Goal: Task Accomplishment & Management: Manage account settings

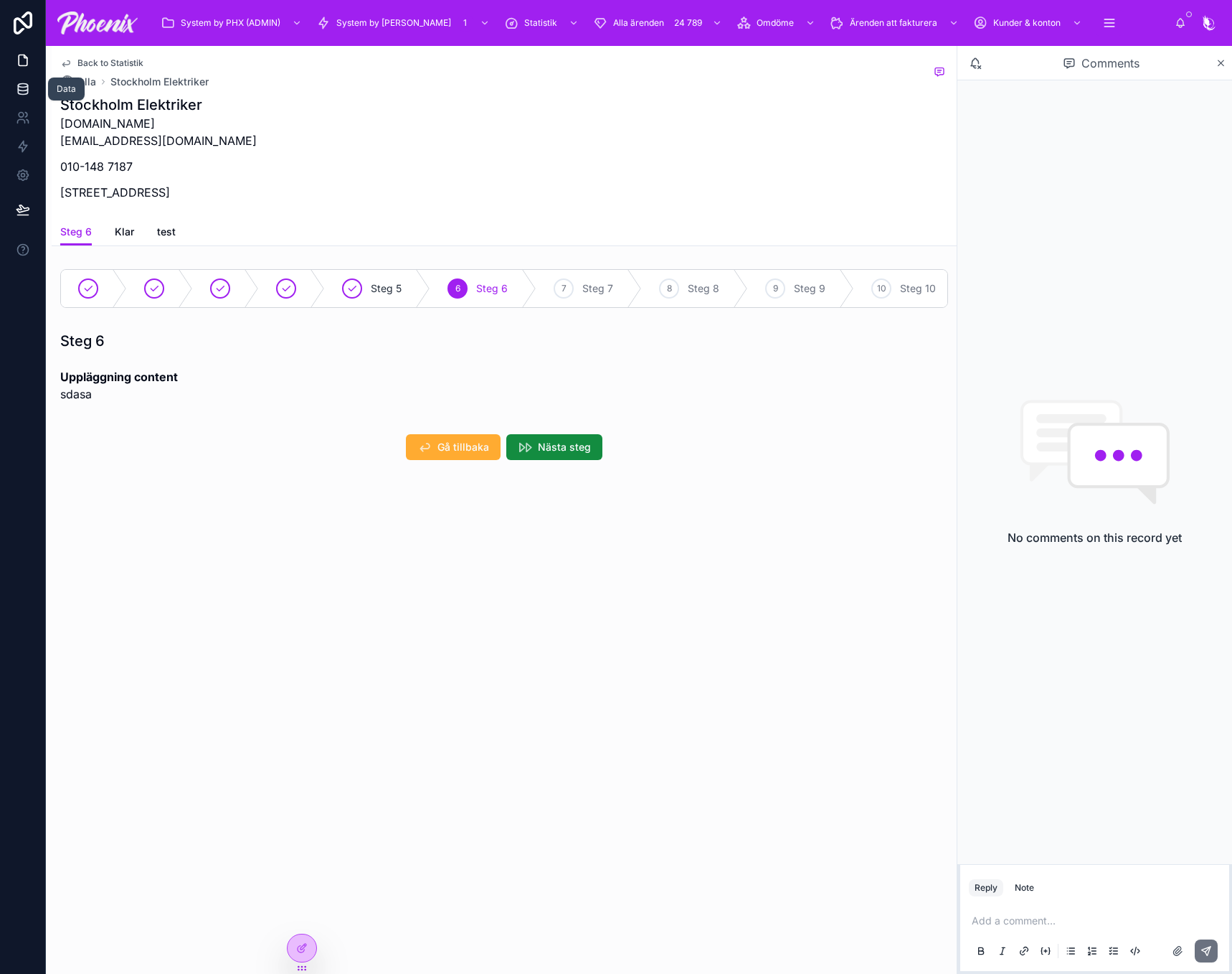
click at [14, 92] on link at bounding box center [23, 89] width 45 height 29
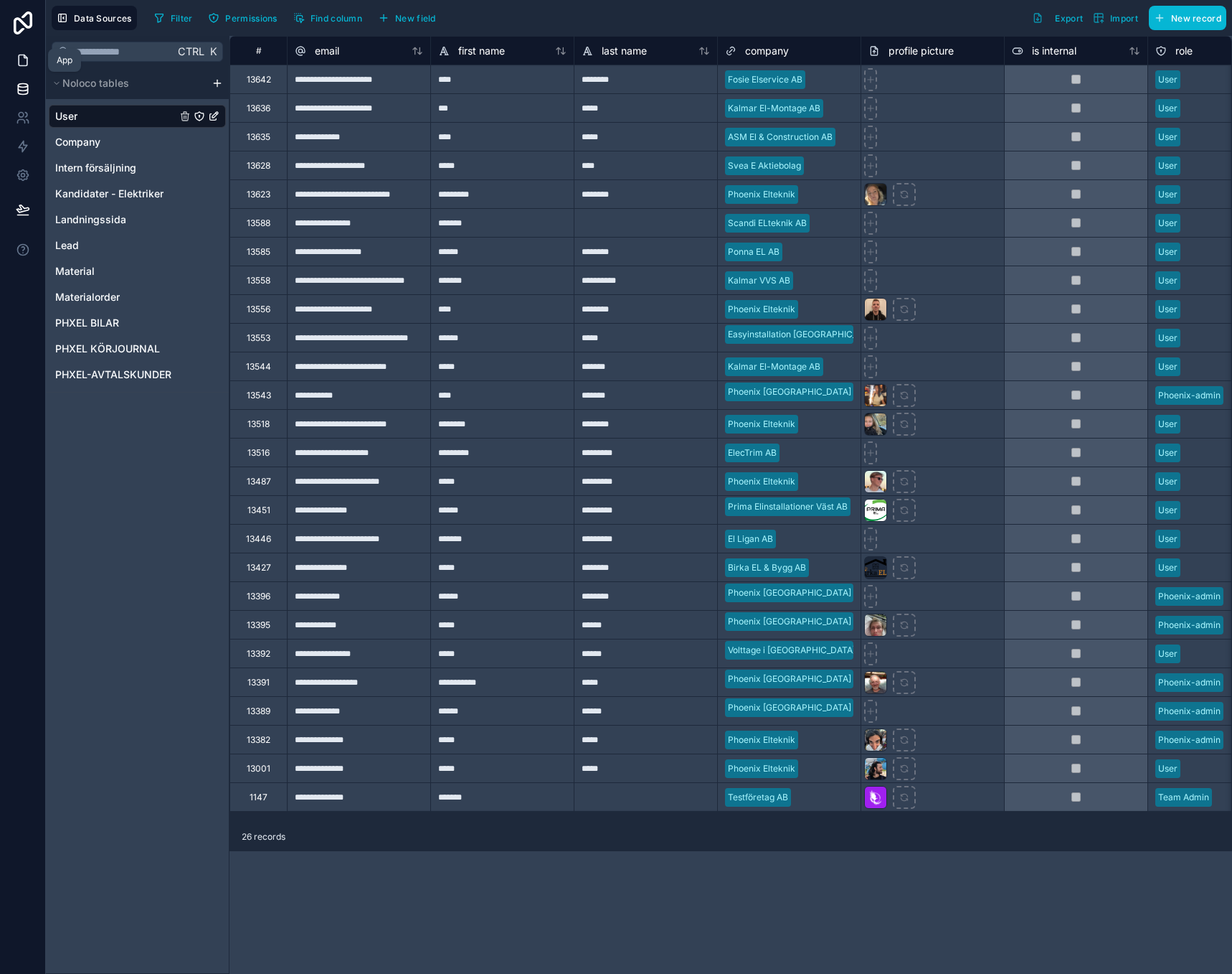
click at [19, 60] on icon at bounding box center [24, 61] width 9 height 11
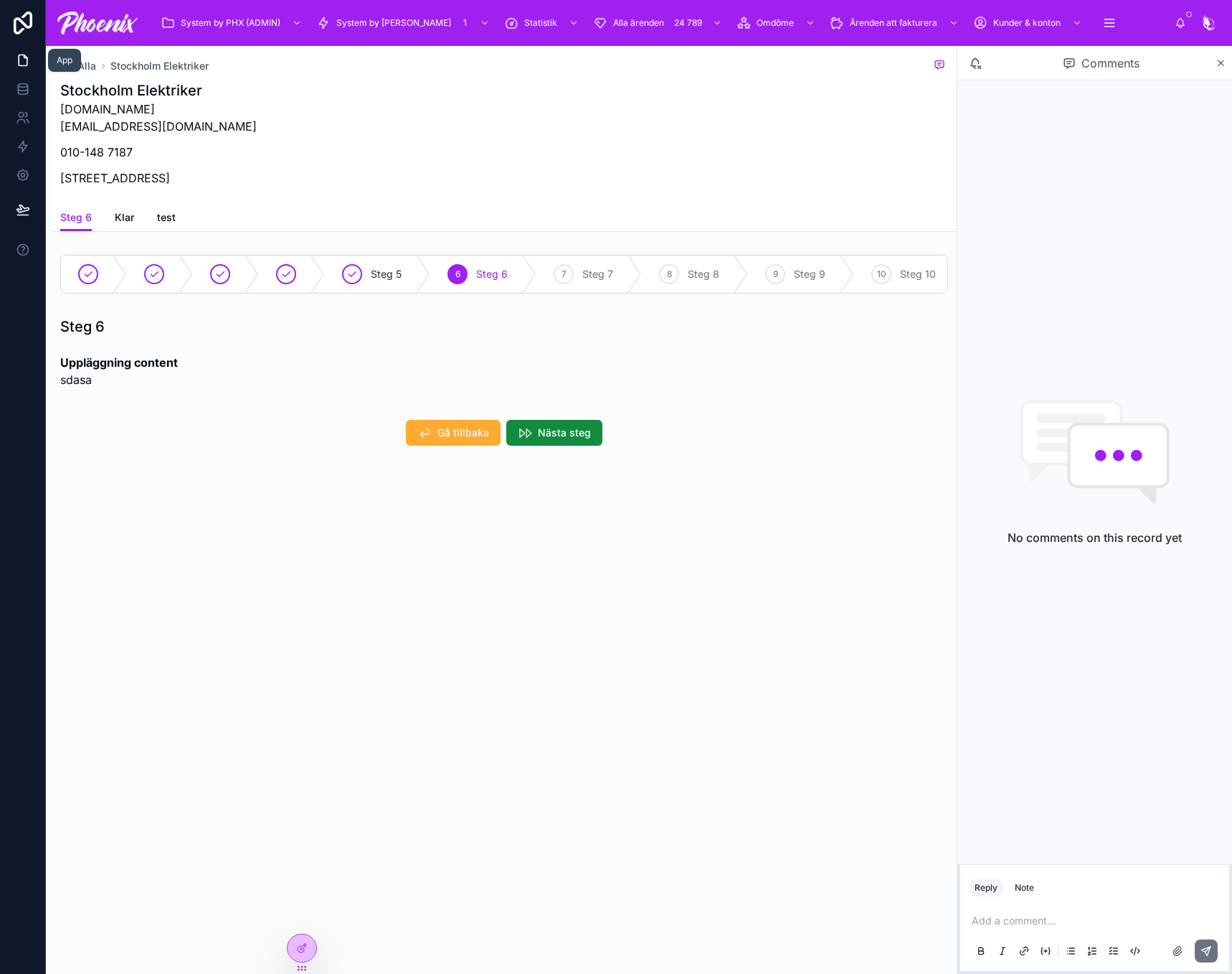
click at [18, 68] on link at bounding box center [23, 61] width 45 height 29
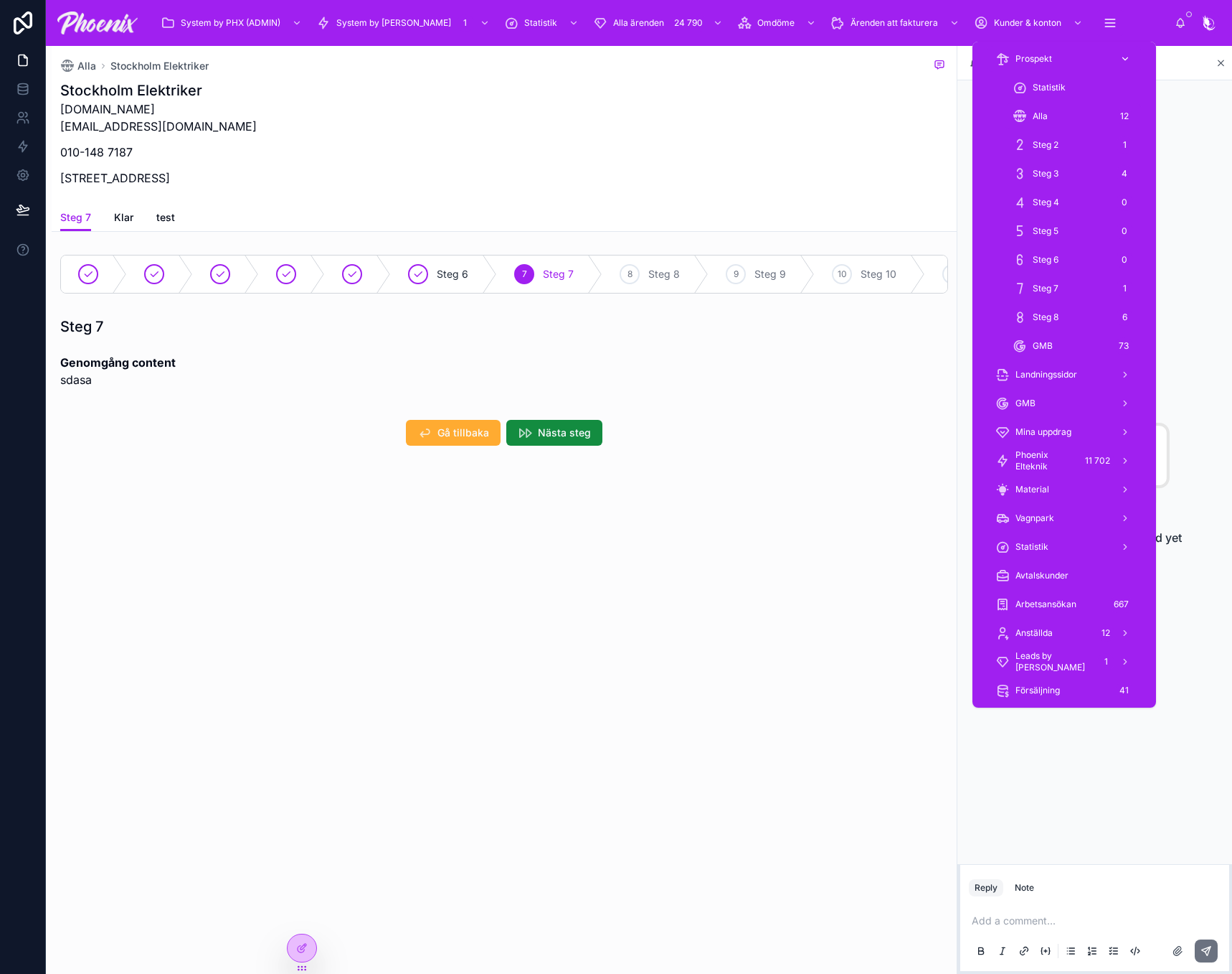
click at [1053, 67] on div "Prospekt" at bounding box center [1064, 58] width 138 height 23
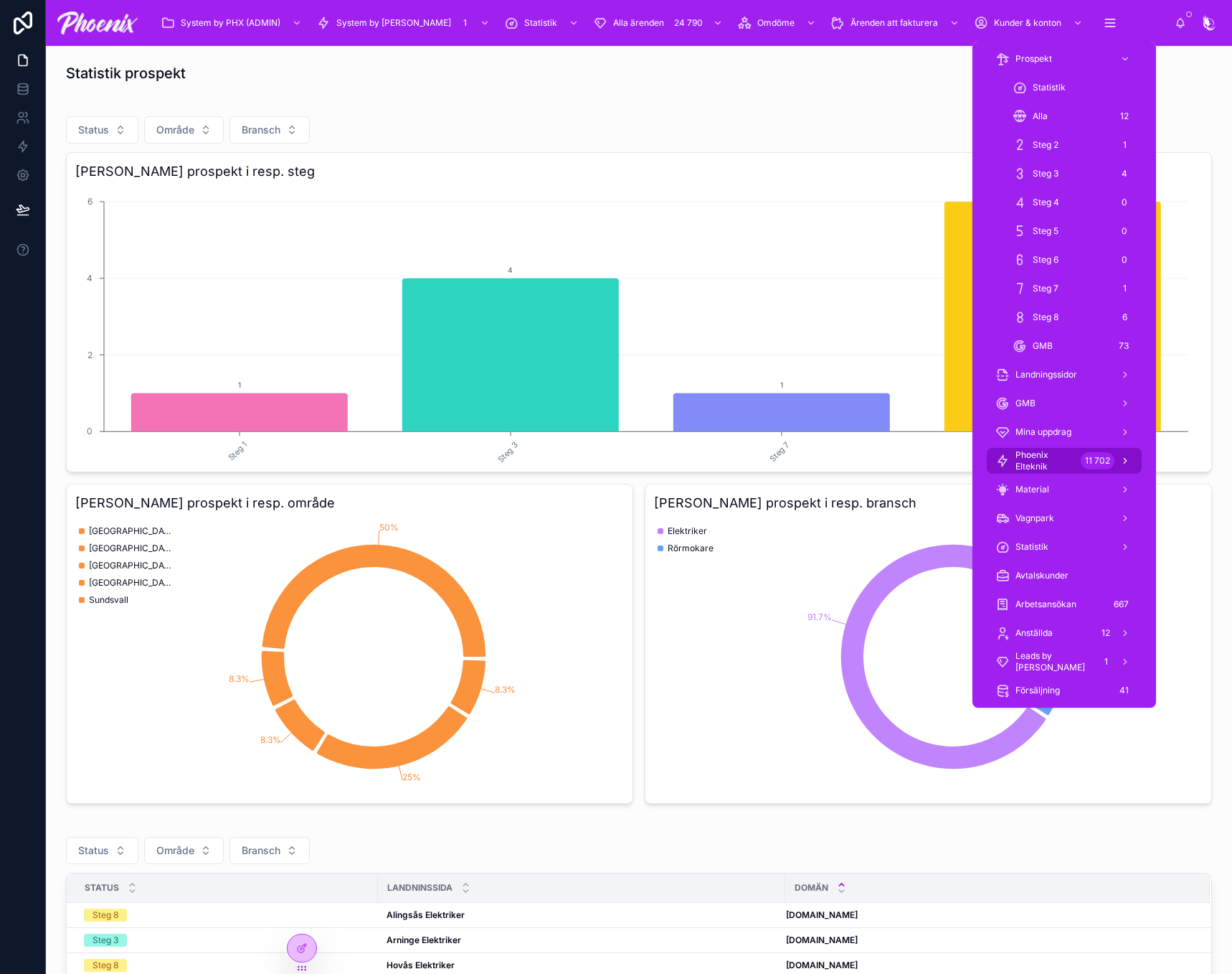
click at [1070, 458] on span "Phoenix Elteknik" at bounding box center [1045, 460] width 60 height 23
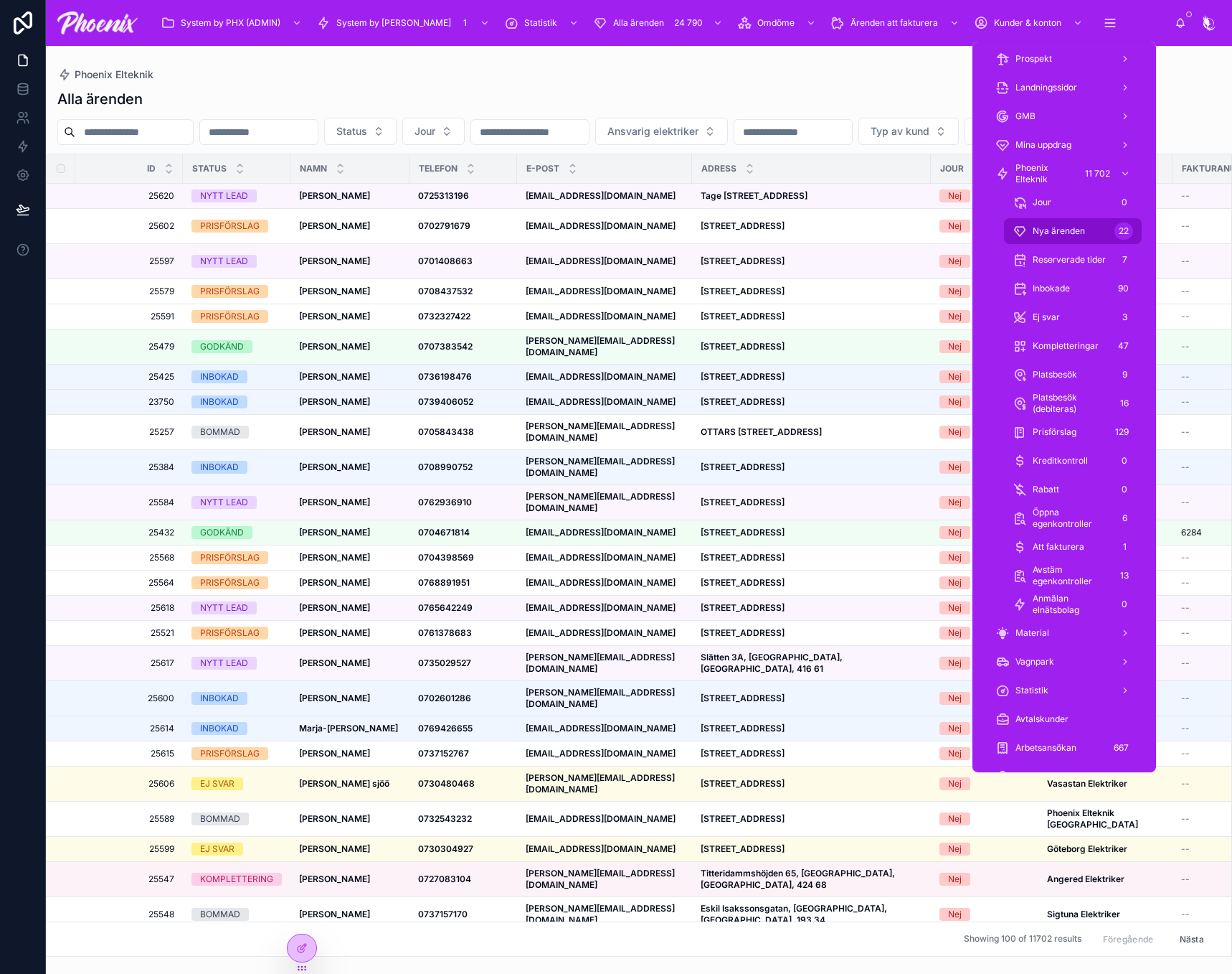
click at [1109, 236] on div "Nya ärenden 22" at bounding box center [1073, 230] width 120 height 23
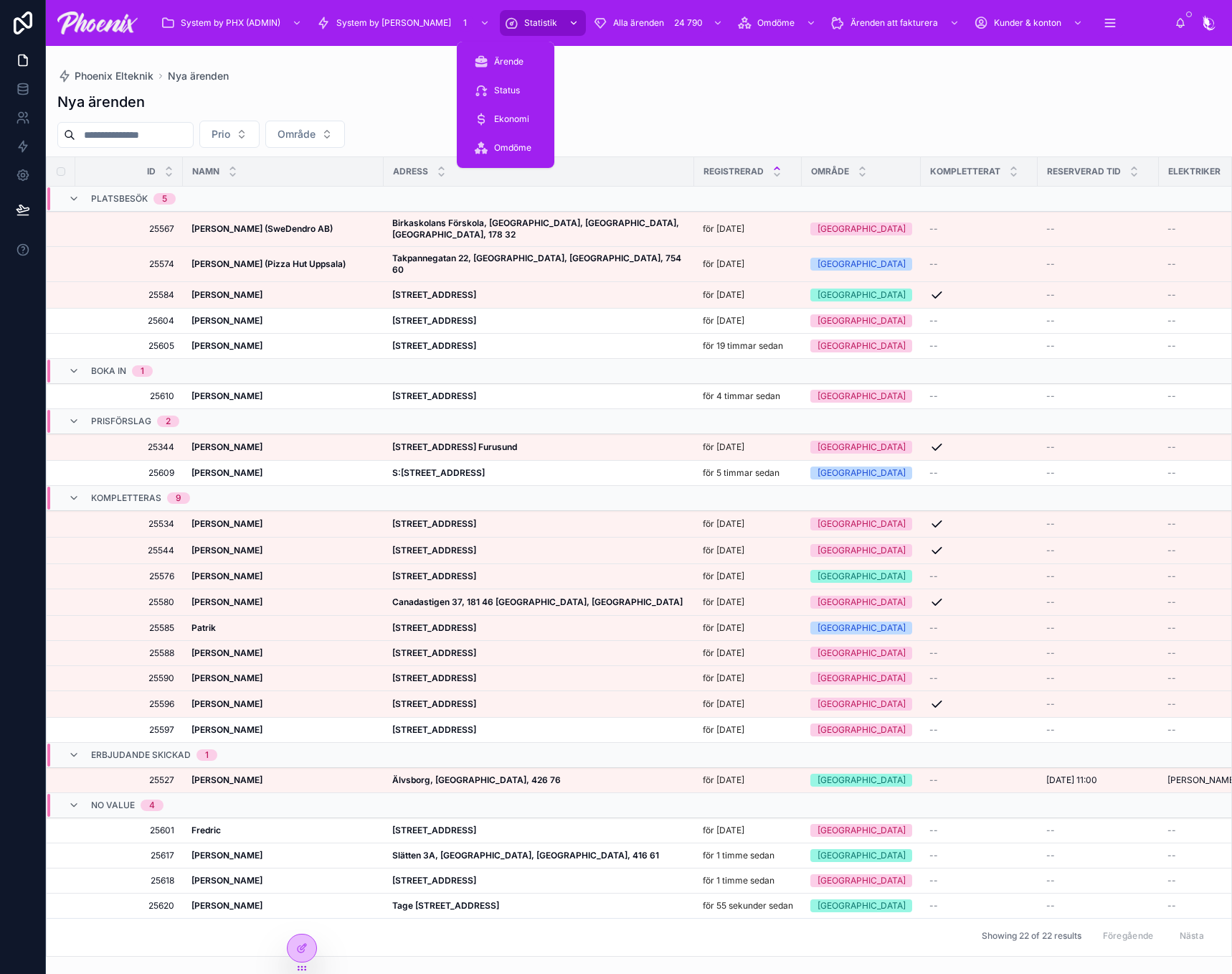
click at [515, 33] on div "Statistik" at bounding box center [544, 23] width 78 height 23
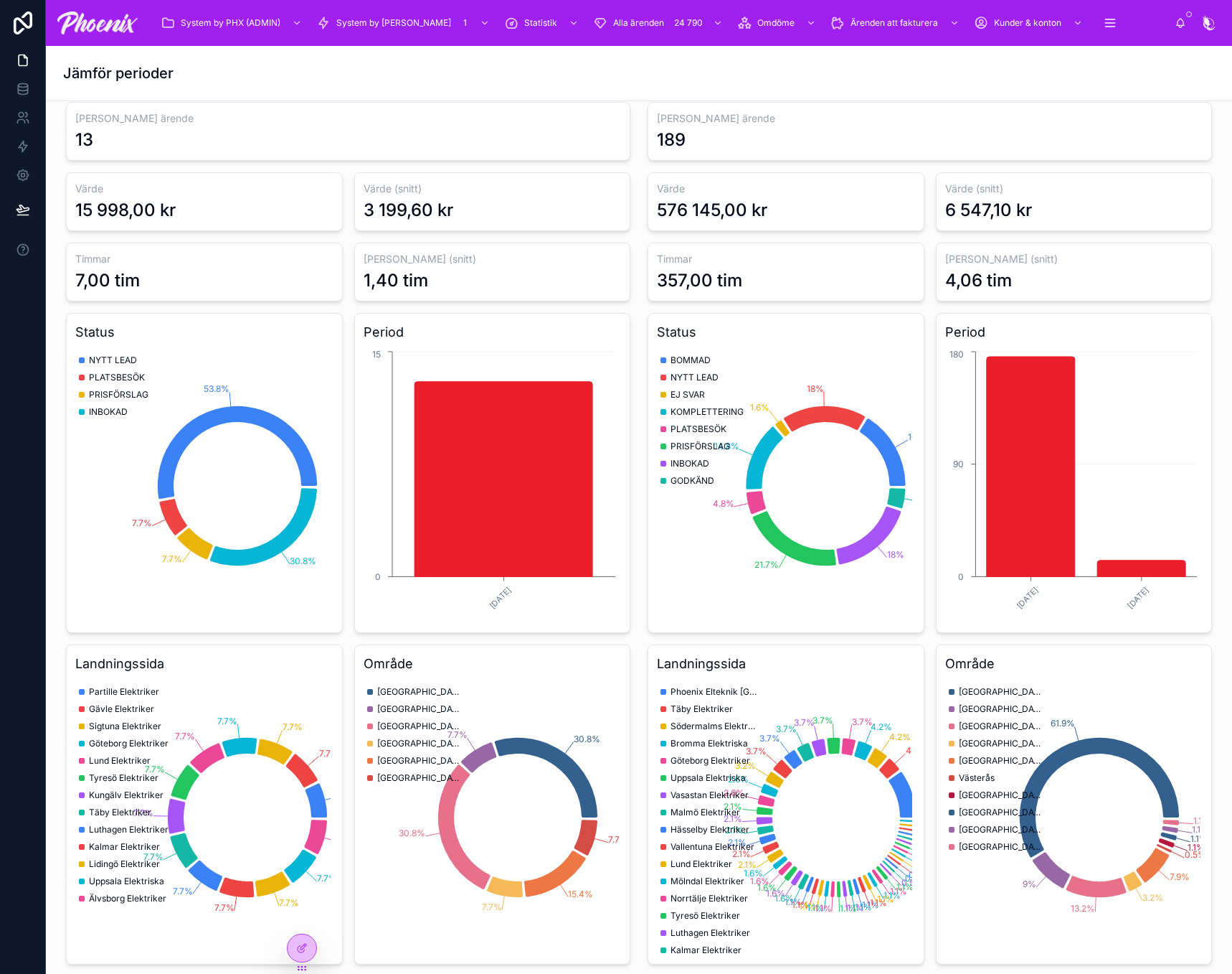
scroll to position [143, 0]
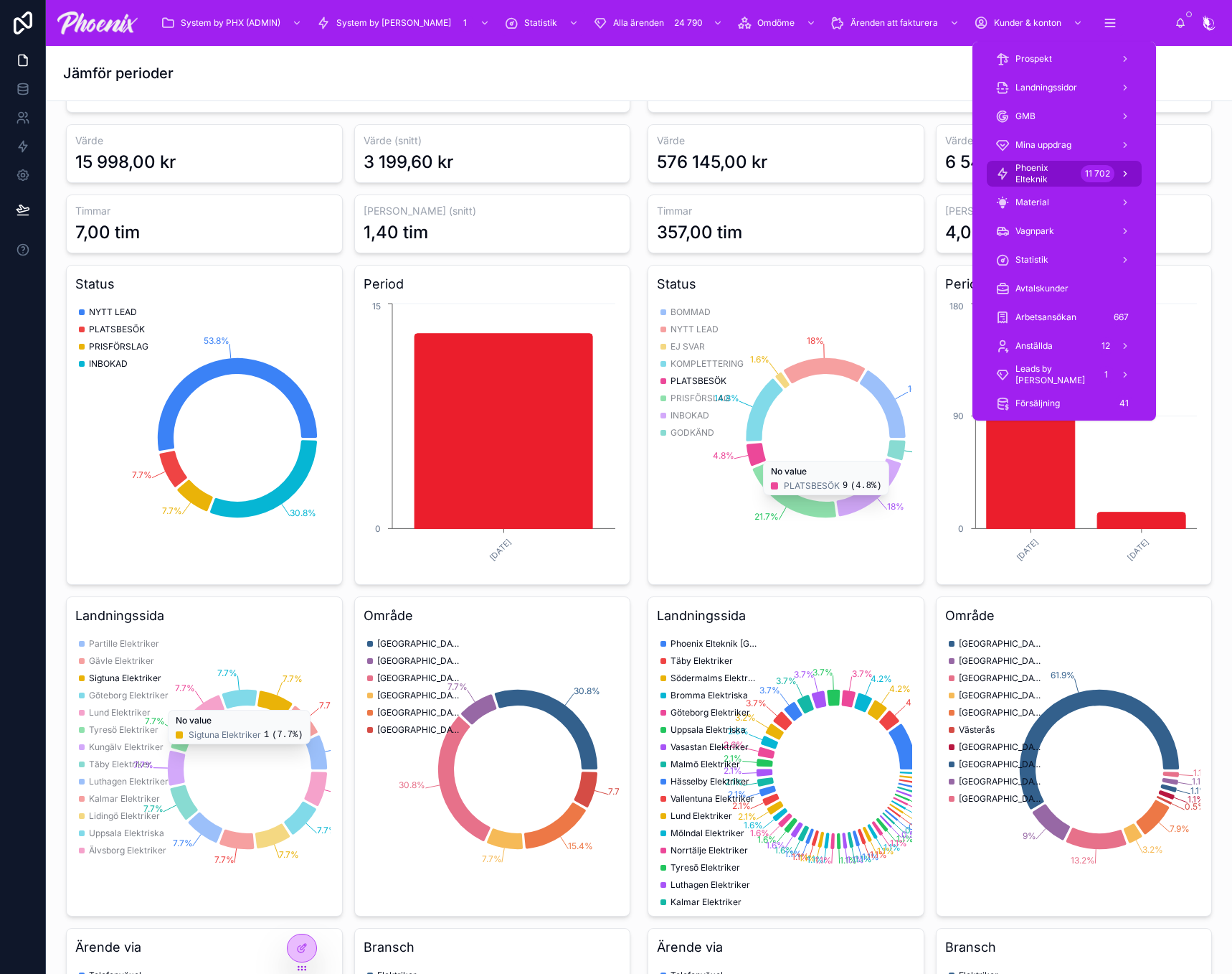
click at [1059, 160] on link "Phoenix Elteknik 11 702" at bounding box center [1064, 173] width 155 height 26
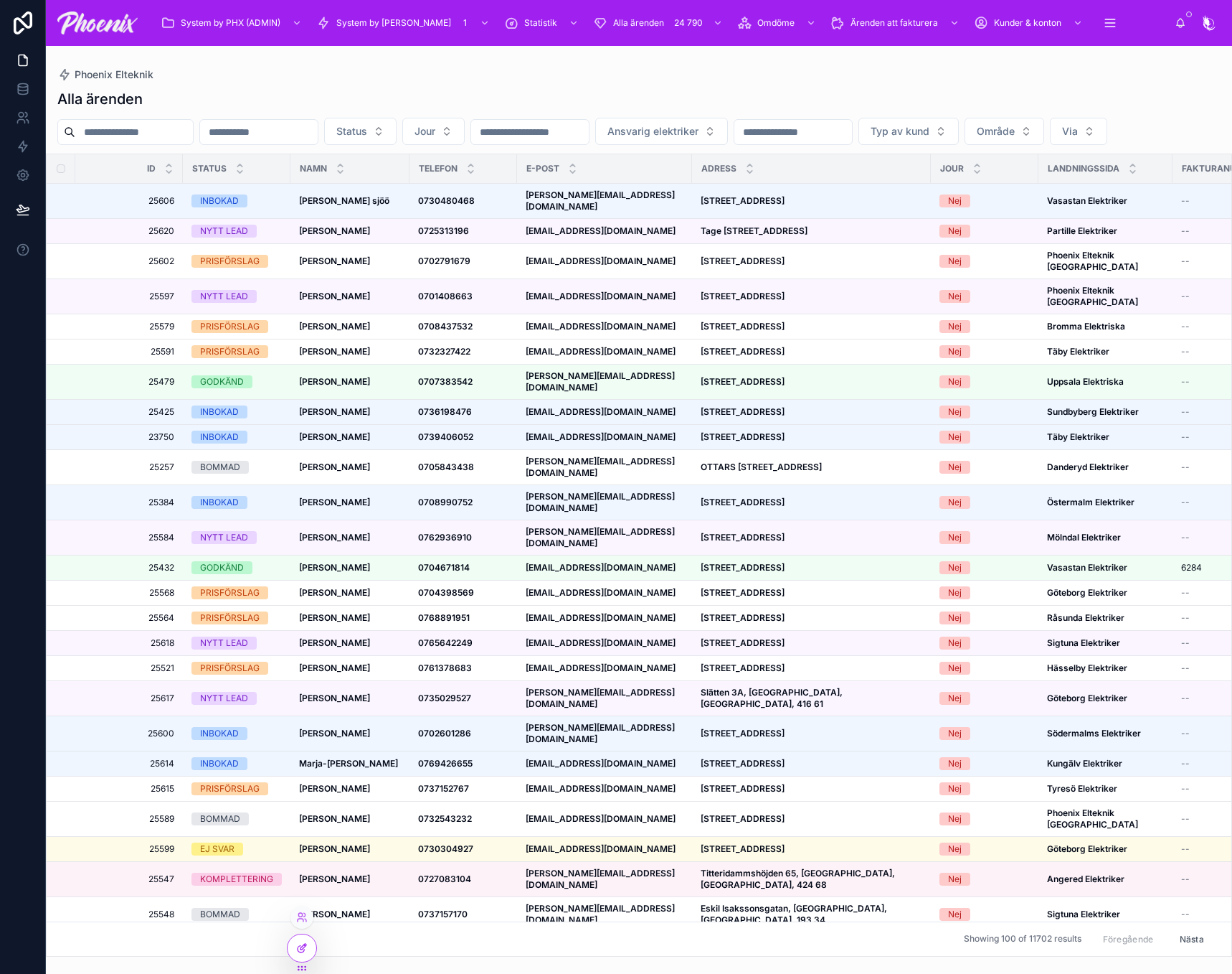
click at [295, 959] on div at bounding box center [303, 948] width 29 height 27
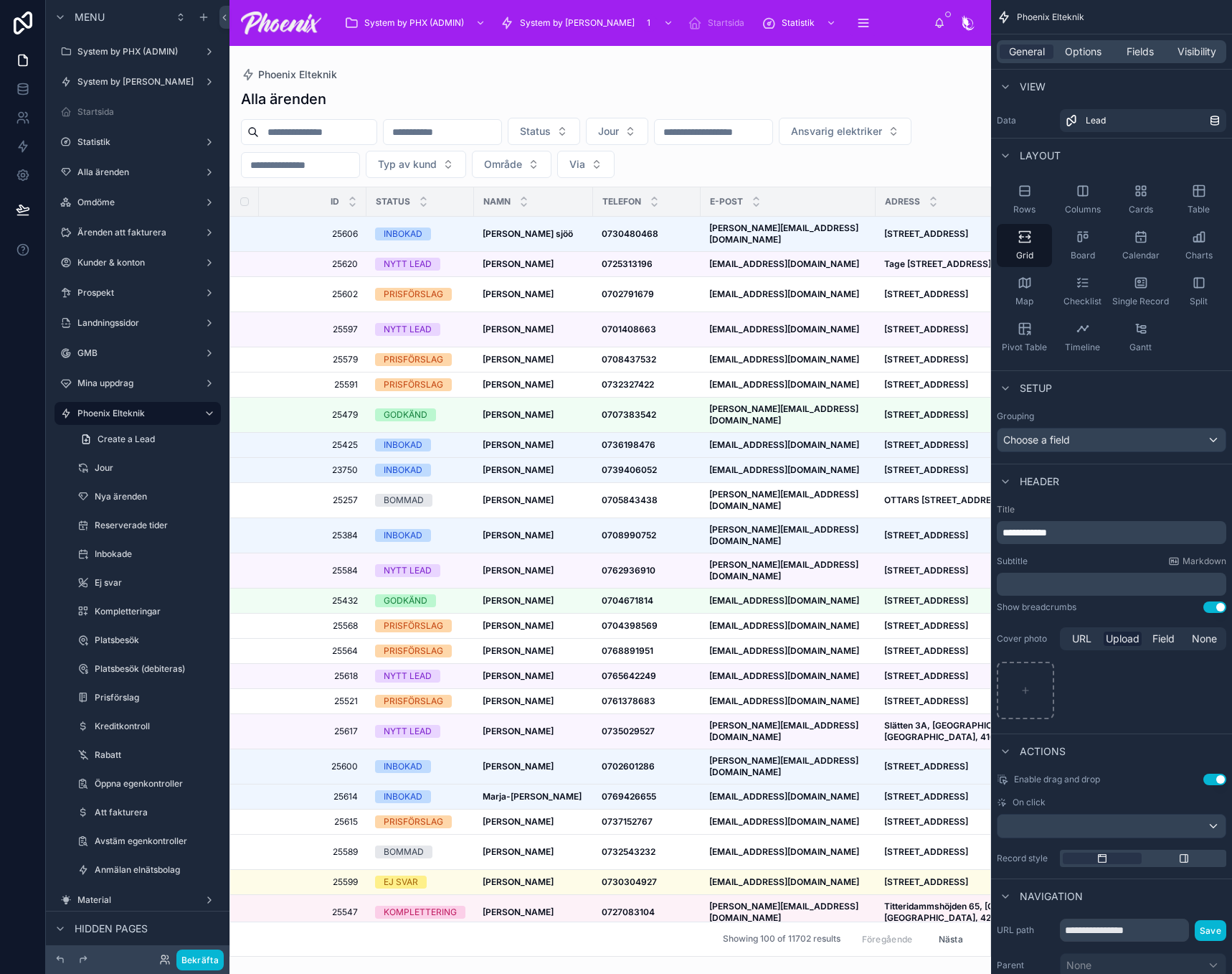
click at [437, 63] on div at bounding box center [610, 510] width 762 height 928
click at [215, 55] on icon "scrollable content" at bounding box center [209, 52] width 12 height 12
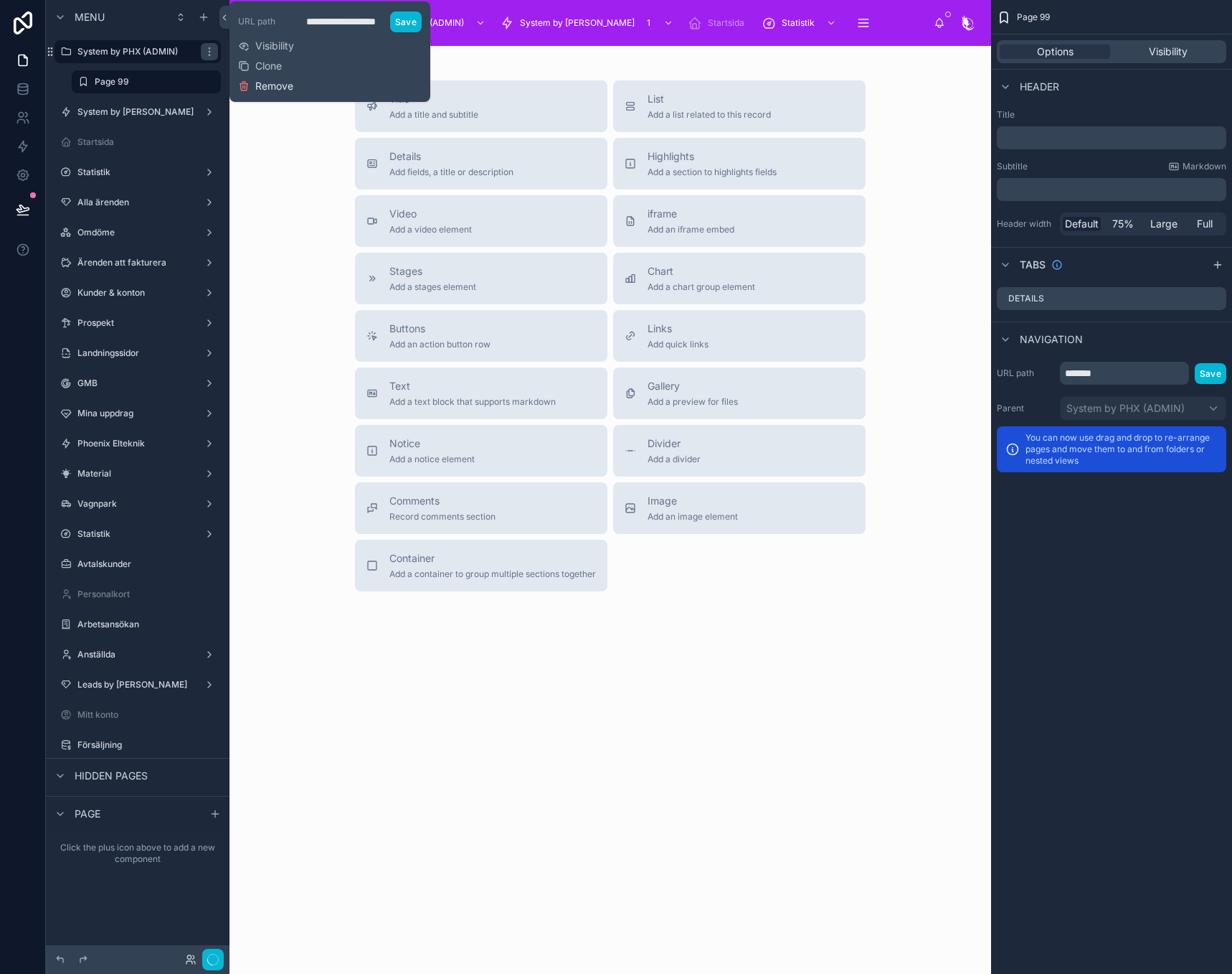
click at [290, 84] on span "Remove" at bounding box center [274, 86] width 38 height 14
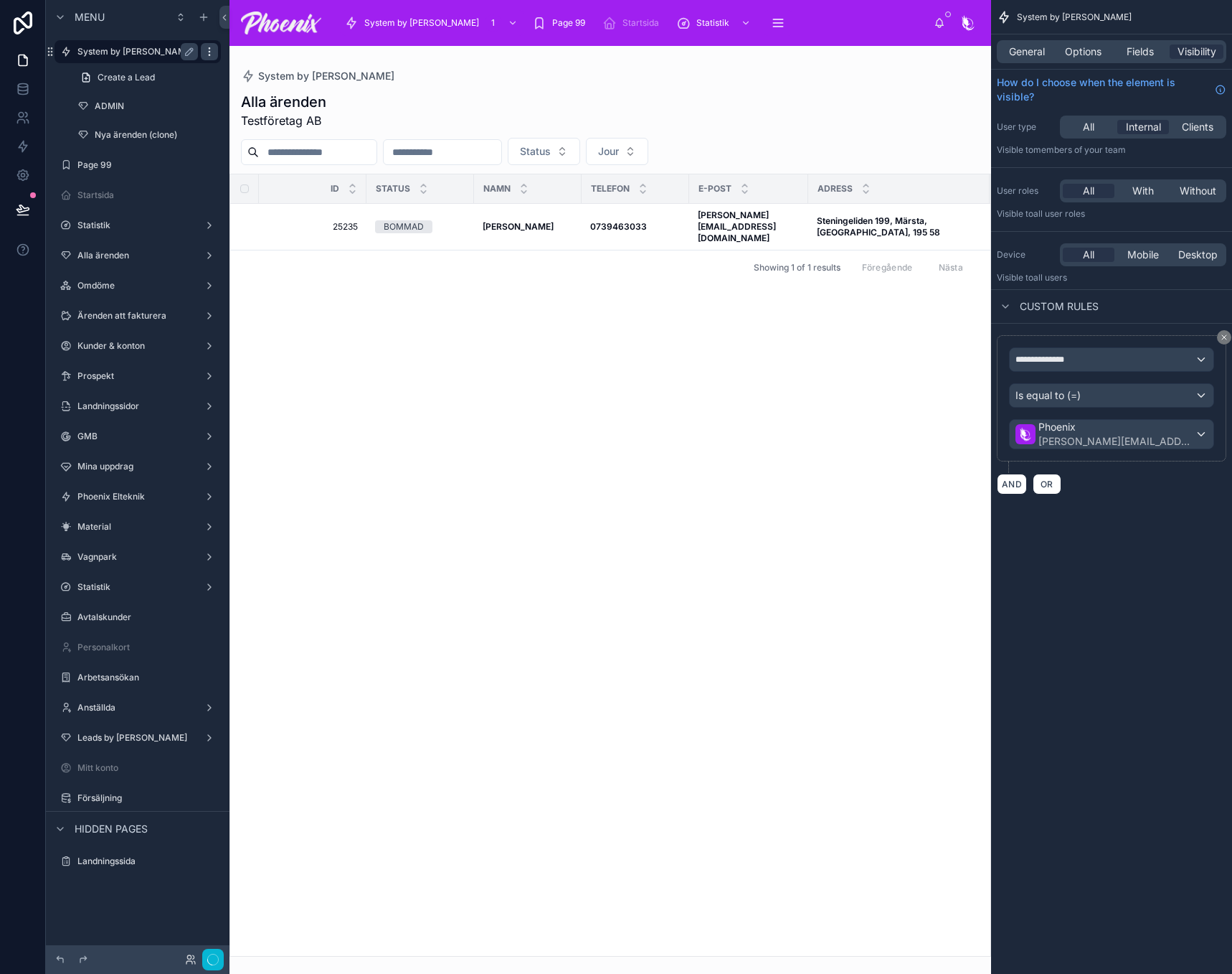
click at [216, 53] on div "scrollable content" at bounding box center [209, 52] width 17 height 17
click at [272, 72] on span "Remove" at bounding box center [274, 72] width 38 height 14
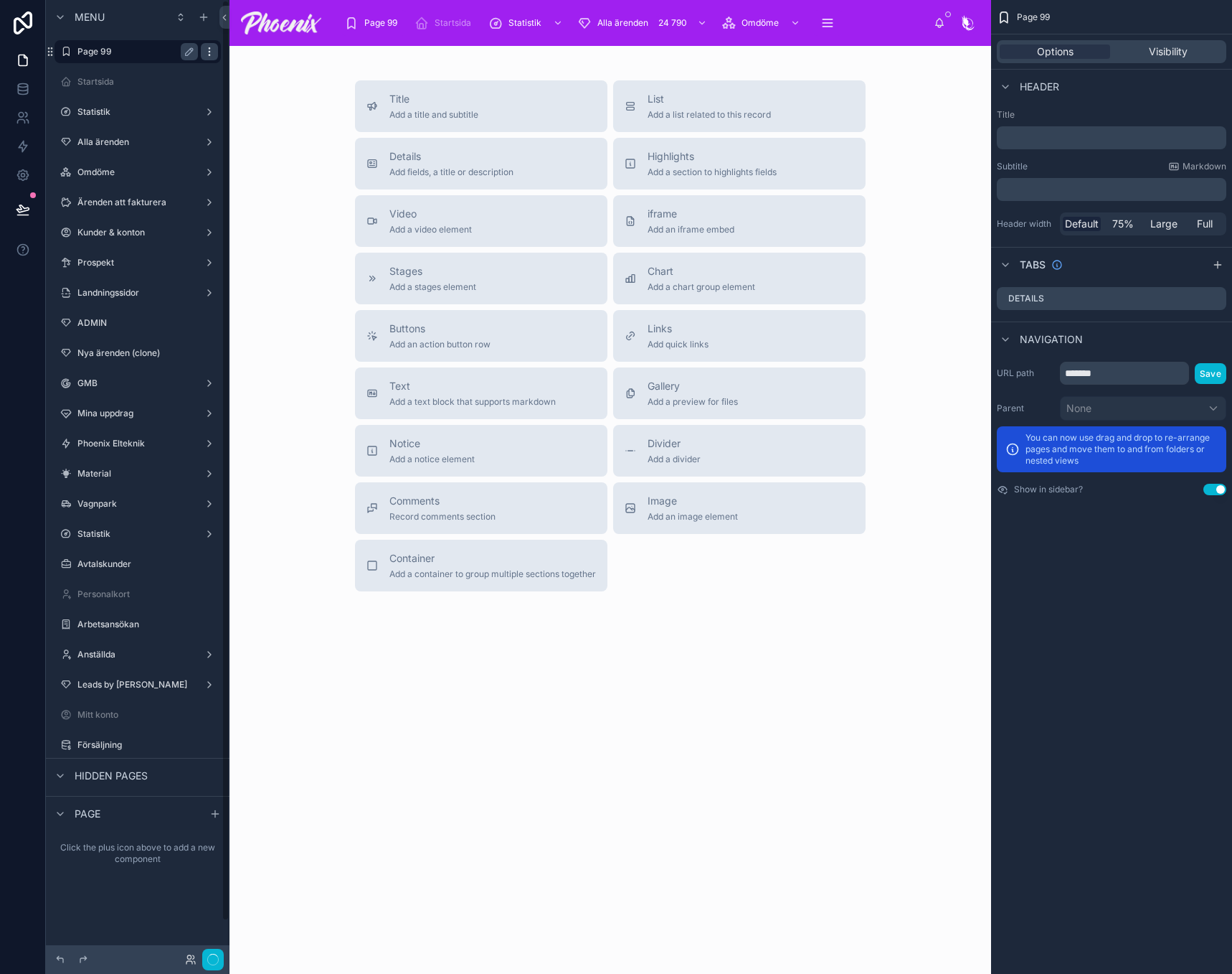
click at [215, 53] on icon "scrollable content" at bounding box center [209, 52] width 12 height 12
click at [255, 90] on button "Remove" at bounding box center [265, 88] width 55 height 14
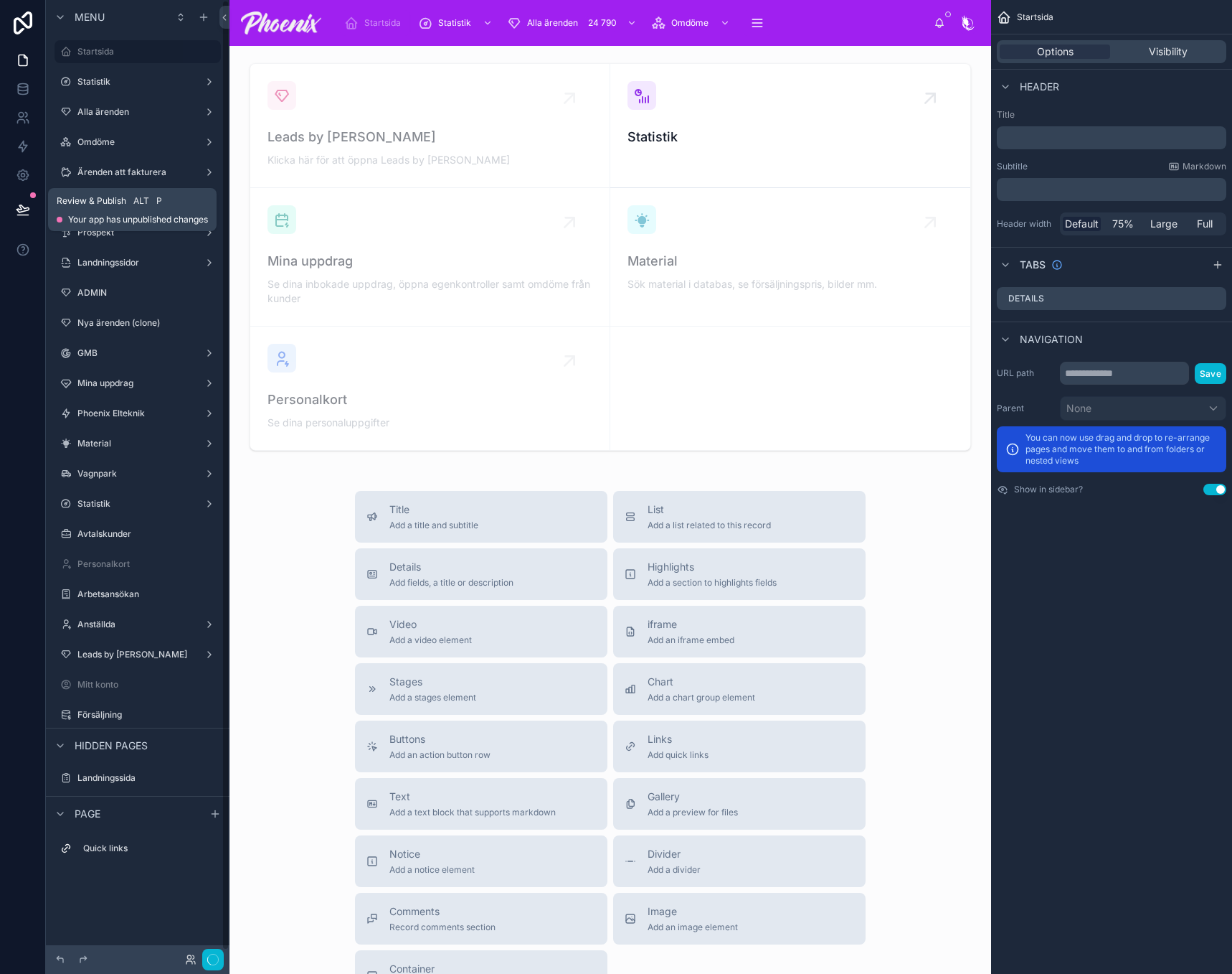
click at [23, 210] on icon at bounding box center [23, 209] width 14 height 14
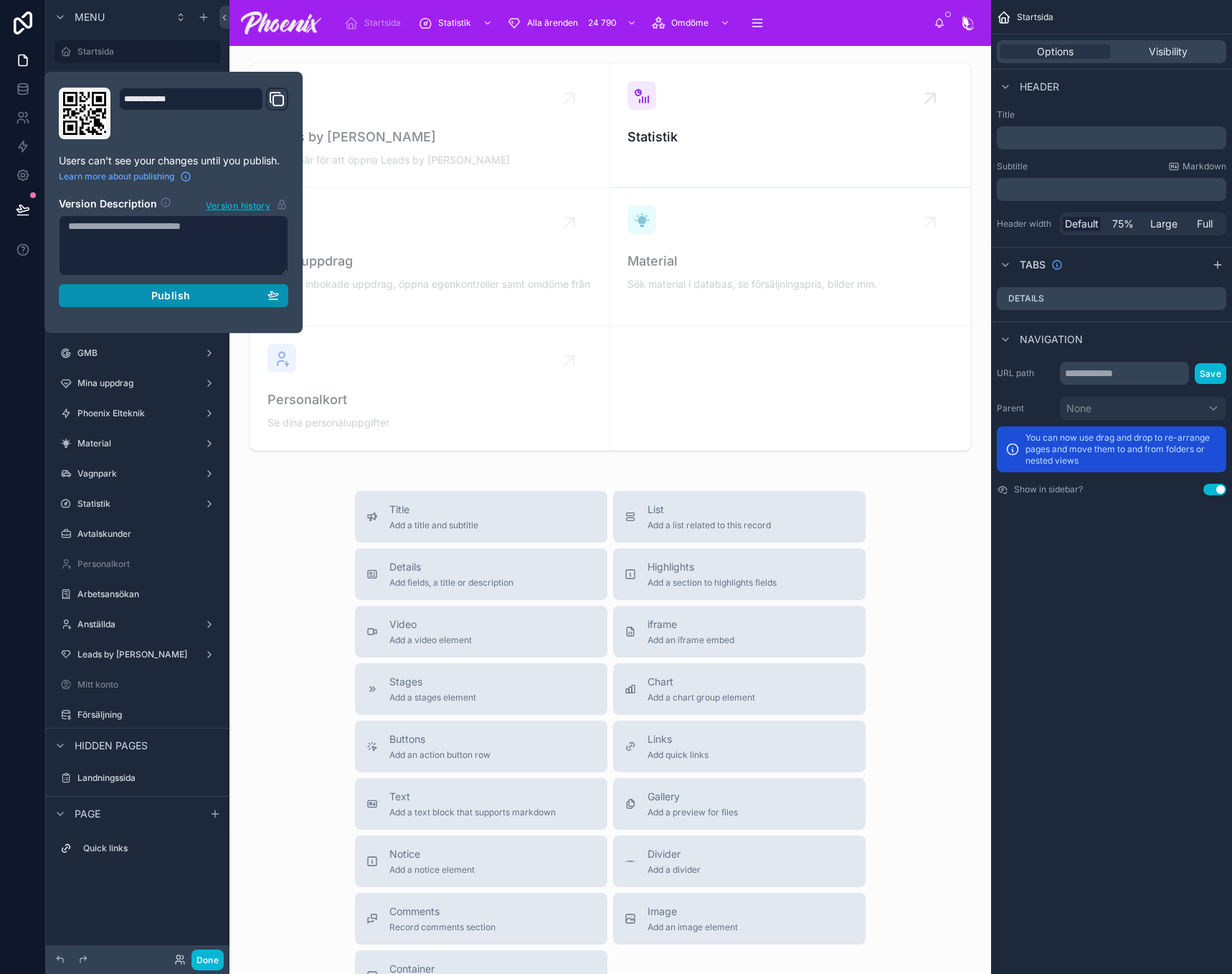
click at [131, 289] on div "Publish" at bounding box center [173, 295] width 211 height 13
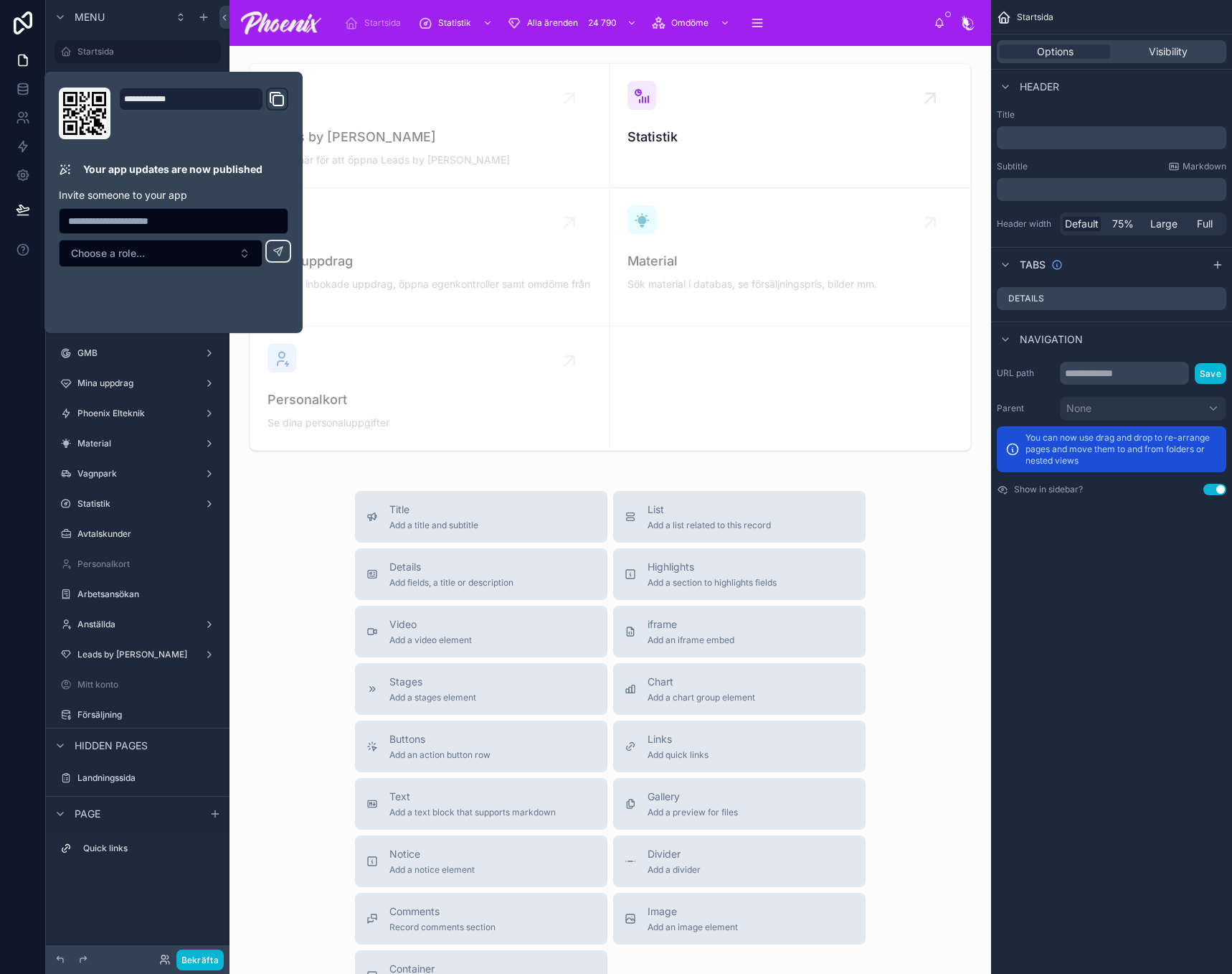
click at [265, 512] on div "Title Add a title and subtitle List Add a list related to this record Details A…" at bounding box center [611, 747] width 739 height 511
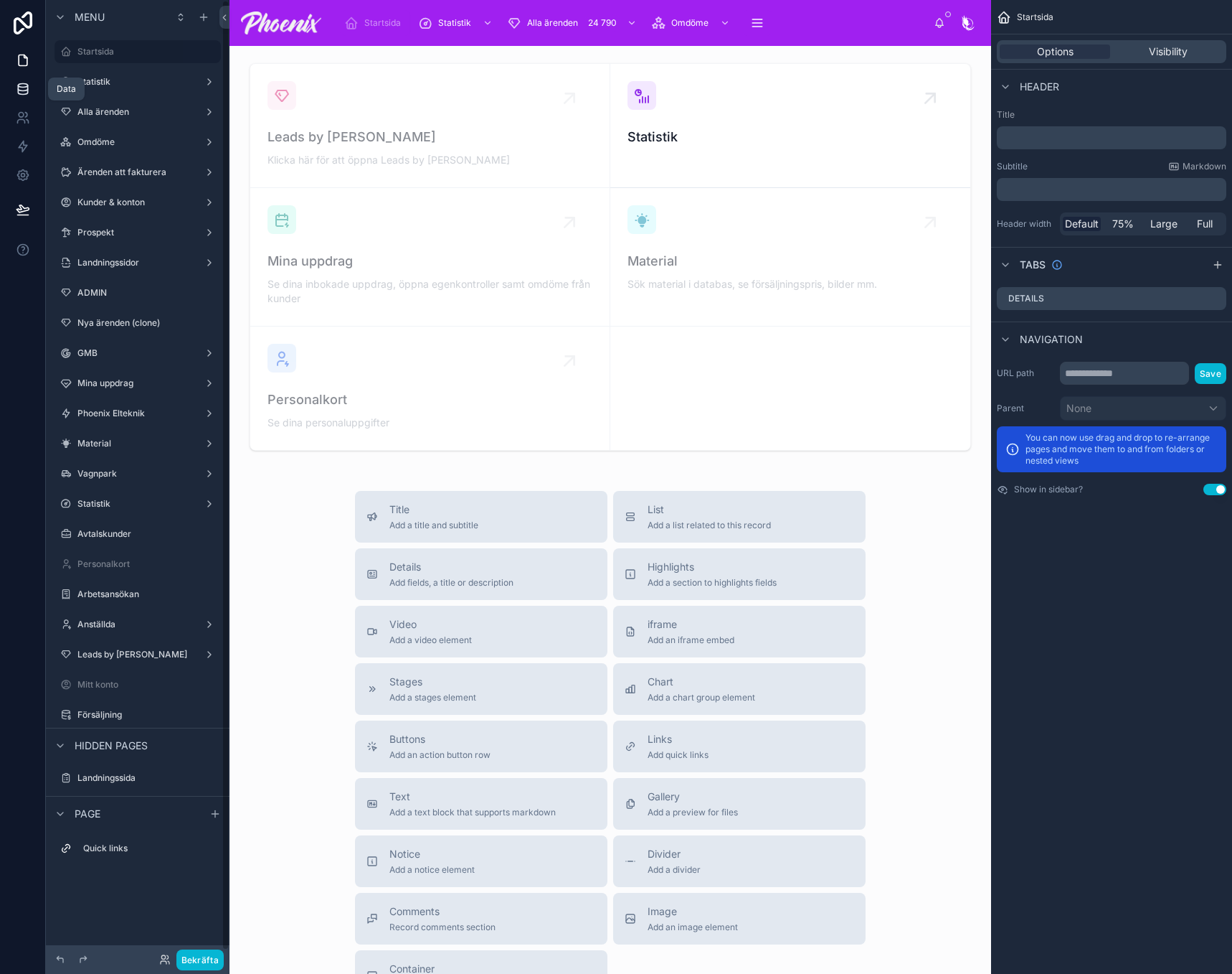
click at [29, 88] on icon at bounding box center [23, 89] width 14 height 14
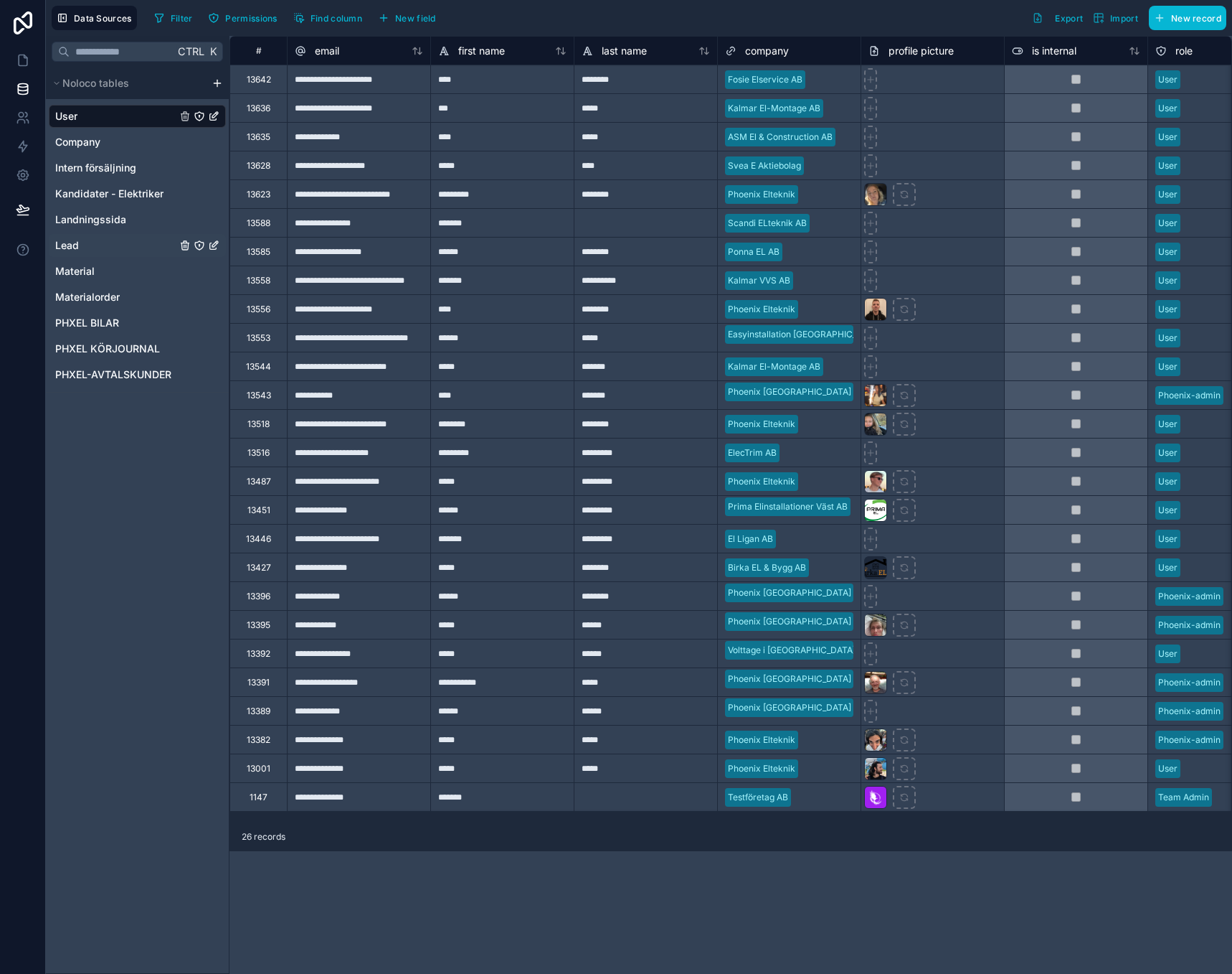
click at [80, 236] on div "Lead" at bounding box center [138, 245] width 178 height 23
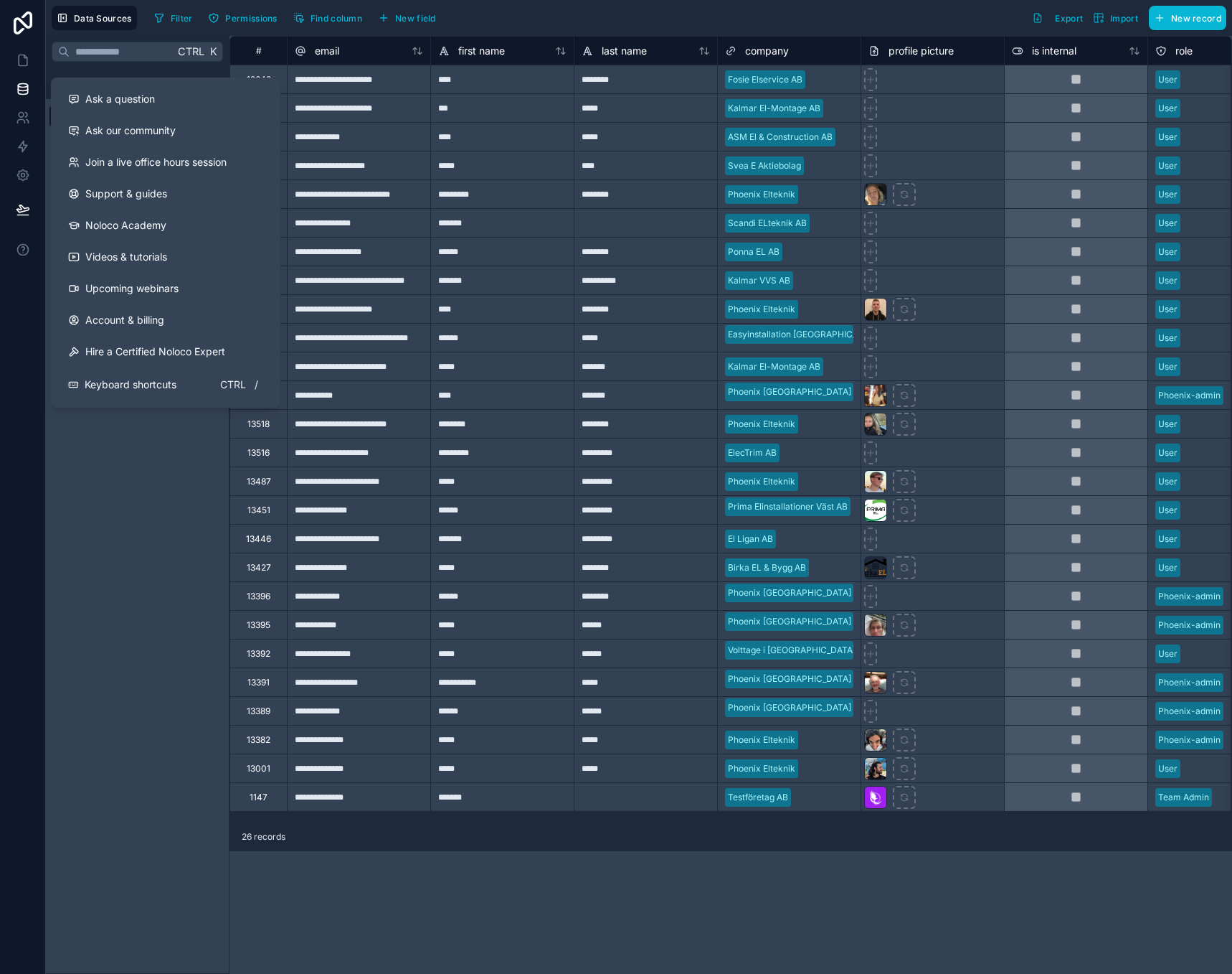
drag, startPoint x: 72, startPoint y: 557, endPoint x: 84, endPoint y: 458, distance: 99.7
click at [82, 523] on div "Ctrl K Noloco tables User Company Intern försäljning Kandidater - Elektriker La…" at bounding box center [138, 505] width 184 height 938
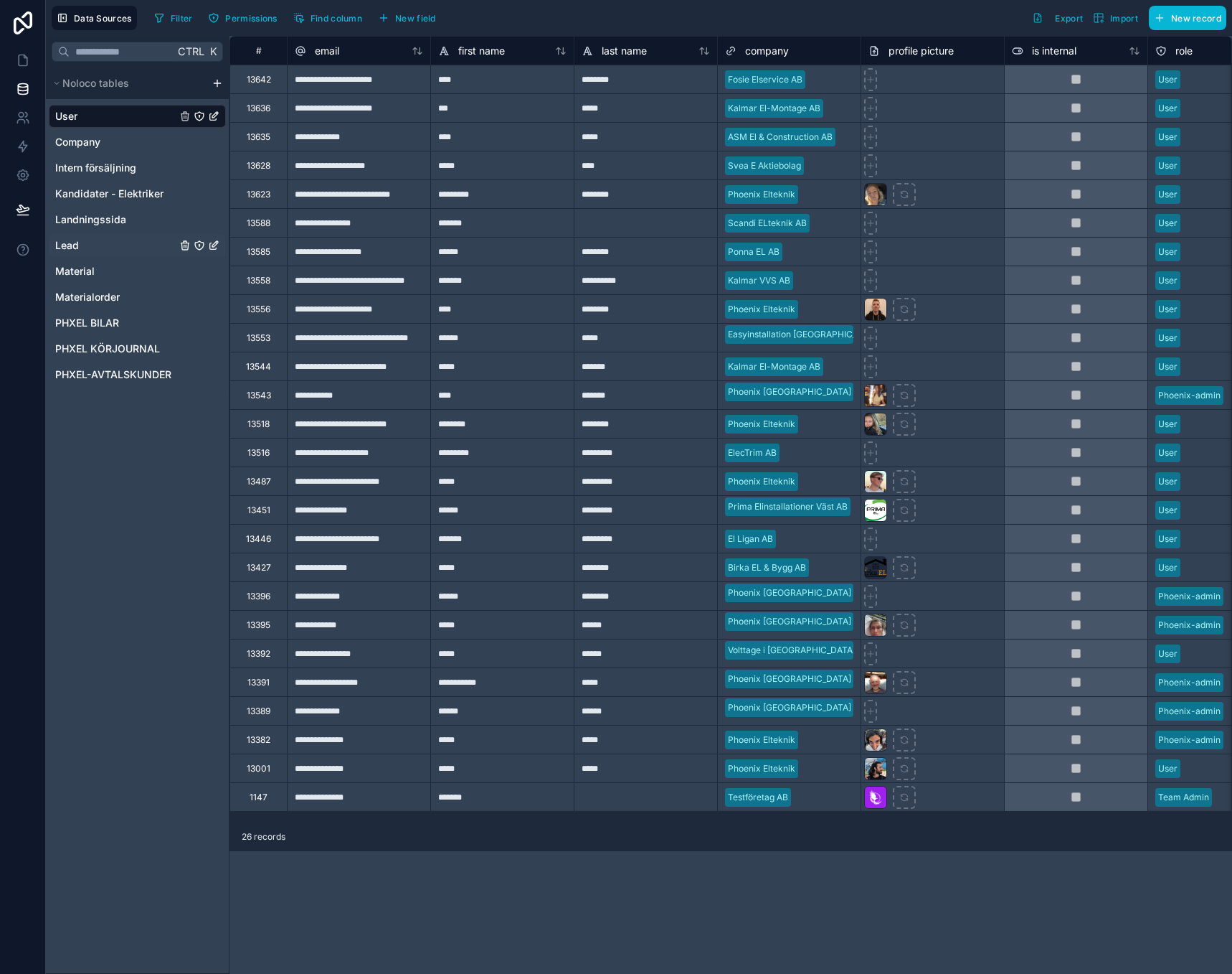
click at [69, 242] on span "Lead" at bounding box center [67, 246] width 24 height 14
click at [331, 26] on button "Find column" at bounding box center [327, 18] width 79 height 22
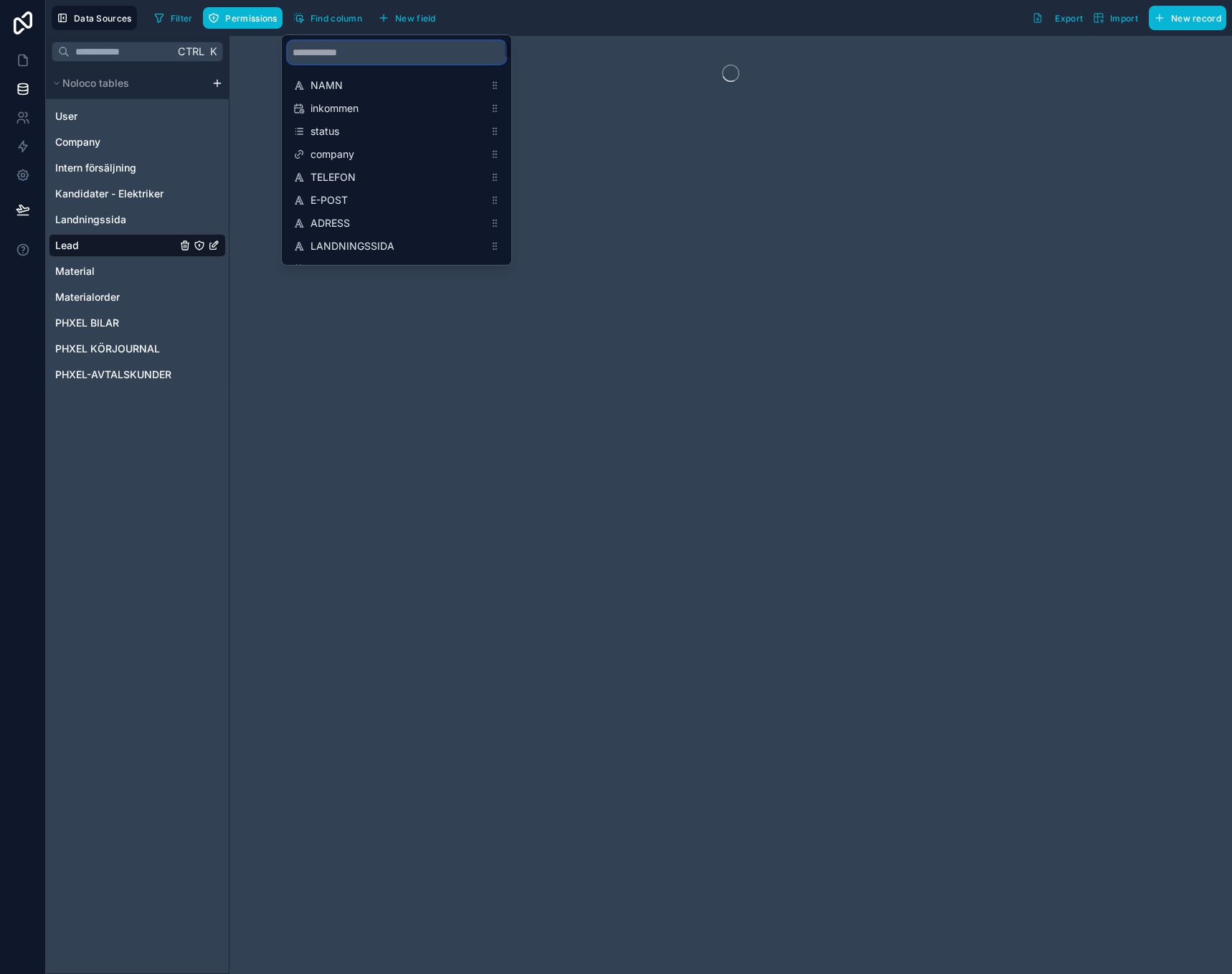
click at [332, 43] on input "scrollable content" at bounding box center [397, 52] width 218 height 23
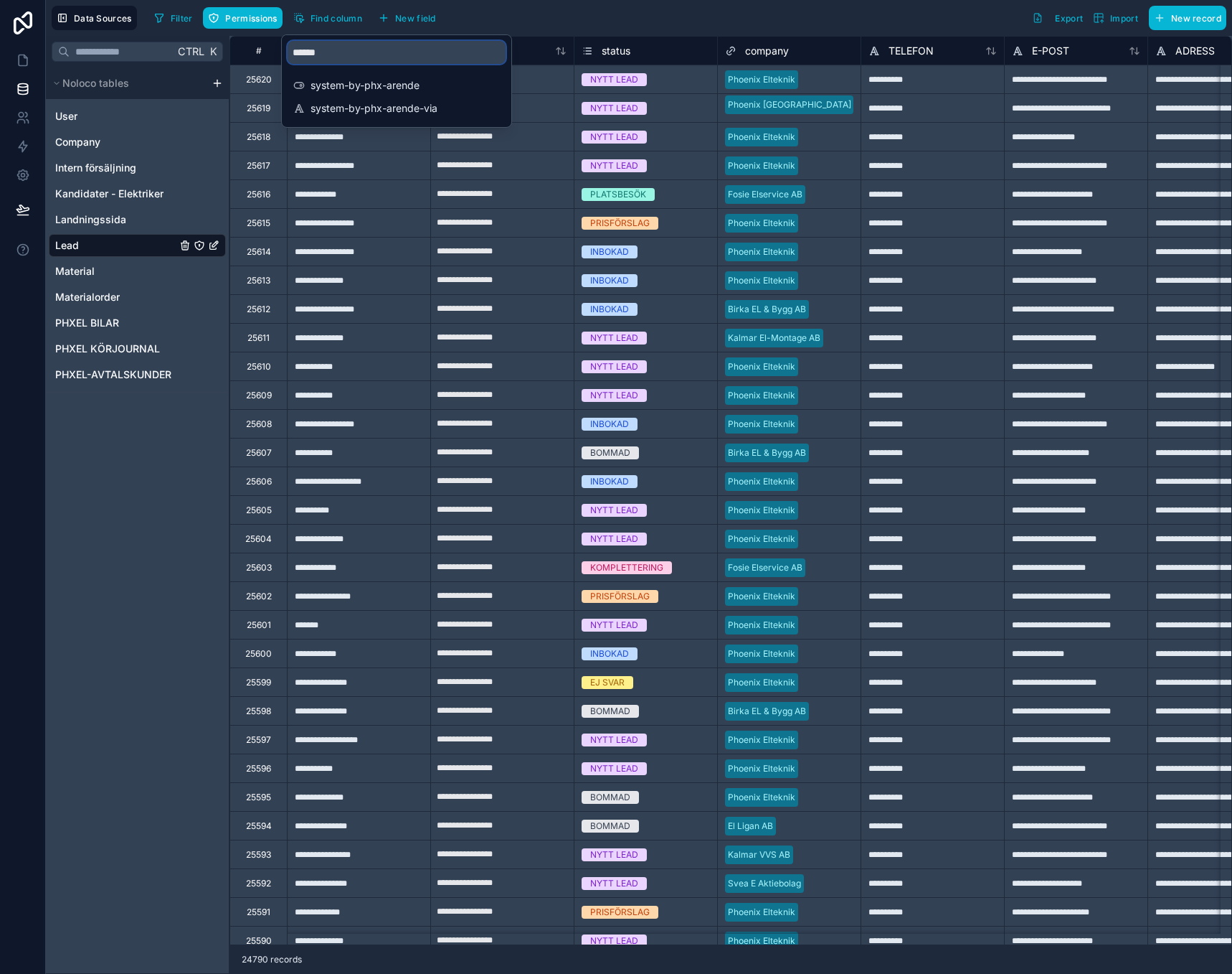
type input "******"
click at [384, 91] on span "system-by-phx-arende" at bounding box center [398, 85] width 174 height 14
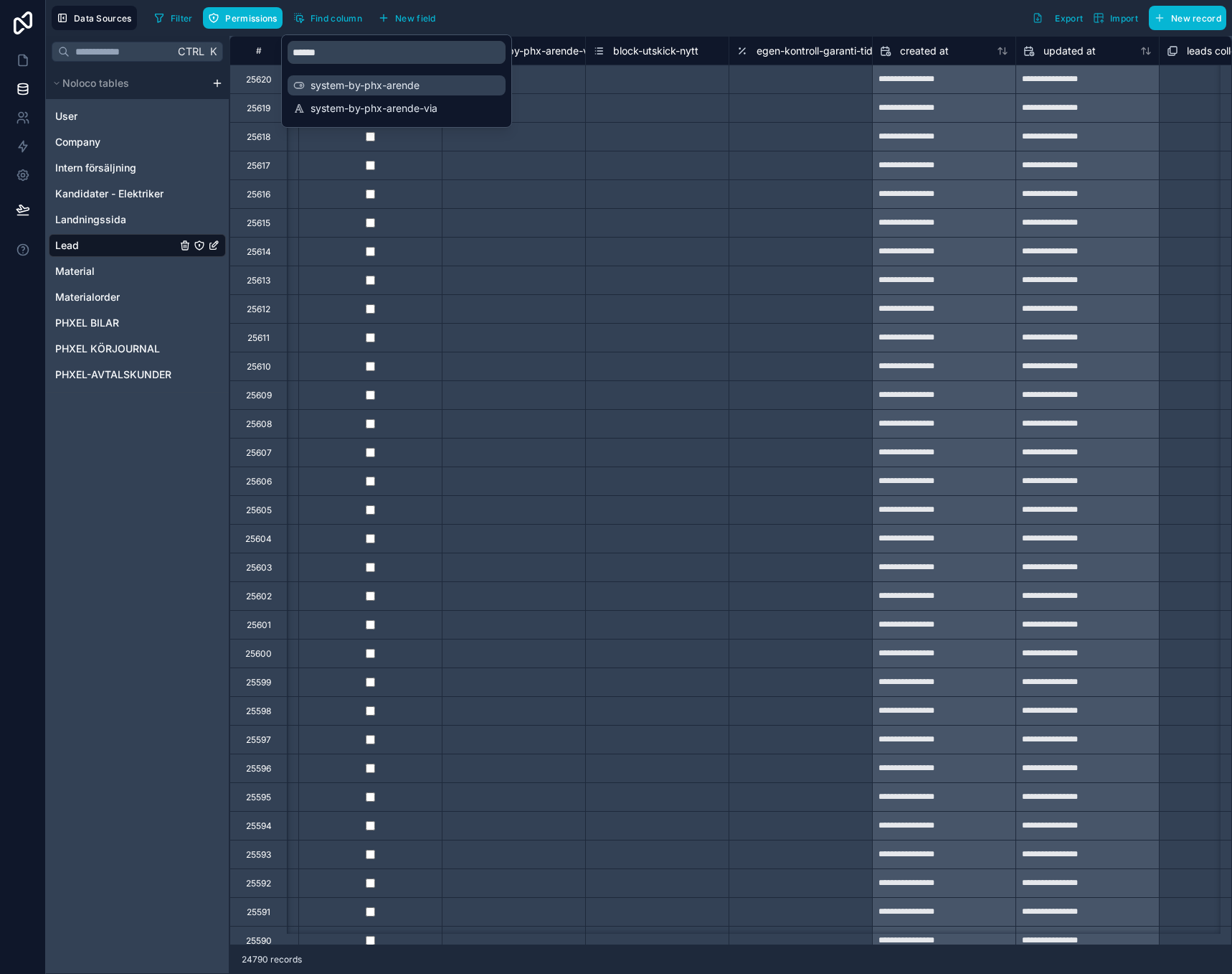
scroll to position [0, 28694]
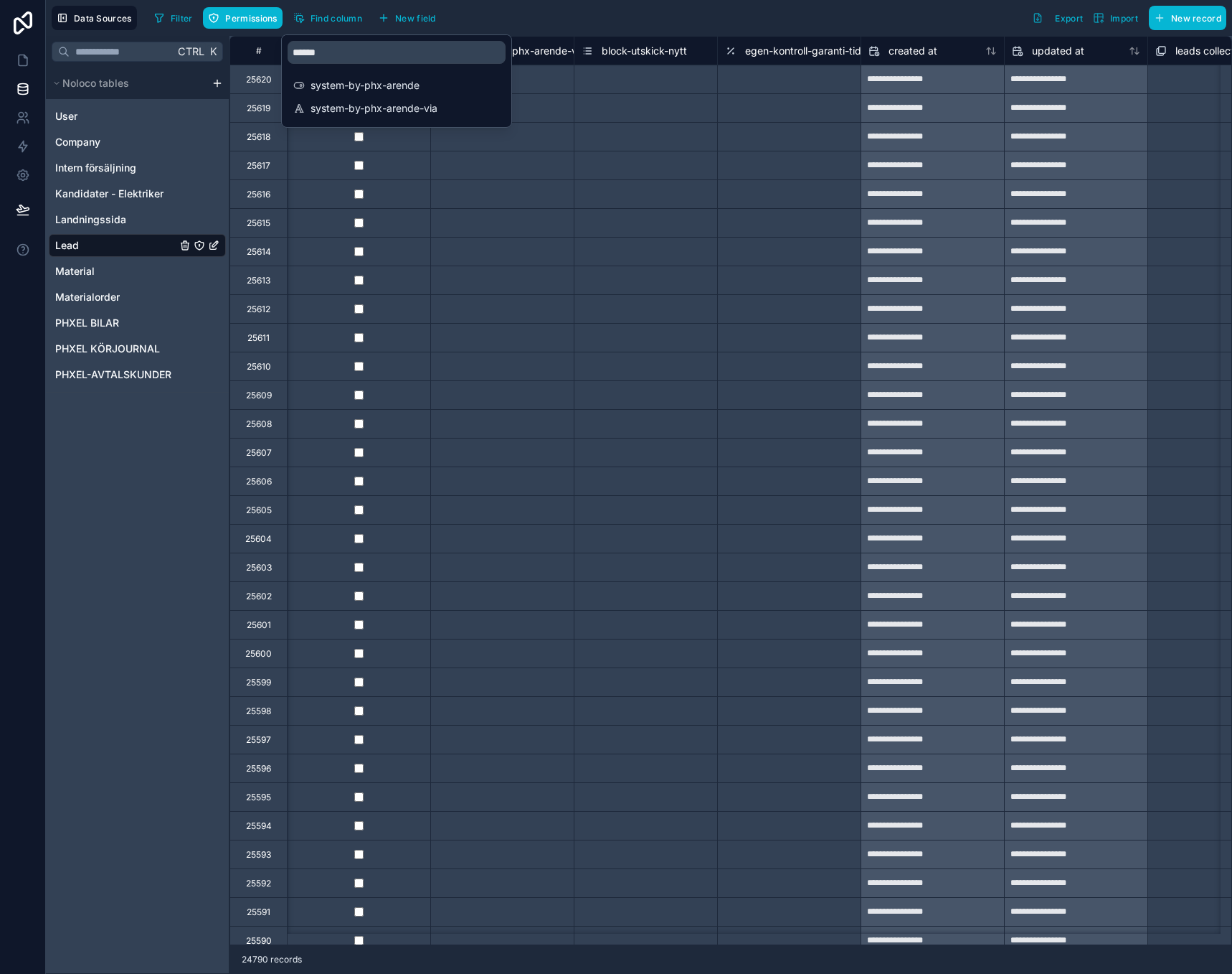
click at [579, 25] on div "Filter Permissions Find column New field Export Import New record" at bounding box center [688, 17] width 1078 height 24
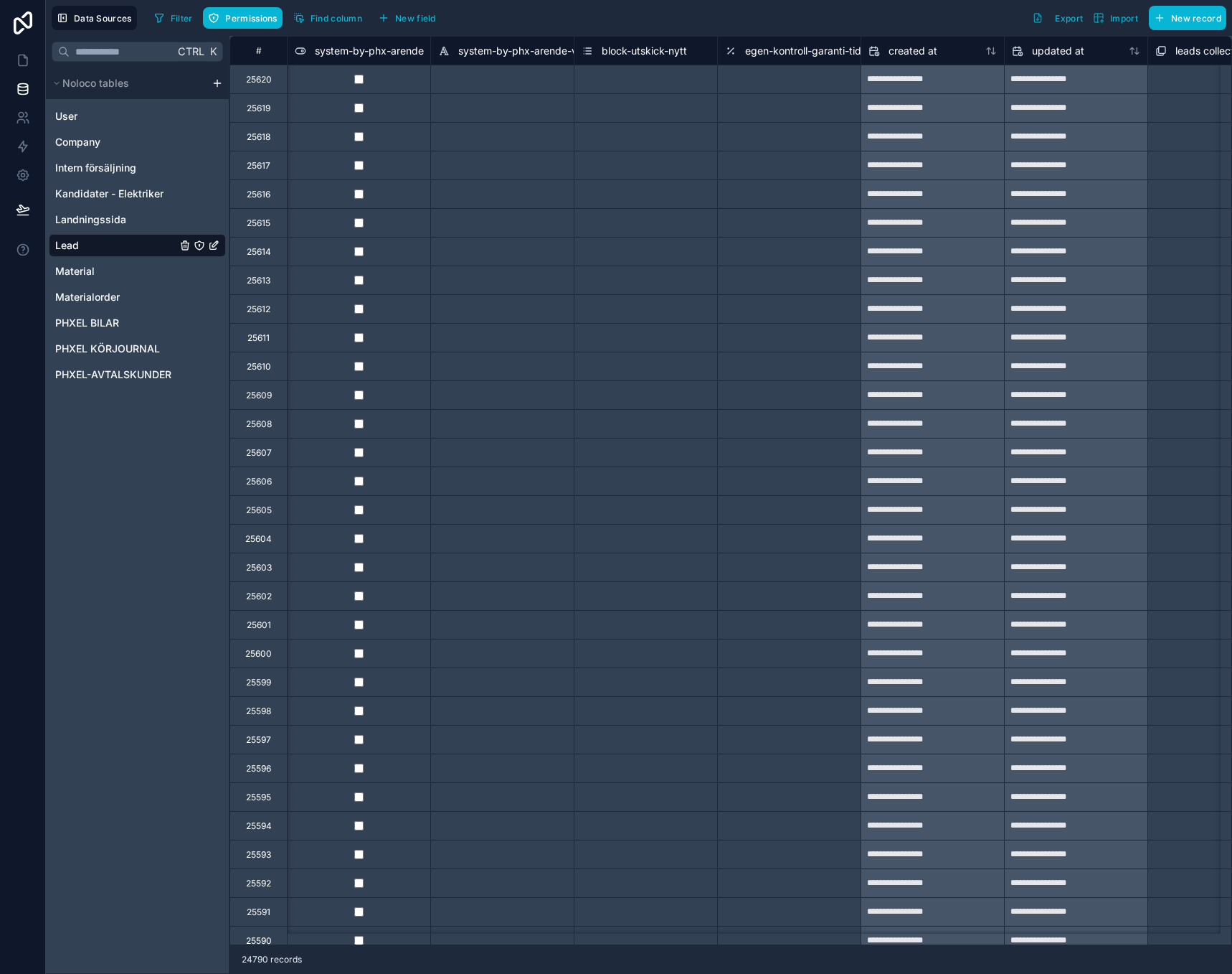
click at [412, 53] on span "system-by-phx-arende" at bounding box center [370, 51] width 109 height 14
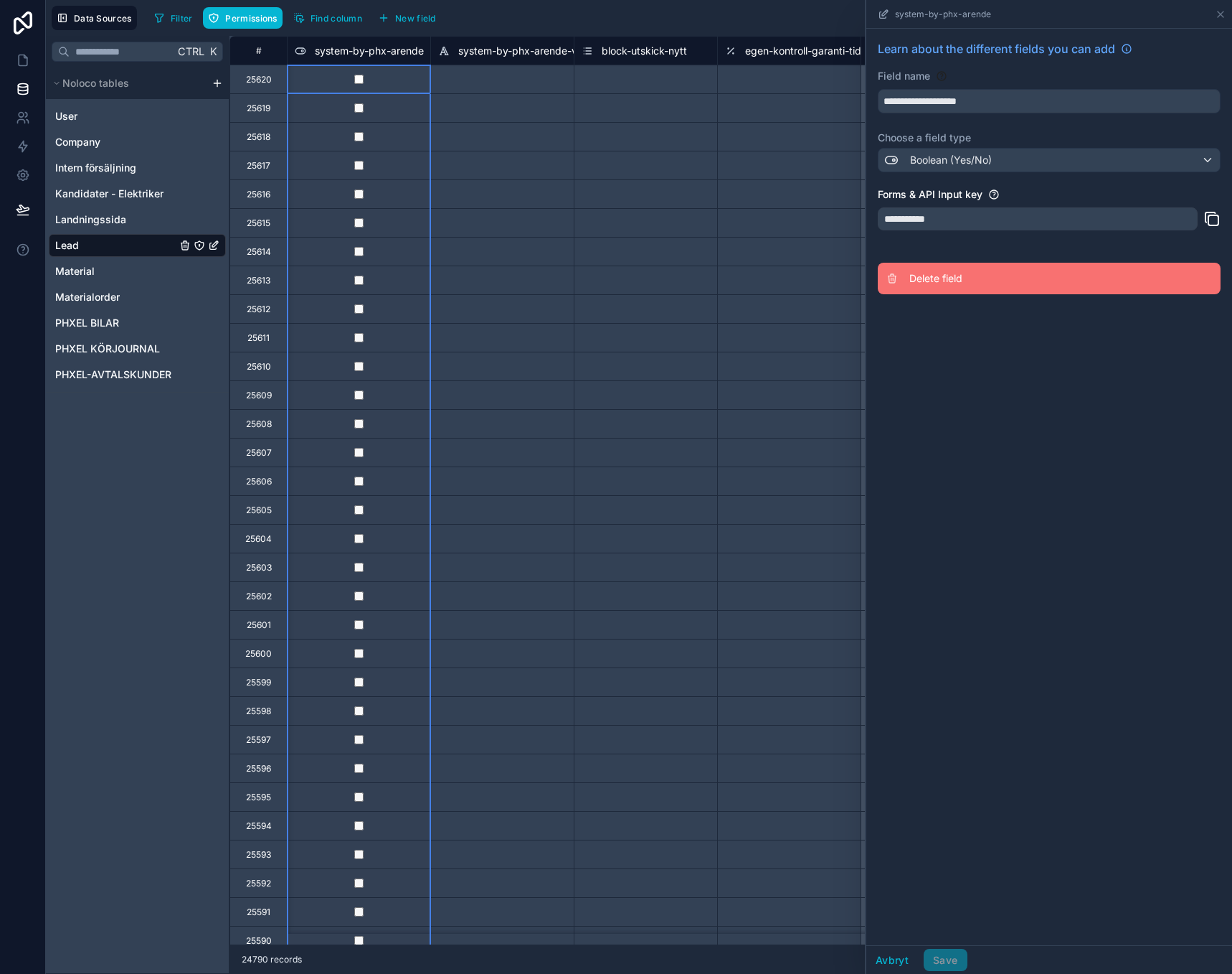
click at [919, 280] on span "Delete field" at bounding box center [1013, 278] width 207 height 14
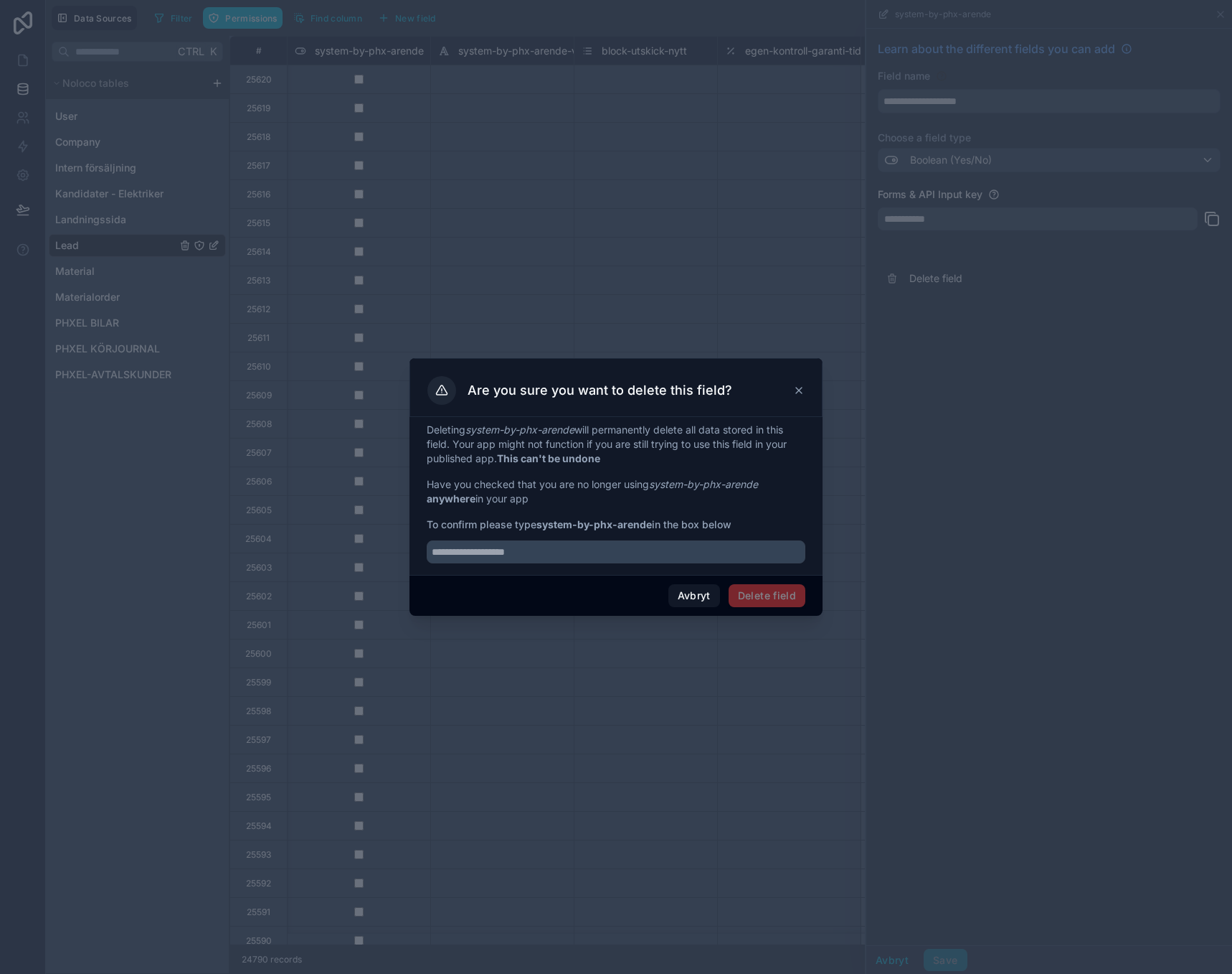
click at [543, 523] on strong "system-by-phx-arende" at bounding box center [593, 524] width 115 height 12
drag, startPoint x: 543, startPoint y: 523, endPoint x: 629, endPoint y: 529, distance: 86.2
click at [629, 527] on strong "system-by-phx-arende" at bounding box center [593, 524] width 115 height 12
copy strong "system-by-phx-arende"
click at [640, 543] on input "text" at bounding box center [616, 551] width 379 height 23
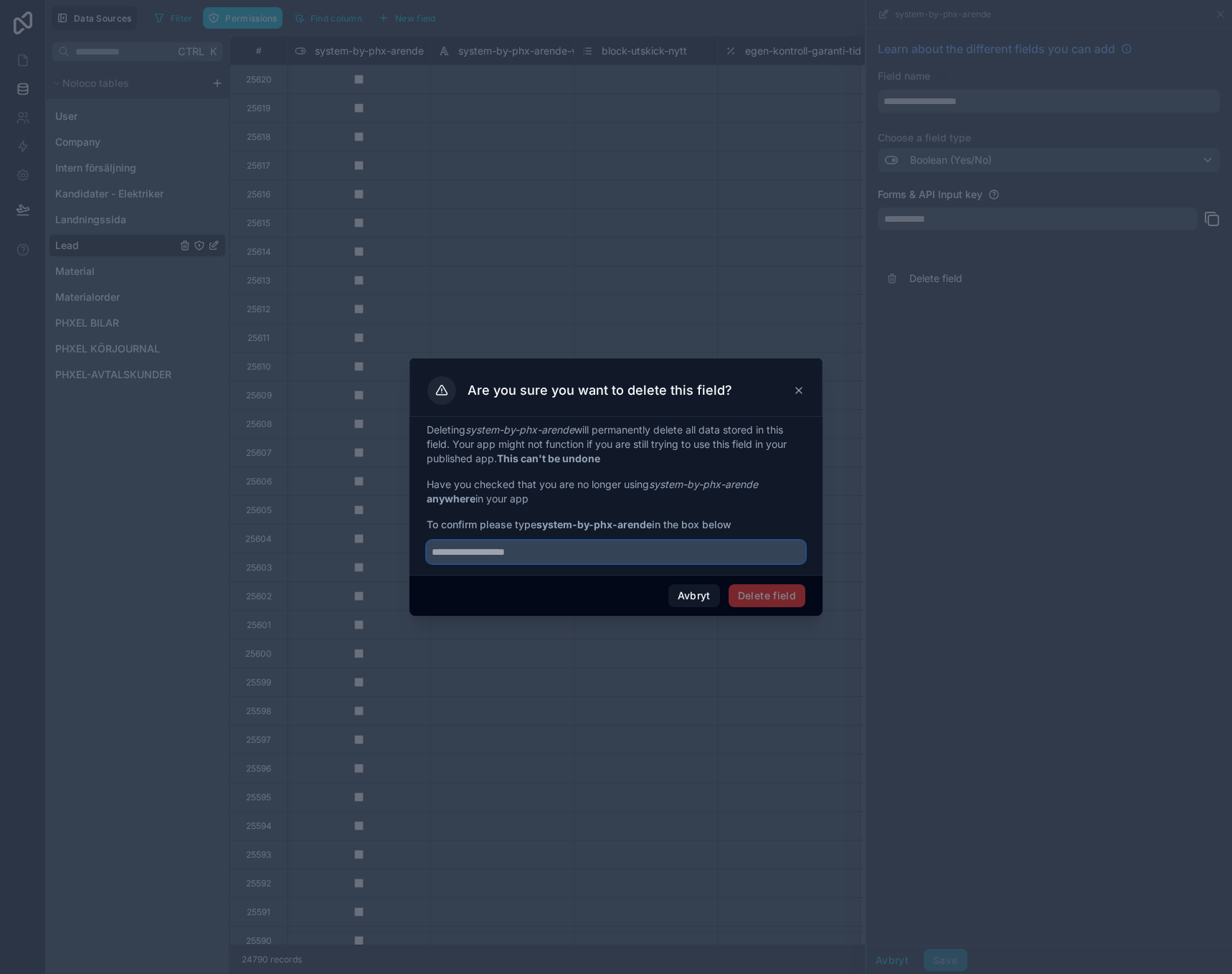
paste input "**********"
type input "**********"
click at [764, 593] on button "Delete field" at bounding box center [767, 595] width 77 height 23
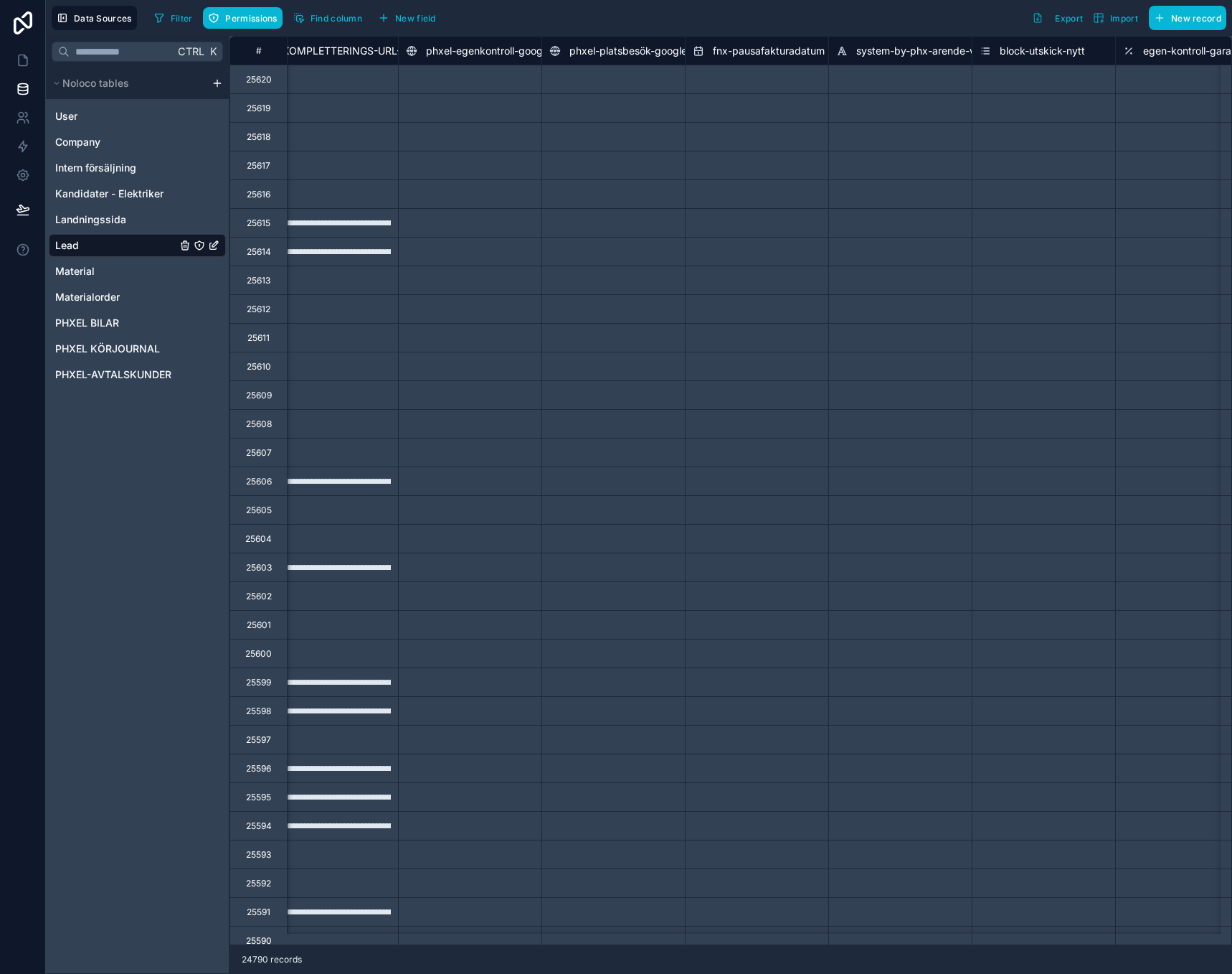
scroll to position [0, 27930]
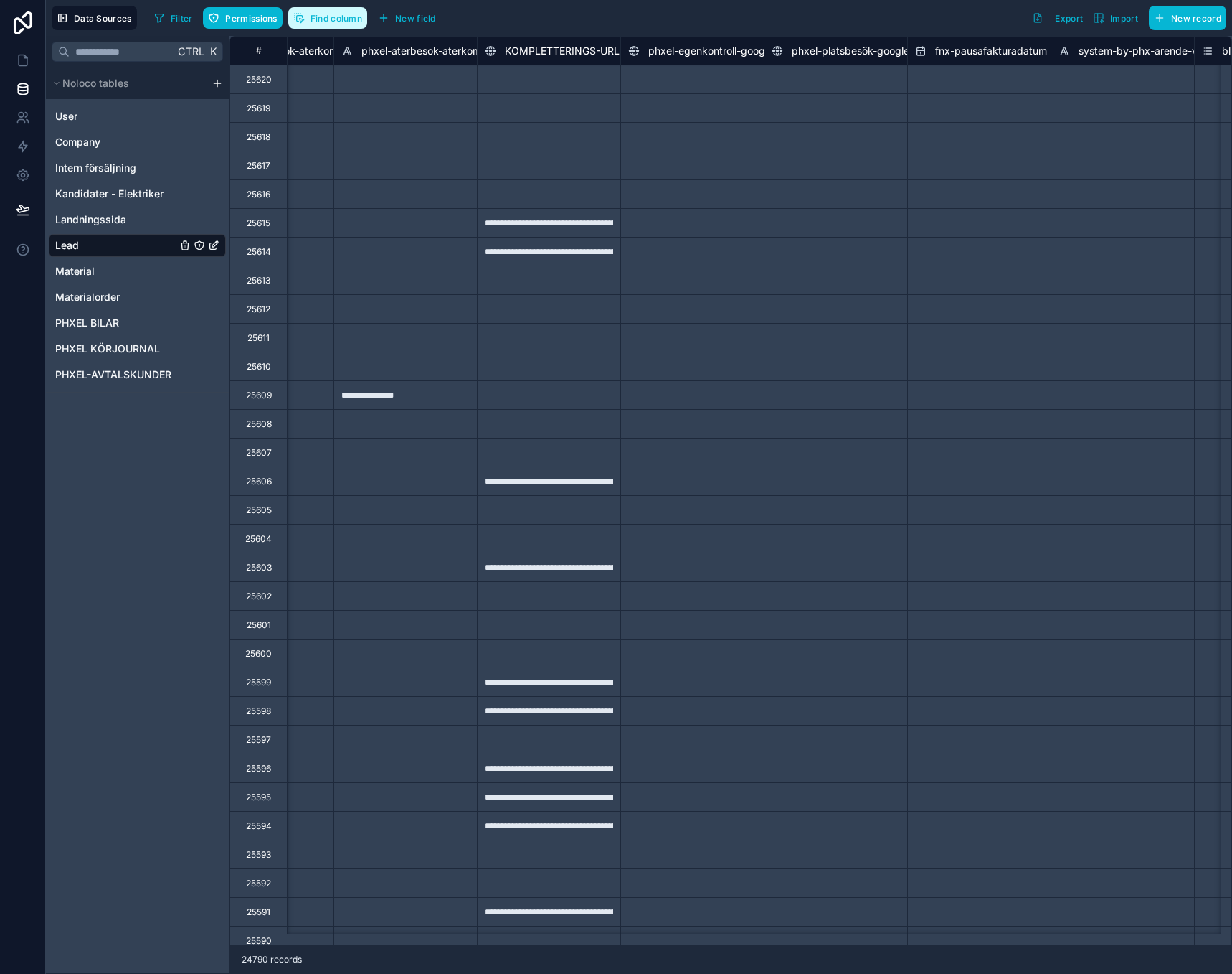
click at [343, 14] on span "Find column" at bounding box center [336, 18] width 52 height 11
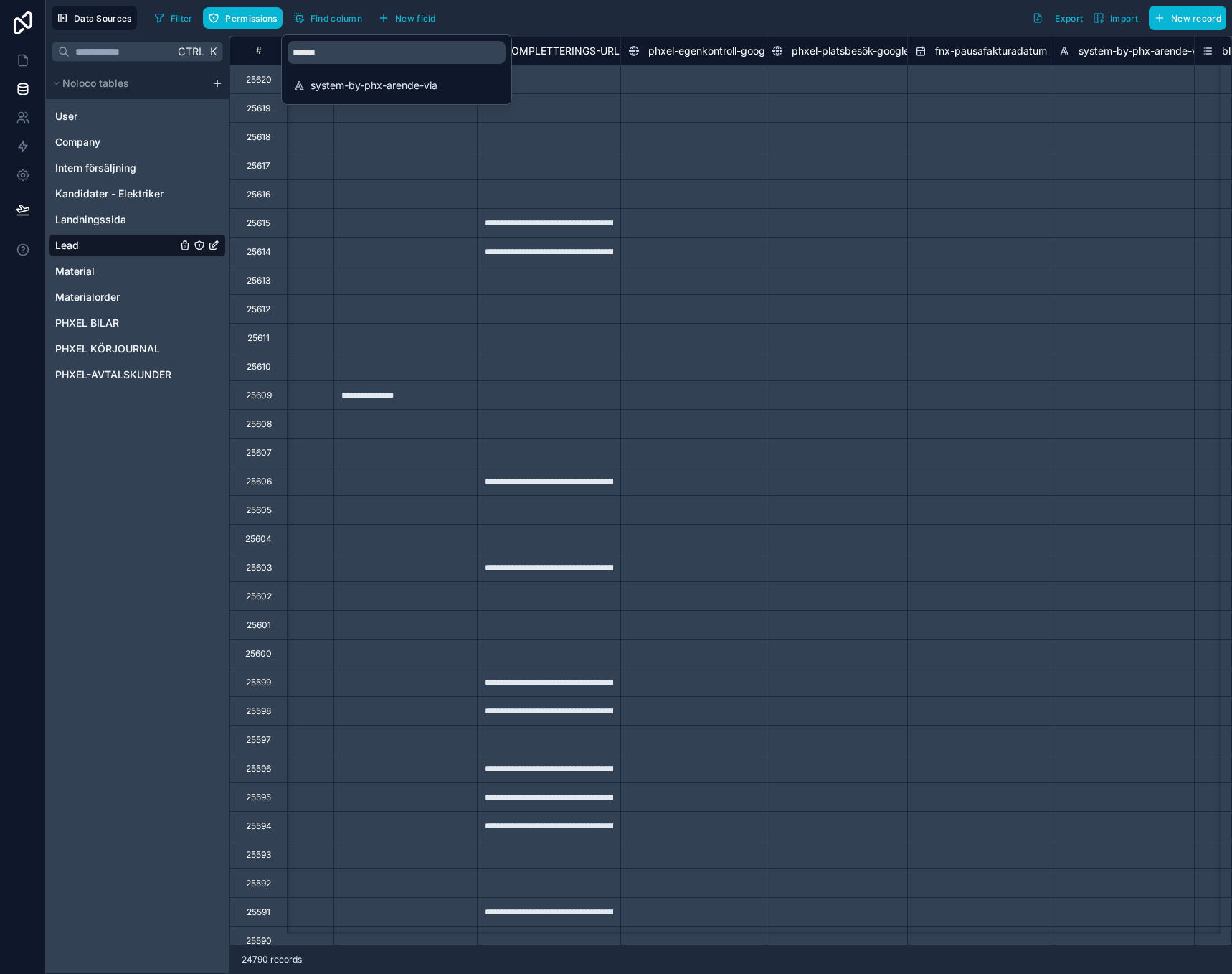
click at [384, 100] on div "system-by-phx-arende-via" at bounding box center [396, 87] width 229 height 34
click at [394, 86] on span "system-by-phx-arende-via" at bounding box center [398, 85] width 174 height 14
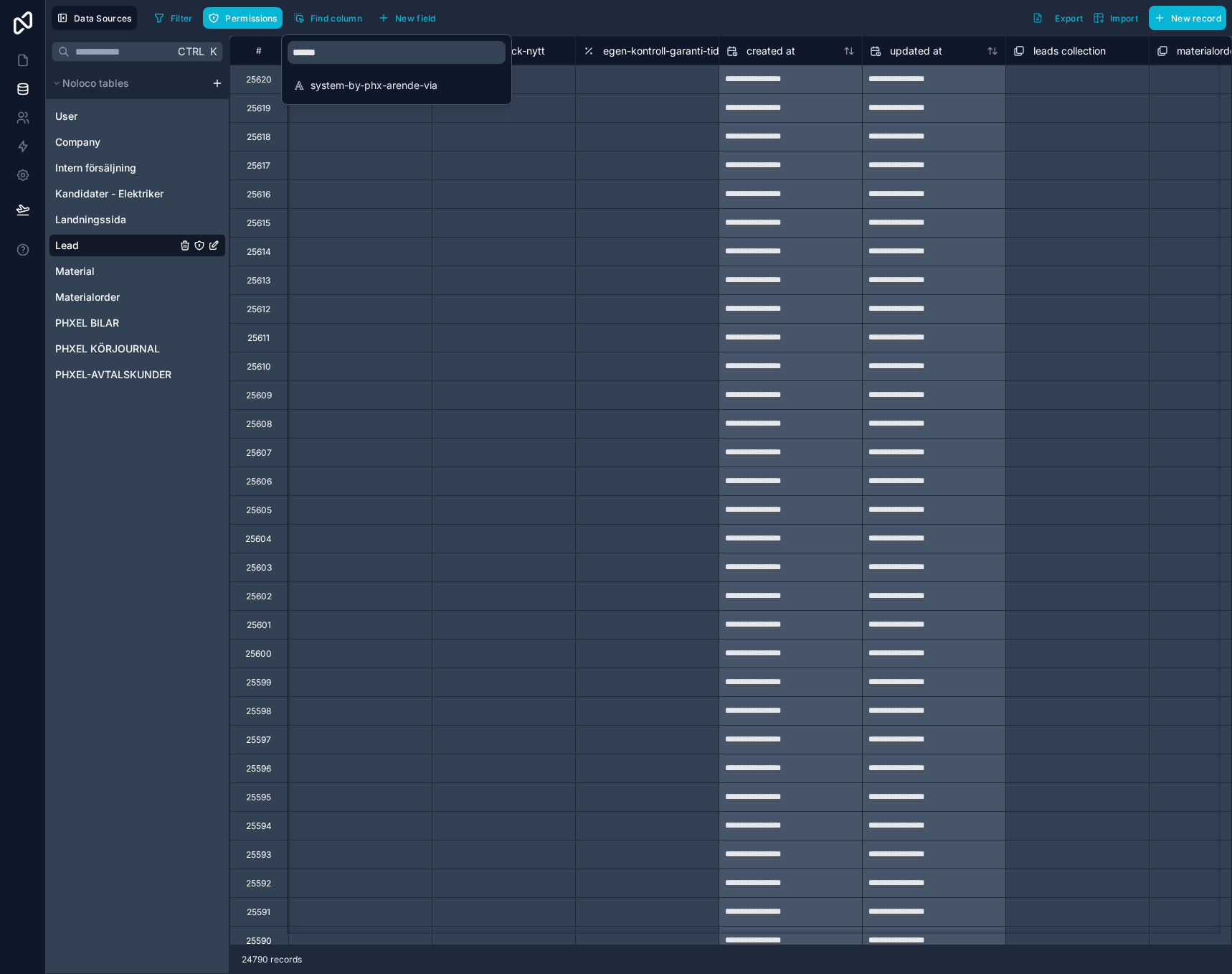
scroll to position [0, 28694]
drag, startPoint x: 641, startPoint y: 19, endPoint x: 515, endPoint y: 43, distance: 128.3
click at [640, 19] on div "Filter Permissions Find column New field Export Import New record" at bounding box center [688, 17] width 1078 height 24
click at [410, 60] on div "system-by-phx-arende-via" at bounding box center [359, 51] width 143 height 29
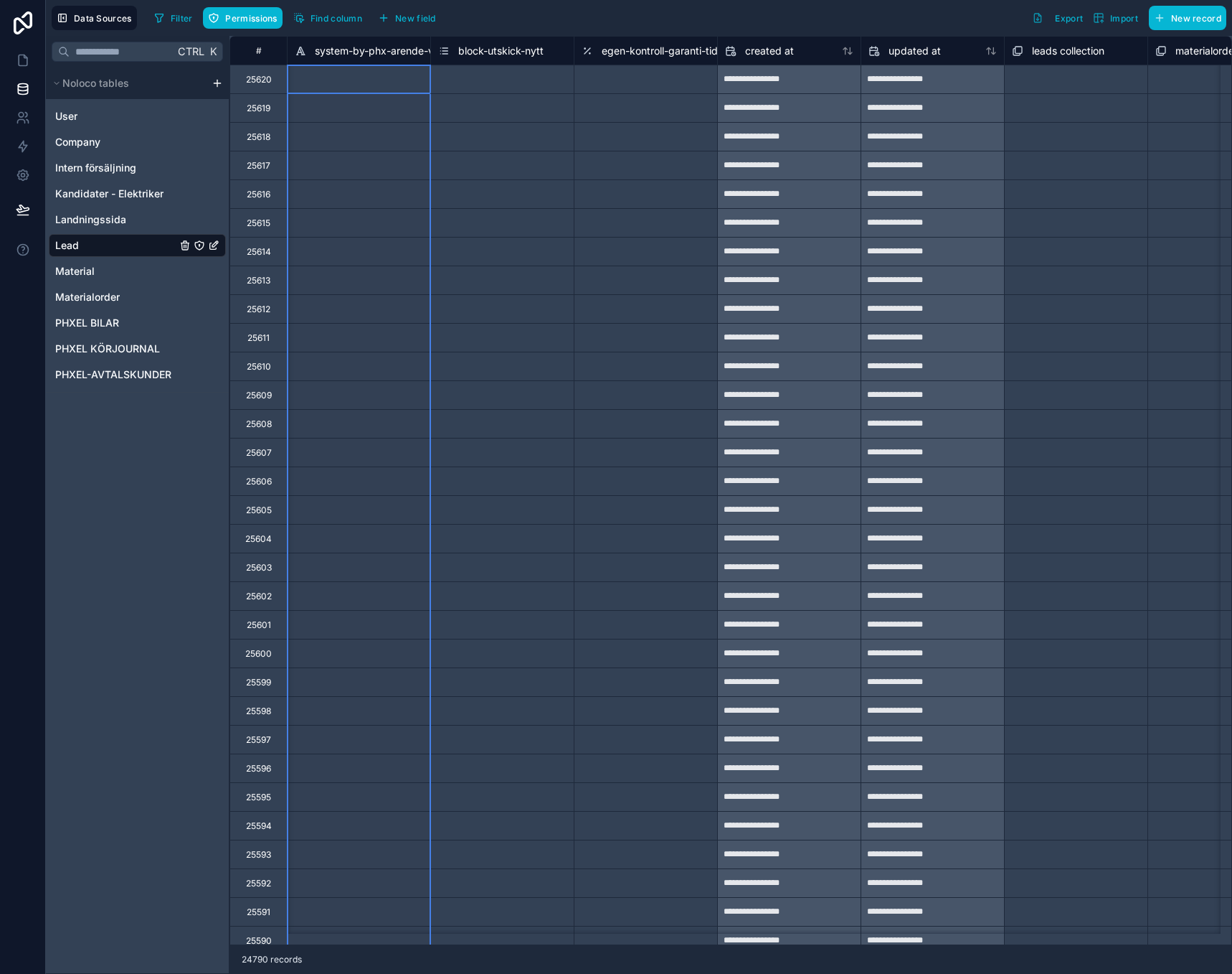
click at [413, 44] on span "system-by-phx-arende-via" at bounding box center [379, 51] width 127 height 14
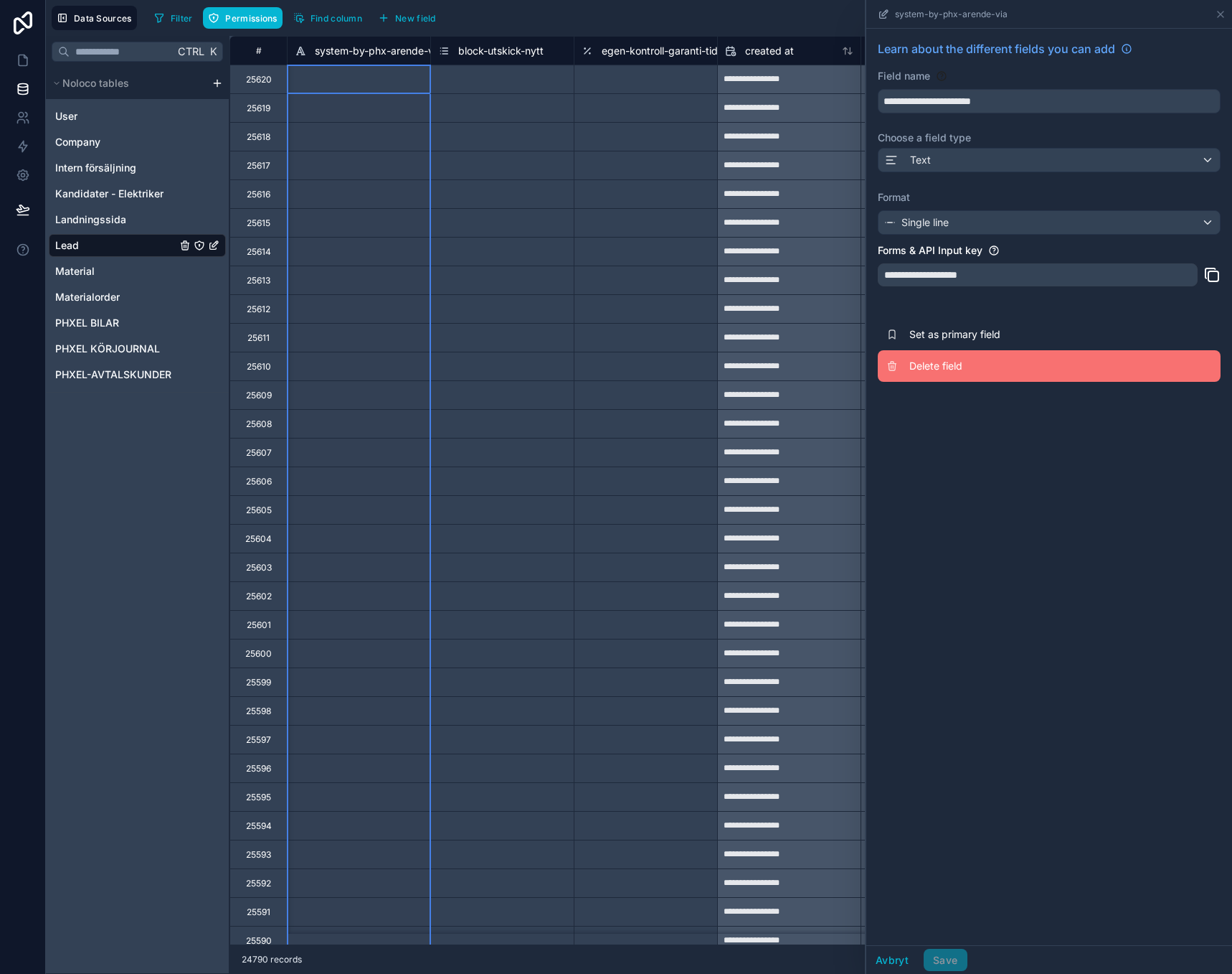
click at [953, 363] on span "Delete field" at bounding box center [1013, 366] width 207 height 14
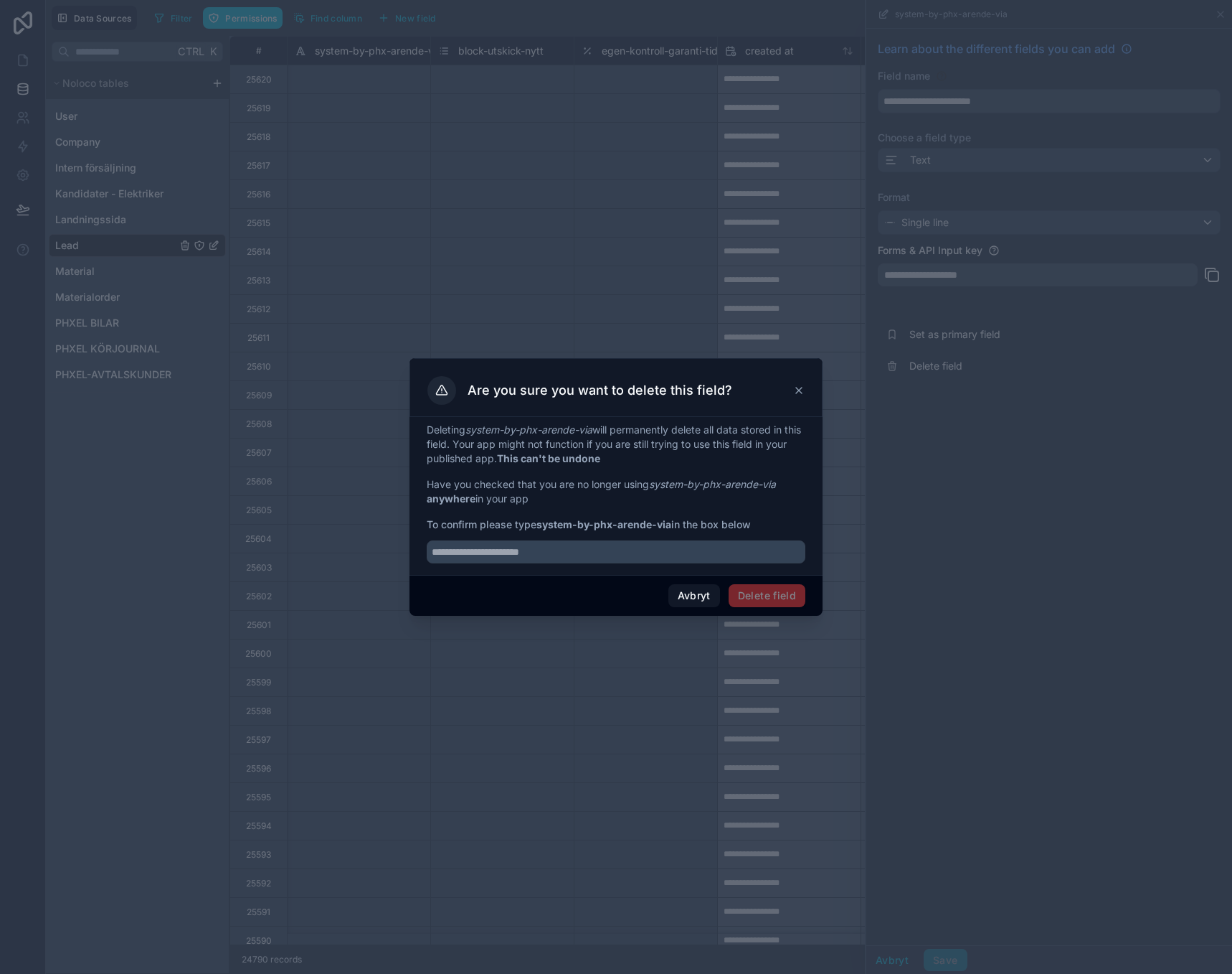
click at [546, 521] on strong "system-by-phx-arende-via" at bounding box center [603, 524] width 135 height 12
drag, startPoint x: 546, startPoint y: 521, endPoint x: 637, endPoint y: 526, distance: 91.1
click at [637, 526] on strong "system-by-phx-arende-via" at bounding box center [603, 524] width 135 height 12
copy strong "system-by-phx-arende"
drag, startPoint x: 632, startPoint y: 549, endPoint x: 705, endPoint y: 567, distance: 75.2
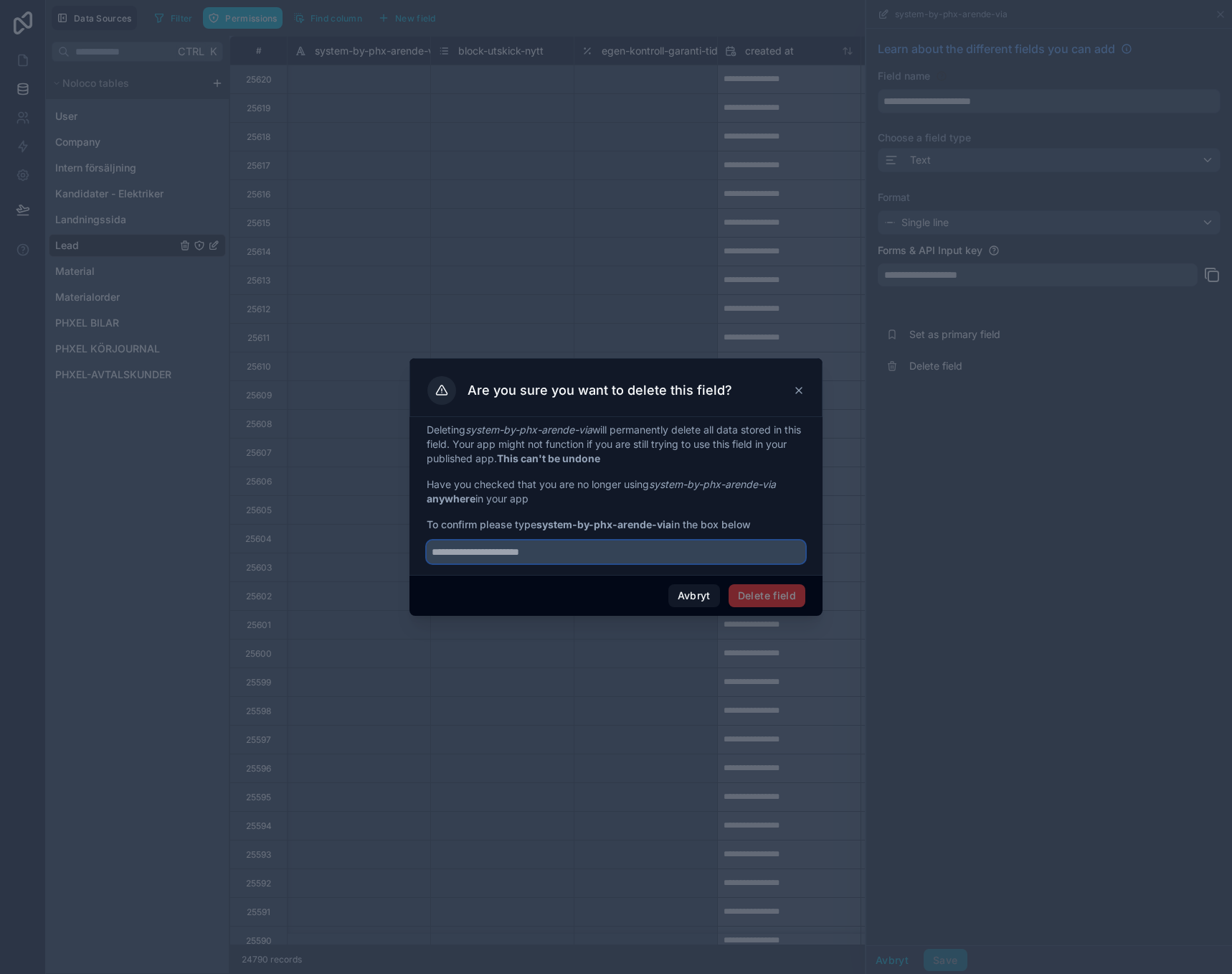
click at [633, 550] on input "text" at bounding box center [616, 551] width 379 height 23
paste input "**********"
click at [754, 591] on span "Delete field" at bounding box center [767, 595] width 77 height 23
click at [631, 557] on input "**********" at bounding box center [616, 551] width 379 height 23
click at [633, 525] on strong "system-by-phx-arende-via" at bounding box center [603, 524] width 135 height 12
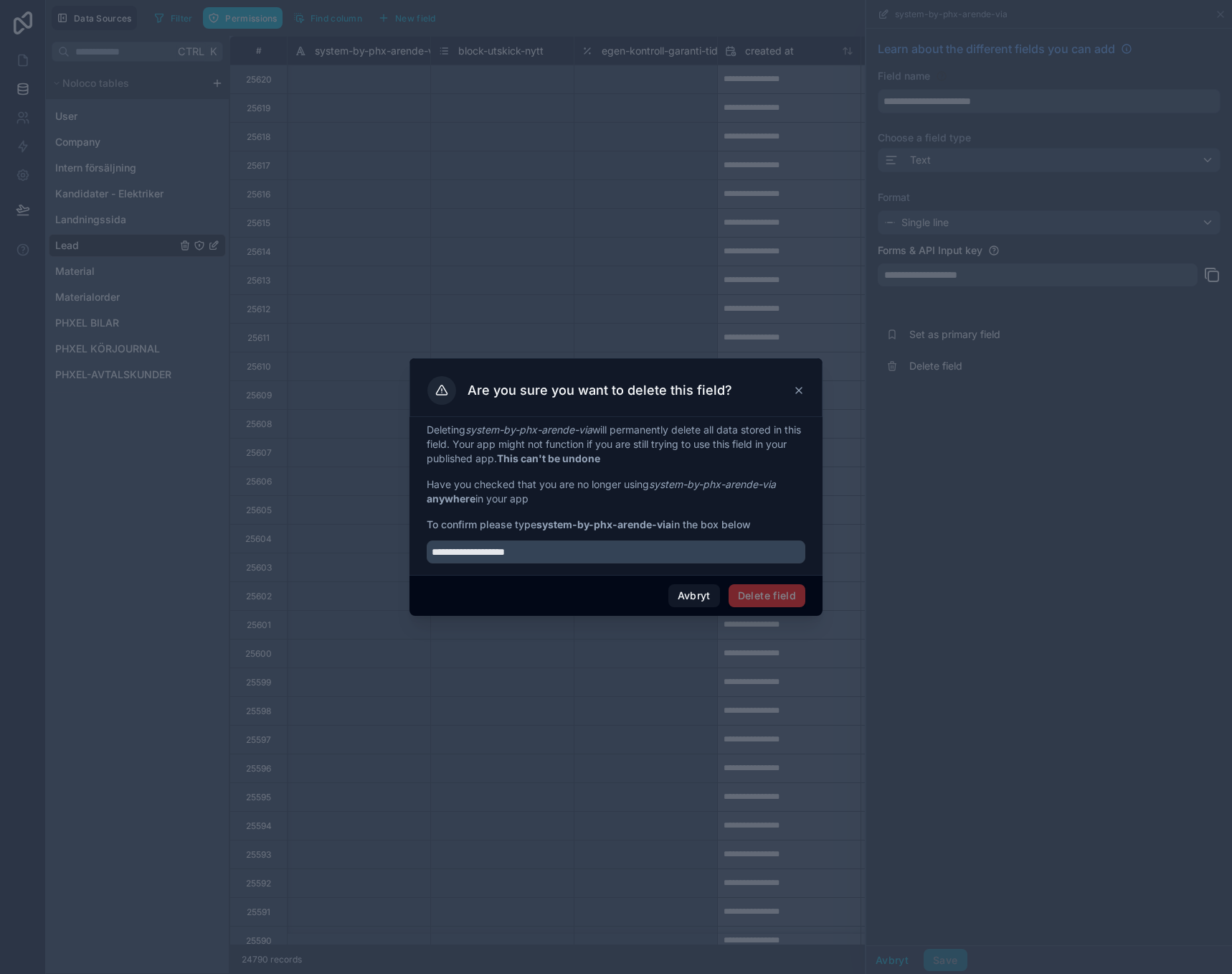
click at [663, 523] on strong "system-by-phx-arende-via" at bounding box center [603, 524] width 135 height 12
copy span "via"
click at [641, 555] on input "**********" at bounding box center [616, 551] width 379 height 23
paste input "***"
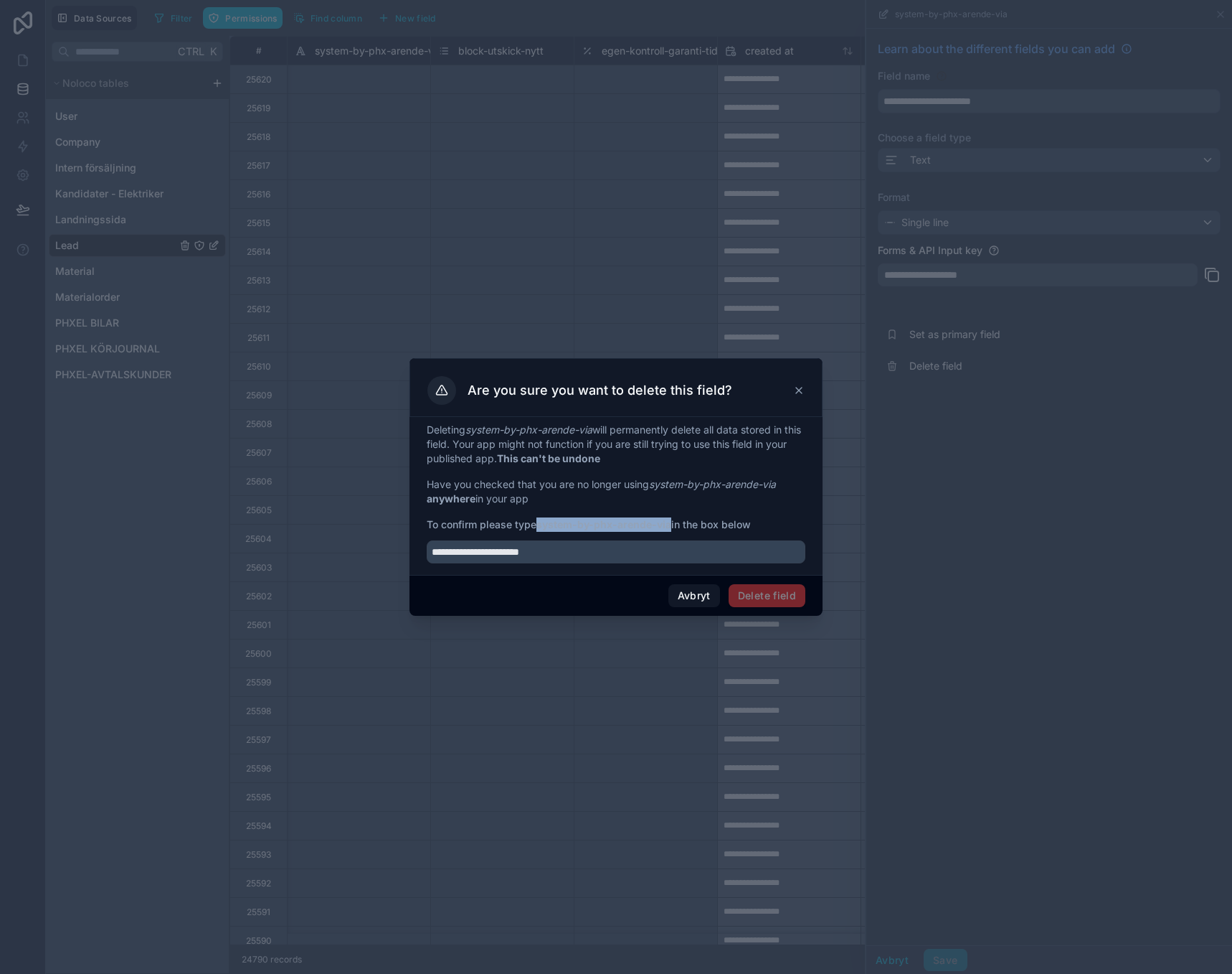
drag, startPoint x: 672, startPoint y: 526, endPoint x: 553, endPoint y: 526, distance: 119.0
click at [539, 522] on strong "system-by-phx-arende-via" at bounding box center [603, 524] width 135 height 12
copy strong "system-by-phx-arende-via"
click at [579, 551] on input "**********" at bounding box center [616, 551] width 379 height 23
paste input "*"
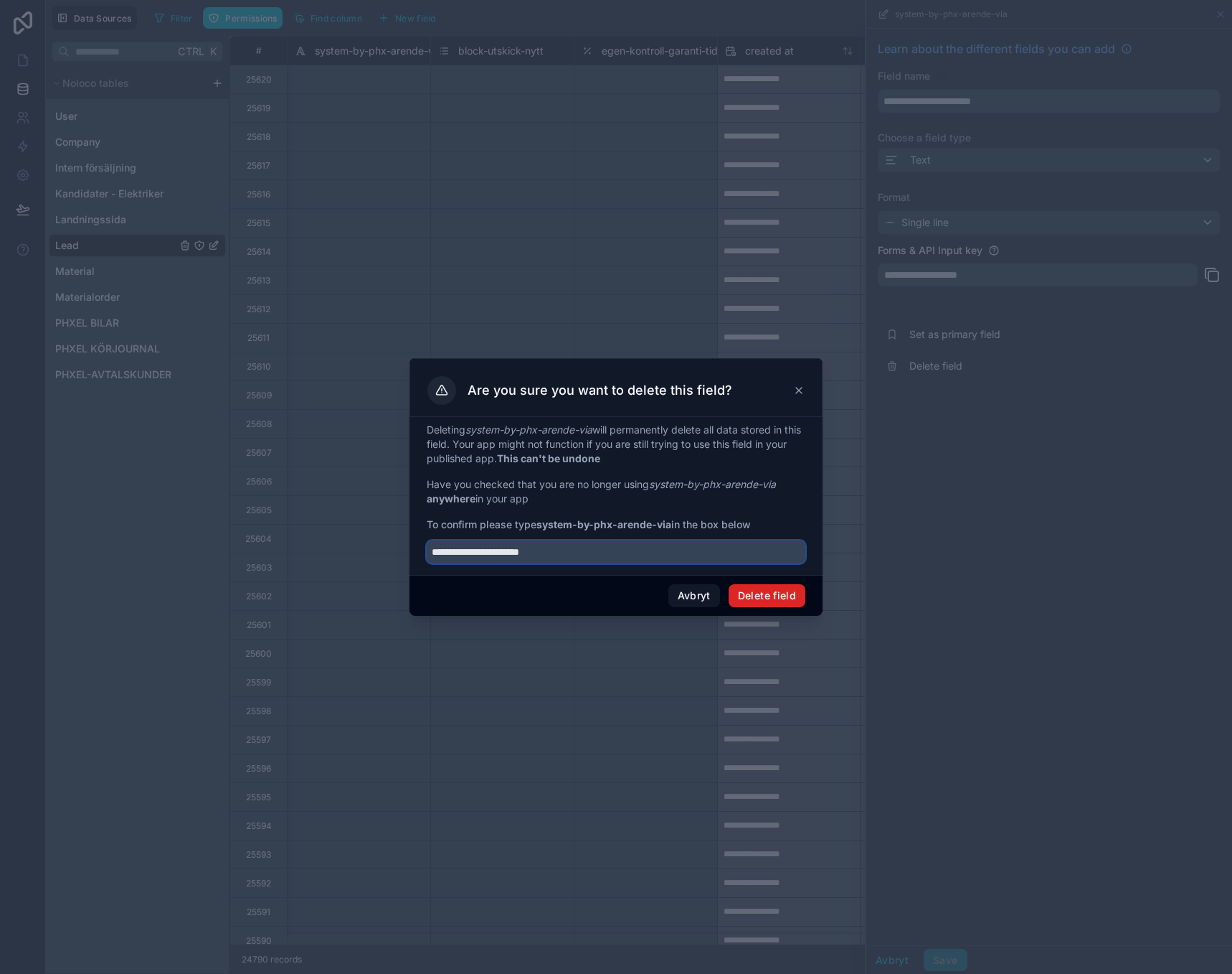
type input "**********"
click at [765, 598] on button "Delete field" at bounding box center [767, 595] width 77 height 23
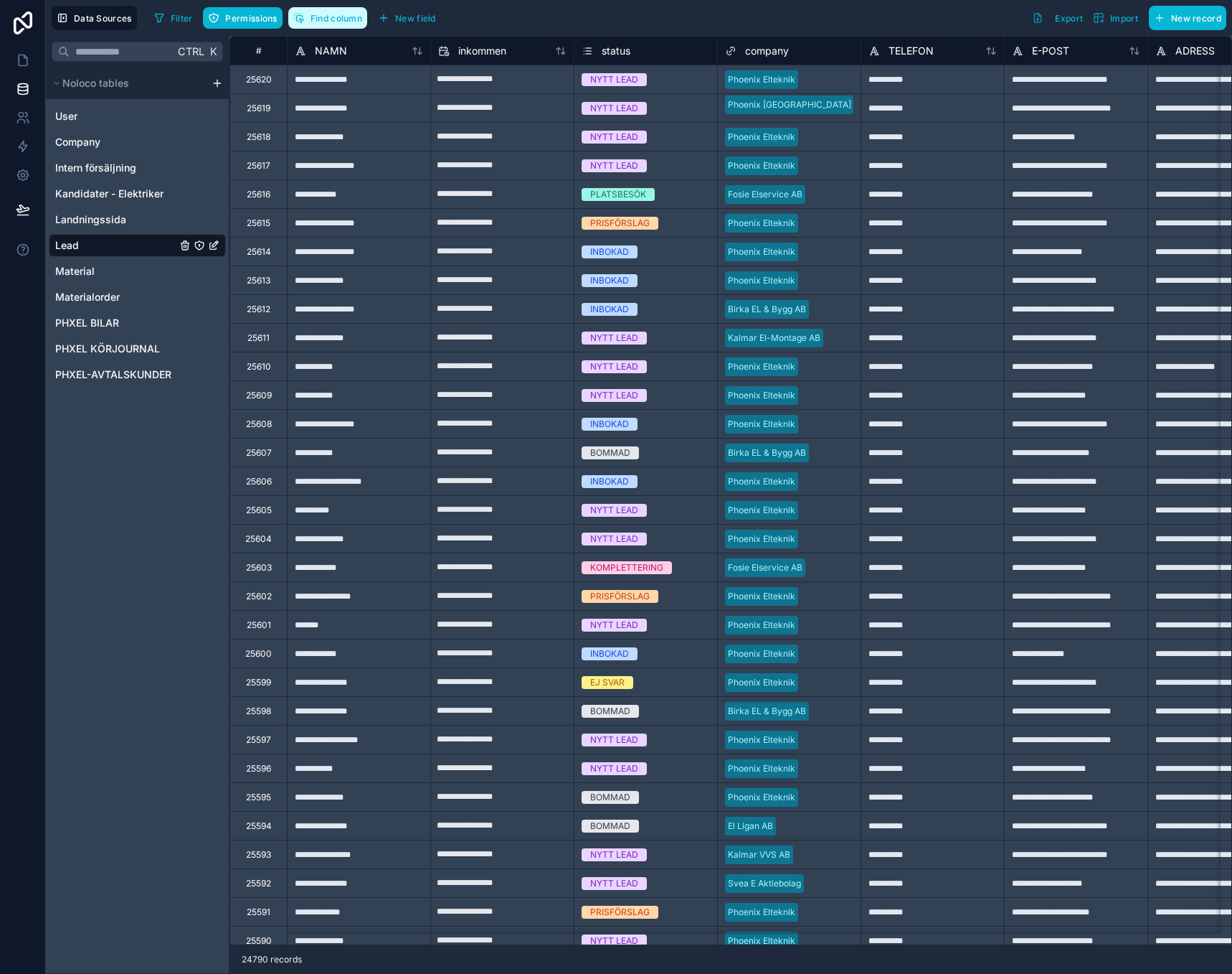
click at [314, 19] on span "Find column" at bounding box center [336, 18] width 52 height 11
click at [332, 49] on input "******" at bounding box center [397, 52] width 218 height 23
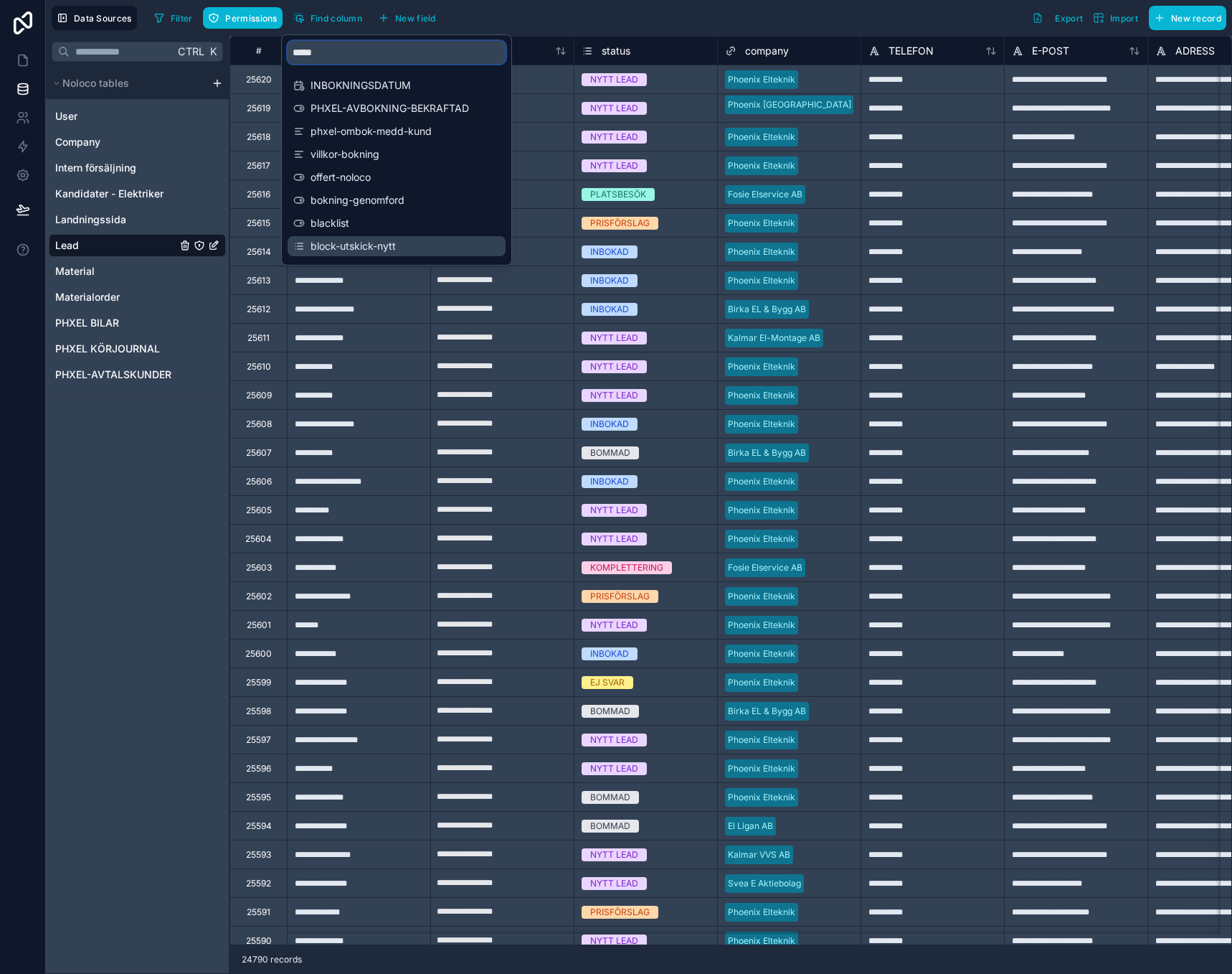
type input "*****"
click at [337, 250] on span "block-utskick-nytt" at bounding box center [398, 246] width 174 height 14
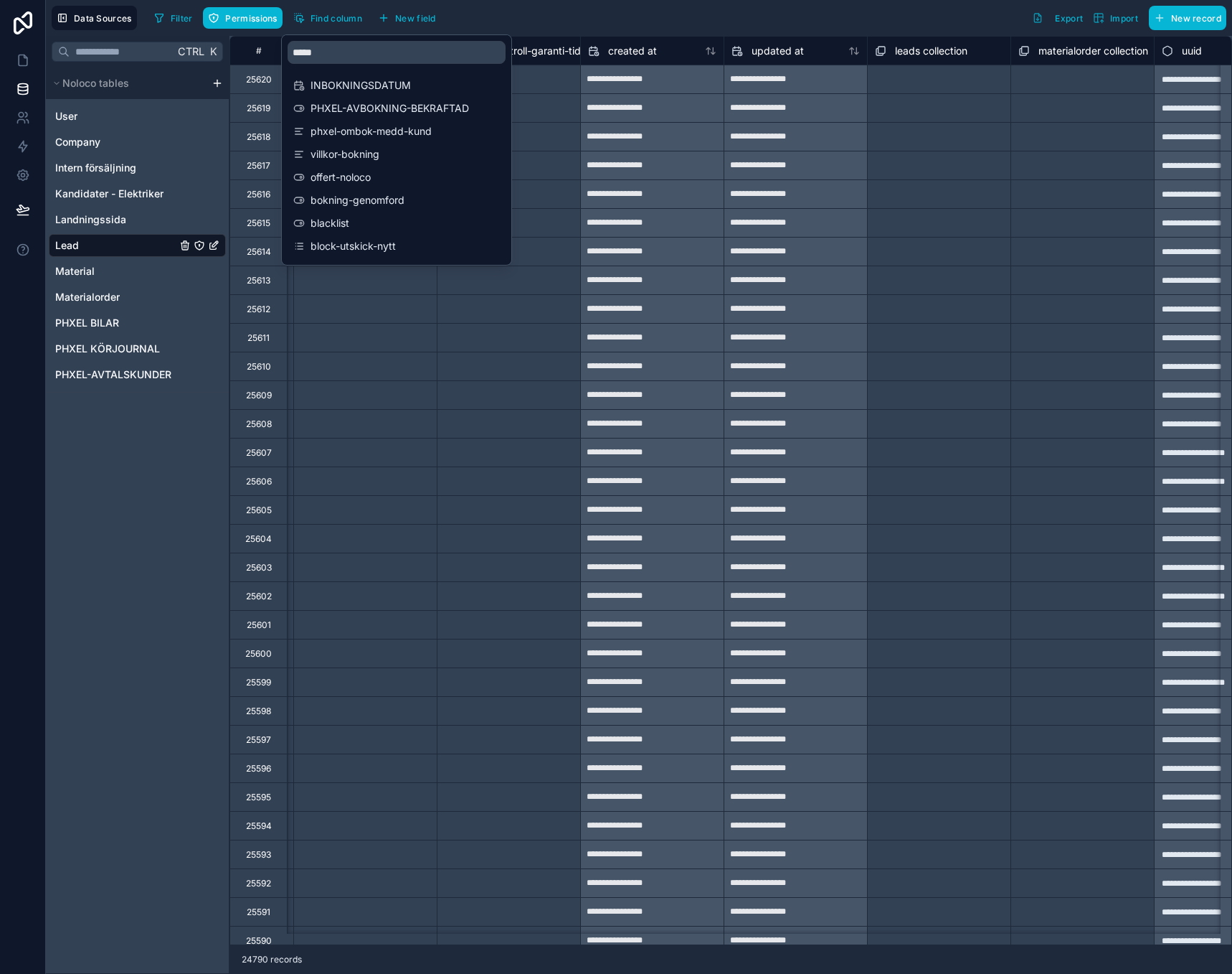
scroll to position [0, 28694]
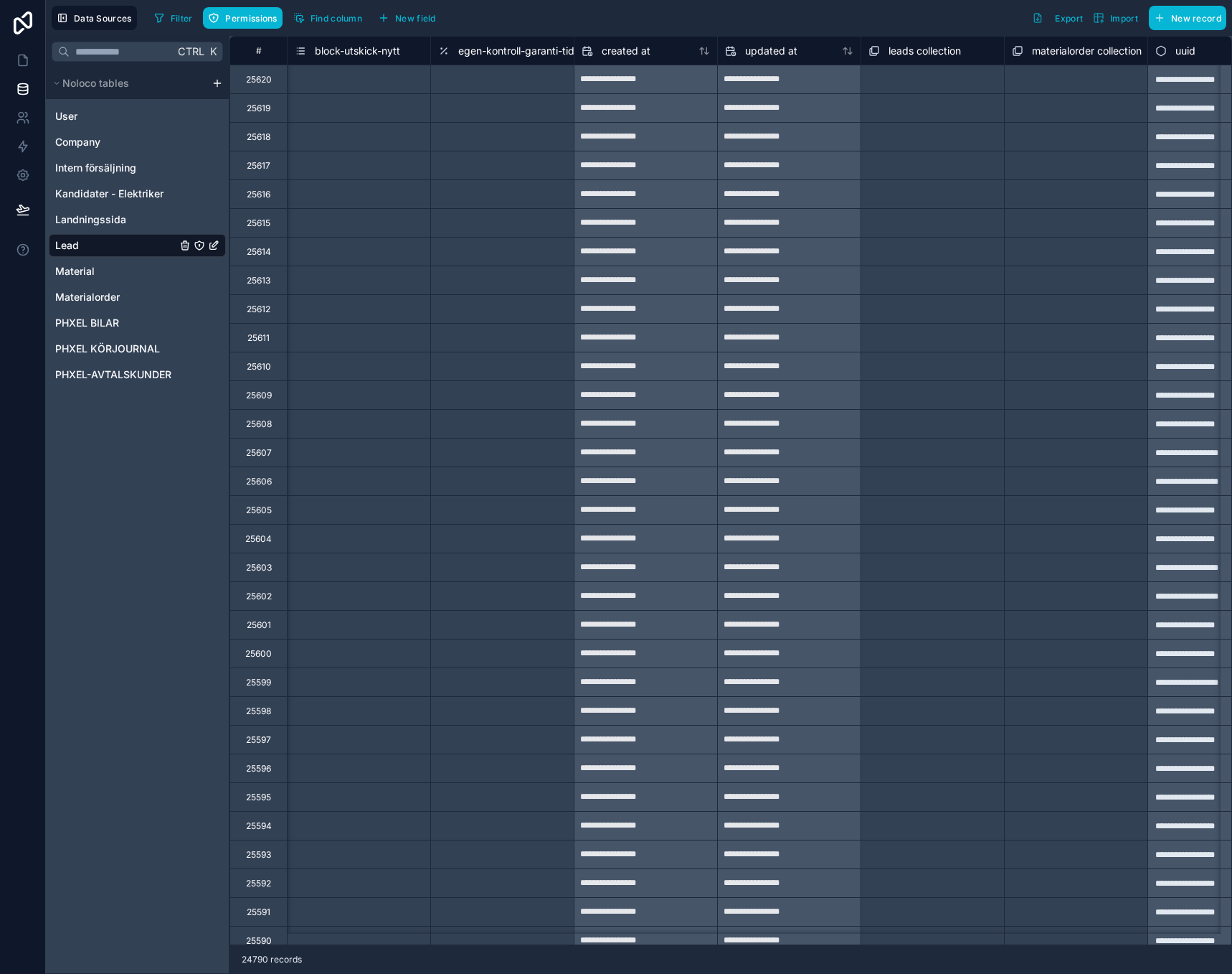
drag, startPoint x: 603, startPoint y: 31, endPoint x: 597, endPoint y: 34, distance: 6.7
click at [603, 32] on div "Data Sources Filter Permissions Find column New field Export Import New record" at bounding box center [640, 18] width 1187 height 36
click at [378, 46] on span "block-utskick-nytt" at bounding box center [358, 51] width 85 height 14
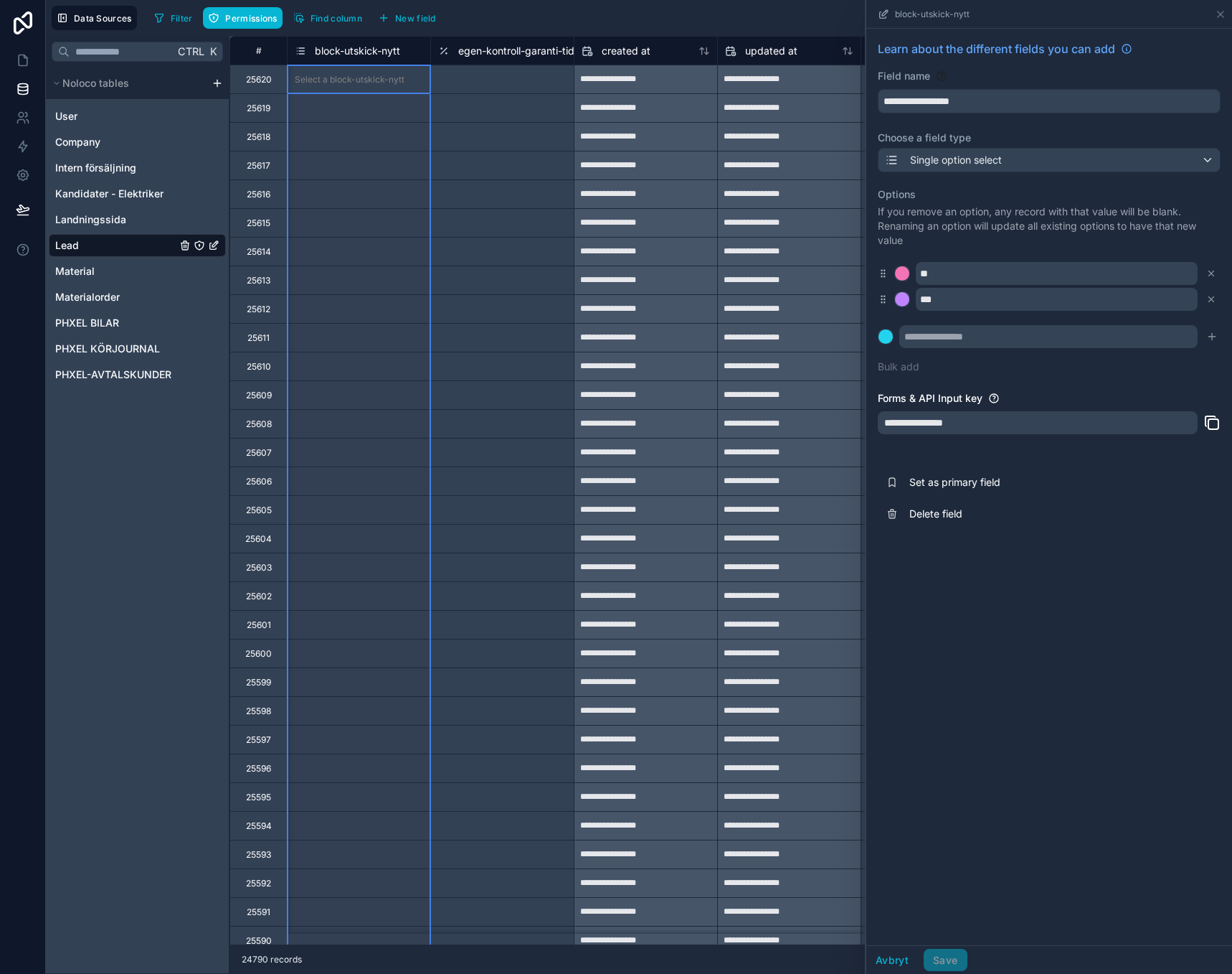
click at [339, 50] on span "block-utskick-nytt" at bounding box center [358, 51] width 85 height 14
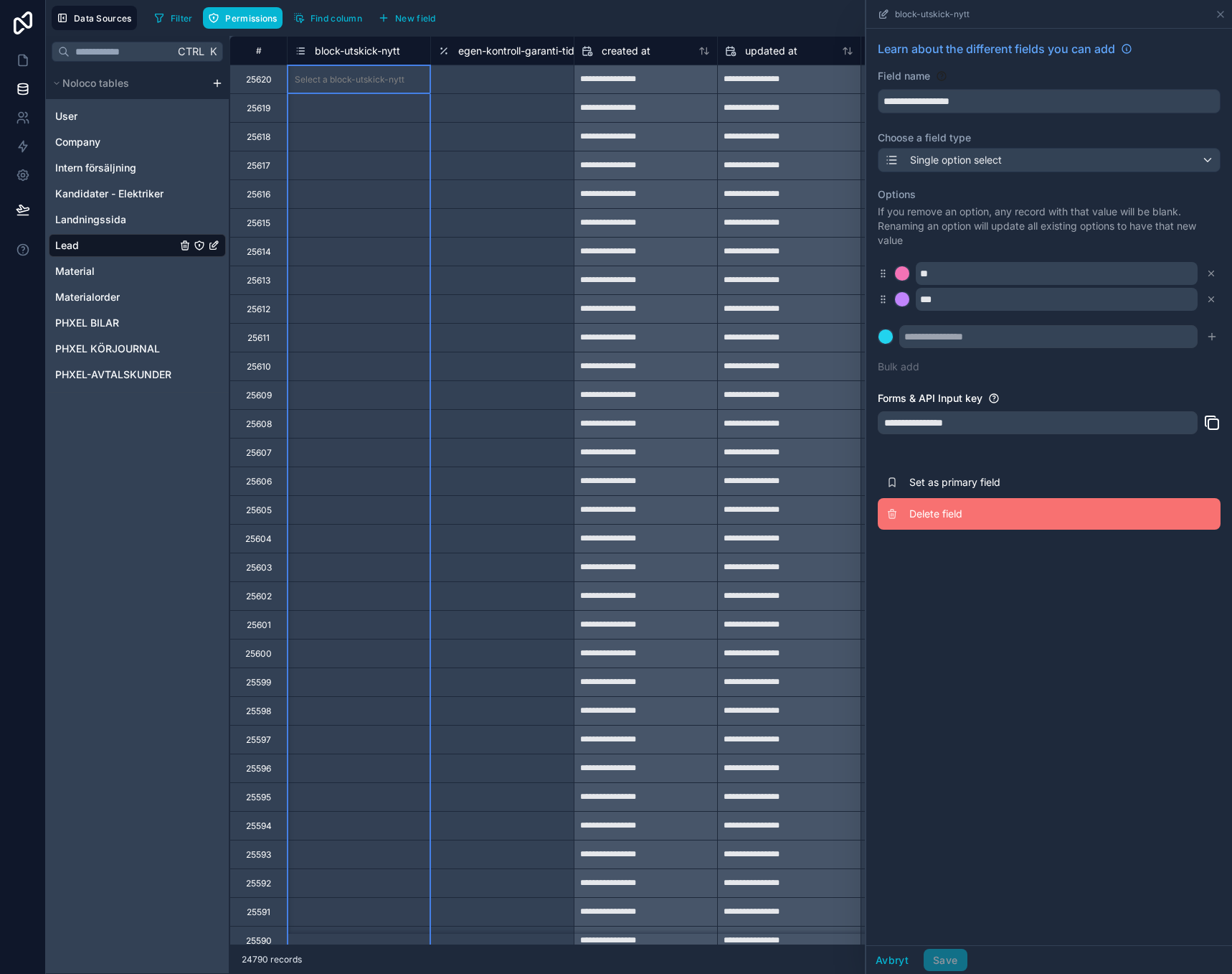
click at [914, 508] on span "Delete field" at bounding box center [1013, 514] width 207 height 14
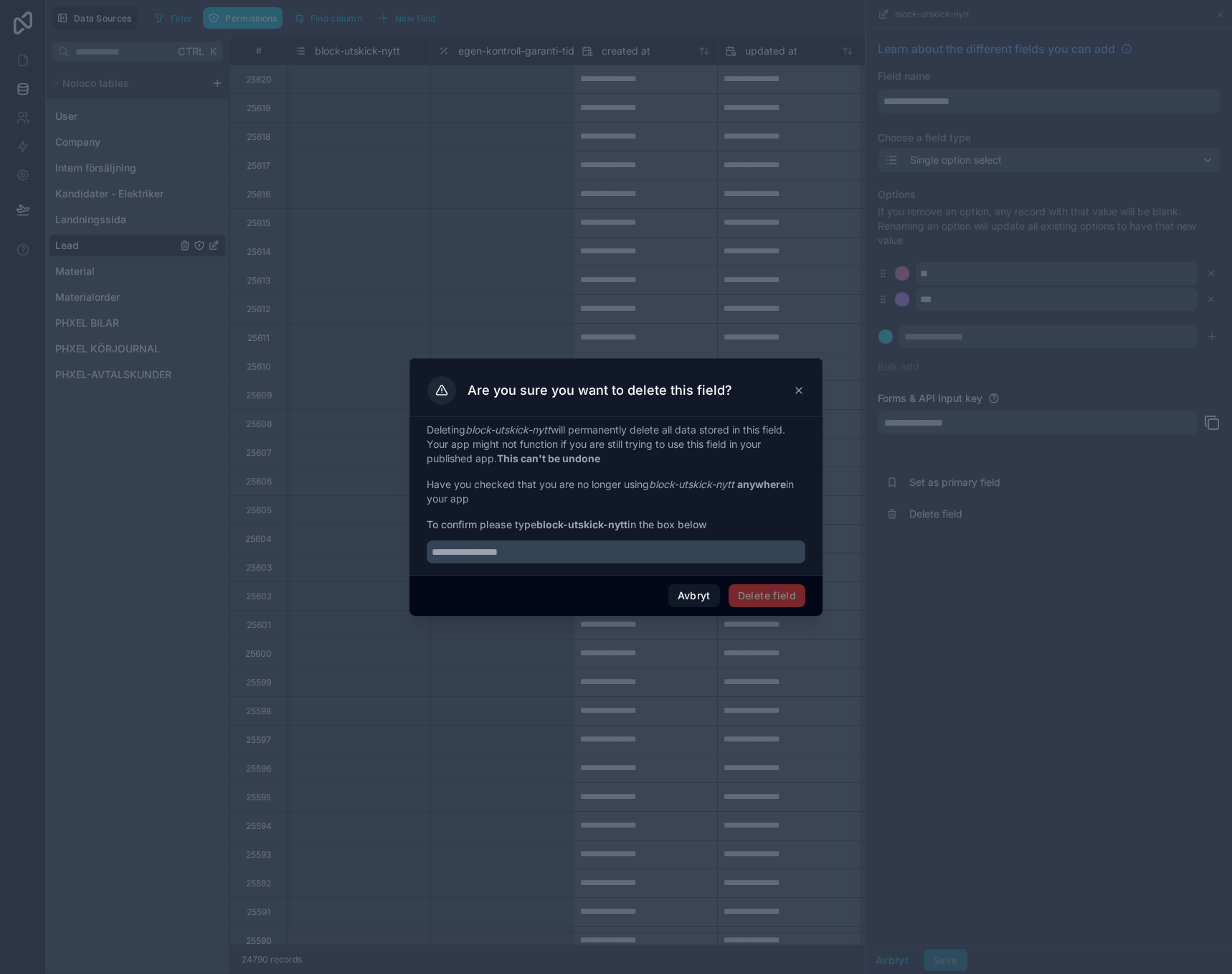
click at [557, 526] on strong "block-utskick-nytt" at bounding box center [582, 524] width 91 height 12
drag, startPoint x: 557, startPoint y: 526, endPoint x: 582, endPoint y: 529, distance: 25.2
click at [582, 529] on strong "block-utskick-nytt" at bounding box center [582, 524] width 91 height 12
click at [609, 523] on strong "block-utskick-nytt" at bounding box center [582, 524] width 91 height 12
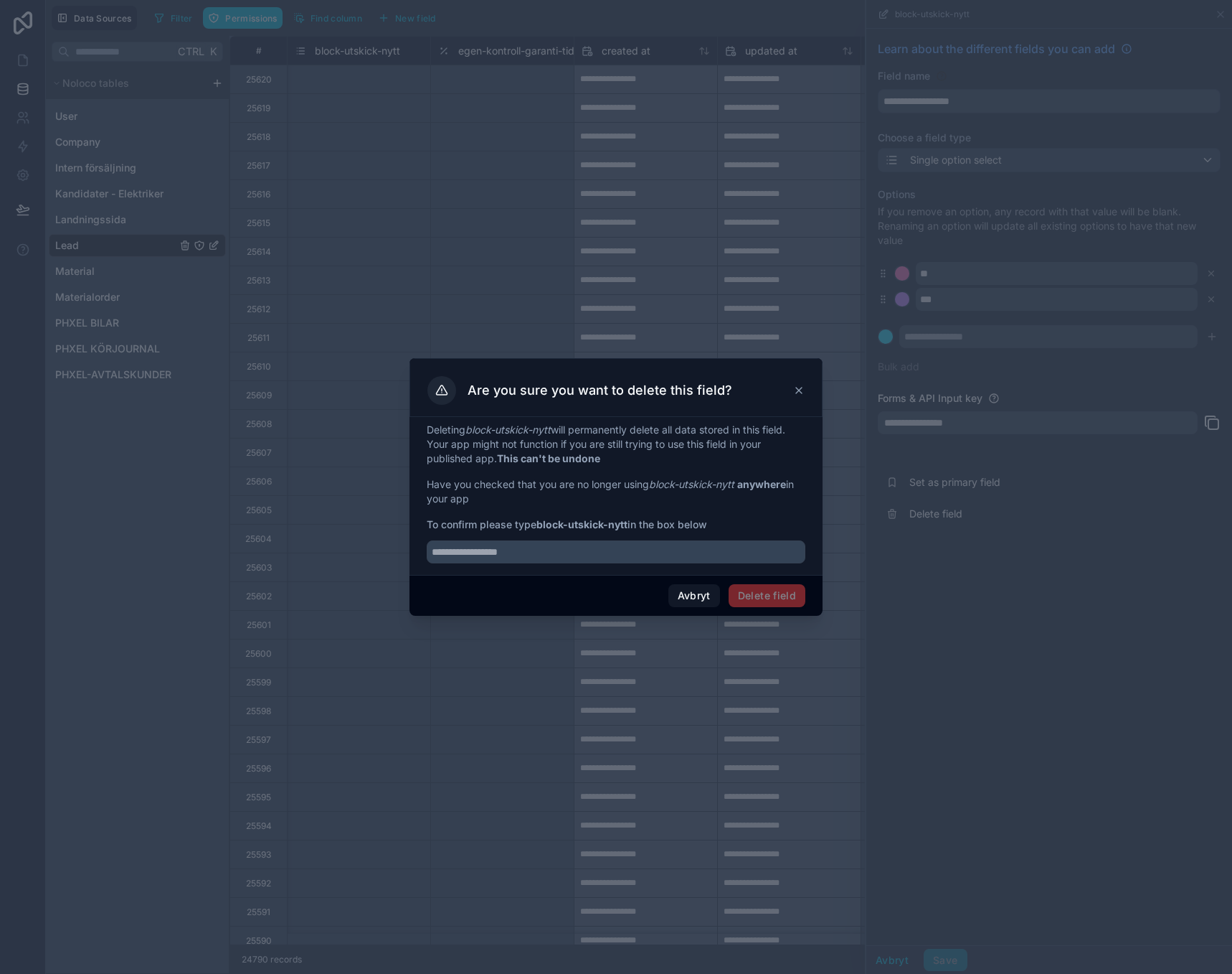
click at [615, 523] on strong "block-utskick-nytt" at bounding box center [582, 524] width 91 height 12
drag, startPoint x: 615, startPoint y: 523, endPoint x: 543, endPoint y: 521, distance: 72.0
click at [543, 521] on strong "block-utskick-nytt" at bounding box center [582, 524] width 91 height 12
copy strong "block-utskick-nytt"
click at [559, 550] on input "text" at bounding box center [616, 551] width 379 height 23
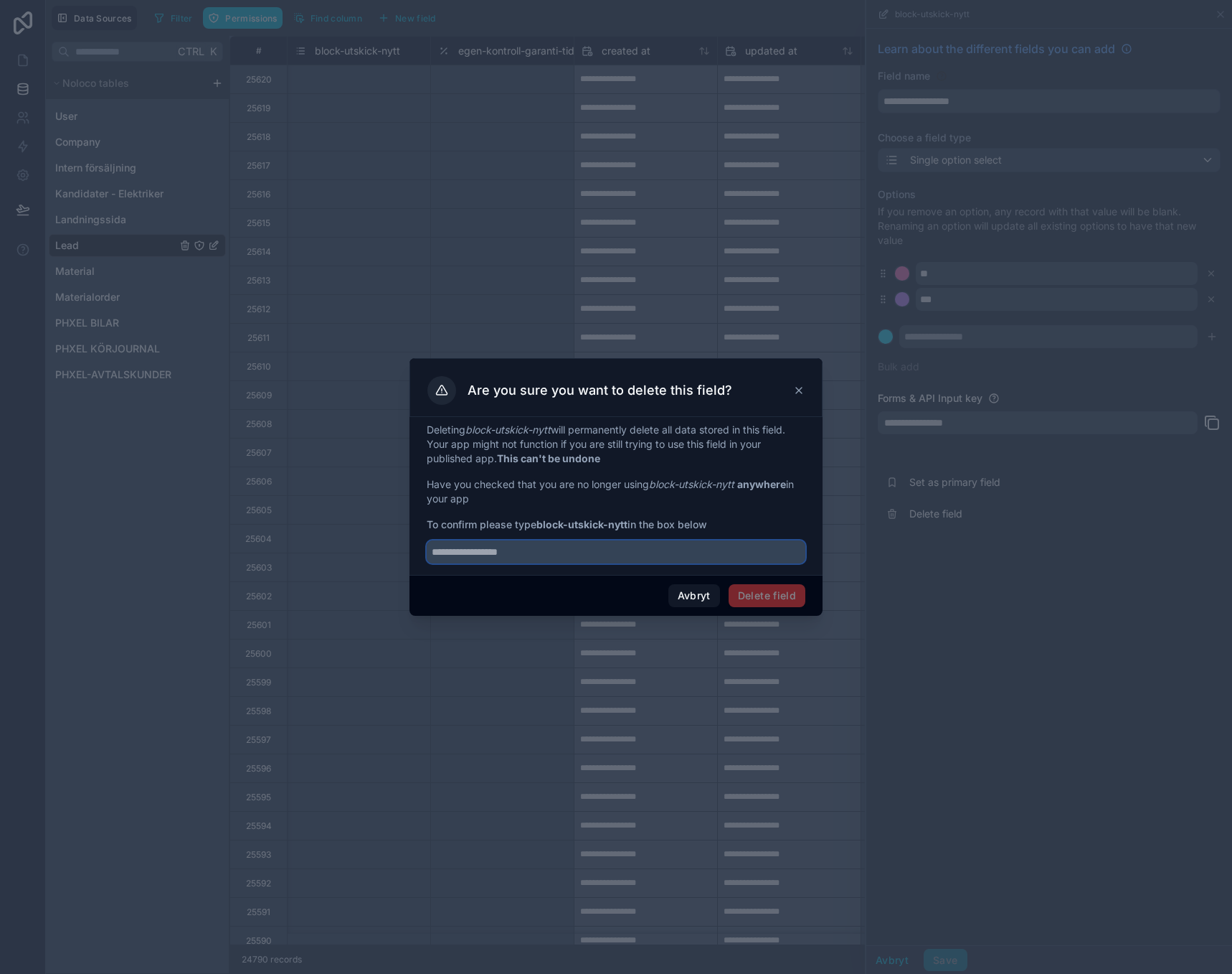
paste input "**********"
type input "**********"
click at [767, 598] on button "Delete field" at bounding box center [767, 595] width 77 height 23
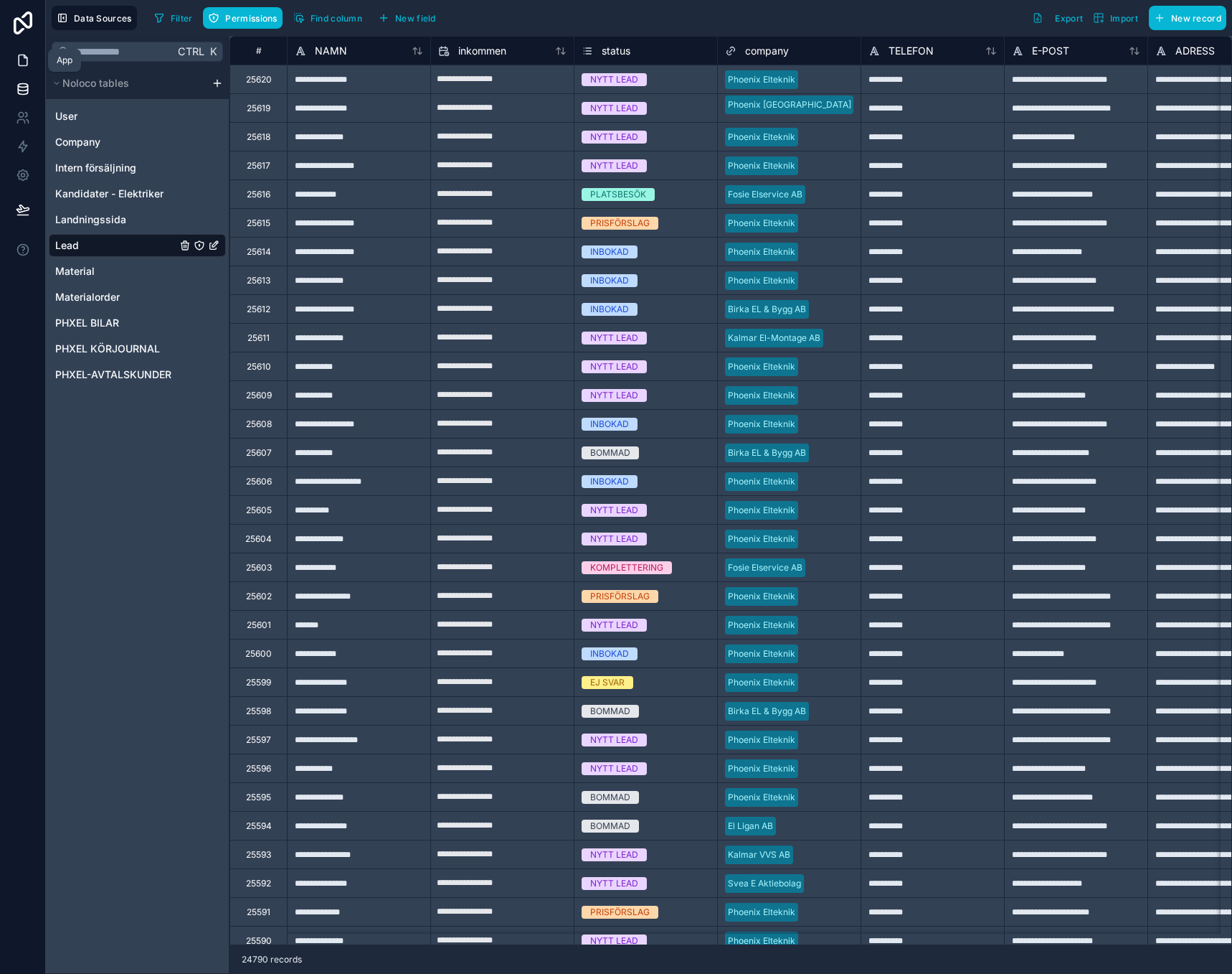
click at [25, 71] on link at bounding box center [23, 61] width 45 height 29
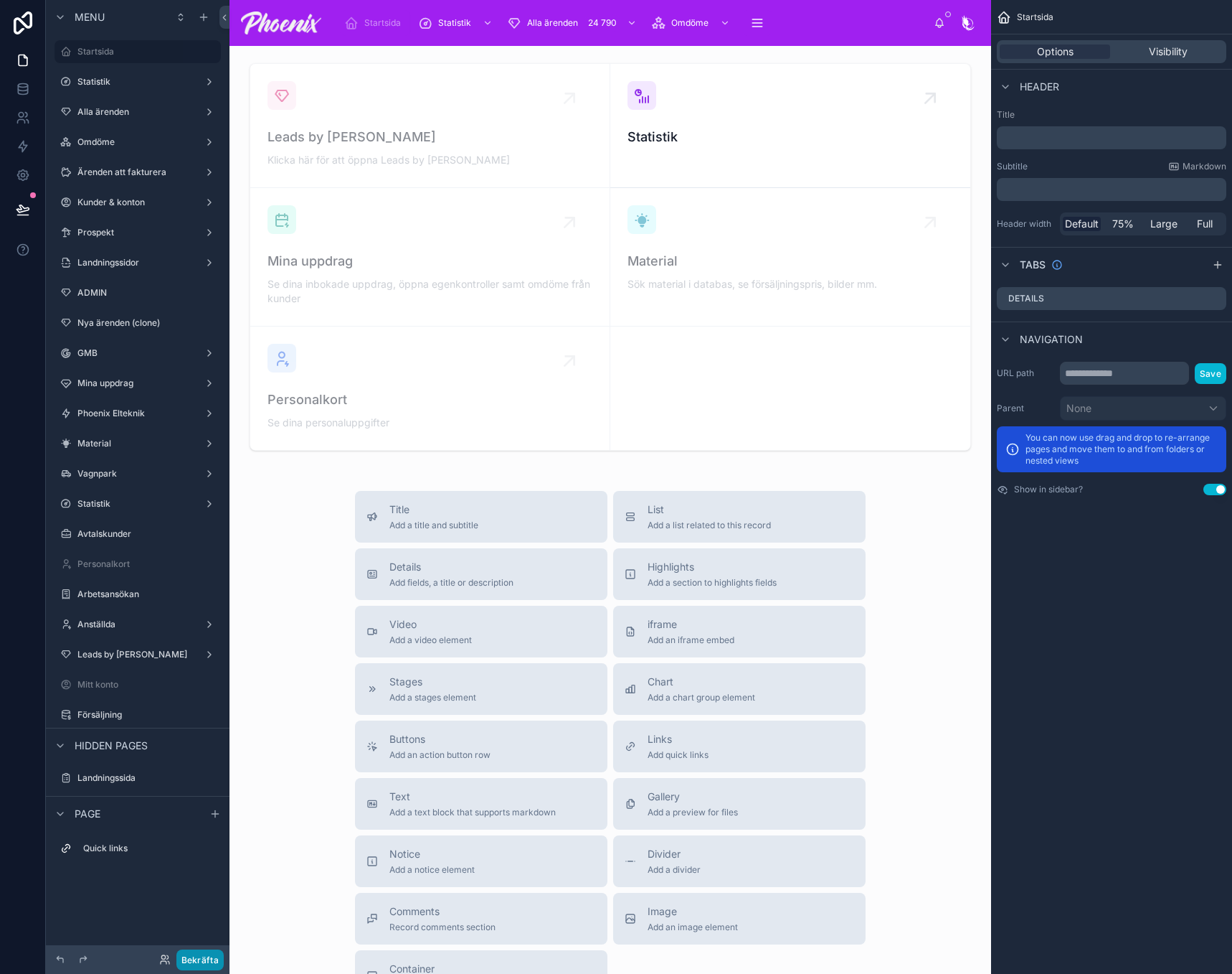
drag, startPoint x: 216, startPoint y: 963, endPoint x: 232, endPoint y: 915, distance: 50.6
click at [218, 961] on button "Bekräfta" at bounding box center [200, 960] width 47 height 21
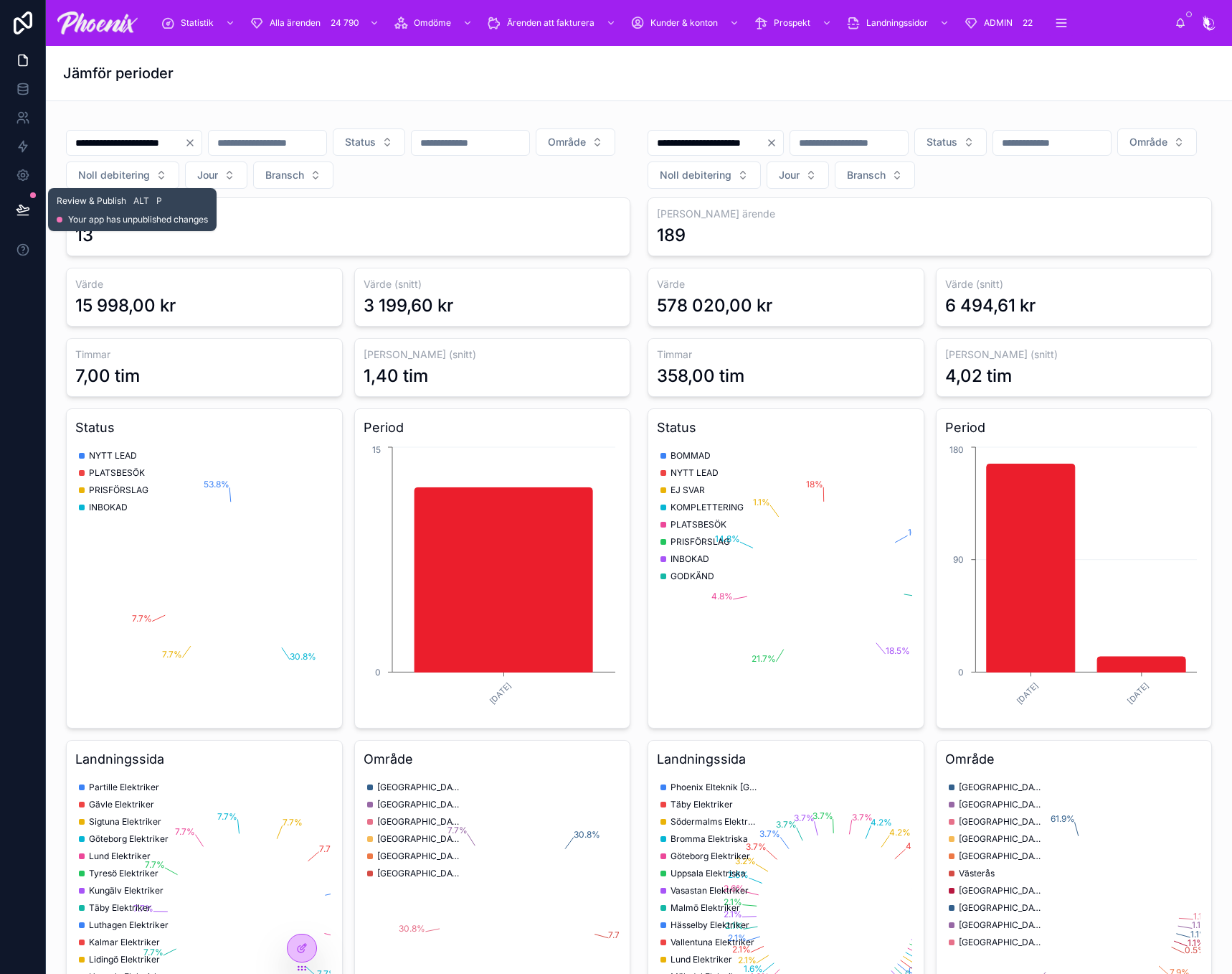
click at [19, 205] on icon at bounding box center [22, 208] width 12 height 7
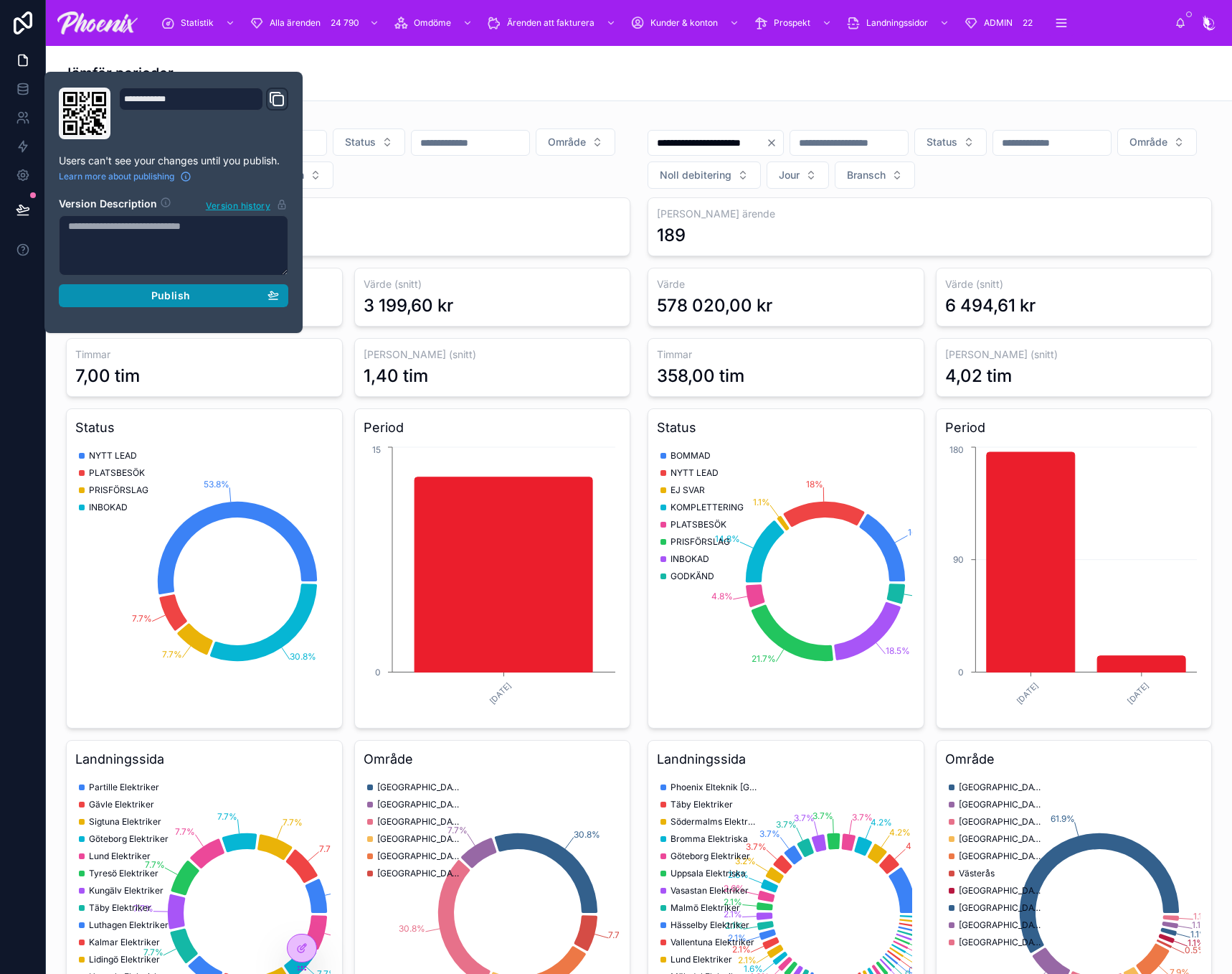
click at [145, 292] on div "Publish" at bounding box center [173, 295] width 211 height 13
click at [706, 97] on div "Jämför perioder" at bounding box center [640, 73] width 1152 height 54
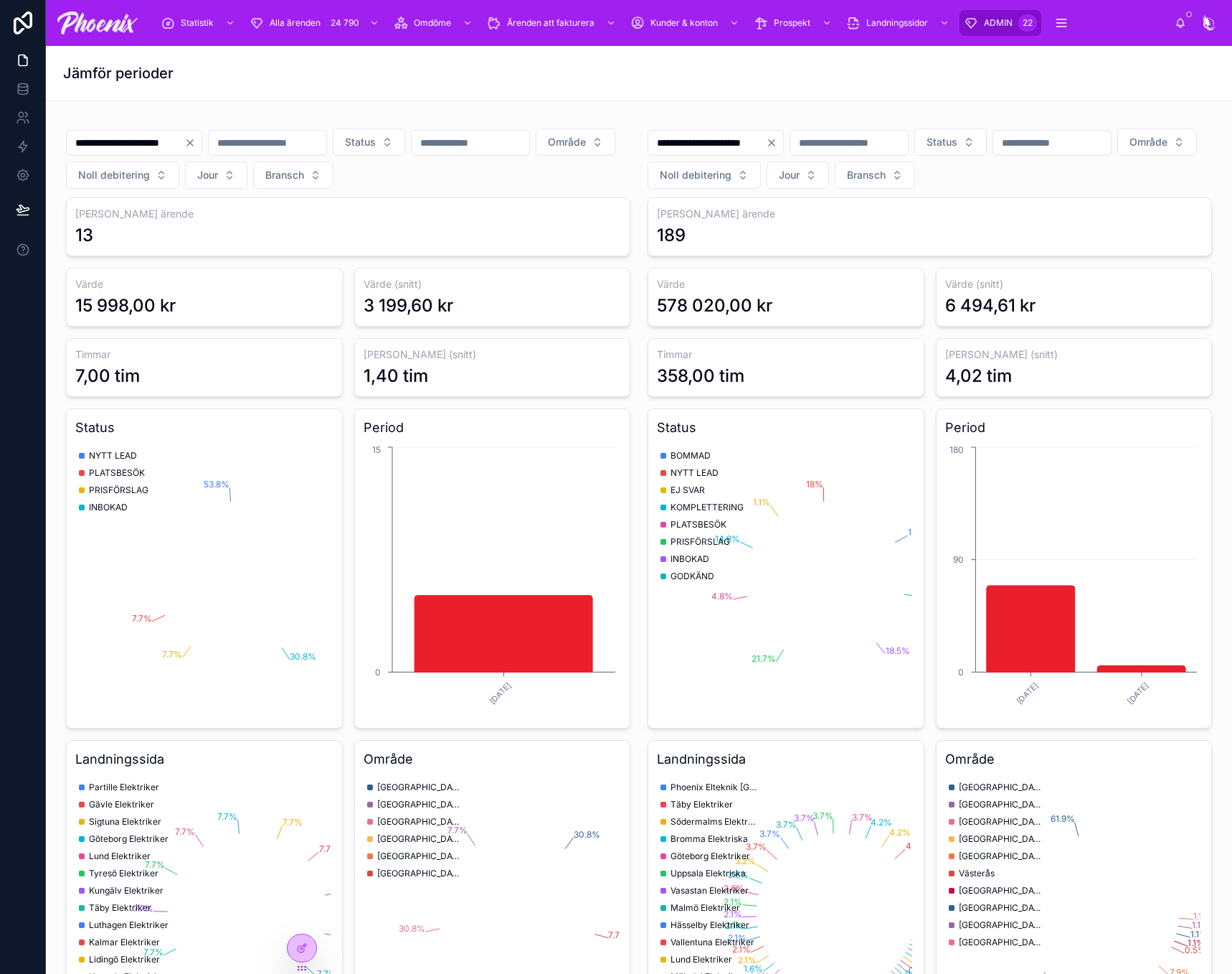
click at [999, 23] on span "ADMIN" at bounding box center [998, 23] width 29 height 12
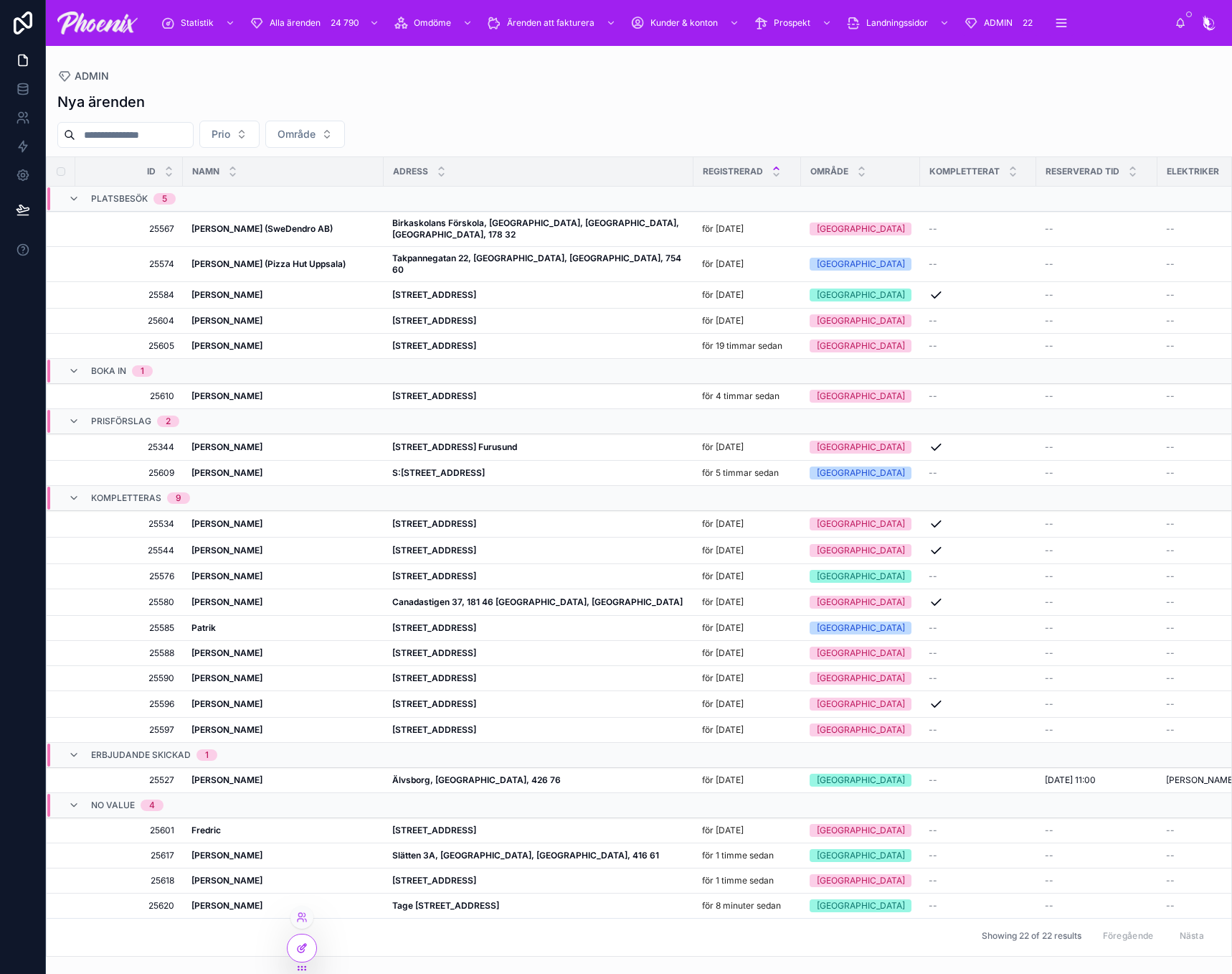
click at [303, 954] on div at bounding box center [303, 948] width 29 height 27
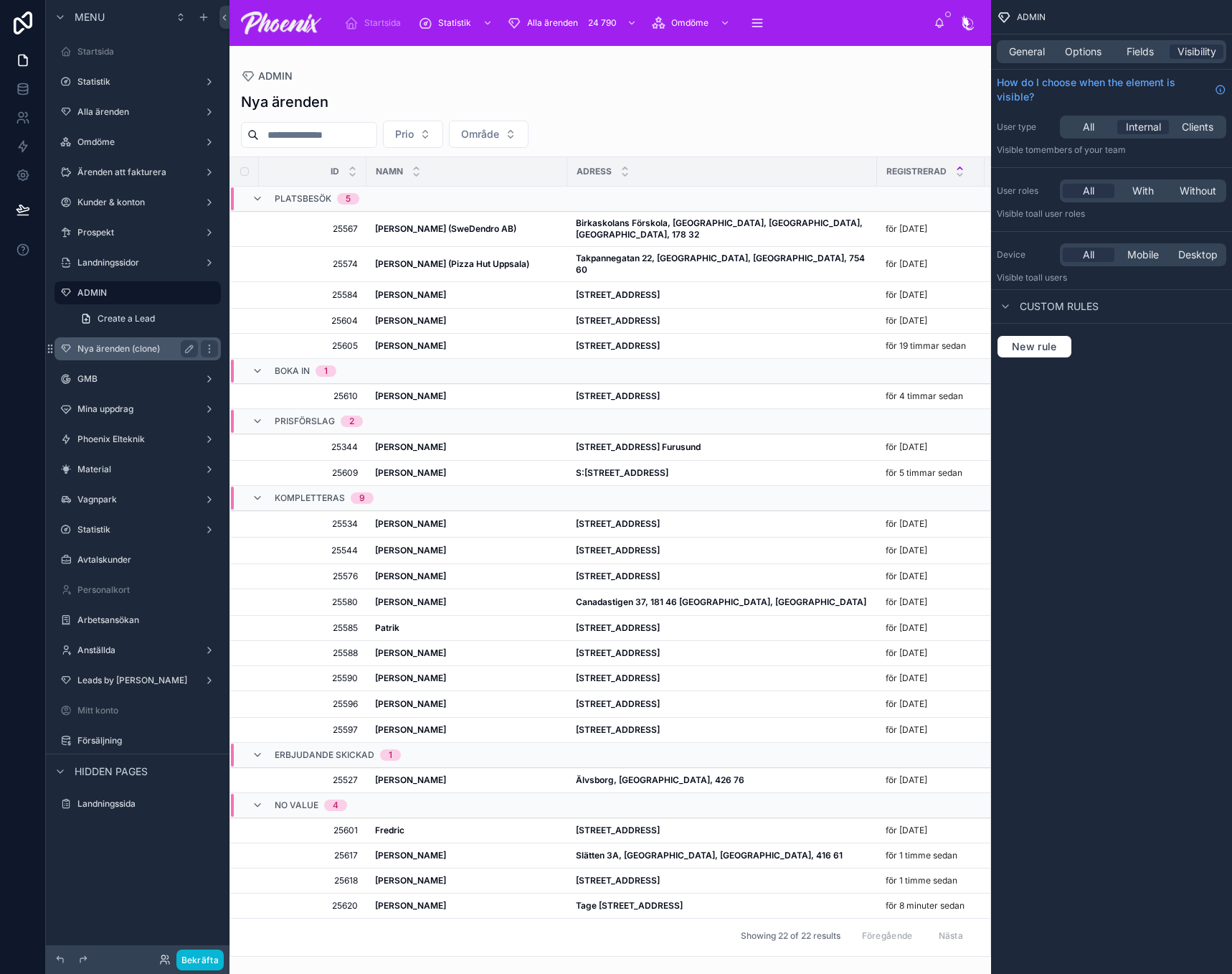
click at [106, 350] on label "Nya ärenden (clone)" at bounding box center [135, 349] width 115 height 12
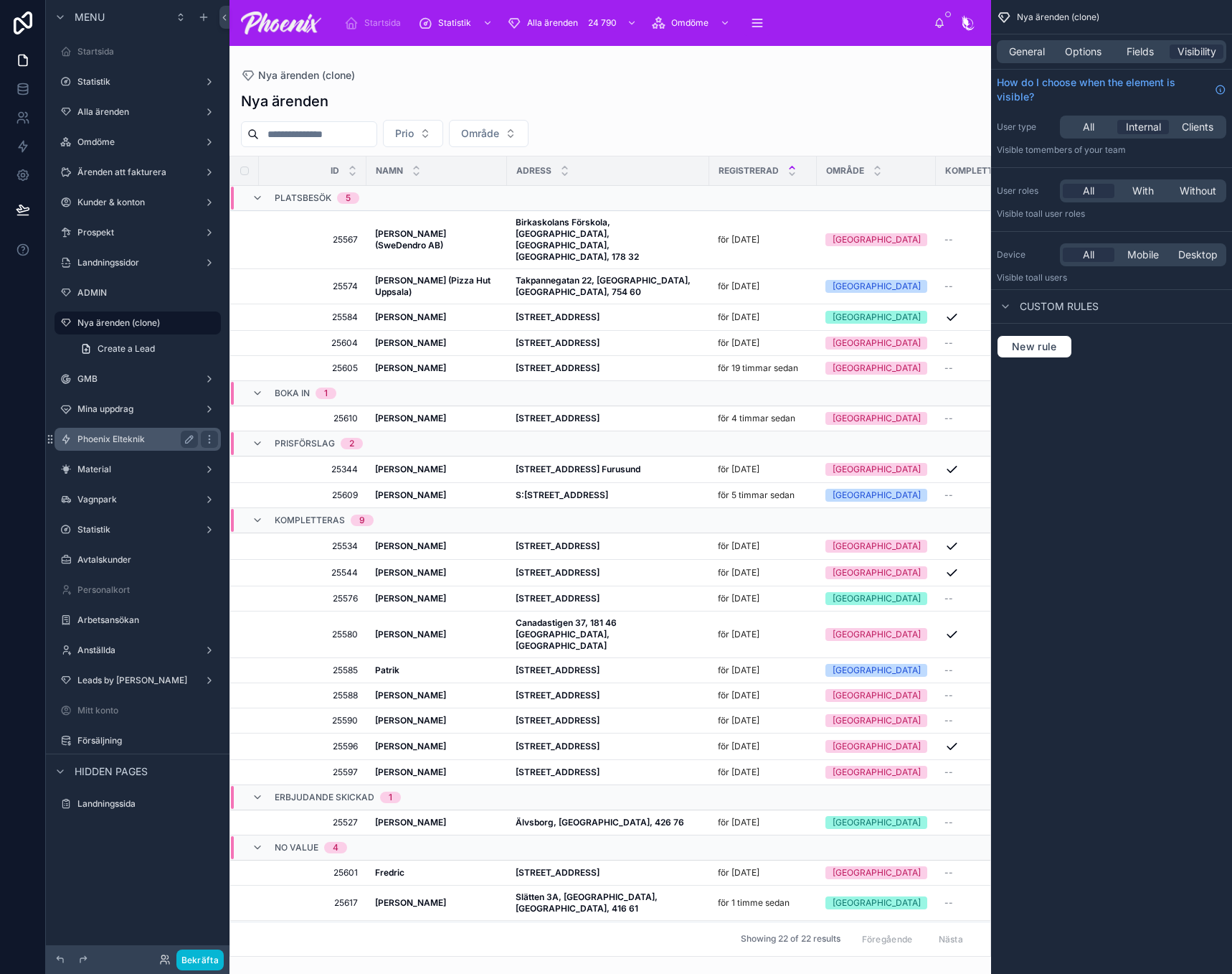
click at [119, 434] on label "Phoenix Elteknik" at bounding box center [135, 439] width 115 height 12
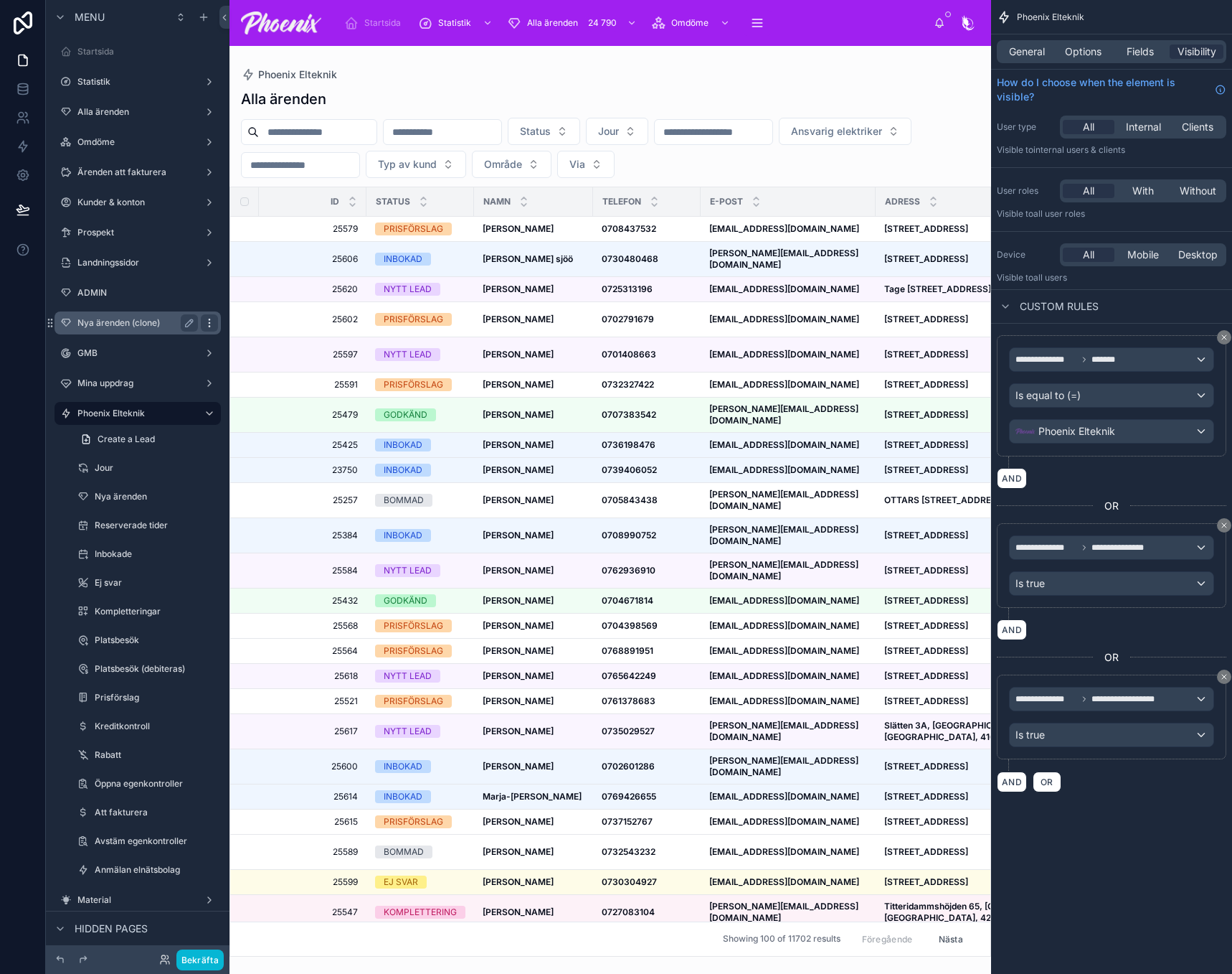
click at [209, 326] on icon "scrollable content" at bounding box center [208, 326] width 1 height 1
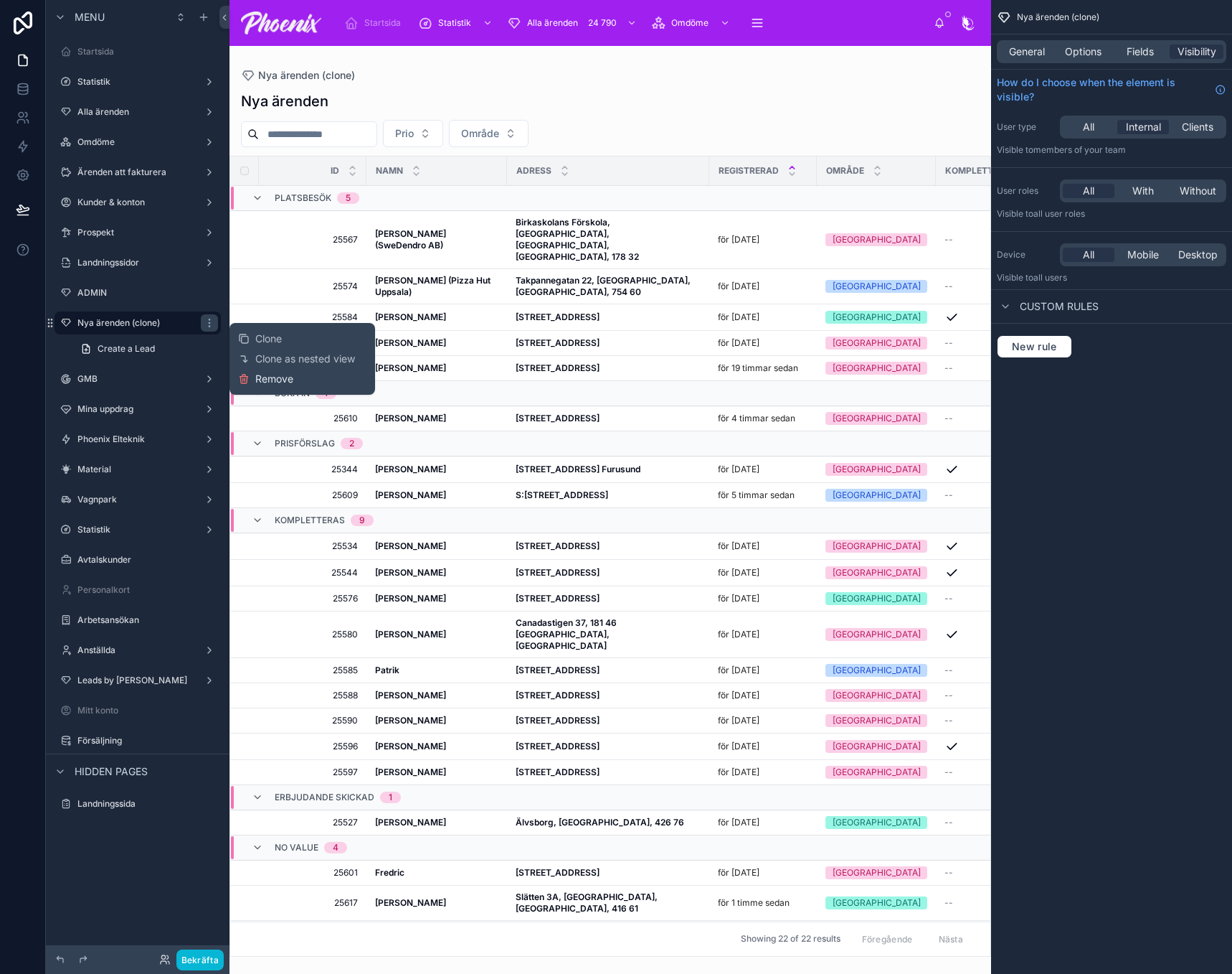
click at [281, 379] on span "Remove" at bounding box center [274, 379] width 38 height 14
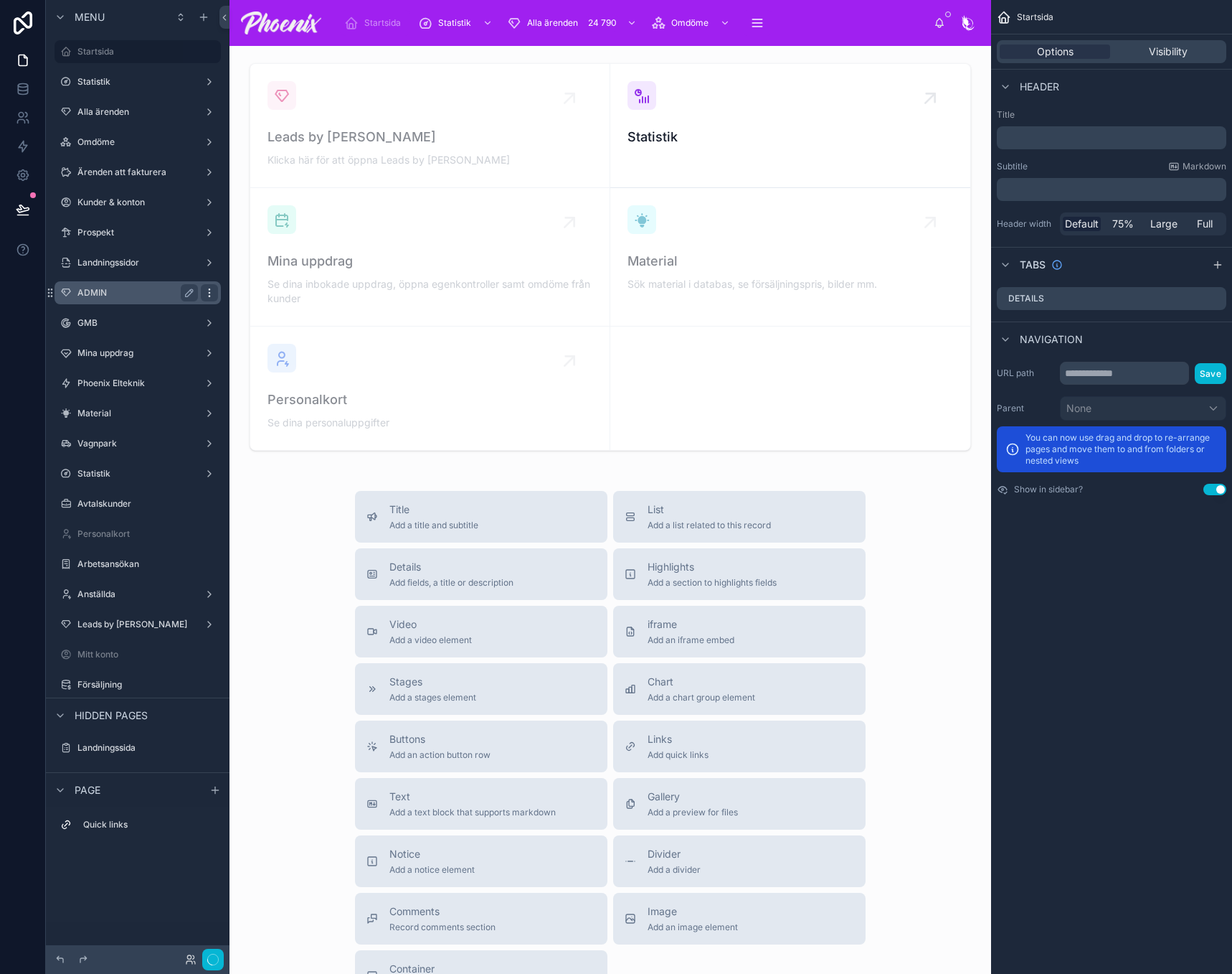
click at [207, 294] on icon "scrollable content" at bounding box center [209, 293] width 12 height 12
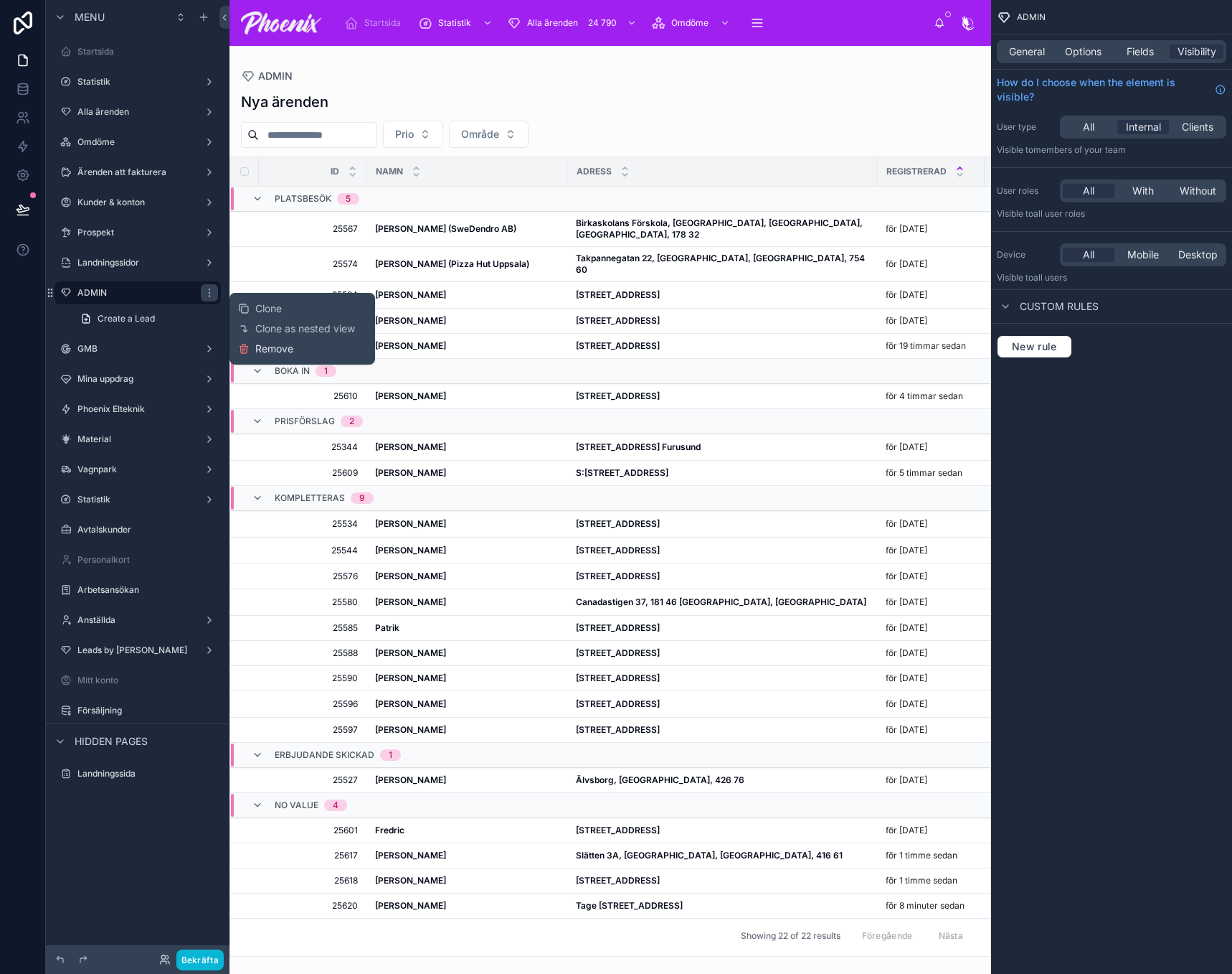
click at [287, 347] on span "Remove" at bounding box center [274, 349] width 38 height 14
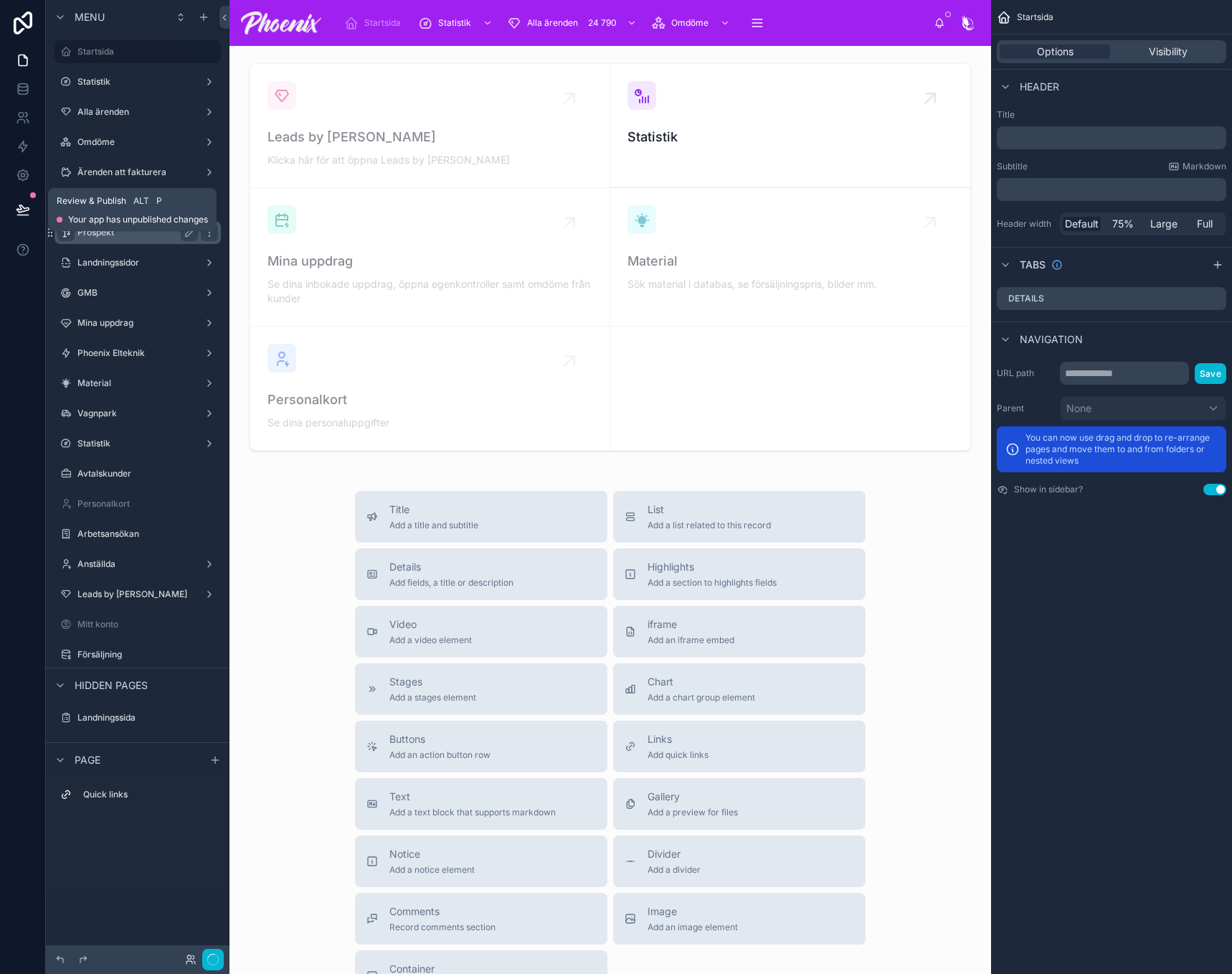
click at [21, 213] on icon at bounding box center [23, 209] width 14 height 14
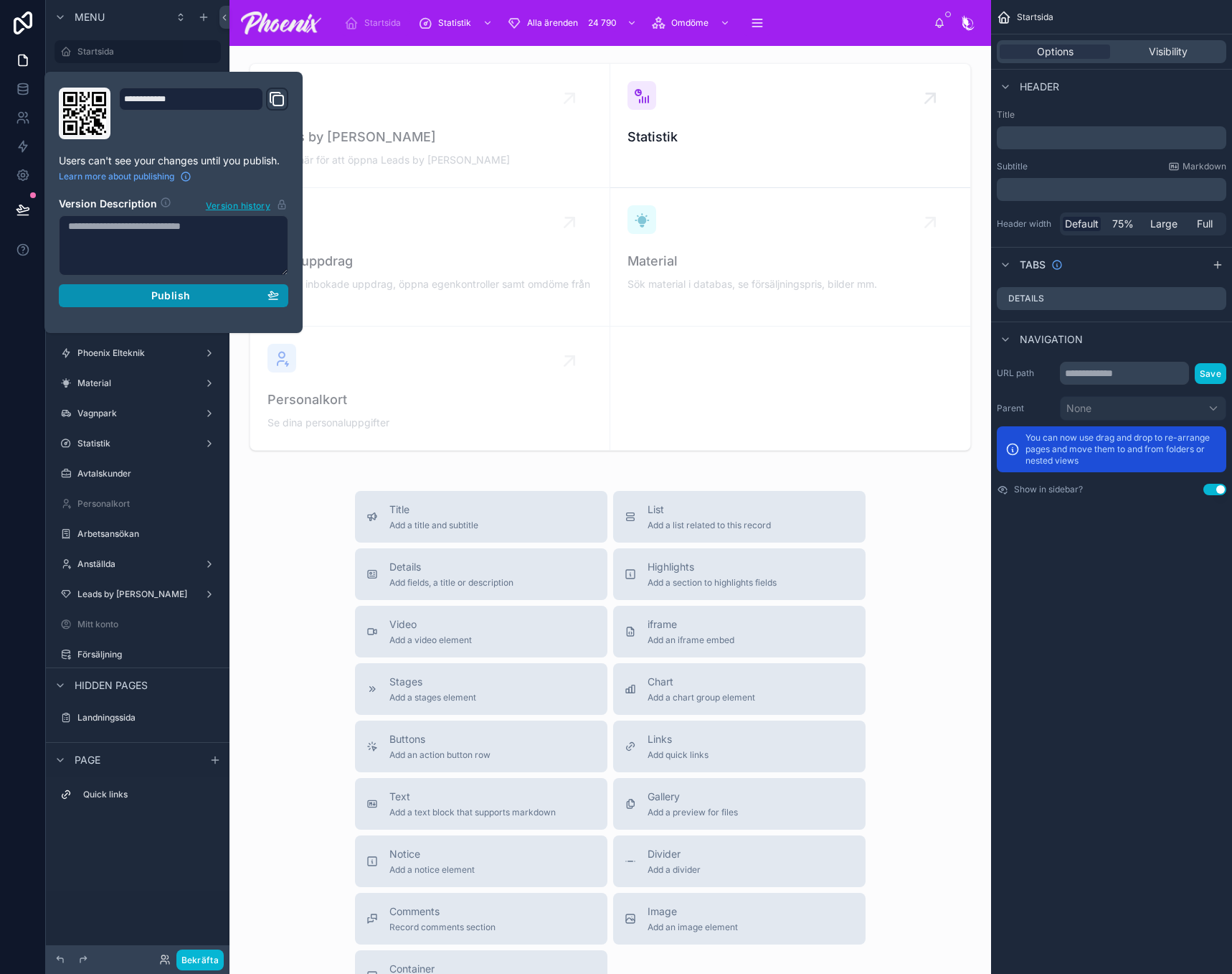
click at [195, 295] on div "Publish" at bounding box center [173, 295] width 211 height 13
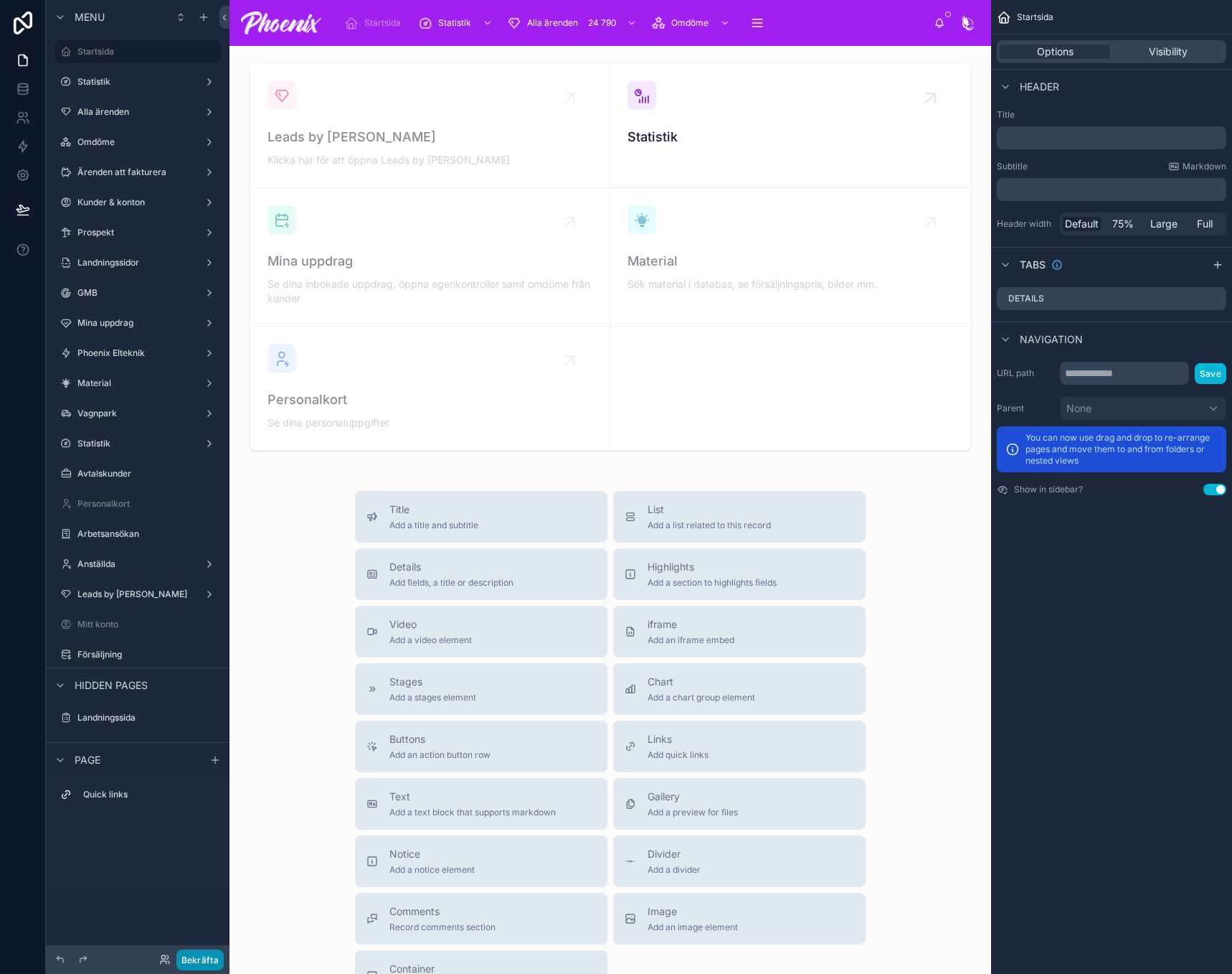
click at [208, 960] on button "Bekräfta" at bounding box center [200, 960] width 47 height 21
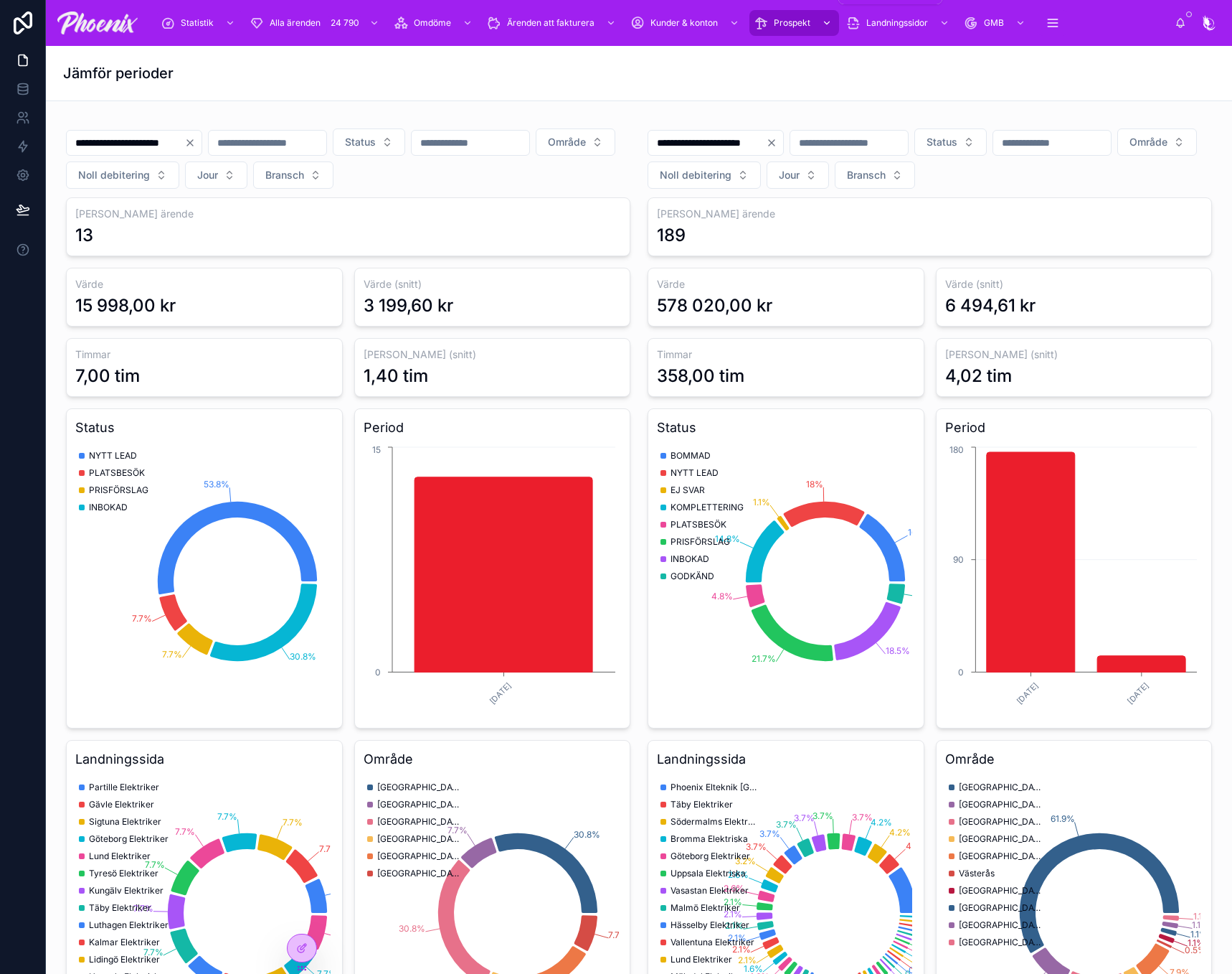
click at [782, 19] on span "Prospekt" at bounding box center [792, 23] width 36 height 12
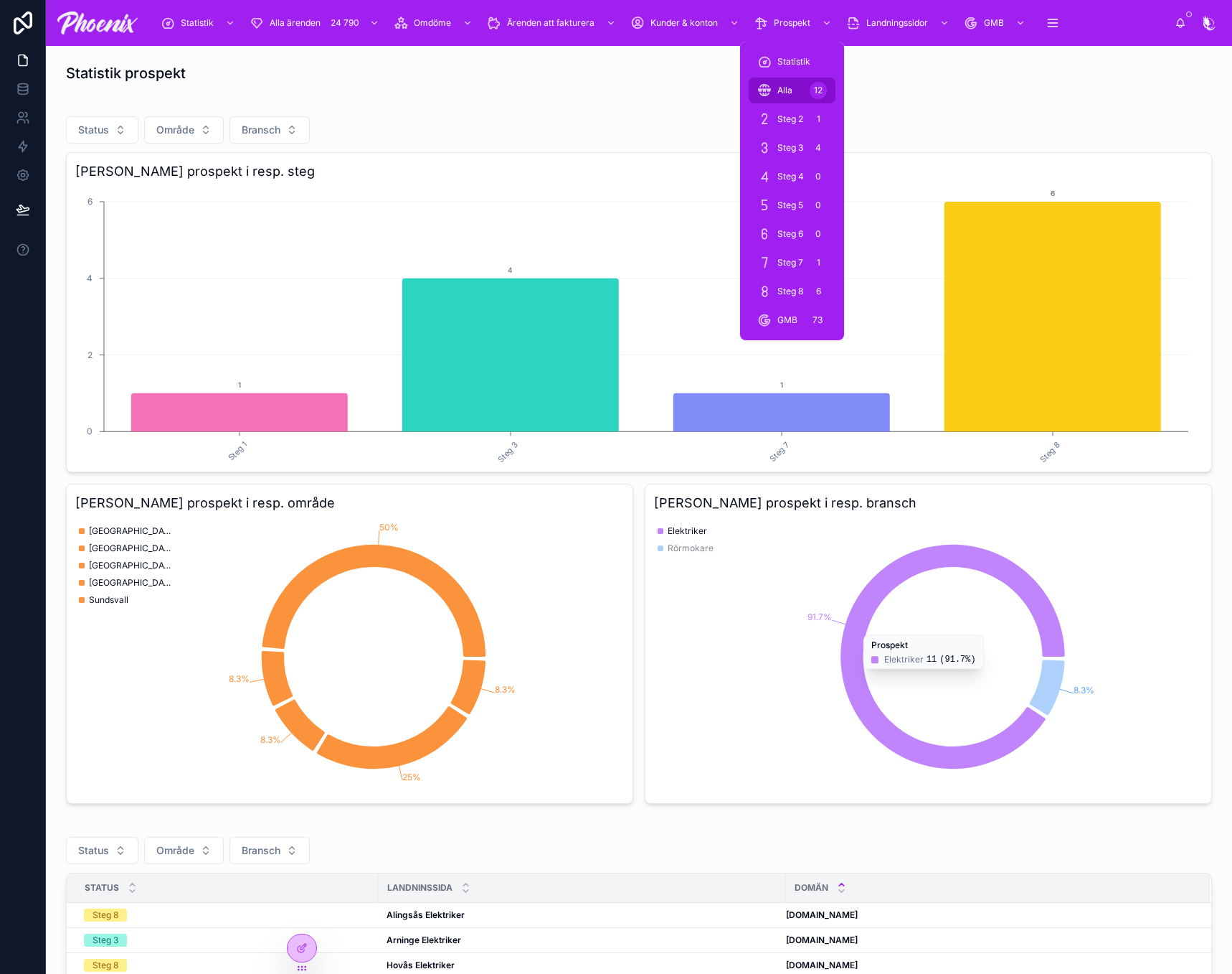
click at [784, 92] on span "Alla" at bounding box center [784, 90] width 15 height 12
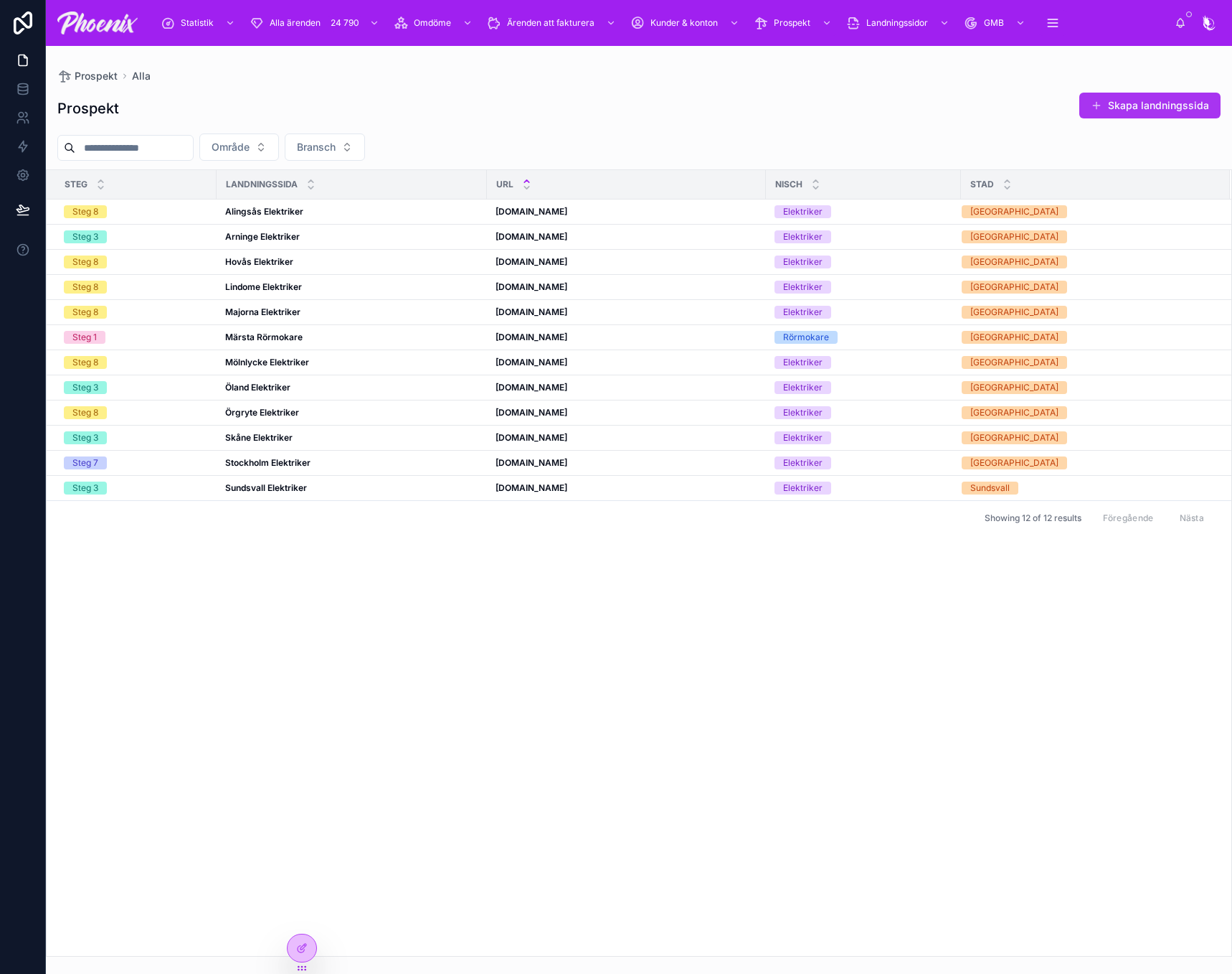
click at [1131, 101] on button "Skapa landningssida" at bounding box center [1150, 105] width 141 height 26
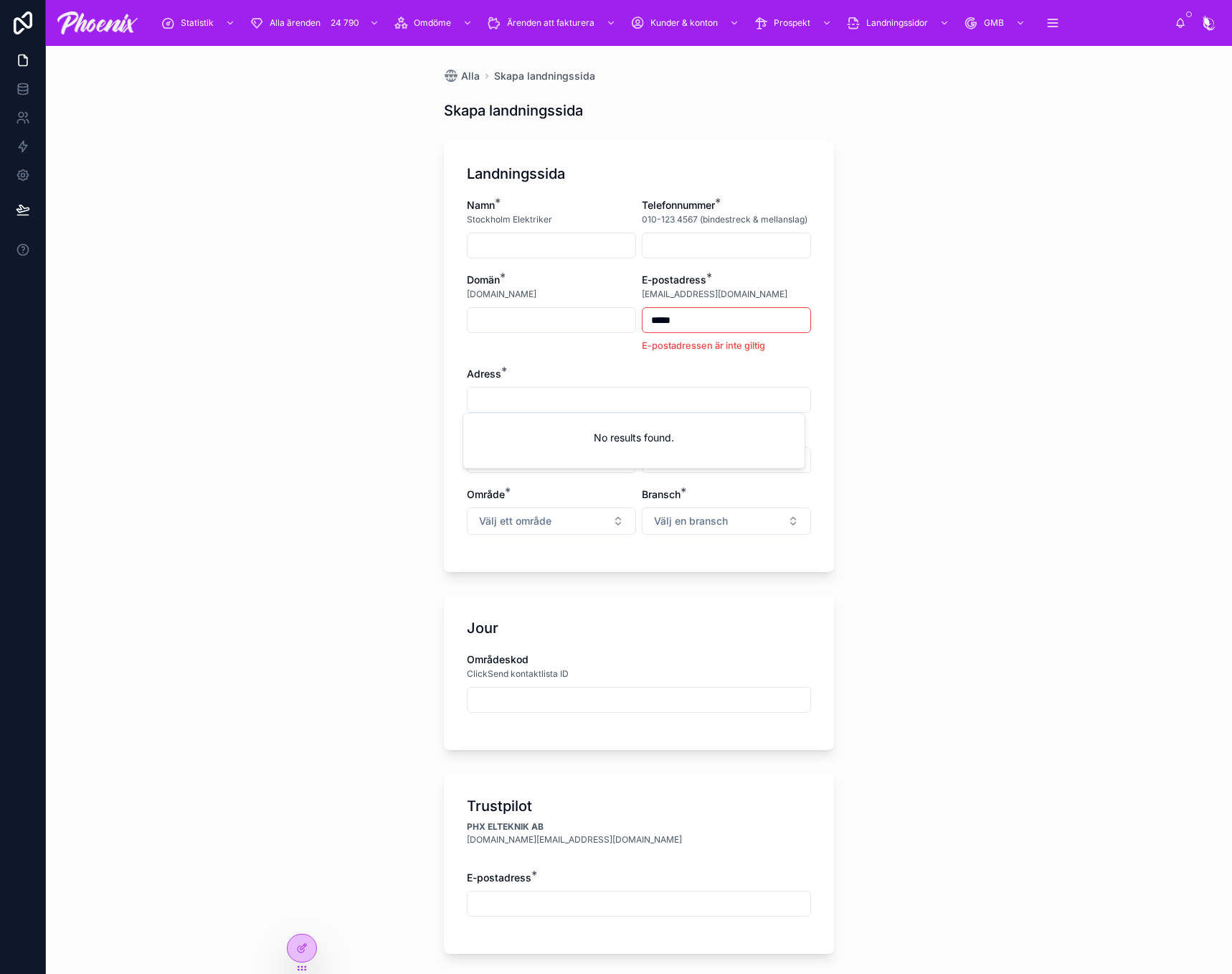
click at [493, 390] on input "text" at bounding box center [639, 400] width 343 height 20
type input "*"
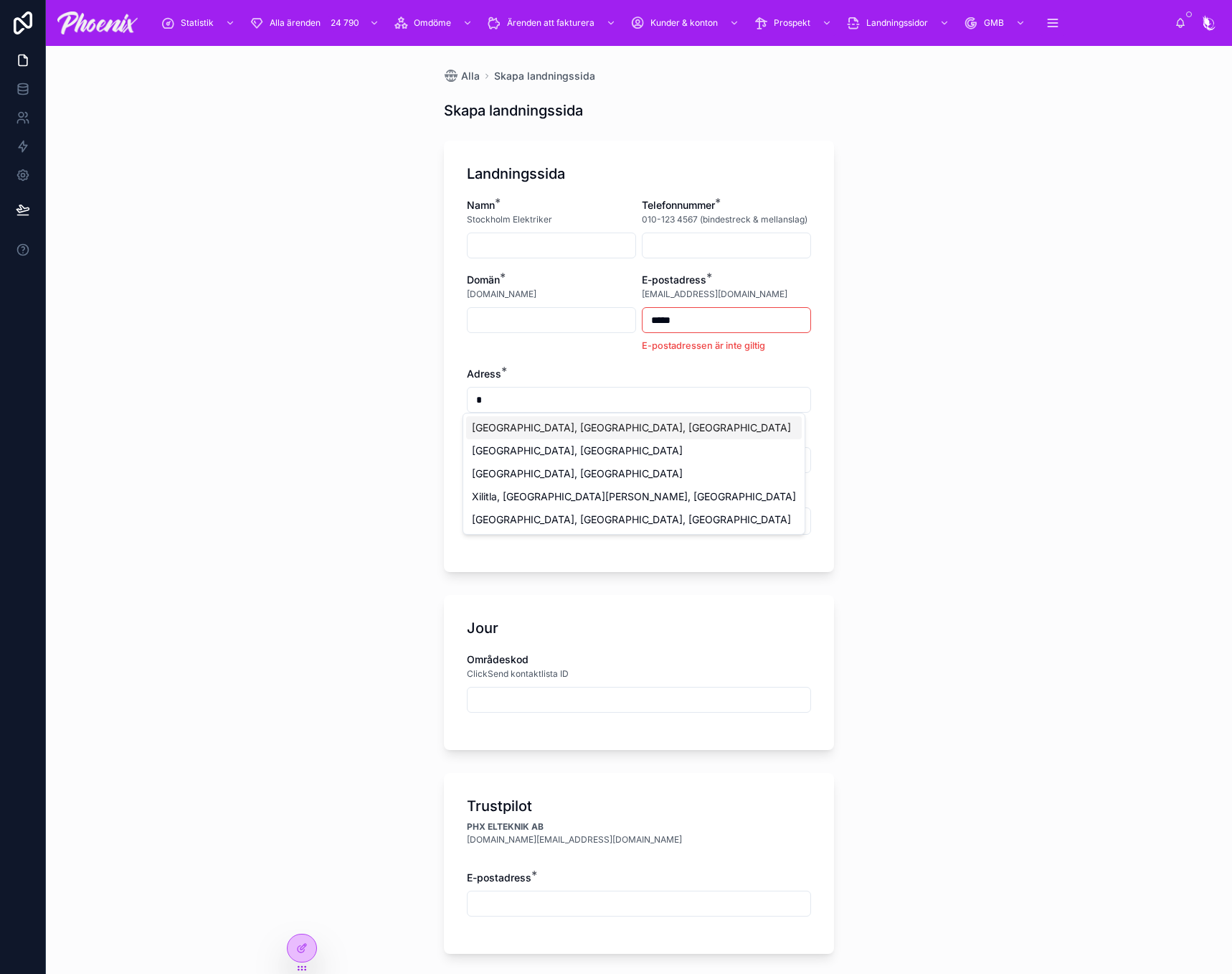
click at [526, 351] on div "Domän * landningssida.se" at bounding box center [552, 313] width 169 height 80
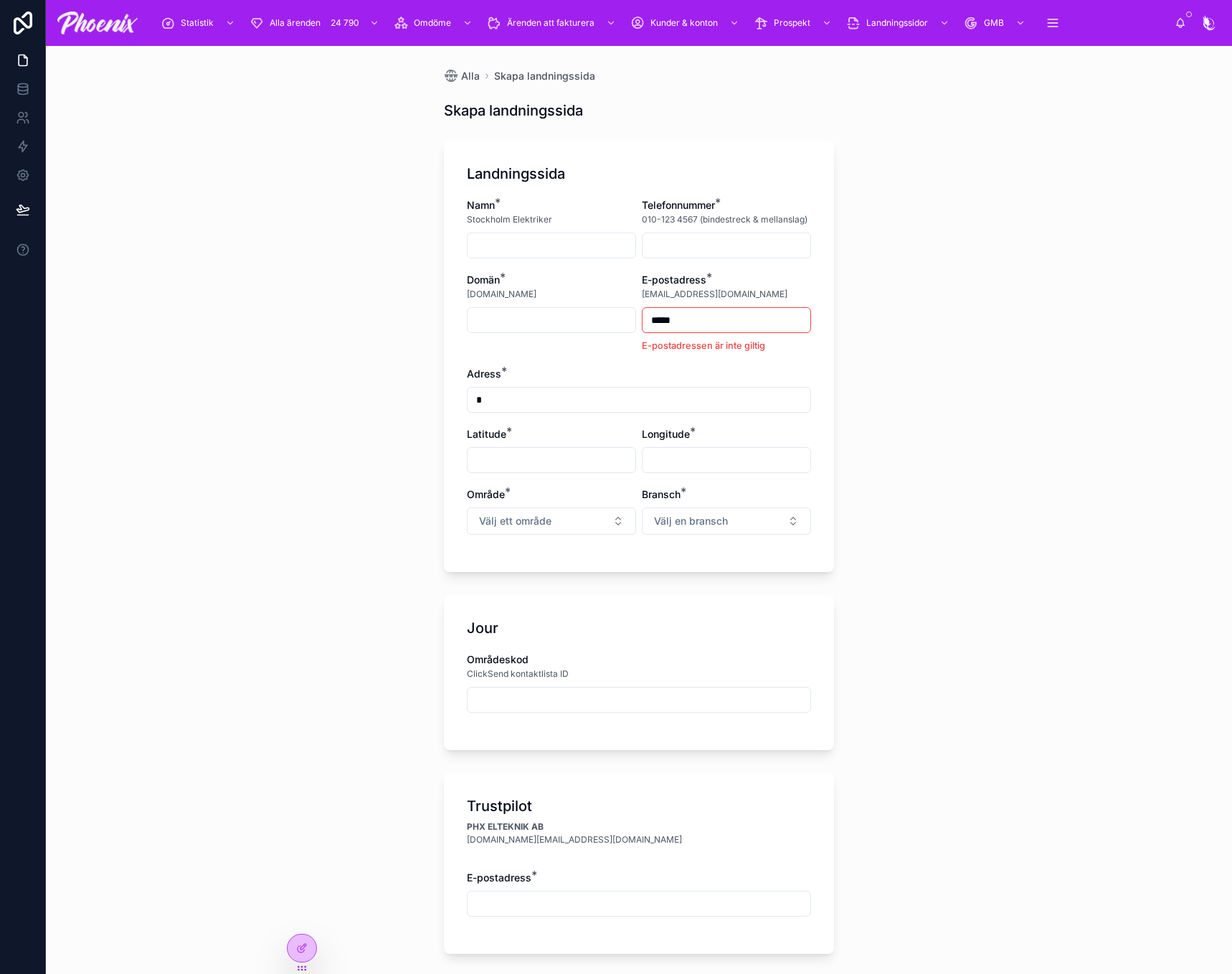
drag, startPoint x: 443, startPoint y: 707, endPoint x: 428, endPoint y: 695, distance: 19.2
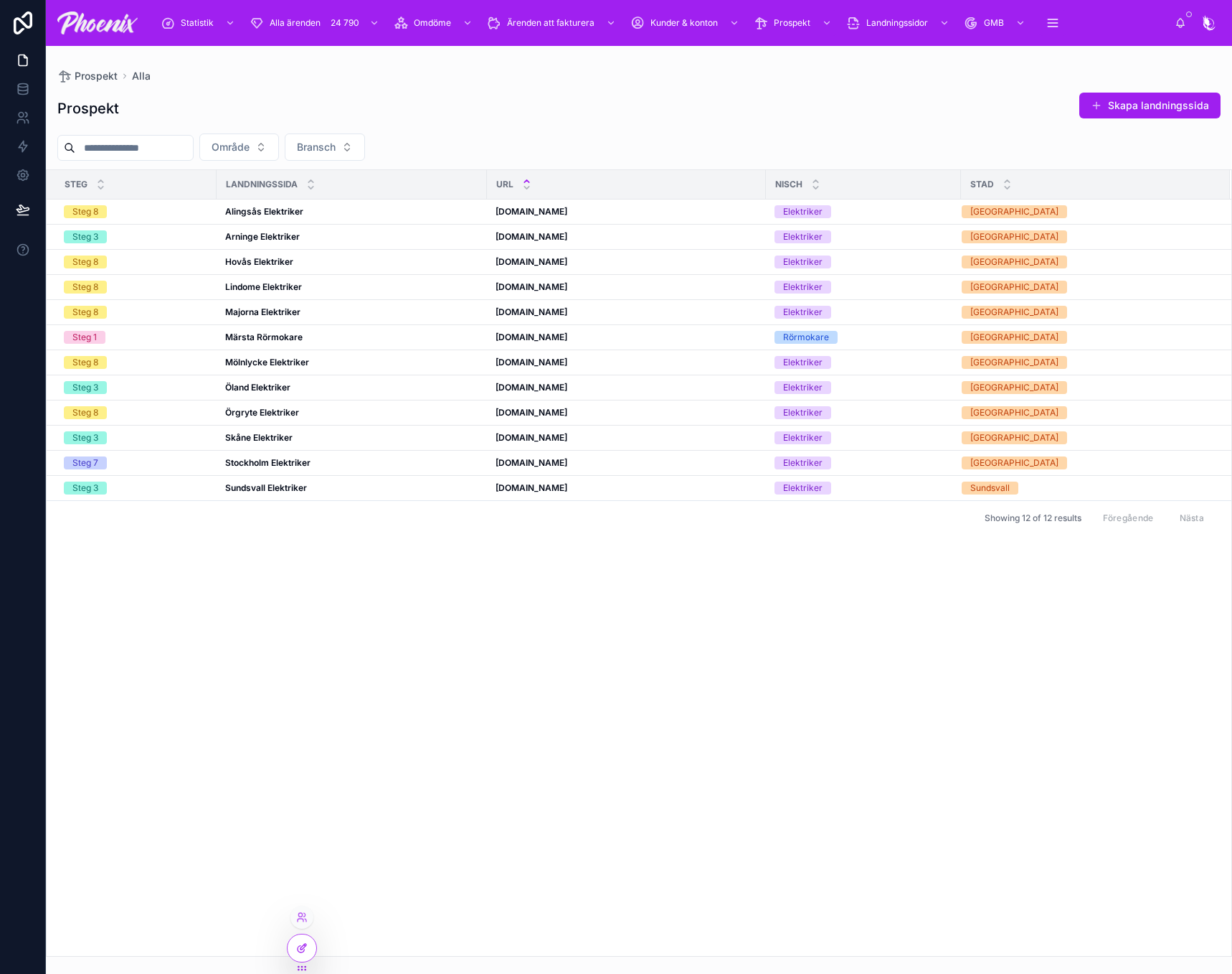
click at [300, 957] on div at bounding box center [303, 948] width 29 height 27
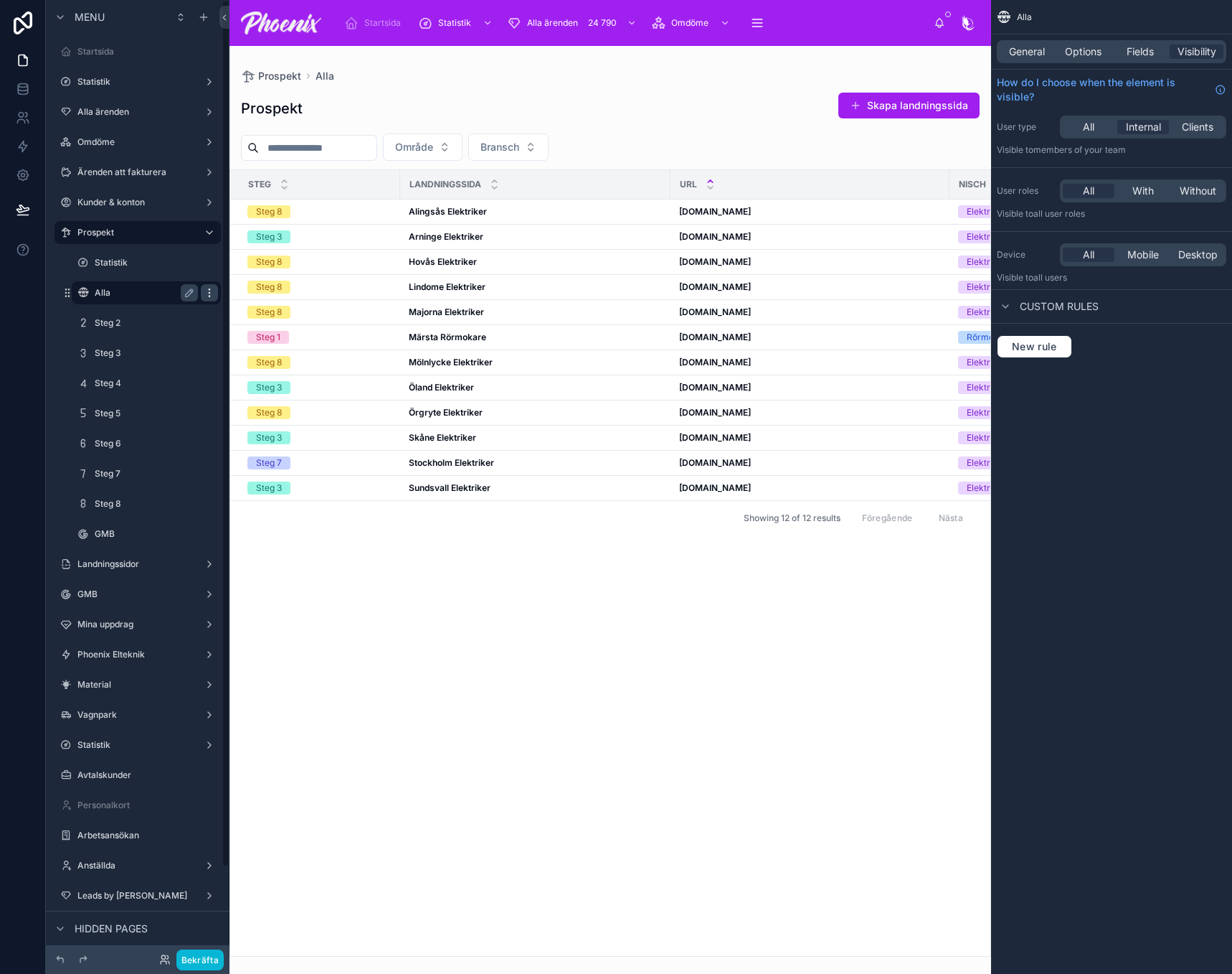
click at [209, 290] on icon "scrollable content" at bounding box center [208, 289] width 1 height 1
click at [258, 305] on span "Clone" at bounding box center [268, 309] width 26 height 14
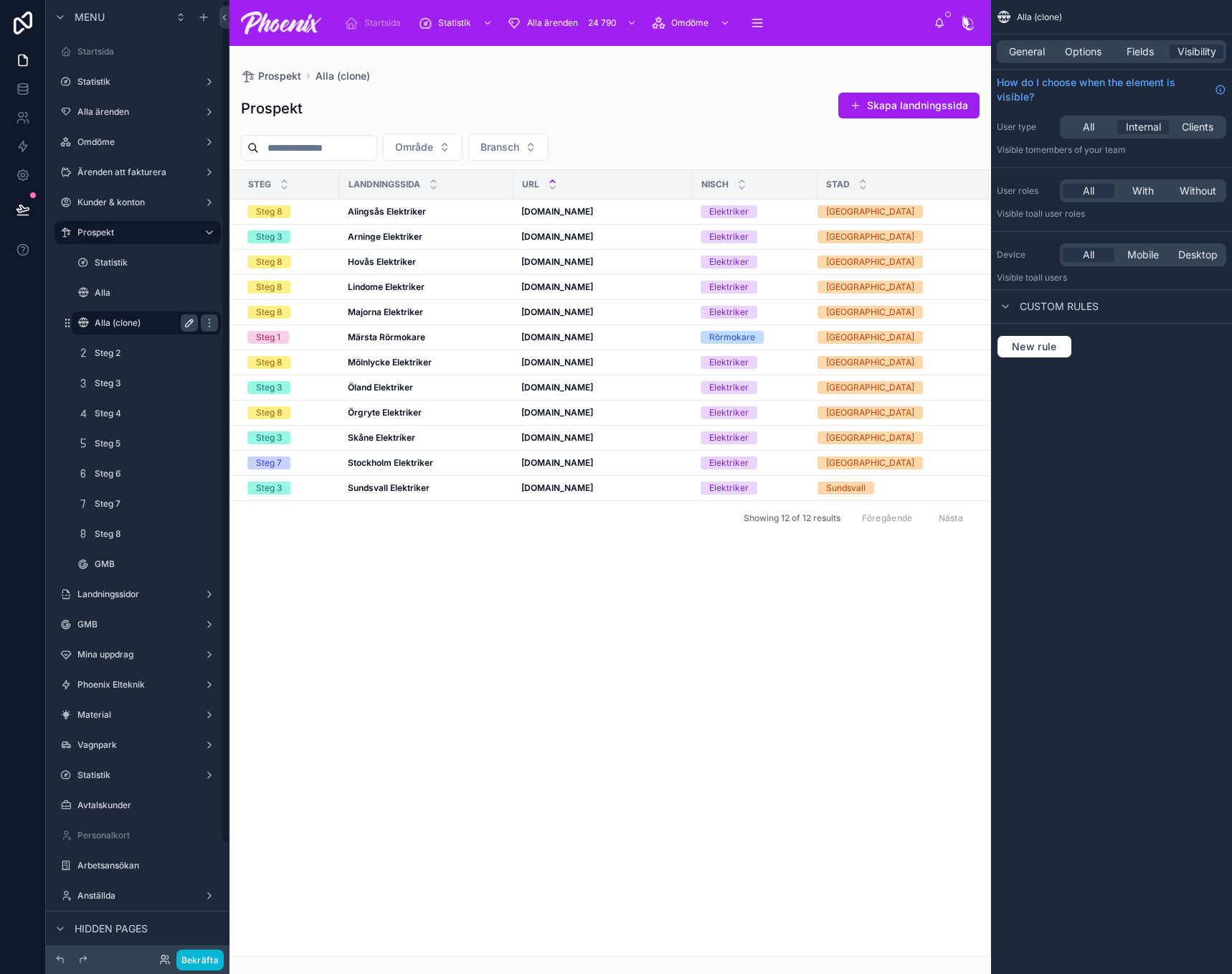
click at [190, 323] on icon "scrollable content" at bounding box center [189, 323] width 12 height 12
click at [138, 322] on input "**********" at bounding box center [135, 323] width 81 height 17
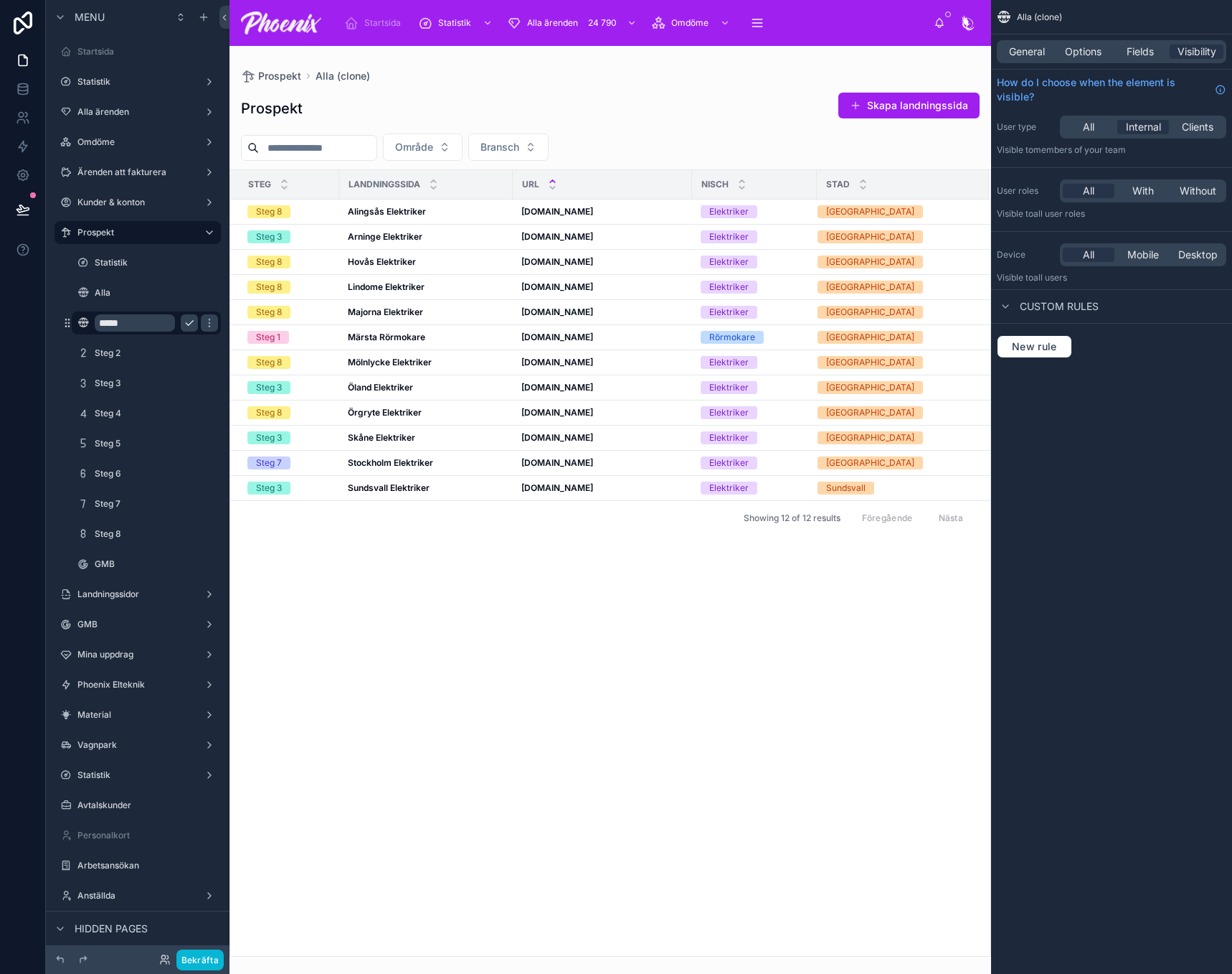
type input "*****"
click at [189, 331] on button "scrollable content" at bounding box center [189, 323] width 17 height 17
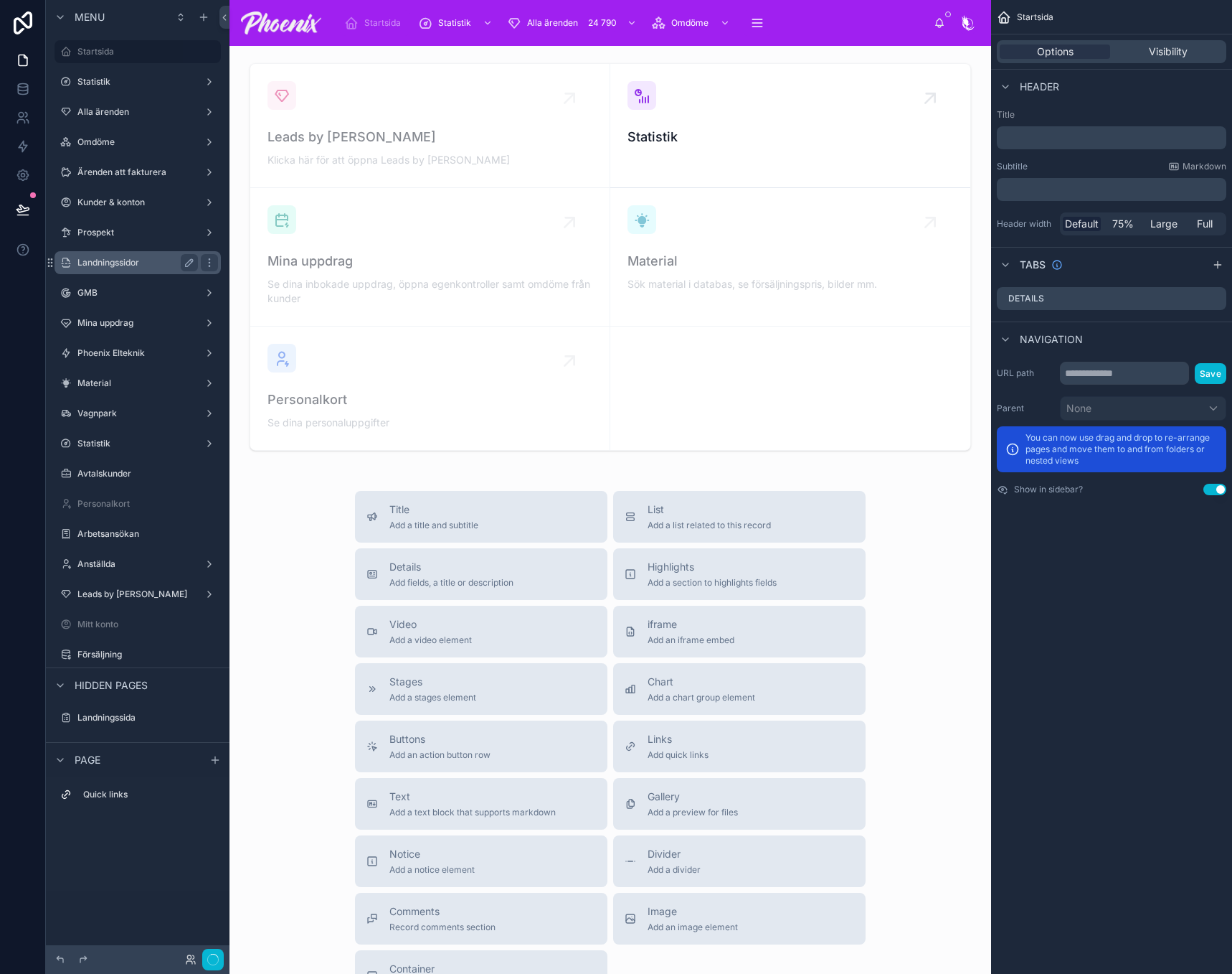
drag, startPoint x: 150, startPoint y: 246, endPoint x: 126, endPoint y: 260, distance: 27.8
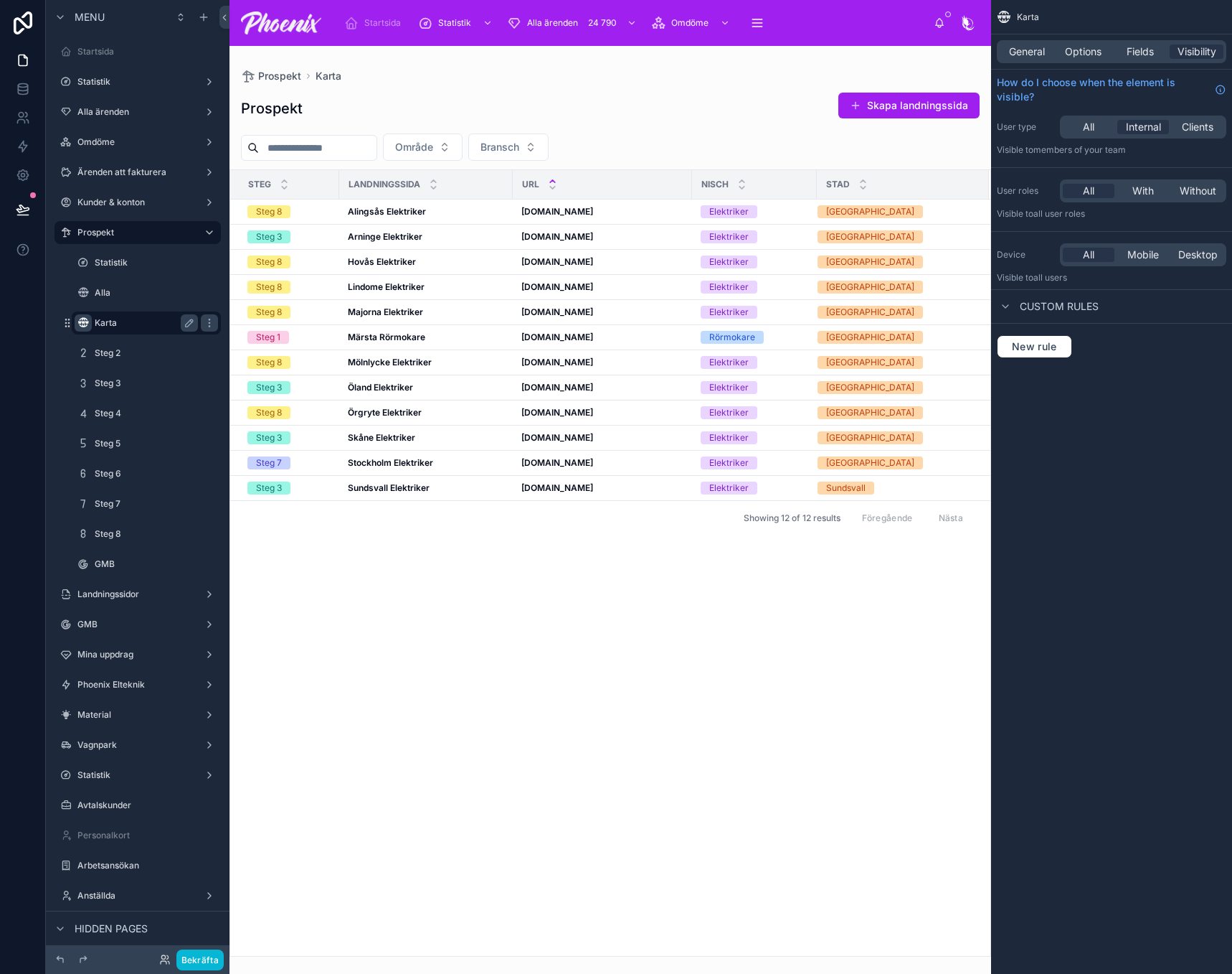
click at [82, 323] on icon "scrollable content" at bounding box center [83, 323] width 12 height 12
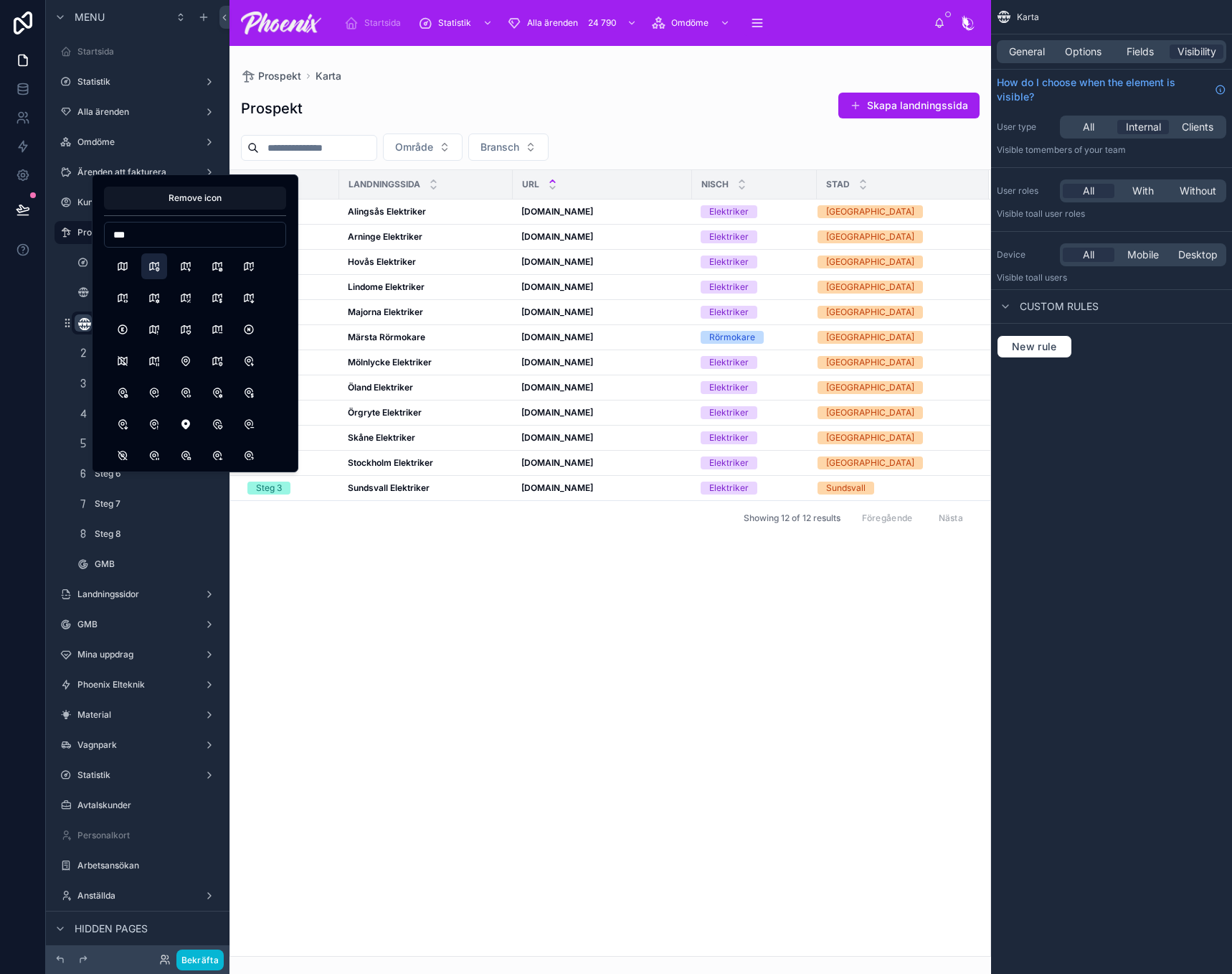
type input "***"
click at [164, 269] on button "Map2" at bounding box center [154, 266] width 26 height 26
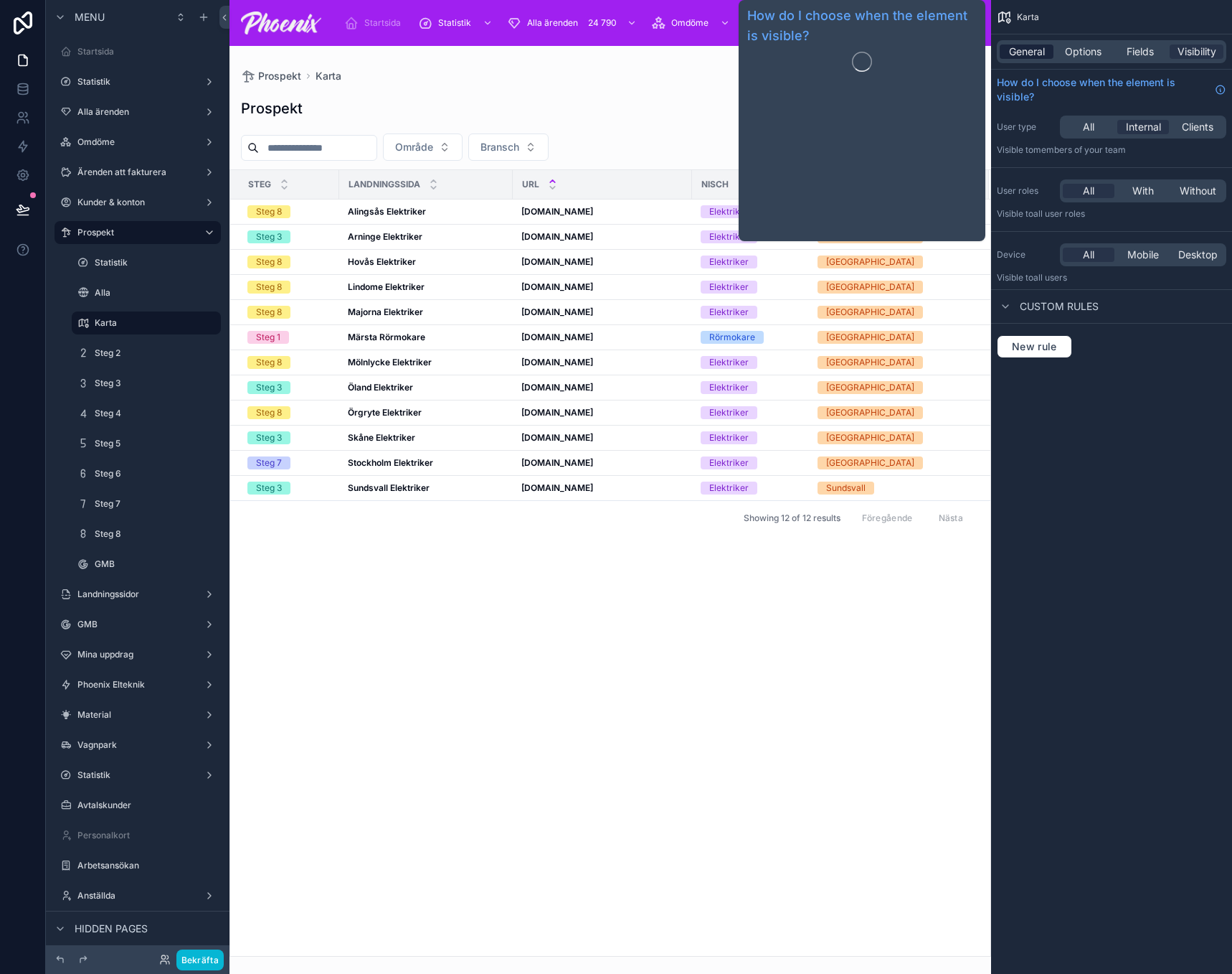
click at [1030, 56] on span "General" at bounding box center [1027, 52] width 36 height 14
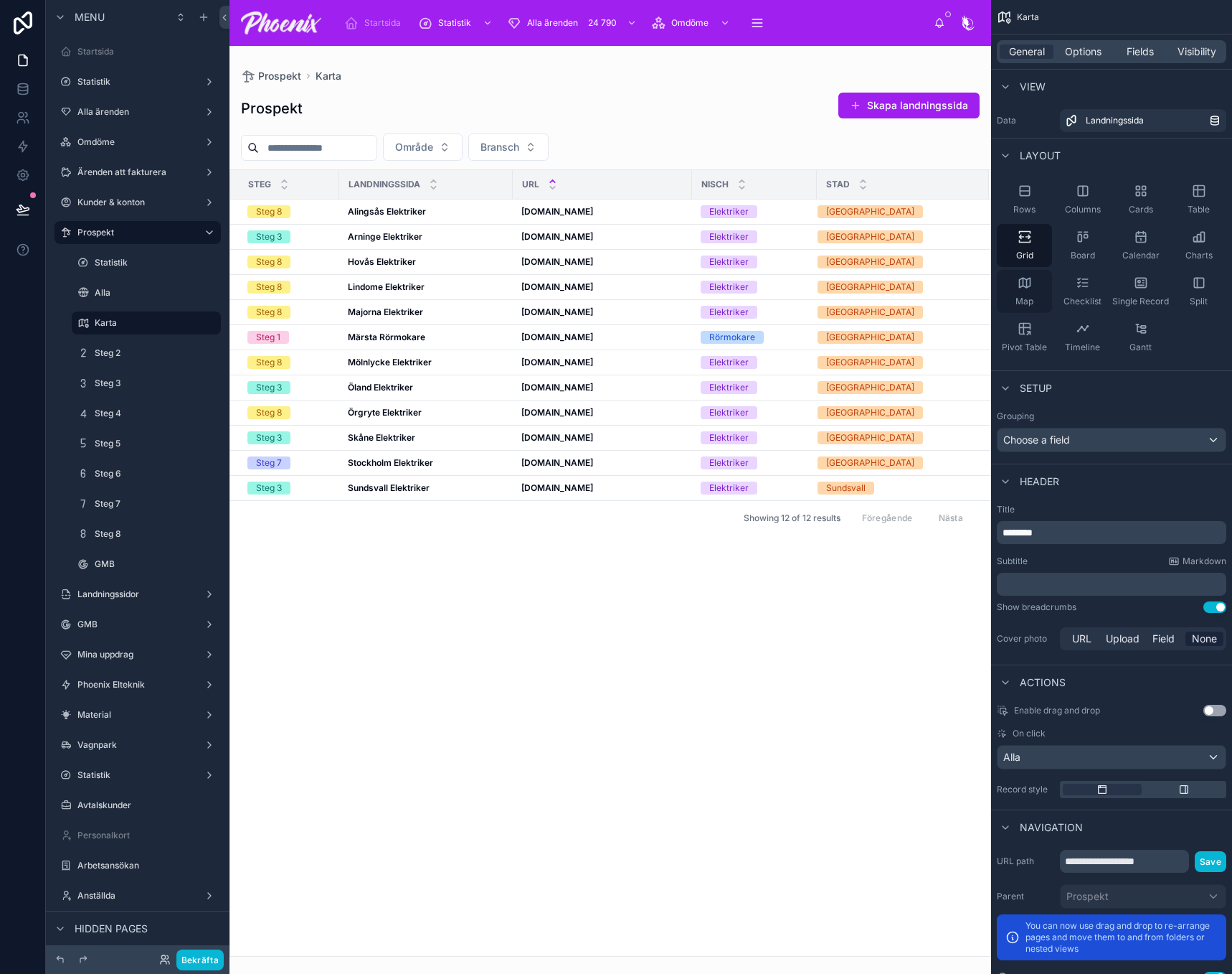
click at [1031, 285] on icon "scrollable content" at bounding box center [1025, 283] width 14 height 14
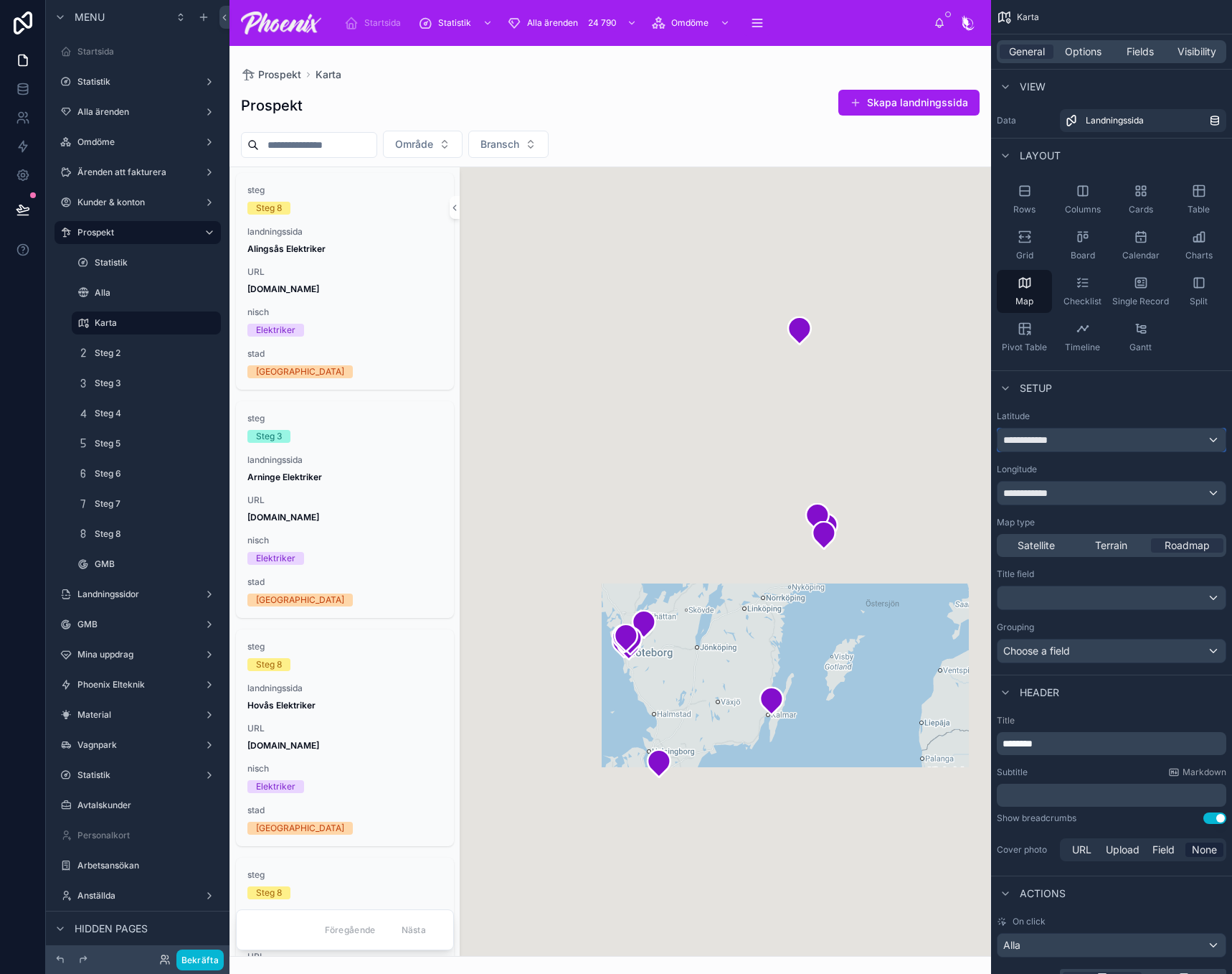
drag, startPoint x: 1049, startPoint y: 451, endPoint x: 1054, endPoint y: 442, distance: 10.3
click at [1054, 442] on button "**********" at bounding box center [1112, 439] width 229 height 24
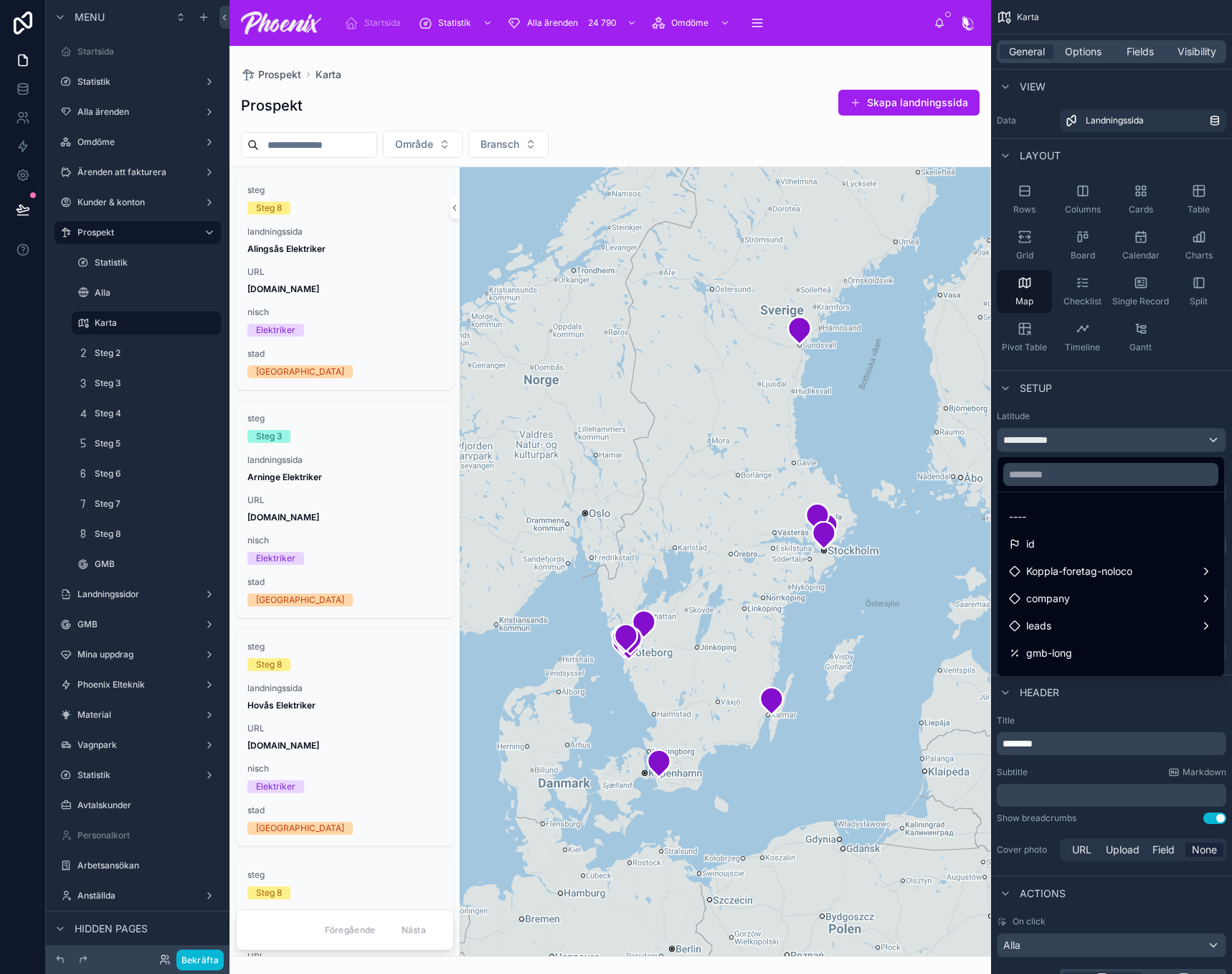
click at [1062, 429] on div "scrollable content" at bounding box center [616, 487] width 1232 height 974
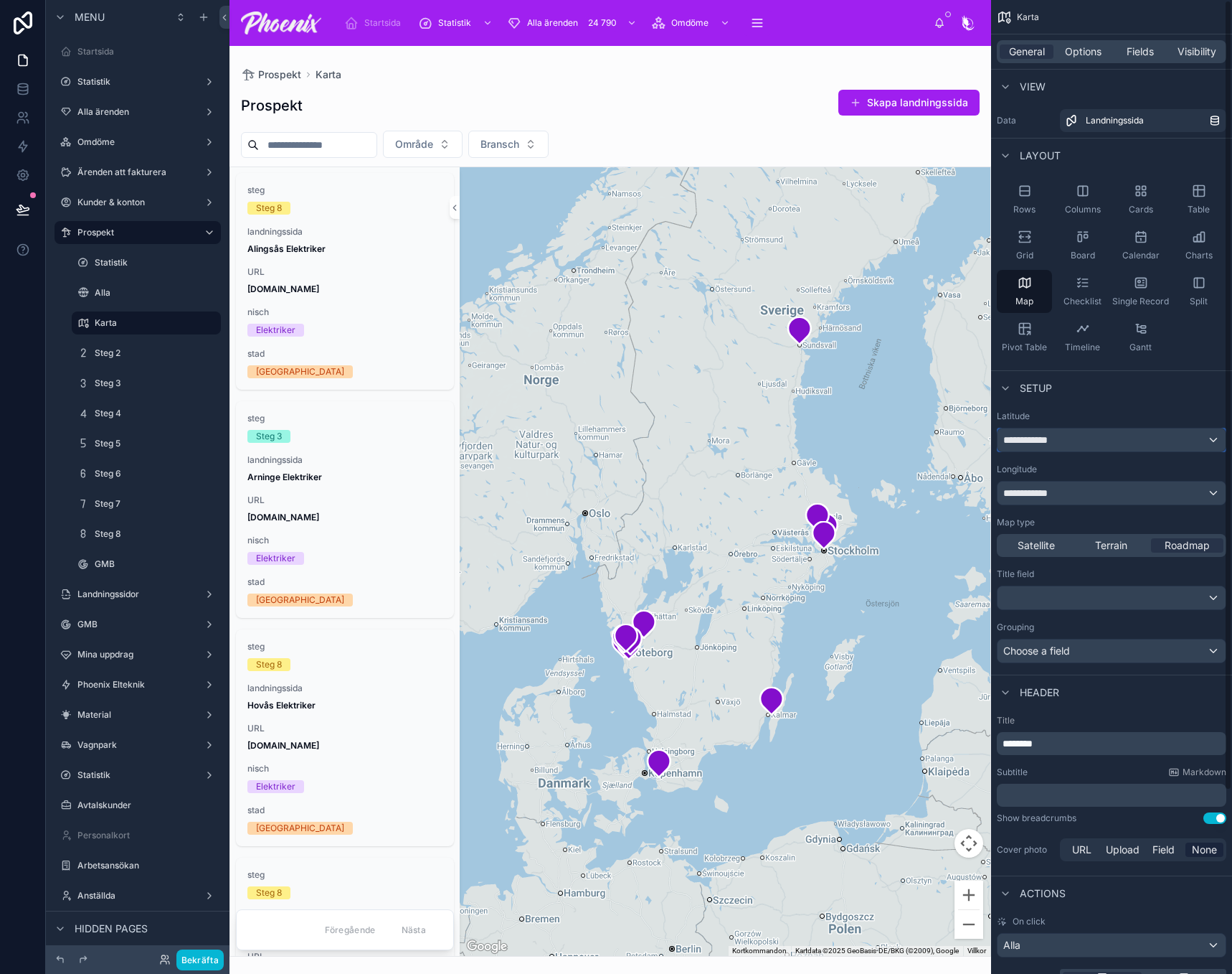
click at [1059, 441] on div "**********" at bounding box center [1112, 439] width 228 height 23
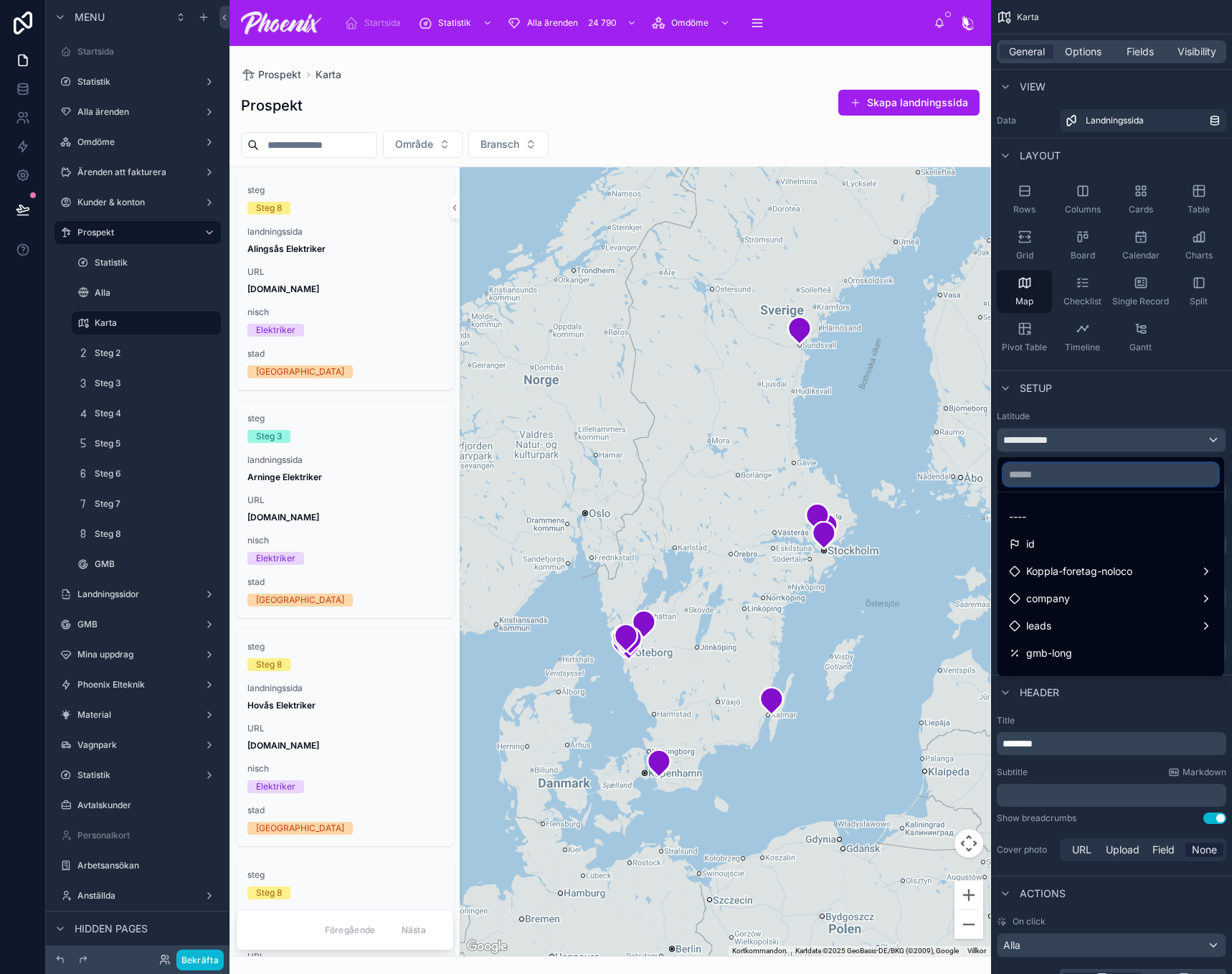
click at [1070, 478] on input "text" at bounding box center [1112, 474] width 216 height 23
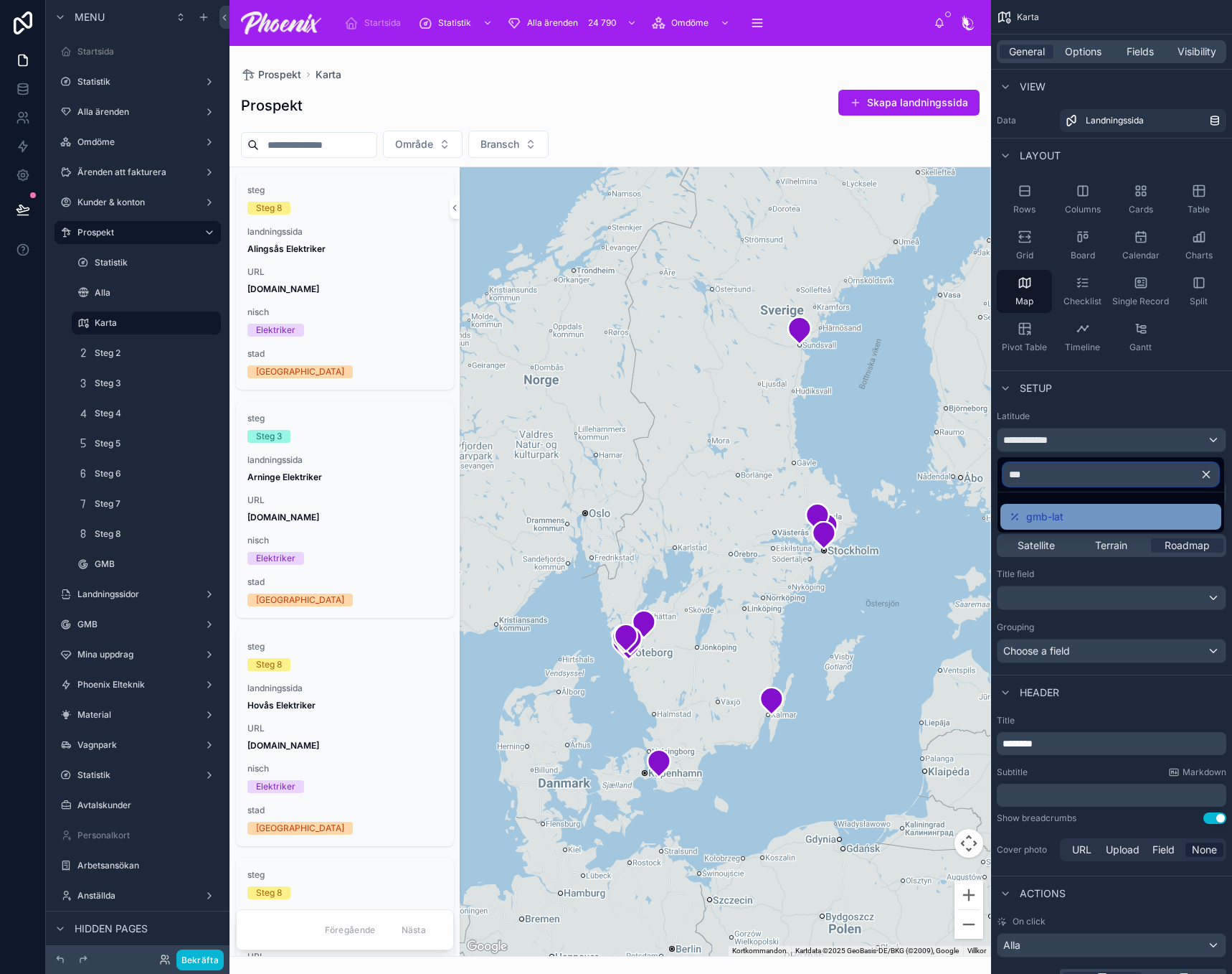
type input "***"
click at [1060, 508] on span "gmb-lat" at bounding box center [1044, 516] width 37 height 17
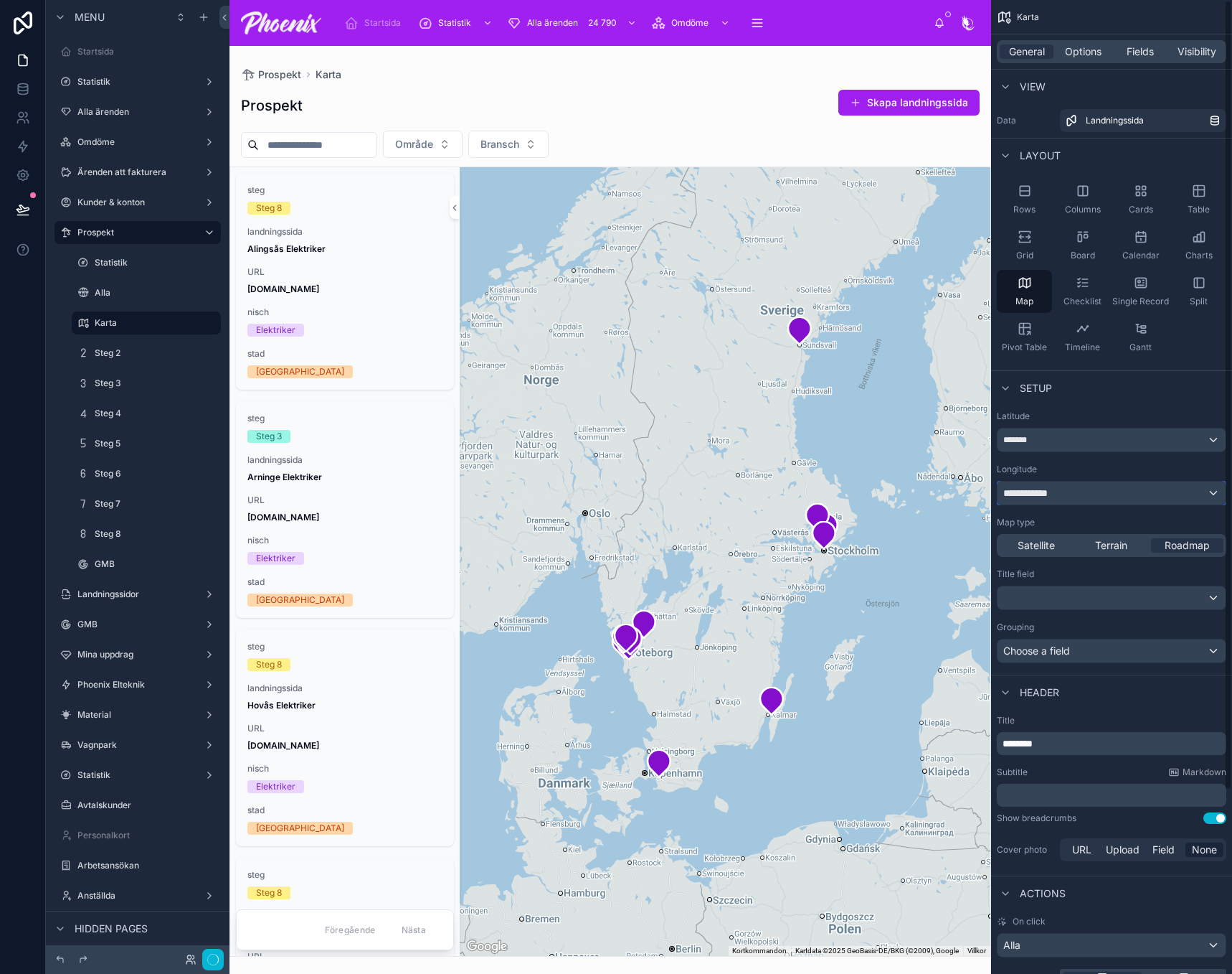
click at [1038, 493] on span "**********" at bounding box center [1030, 493] width 53 height 14
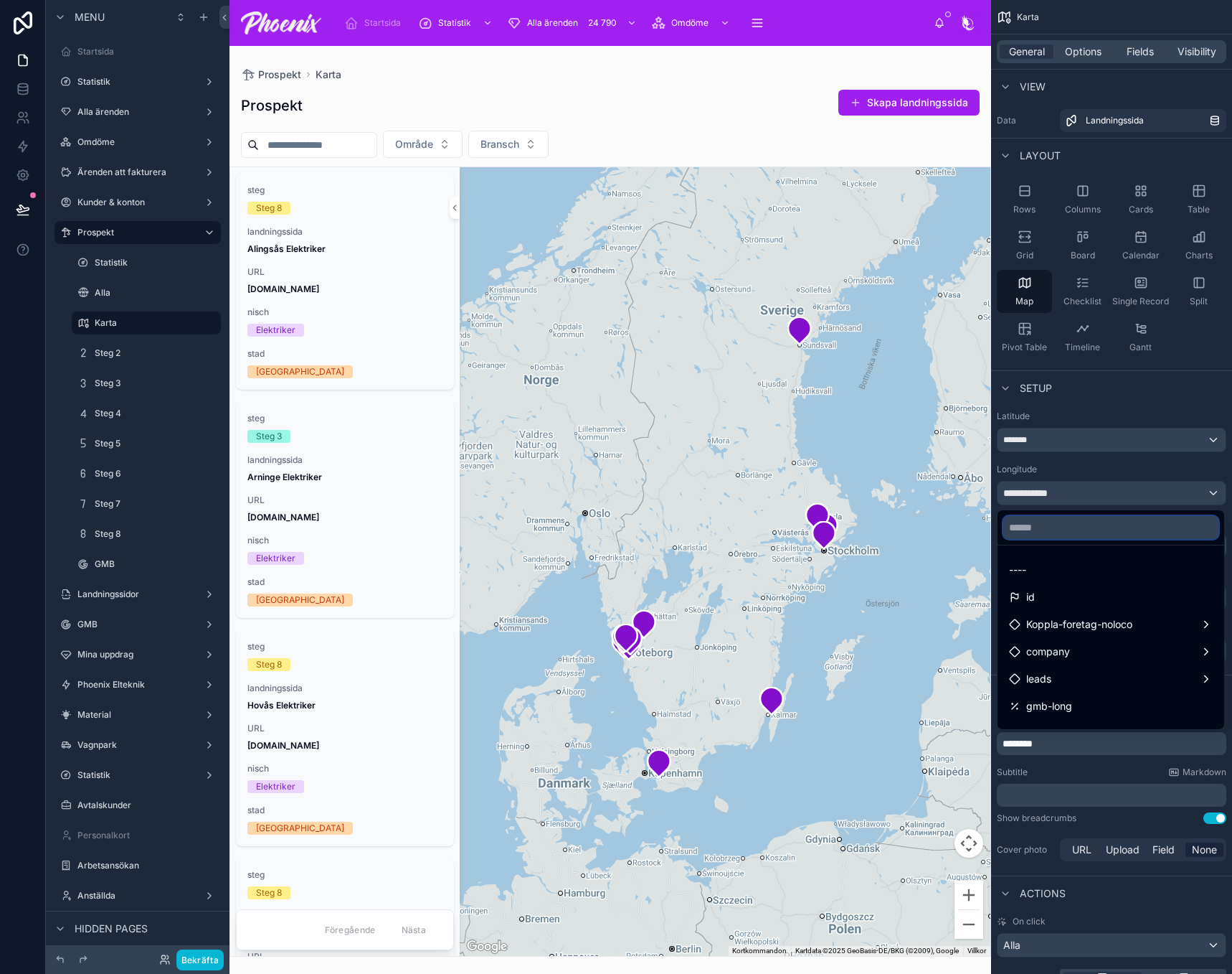
click at [1044, 538] on input "text" at bounding box center [1112, 526] width 216 height 23
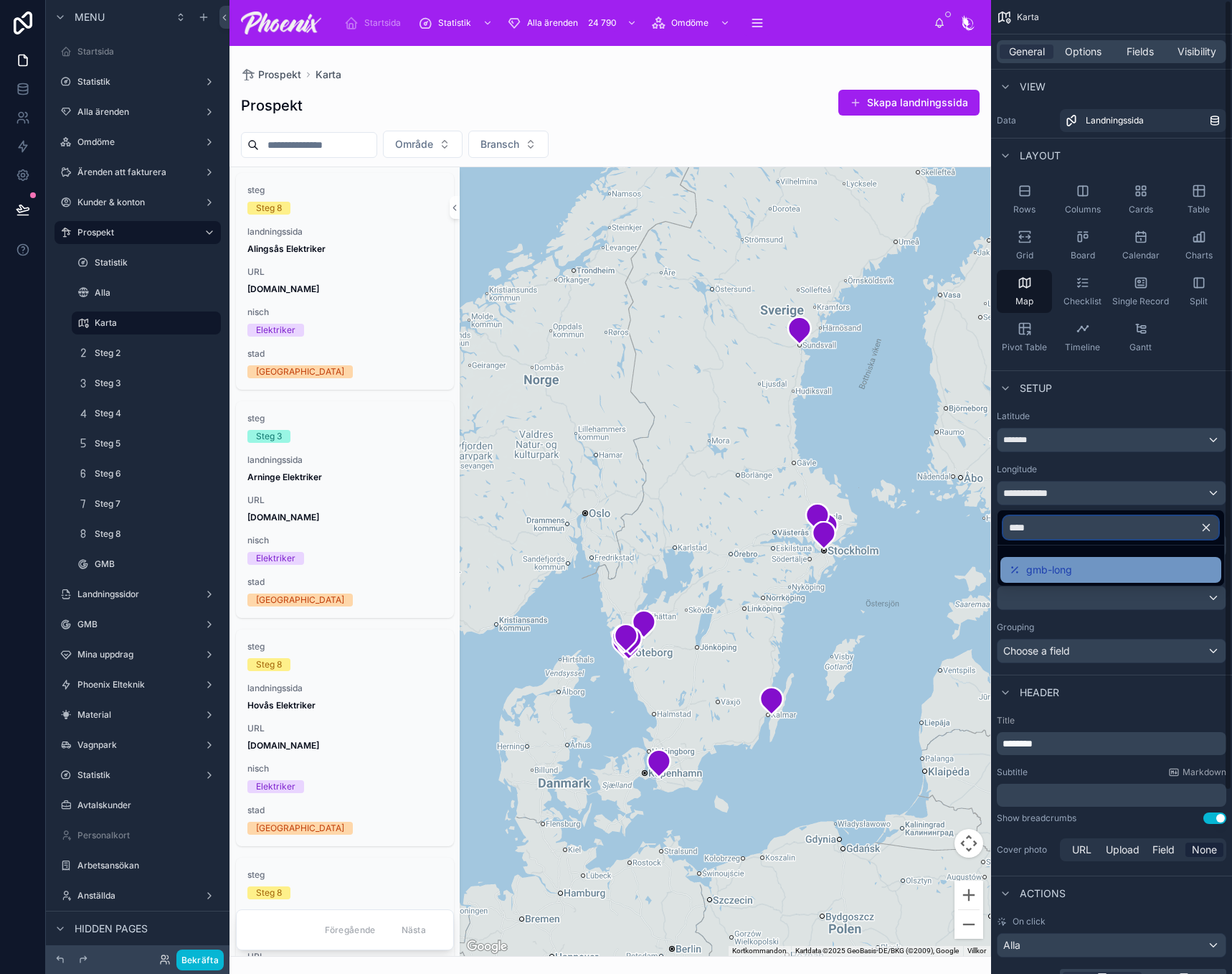
type input "****"
click at [1060, 565] on span "gmb-long" at bounding box center [1049, 569] width 46 height 17
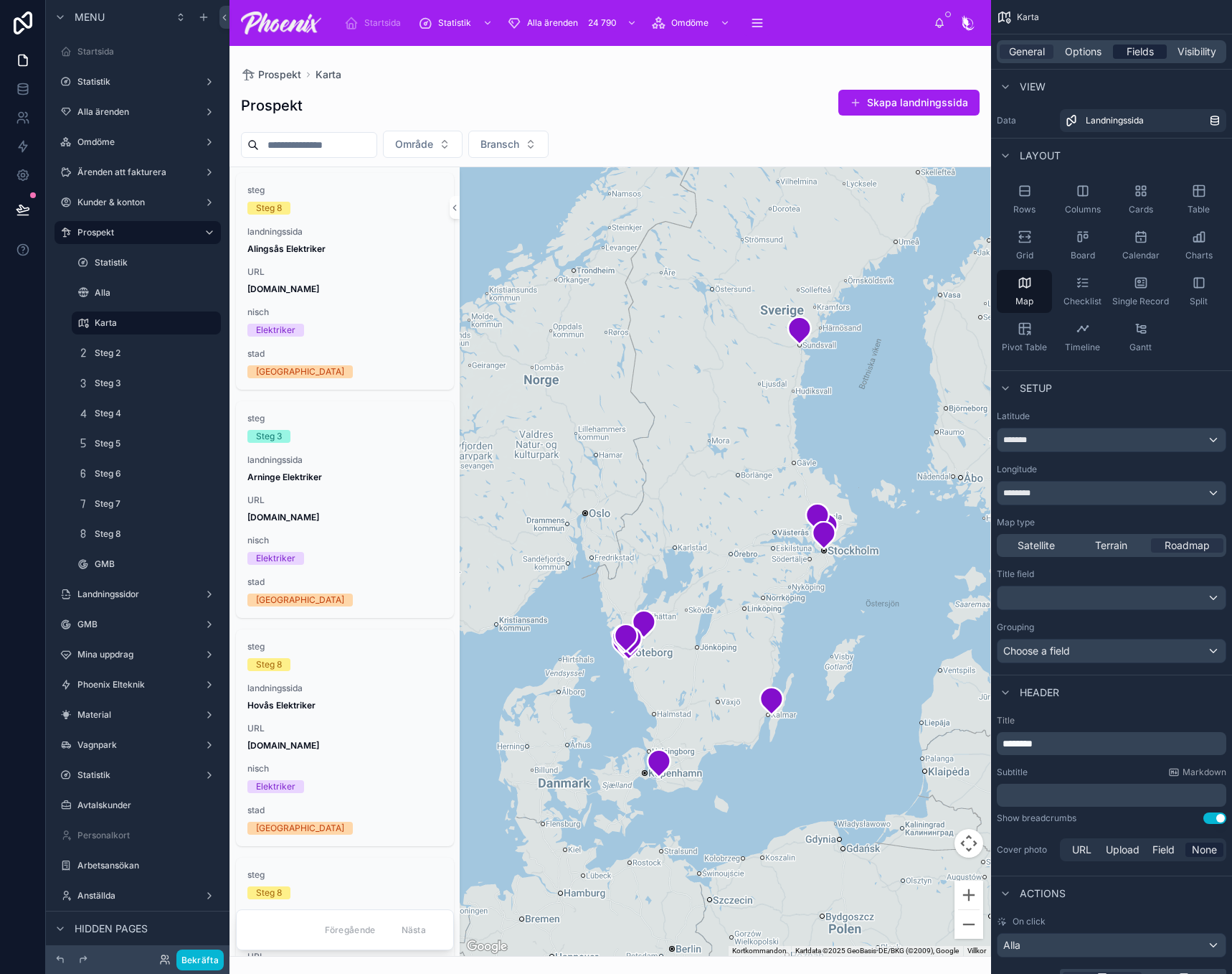
click at [1150, 55] on span "Fields" at bounding box center [1141, 52] width 27 height 14
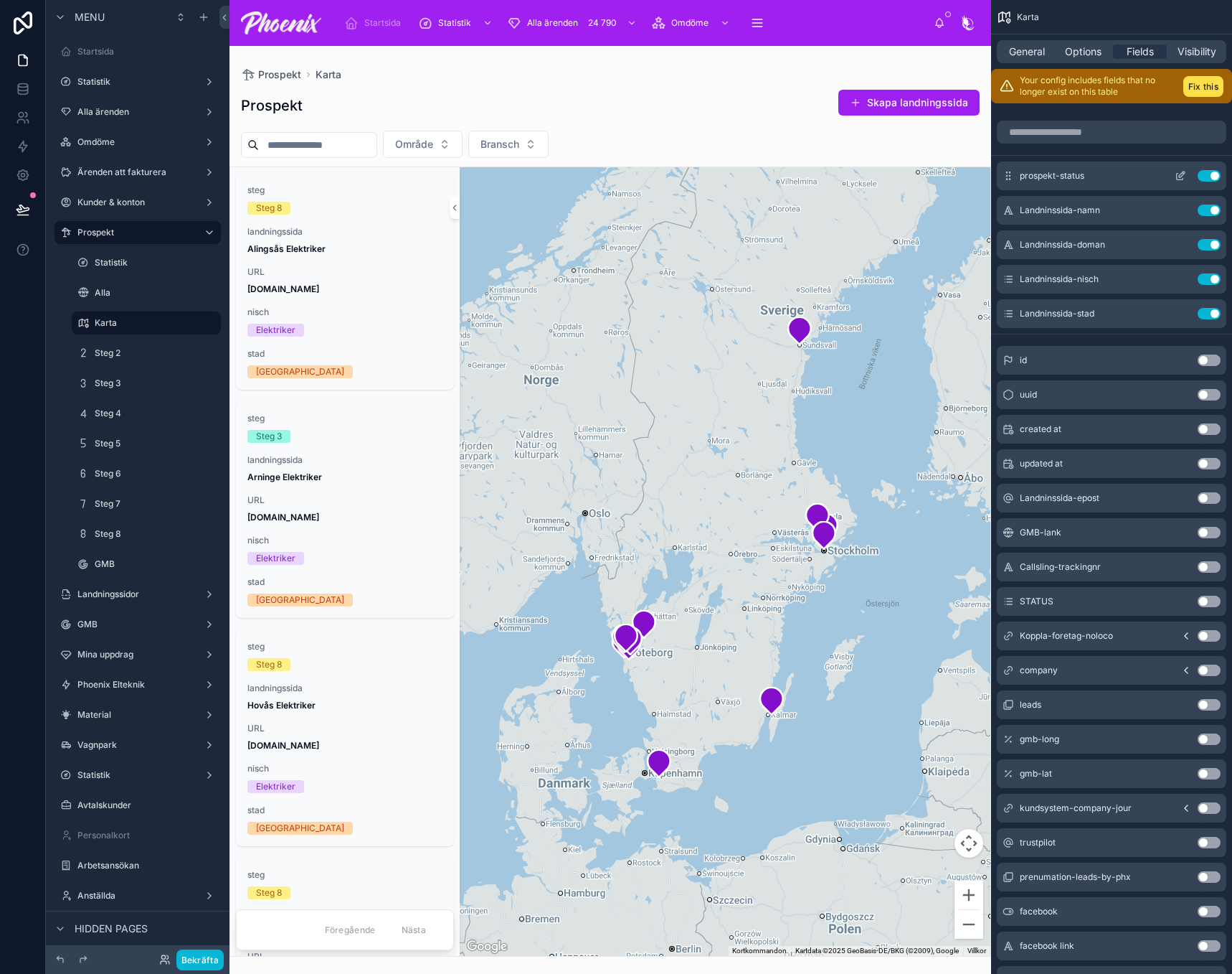
click at [1180, 174] on icon "scrollable content" at bounding box center [1180, 176] width 12 height 12
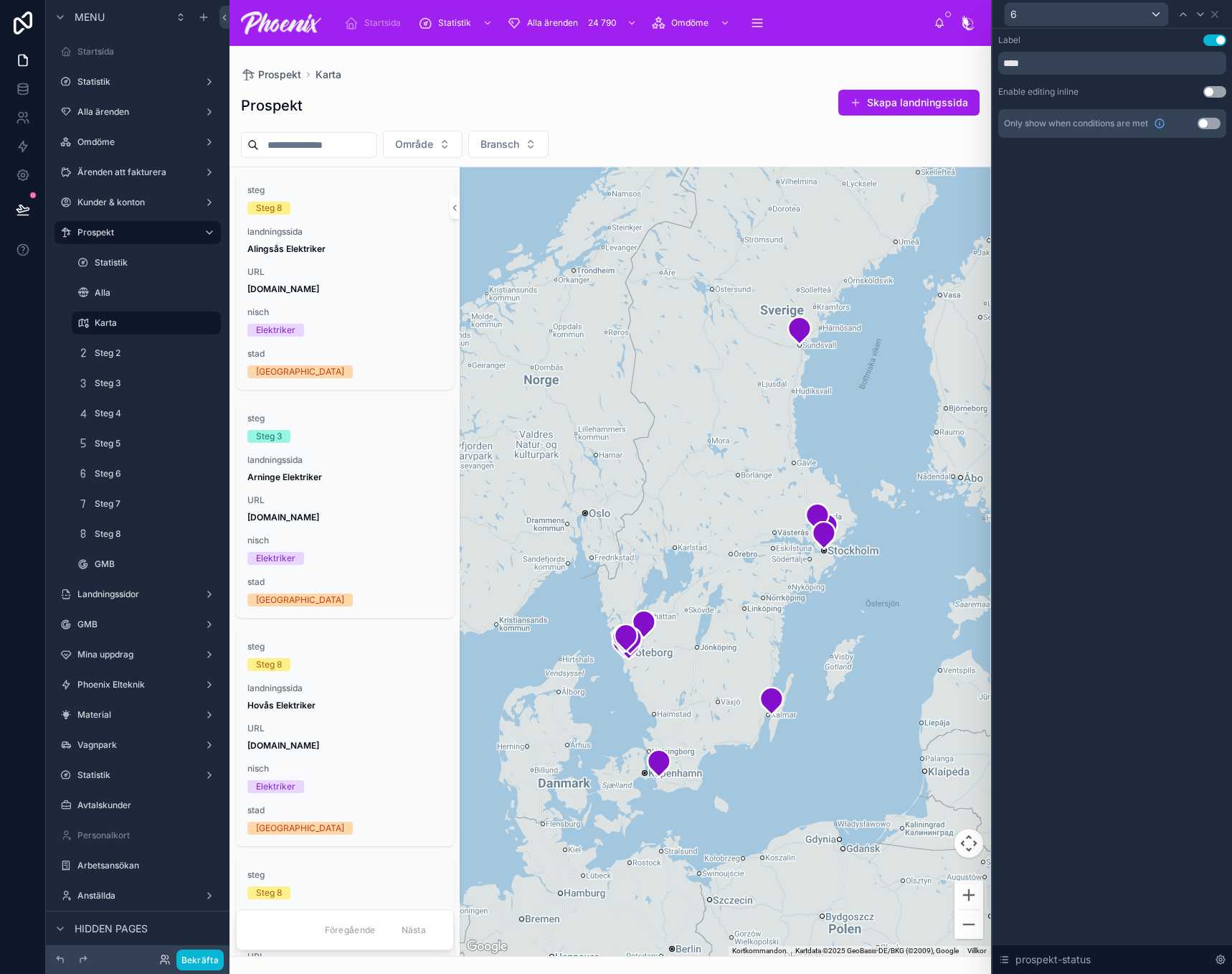
click at [1211, 32] on div "Label Use setting **** Enable editing inline Use setting Only show when conditi…" at bounding box center [1112, 101] width 239 height 143
click at [1214, 37] on button "Use setting" at bounding box center [1215, 40] width 23 height 12
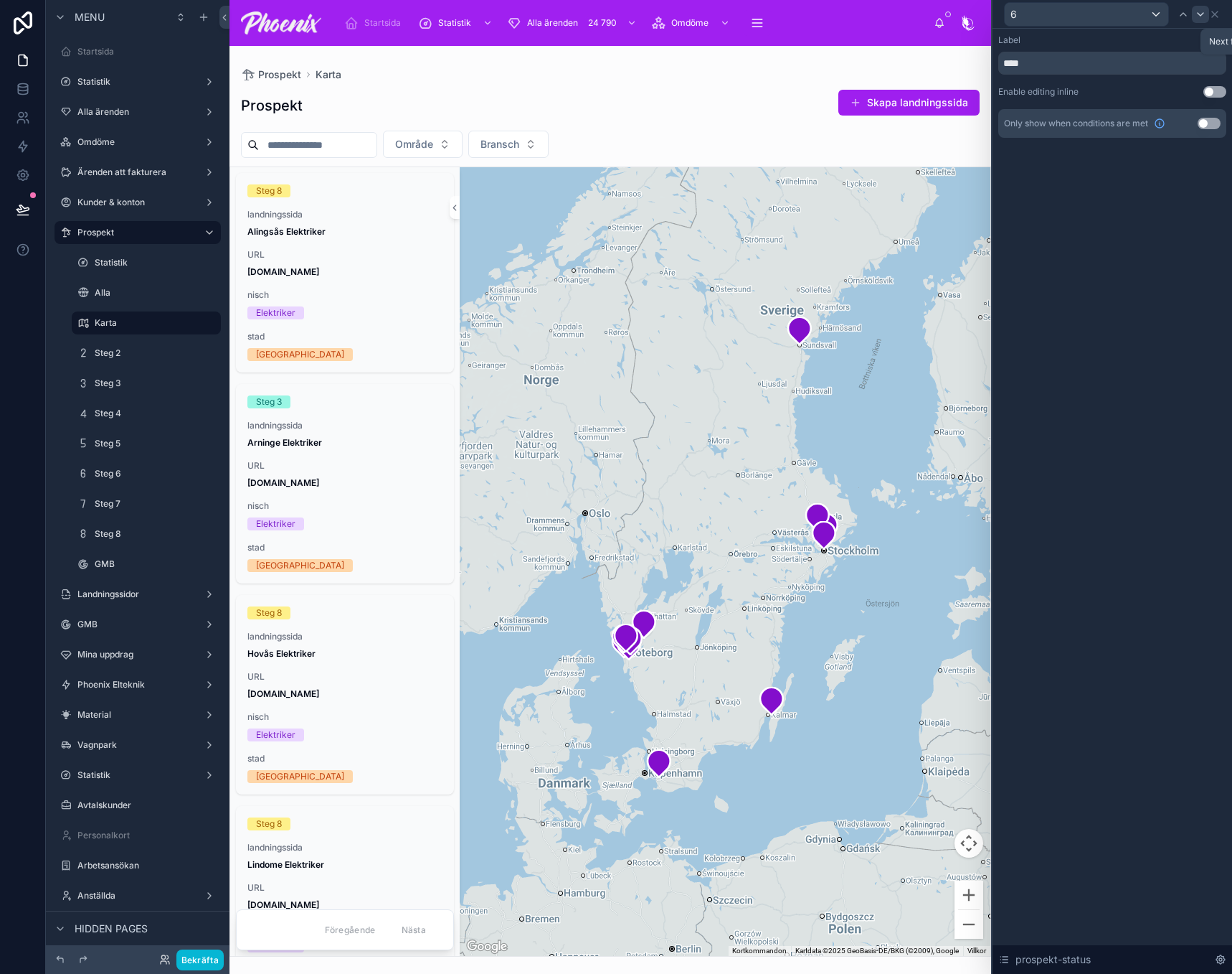
click at [1200, 12] on icon at bounding box center [1200, 14] width 12 height 12
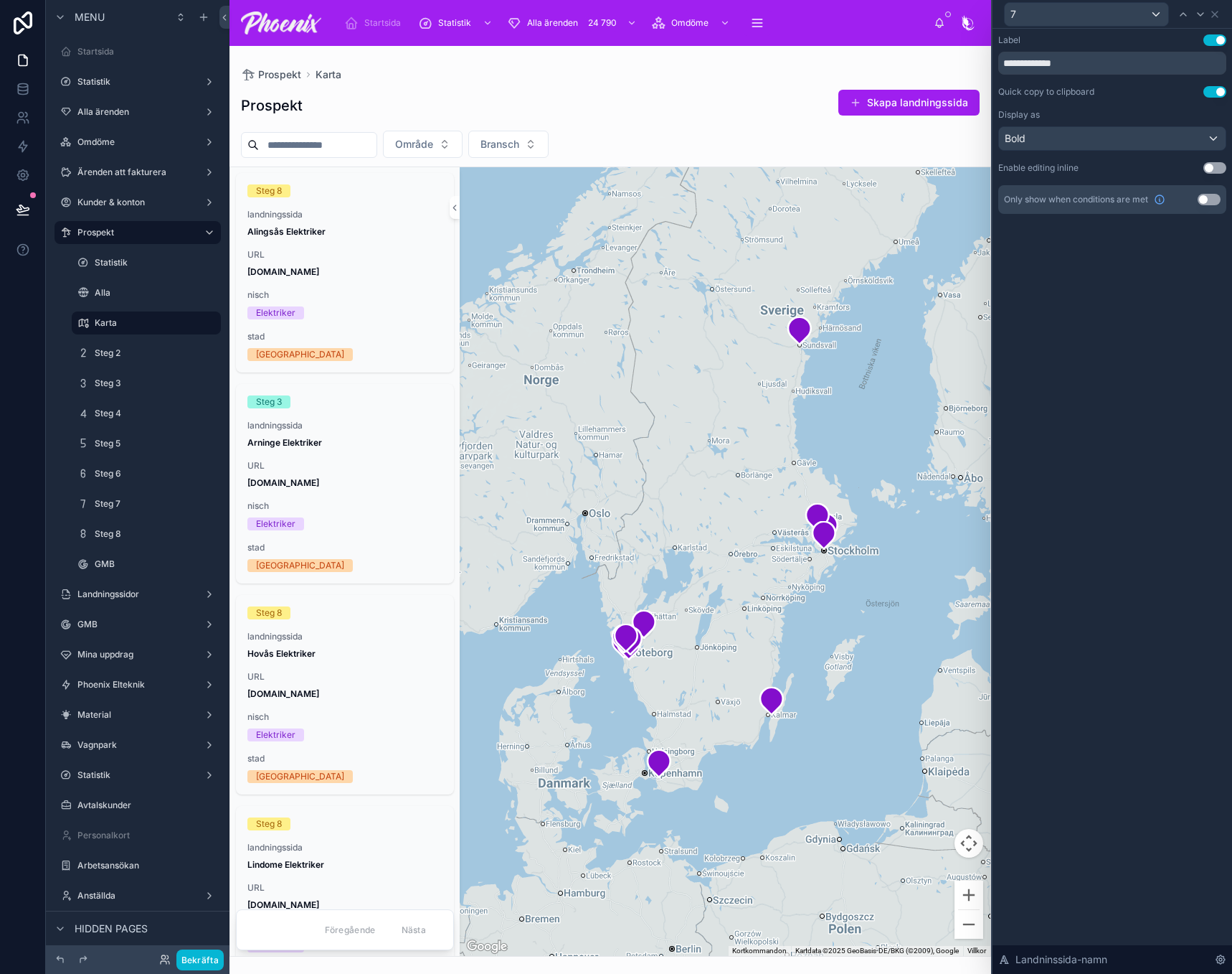
click at [1213, 41] on button "Use setting" at bounding box center [1215, 40] width 23 height 12
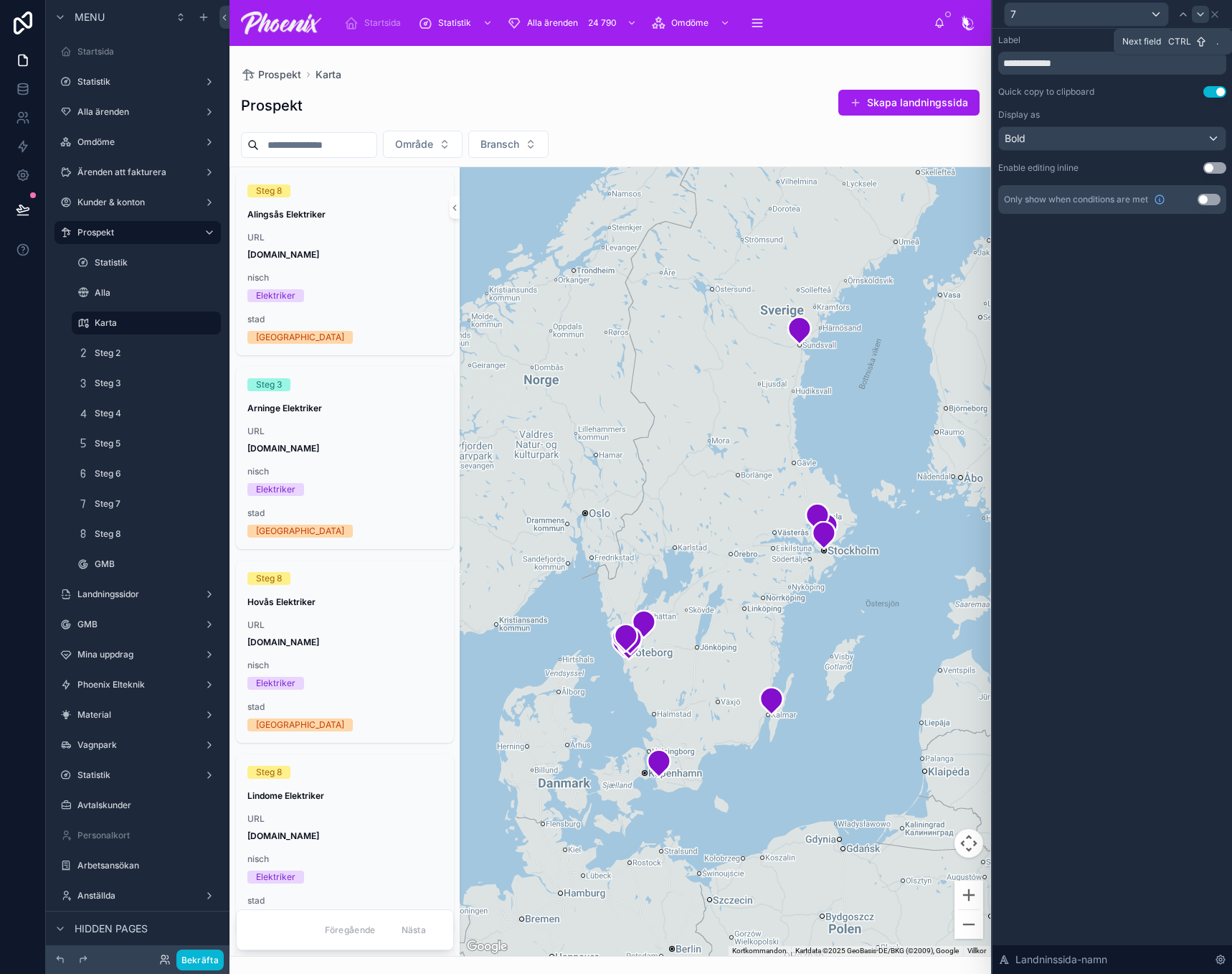
click at [1198, 13] on icon at bounding box center [1200, 14] width 5 height 3
click at [1218, 40] on button "Use setting" at bounding box center [1215, 40] width 23 height 12
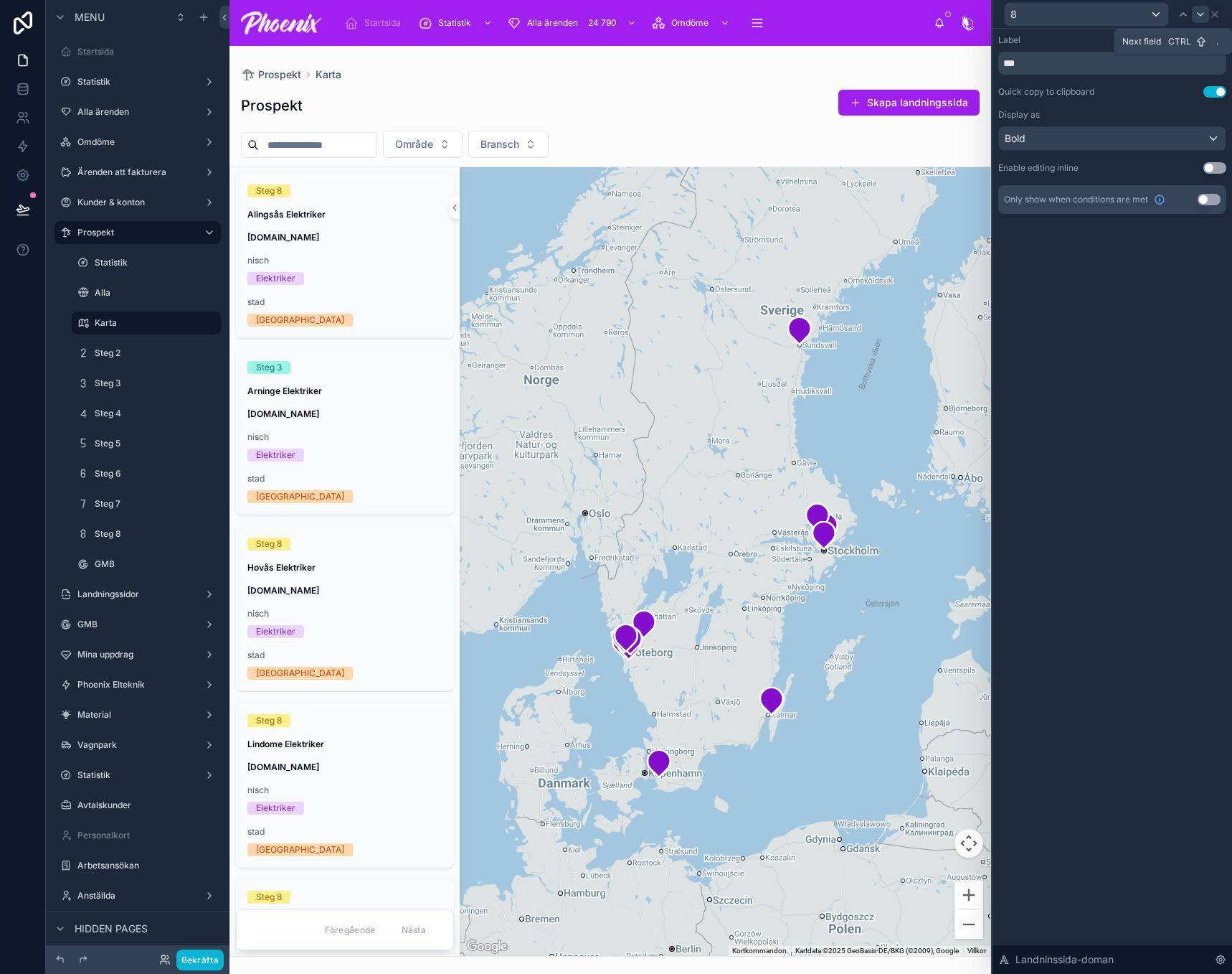
click at [1203, 18] on icon at bounding box center [1200, 14] width 12 height 12
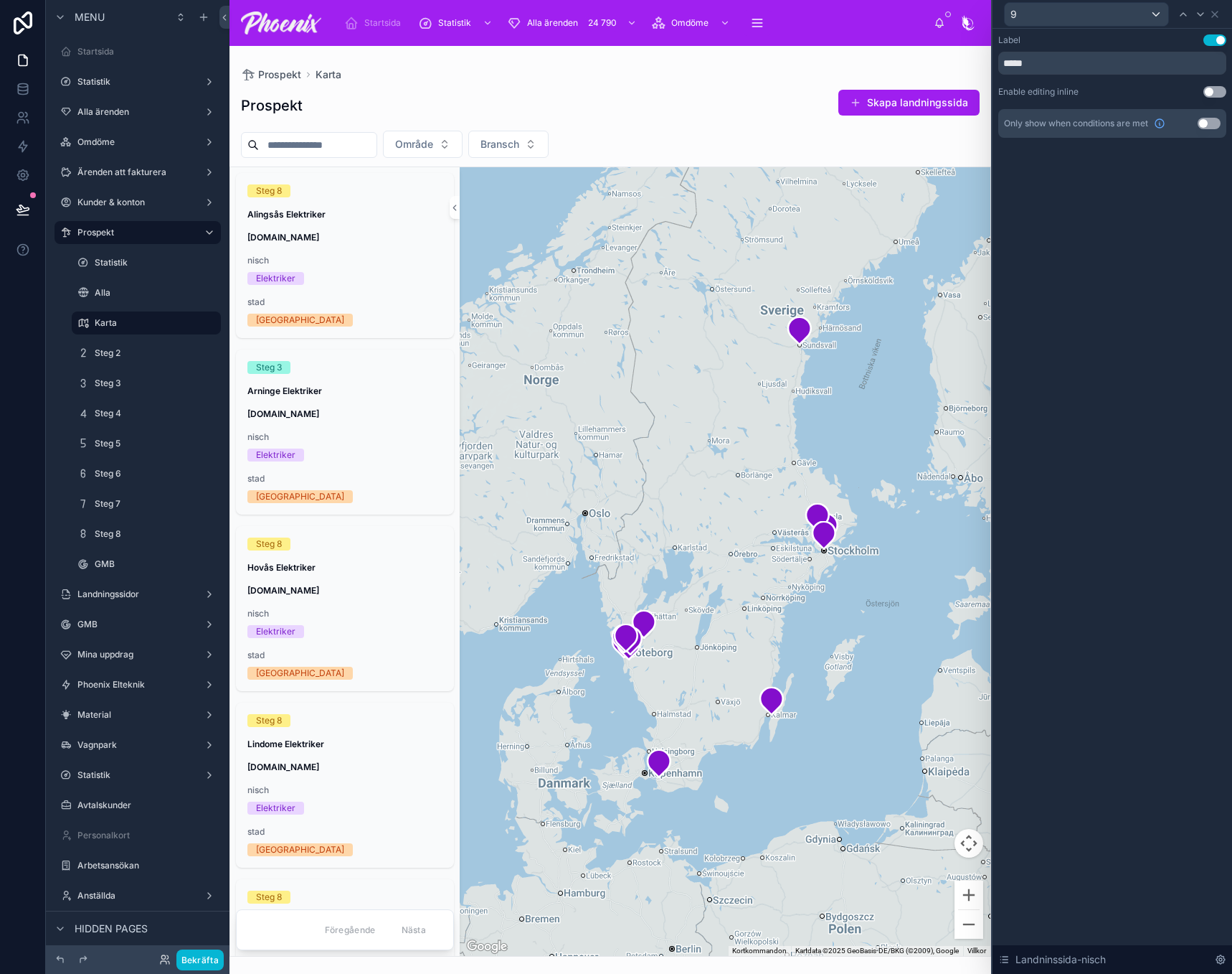
click at [1210, 43] on button "Use setting" at bounding box center [1215, 40] width 23 height 12
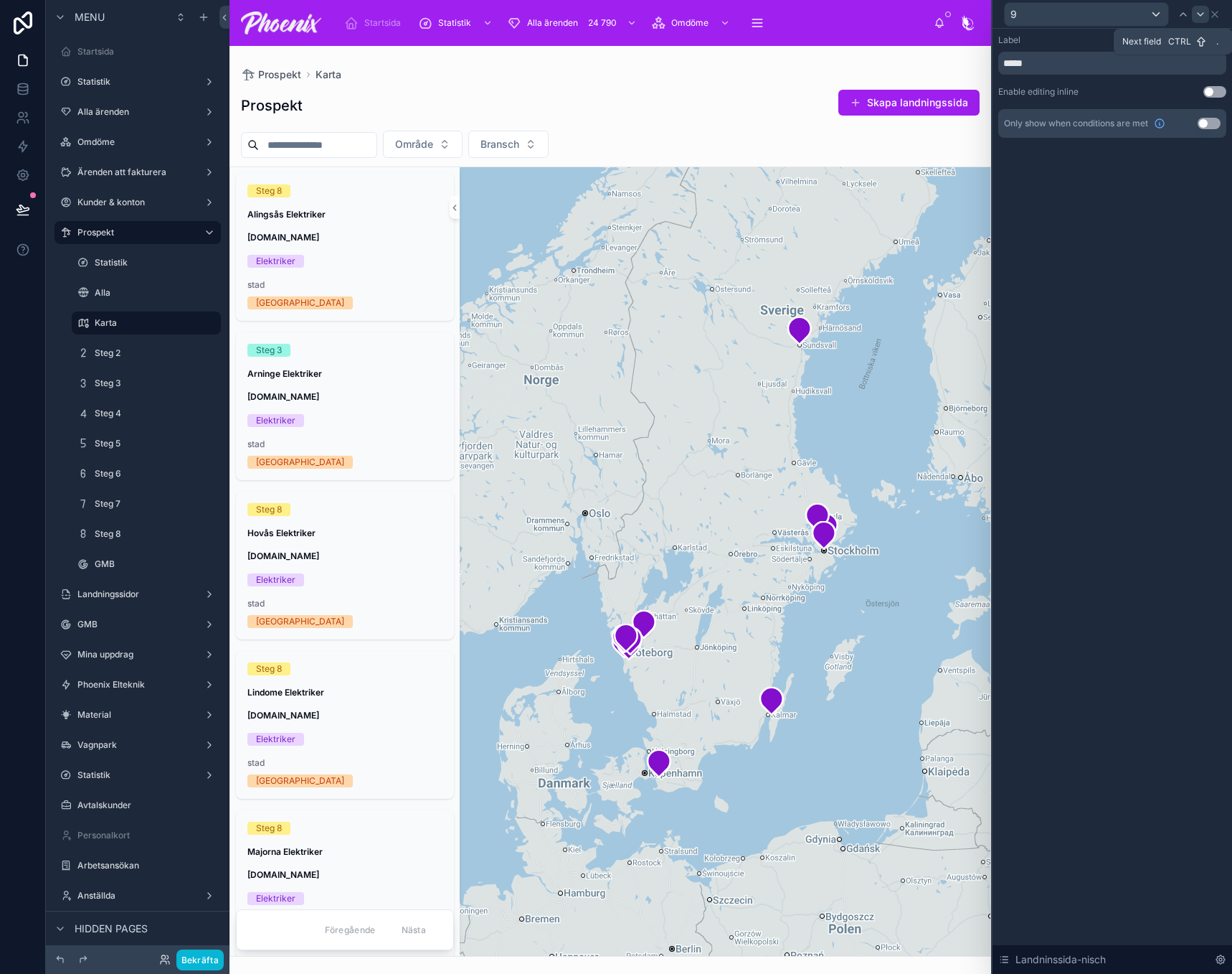
click at [1199, 14] on icon at bounding box center [1200, 14] width 5 height 3
click at [1213, 36] on button "Use setting" at bounding box center [1215, 40] width 23 height 12
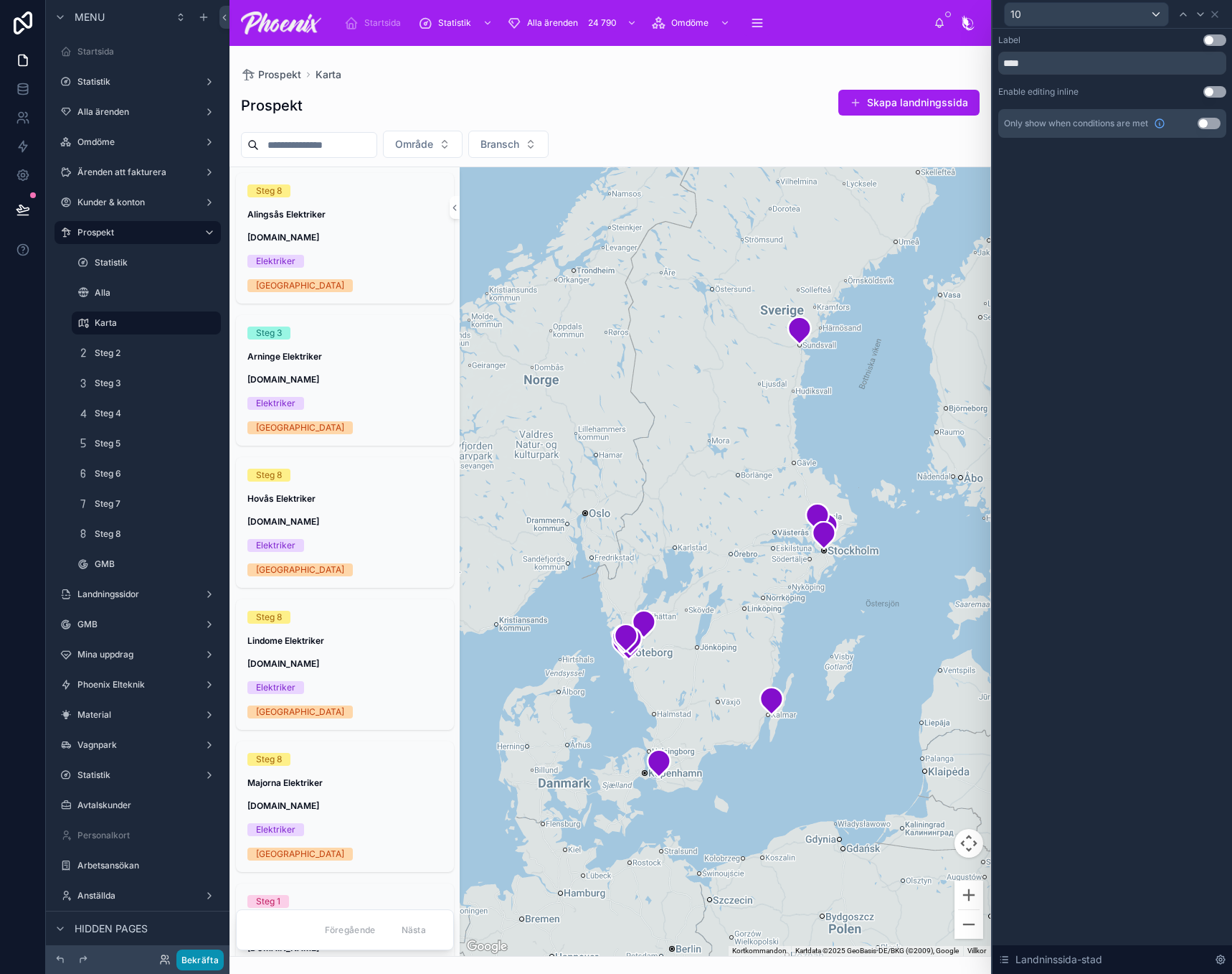
click at [202, 959] on button "Bekräfta" at bounding box center [200, 960] width 47 height 21
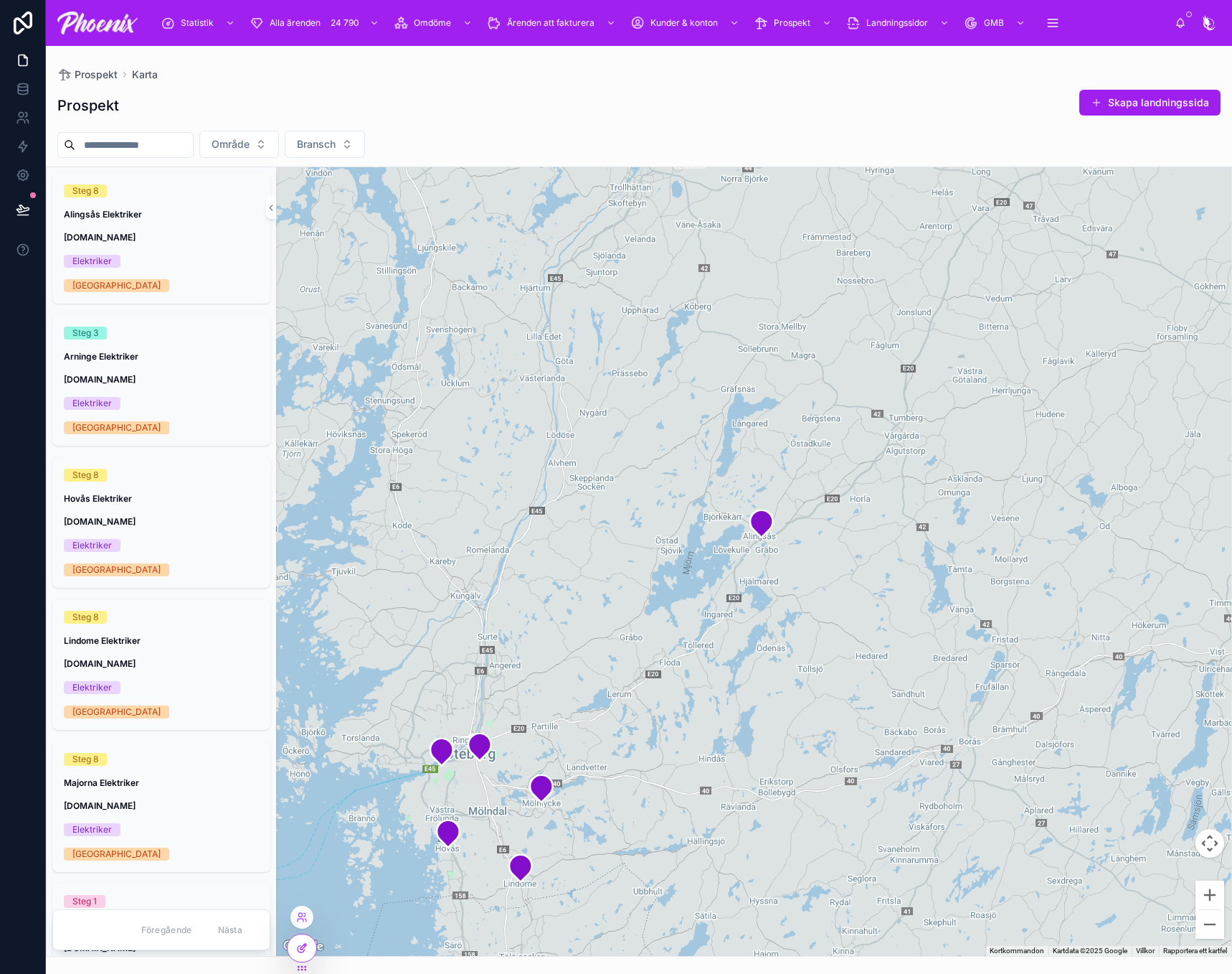
click at [297, 950] on icon at bounding box center [302, 948] width 12 height 12
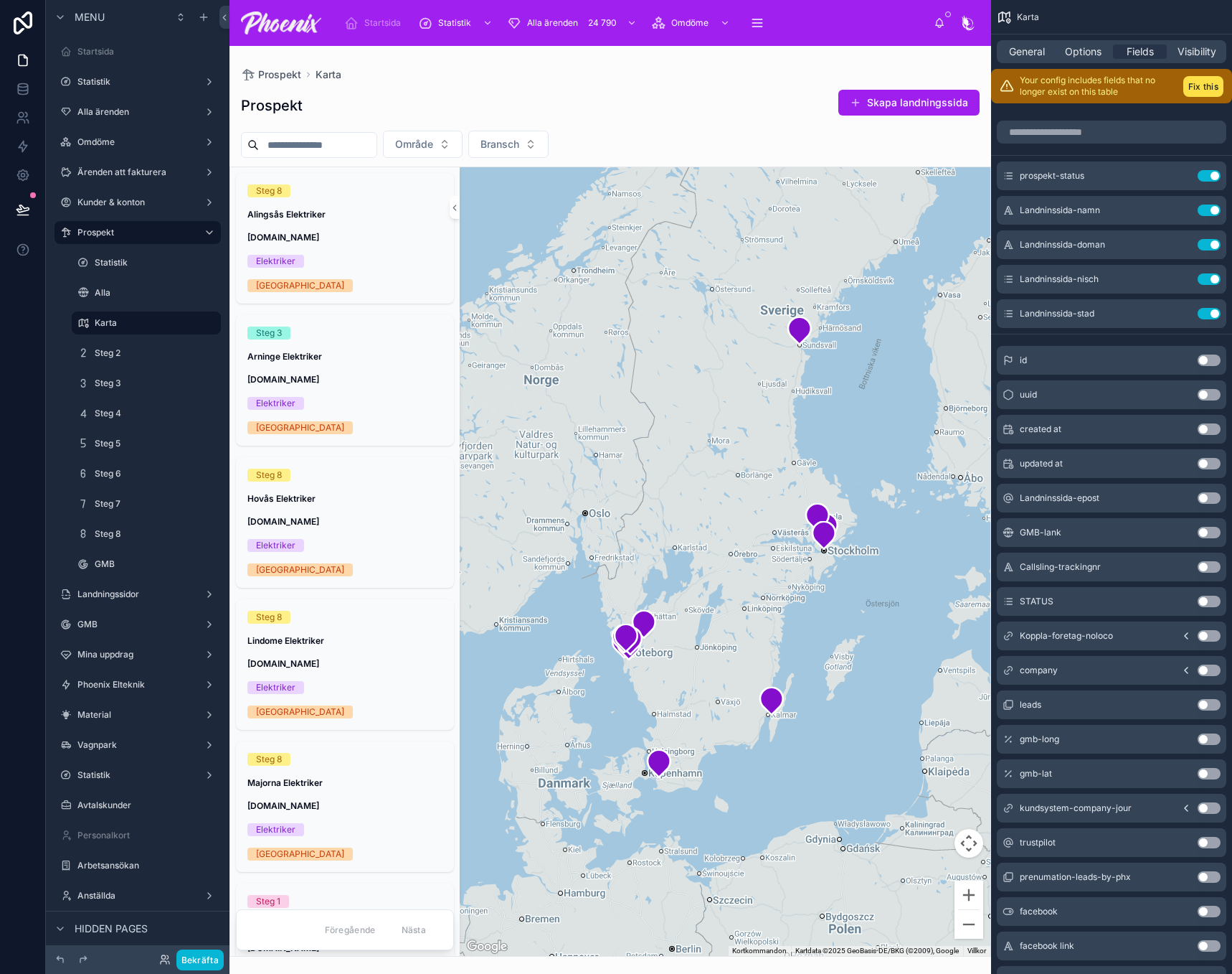
click at [774, 104] on div at bounding box center [610, 510] width 762 height 928
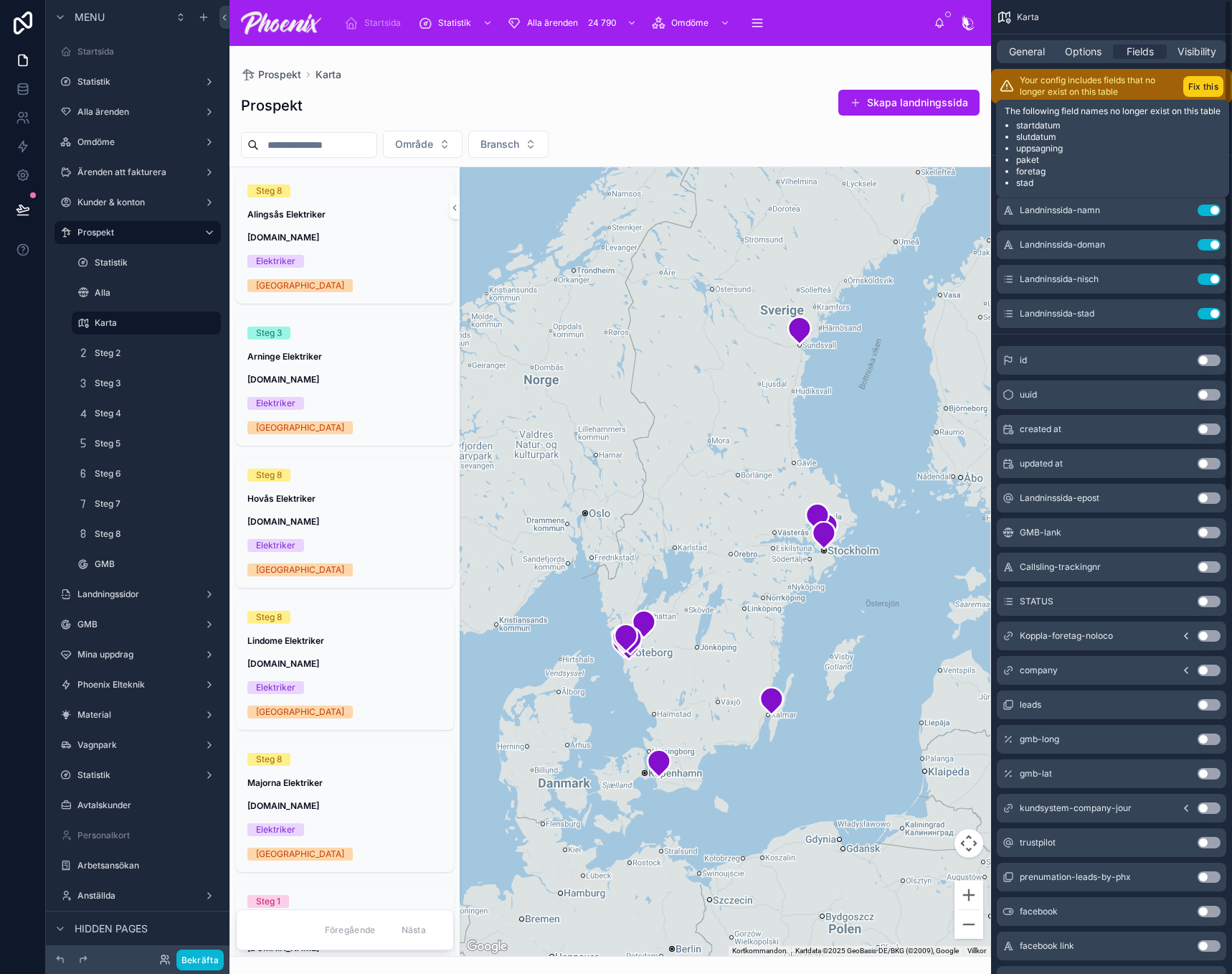
click at [1221, 88] on button "Fix this" at bounding box center [1204, 86] width 40 height 21
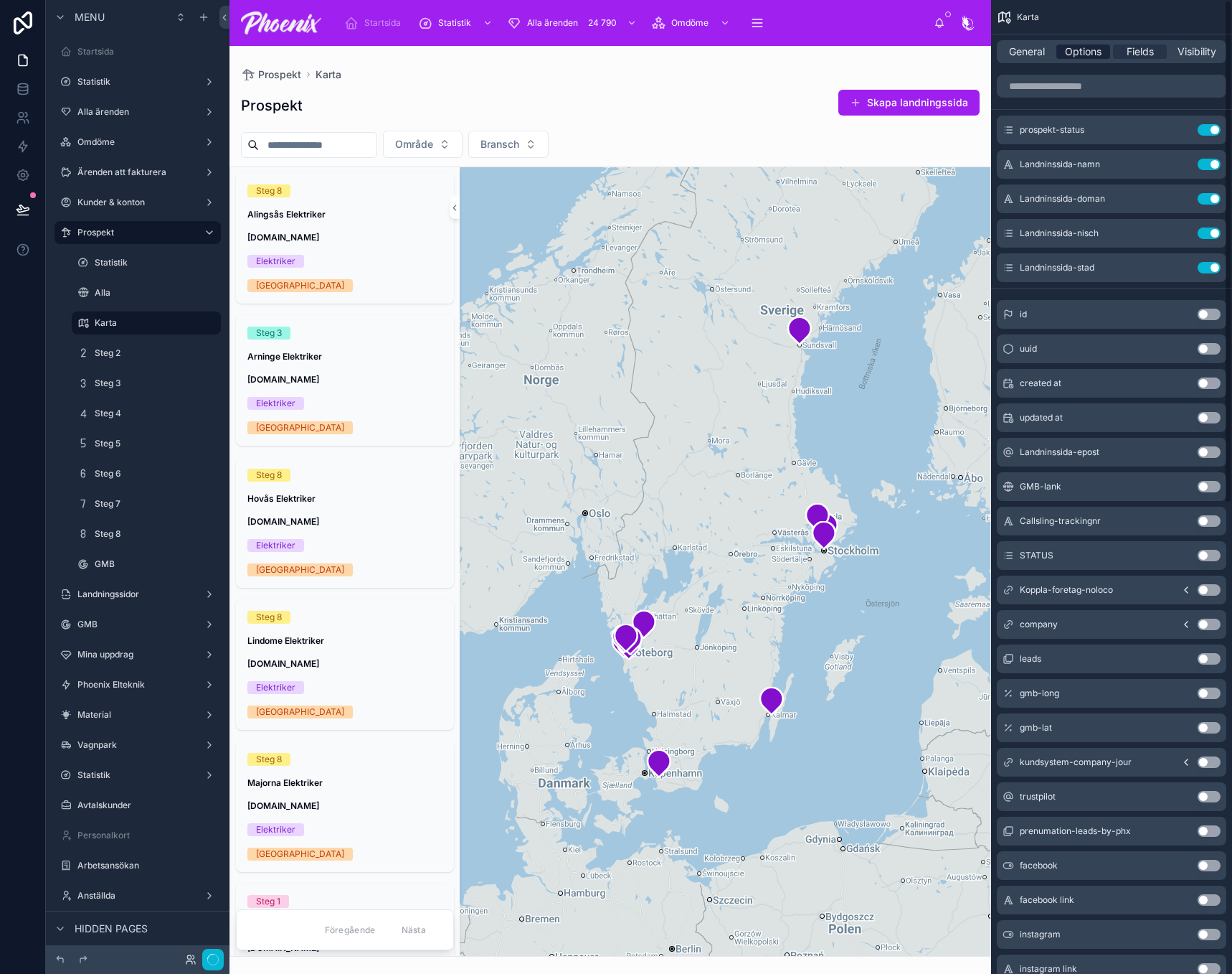
click at [1089, 53] on span "Options" at bounding box center [1083, 52] width 36 height 14
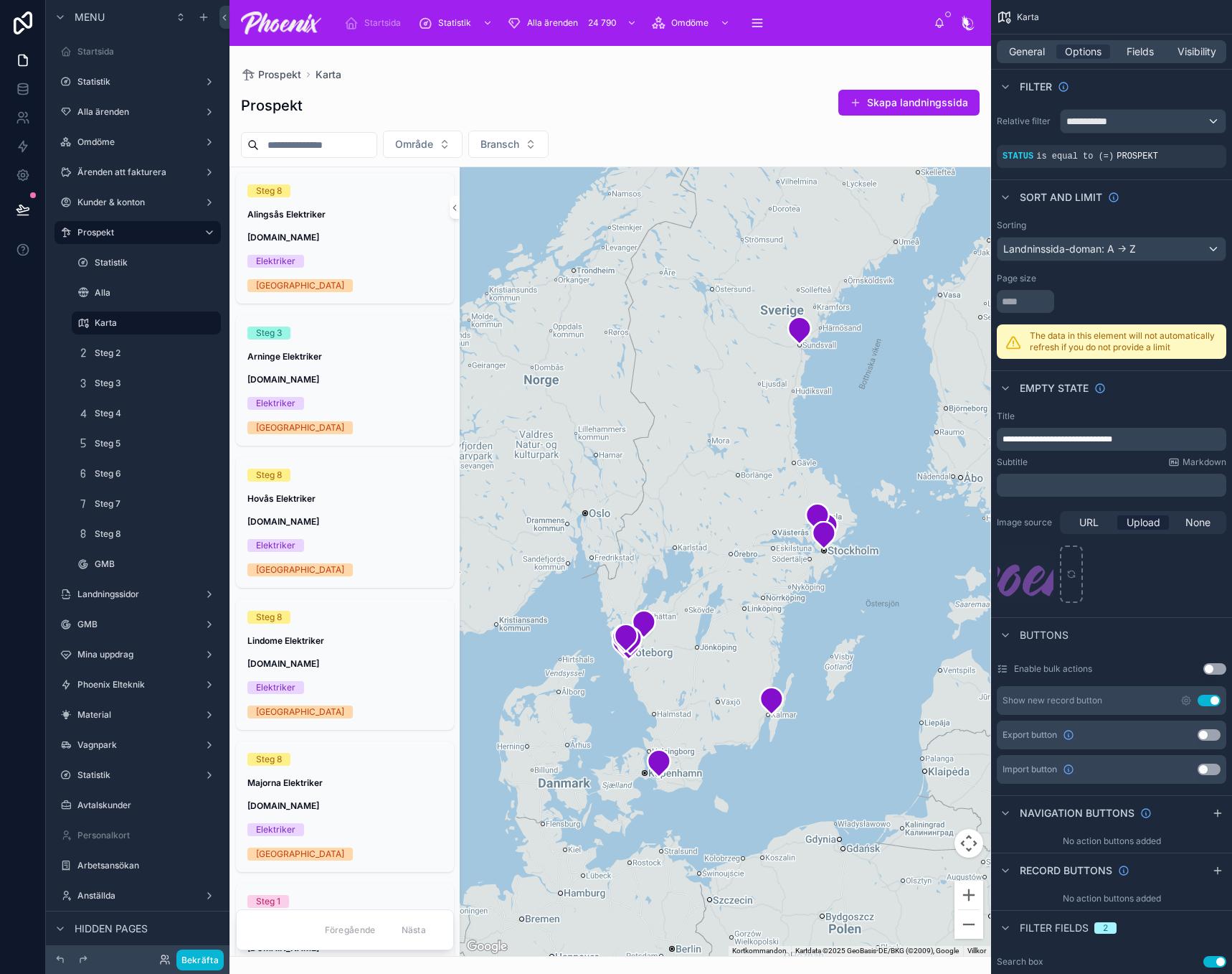
click at [1206, 696] on button "Use setting" at bounding box center [1208, 700] width 23 height 12
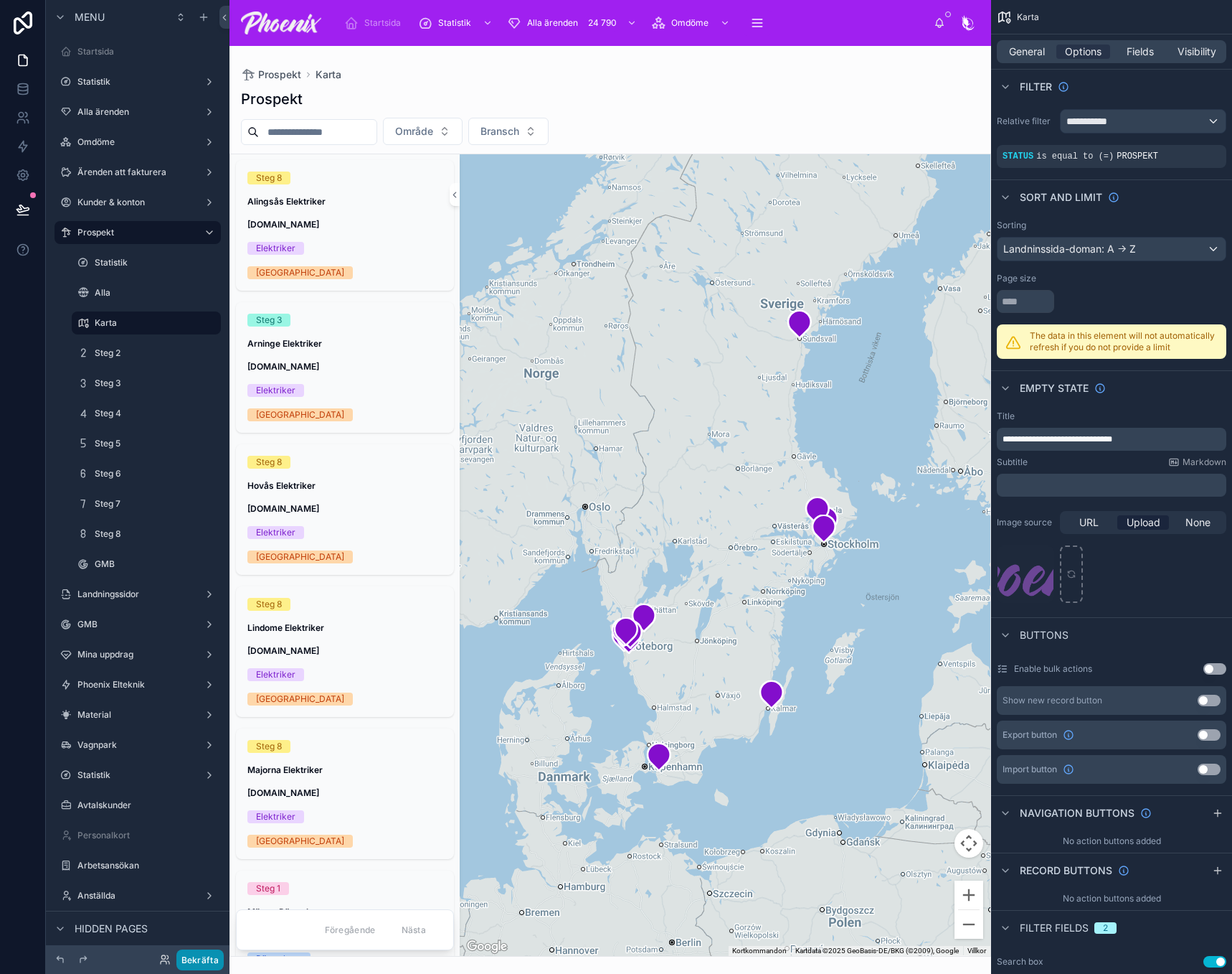
click at [218, 957] on button "Bekräfta" at bounding box center [200, 960] width 47 height 21
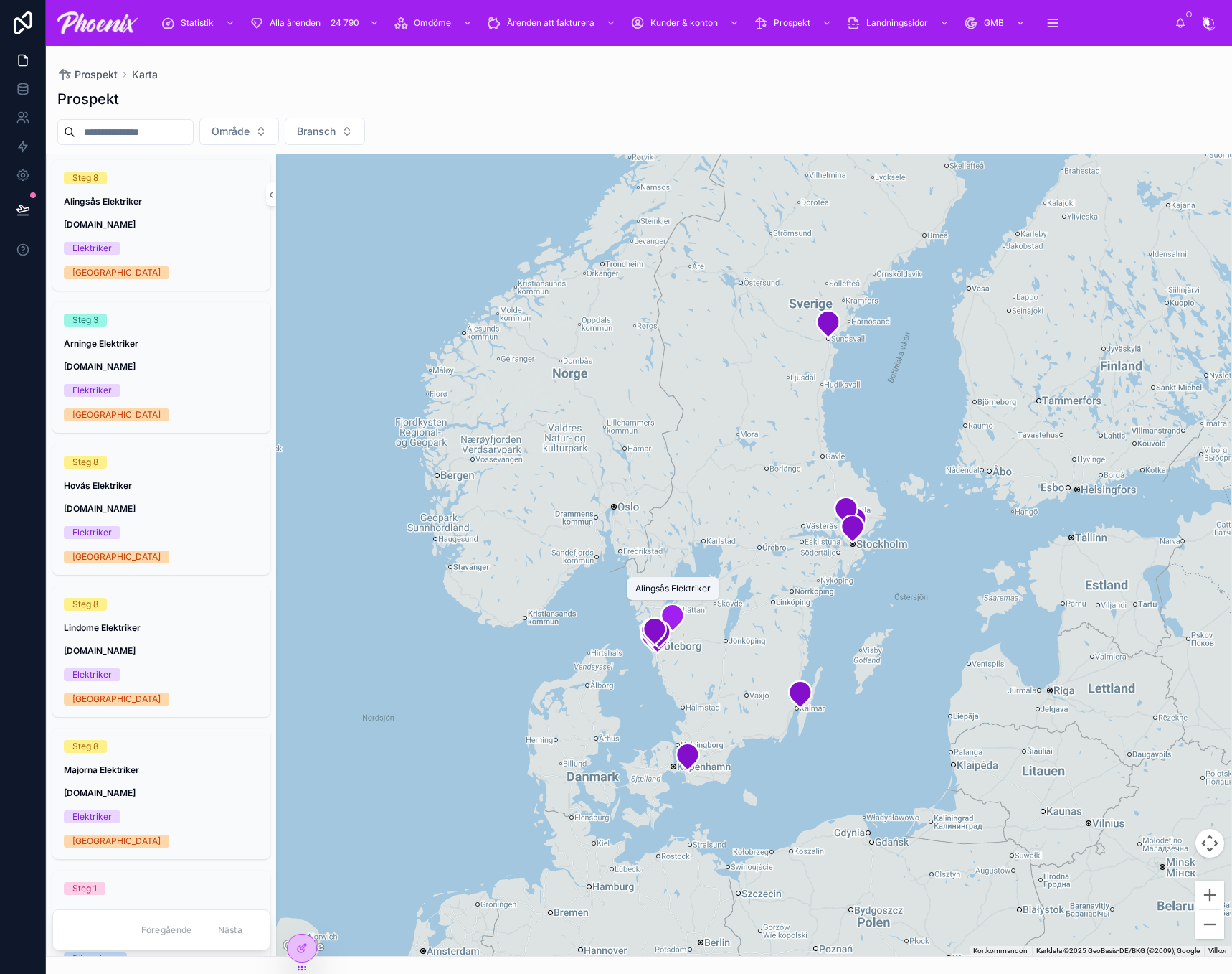
click at [672, 618] on icon at bounding box center [672, 617] width 23 height 27
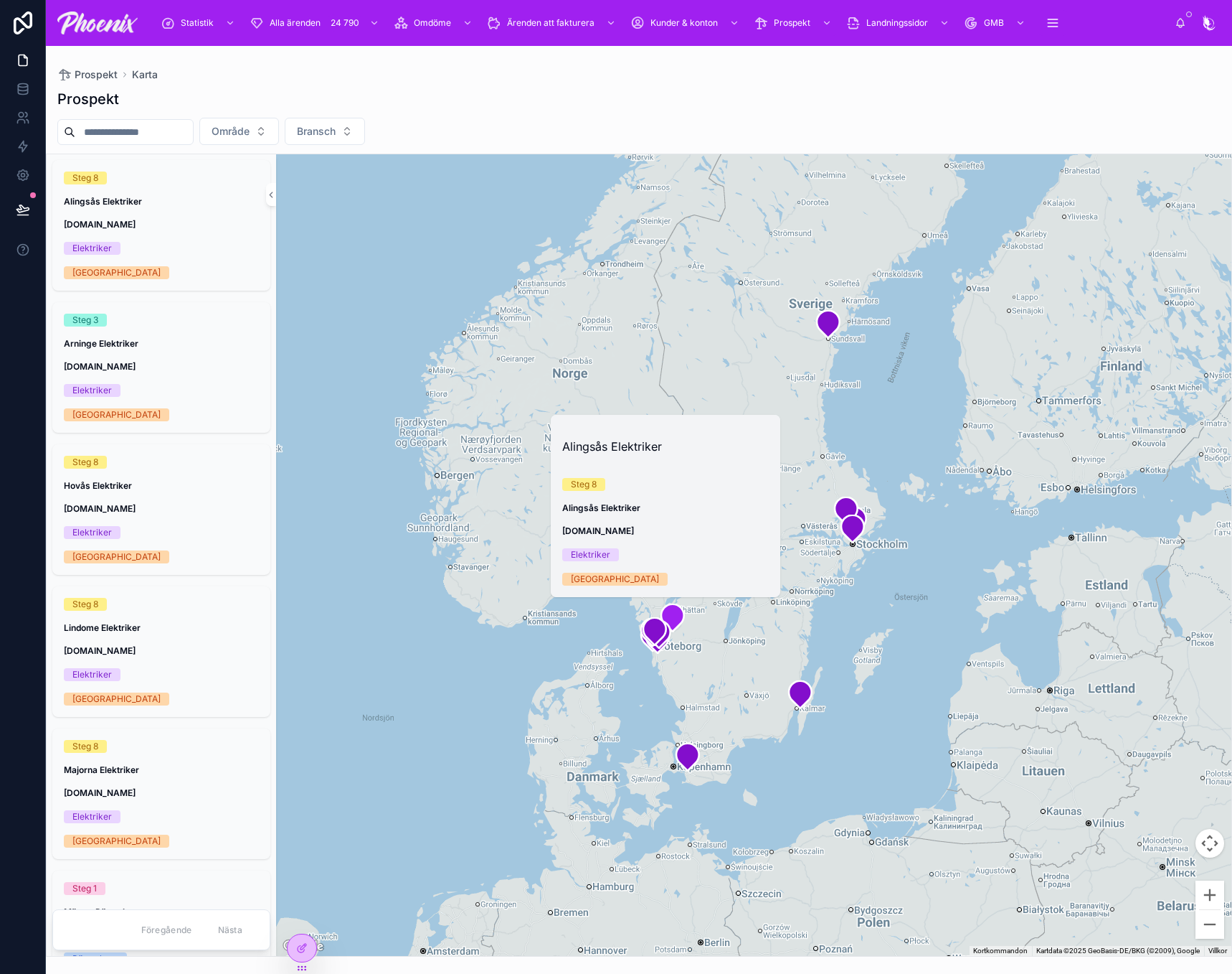
click at [686, 588] on div "Alingsås Elektriker Steg 8 Alingsås Elektriker alingsaselektriker.se Elektriker…" at bounding box center [665, 506] width 229 height 182
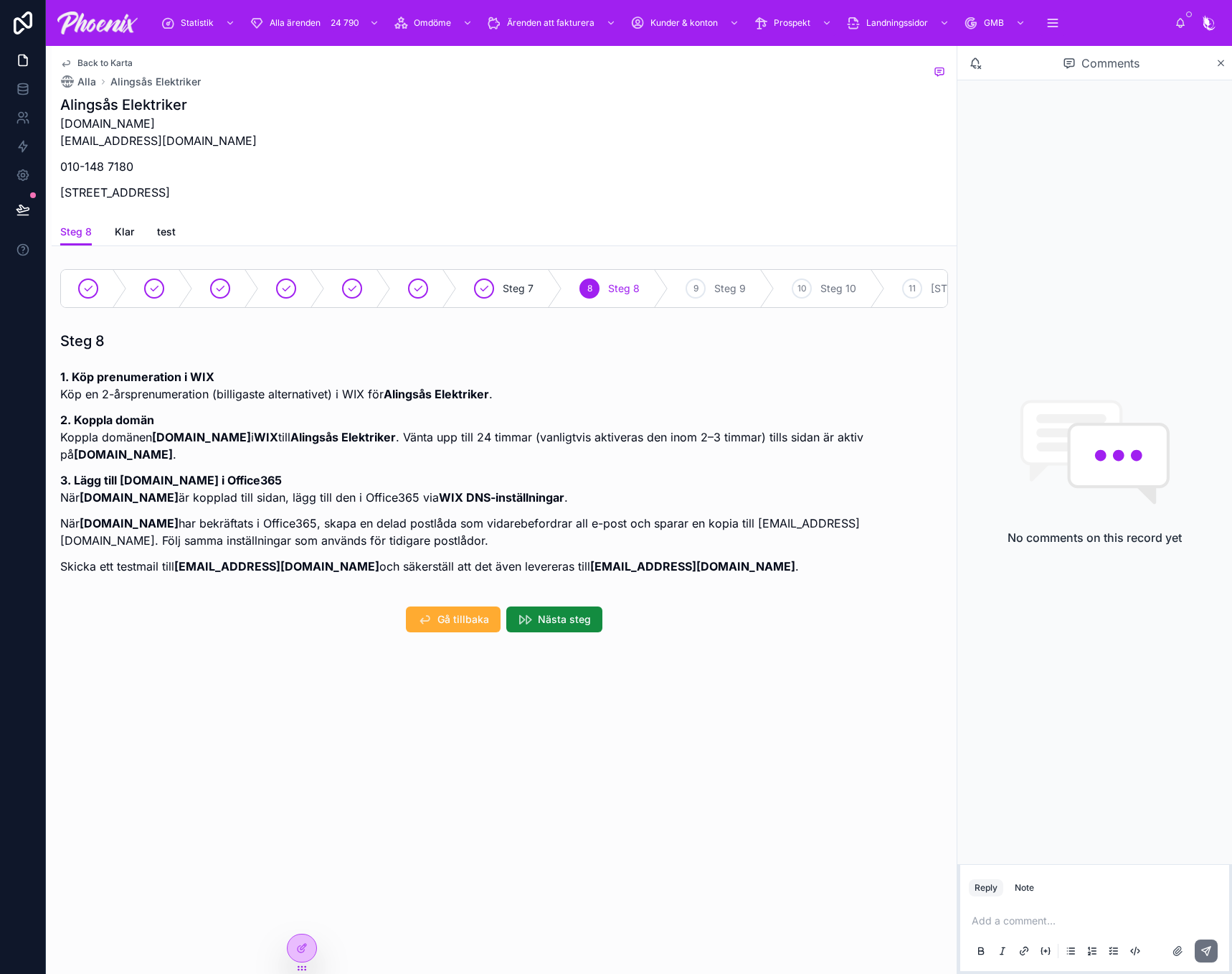
drag, startPoint x: 668, startPoint y: 588, endPoint x: 658, endPoint y: 589, distance: 10.0
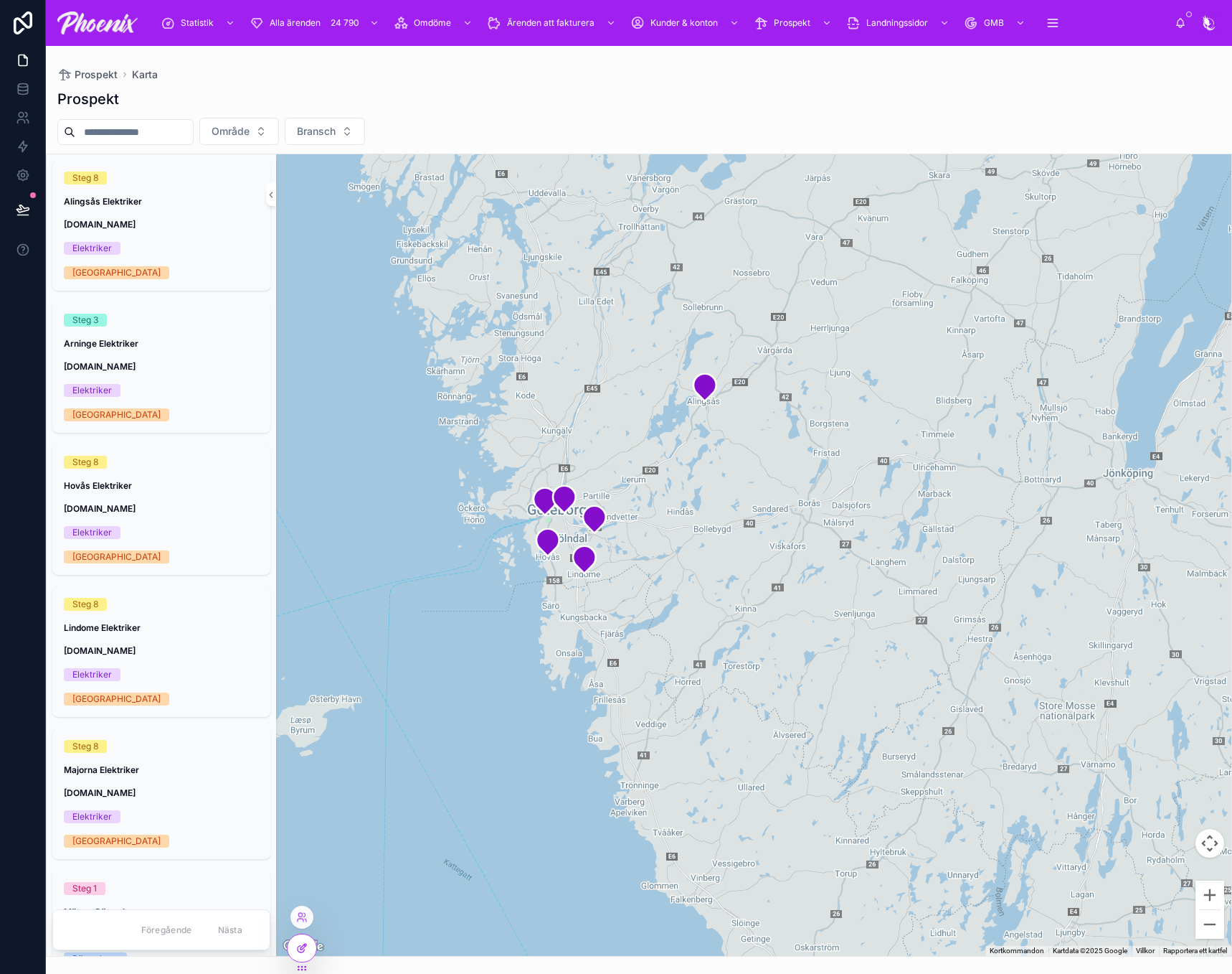
click at [305, 955] on div at bounding box center [303, 948] width 29 height 27
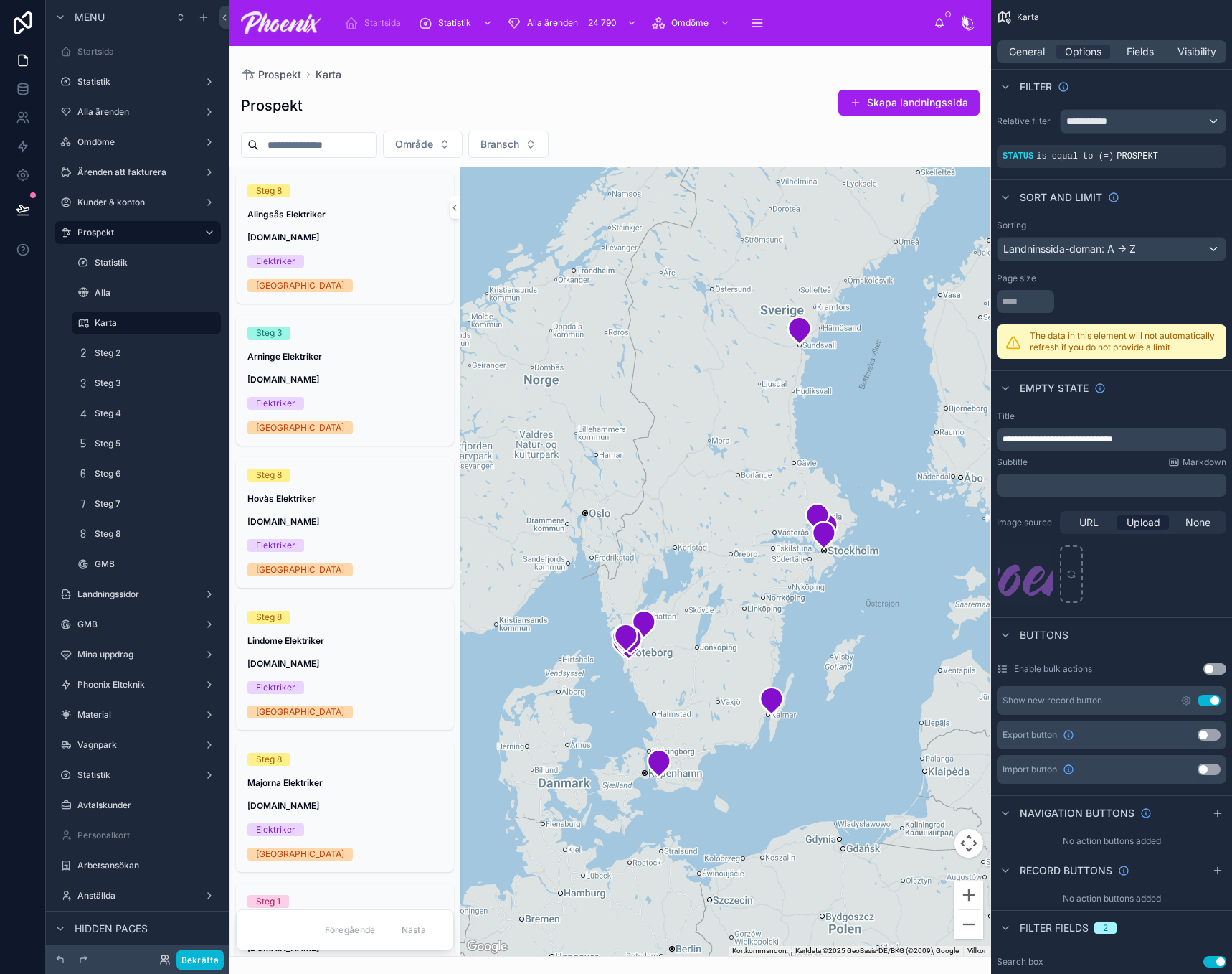
click at [701, 83] on div at bounding box center [610, 510] width 762 height 928
click at [1046, 57] on div "General" at bounding box center [1026, 52] width 53 height 14
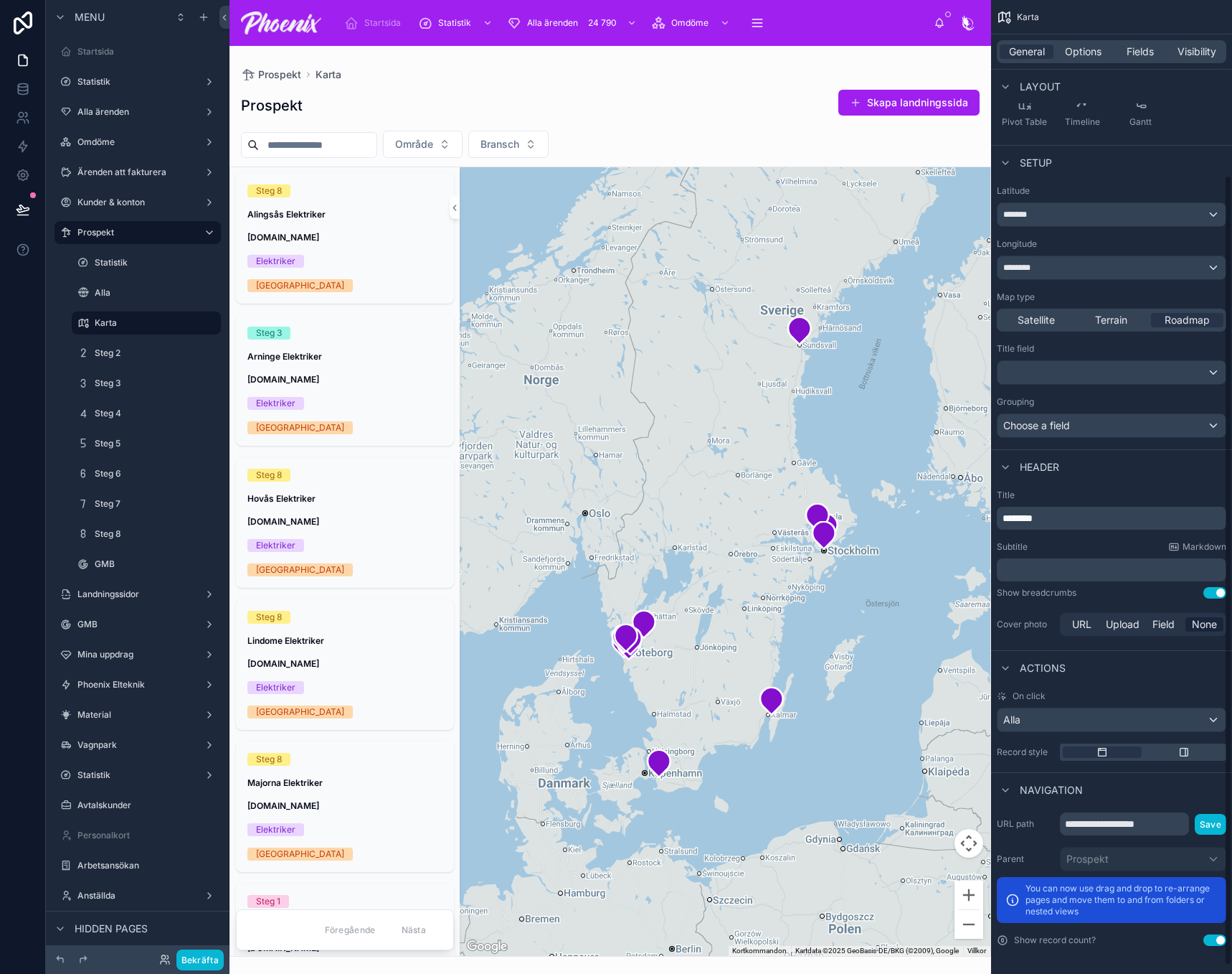
scroll to position [226, 0]
click at [1139, 826] on input "**********" at bounding box center [1124, 823] width 130 height 23
type input "**********"
click at [1201, 822] on button "Save" at bounding box center [1210, 823] width 32 height 21
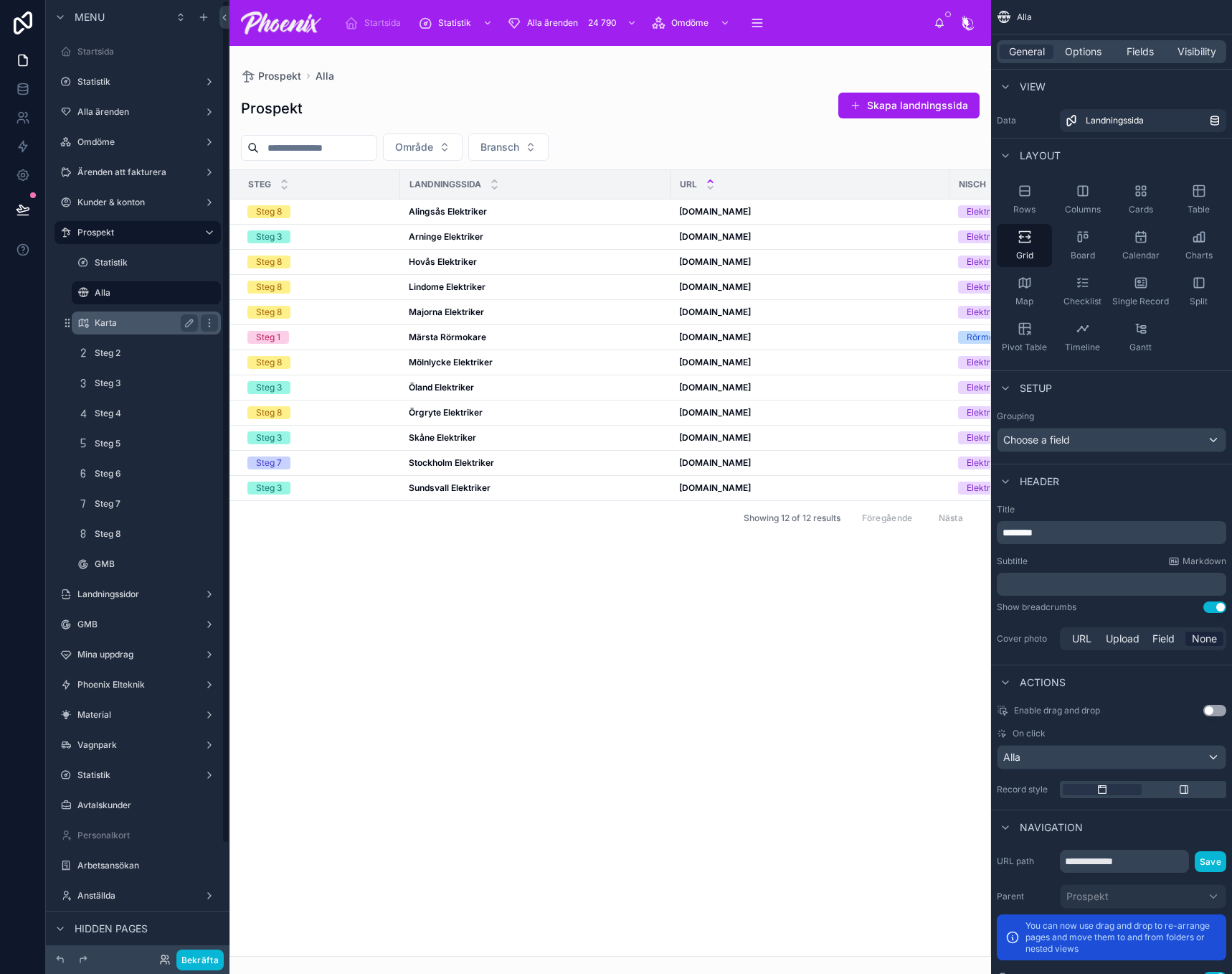
click at [135, 328] on label "Karta" at bounding box center [144, 323] width 98 height 12
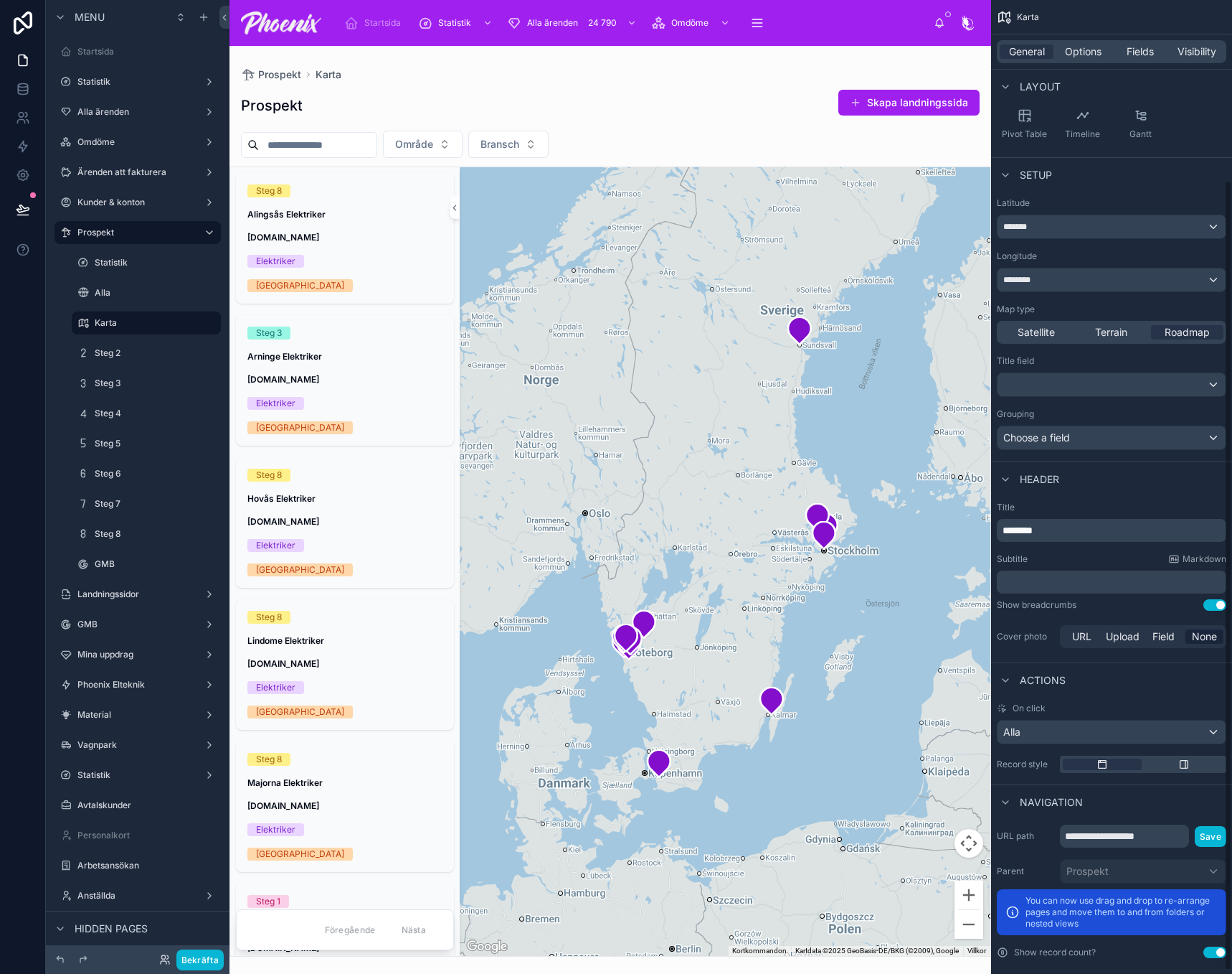
scroll to position [226, 0]
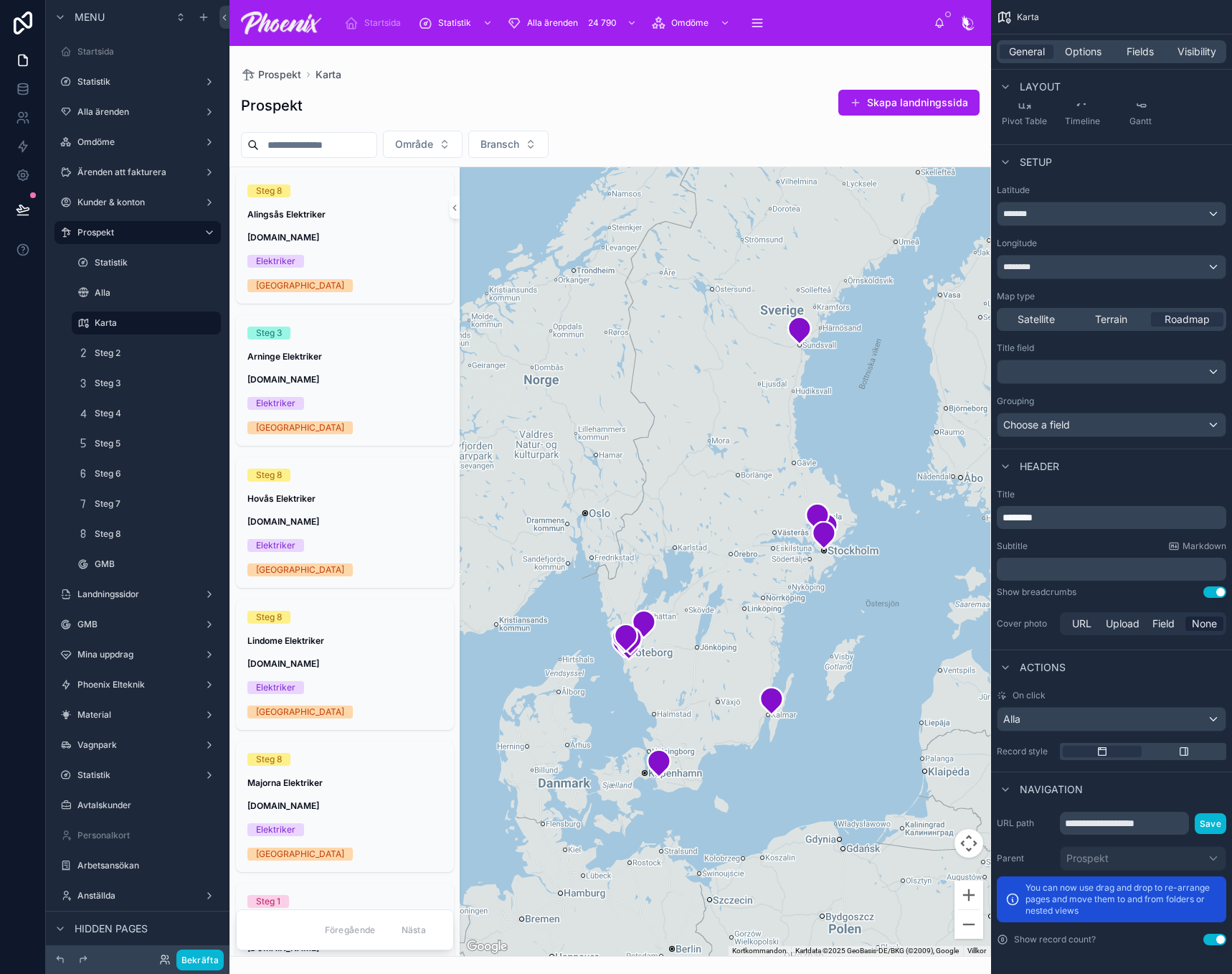
click at [1106, 524] on p "********" at bounding box center [1113, 517] width 221 height 14
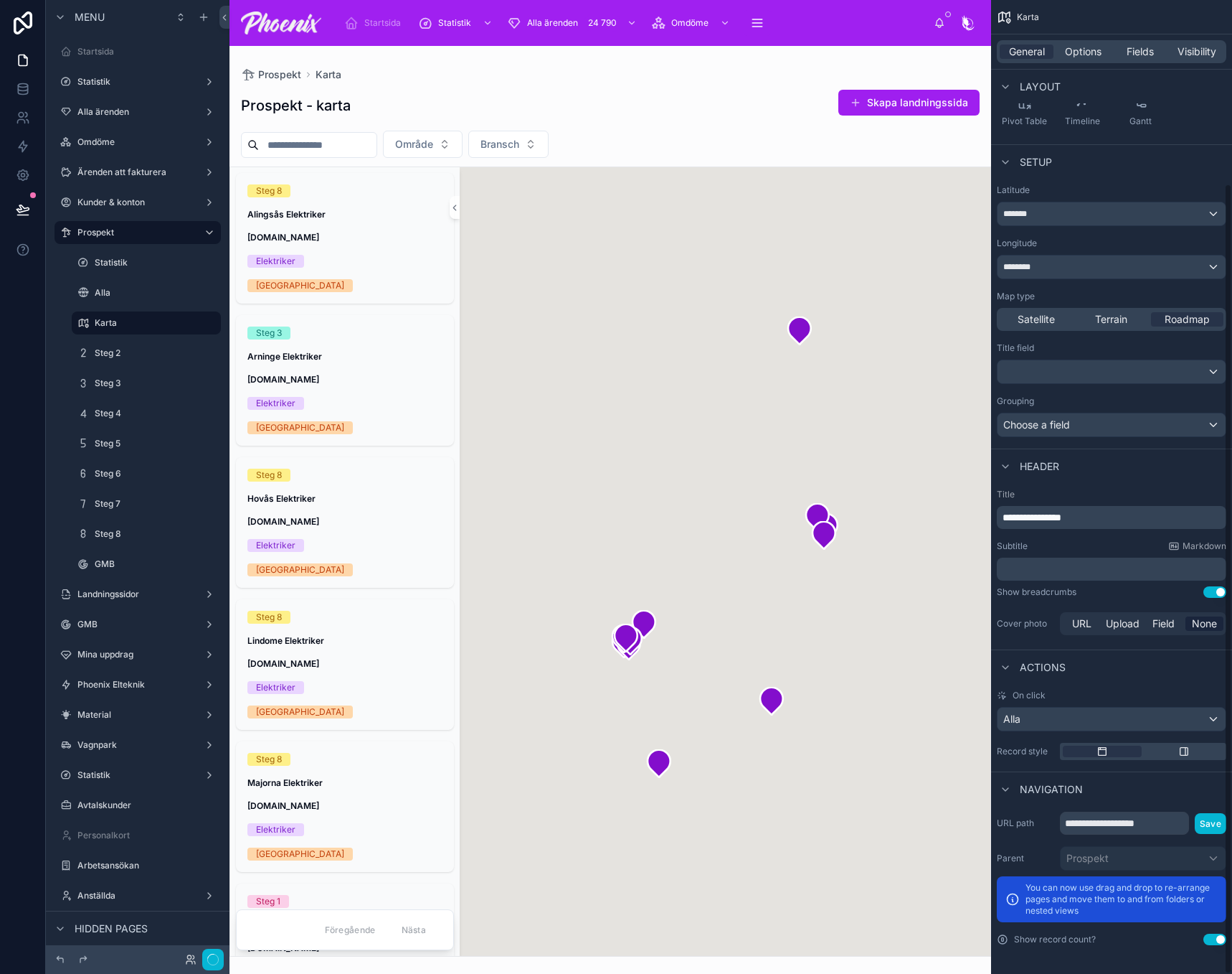
click at [1152, 662] on div "Actions" at bounding box center [1112, 667] width 241 height 34
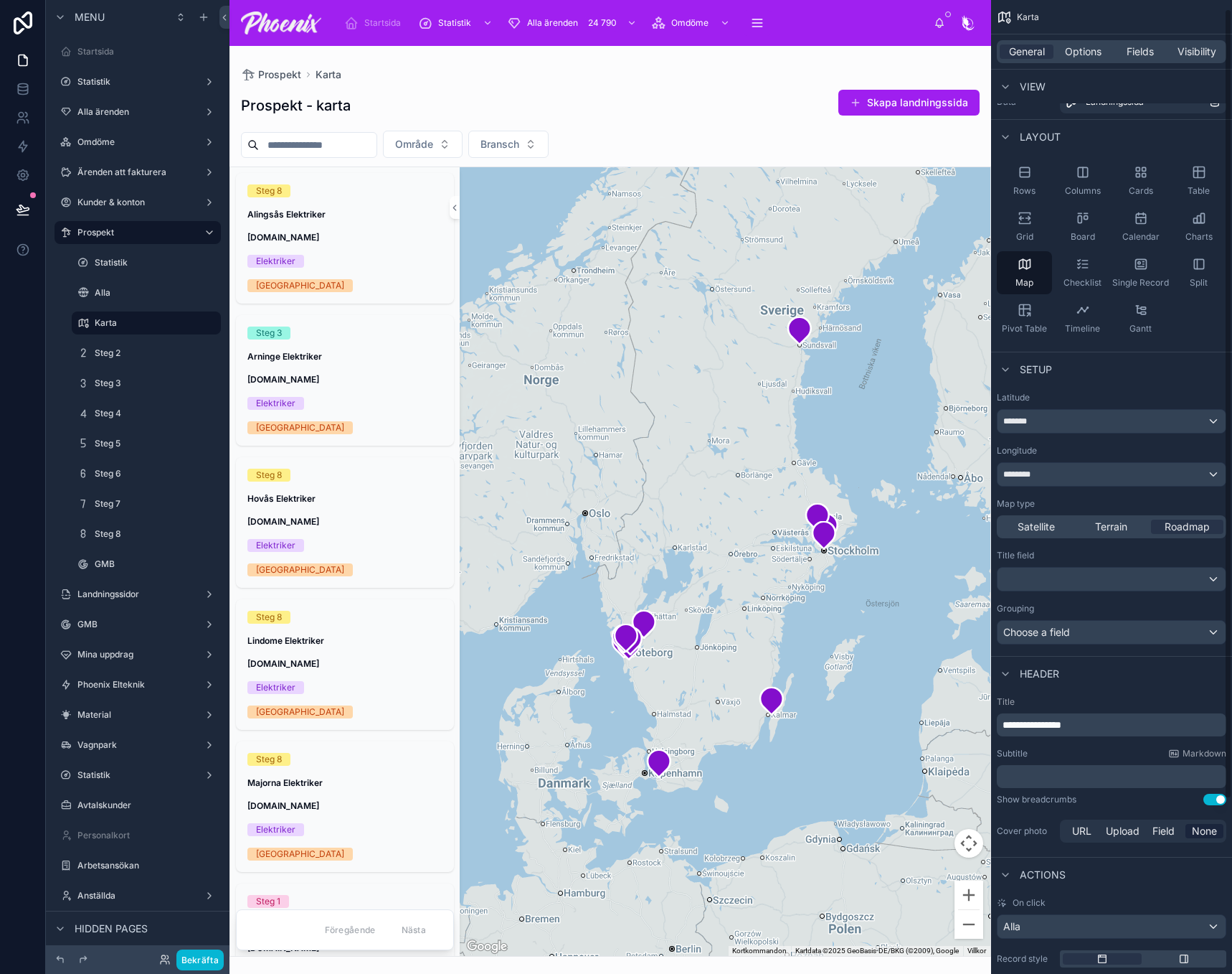
scroll to position [11, 0]
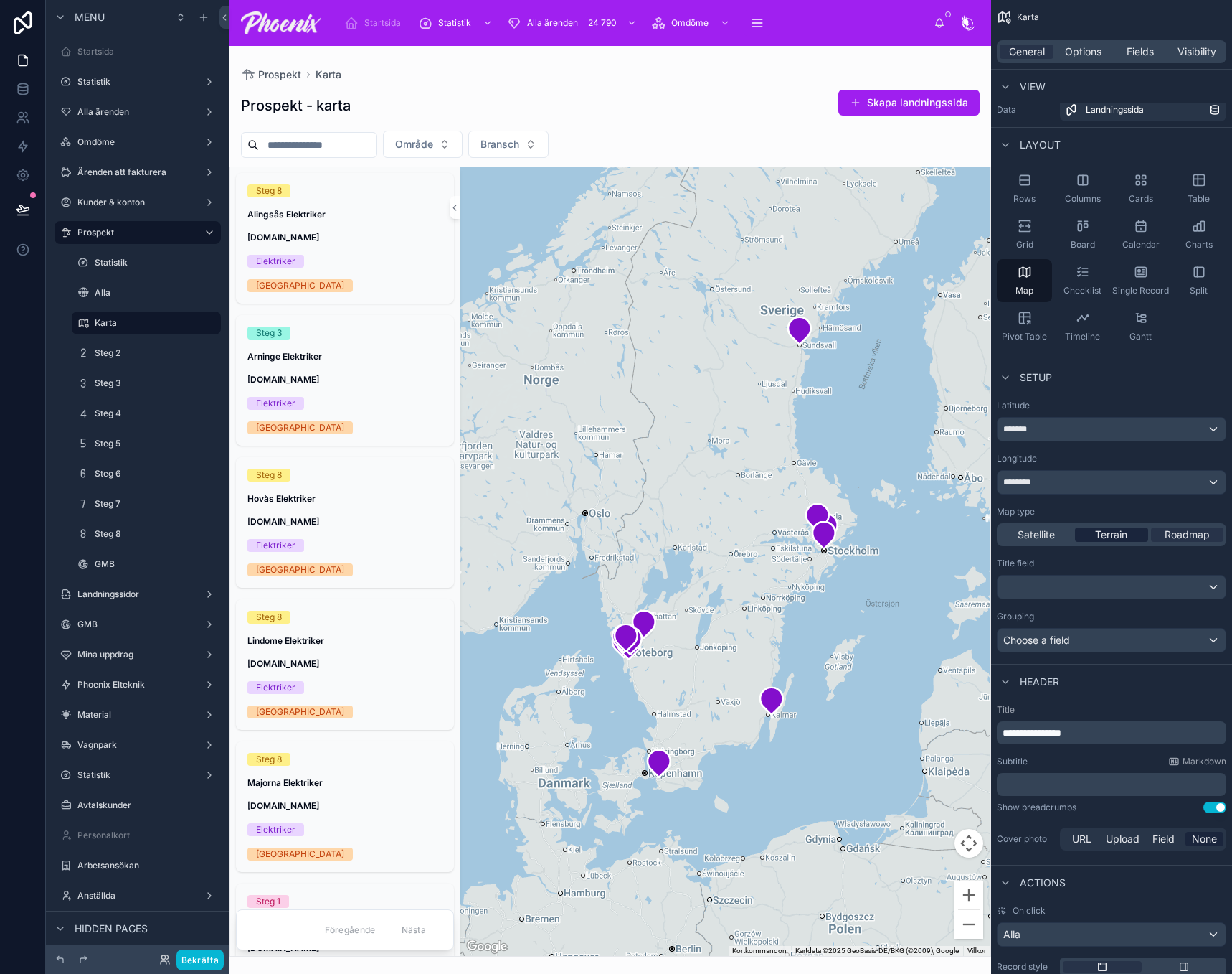
click at [1122, 530] on span "Terrain" at bounding box center [1112, 535] width 33 height 14
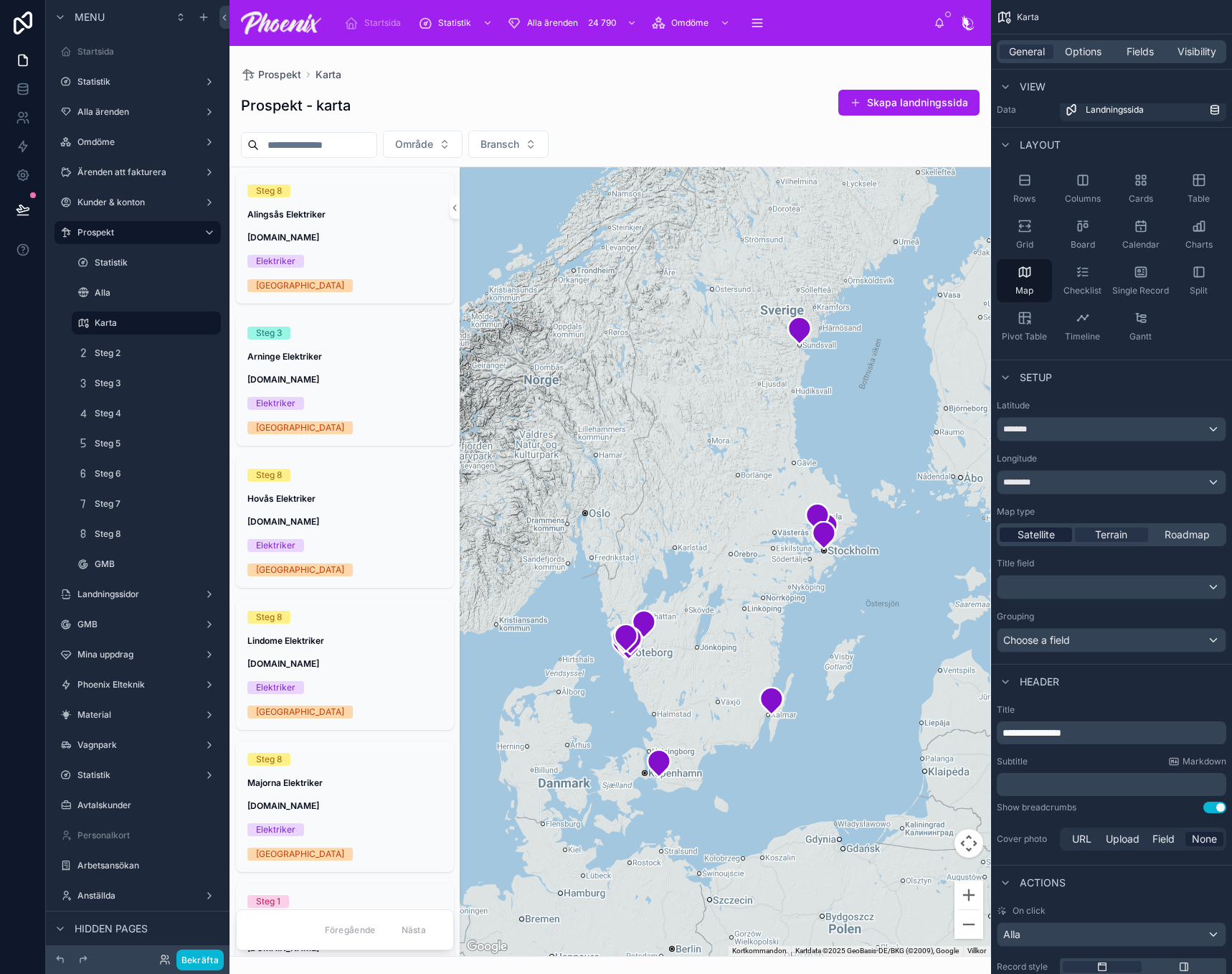
click at [1050, 533] on span "Satellite" at bounding box center [1036, 535] width 37 height 14
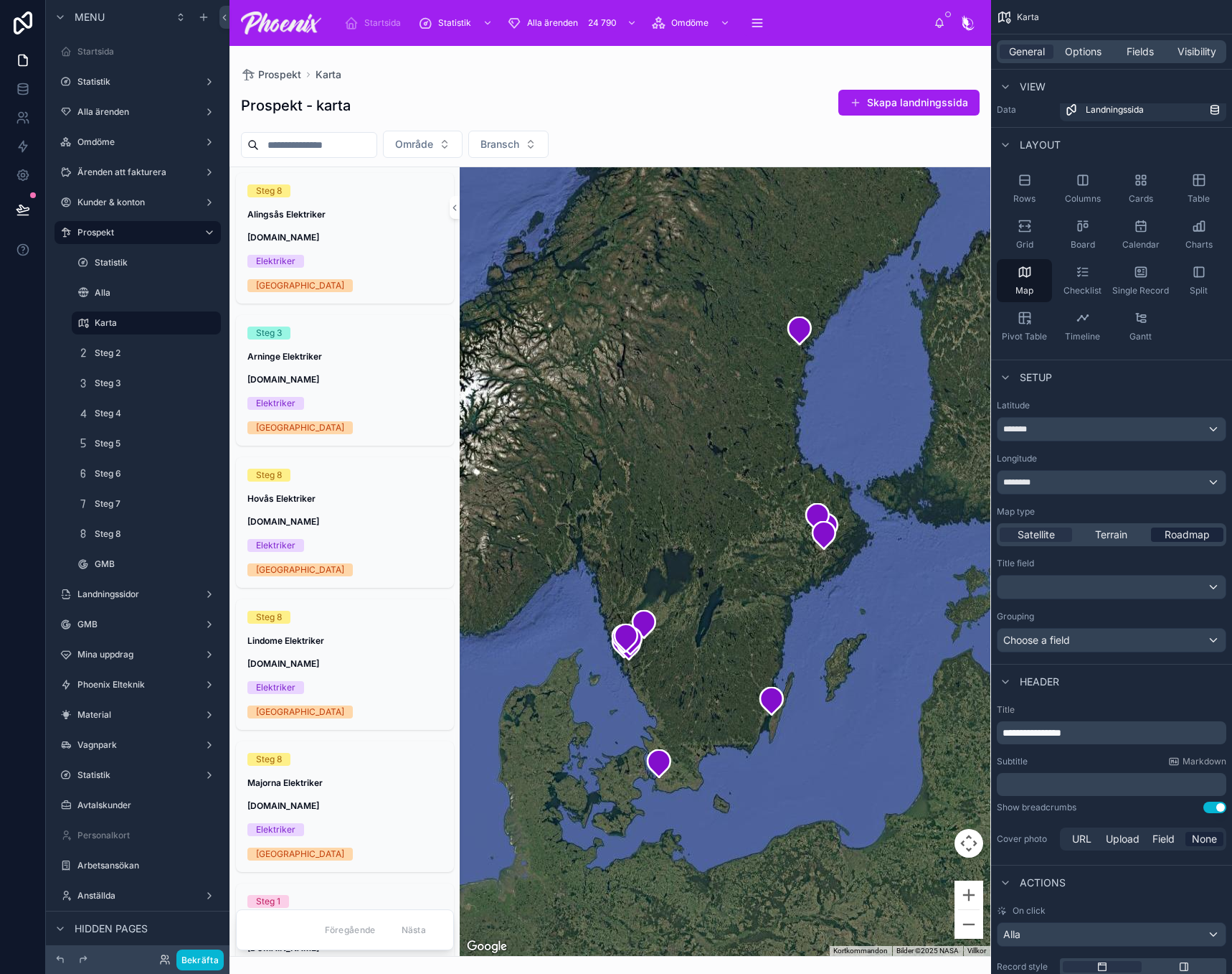
click at [1208, 529] on span "Roadmap" at bounding box center [1188, 535] width 45 height 14
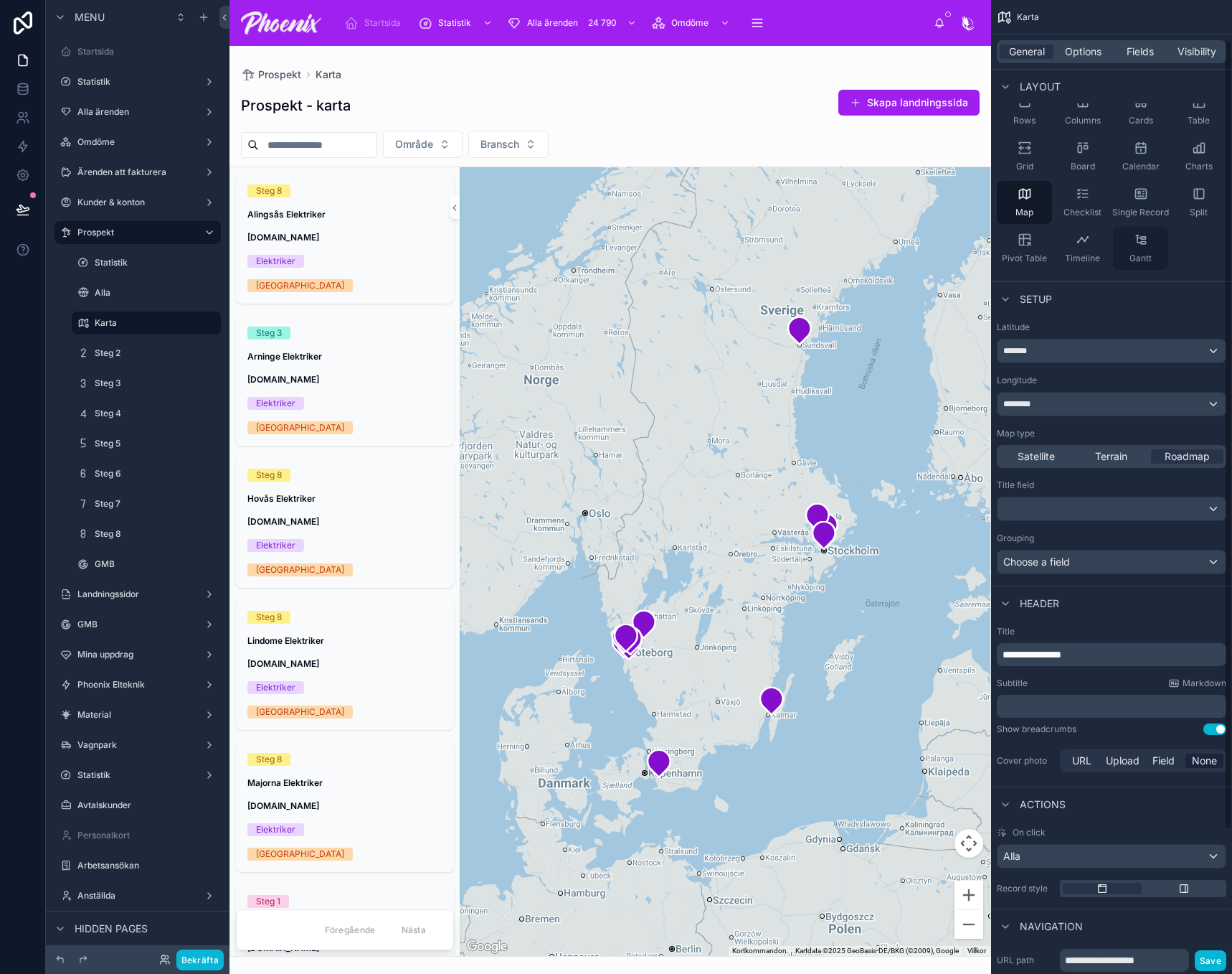
scroll to position [226, 0]
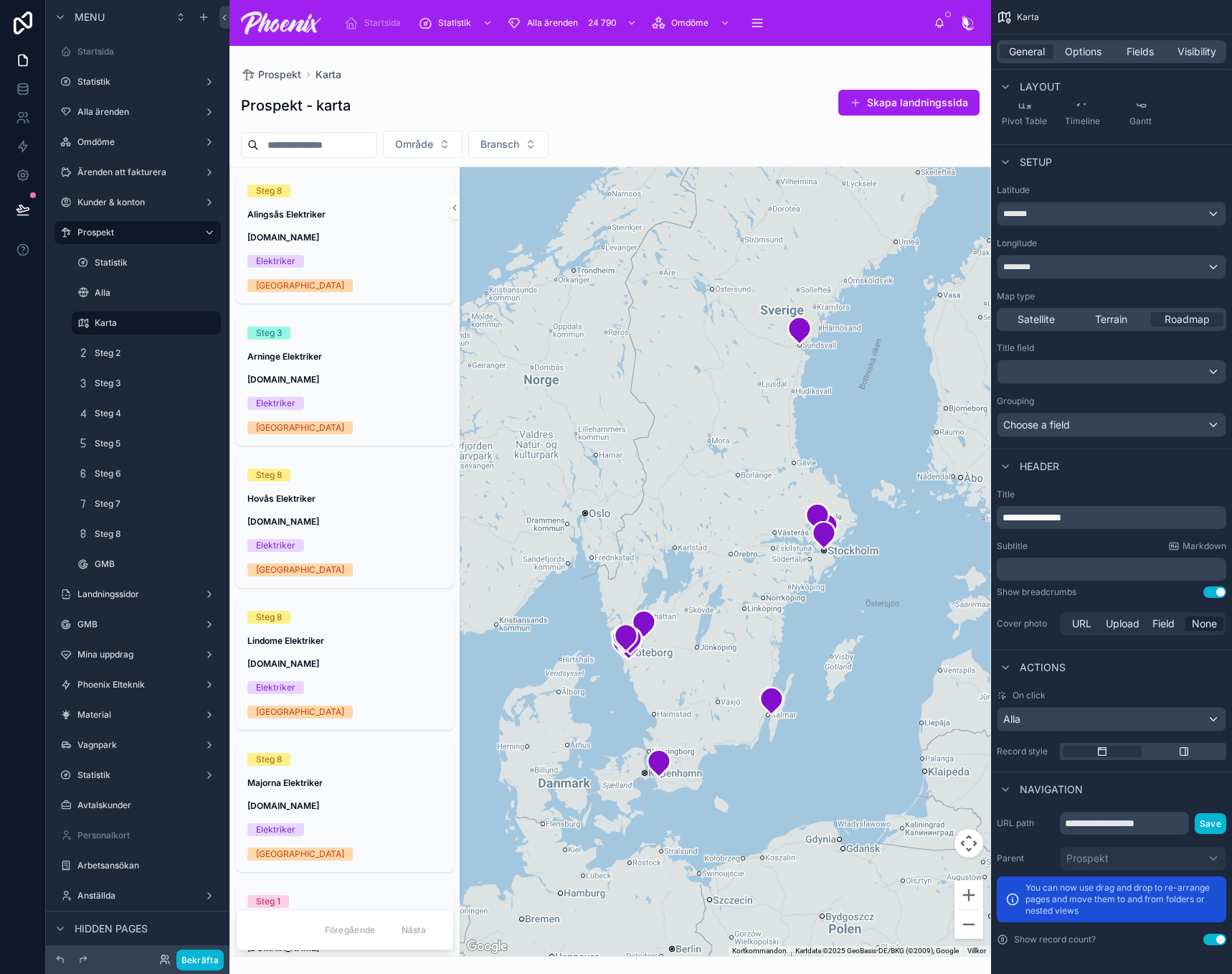
click at [1191, 747] on div "scrollable content" at bounding box center [1184, 751] width 79 height 12
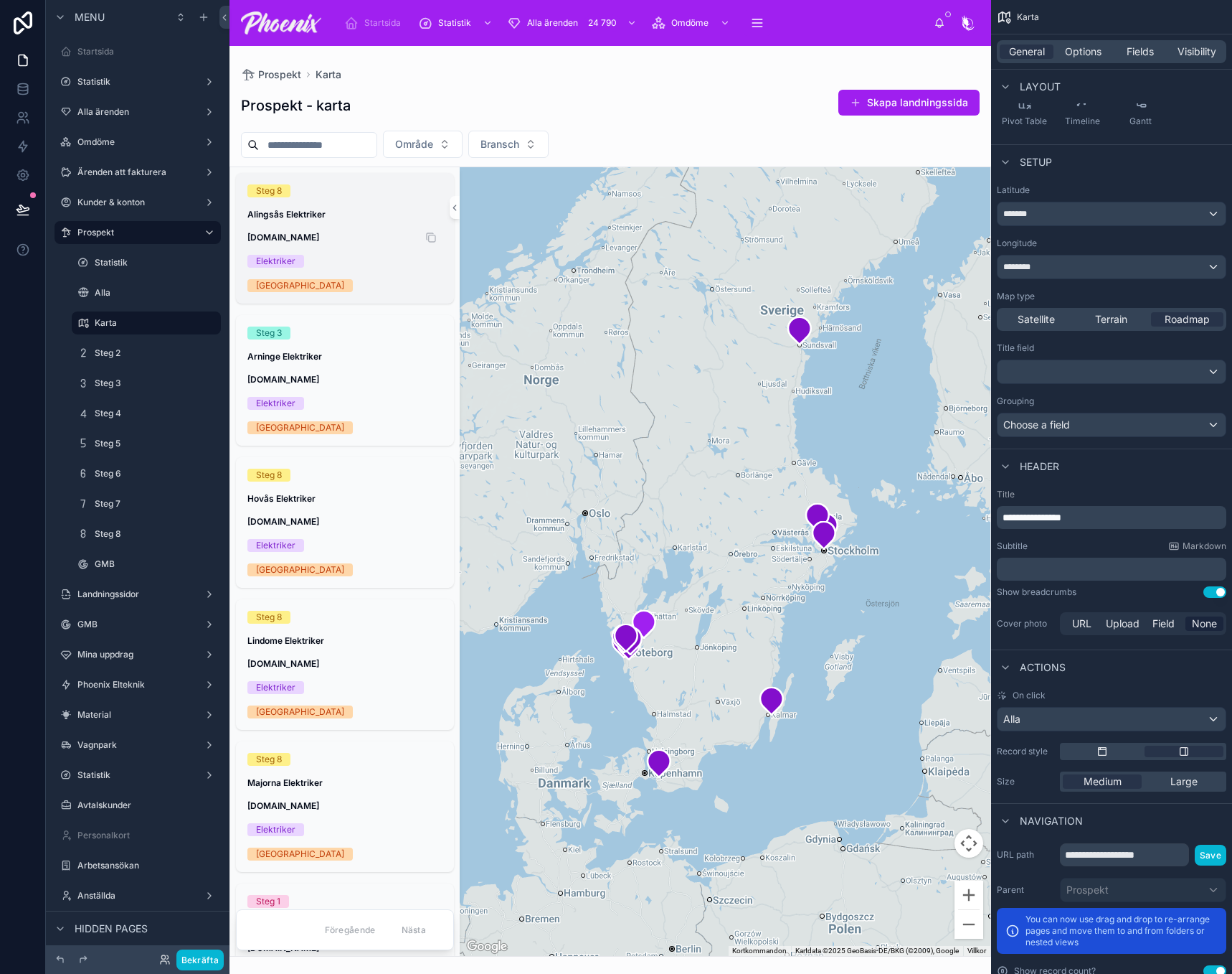
click at [380, 236] on span "alingsaselektriker.se" at bounding box center [344, 237] width 195 height 12
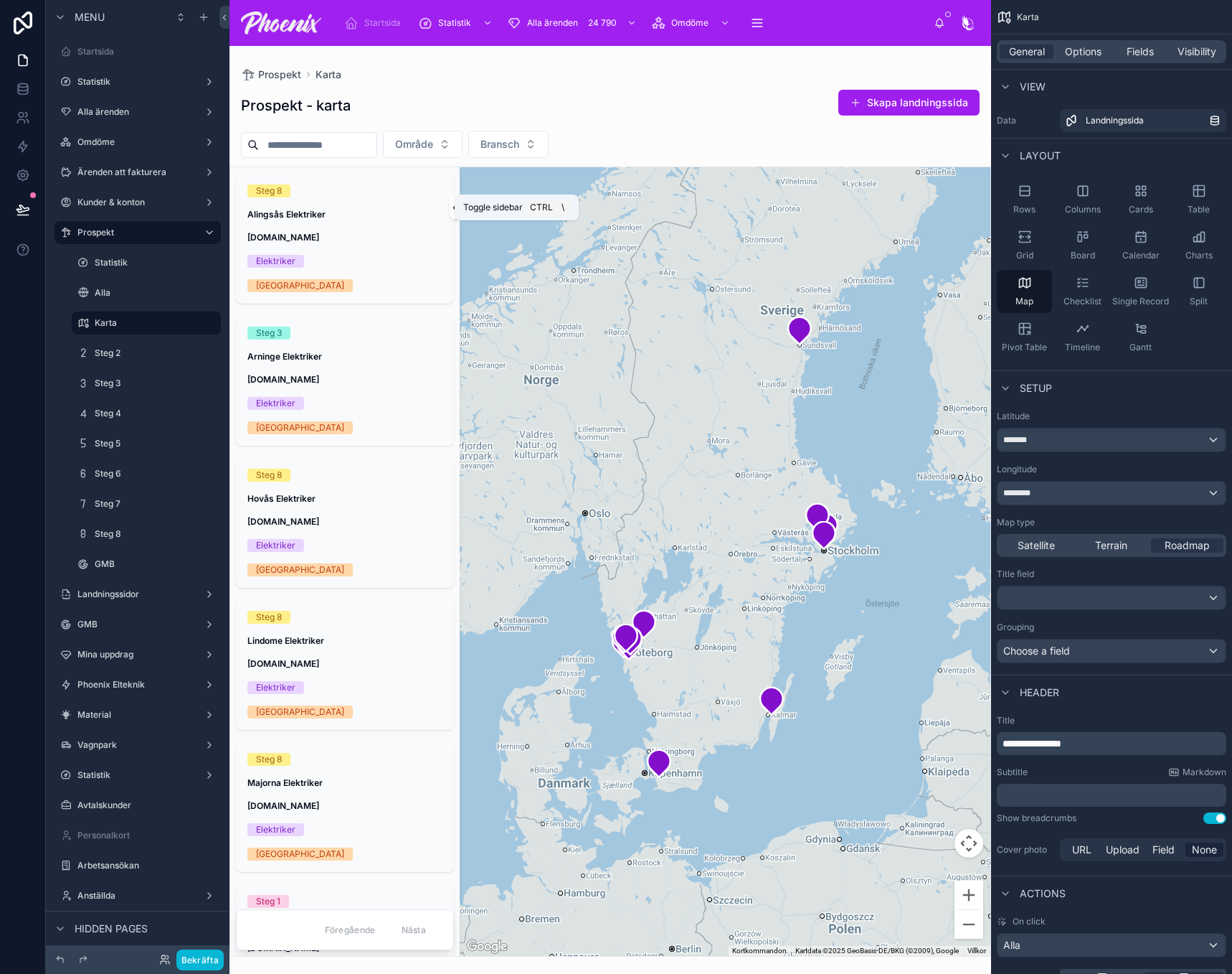
click at [450, 207] on icon at bounding box center [455, 207] width 10 height 11
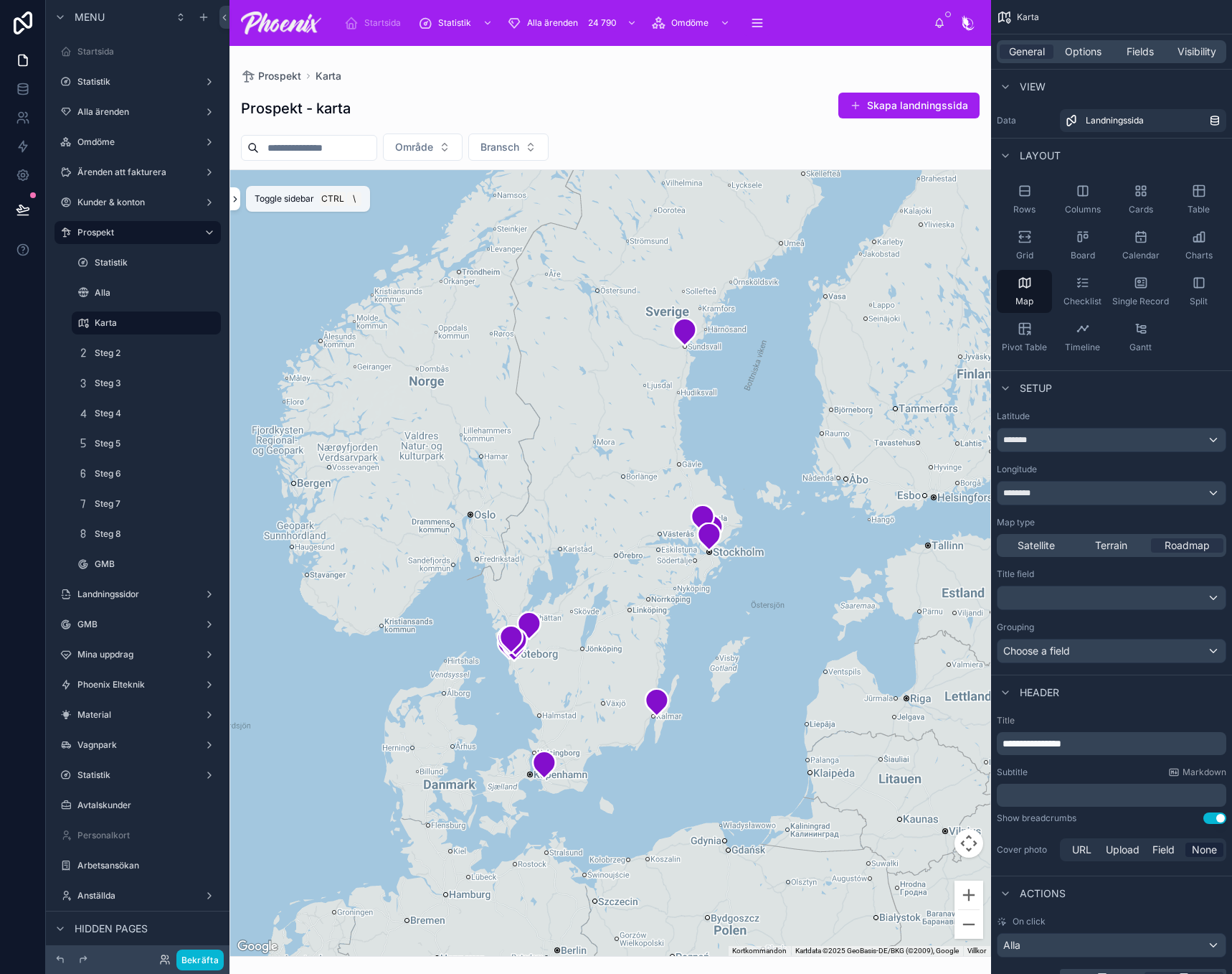
click at [234, 202] on icon at bounding box center [235, 199] width 3 height 5
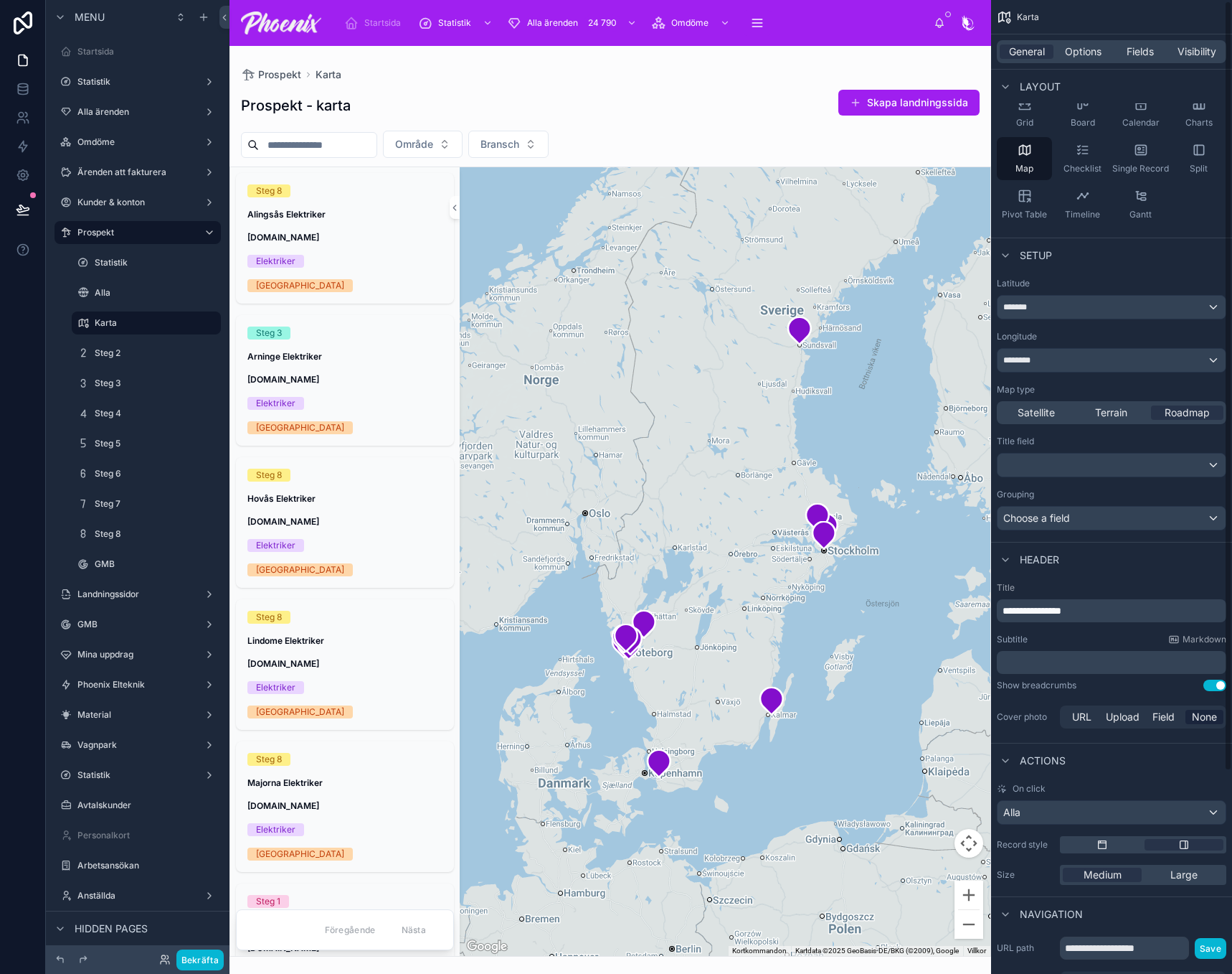
scroll to position [143, 0]
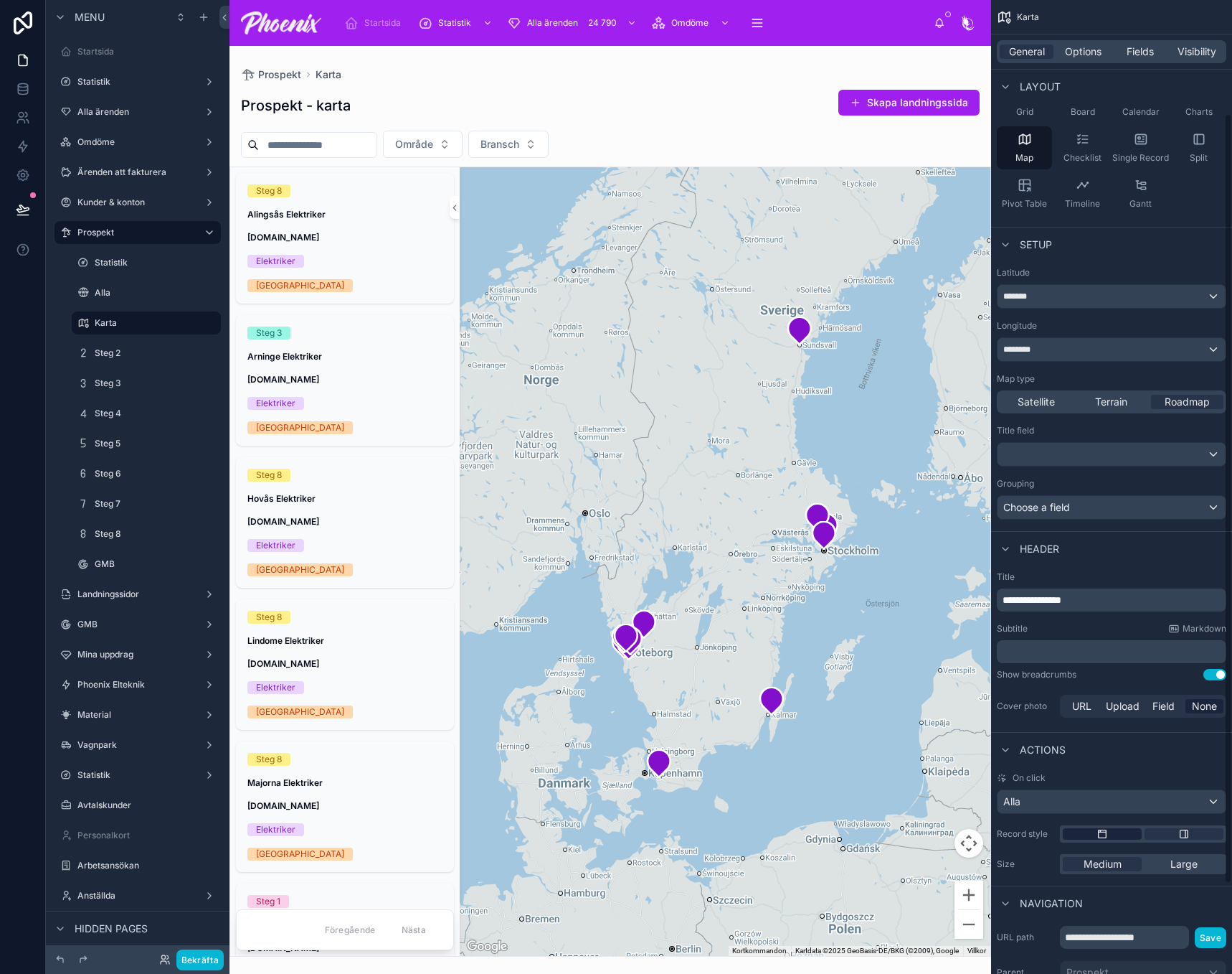
click at [1107, 831] on icon "scrollable content" at bounding box center [1102, 834] width 8 height 8
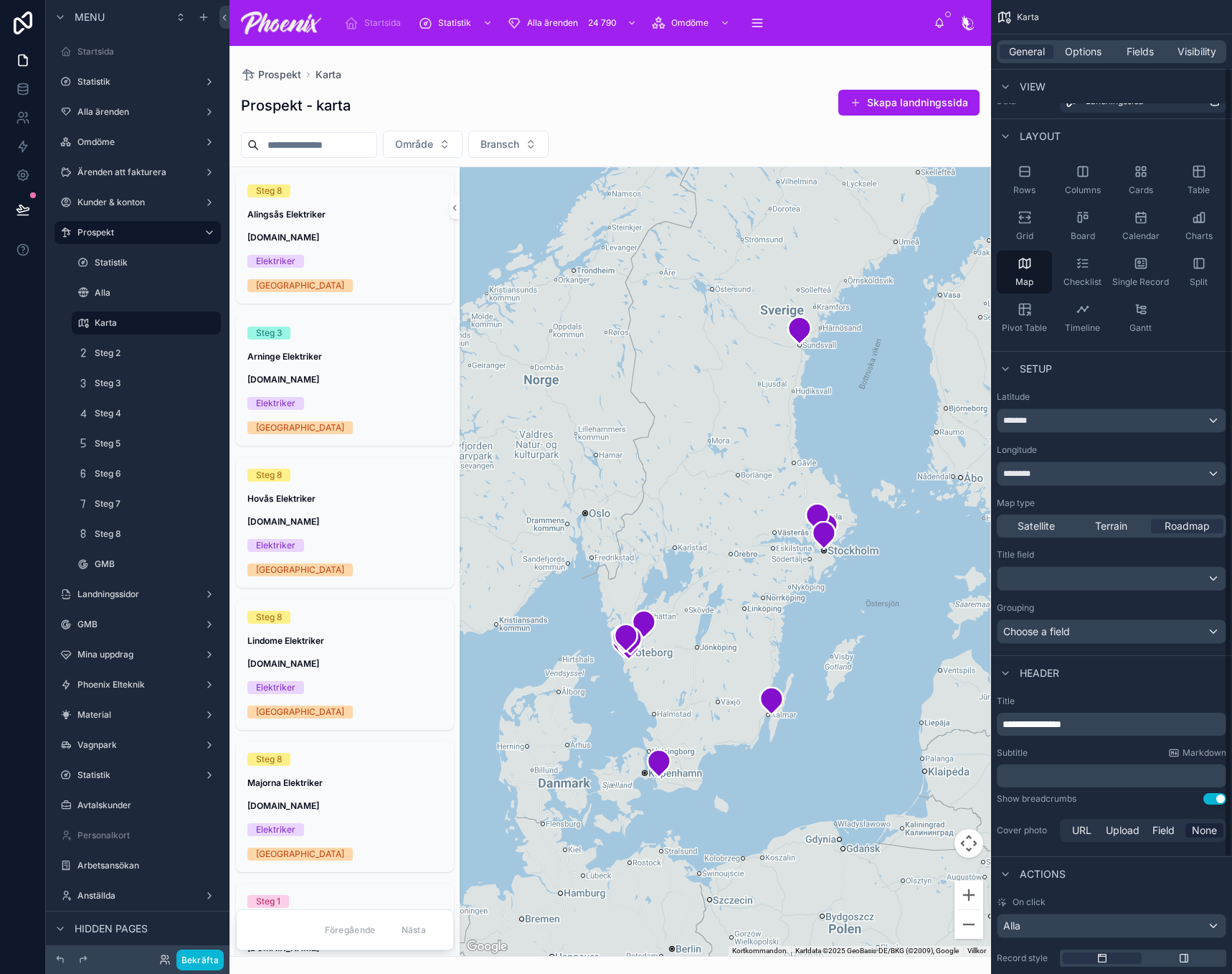
scroll to position [0, 0]
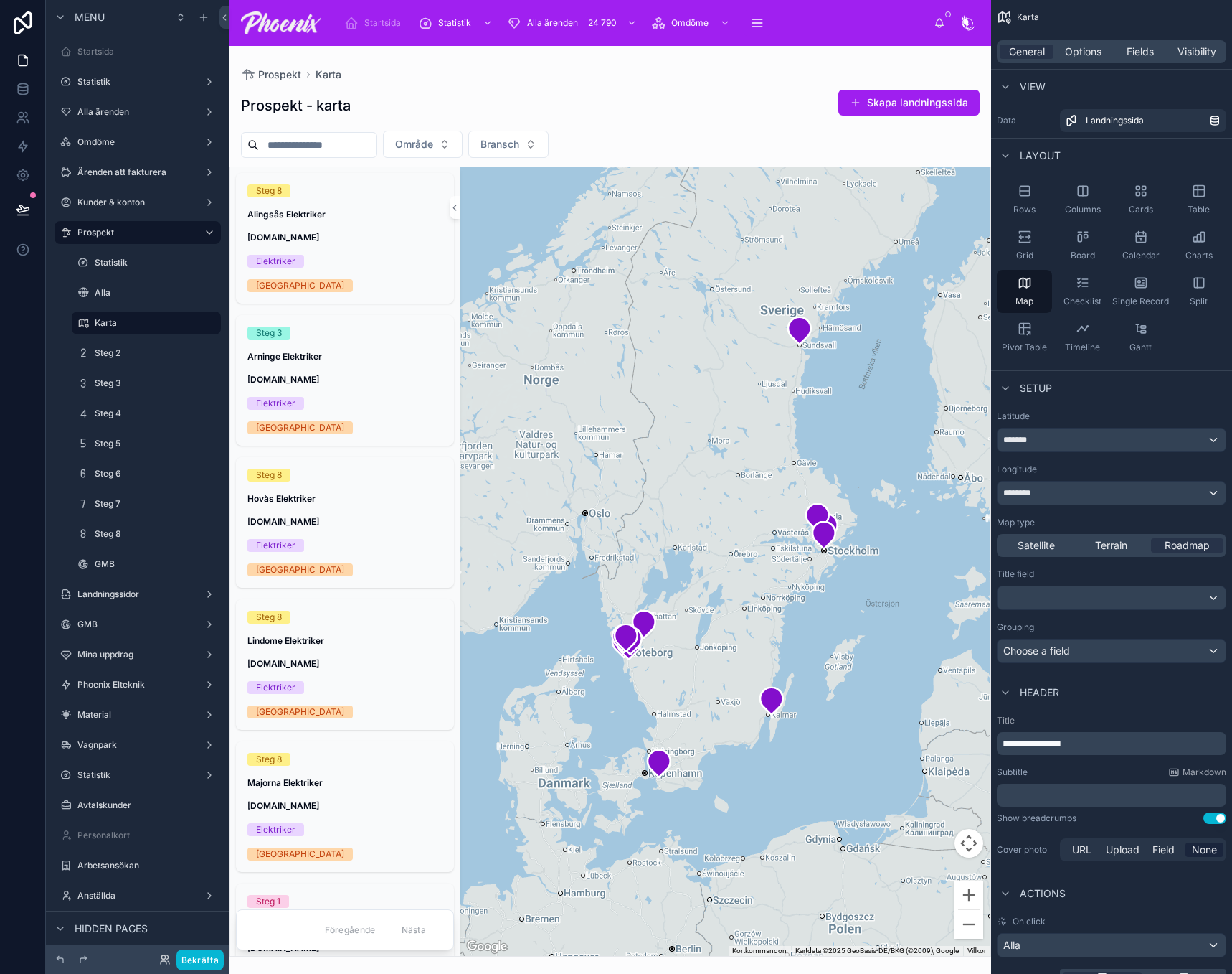
click at [1095, 59] on div "General Options Fields Visibility" at bounding box center [1112, 51] width 229 height 23
click at [1095, 57] on span "Options" at bounding box center [1083, 52] width 36 height 14
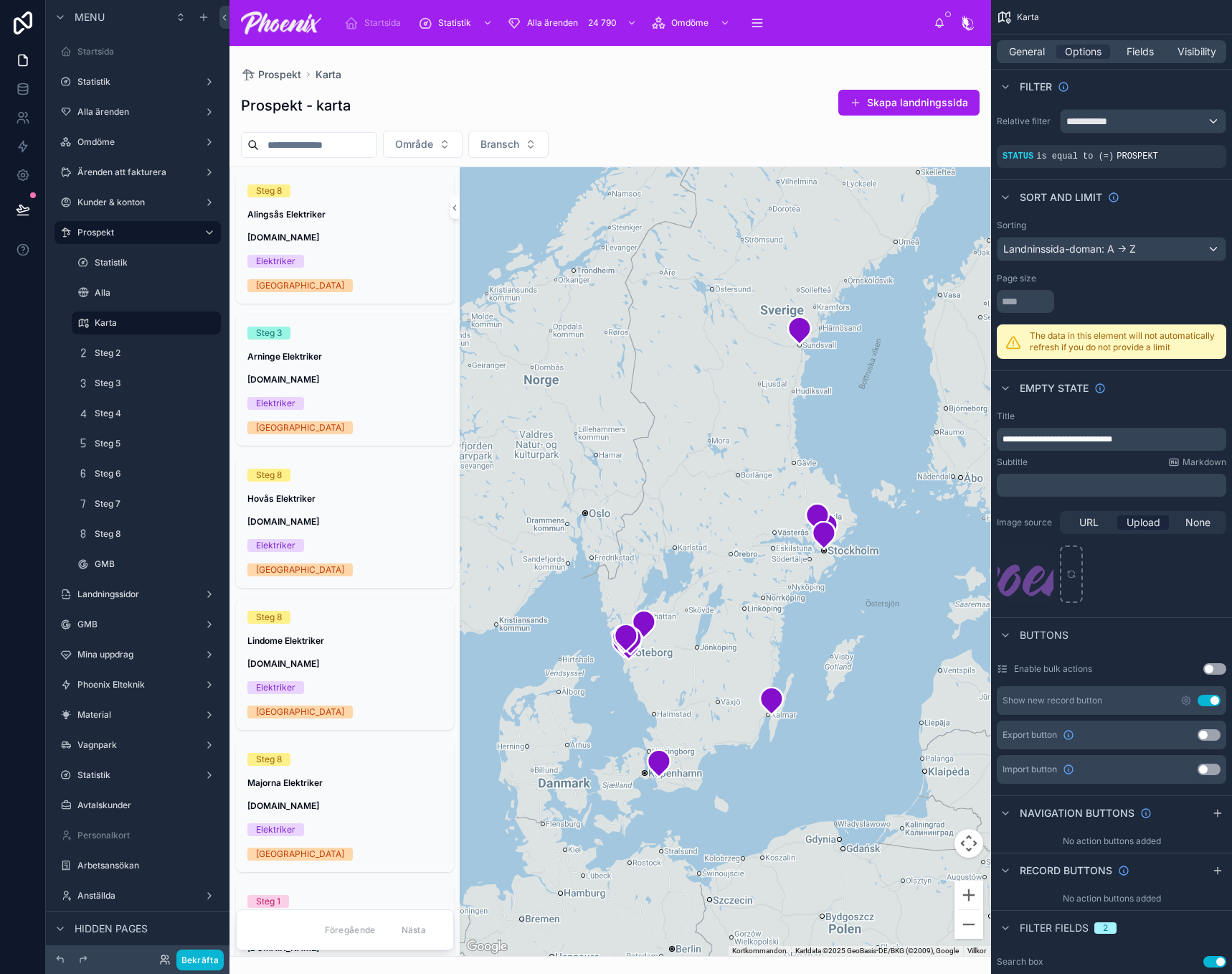
click at [1215, 698] on button "Use setting" at bounding box center [1208, 700] width 23 height 12
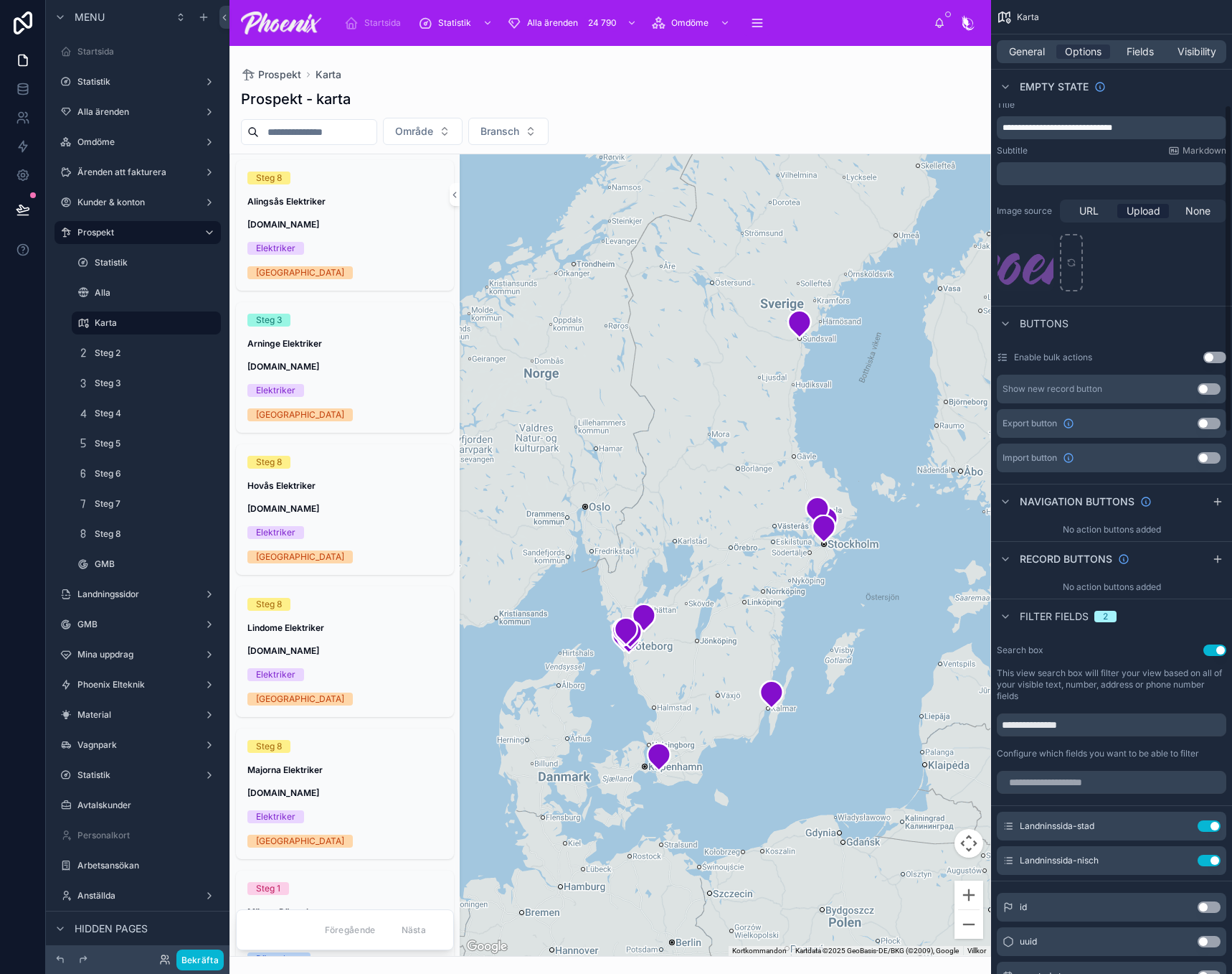
scroll to position [430, 0]
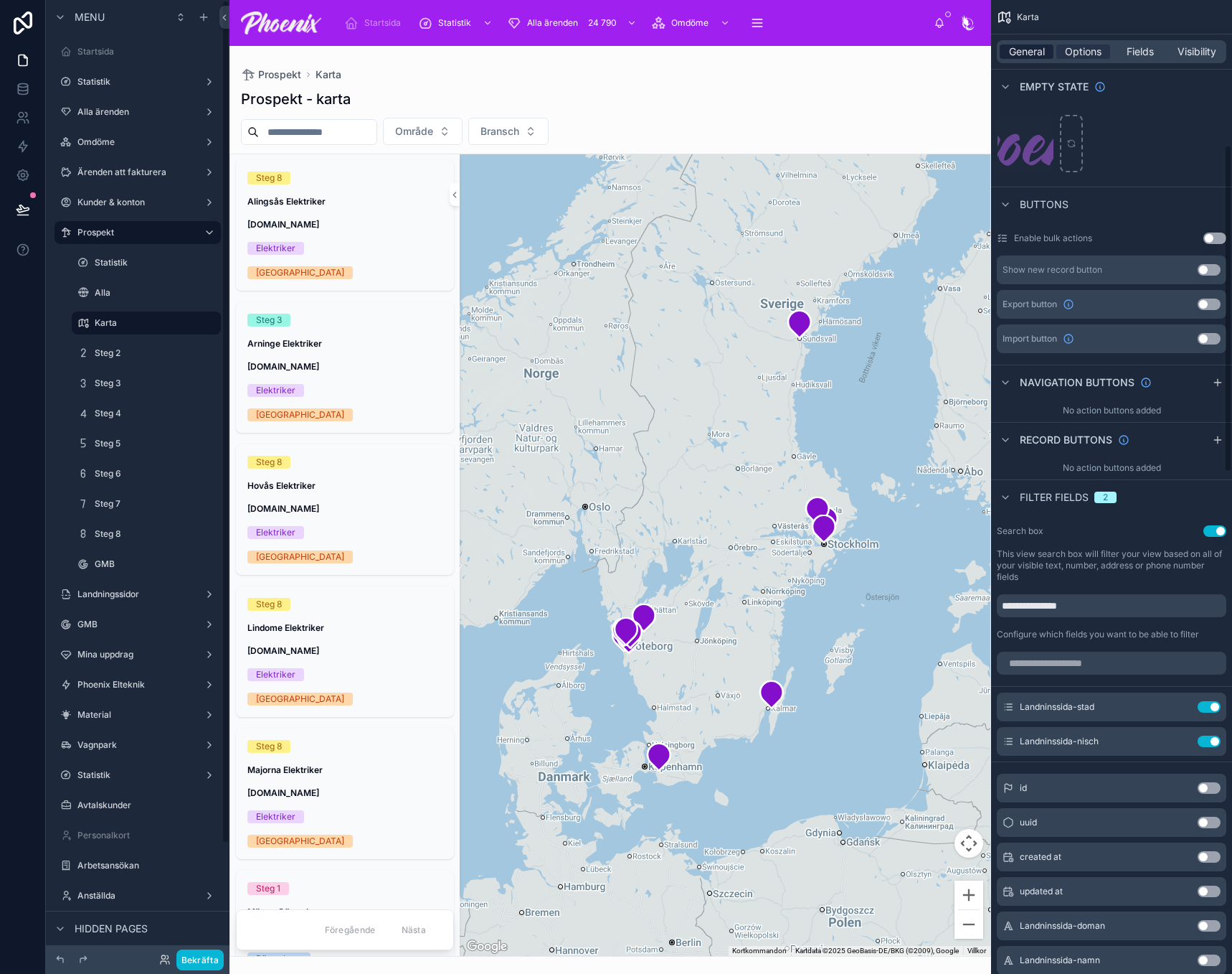
click at [1021, 45] on span "General" at bounding box center [1027, 52] width 36 height 14
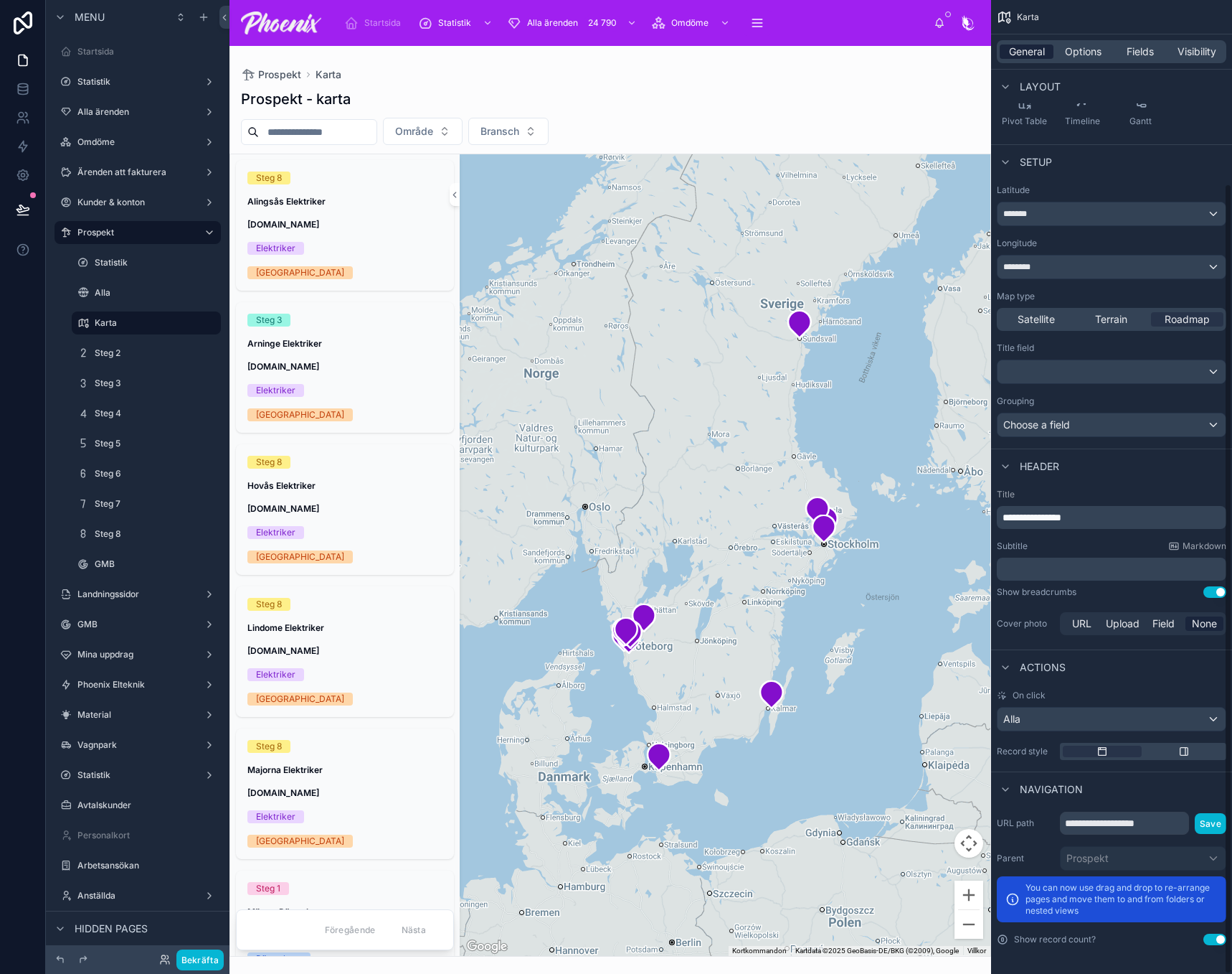
scroll to position [226, 0]
click at [1160, 721] on div "Alla" at bounding box center [1112, 718] width 228 height 23
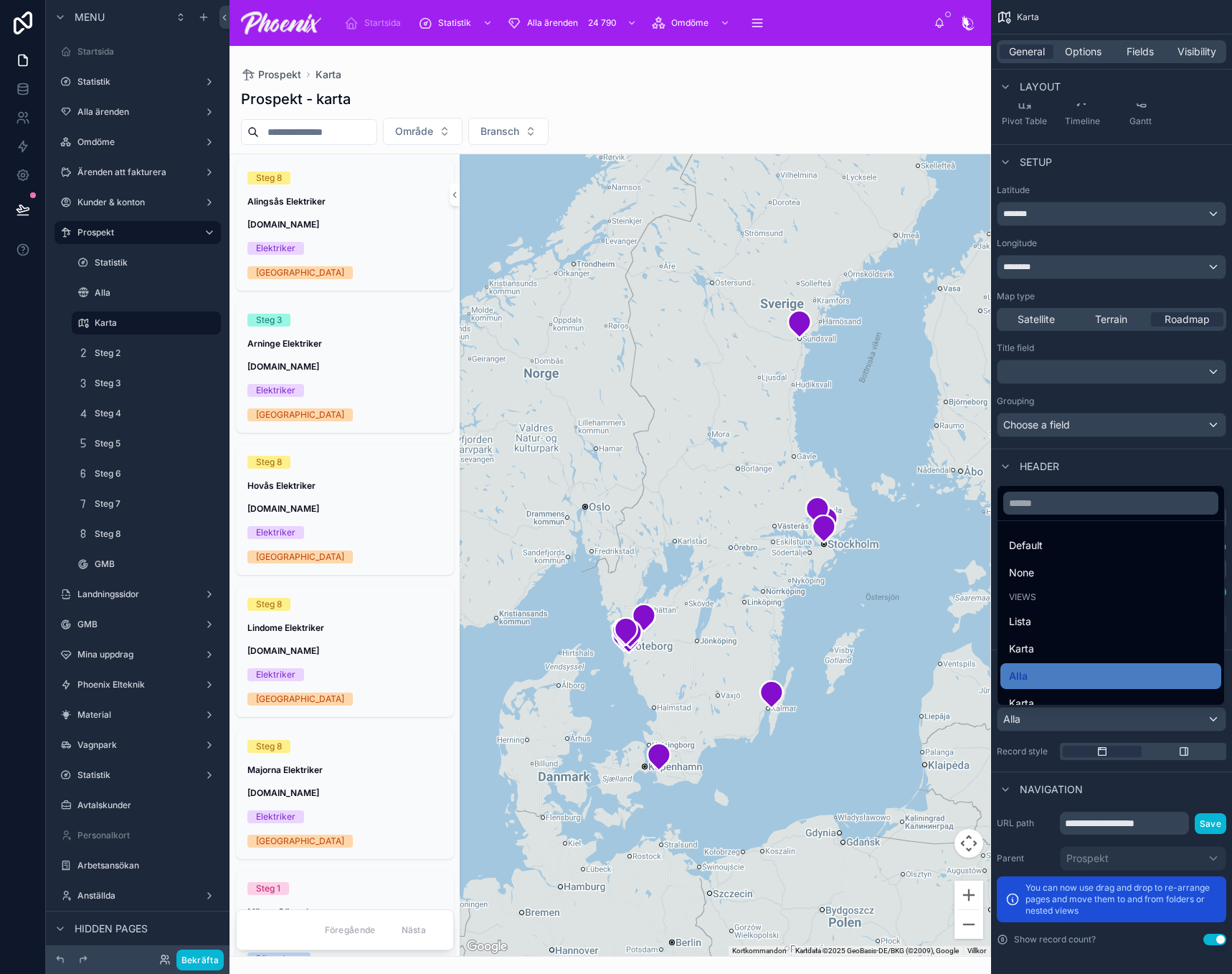
click at [1044, 764] on div "scrollable content" at bounding box center [616, 487] width 1232 height 974
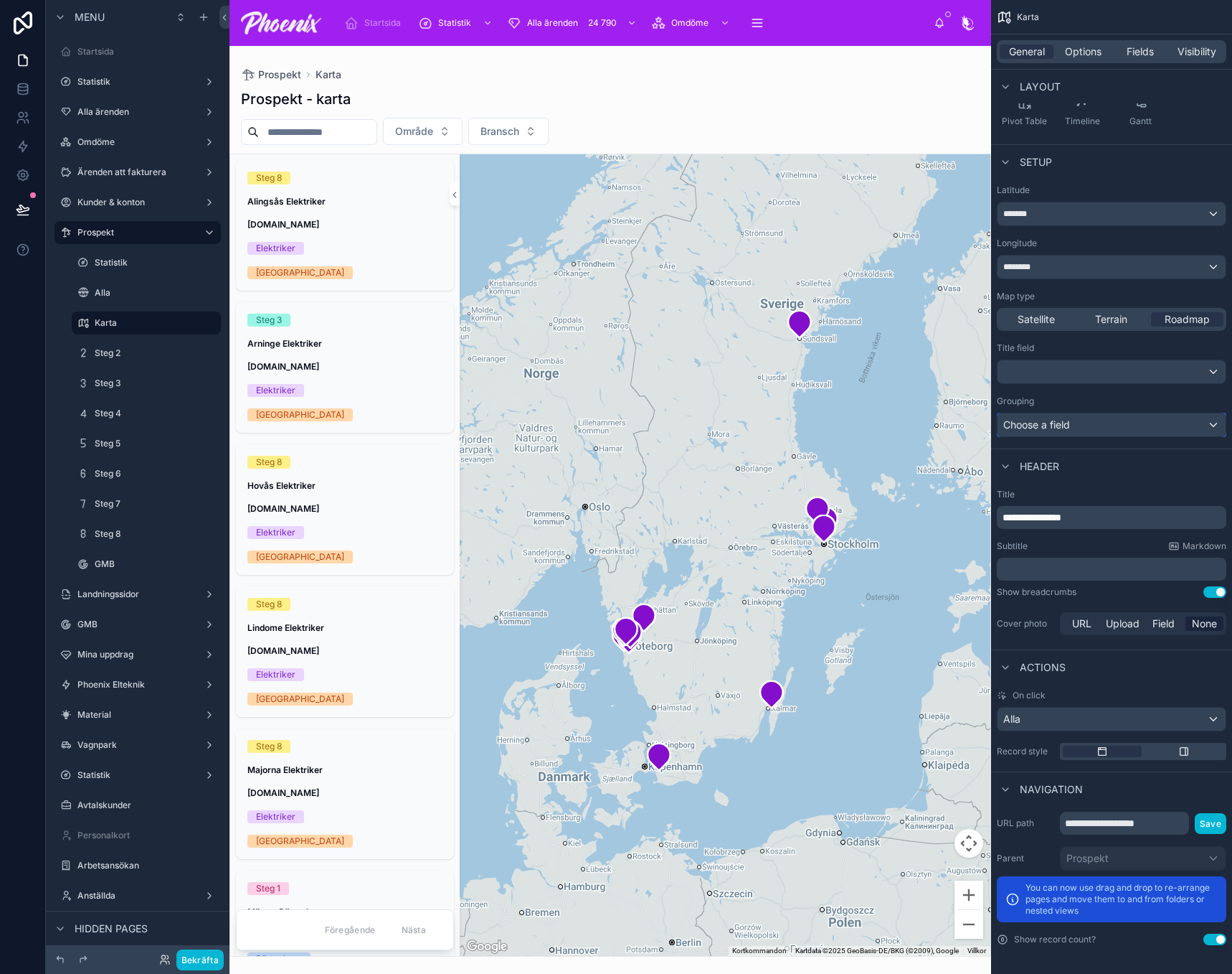
click at [1049, 427] on div "Choose a field" at bounding box center [1112, 424] width 228 height 23
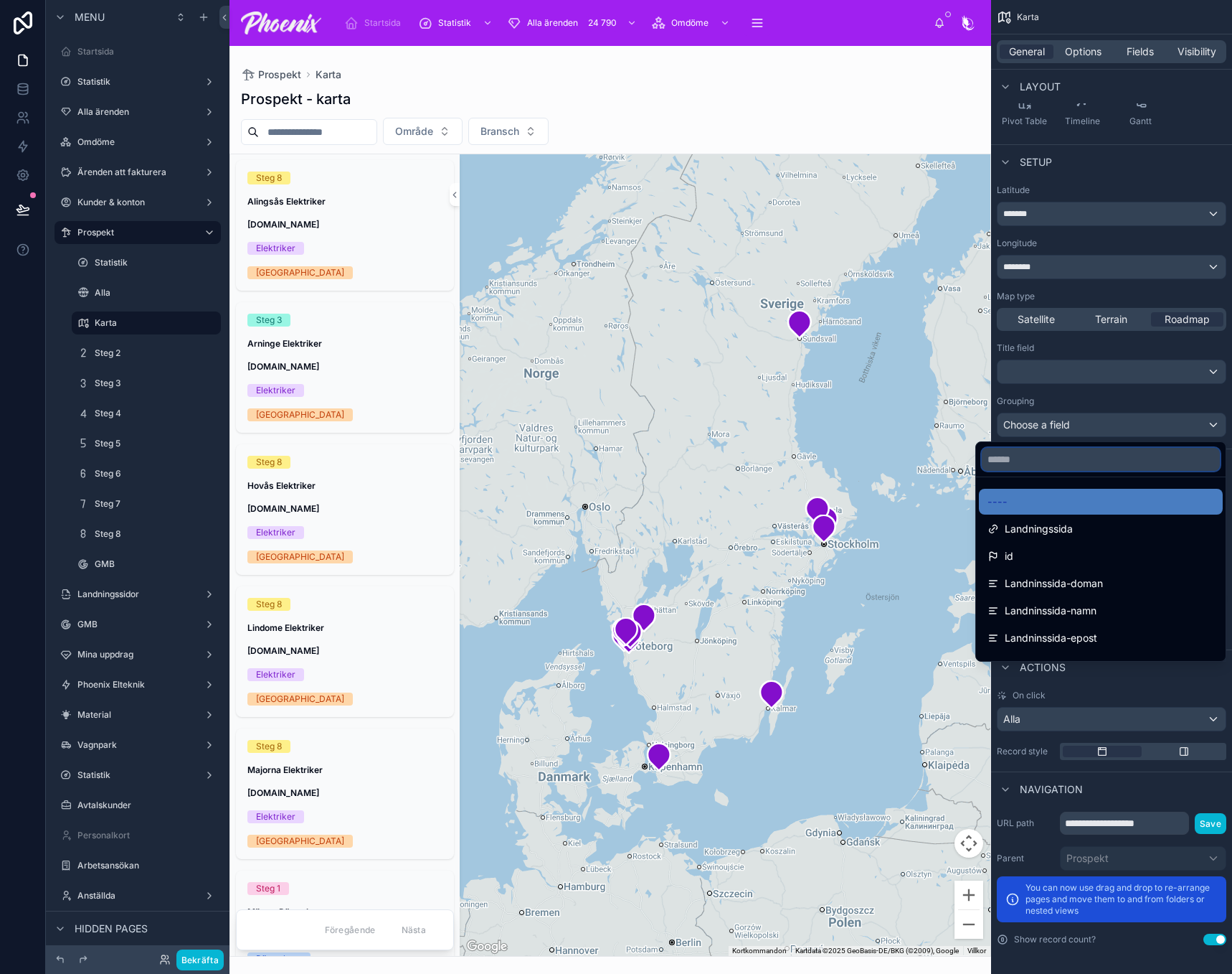
click at [1024, 454] on input "text" at bounding box center [1101, 458] width 238 height 23
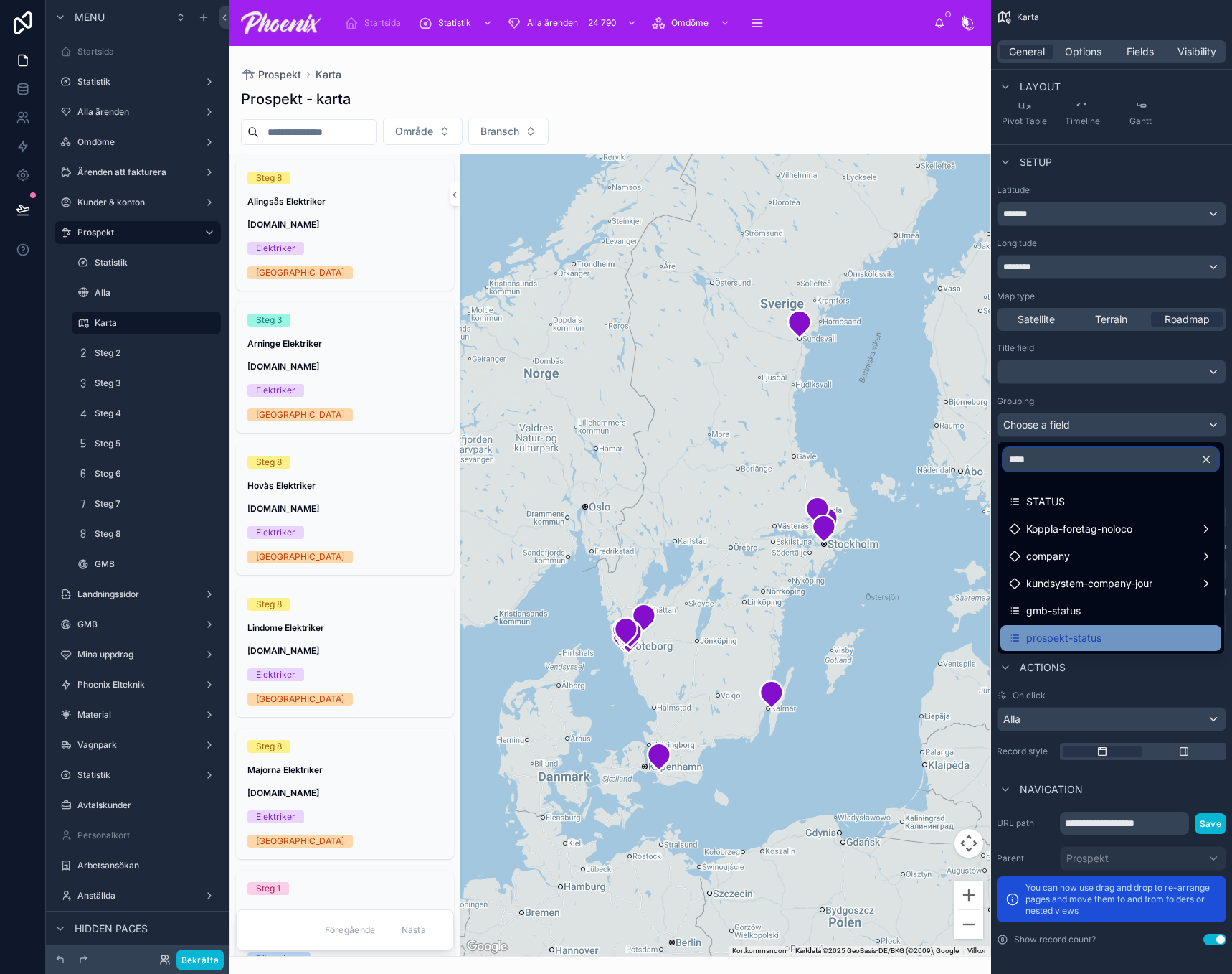
type input "****"
click at [1087, 634] on span "prospekt-status" at bounding box center [1064, 637] width 75 height 17
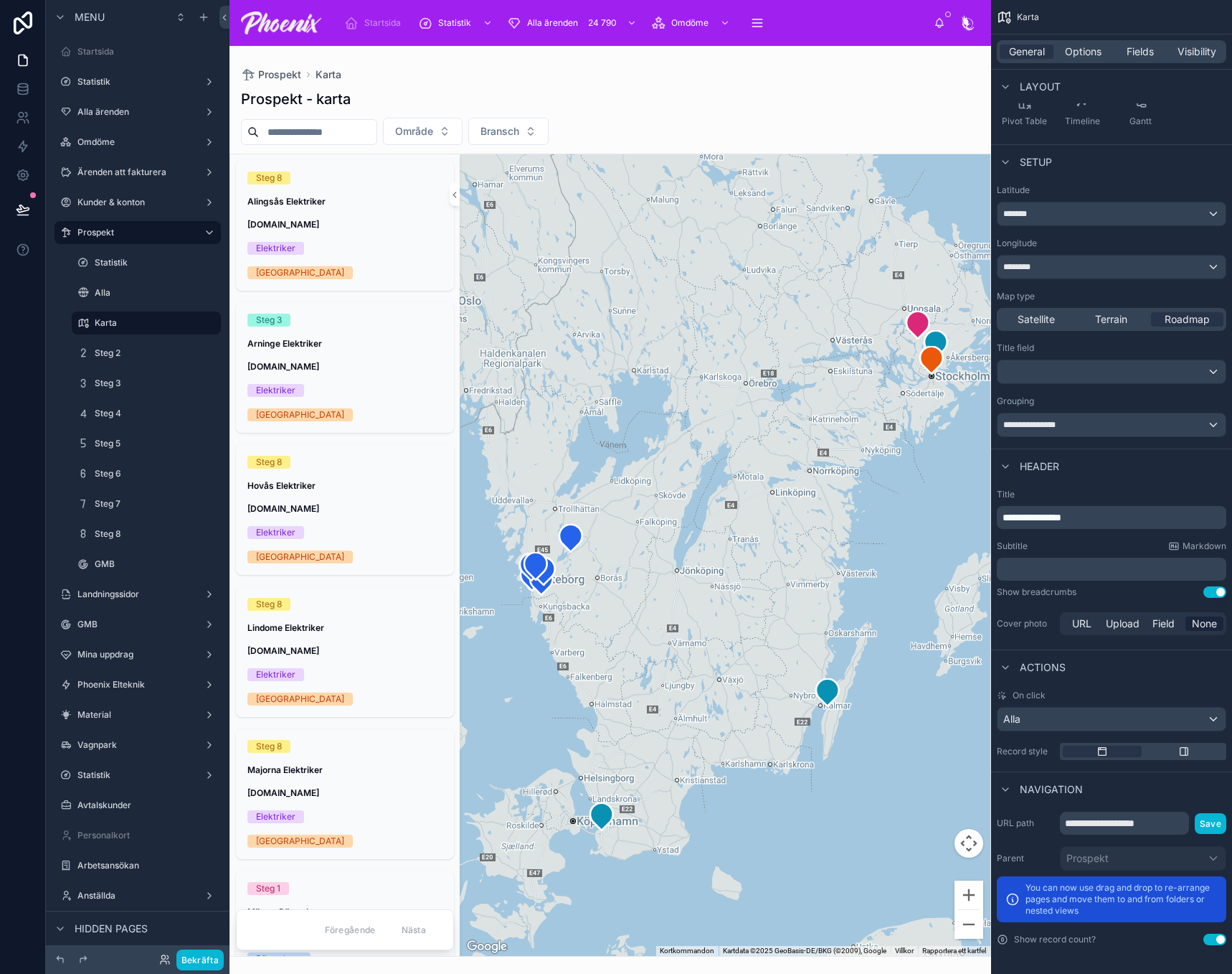
drag, startPoint x: 842, startPoint y: 486, endPoint x: 788, endPoint y: 468, distance: 56.9
click at [788, 468] on div at bounding box center [726, 555] width 531 height 802
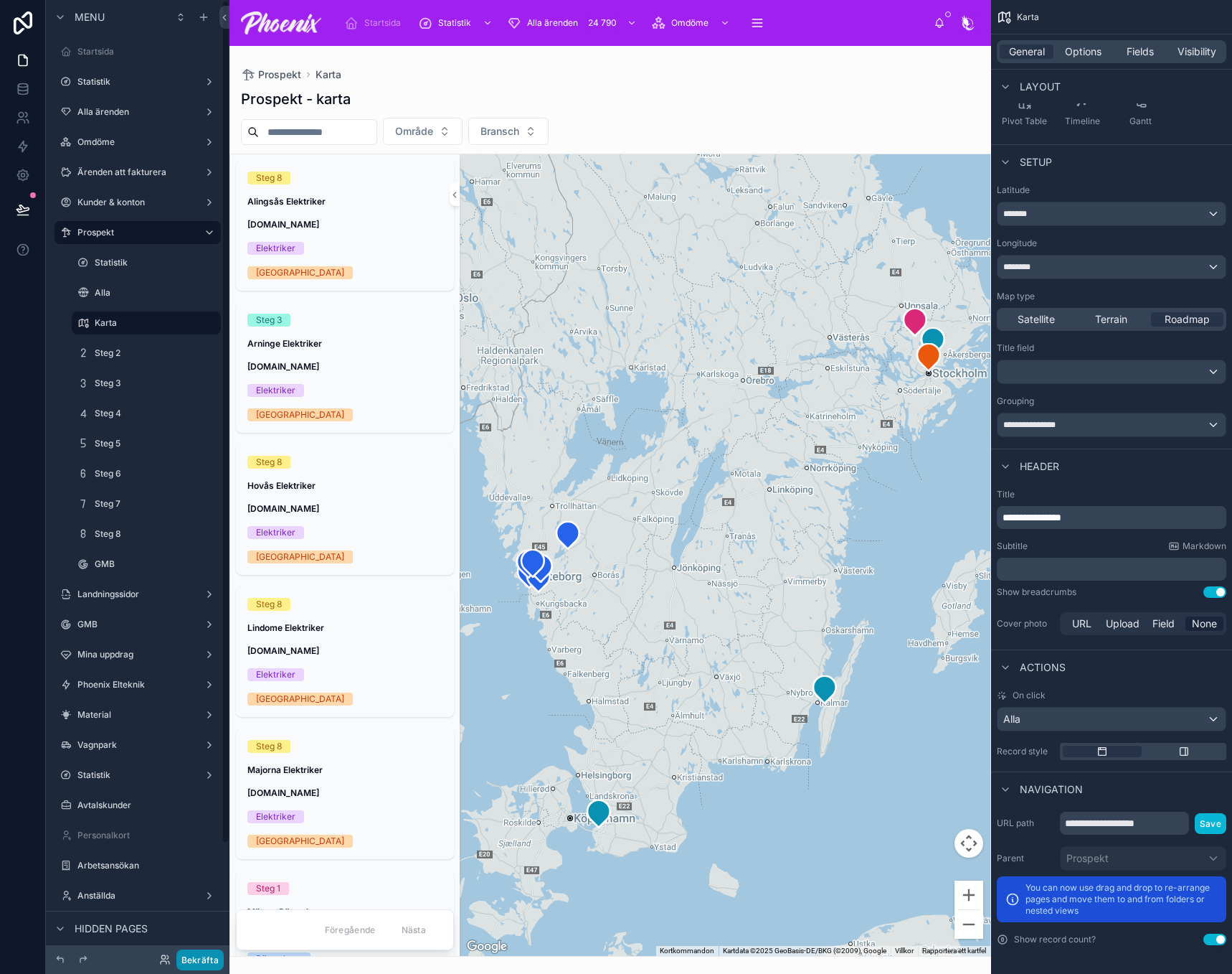
click at [205, 957] on button "Bekräfta" at bounding box center [200, 960] width 47 height 21
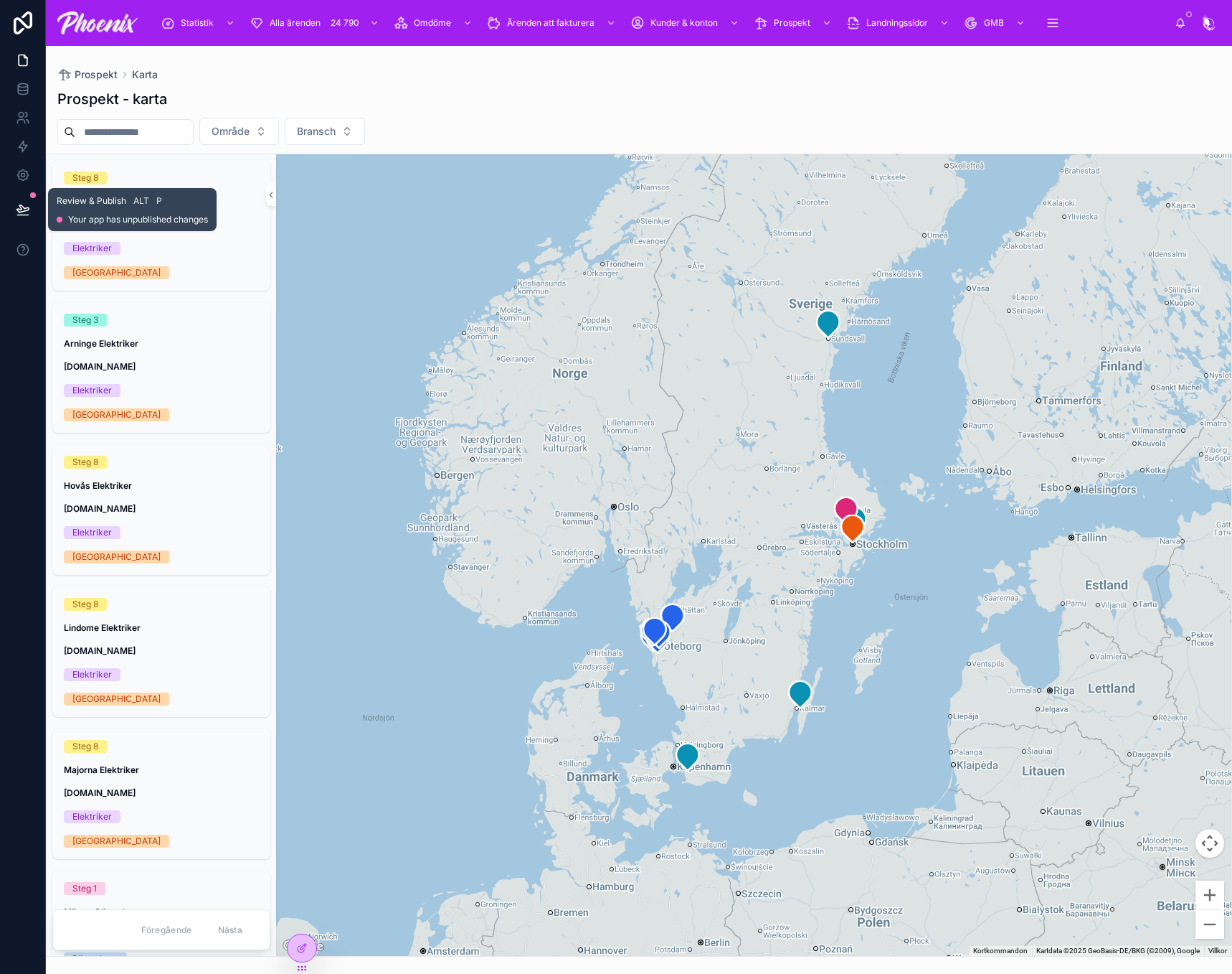
click at [23, 216] on icon at bounding box center [23, 209] width 14 height 14
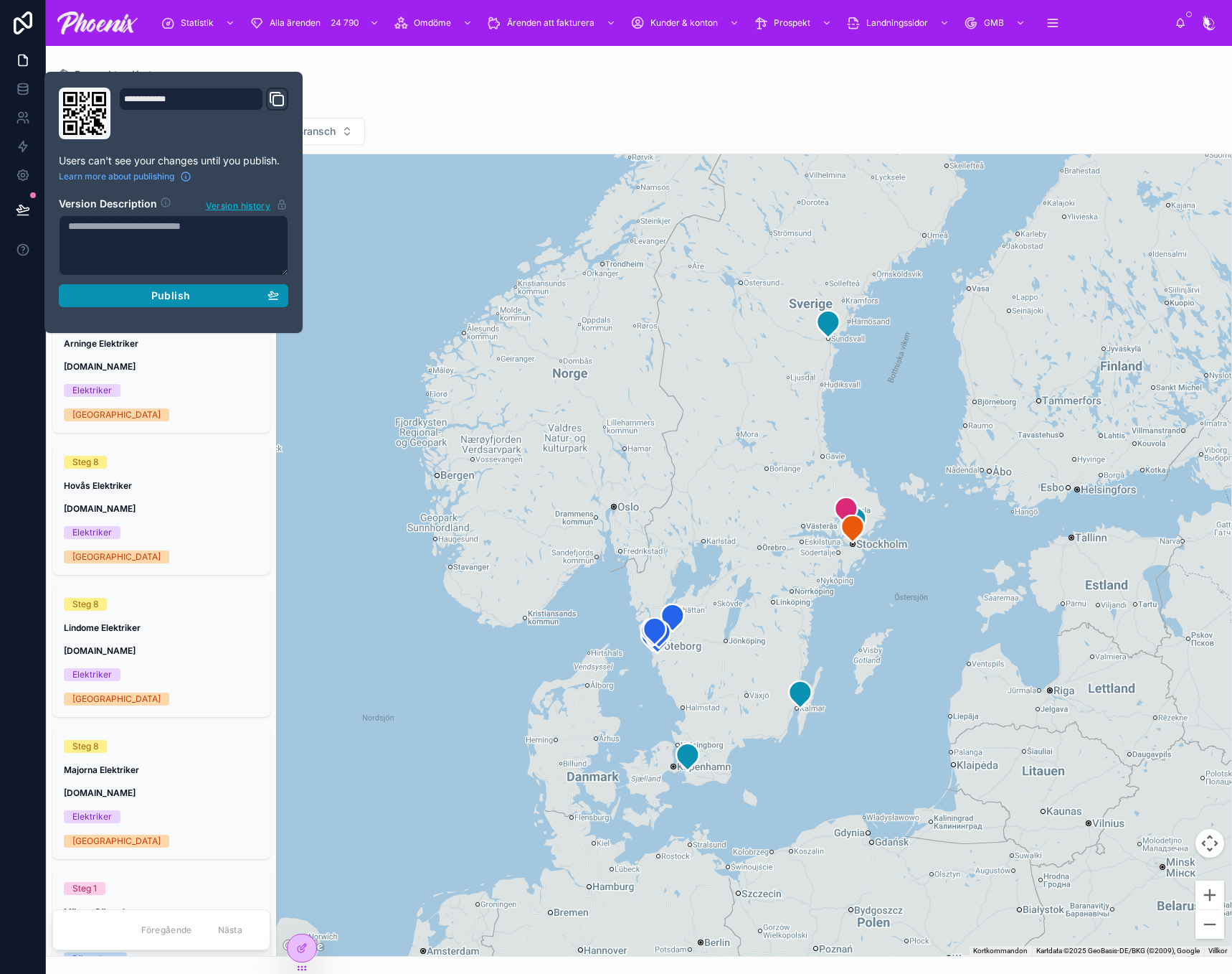
click at [168, 301] on span "Publish" at bounding box center [170, 295] width 39 height 13
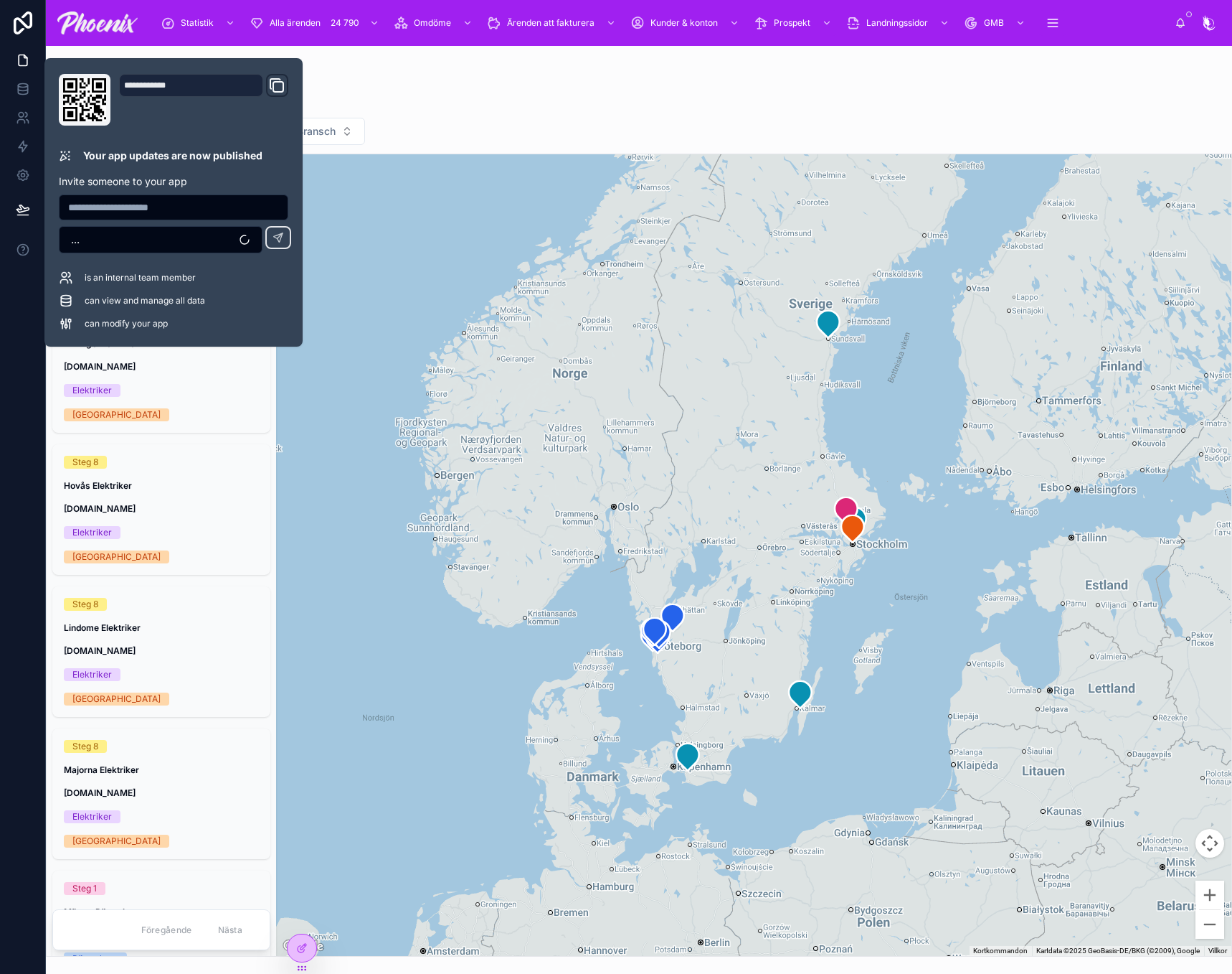
click at [701, 126] on div "Område Bransch" at bounding box center [640, 131] width 1187 height 27
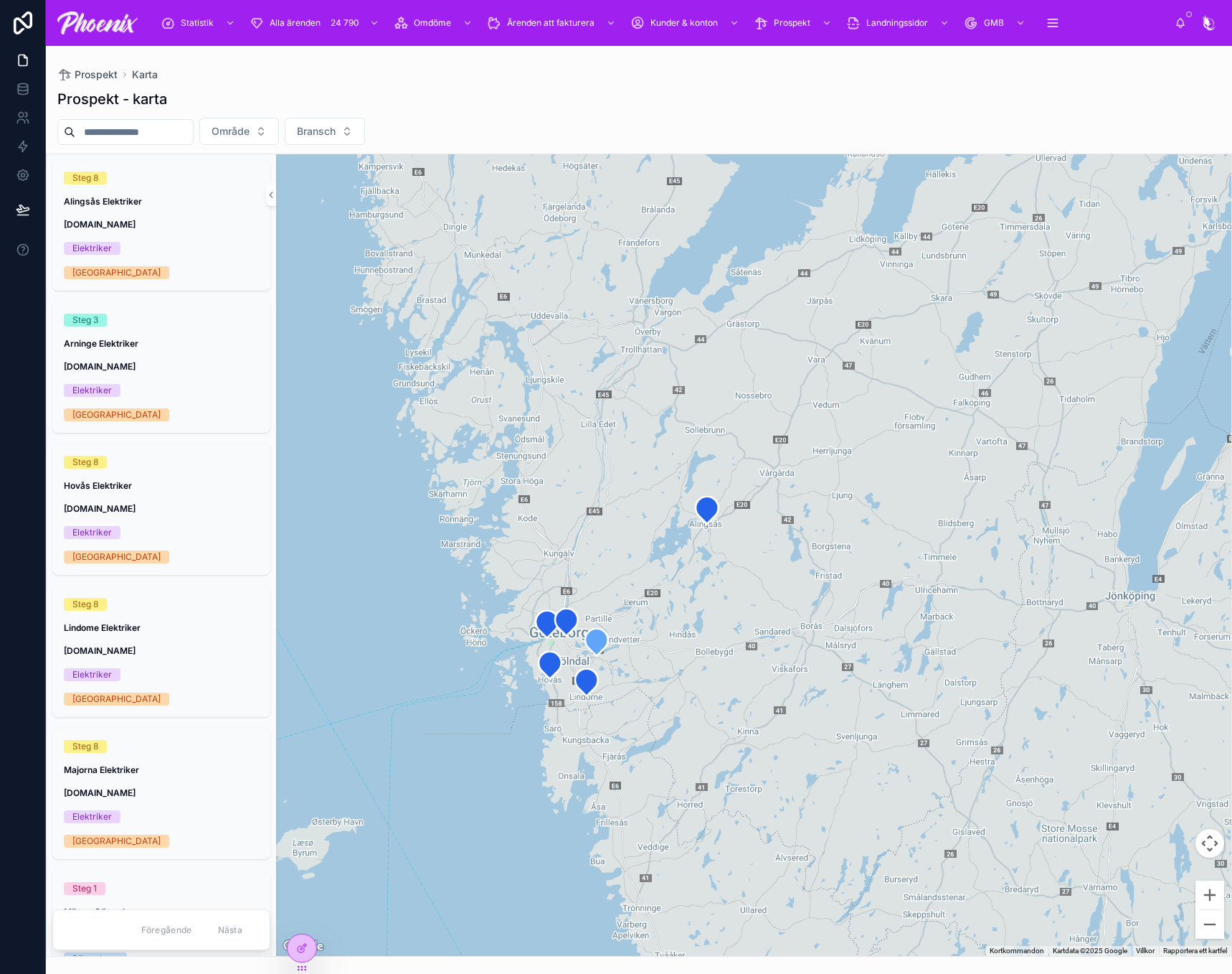
drag, startPoint x: 582, startPoint y: 633, endPoint x: 664, endPoint y: 635, distance: 82.0
click at [669, 633] on div at bounding box center [754, 555] width 956 height 802
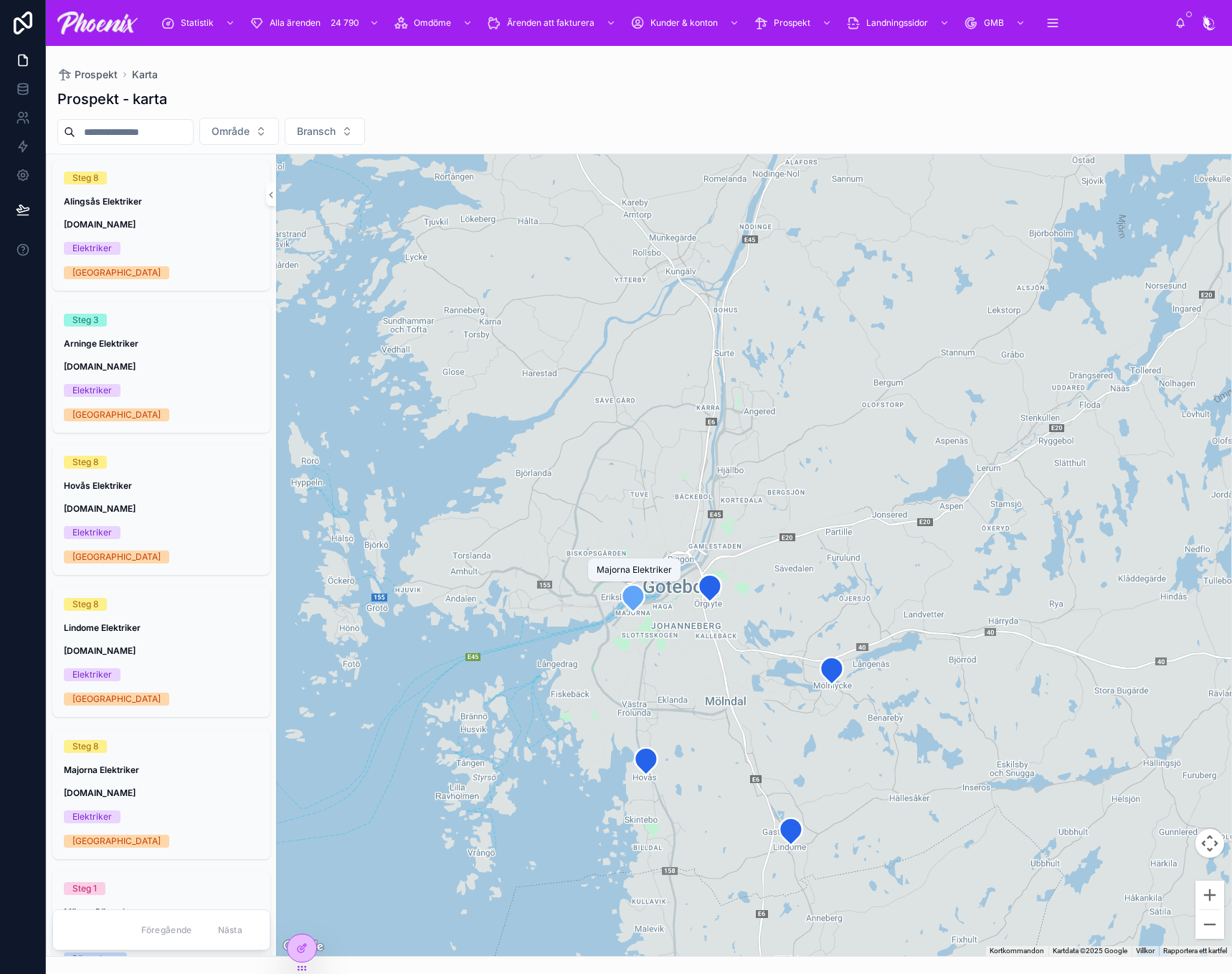
click at [630, 595] on icon at bounding box center [633, 598] width 23 height 27
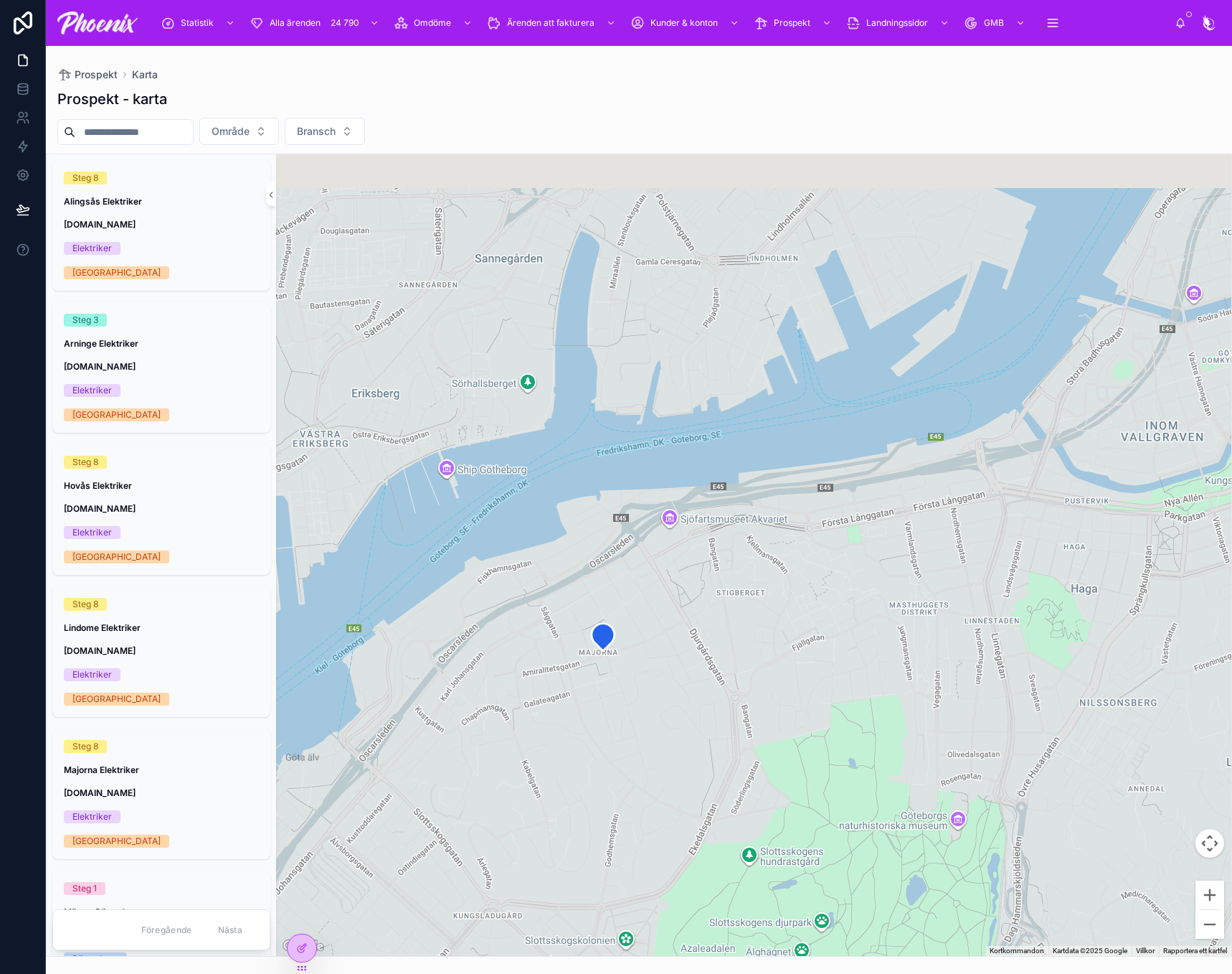
drag, startPoint x: 640, startPoint y: 618, endPoint x: 607, endPoint y: 802, distance: 186.9
click at [621, 814] on div at bounding box center [754, 555] width 956 height 802
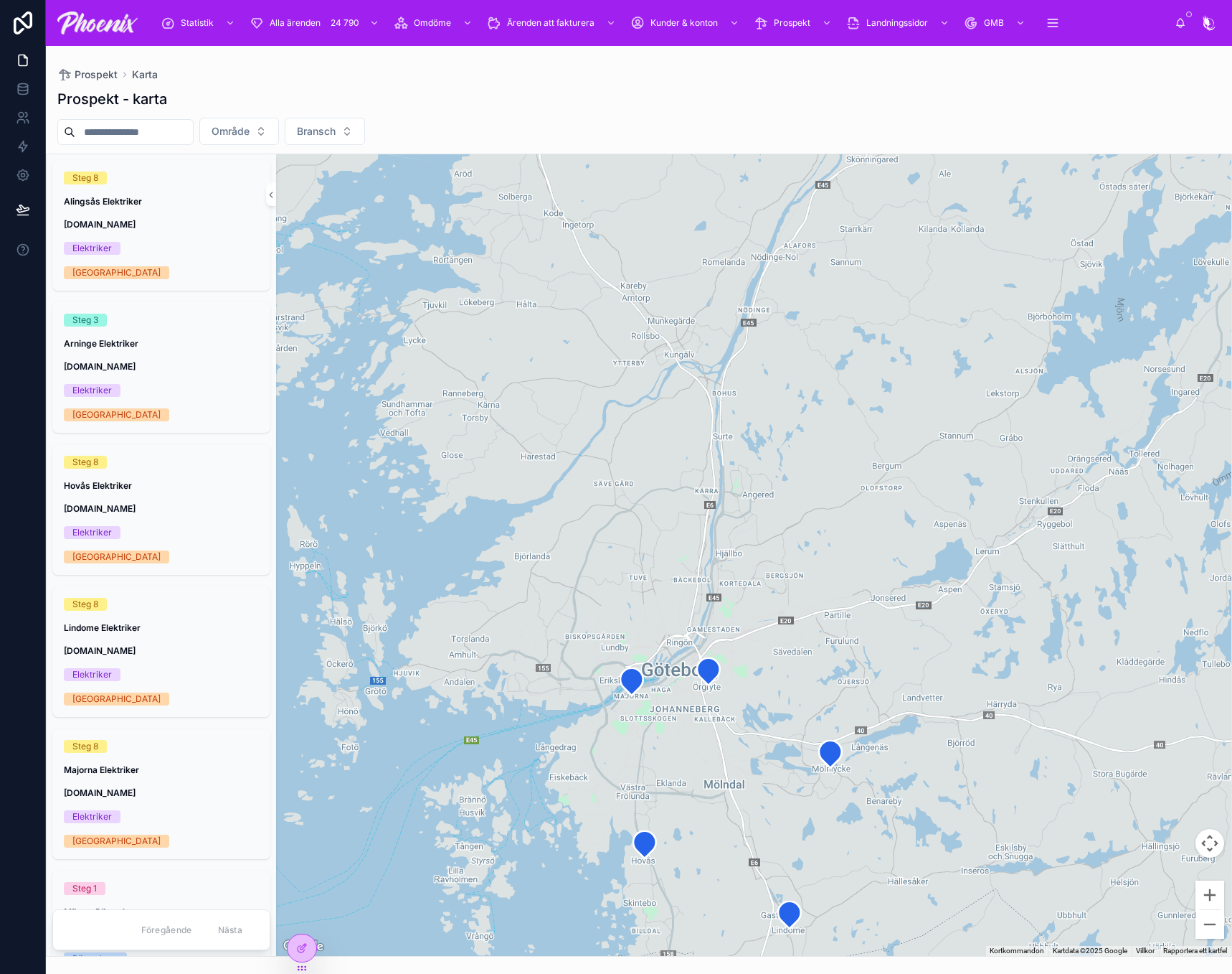
drag, startPoint x: 660, startPoint y: 709, endPoint x: 660, endPoint y: 695, distance: 14.0
click at [660, 695] on div at bounding box center [754, 555] width 956 height 802
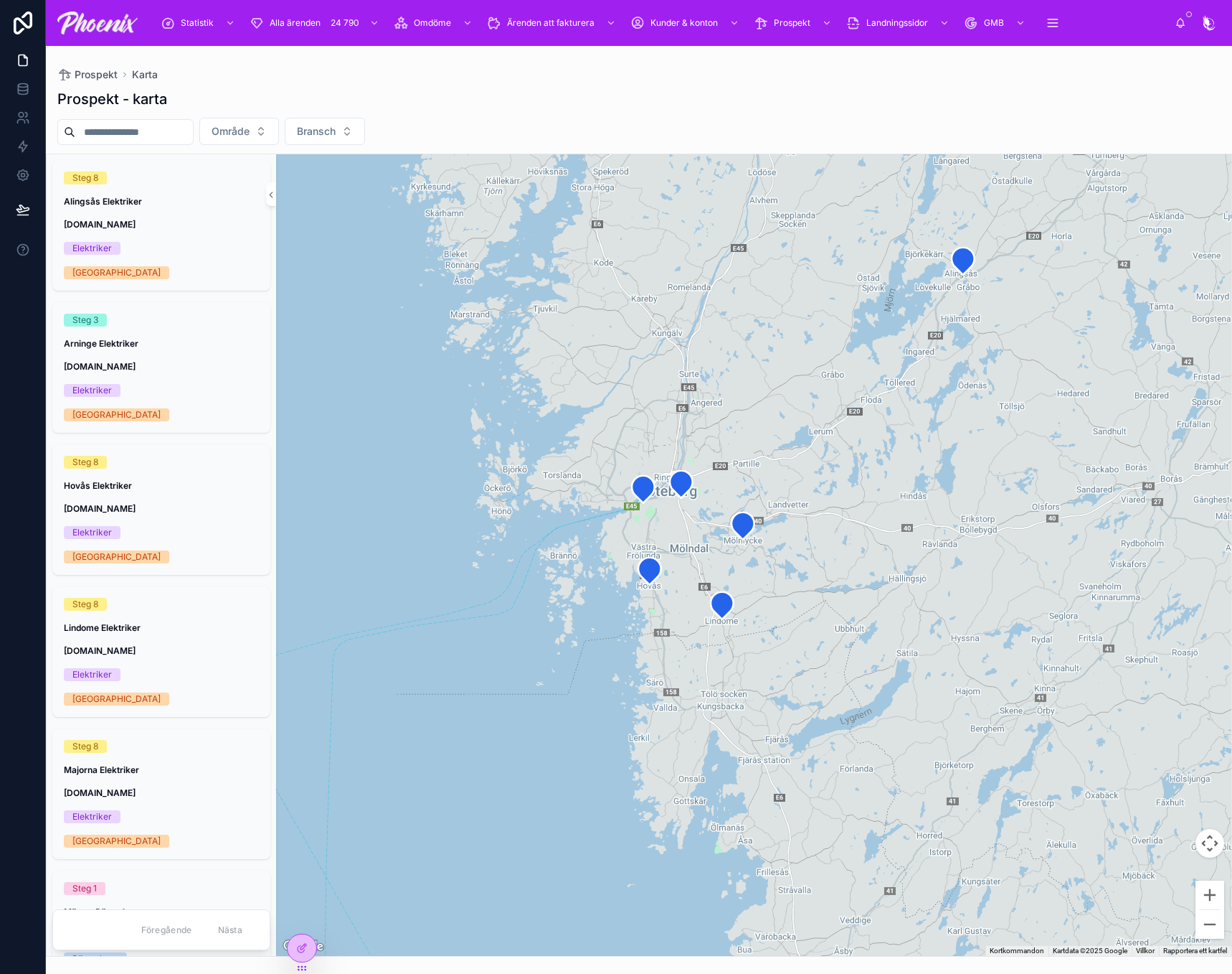
drag, startPoint x: 667, startPoint y: 723, endPoint x: 670, endPoint y: 506, distance: 217.0
click at [670, 506] on div at bounding box center [754, 555] width 956 height 802
drag, startPoint x: 739, startPoint y: 663, endPoint x: 803, endPoint y: 638, distance: 68.7
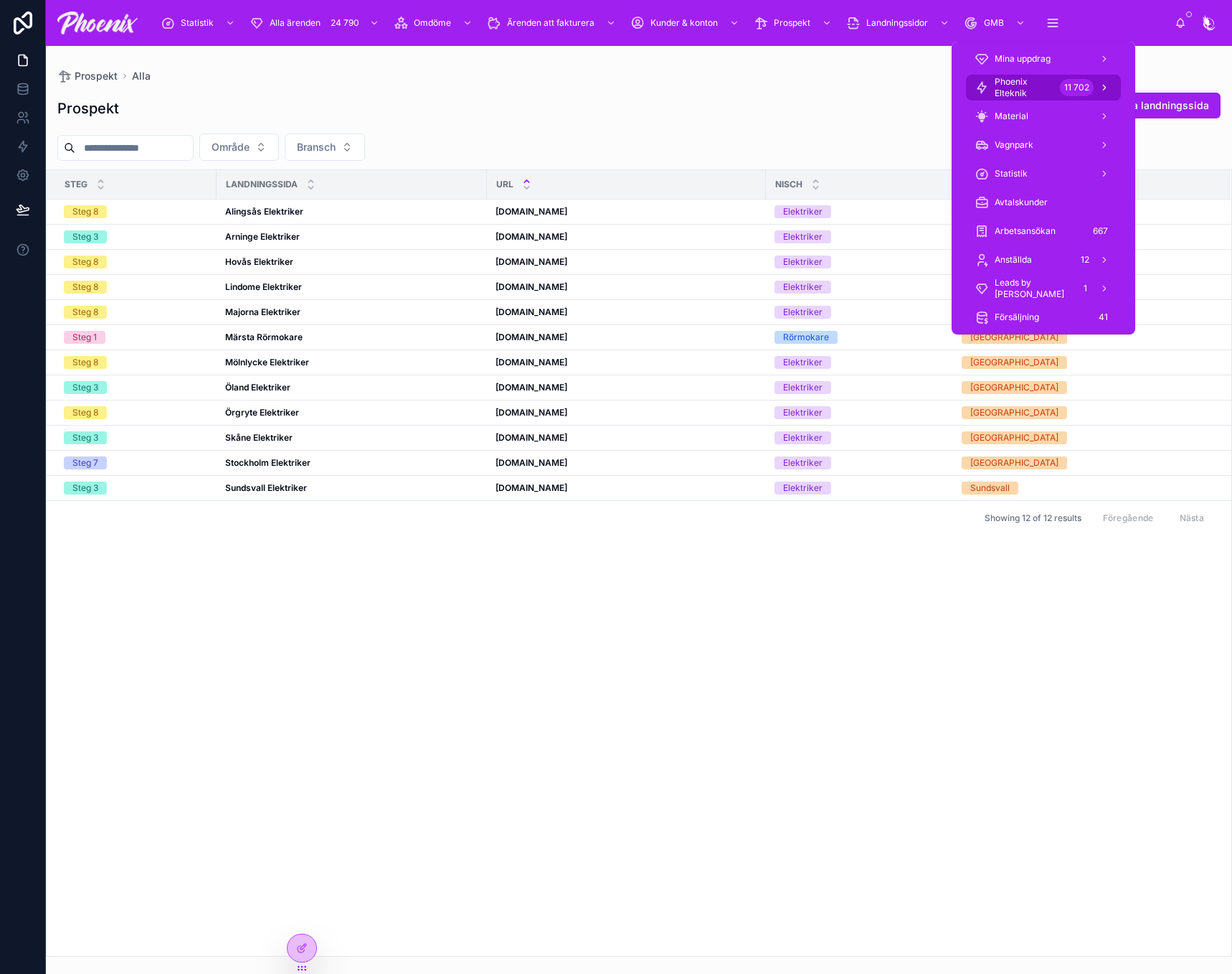
click at [1039, 93] on span "Phoenix Elteknik" at bounding box center [1025, 87] width 60 height 23
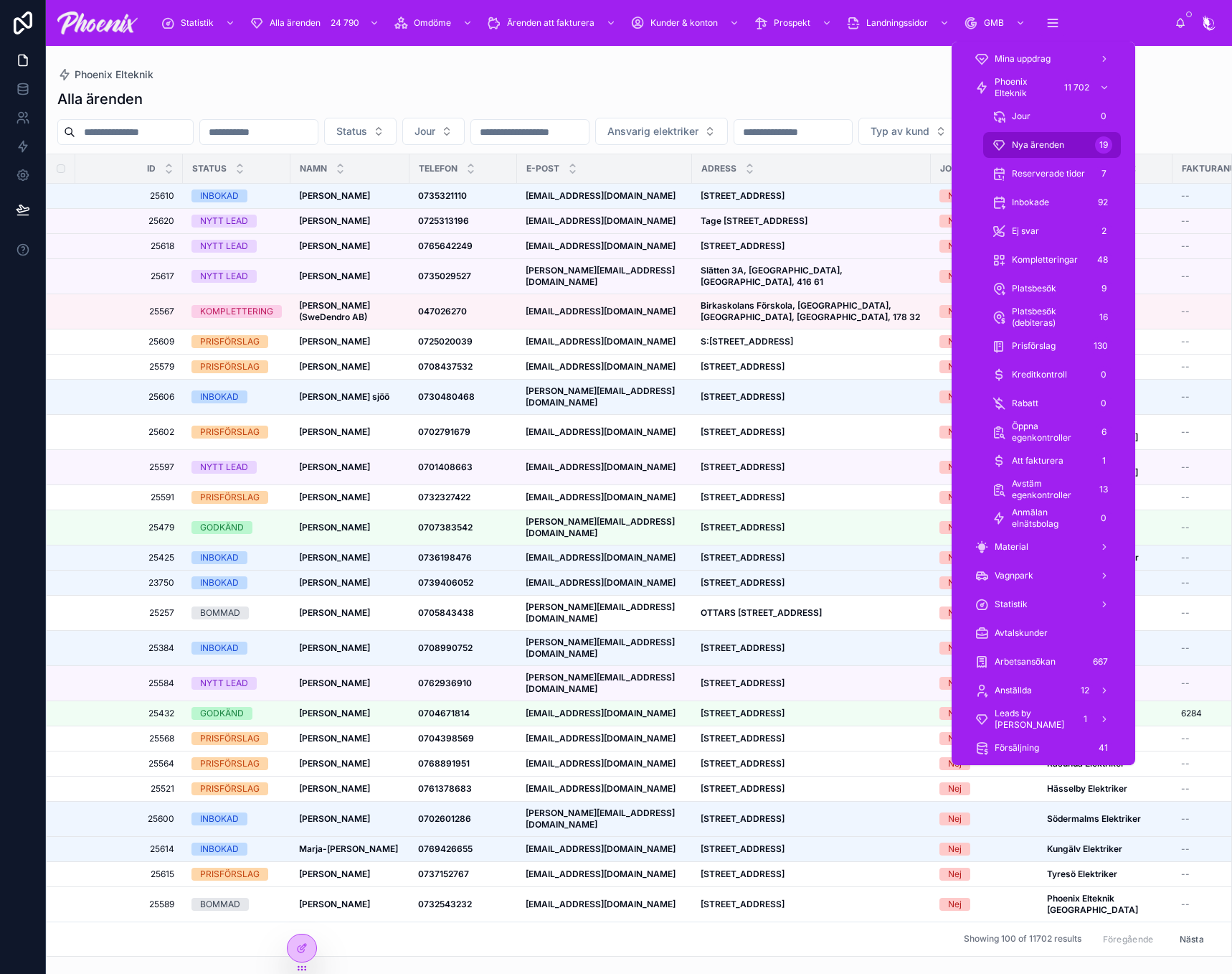
click at [1017, 138] on div "Nya ärenden 19" at bounding box center [1052, 144] width 120 height 23
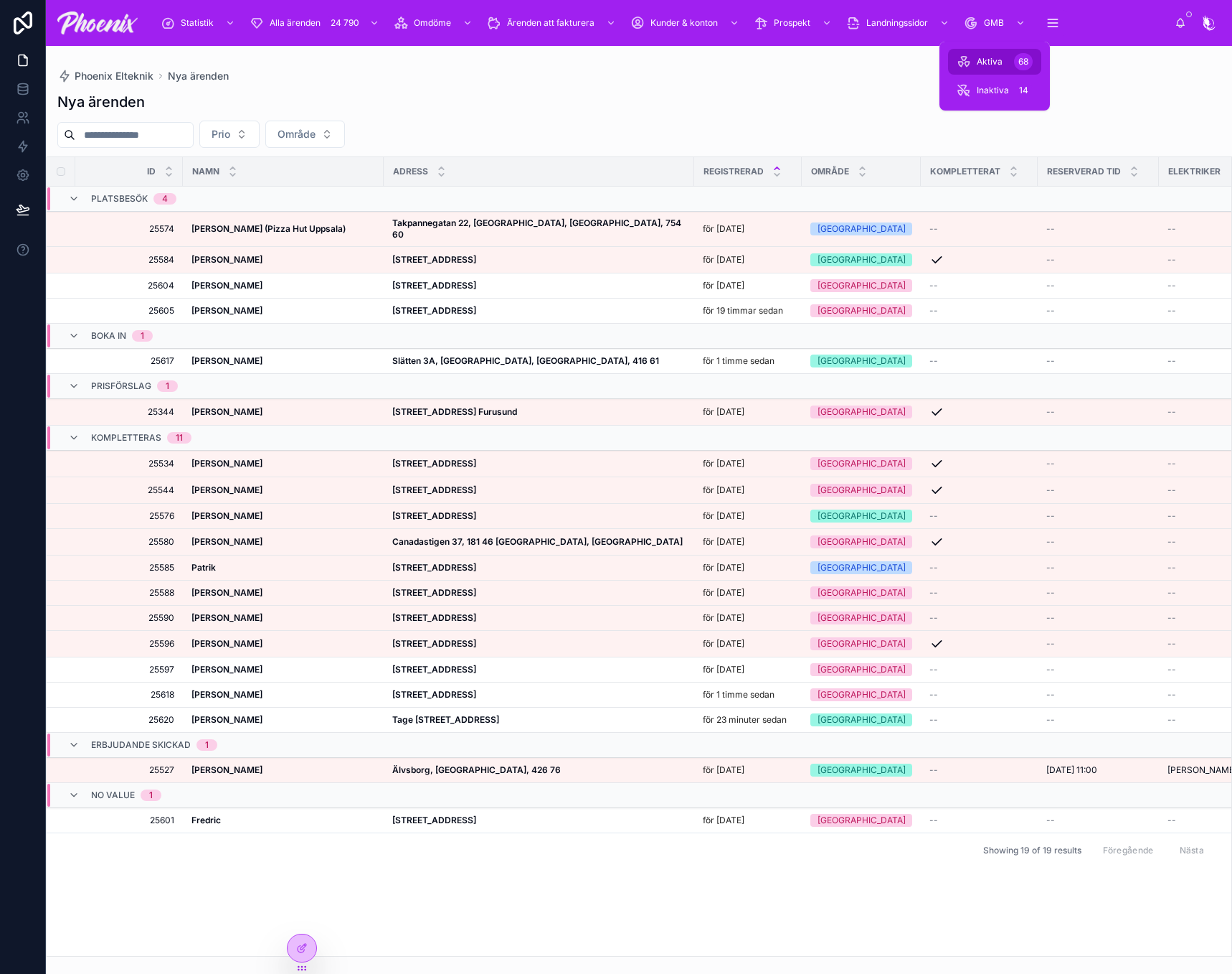
click at [983, 69] on div "Aktiva 68" at bounding box center [995, 61] width 76 height 23
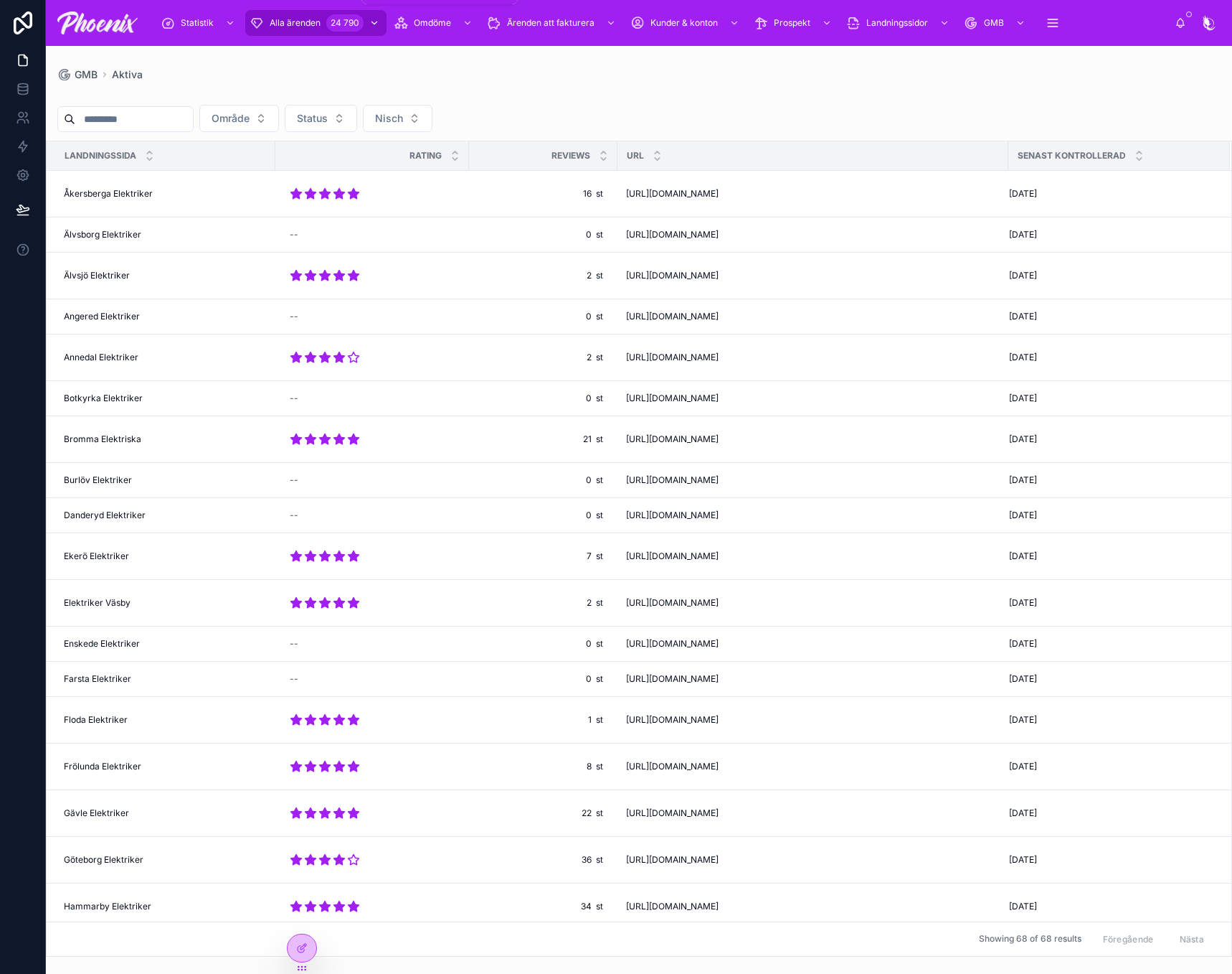
click at [346, 17] on div "24 790" at bounding box center [344, 23] width 37 height 17
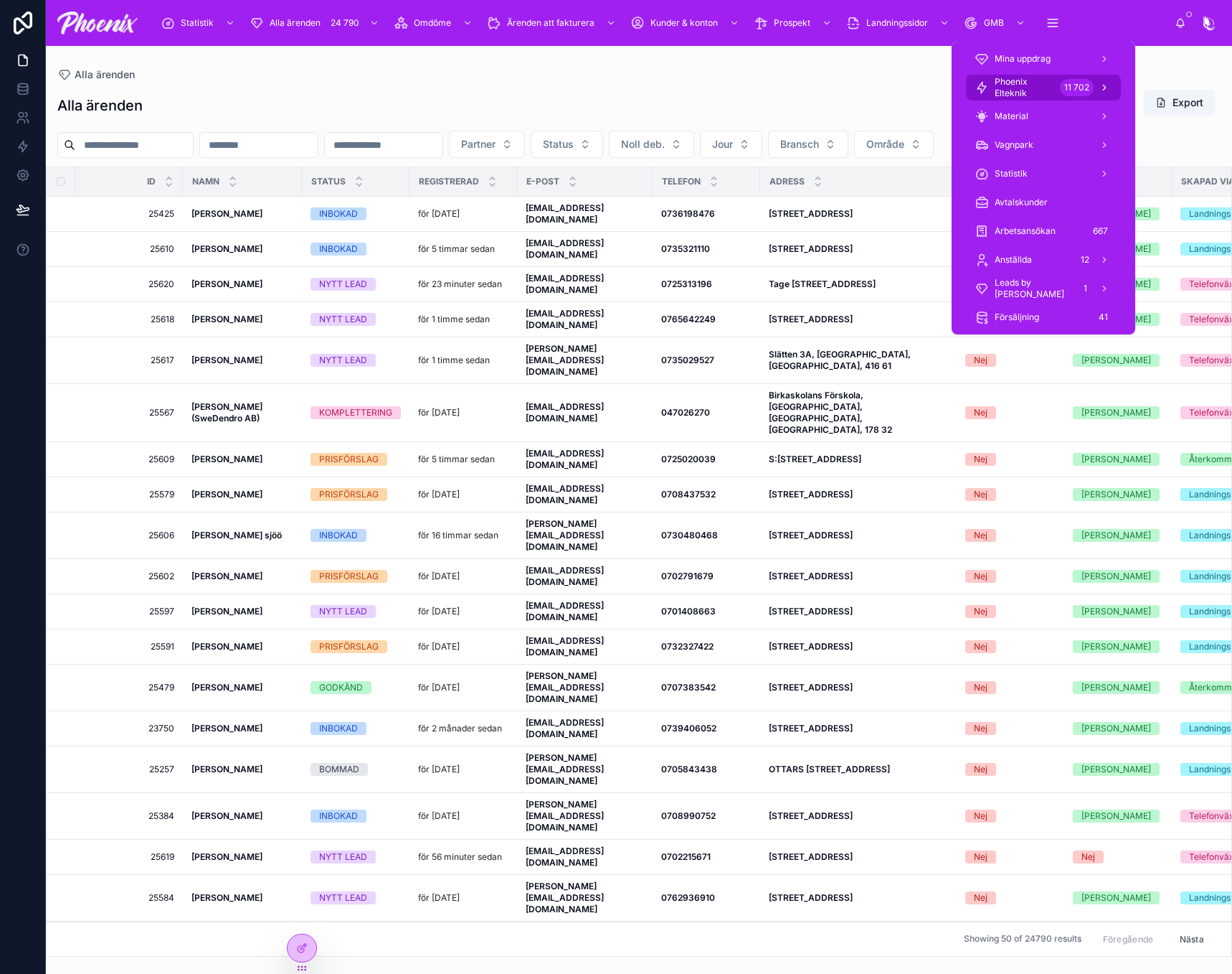
click at [1045, 95] on span "Phoenix Elteknik" at bounding box center [1025, 87] width 60 height 23
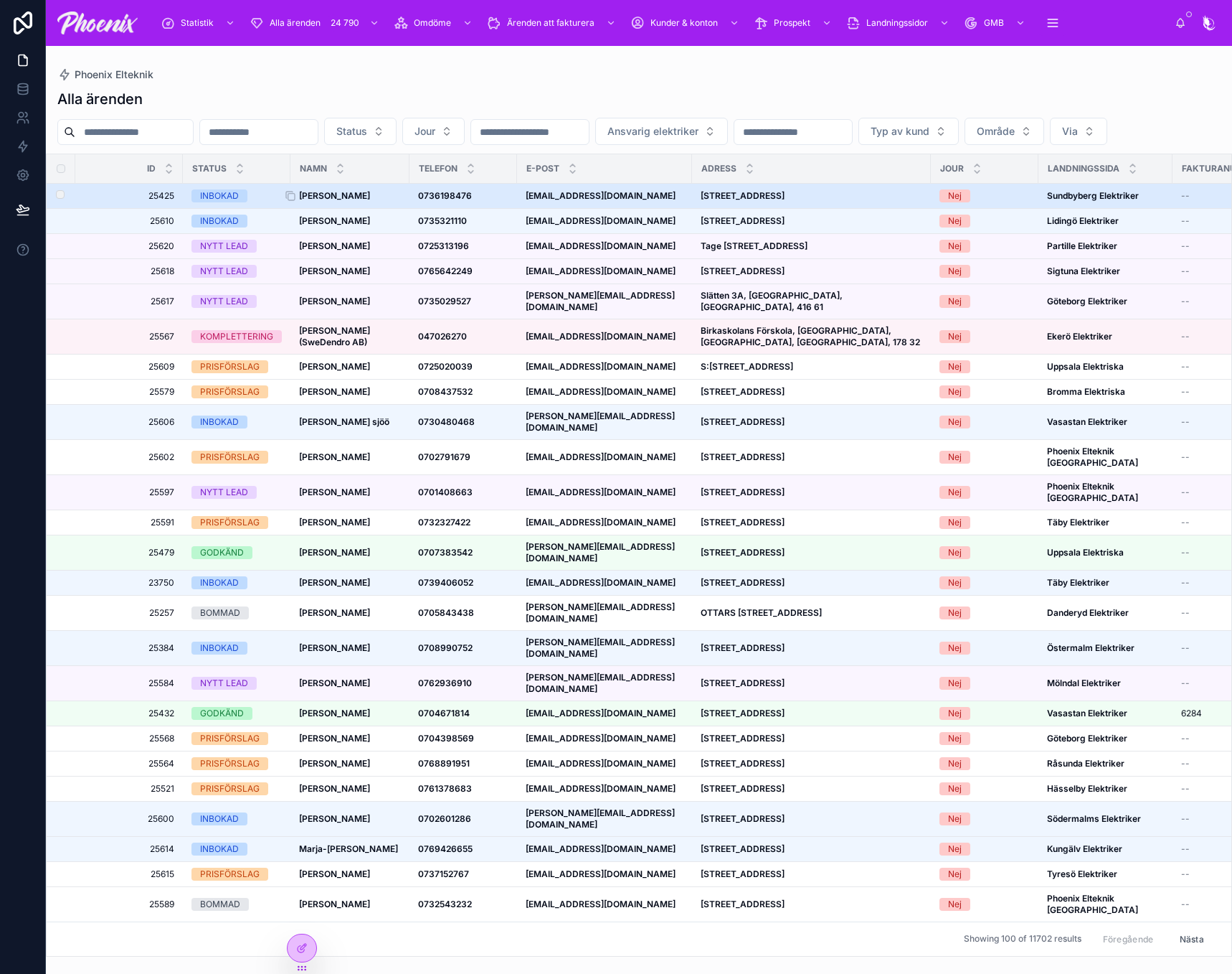
click at [328, 201] on strong "Andreas Strömberg" at bounding box center [334, 196] width 71 height 11
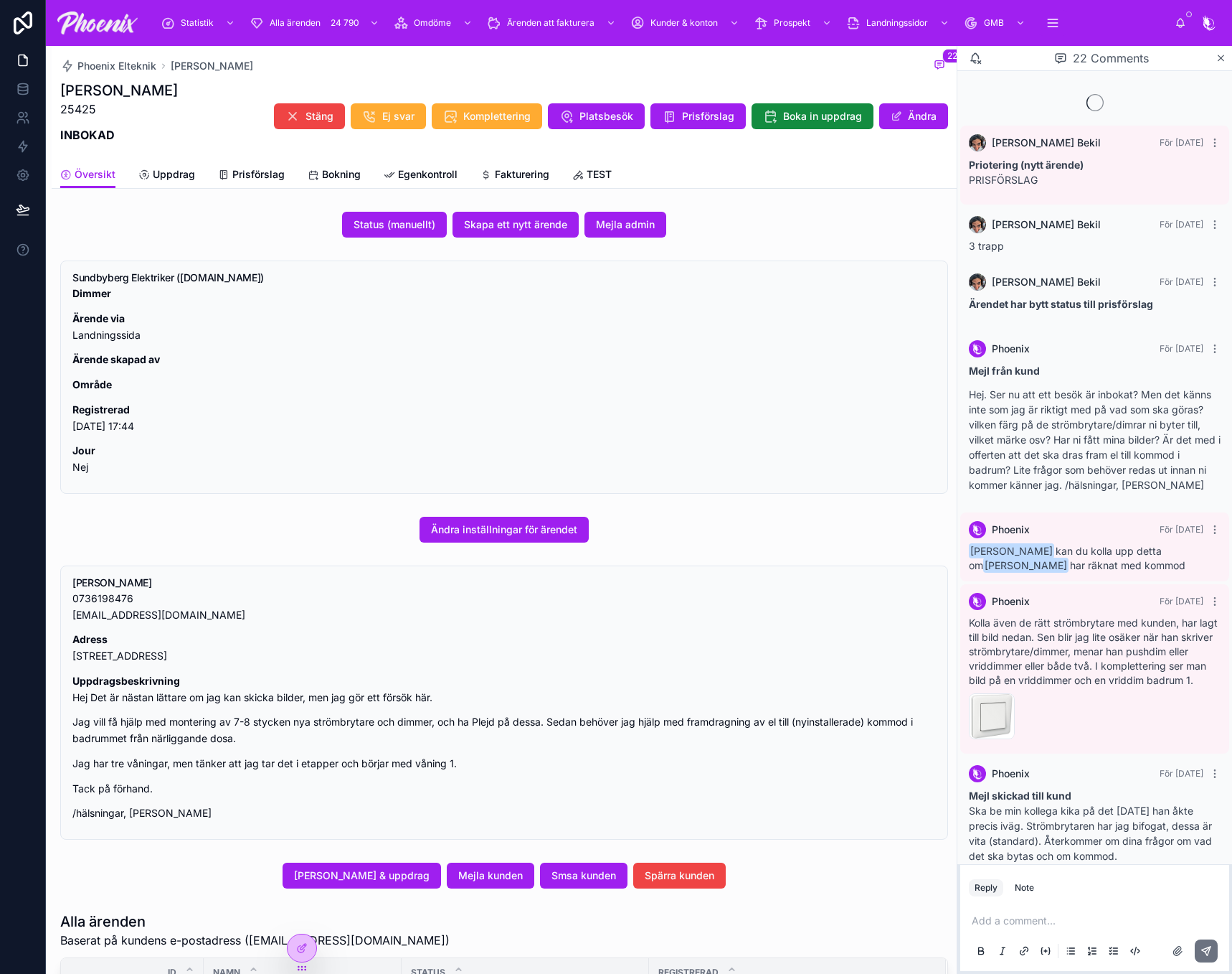
scroll to position [1884, 0]
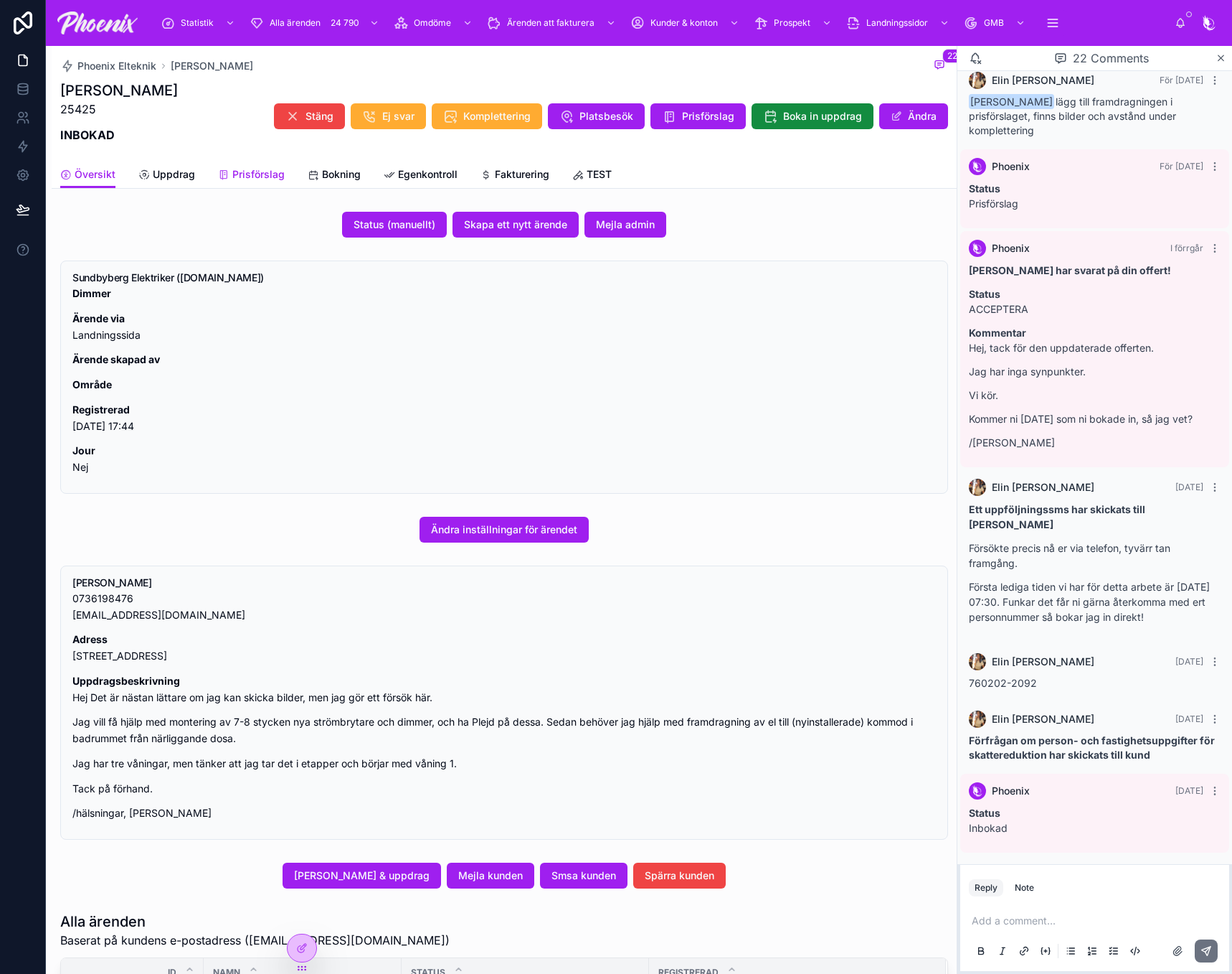
click at [282, 179] on div "Översikt Uppdrag Prisförslag Bokning Egenkontroll Fakturering TEST" at bounding box center [505, 174] width 888 height 27
click at [278, 180] on span "Prisförslag" at bounding box center [259, 175] width 53 height 14
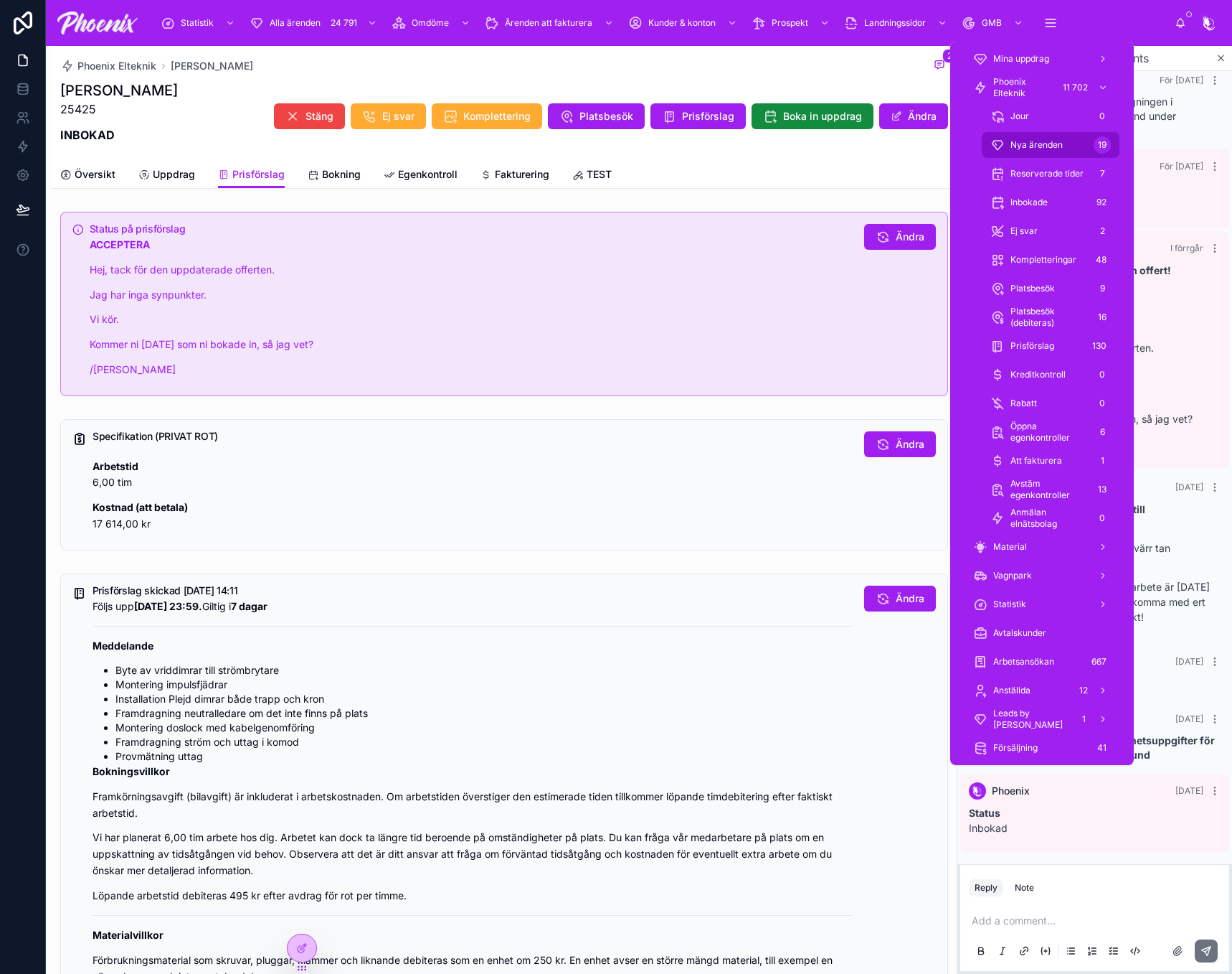
click at [1022, 153] on div "Nya ärenden 19" at bounding box center [1051, 144] width 120 height 23
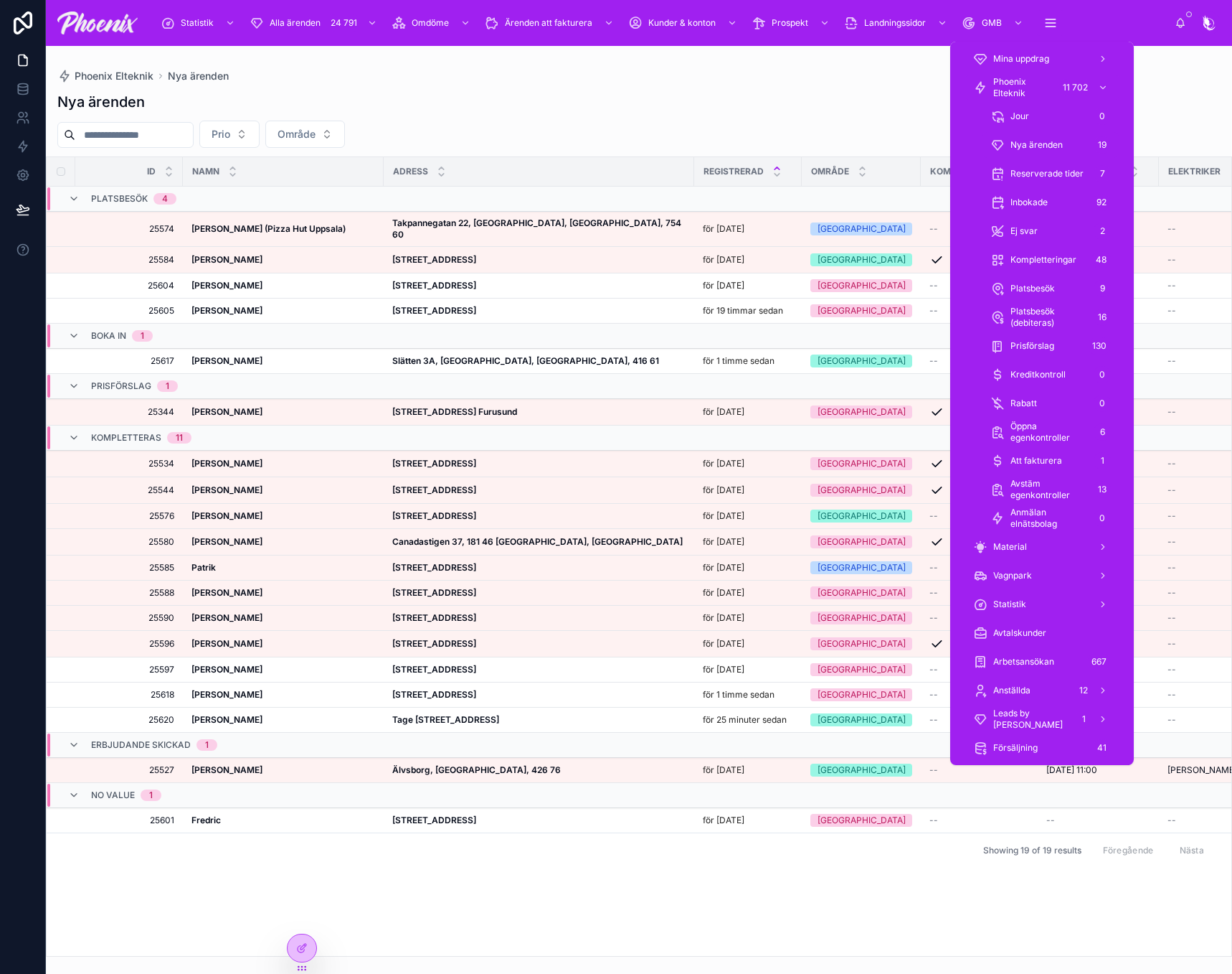
drag, startPoint x: 1073, startPoint y: 159, endPoint x: 1075, endPoint y: 151, distance: 8.2
click at [1073, 155] on div "Jour 0 Nya ärenden 19 Reserverade tider 7 Inbokade 92 Ej svar 2 Kompletteringar…" at bounding box center [1043, 316] width 172 height 430
click at [1076, 149] on div "Nya ärenden 19" at bounding box center [1051, 144] width 120 height 23
click at [1044, 136] on div "Nya ärenden 19" at bounding box center [1051, 144] width 120 height 23
click at [1045, 136] on div "Nya ärenden 19" at bounding box center [1051, 144] width 120 height 23
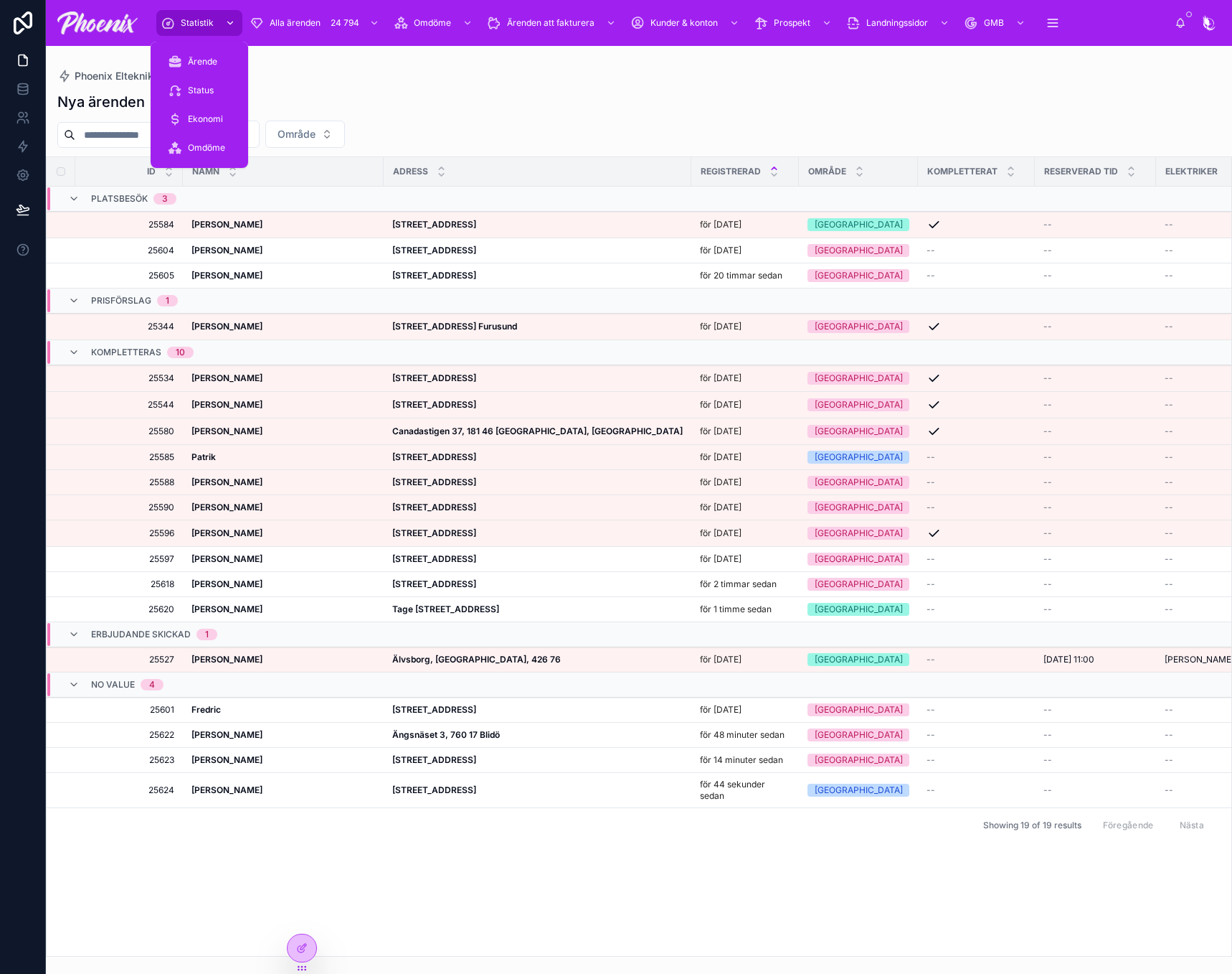
click at [205, 23] on span "Statistik" at bounding box center [197, 23] width 33 height 12
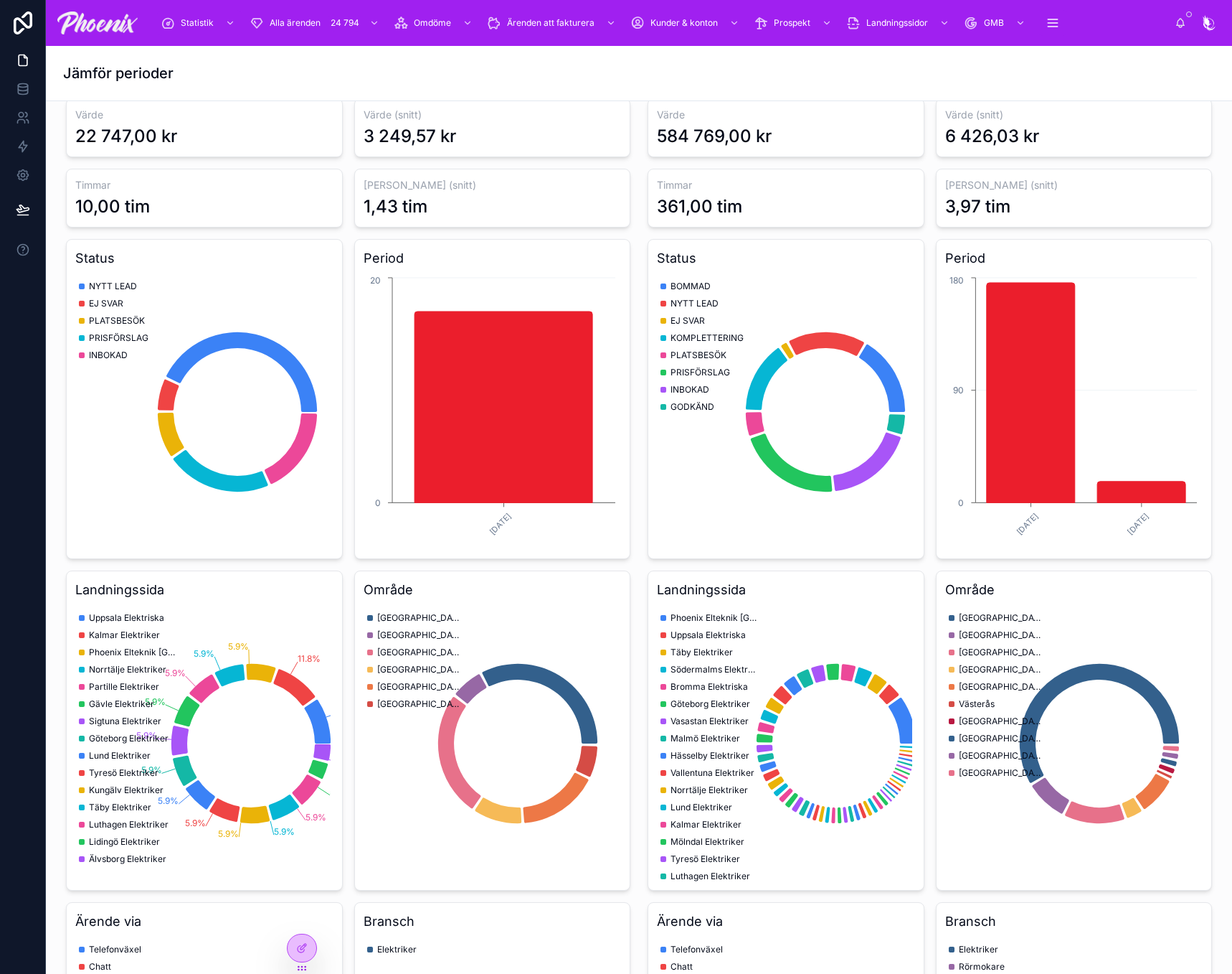
scroll to position [430, 0]
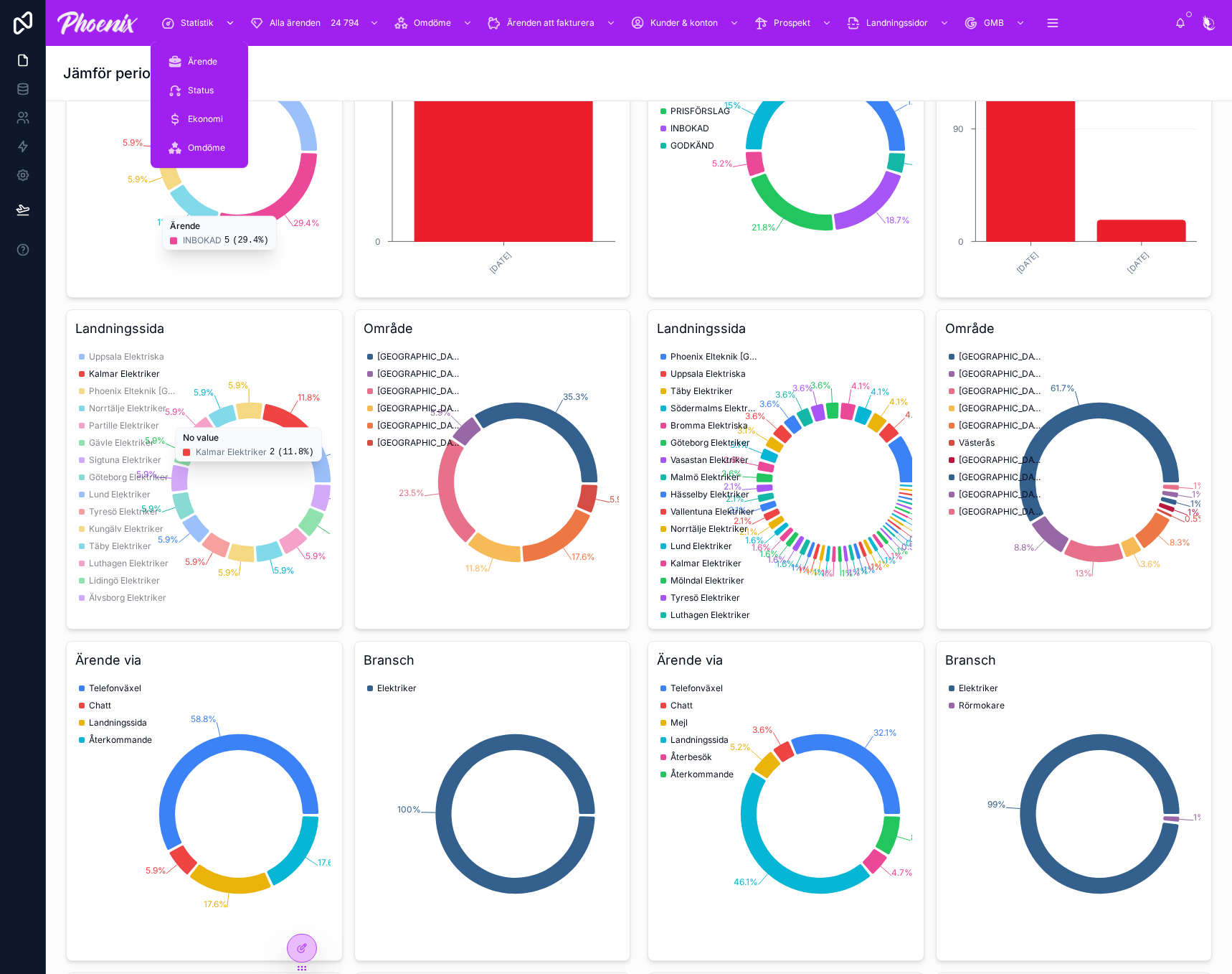
click at [172, 22] on icon "scrollable content" at bounding box center [168, 23] width 14 height 14
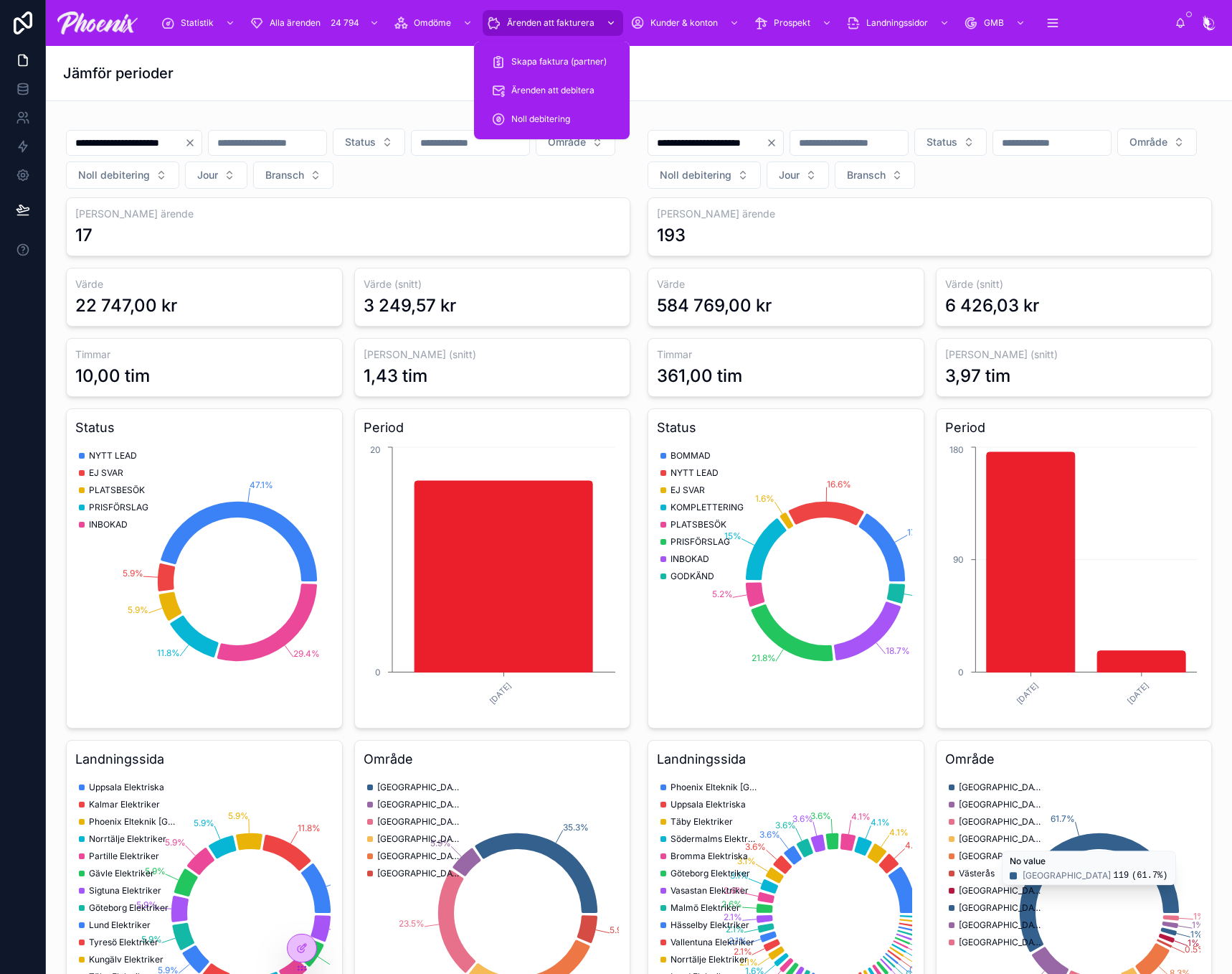
click at [543, 33] on div "Ärenden att fakturera" at bounding box center [553, 23] width 132 height 23
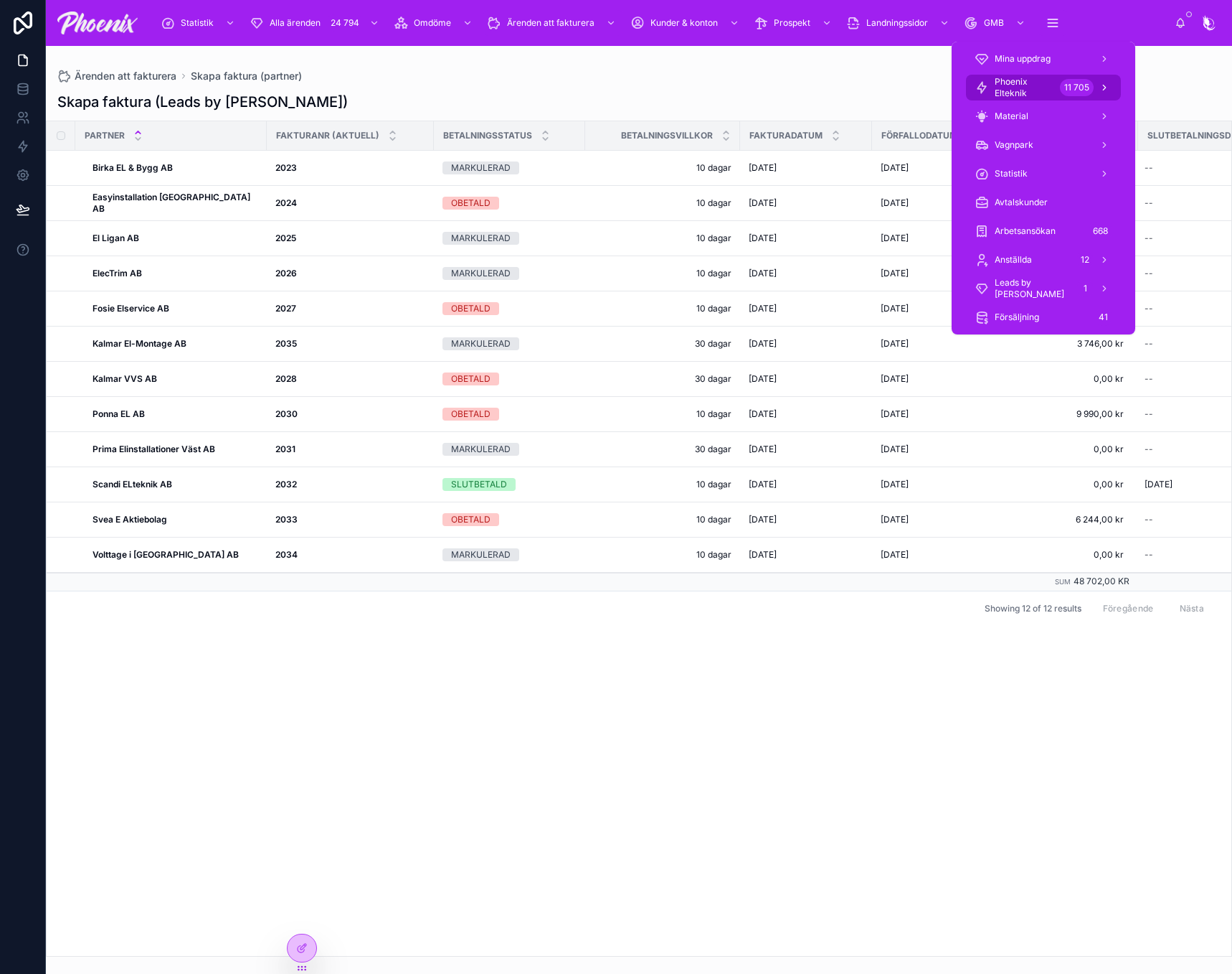
click at [1066, 100] on link "Phoenix Elteknik 11 705" at bounding box center [1044, 87] width 155 height 26
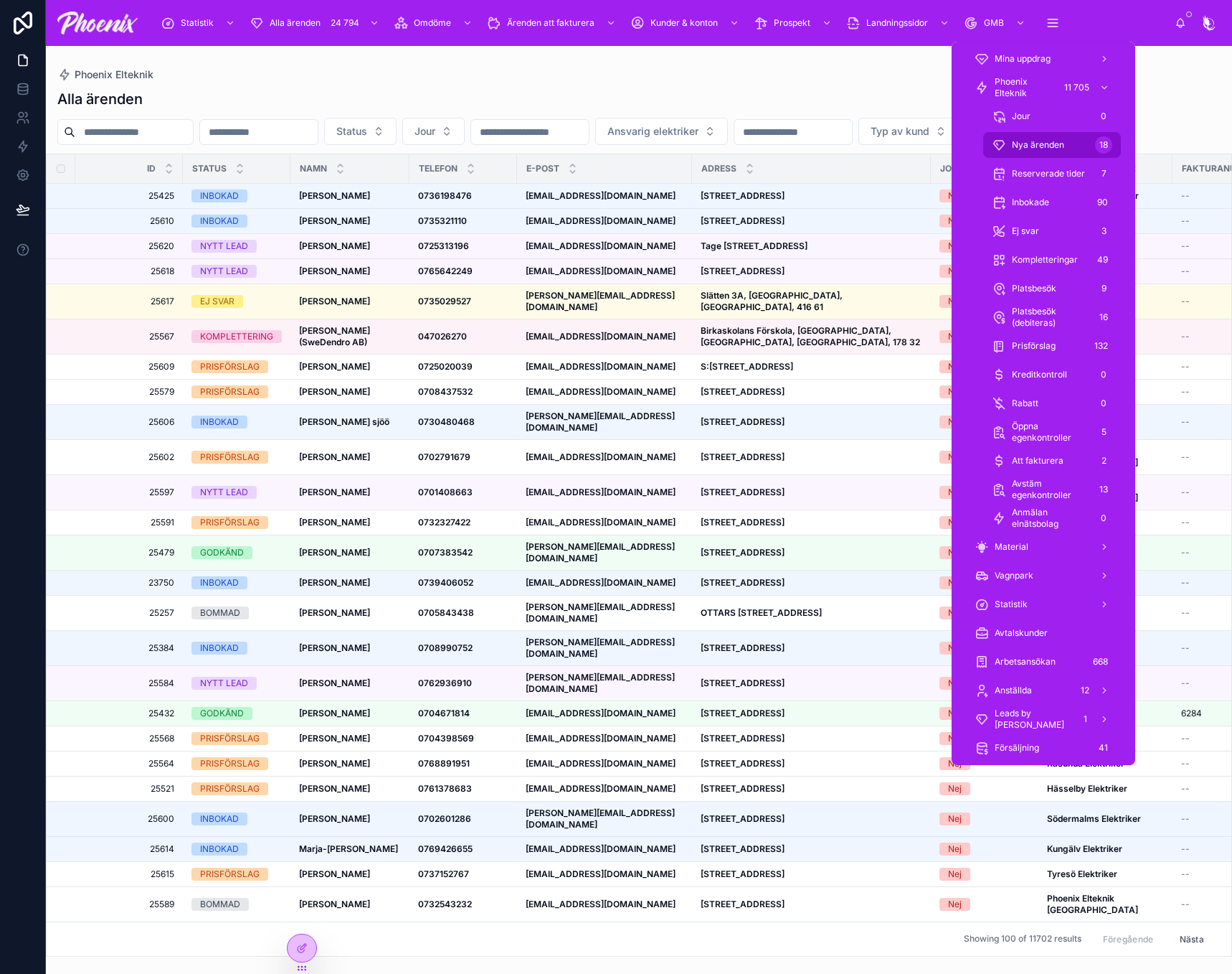
click at [1078, 140] on div "Nya ärenden 18" at bounding box center [1052, 144] width 120 height 23
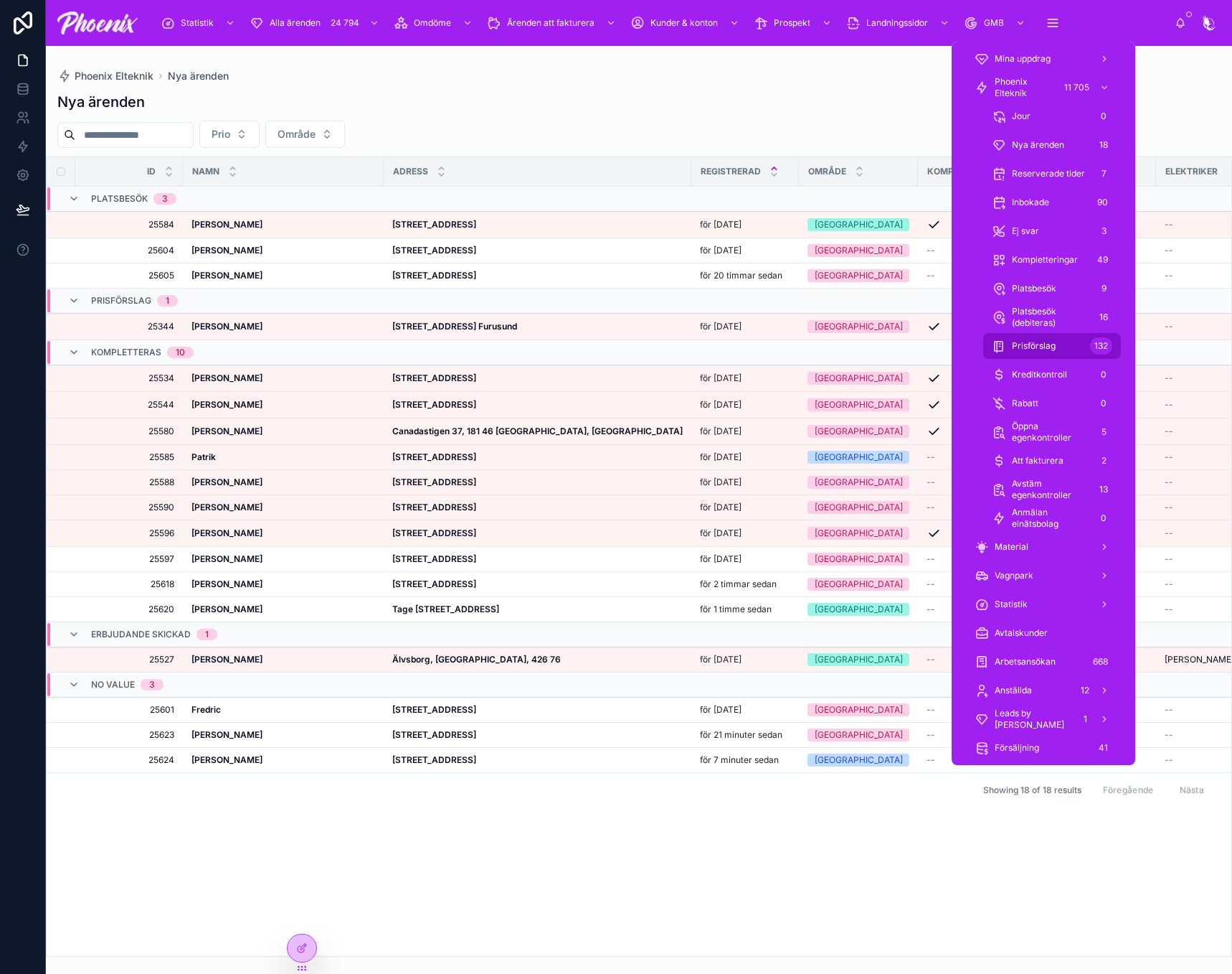
click at [1031, 352] on div "Prisförslag 132" at bounding box center [1052, 345] width 120 height 23
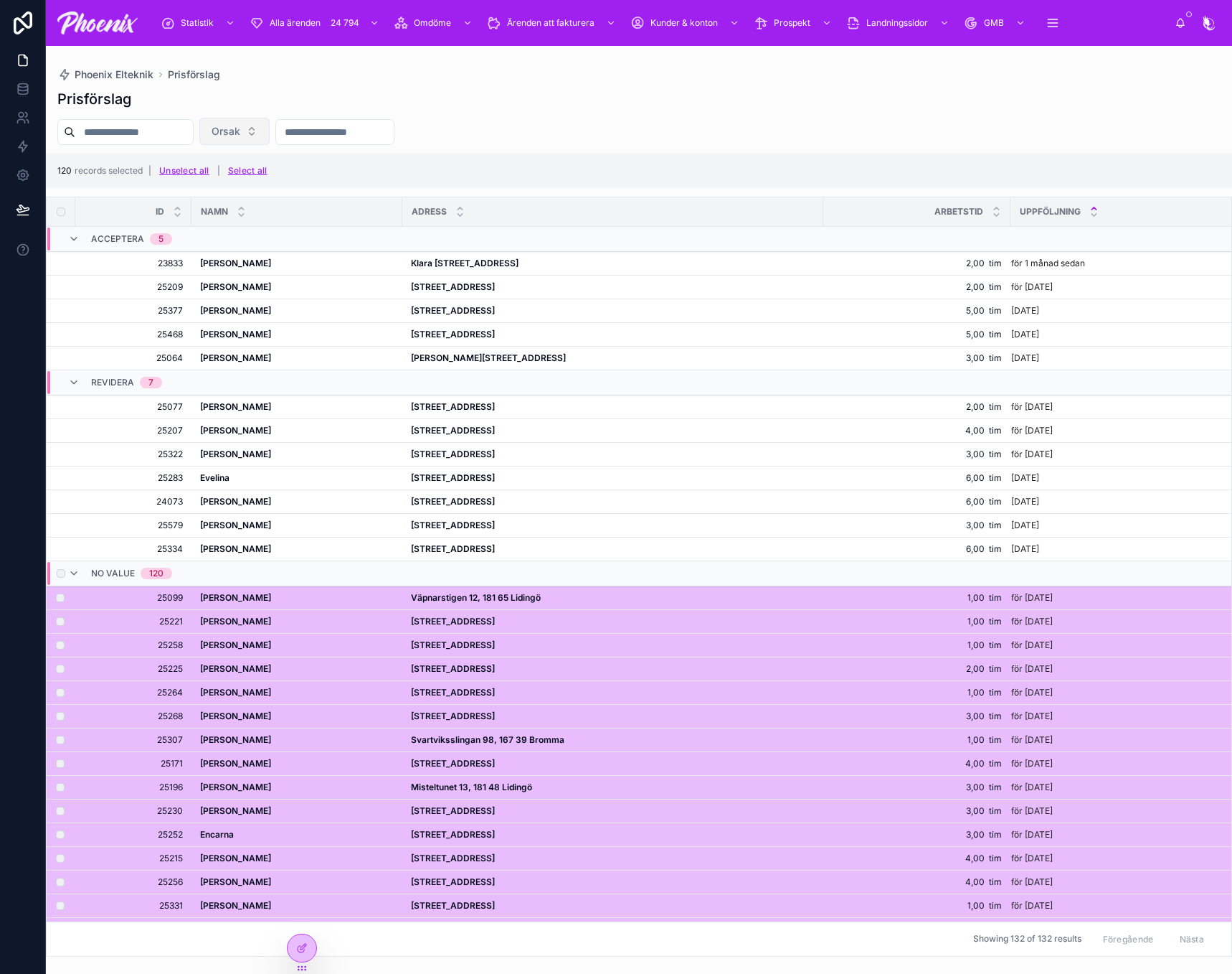
click at [270, 135] on button "Orsak" at bounding box center [235, 131] width 71 height 27
click at [298, 189] on div "Ingen orsak" at bounding box center [277, 188] width 172 height 23
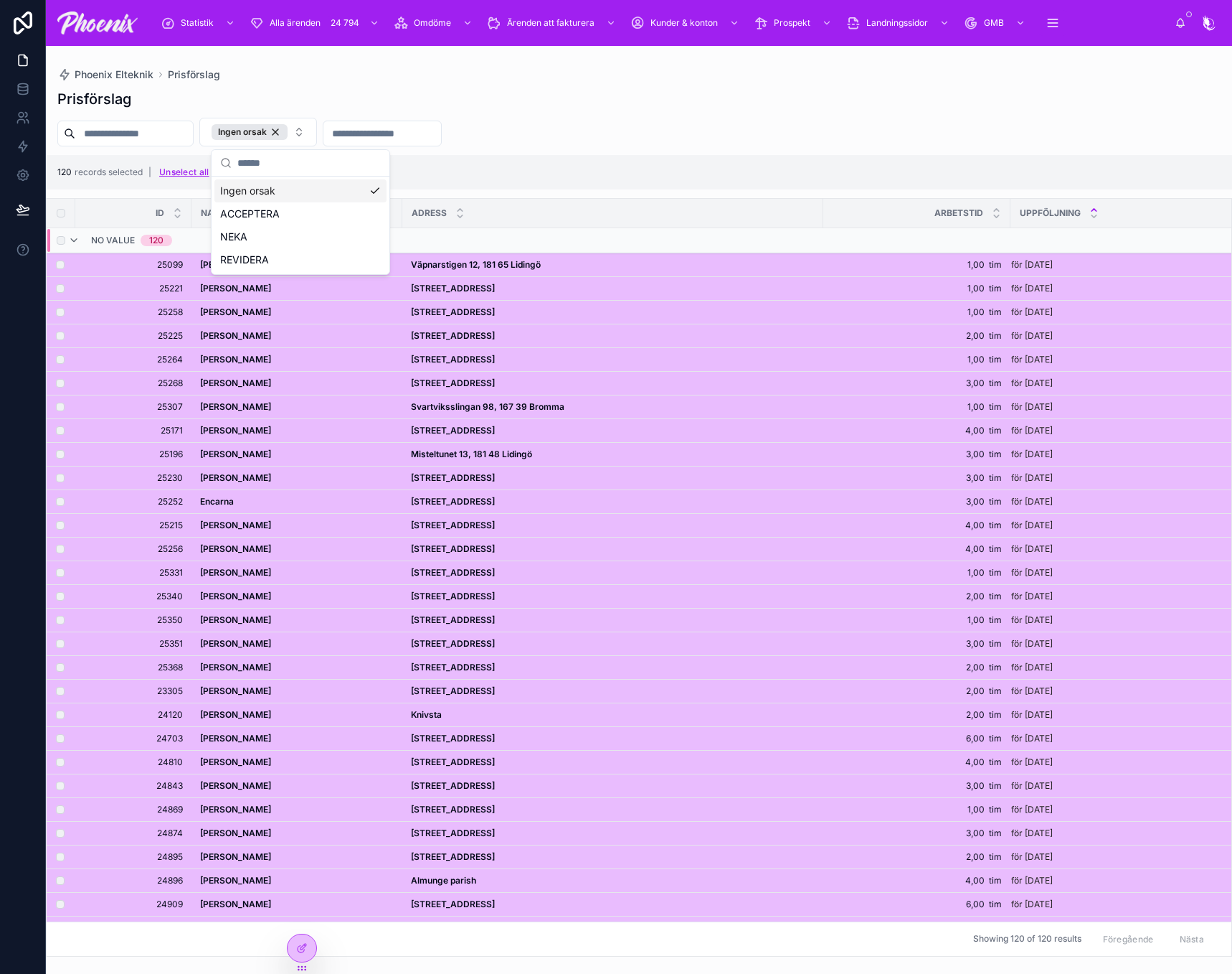
click at [100, 178] on div "120 records selected | Unselect all | Select all" at bounding box center [165, 171] width 216 height 23
click at [188, 168] on button "Unselect all" at bounding box center [184, 171] width 61 height 23
click at [197, 174] on button "Unselect all" at bounding box center [184, 171] width 61 height 23
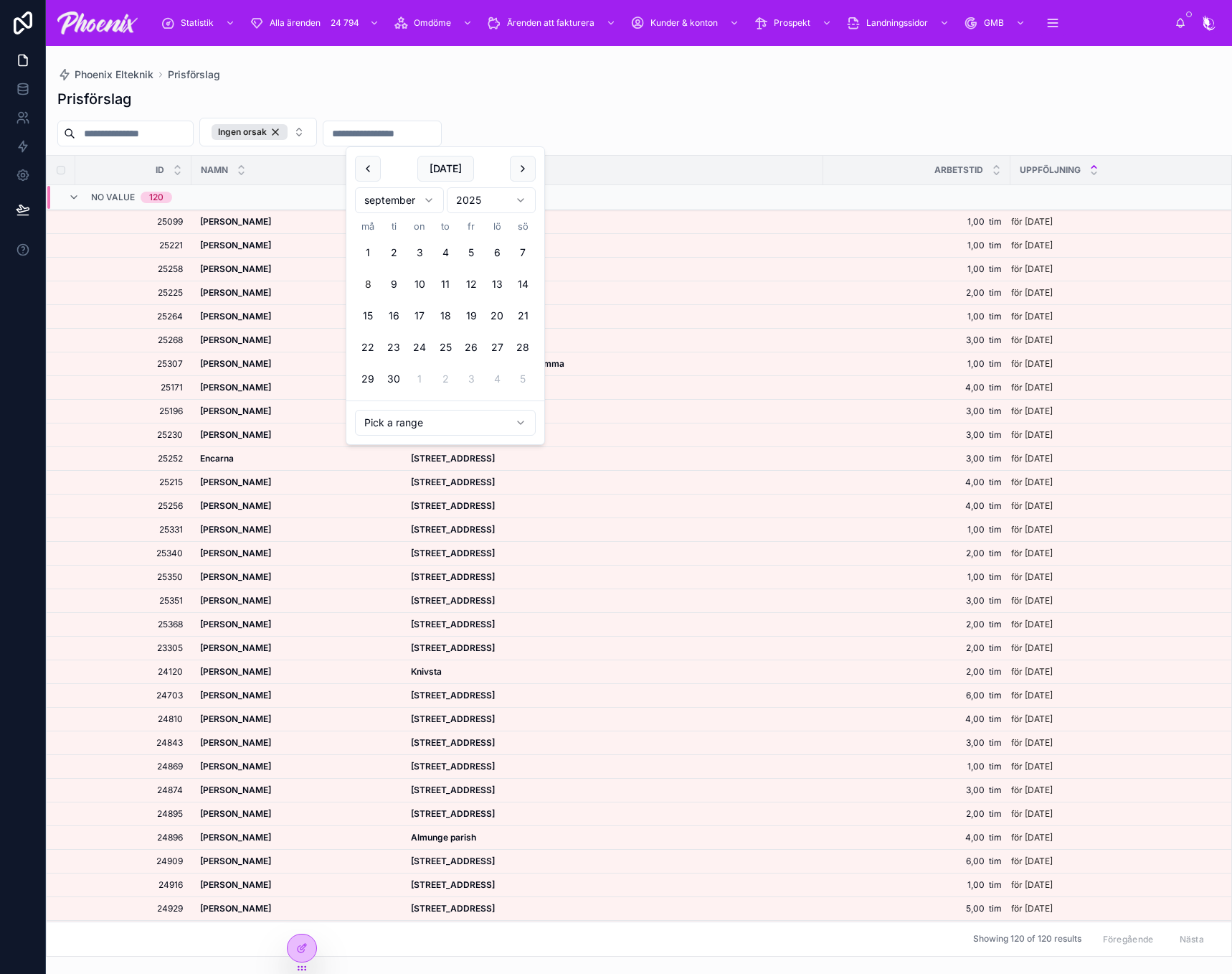
click at [405, 138] on input "text" at bounding box center [382, 133] width 118 height 20
click at [435, 166] on button "[DATE]" at bounding box center [446, 169] width 57 height 26
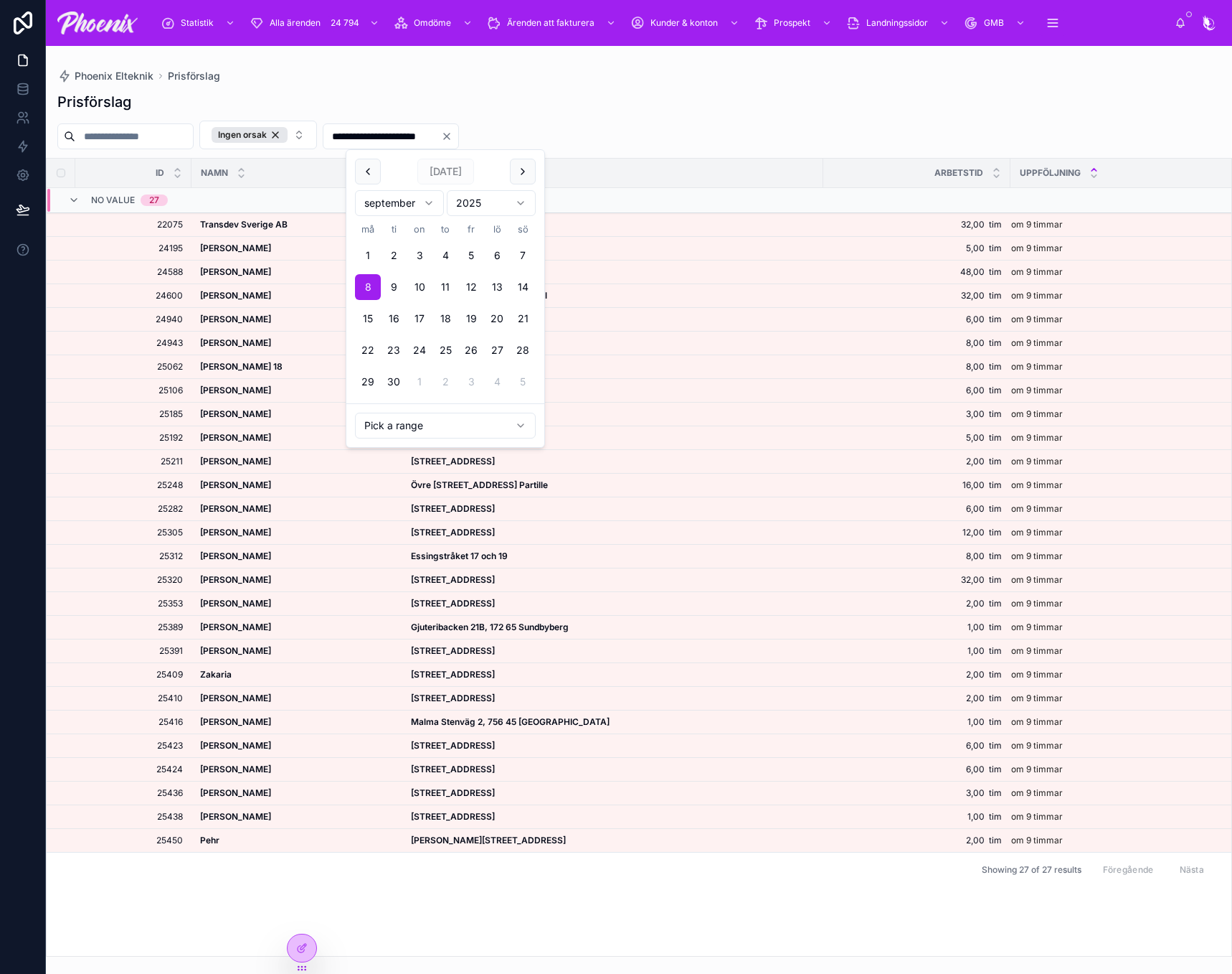
click at [391, 134] on input "**********" at bounding box center [382, 136] width 118 height 20
click at [403, 134] on input "**********" at bounding box center [382, 136] width 118 height 20
click at [396, 135] on input "**********" at bounding box center [382, 136] width 118 height 20
click at [568, 103] on div "Prisförslag" at bounding box center [639, 101] width 1163 height 20
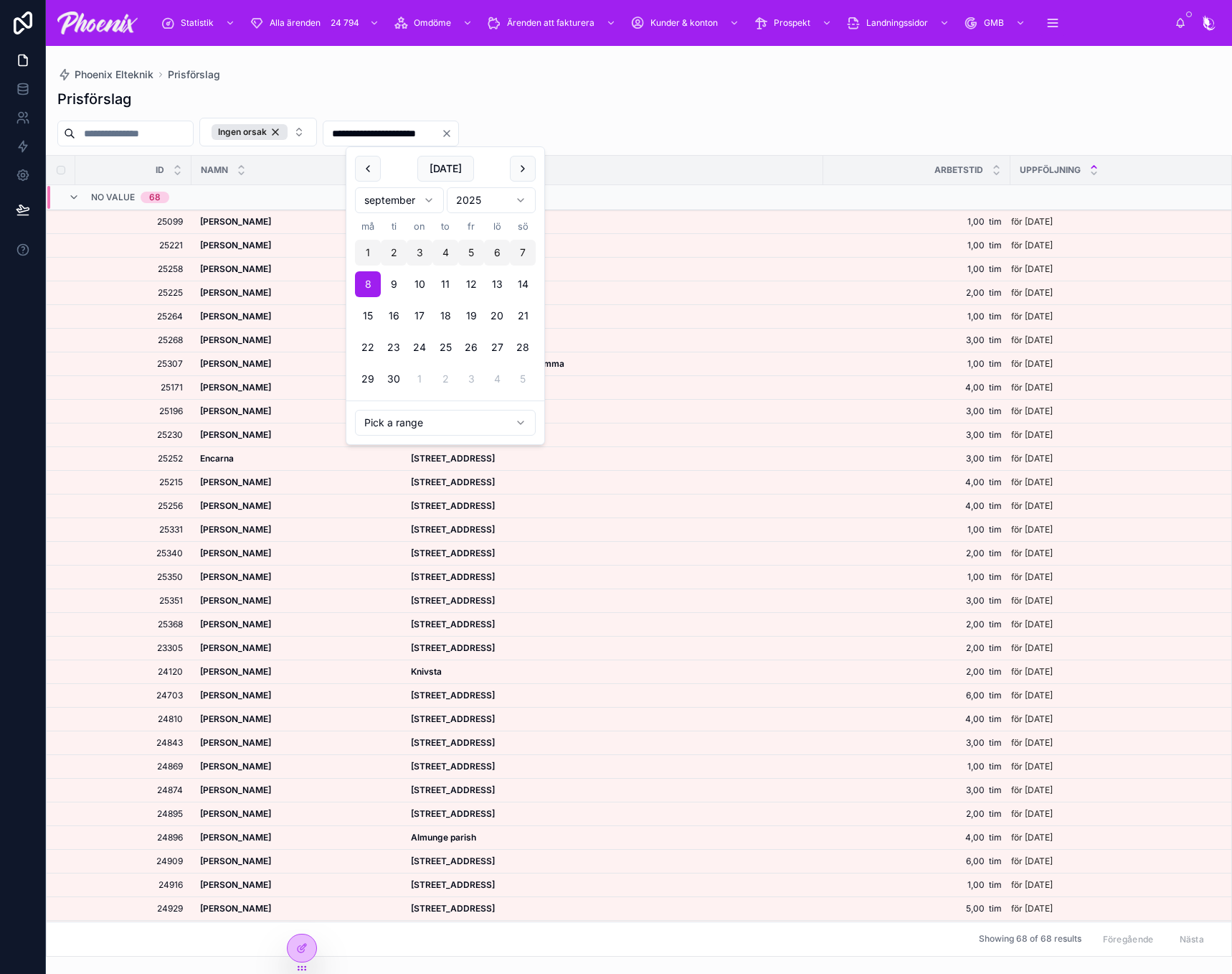
drag, startPoint x: 497, startPoint y: 133, endPoint x: 481, endPoint y: 136, distance: 16.3
click at [441, 135] on input "**********" at bounding box center [382, 133] width 118 height 20
type input "**********"
click at [707, 109] on div "Prisförslag" at bounding box center [639, 99] width 1163 height 20
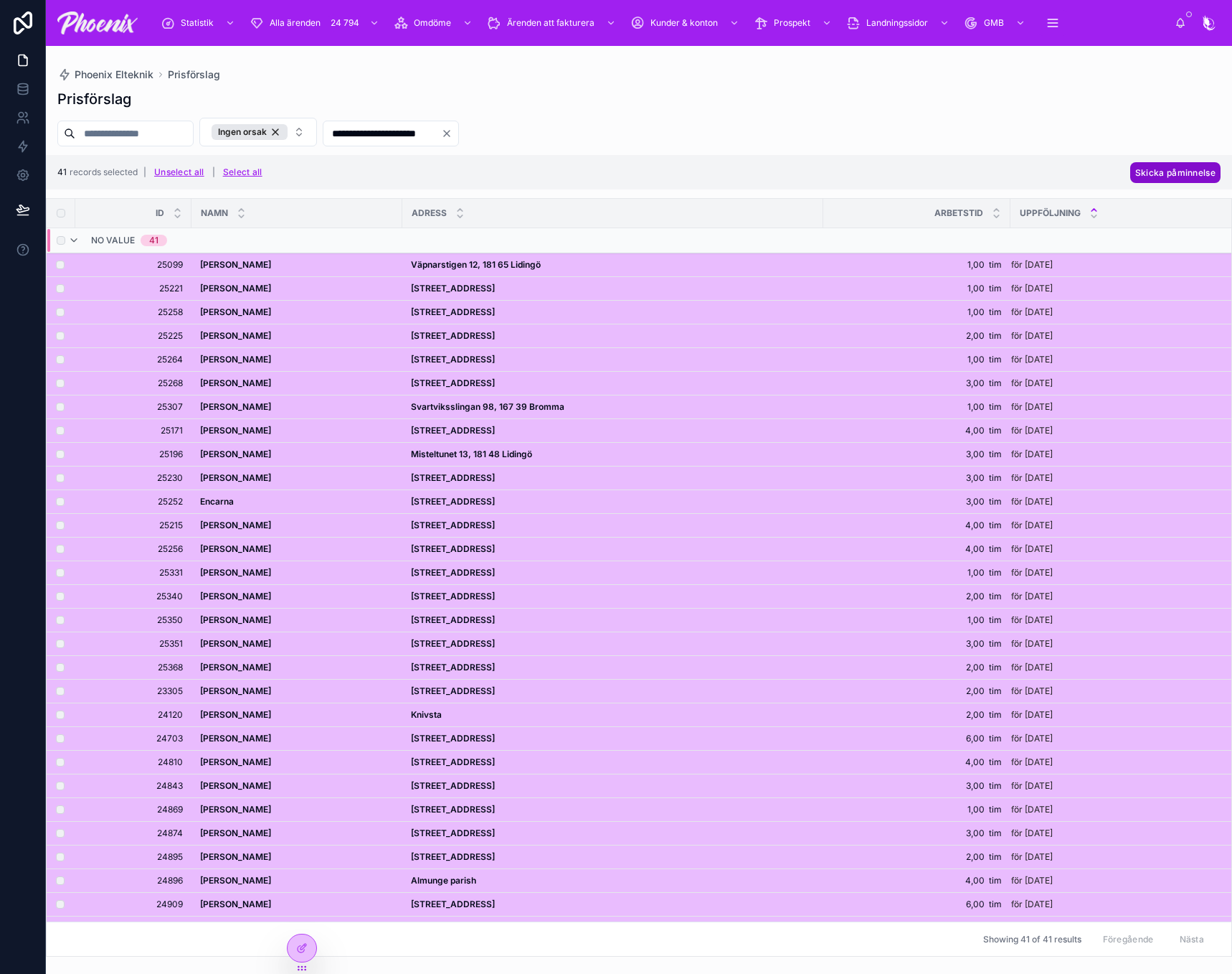
click at [1186, 171] on span "Skicka påminnelse" at bounding box center [1176, 173] width 81 height 11
click at [1195, 143] on icon at bounding box center [1197, 145] width 12 height 12
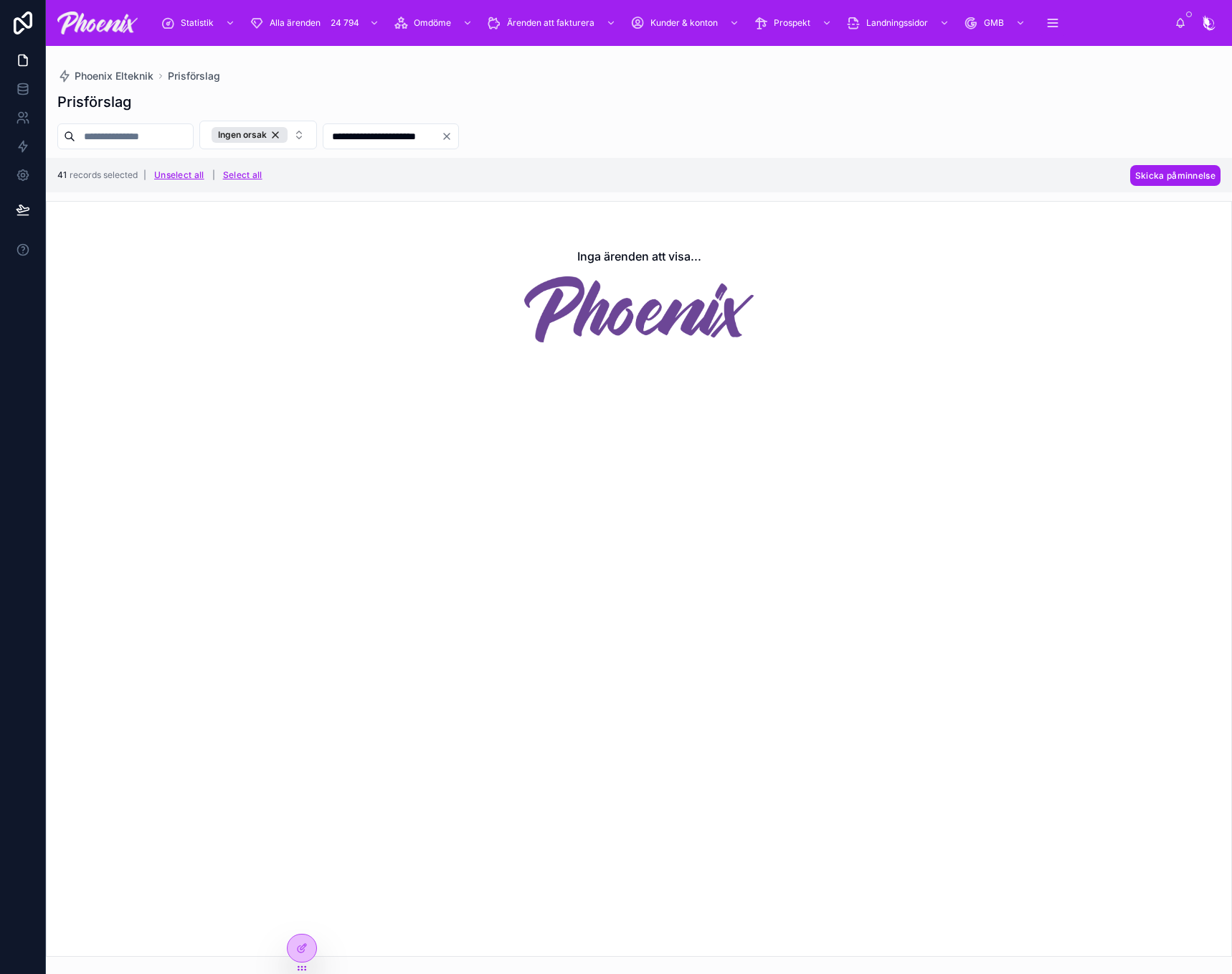
click at [1045, 419] on div "Inga ärenden att visa..." at bounding box center [640, 579] width 1187 height 756
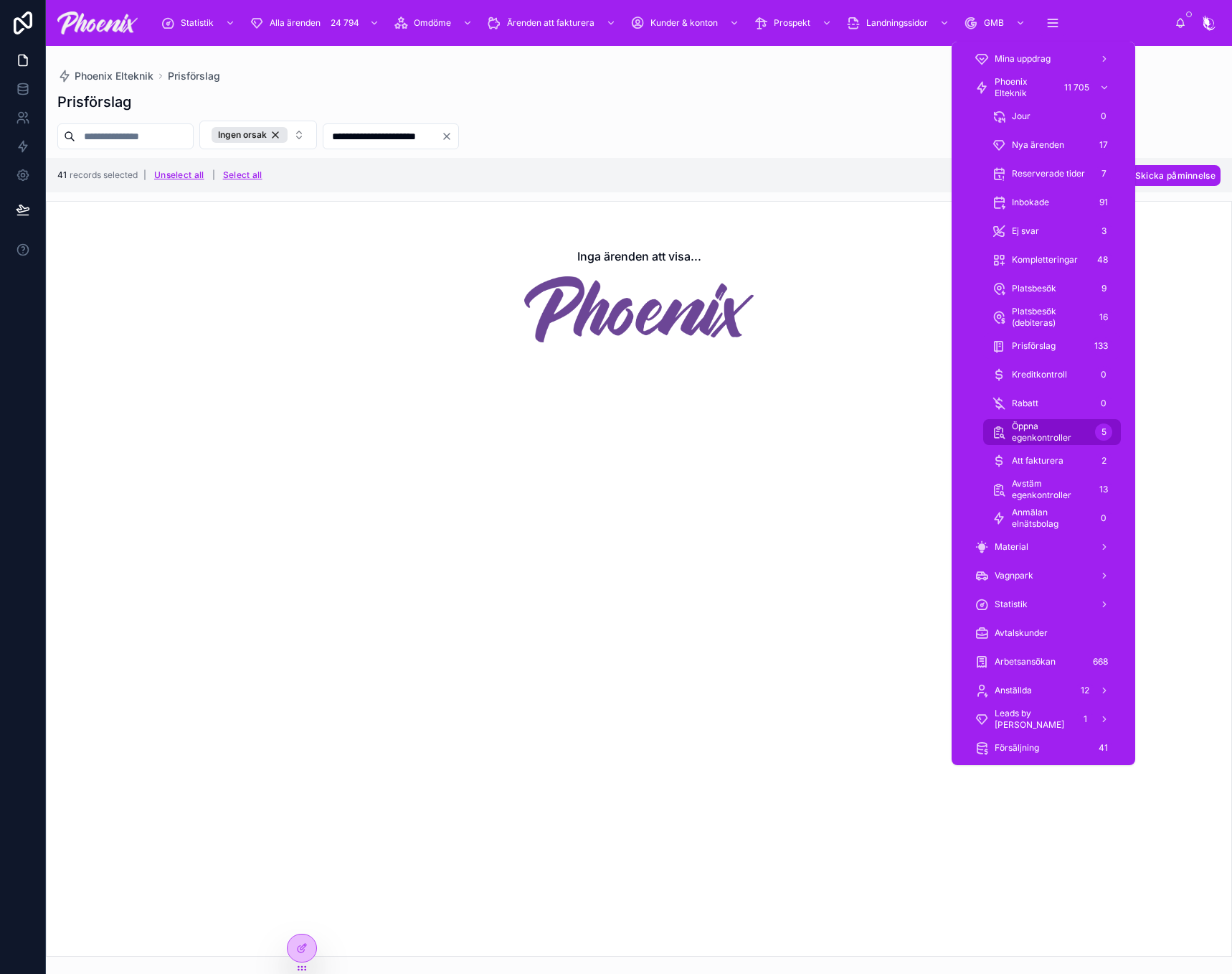
click at [1041, 443] on span "Öppna egenkontroller" at bounding box center [1051, 431] width 78 height 23
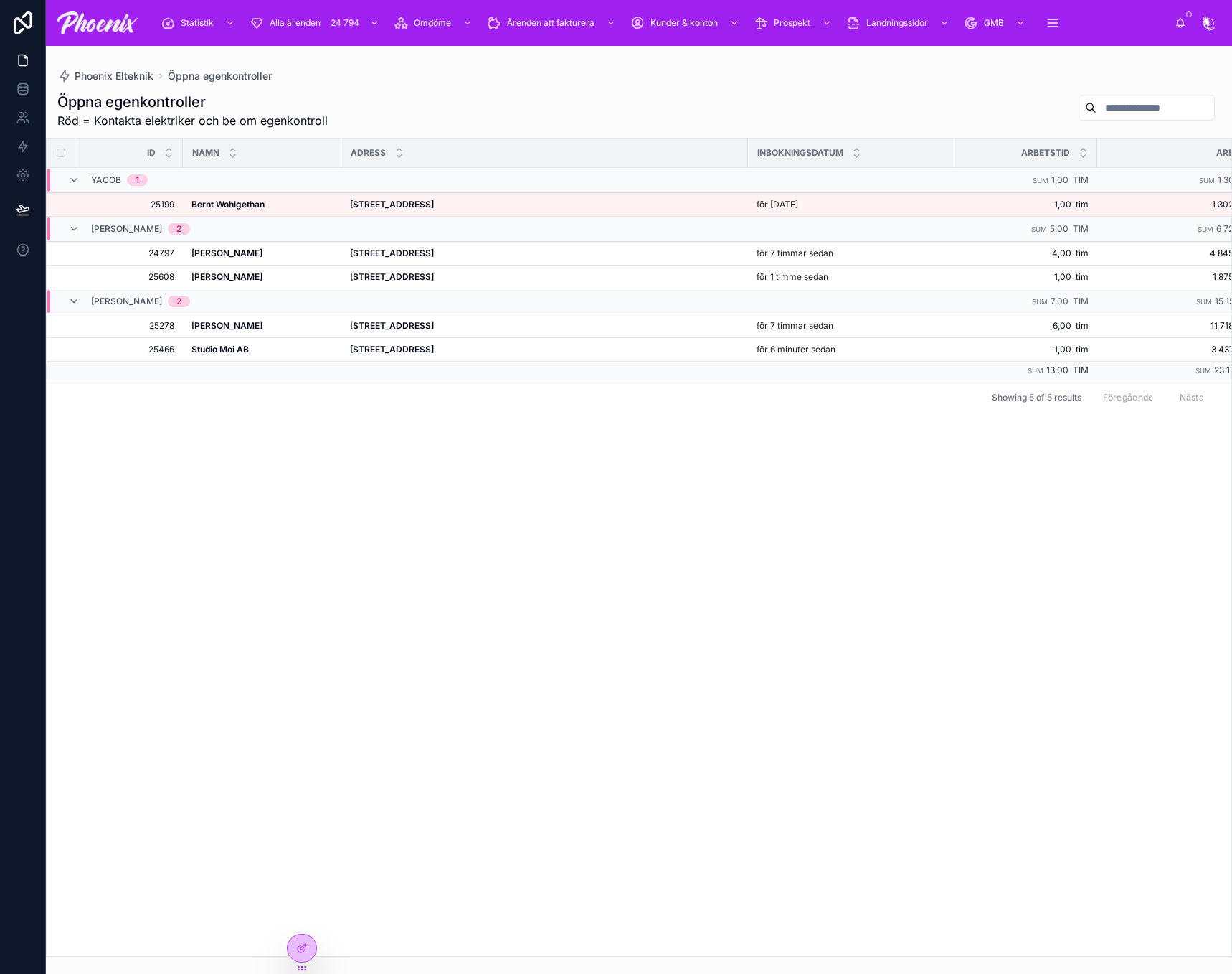
click at [380, 203] on strong "Cedervägen 16, 191 44 Sollentuna" at bounding box center [391, 204] width 84 height 11
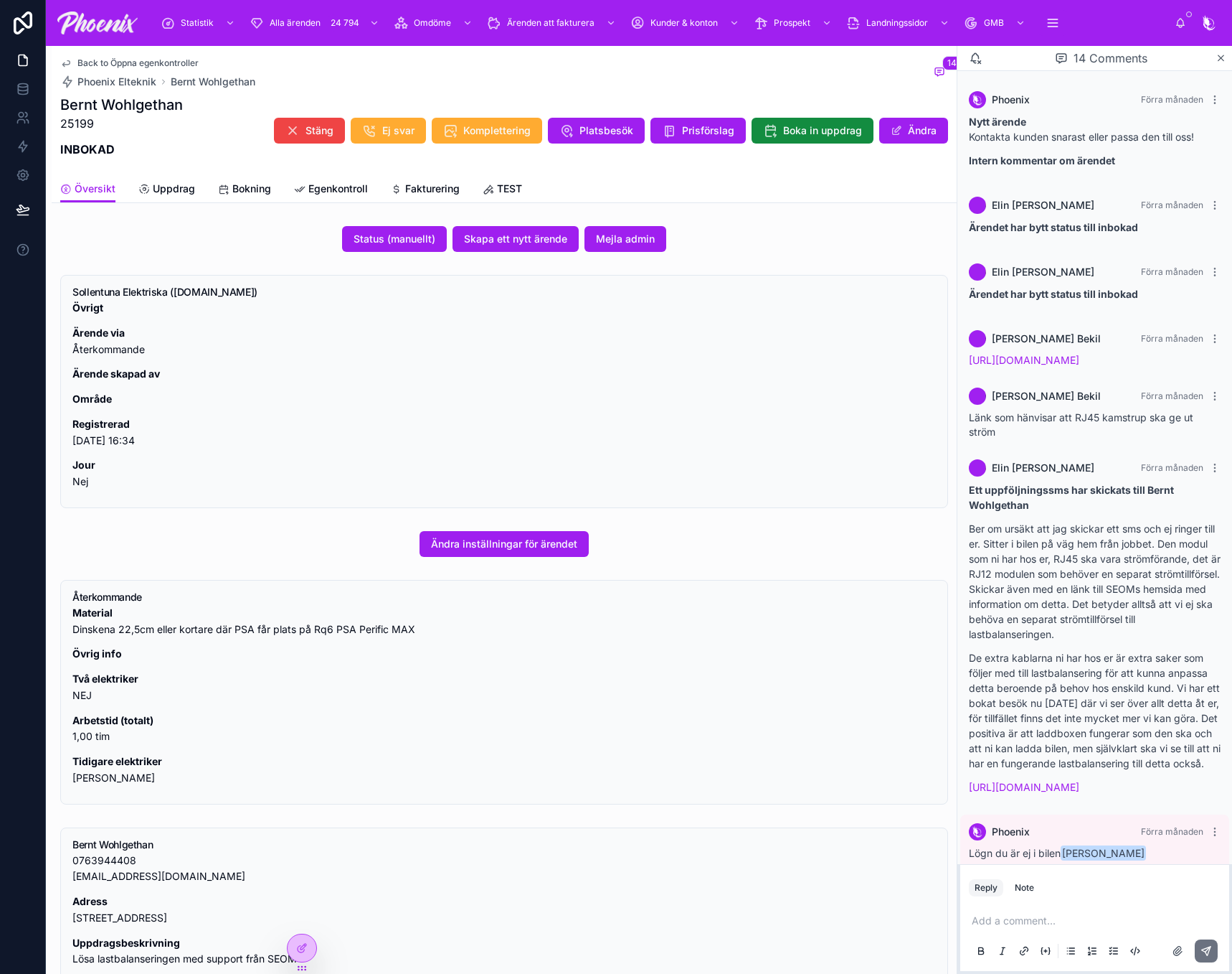
scroll to position [567, 0]
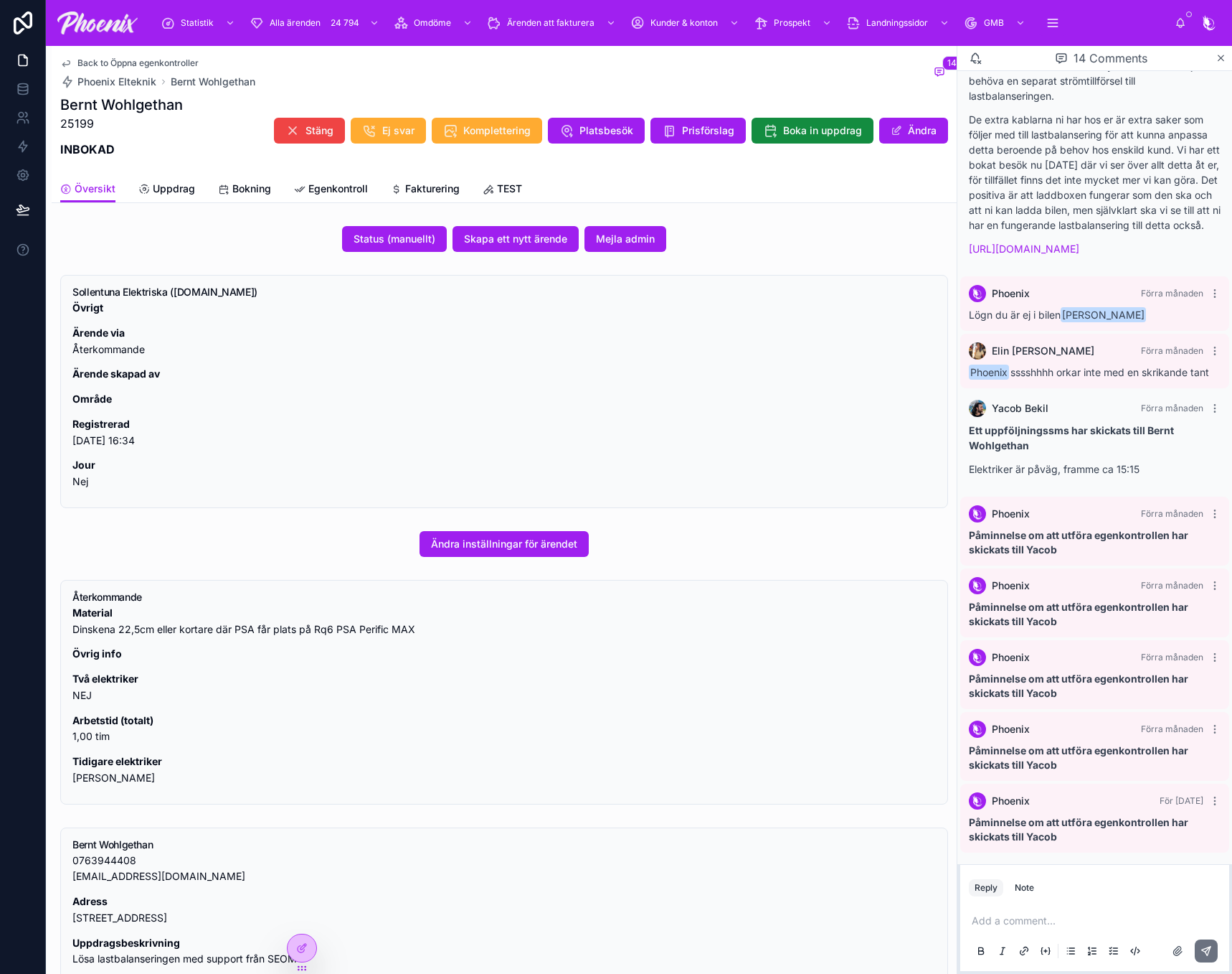
drag, startPoint x: 907, startPoint y: 367, endPoint x: 892, endPoint y: 366, distance: 15.0
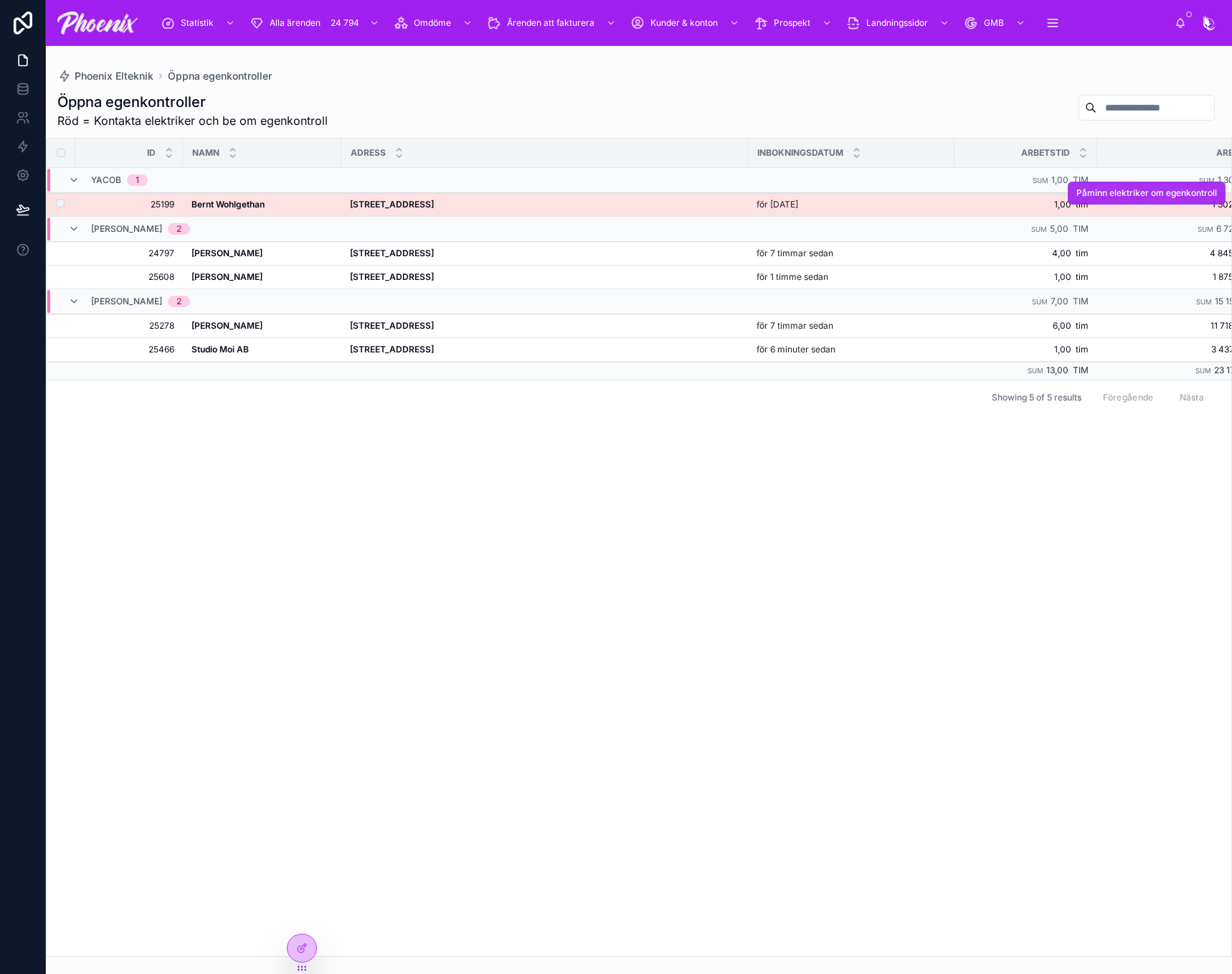
click at [1093, 191] on span "Påminn elektriker om egenkontroll" at bounding box center [1147, 193] width 140 height 12
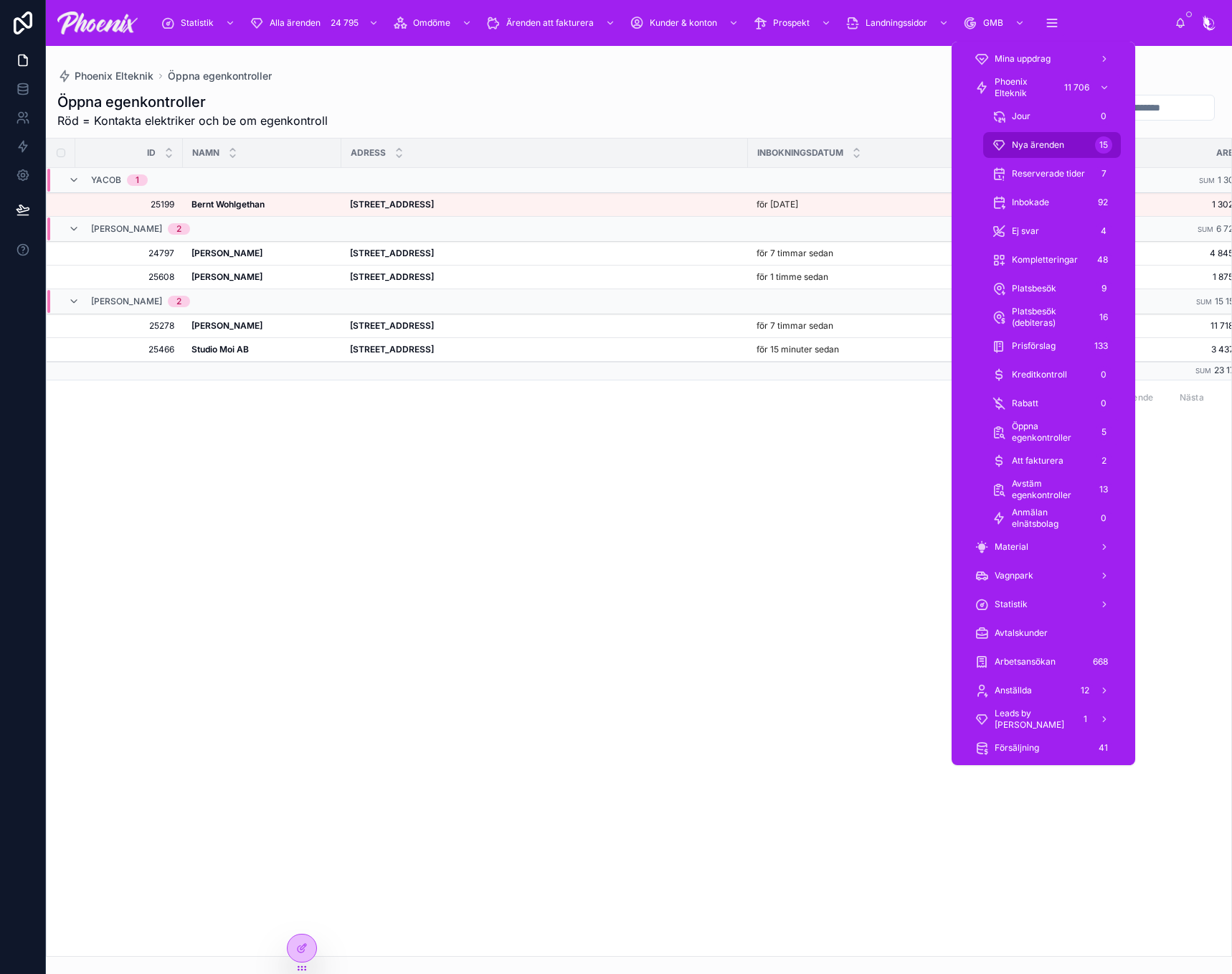
click at [1049, 134] on div "Nya ärenden 15" at bounding box center [1052, 144] width 120 height 23
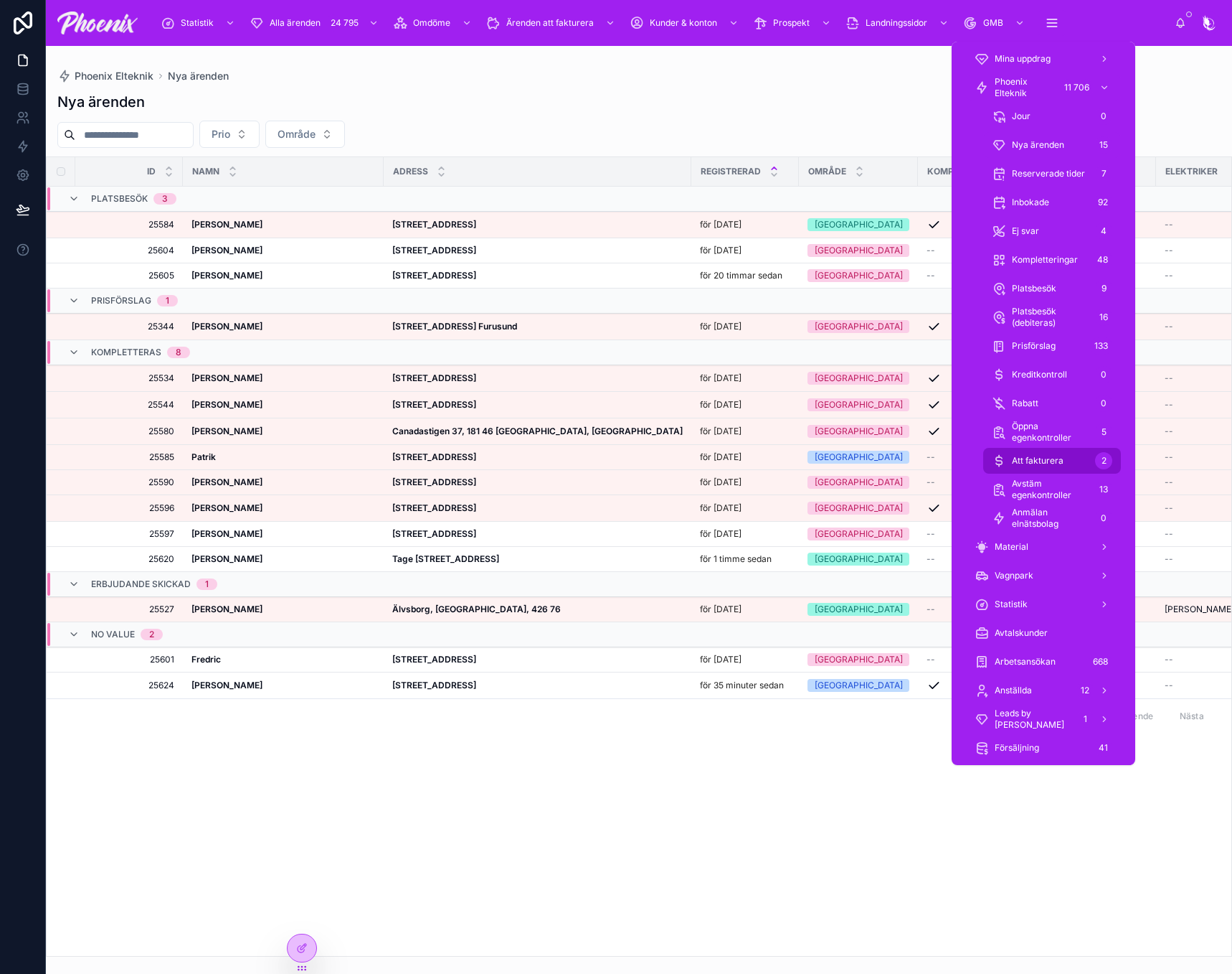
click at [1064, 466] on div "Att fakturera 2" at bounding box center [1052, 460] width 120 height 23
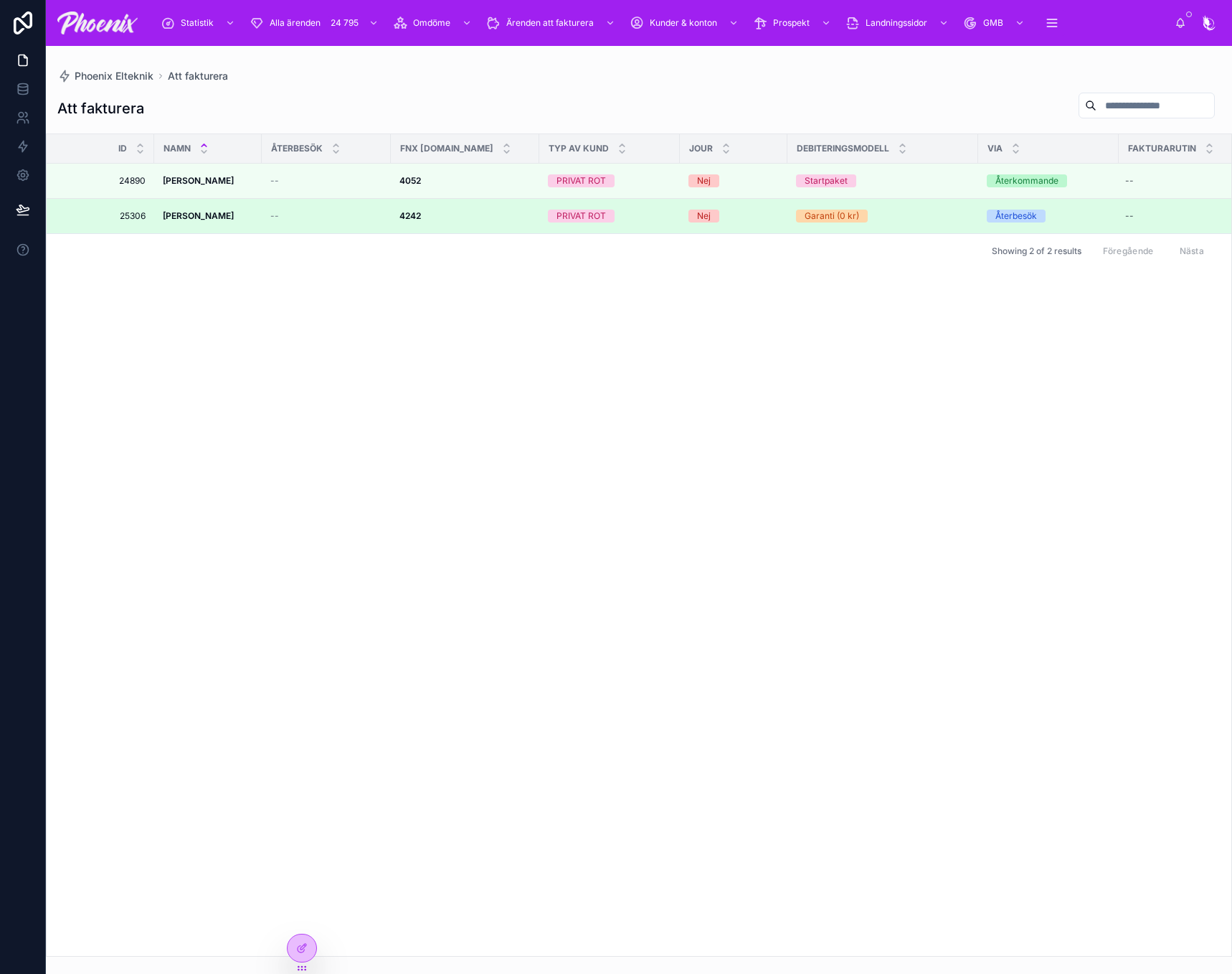
click at [865, 211] on span "Garanti (0 kr)" at bounding box center [832, 216] width 72 height 13
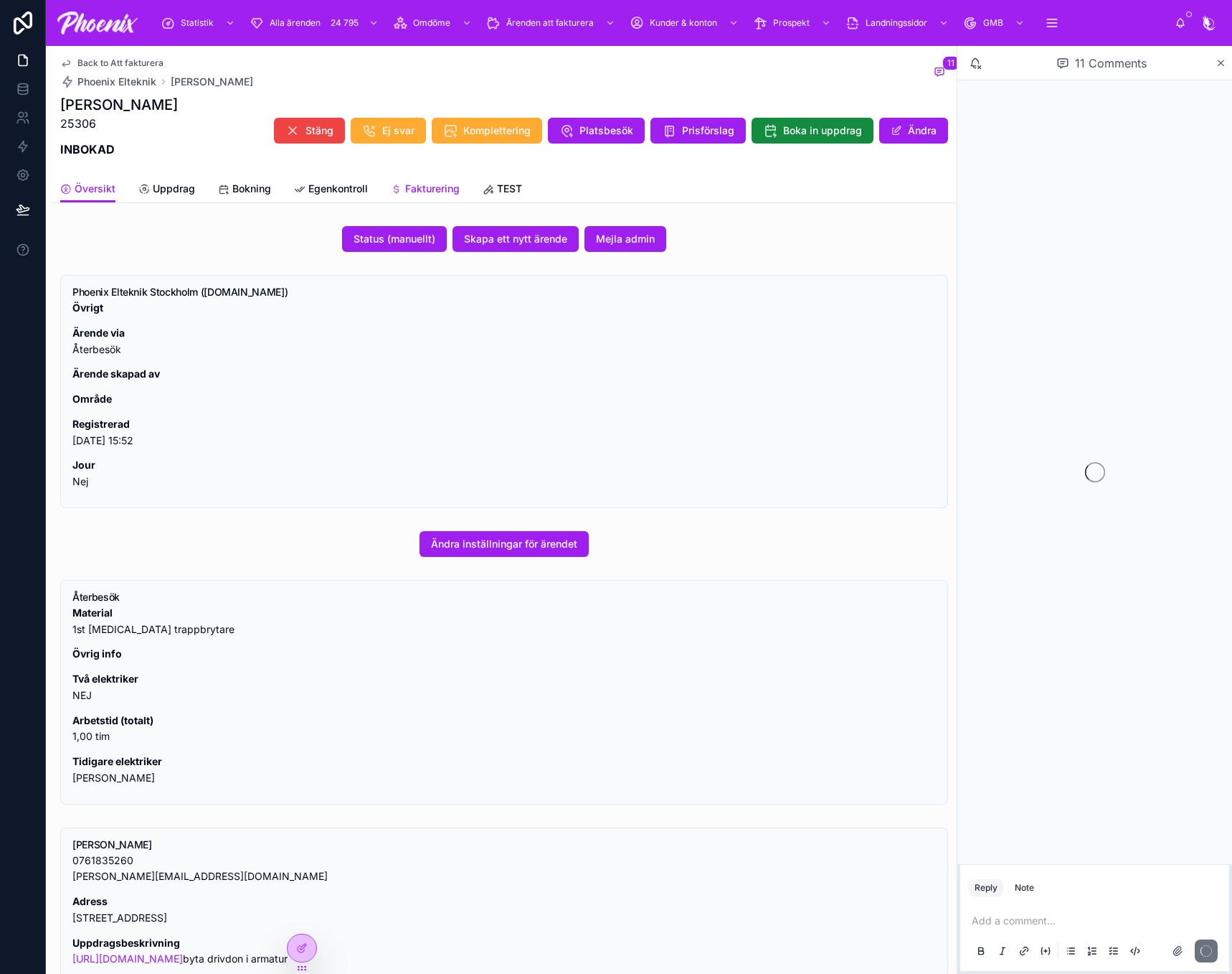
click at [435, 186] on span "Fakturering" at bounding box center [432, 188] width 54 height 14
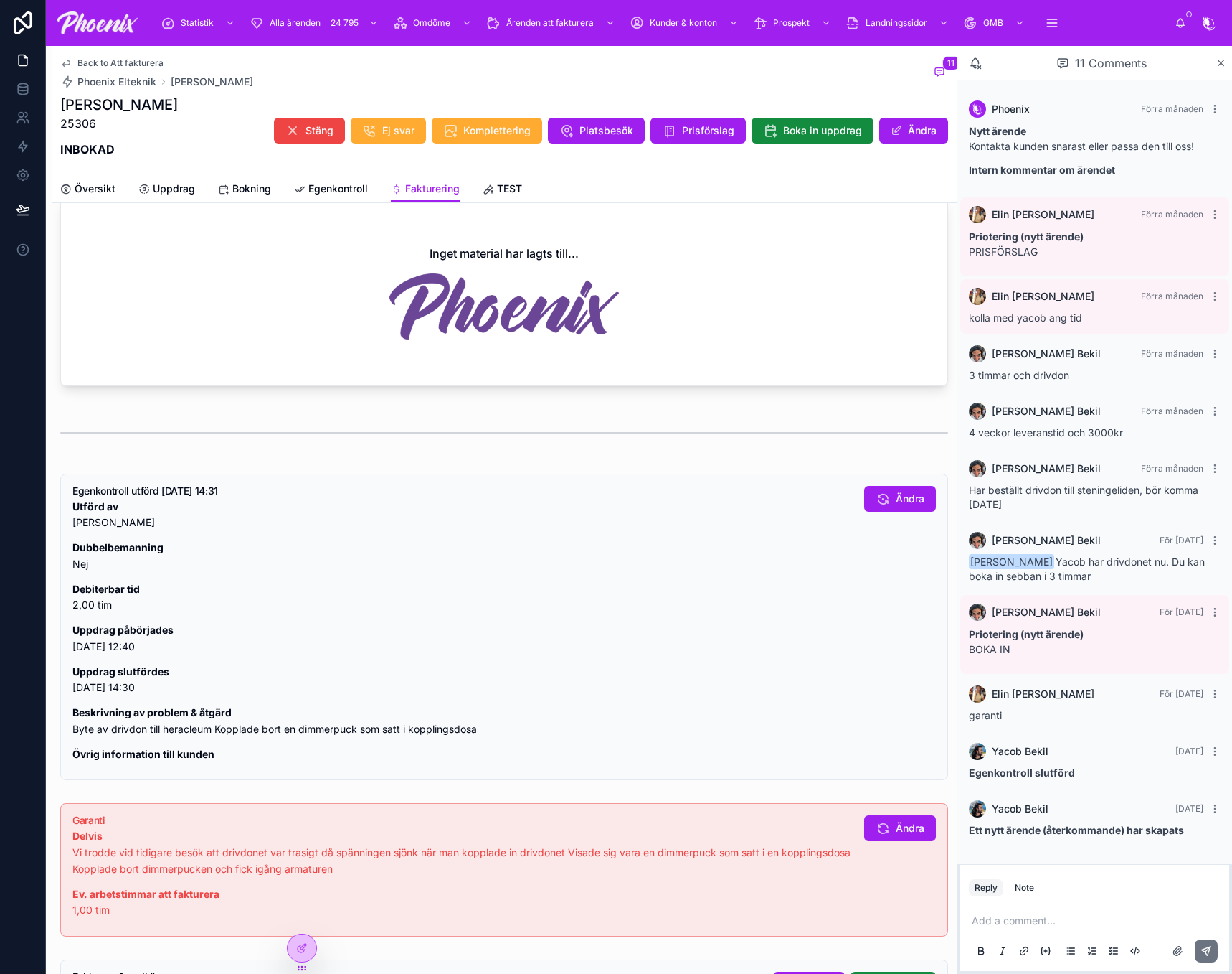
scroll to position [932, 0]
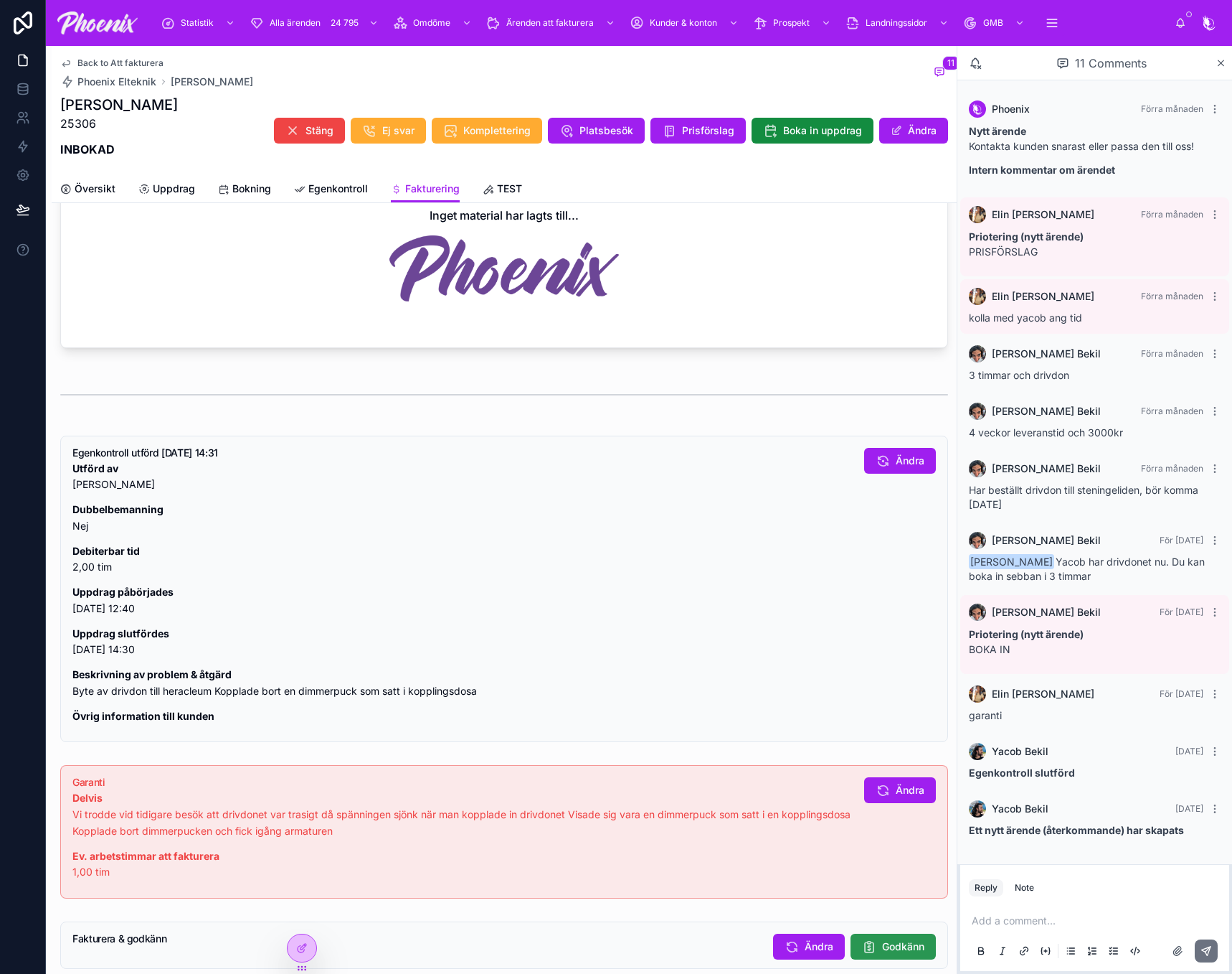
click at [898, 950] on span "Godkänn" at bounding box center [903, 947] width 43 height 14
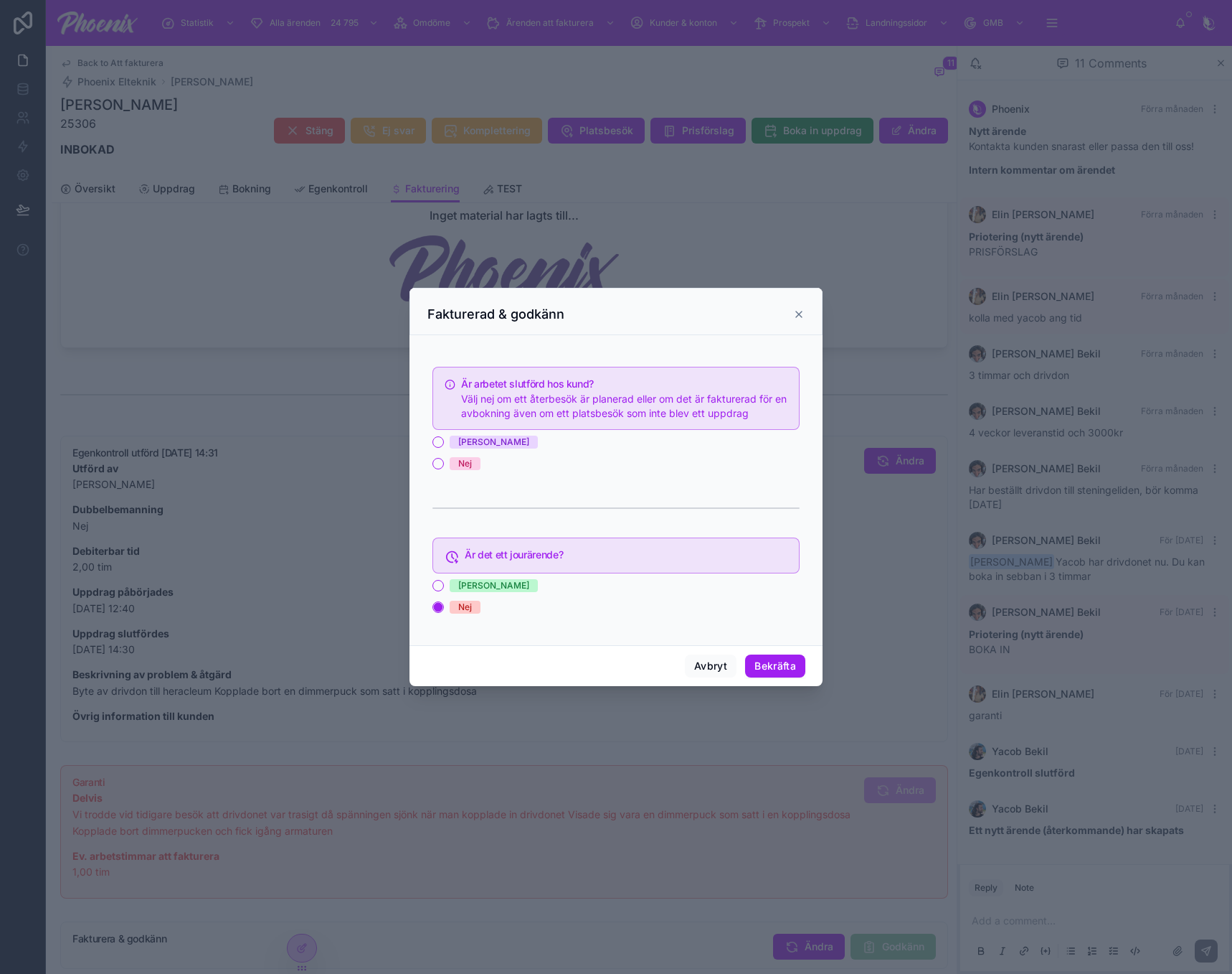
click at [446, 464] on div "Nej" at bounding box center [616, 463] width 367 height 13
click at [439, 462] on button "Nej" at bounding box center [438, 463] width 12 height 12
click at [780, 663] on button "Bekräfta" at bounding box center [775, 665] width 61 height 23
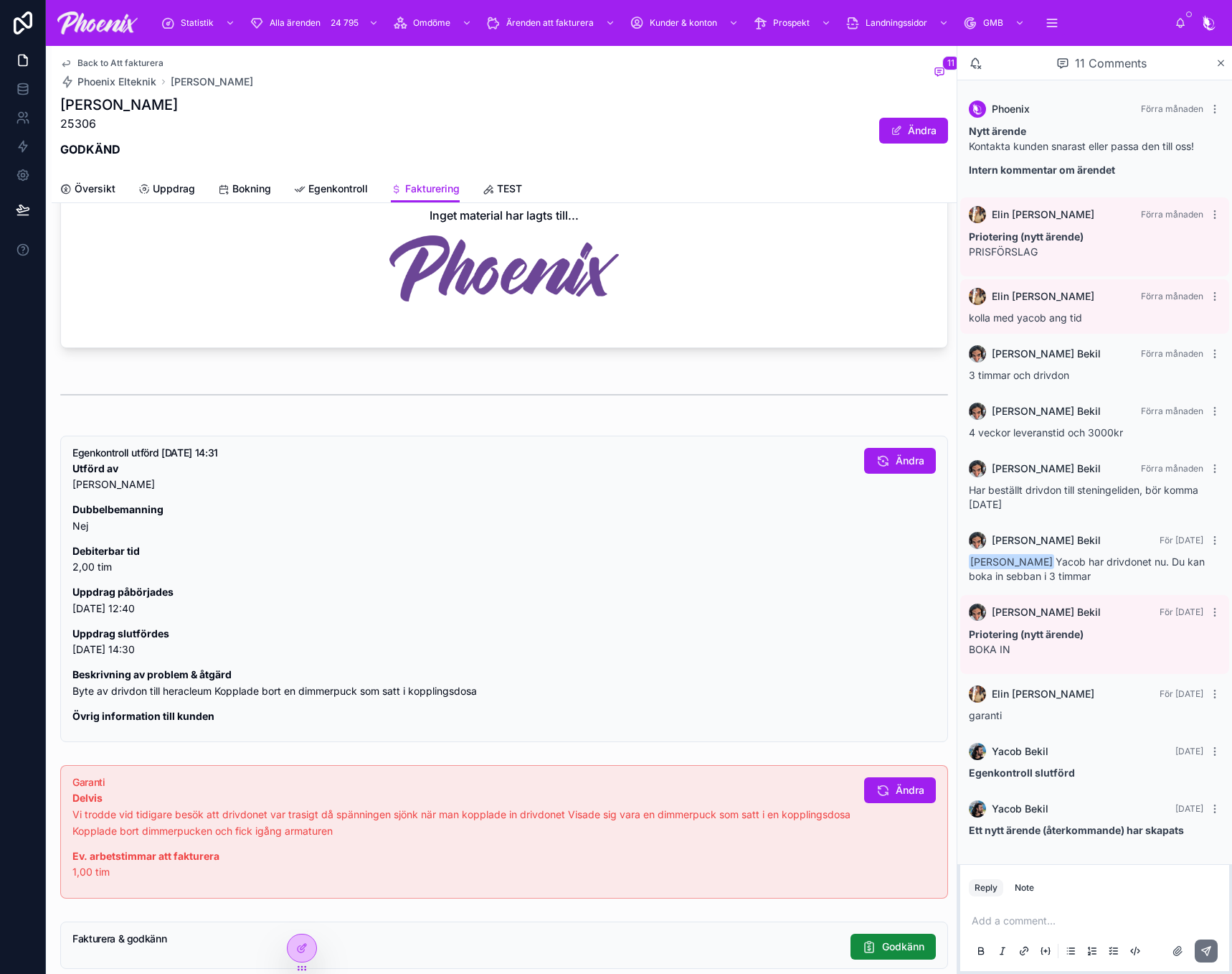
click at [216, 825] on p "Delvis Vi trodde vid tidigare besök att drivdonet var trasigt då spänningen sjö…" at bounding box center [463, 815] width 781 height 49
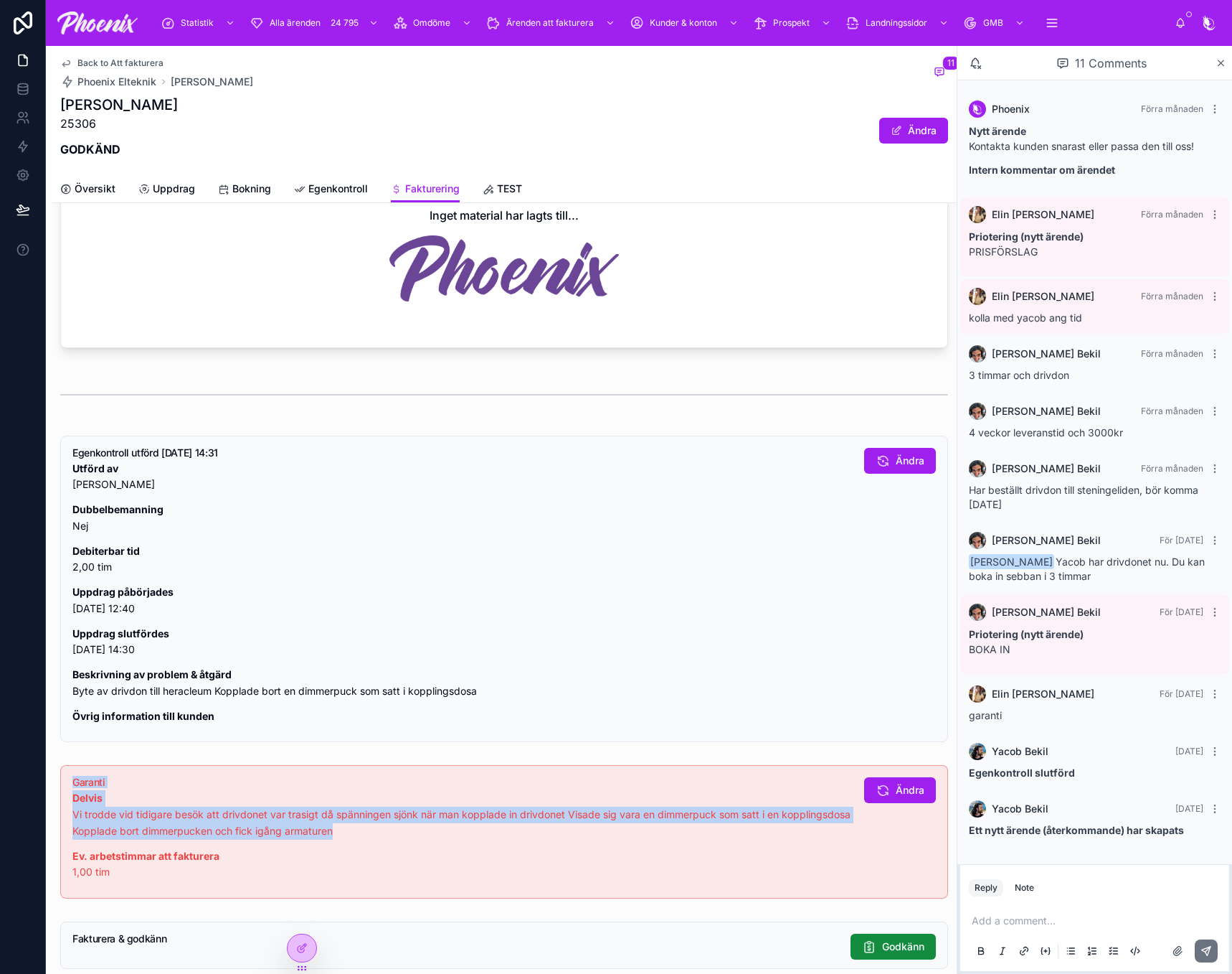
drag, startPoint x: 216, startPoint y: 825, endPoint x: 68, endPoint y: 782, distance: 154.1
click at [68, 782] on div "Garanti Delvis Vi trodde vid tidigare besök att drivdonet var trasigt då spänni…" at bounding box center [505, 831] width 888 height 133
copy div "Garanti Delvis Vi trodde vid tidigare besök att drivdonet var trasigt då spänni…"
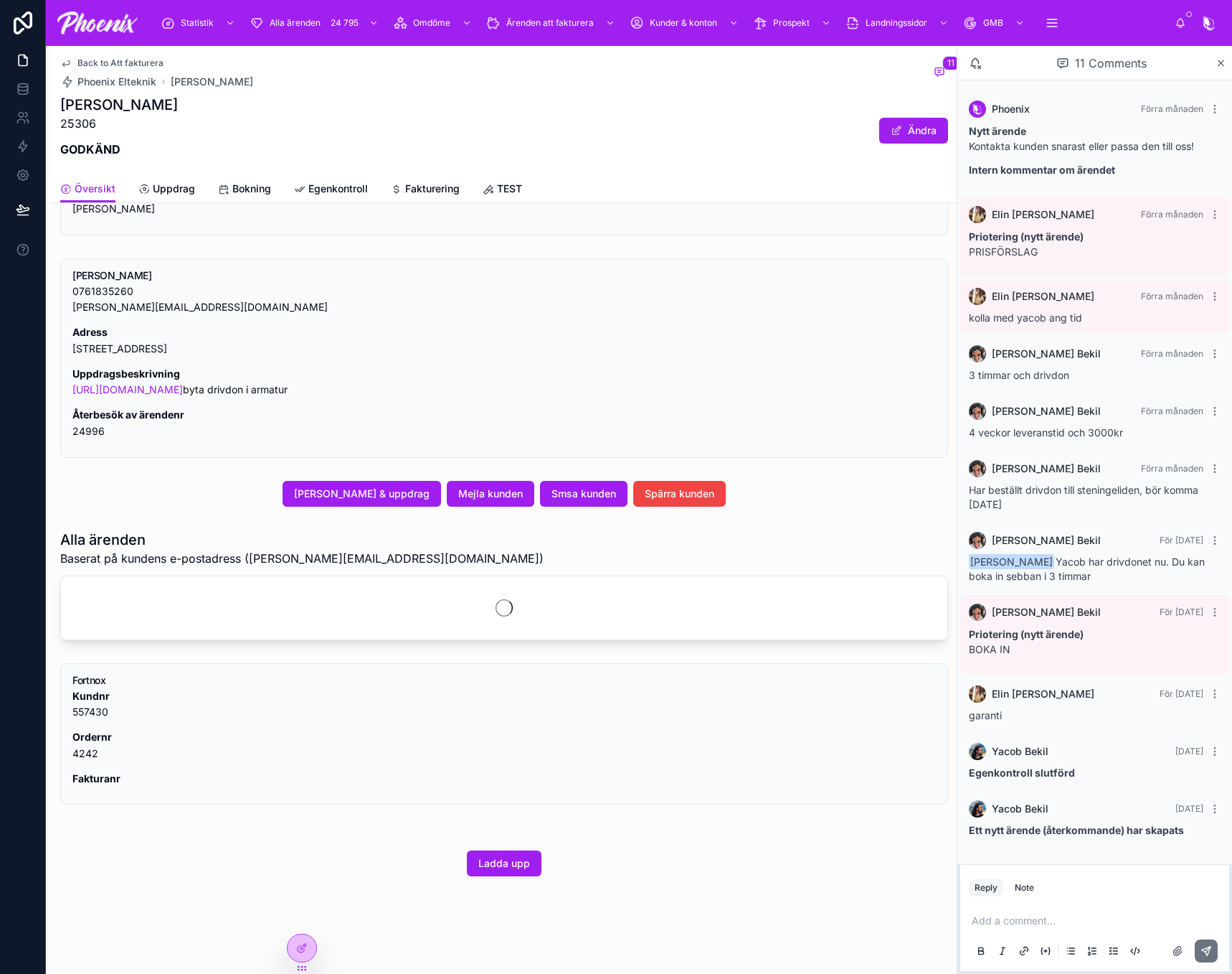
scroll to position [635, 0]
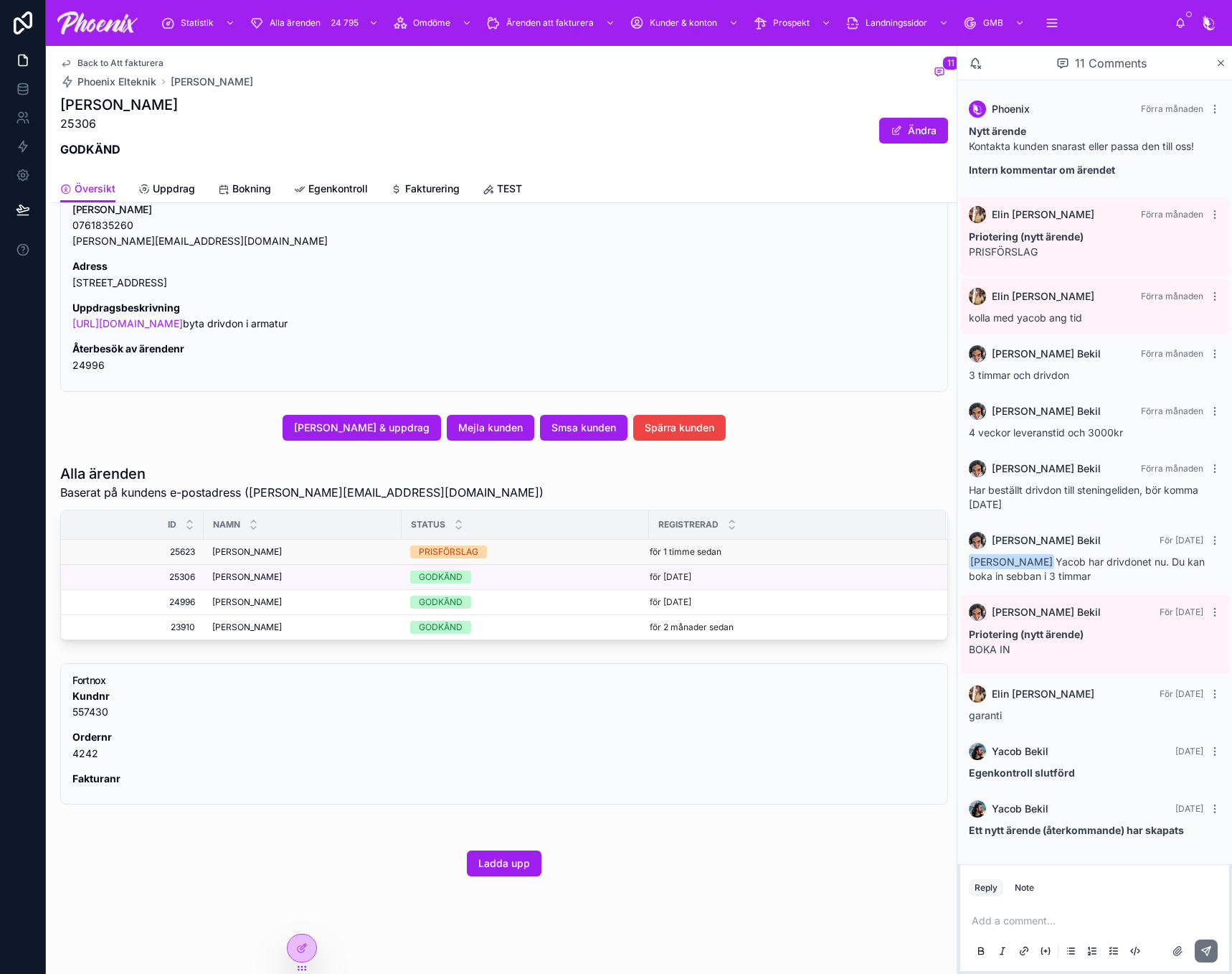
click at [426, 550] on div "PRISFÖRSLAG" at bounding box center [448, 552] width 60 height 13
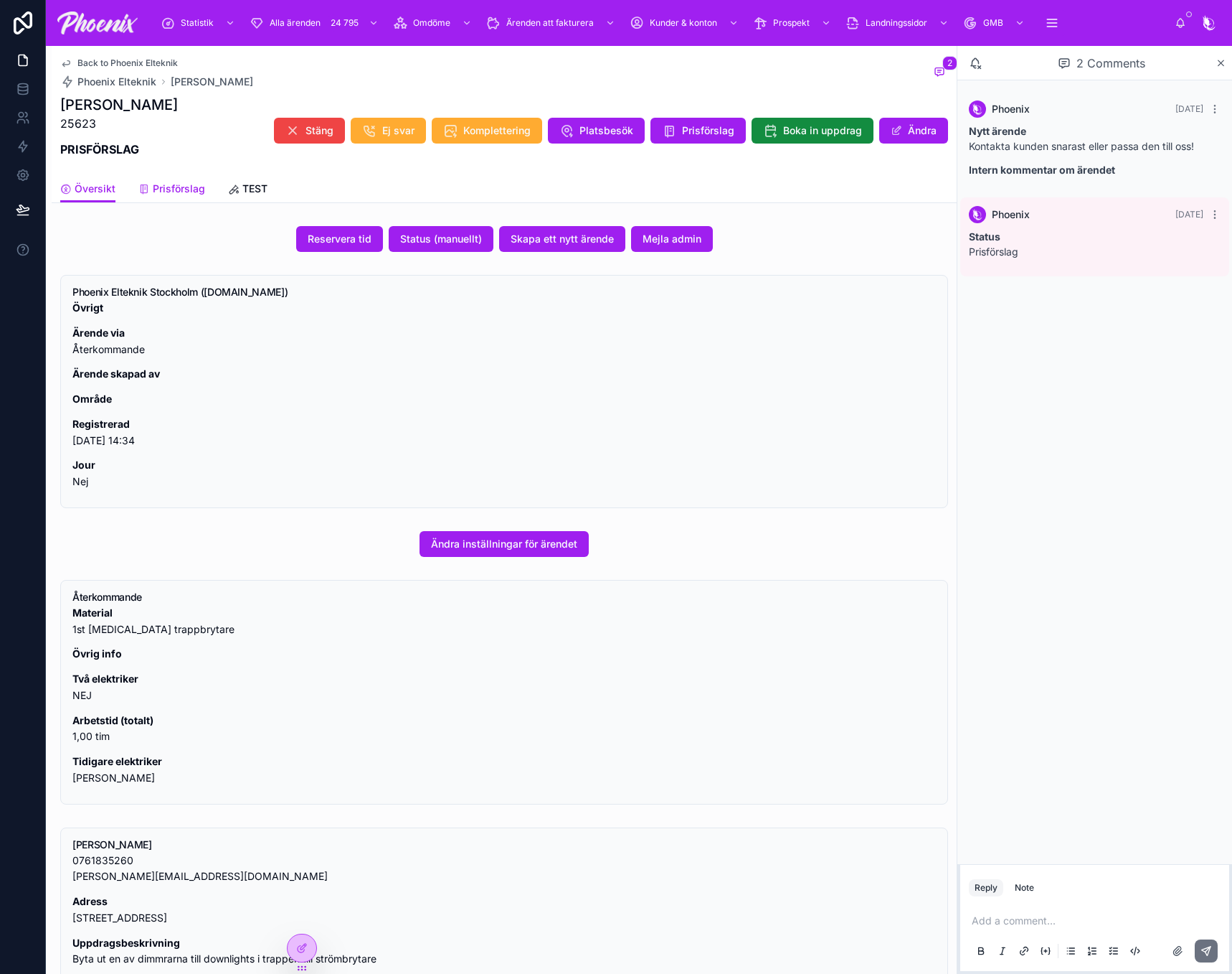
click at [185, 195] on span "Prisförslag" at bounding box center [179, 188] width 53 height 14
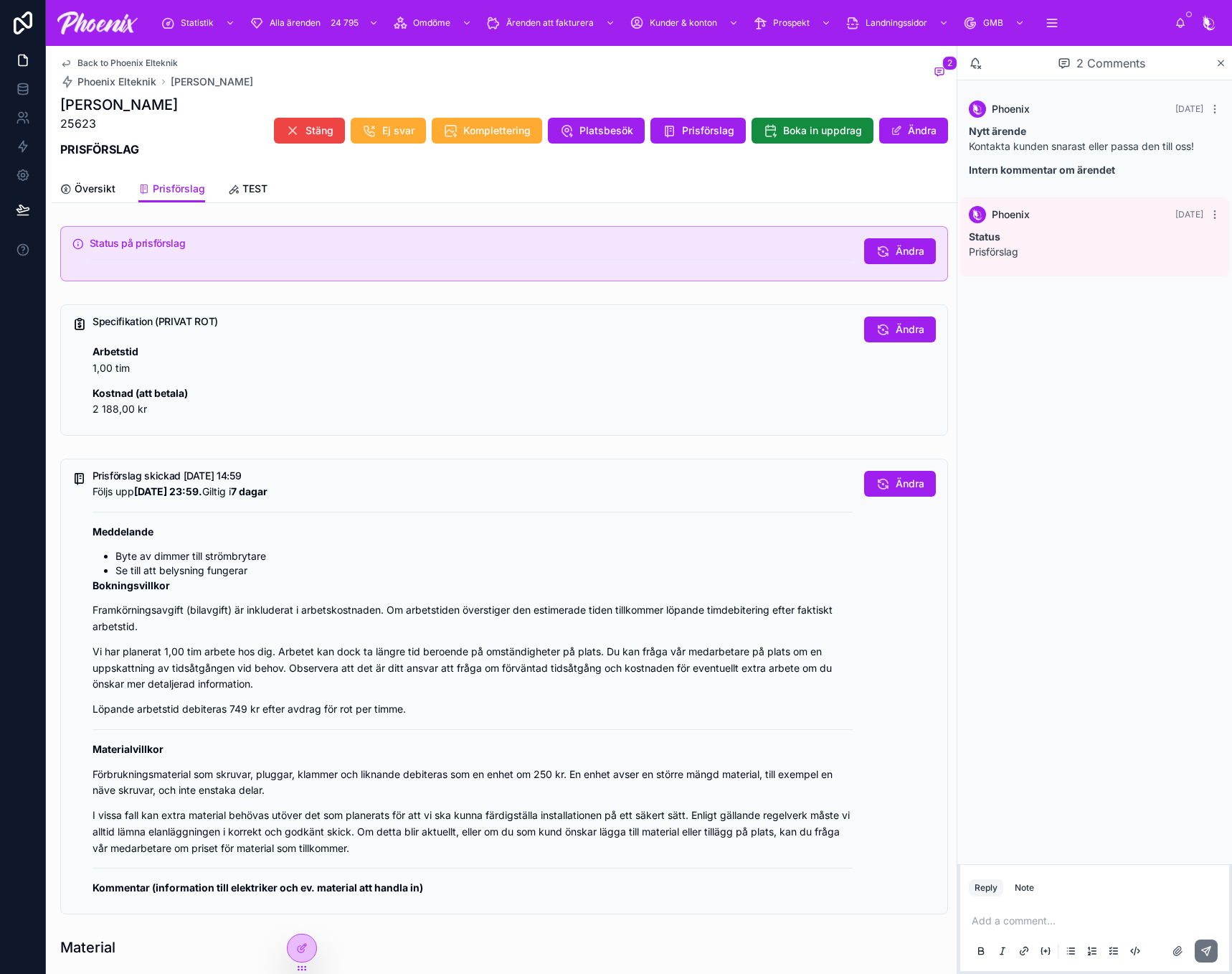
drag, startPoint x: 277, startPoint y: 143, endPoint x: 124, endPoint y: 196, distance: 161.9
click at [118, 194] on div "Översikt Prisförslag TEST" at bounding box center [505, 188] width 888 height 27
click at [114, 194] on div "Översikt Prisförslag TEST" at bounding box center [505, 188] width 888 height 27
click at [101, 194] on span "Översikt" at bounding box center [94, 188] width 41 height 14
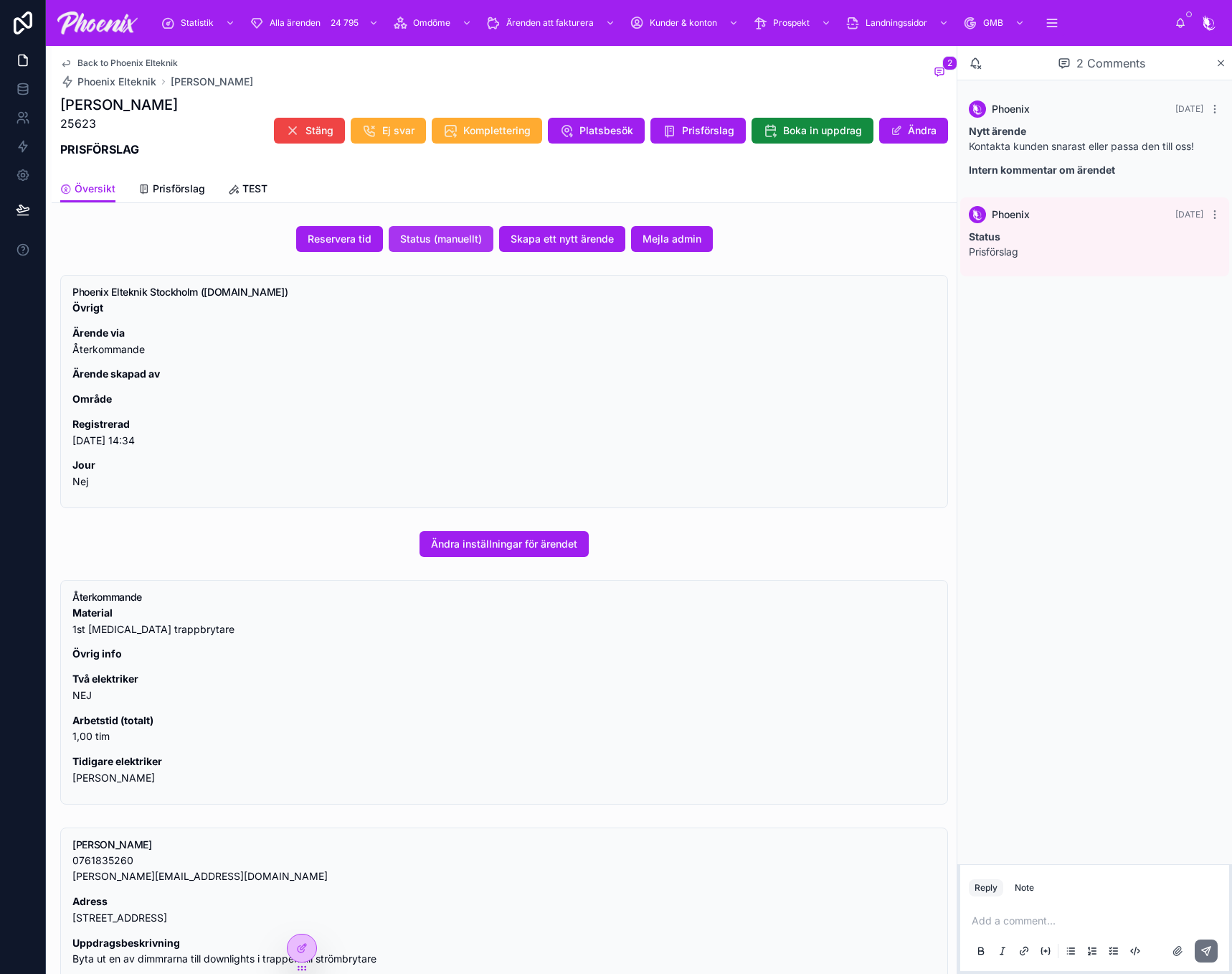
click at [418, 243] on span "Status (manuellt)" at bounding box center [441, 239] width 82 height 14
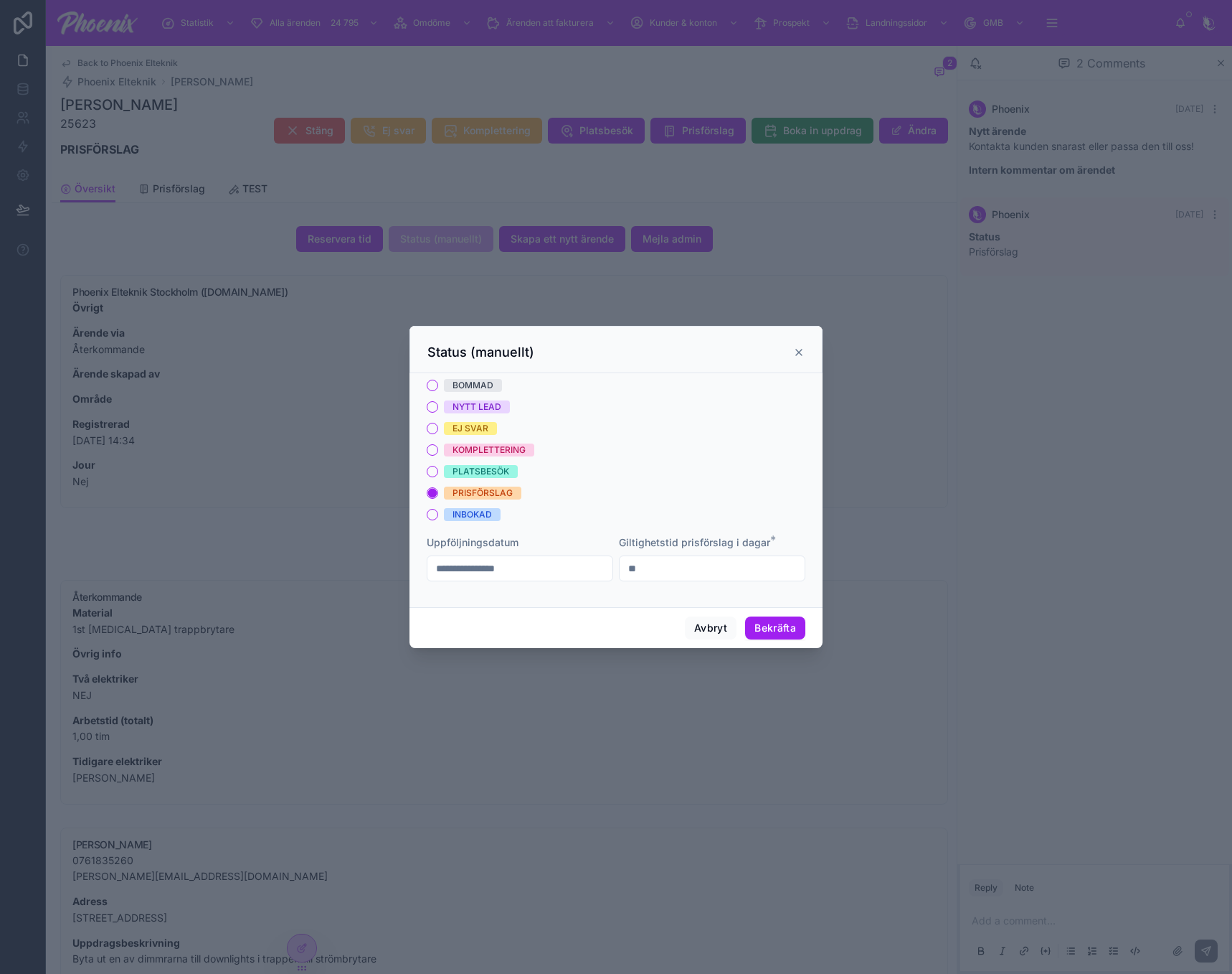
click at [487, 391] on div "BOMMAD" at bounding box center [473, 385] width 41 height 13
click at [438, 391] on button "BOMMAD" at bounding box center [432, 385] width 12 height 12
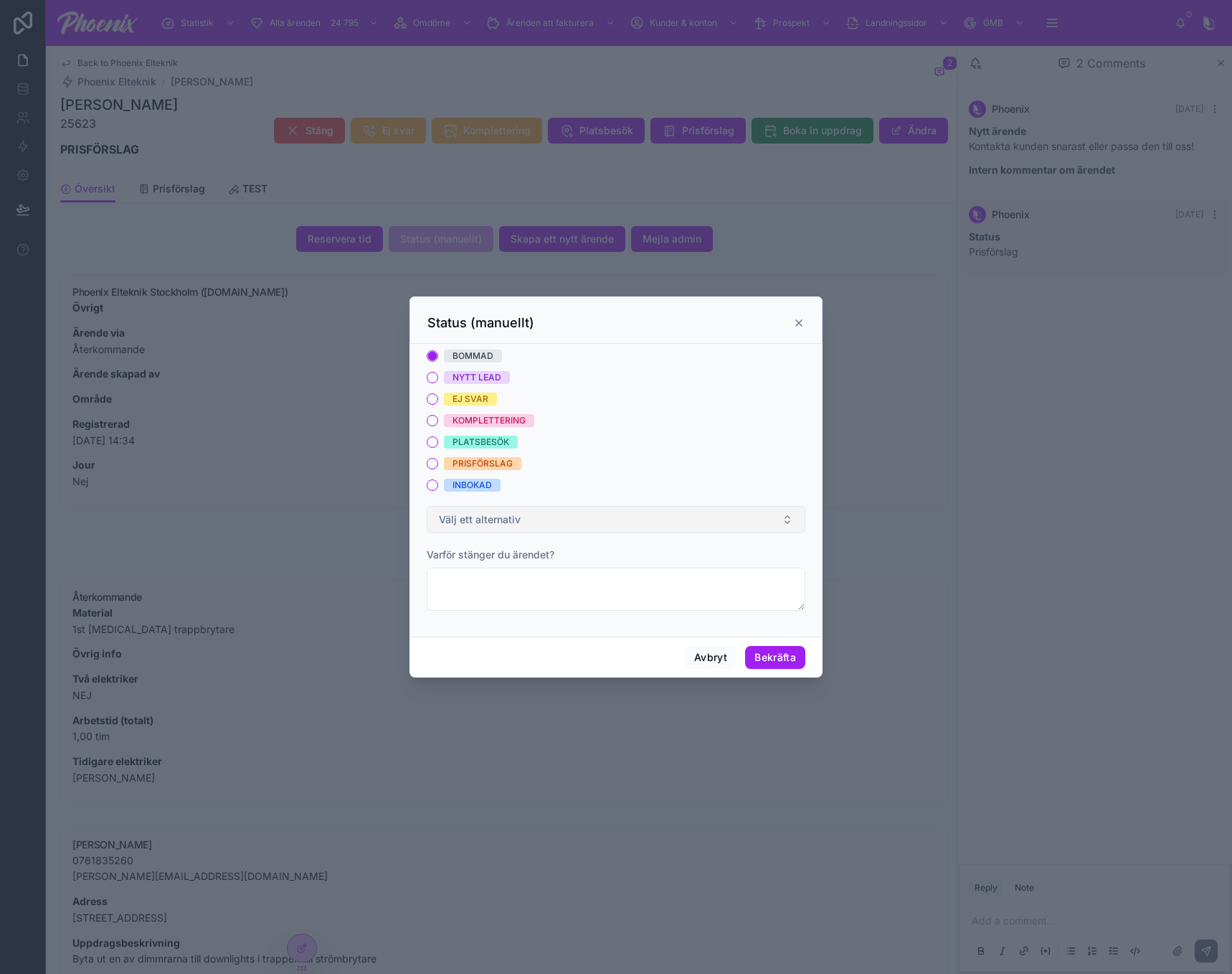
click at [495, 527] on button "Välj ett alternativ" at bounding box center [616, 519] width 379 height 27
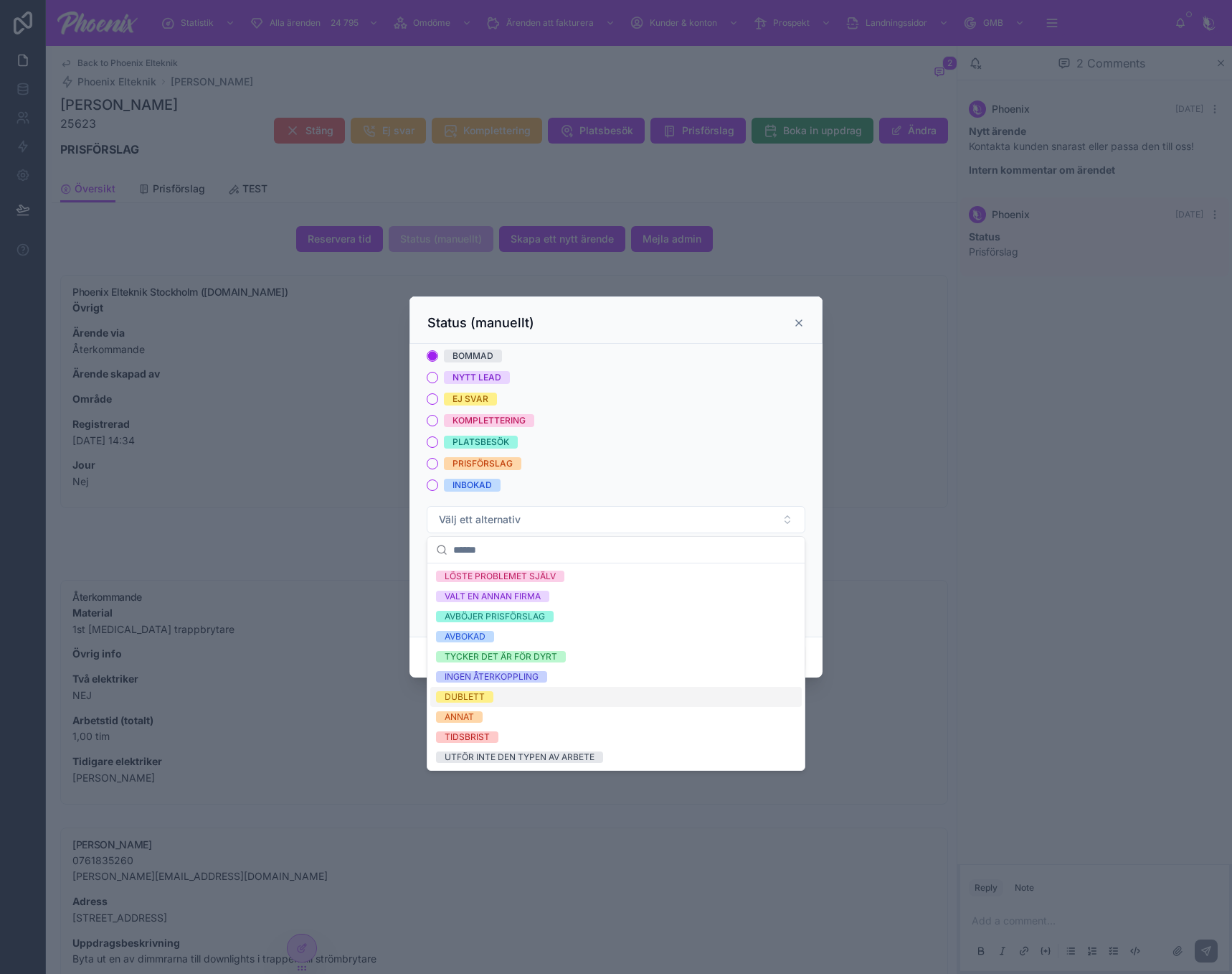
click at [505, 702] on div "DUBLETT" at bounding box center [616, 697] width 371 height 20
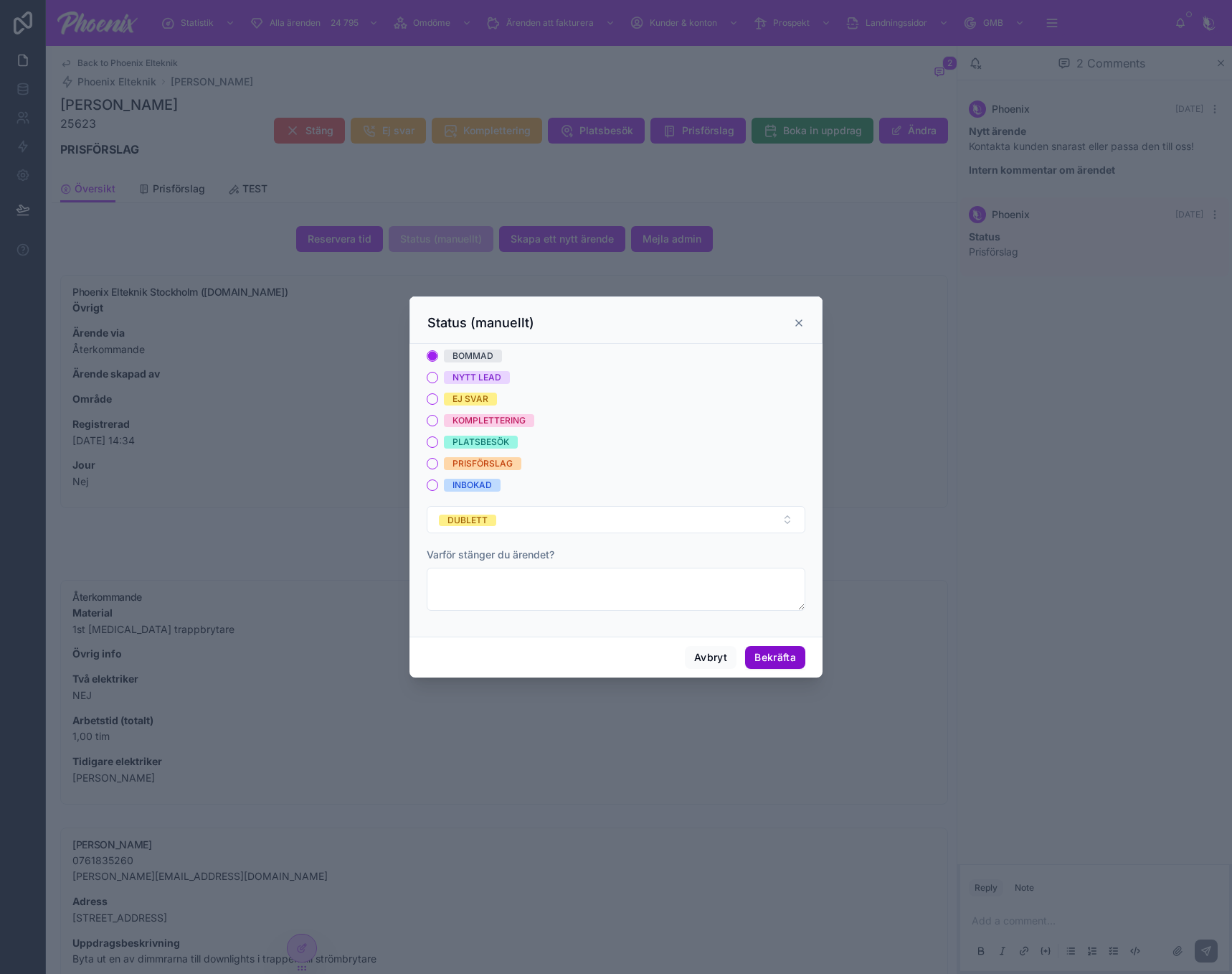
drag, startPoint x: 813, startPoint y: 657, endPoint x: 788, endPoint y: 659, distance: 25.1
click at [809, 658] on div "Avbryt Bekräfta" at bounding box center [616, 656] width 413 height 41
click at [788, 659] on button "Bekräfta" at bounding box center [775, 657] width 61 height 23
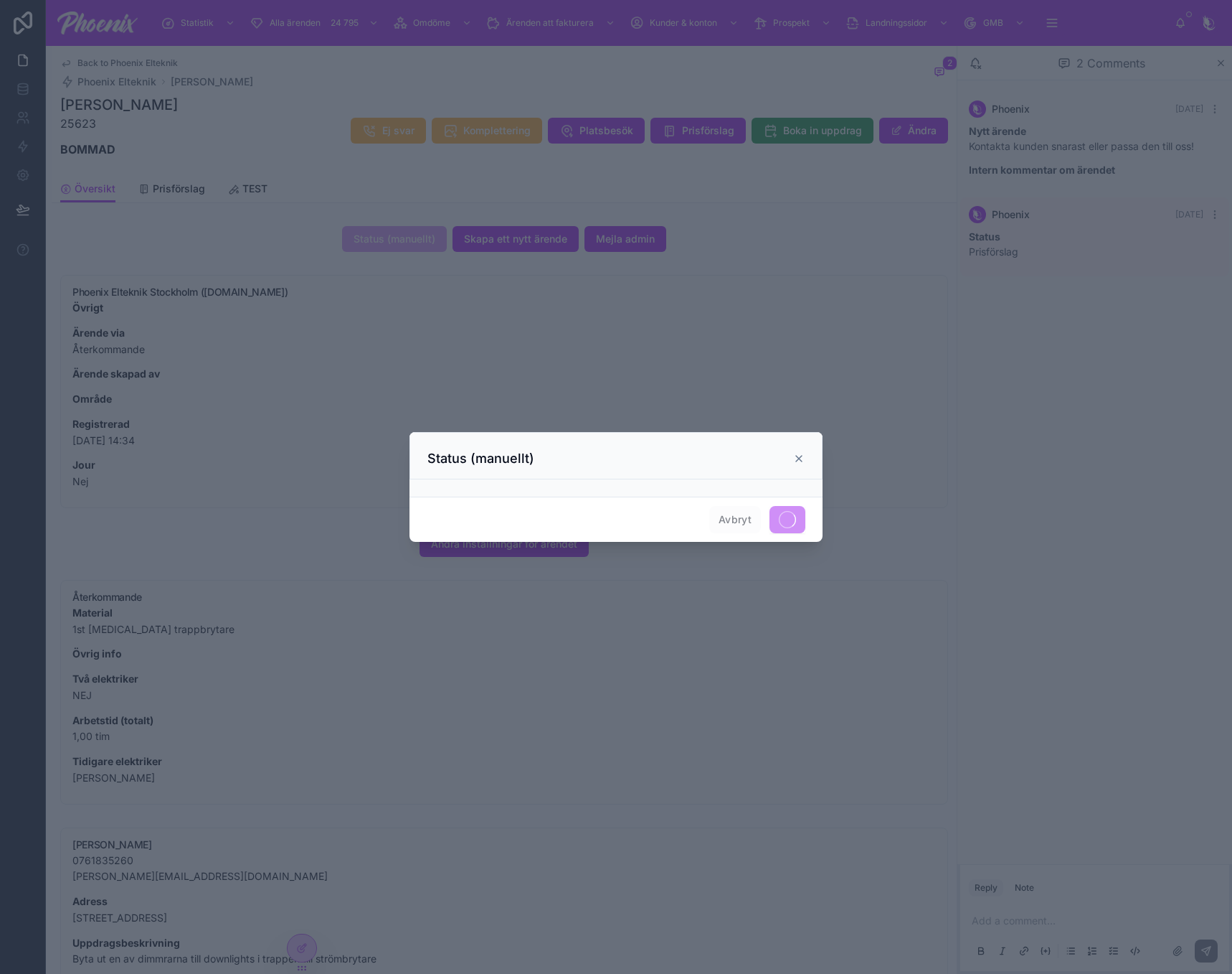
drag, startPoint x: 803, startPoint y: 460, endPoint x: 718, endPoint y: 457, distance: 85.1
click at [799, 460] on icon at bounding box center [799, 458] width 12 height 12
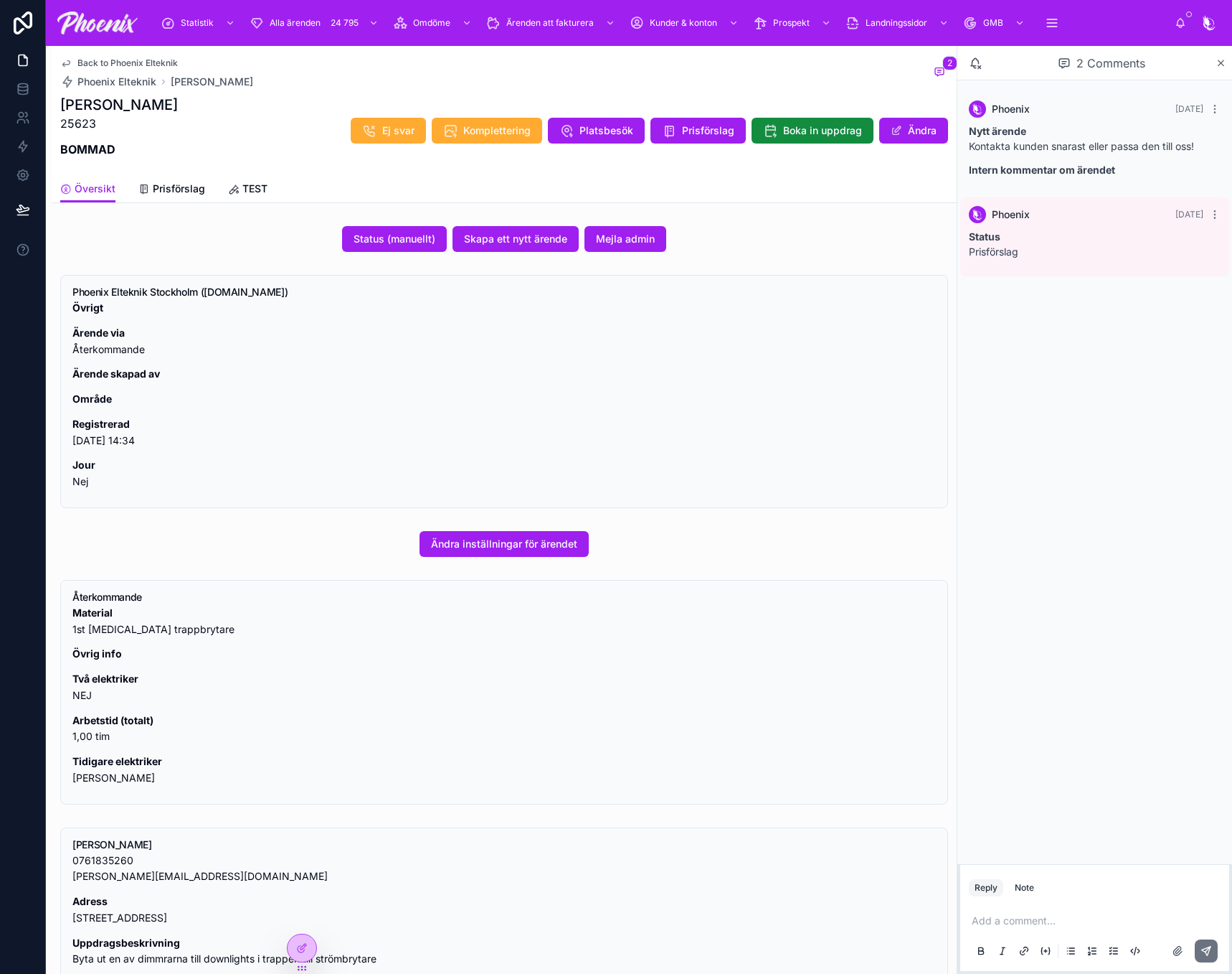
drag, startPoint x: 661, startPoint y: 440, endPoint x: 654, endPoint y: 441, distance: 7.1
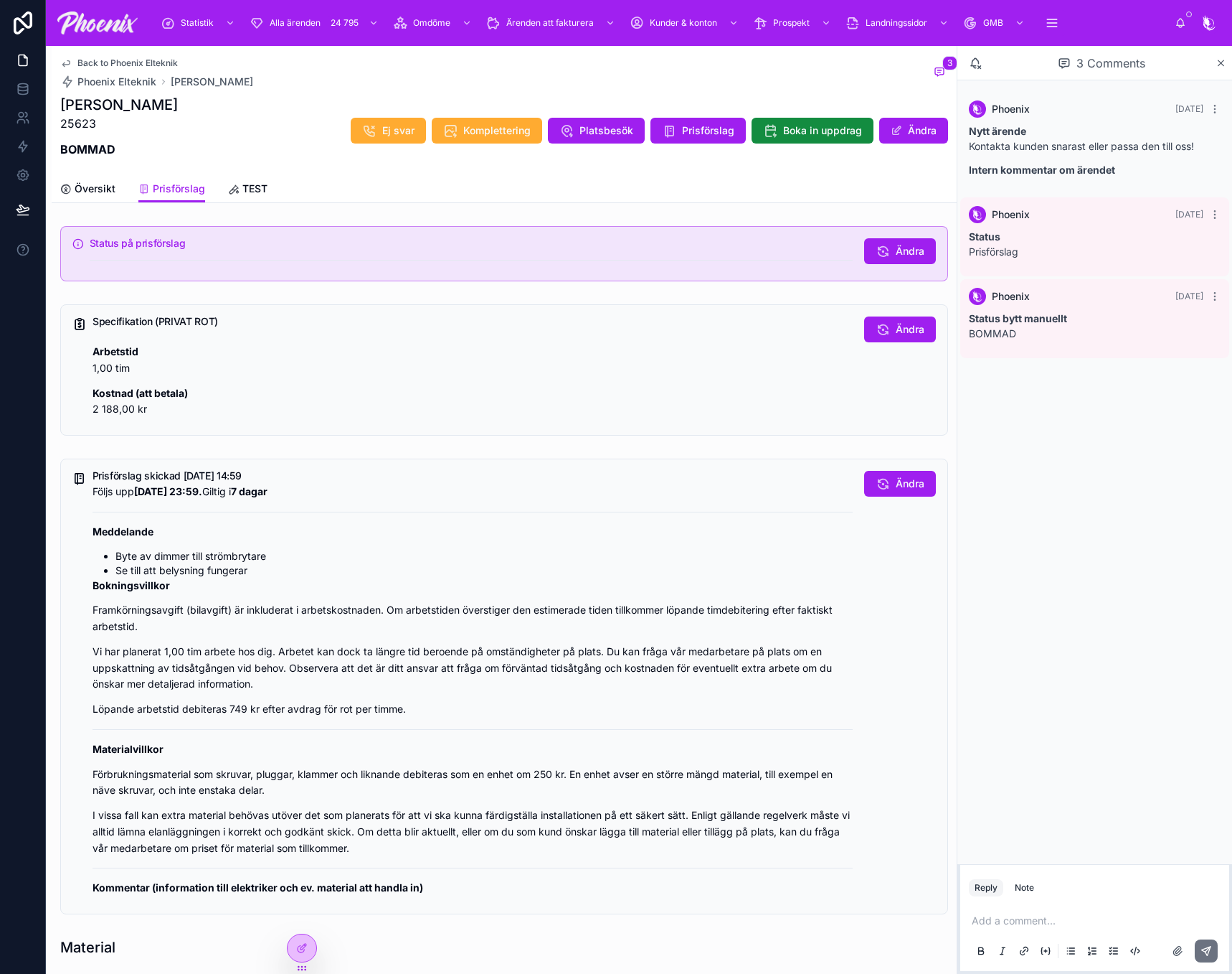
drag, startPoint x: 632, startPoint y: 438, endPoint x: 640, endPoint y: 422, distance: 17.9
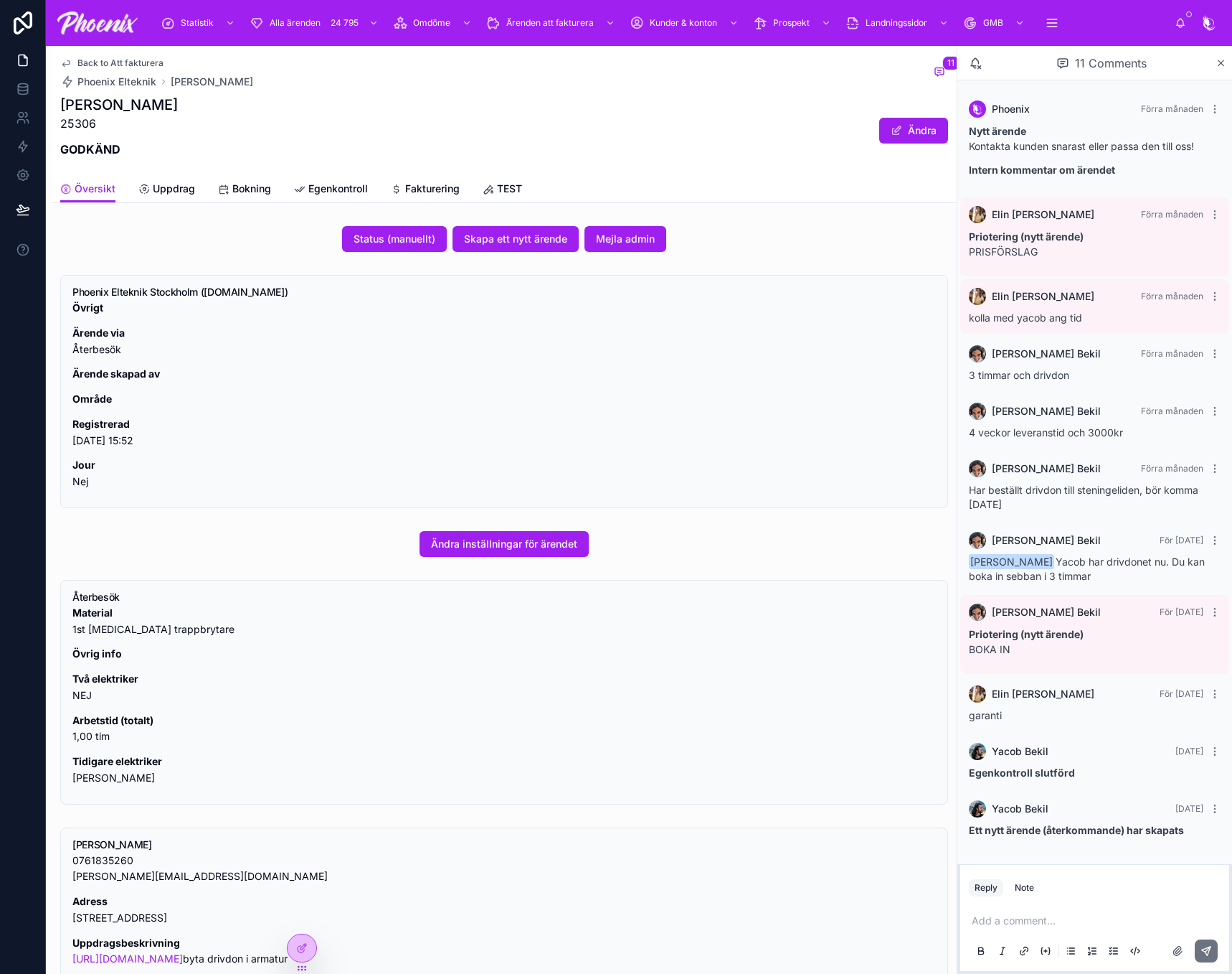
drag, startPoint x: 573, startPoint y: 391, endPoint x: 577, endPoint y: 368, distance: 23.3
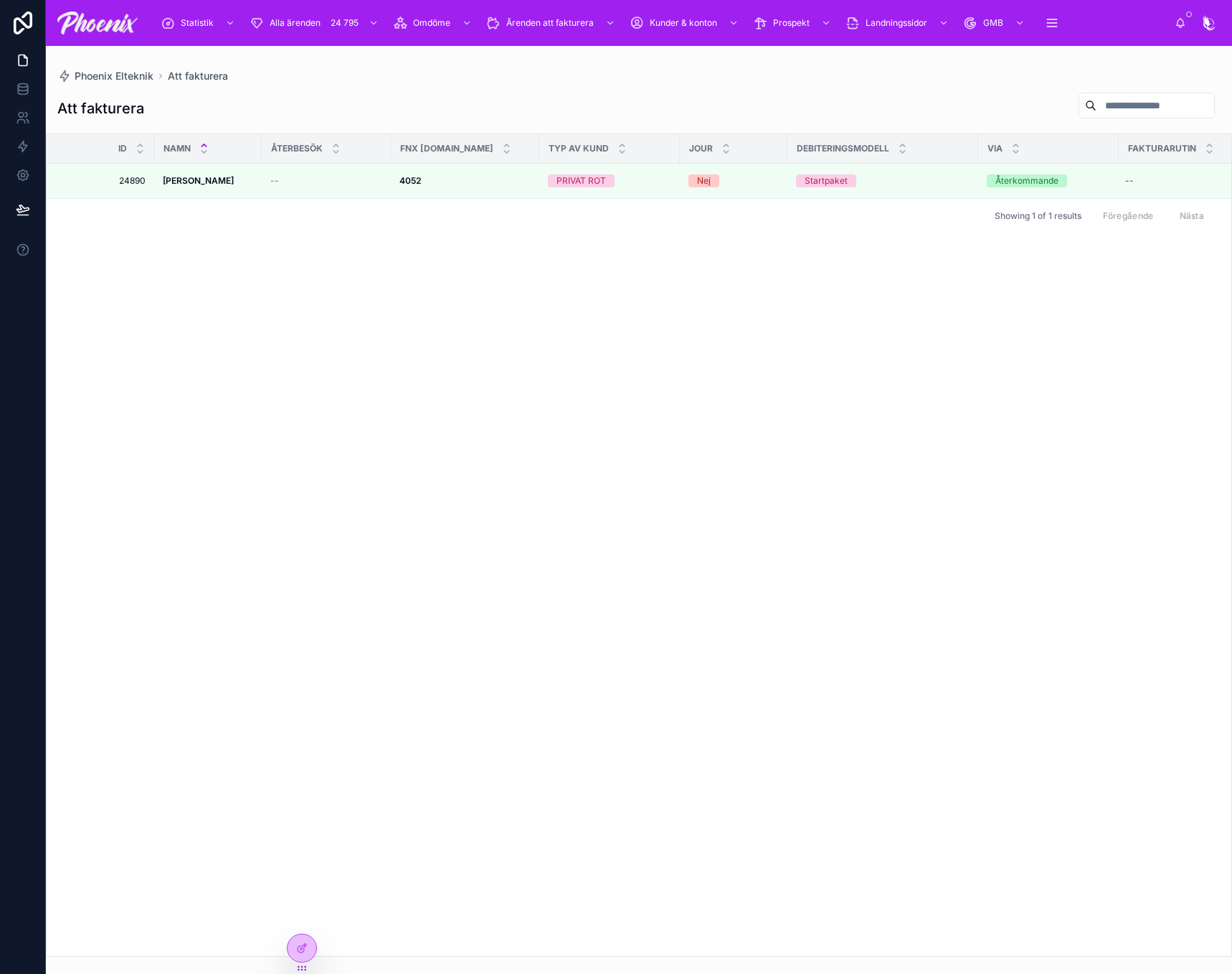
click at [1166, 487] on div "Id NAMN ÅTERBESÖK FNX order.nr TYP AV KUND JOUR Debiteringsmodell via fakturaru…" at bounding box center [639, 545] width 1185 height 822
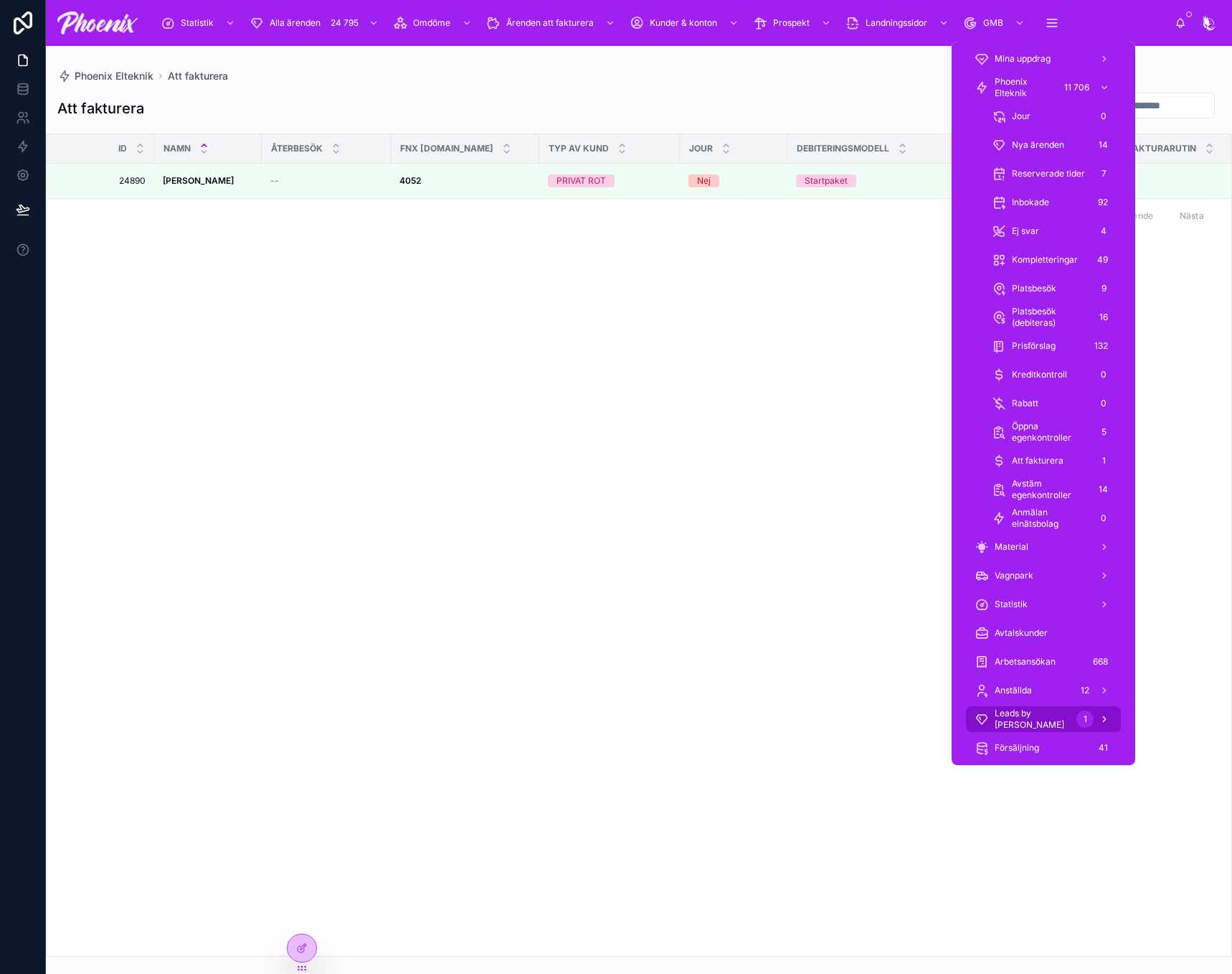
click at [1073, 727] on div "Leads by Phoenix 1" at bounding box center [1044, 718] width 138 height 23
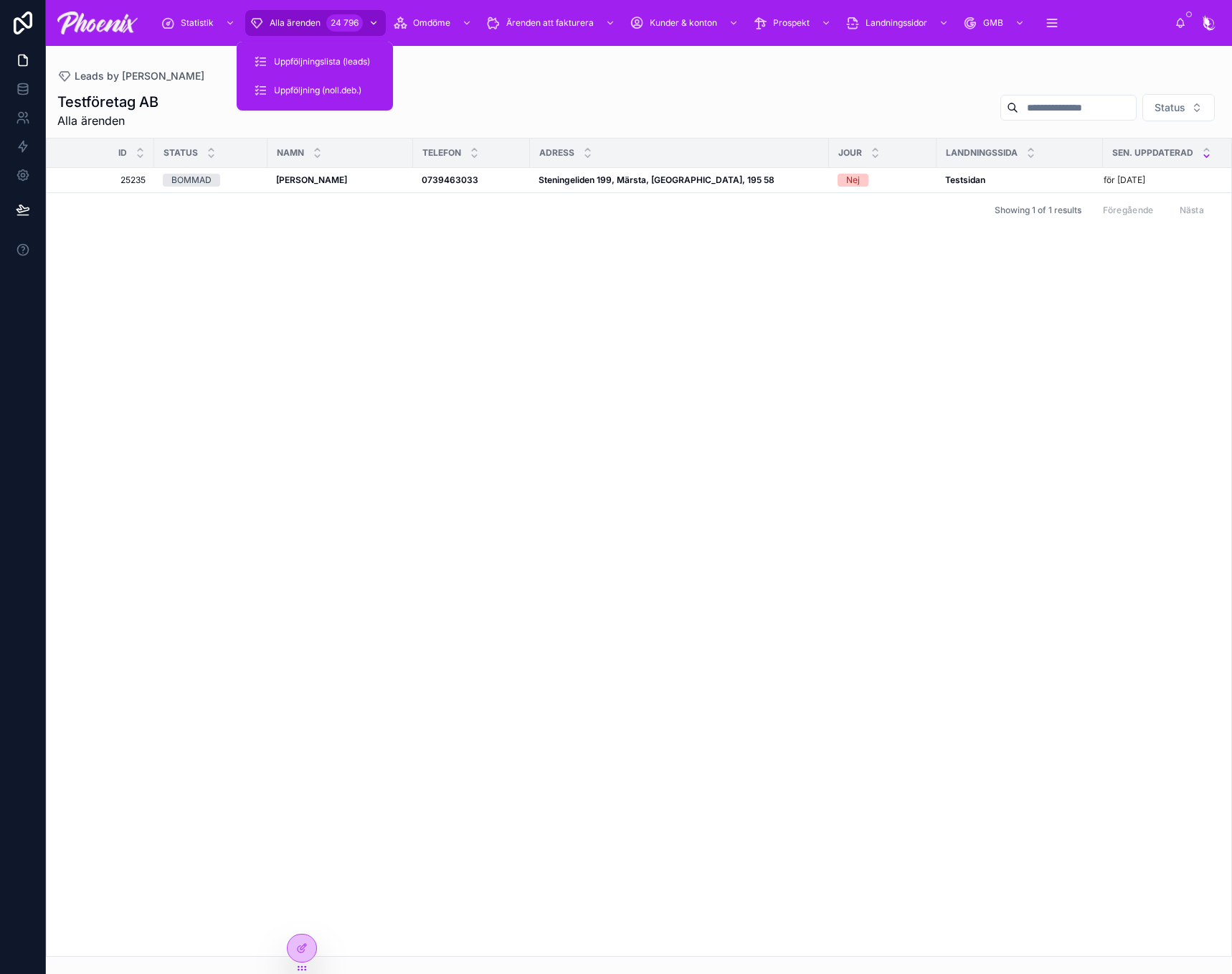
click at [321, 19] on div "Alla ärenden 24 796" at bounding box center [316, 23] width 132 height 23
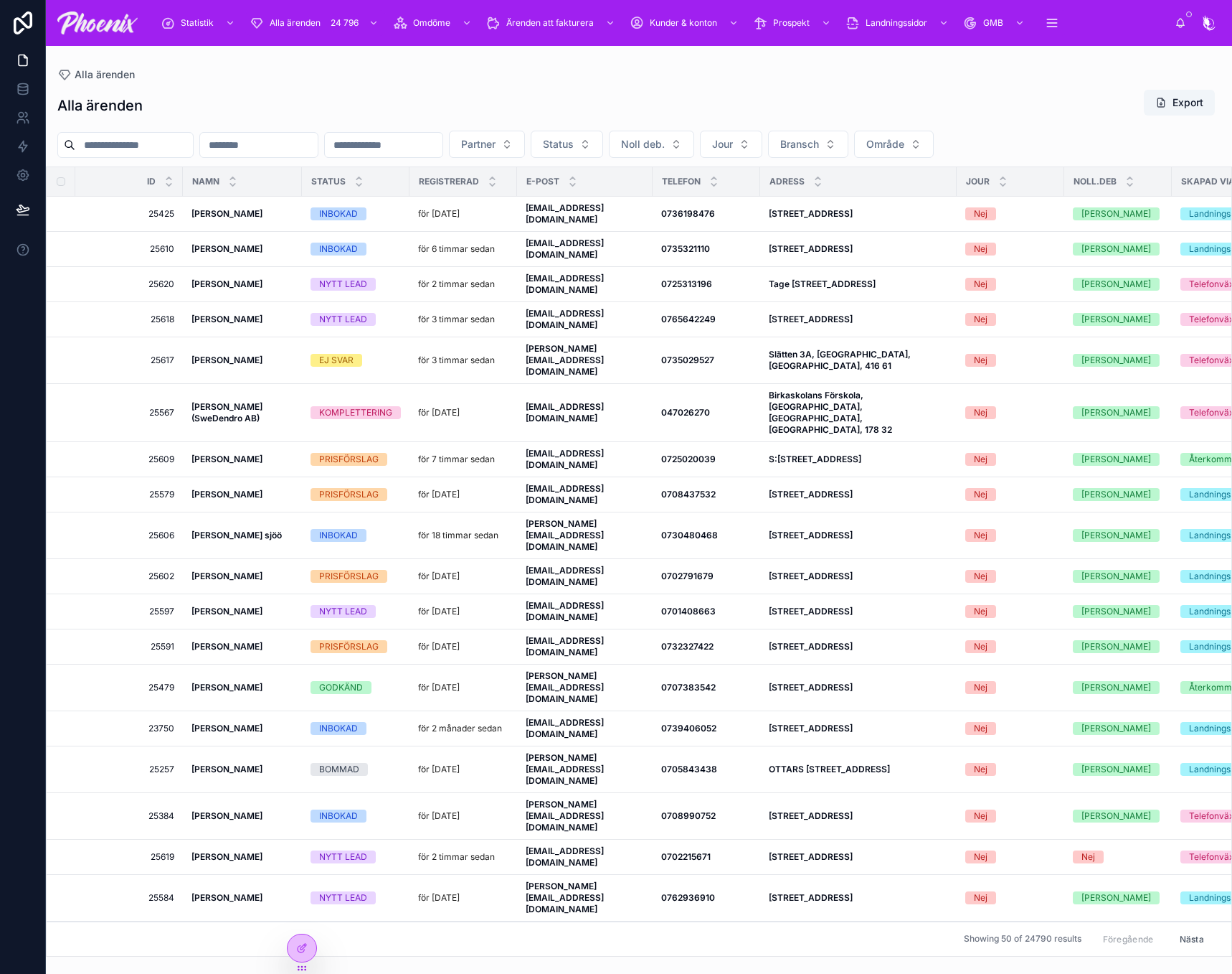
click at [178, 139] on input "text" at bounding box center [134, 145] width 118 height 20
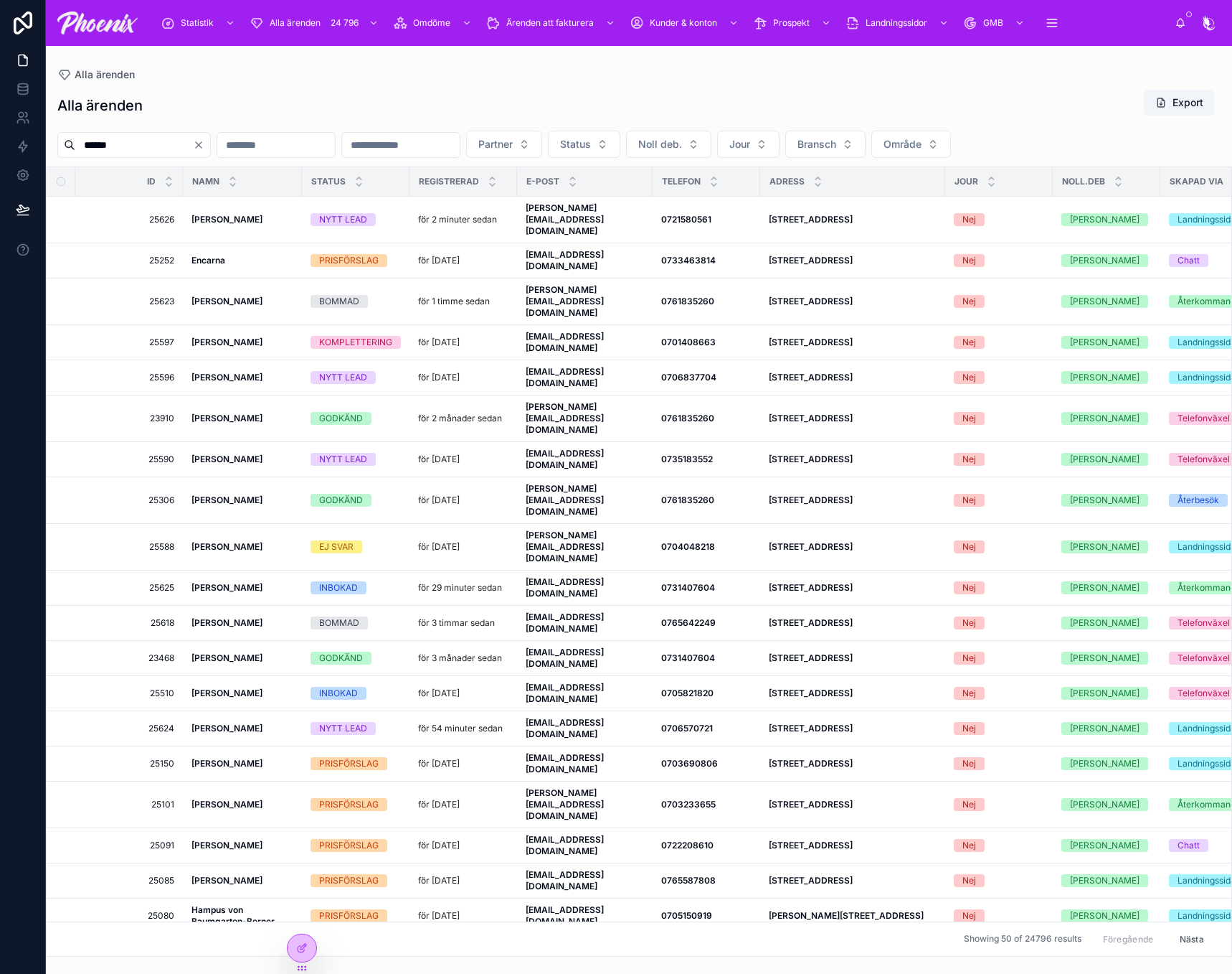
type input "******"
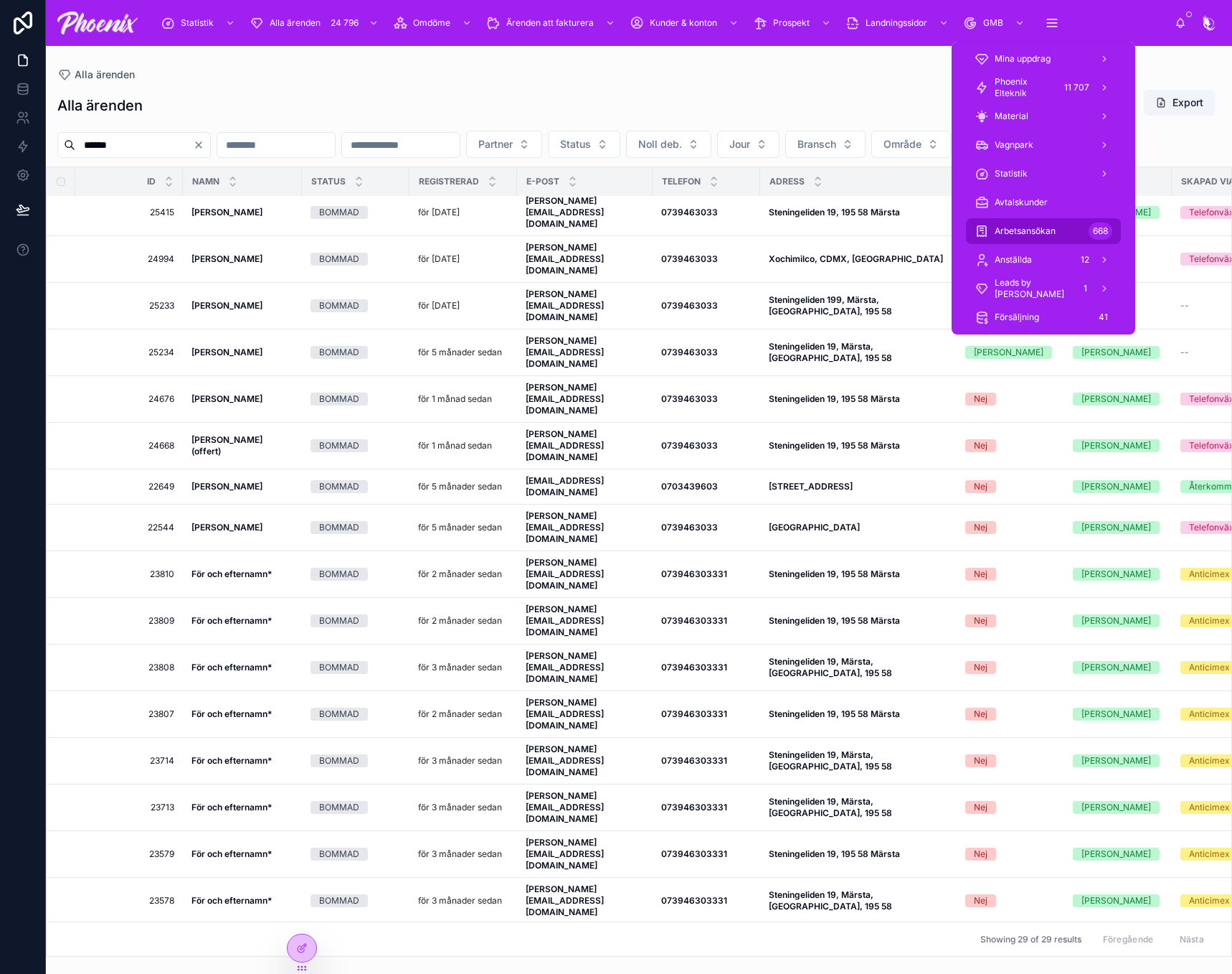
scroll to position [265, 0]
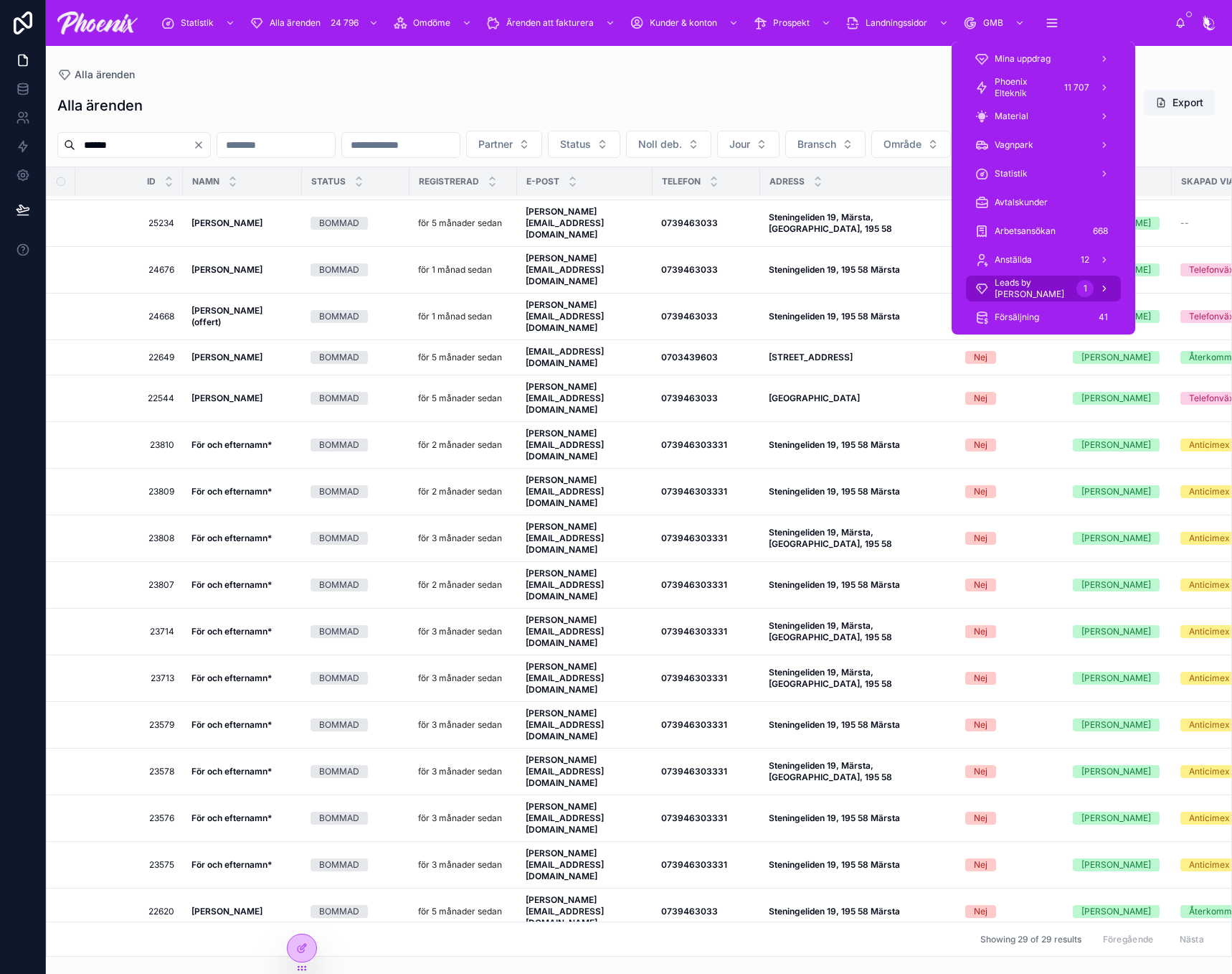
click at [1046, 293] on span "Leads by [PERSON_NAME]" at bounding box center [1033, 288] width 76 height 23
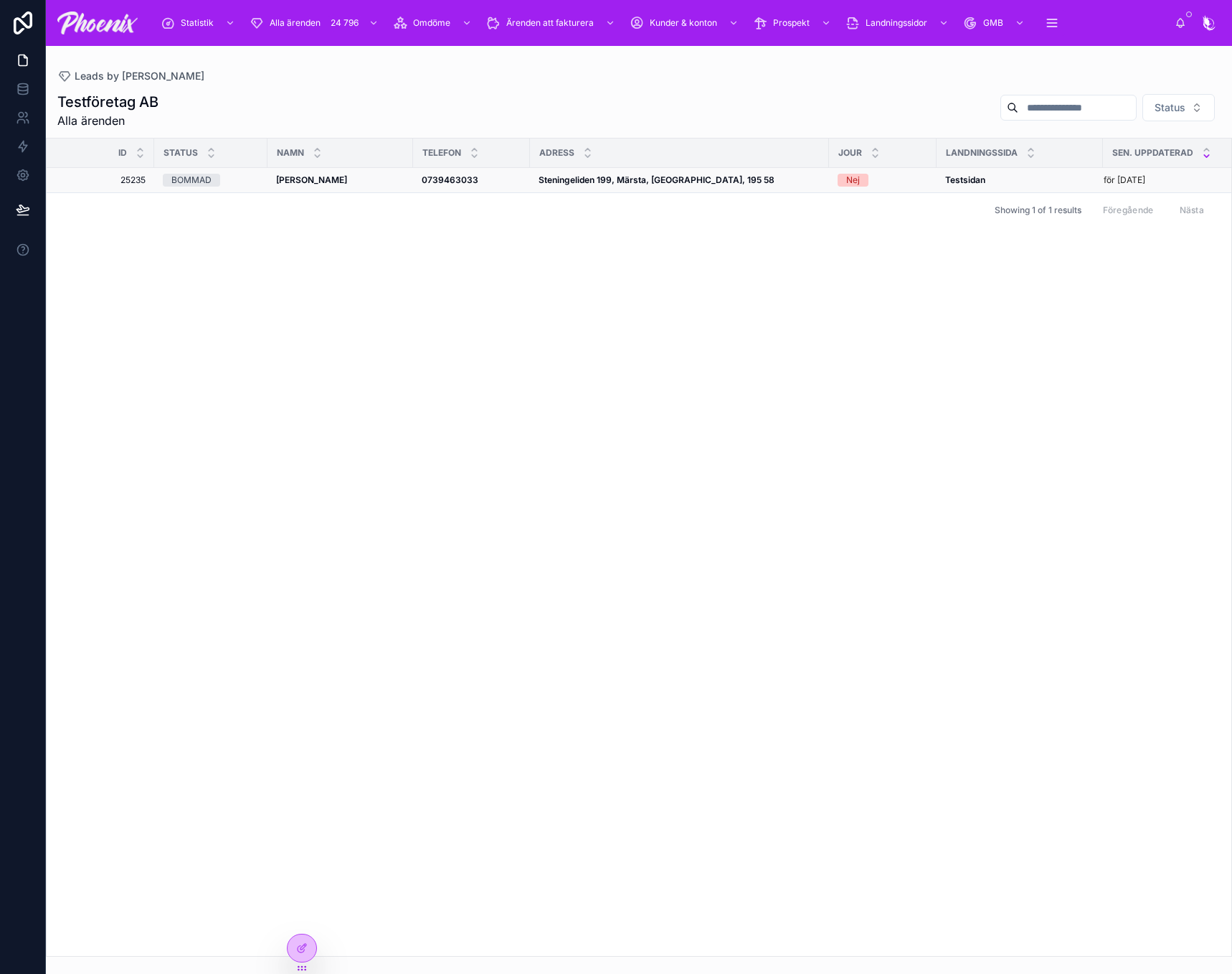
click at [334, 176] on strong "AnddreaS SARKER" at bounding box center [312, 179] width 71 height 11
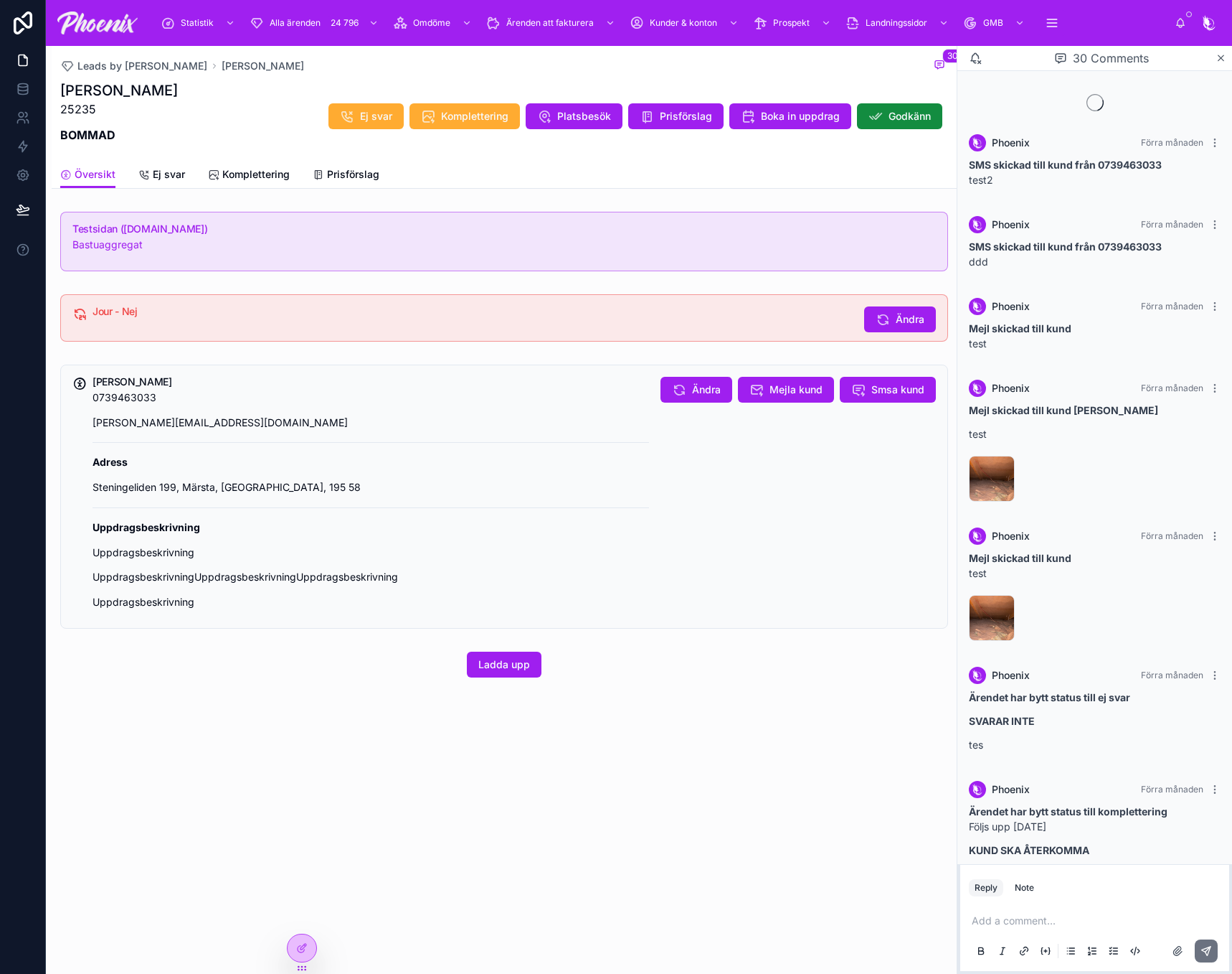
scroll to position [2174, 0]
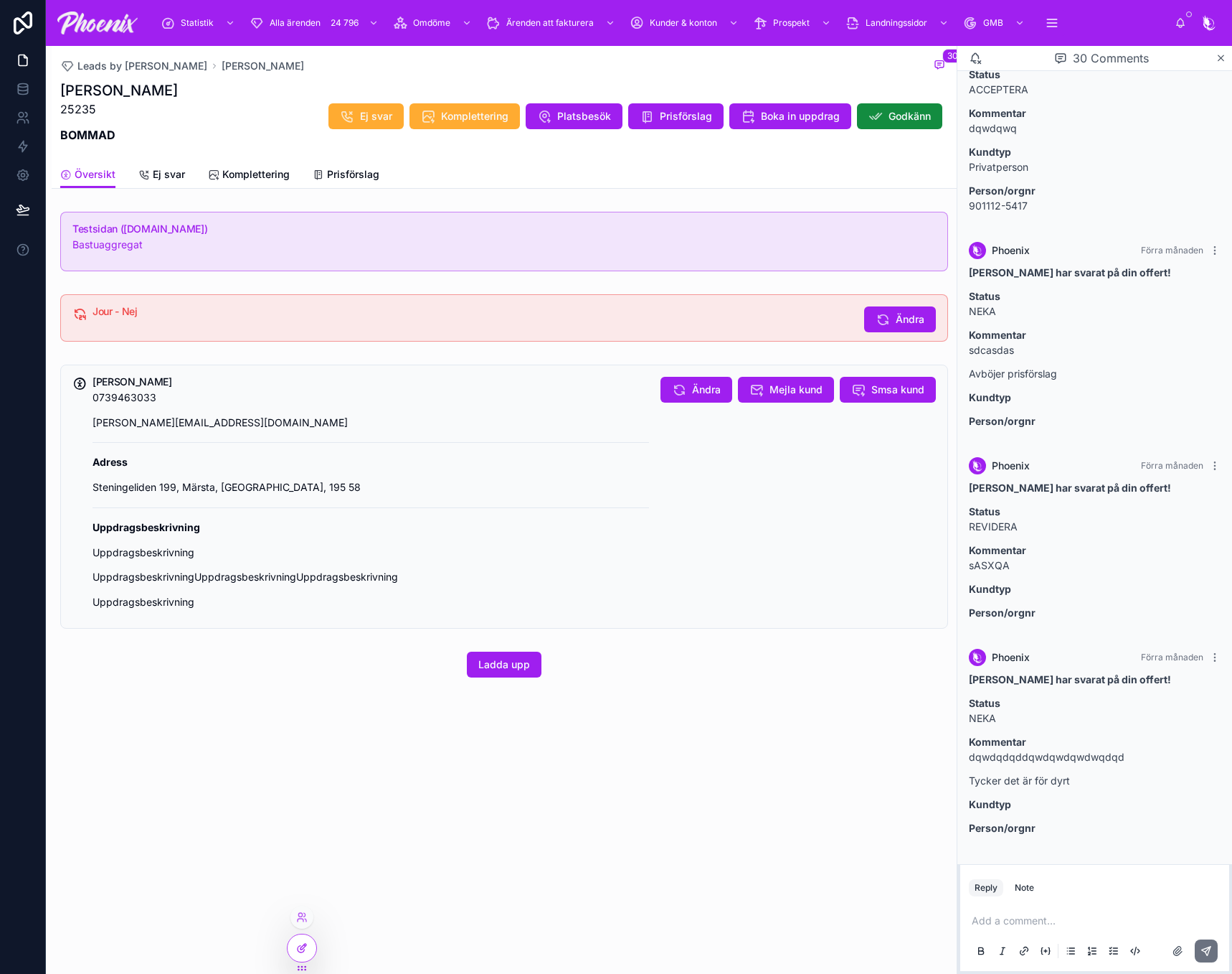
click at [302, 947] on icon at bounding box center [302, 948] width 12 height 12
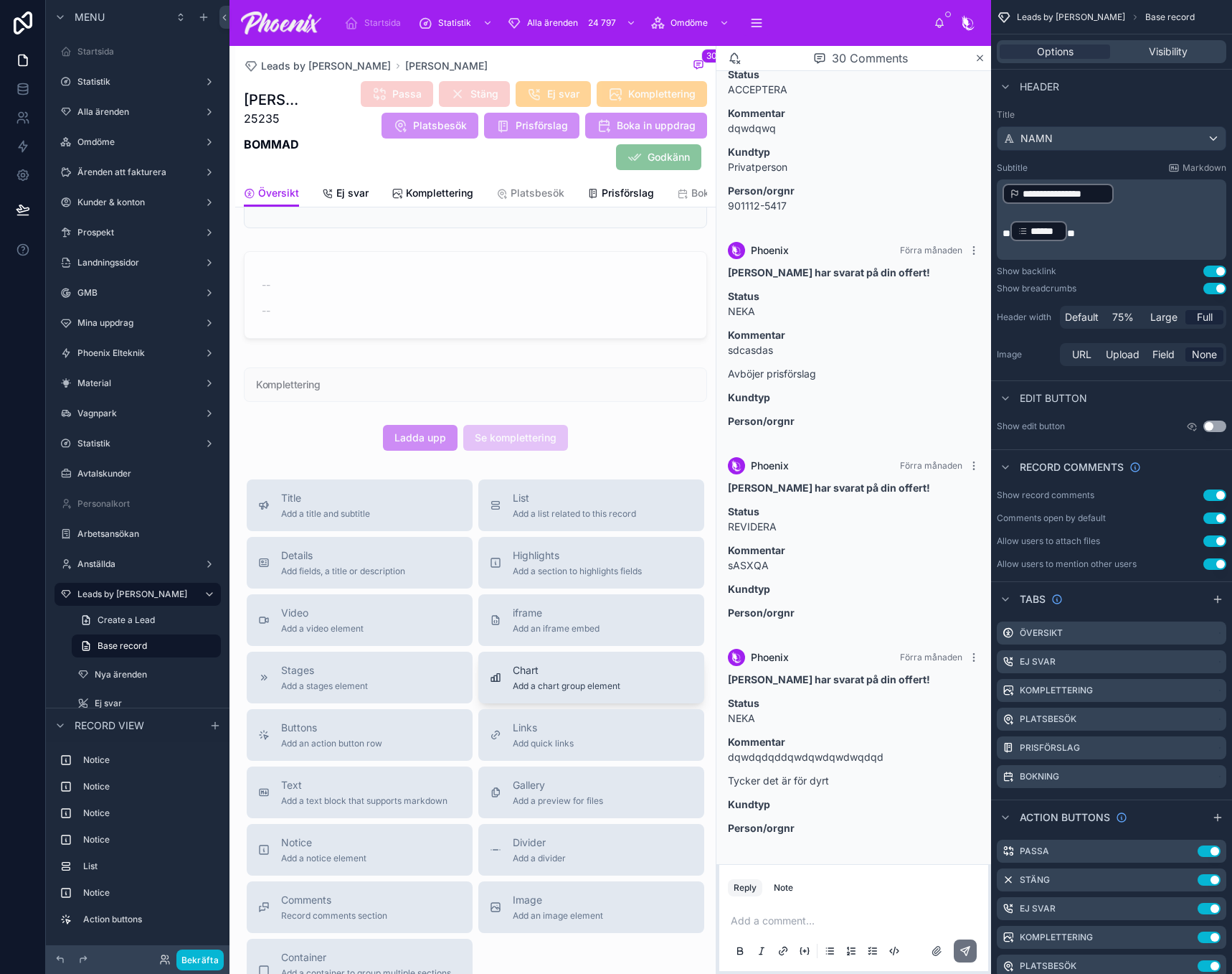
scroll to position [502, 0]
click at [369, 748] on span "Add an action button row" at bounding box center [332, 742] width 101 height 12
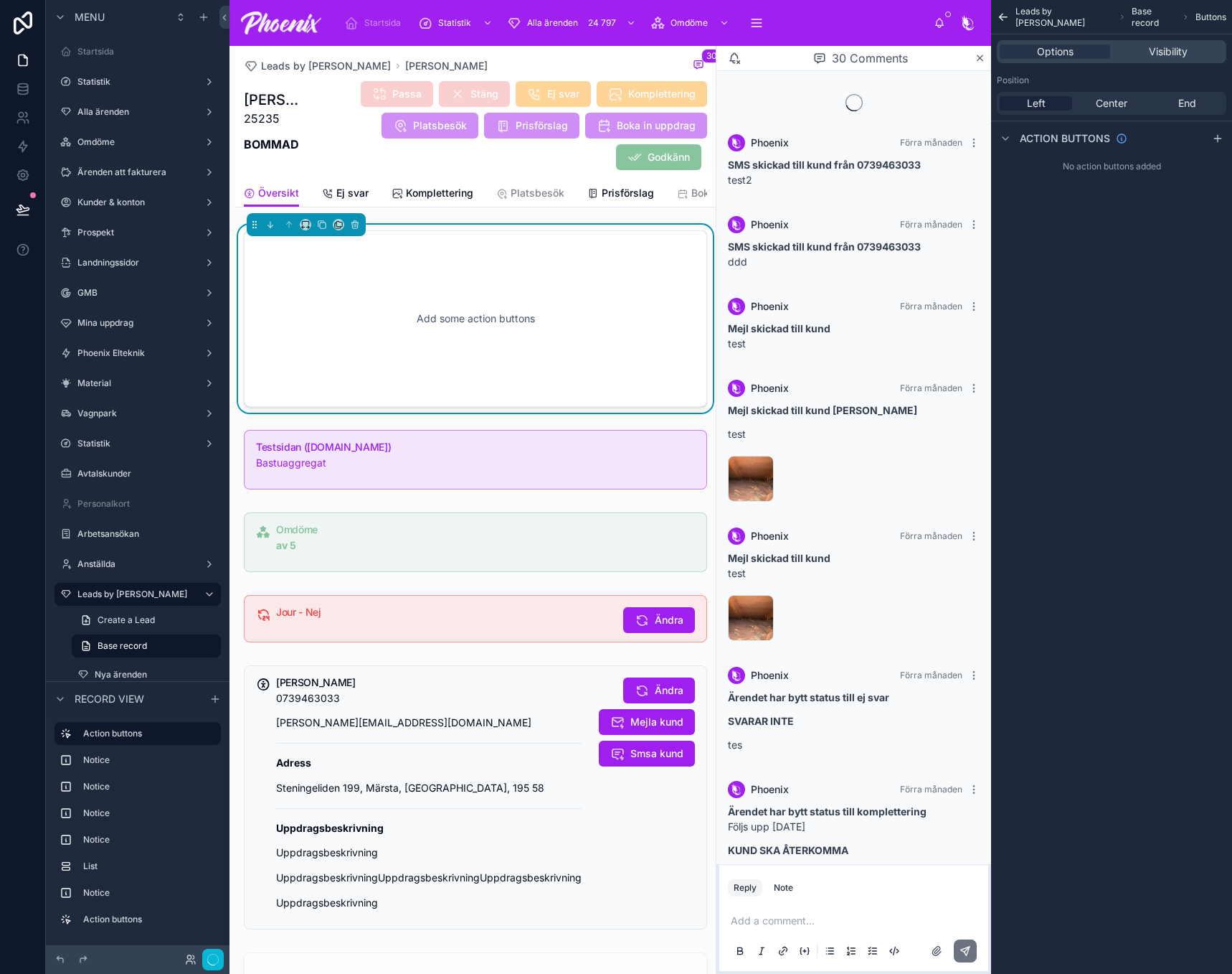
scroll to position [2174, 0]
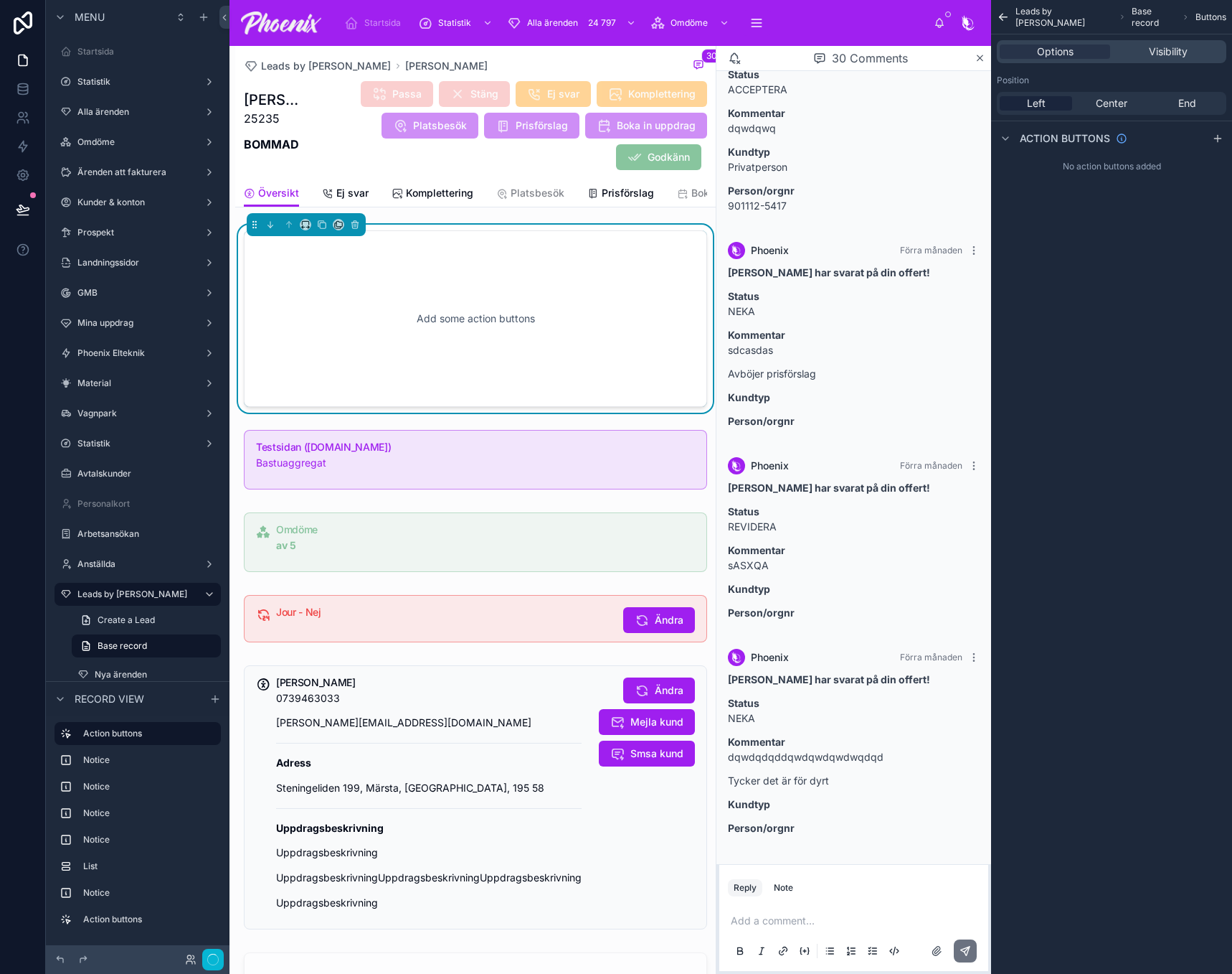
click at [443, 315] on div "Add some action buttons" at bounding box center [475, 318] width 416 height 130
click at [1121, 104] on span "Center" at bounding box center [1112, 103] width 32 height 14
click at [1219, 132] on icon "scrollable content" at bounding box center [1218, 138] width 12 height 12
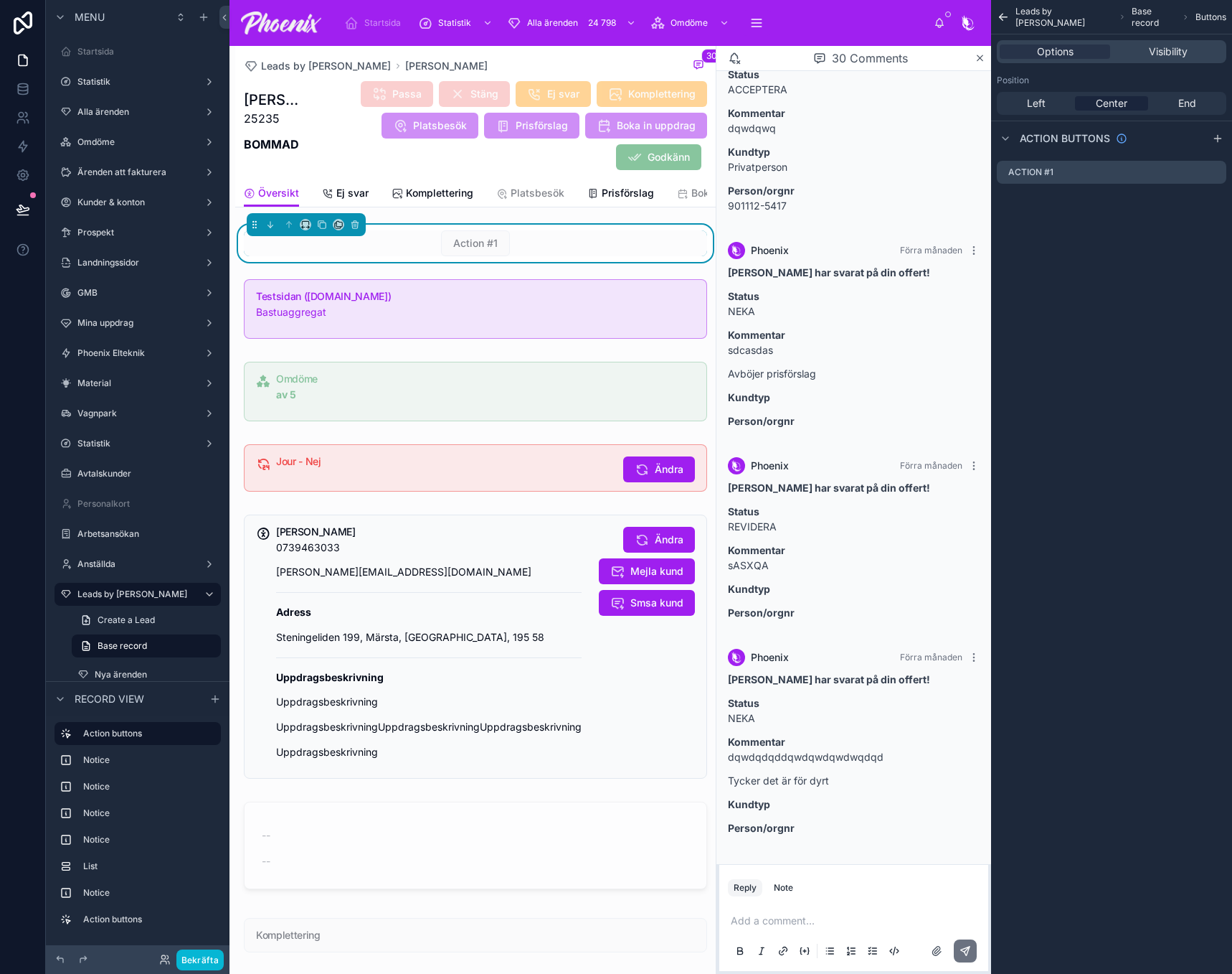
click at [1223, 130] on div "Action buttons" at bounding box center [1112, 138] width 241 height 34
click at [1222, 139] on icon "scrollable content" at bounding box center [1218, 138] width 12 height 12
click at [354, 227] on icon at bounding box center [354, 225] width 0 height 3
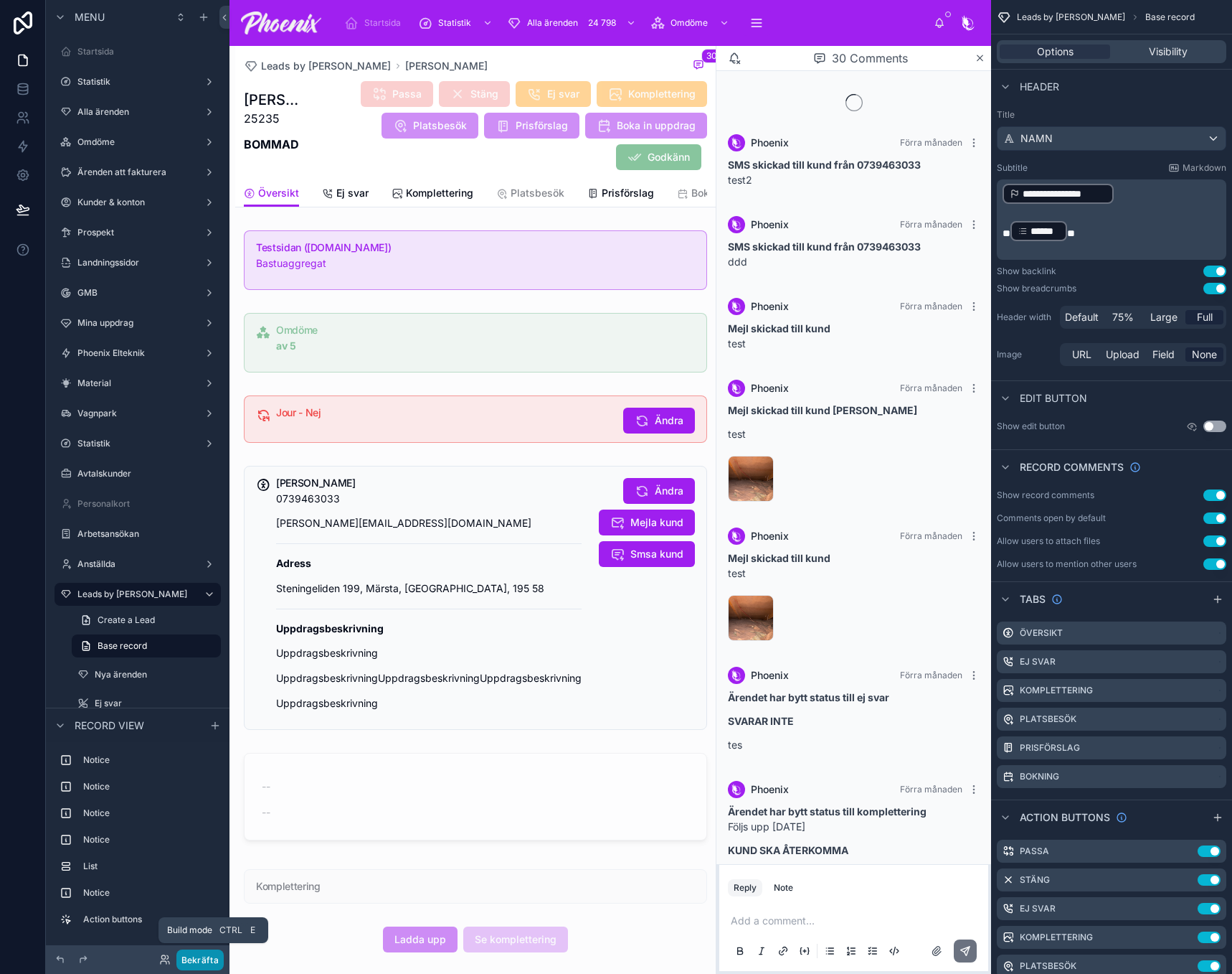
click at [212, 963] on button "Bekräfta" at bounding box center [200, 960] width 47 height 21
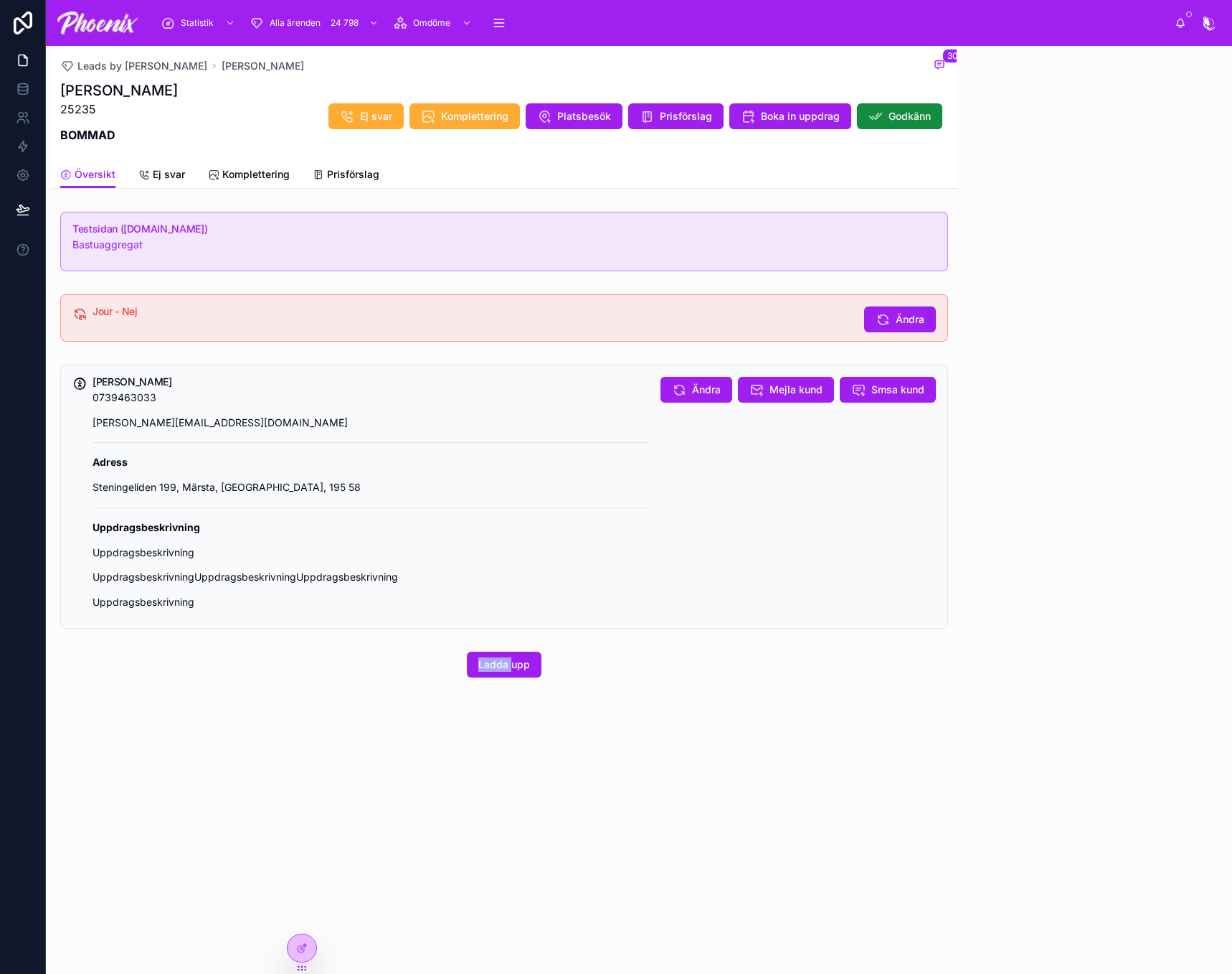
drag, startPoint x: 213, startPoint y: 963, endPoint x: 214, endPoint y: 941, distance: 22.0
click at [213, 962] on div "Leads by Phoenix AnddreaS SARKER 30 AnddreaS SARKER 25235 BOMMAD Ej svar Komple…" at bounding box center [502, 510] width 911 height 928
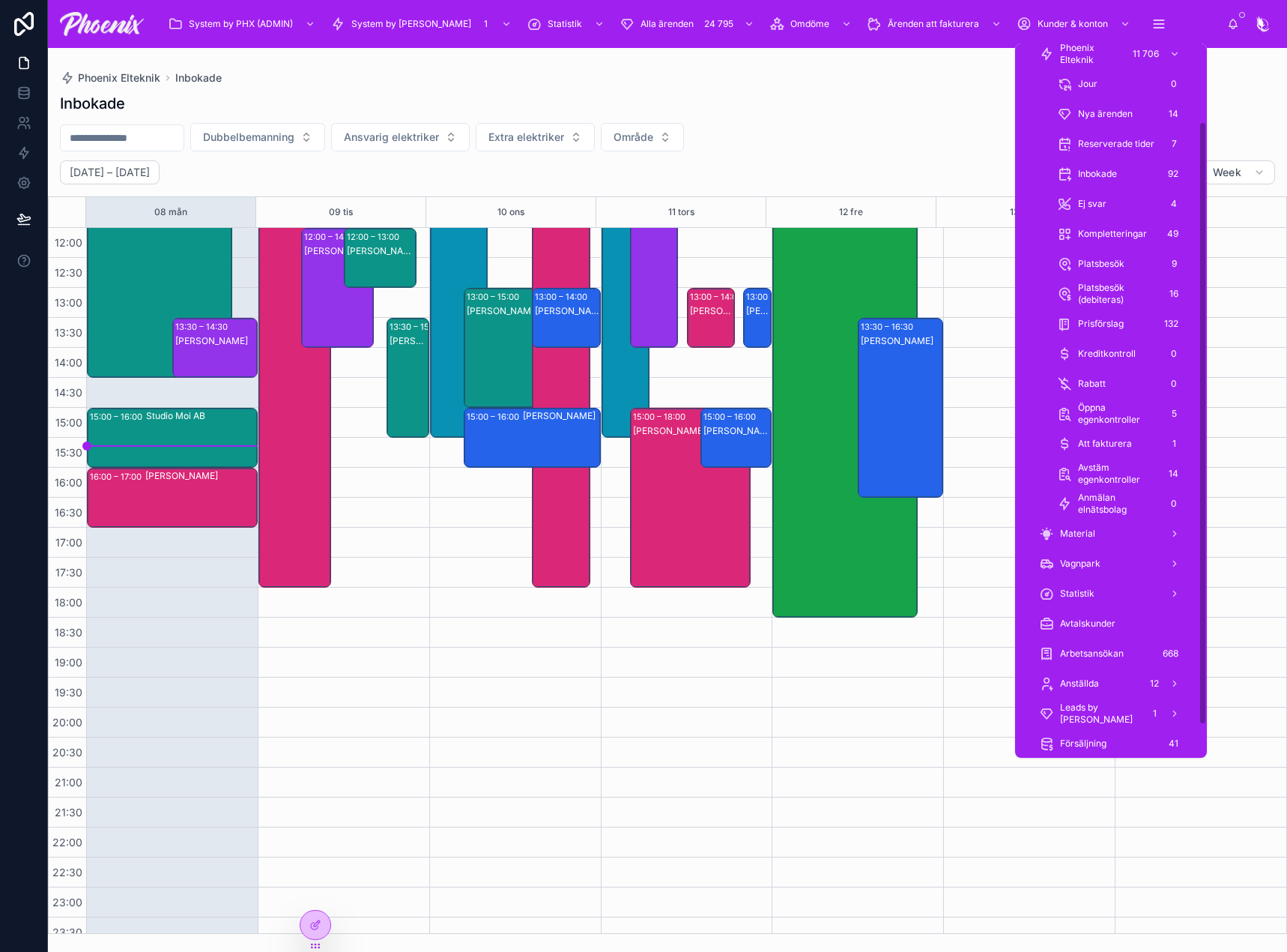
scroll to position [132, 0]
click at [1138, 714] on div "Leads by Phoenix 1" at bounding box center [1111, 709] width 144 height 24
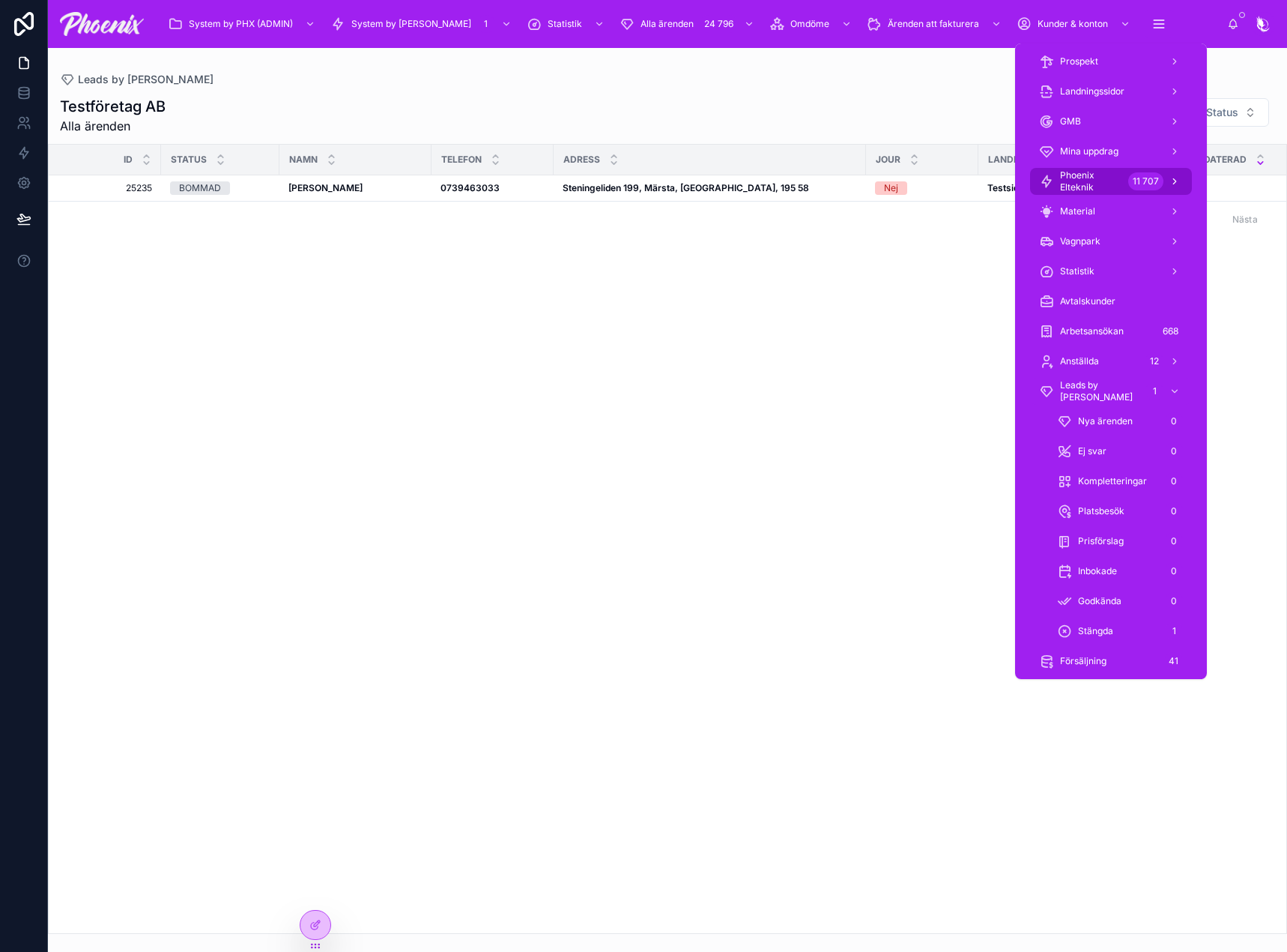
click at [1100, 185] on span "Phoenix Elteknik" at bounding box center [1092, 181] width 62 height 24
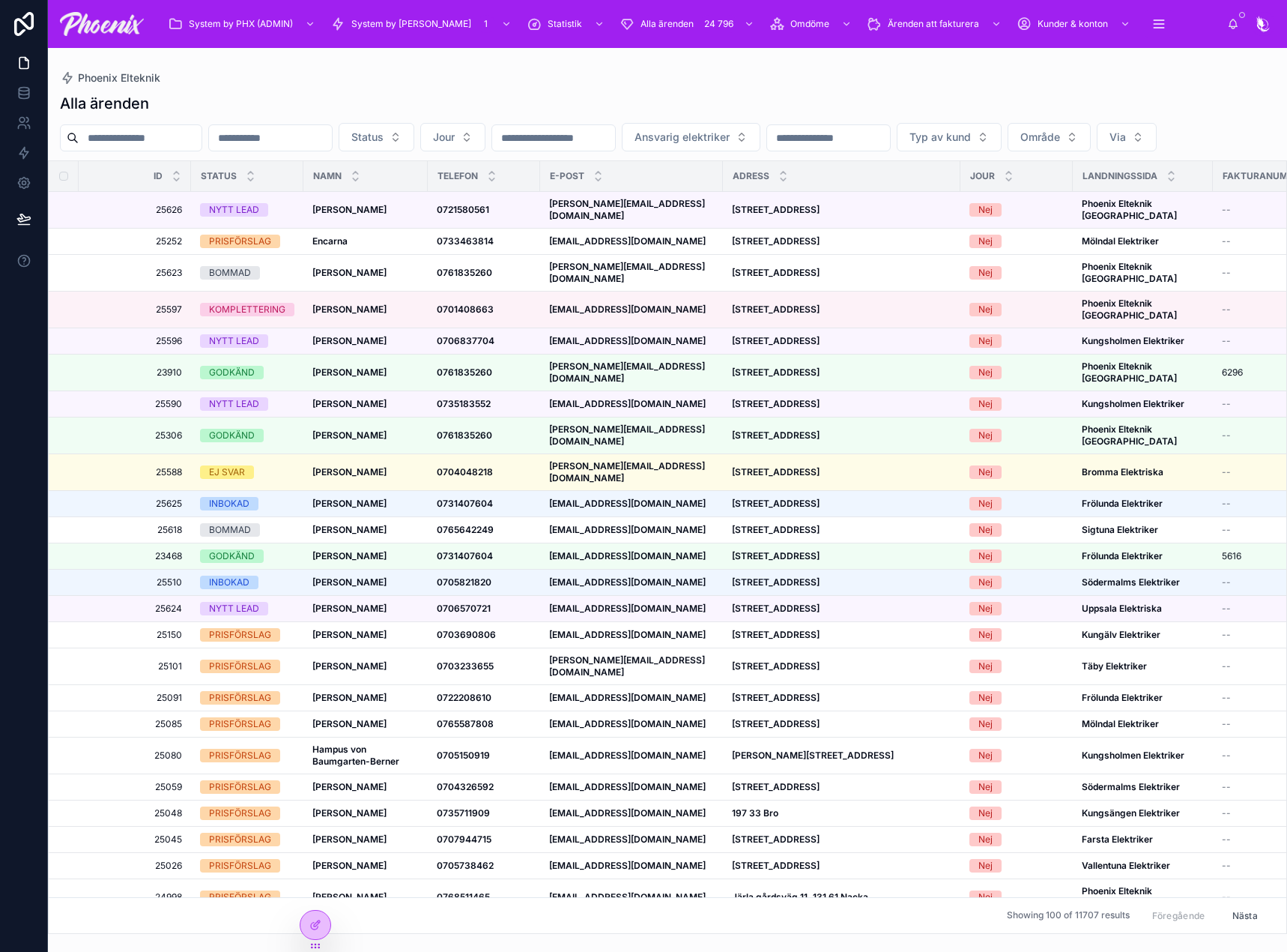
click at [503, 151] on div "Status Jour Ansvarig elektriker Typ av kund Område Via" at bounding box center [668, 137] width 1240 height 28
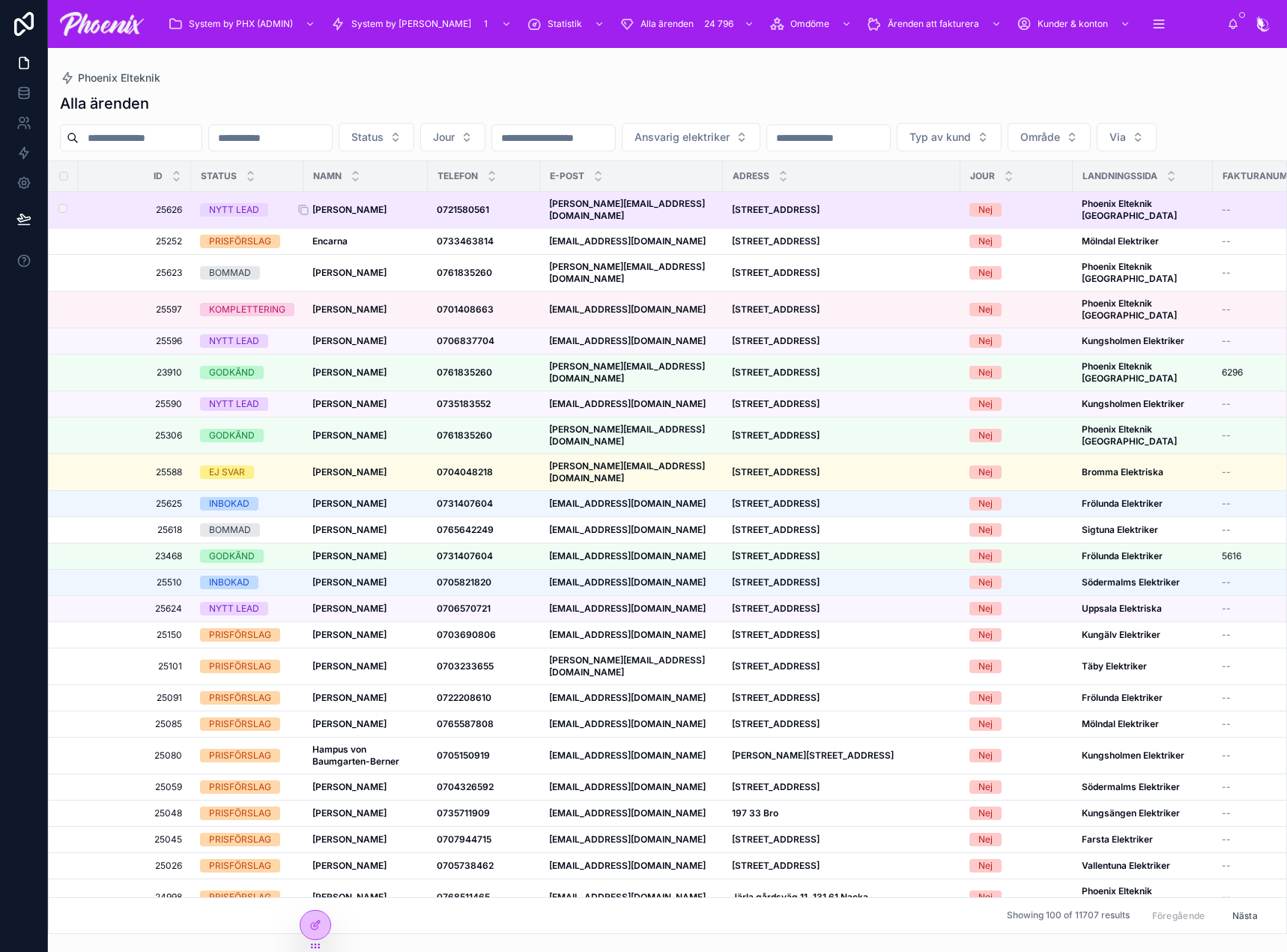
click at [353, 215] on strong "Lars Jahnfors" at bounding box center [349, 209] width 74 height 11
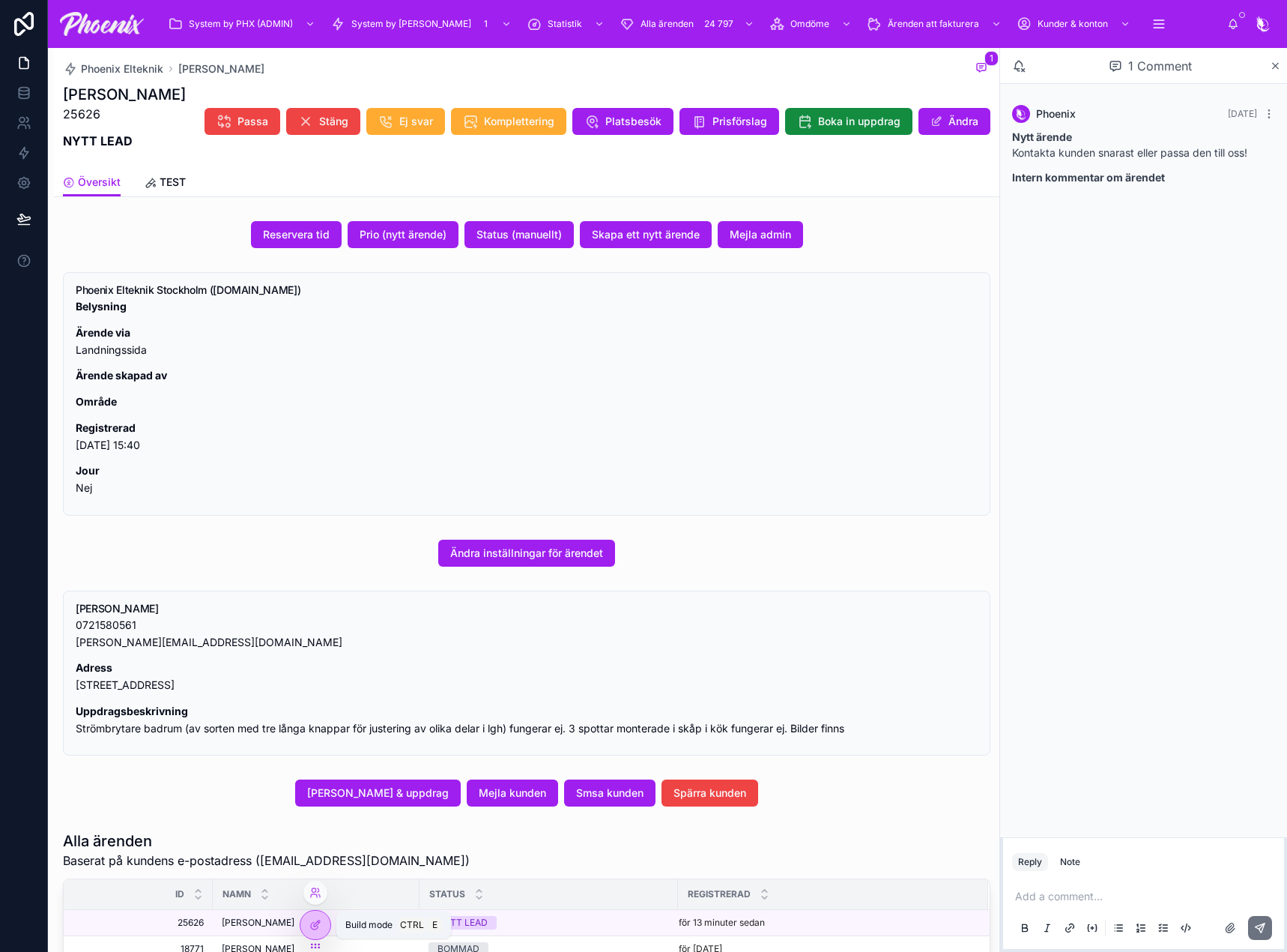
drag, startPoint x: 322, startPoint y: 929, endPoint x: 300, endPoint y: 917, distance: 25.1
click at [323, 929] on div at bounding box center [316, 925] width 30 height 28
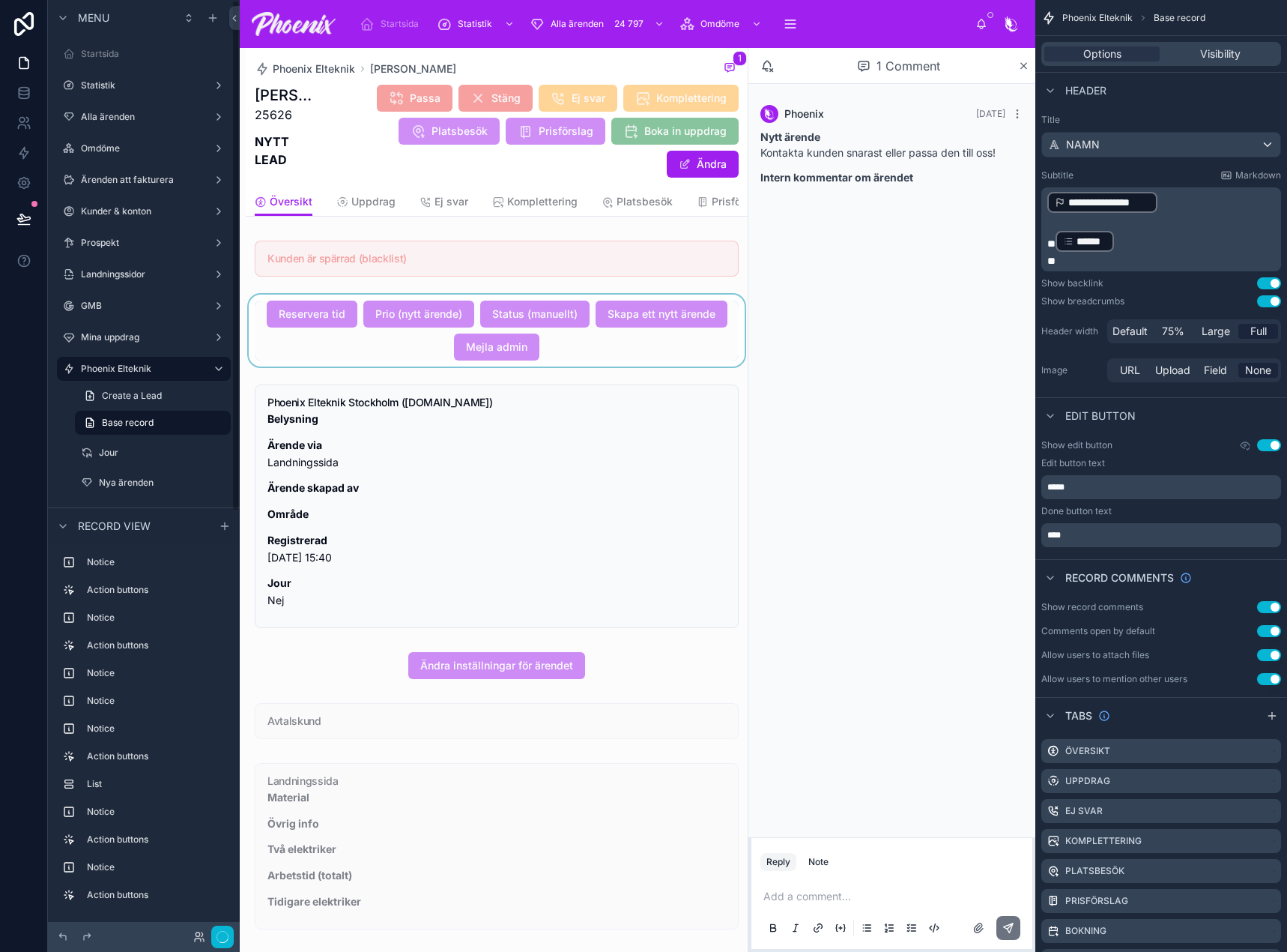
click at [380, 329] on div at bounding box center [497, 330] width 502 height 72
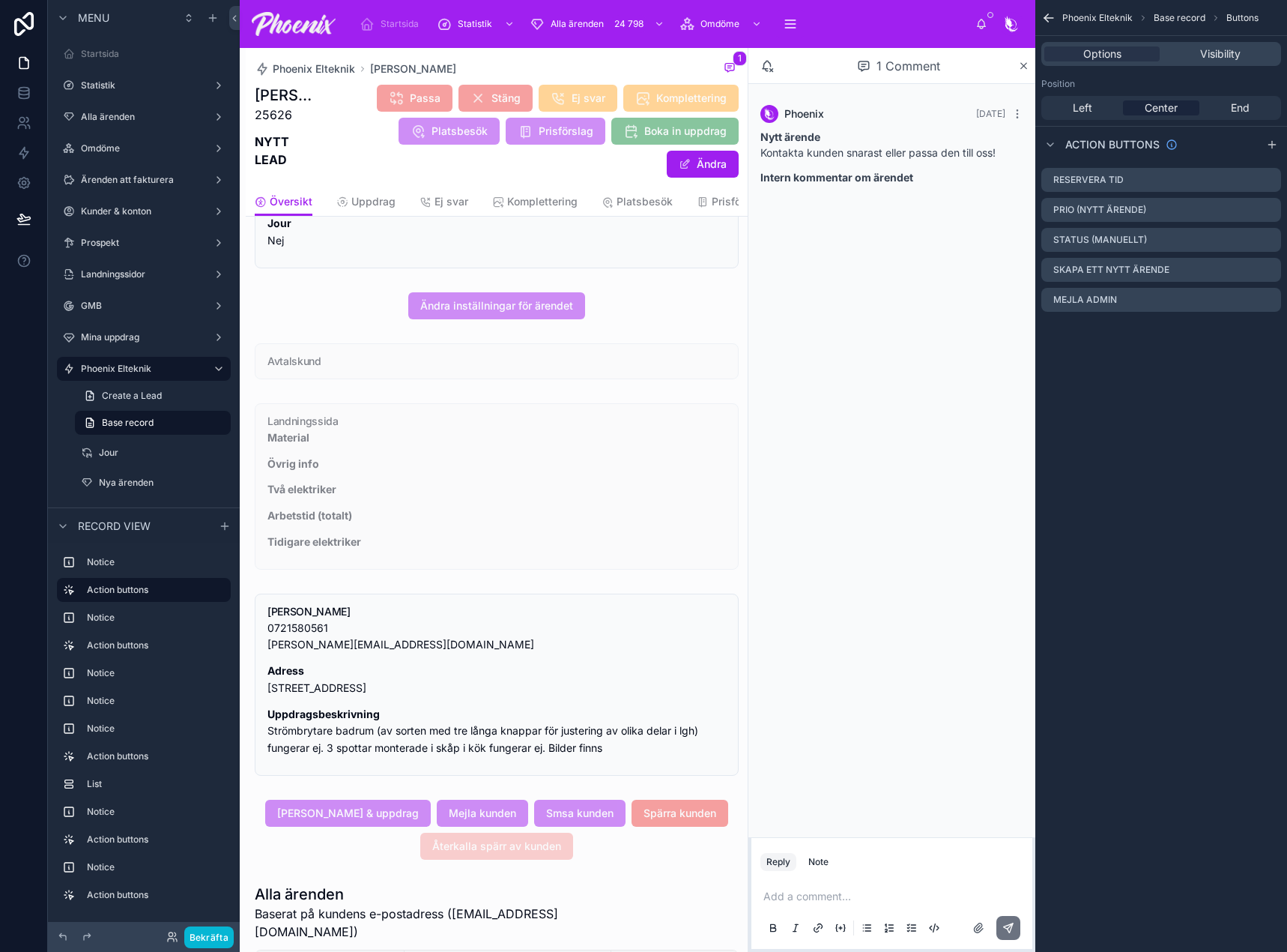
scroll to position [375, 0]
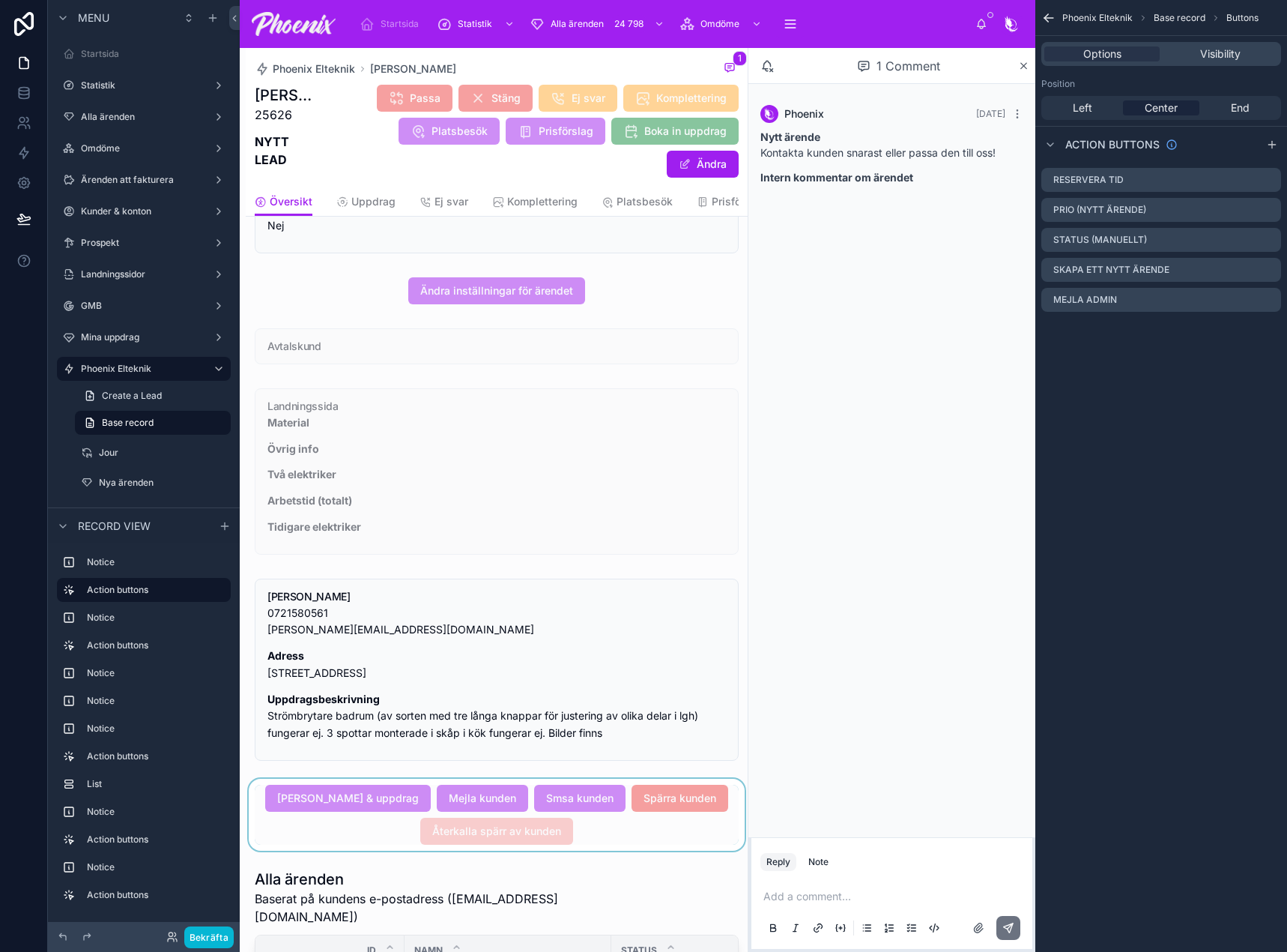
click at [650, 846] on div at bounding box center [497, 815] width 502 height 72
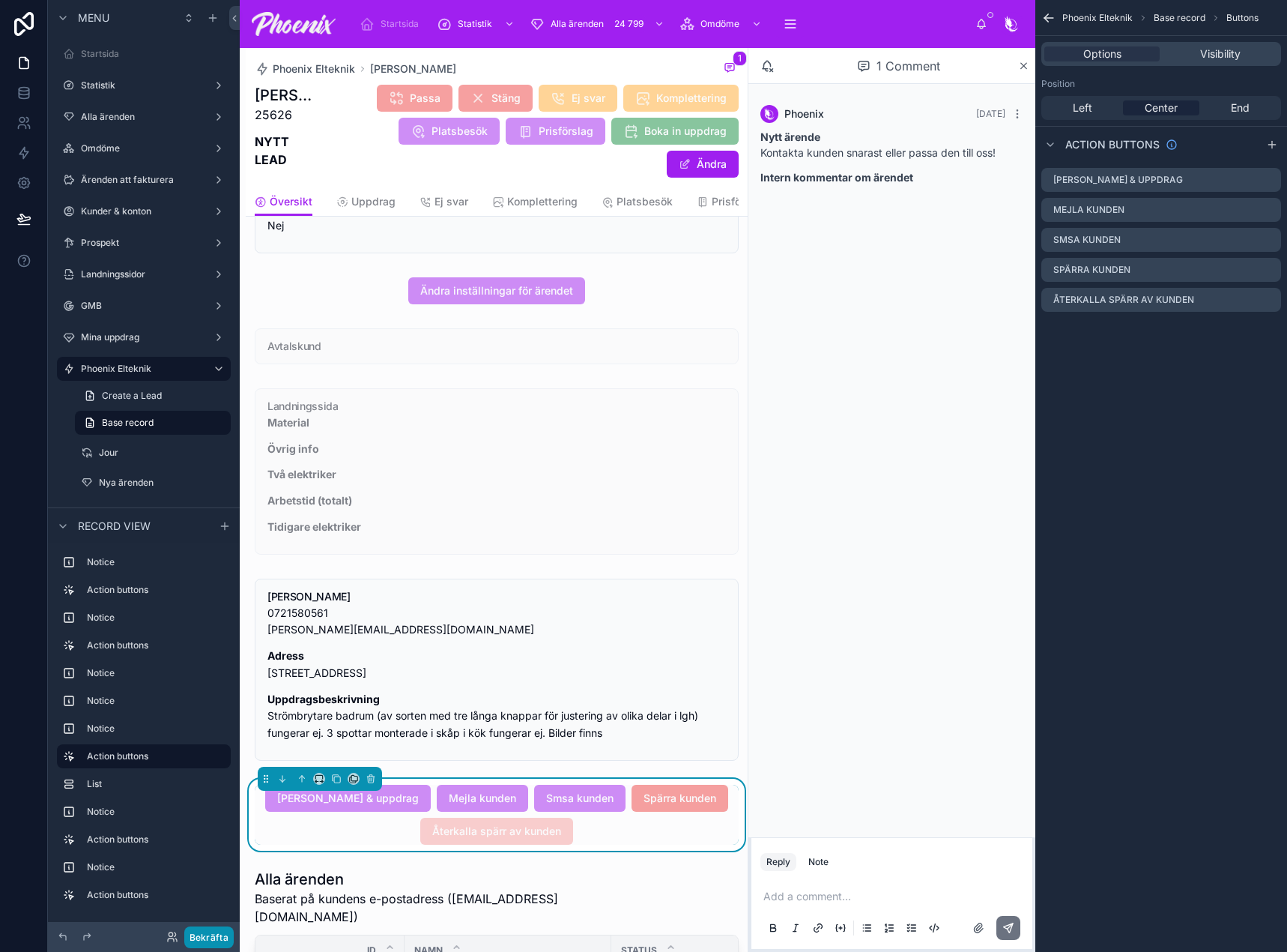
click at [213, 934] on button "Bekräfta" at bounding box center [209, 937] width 49 height 22
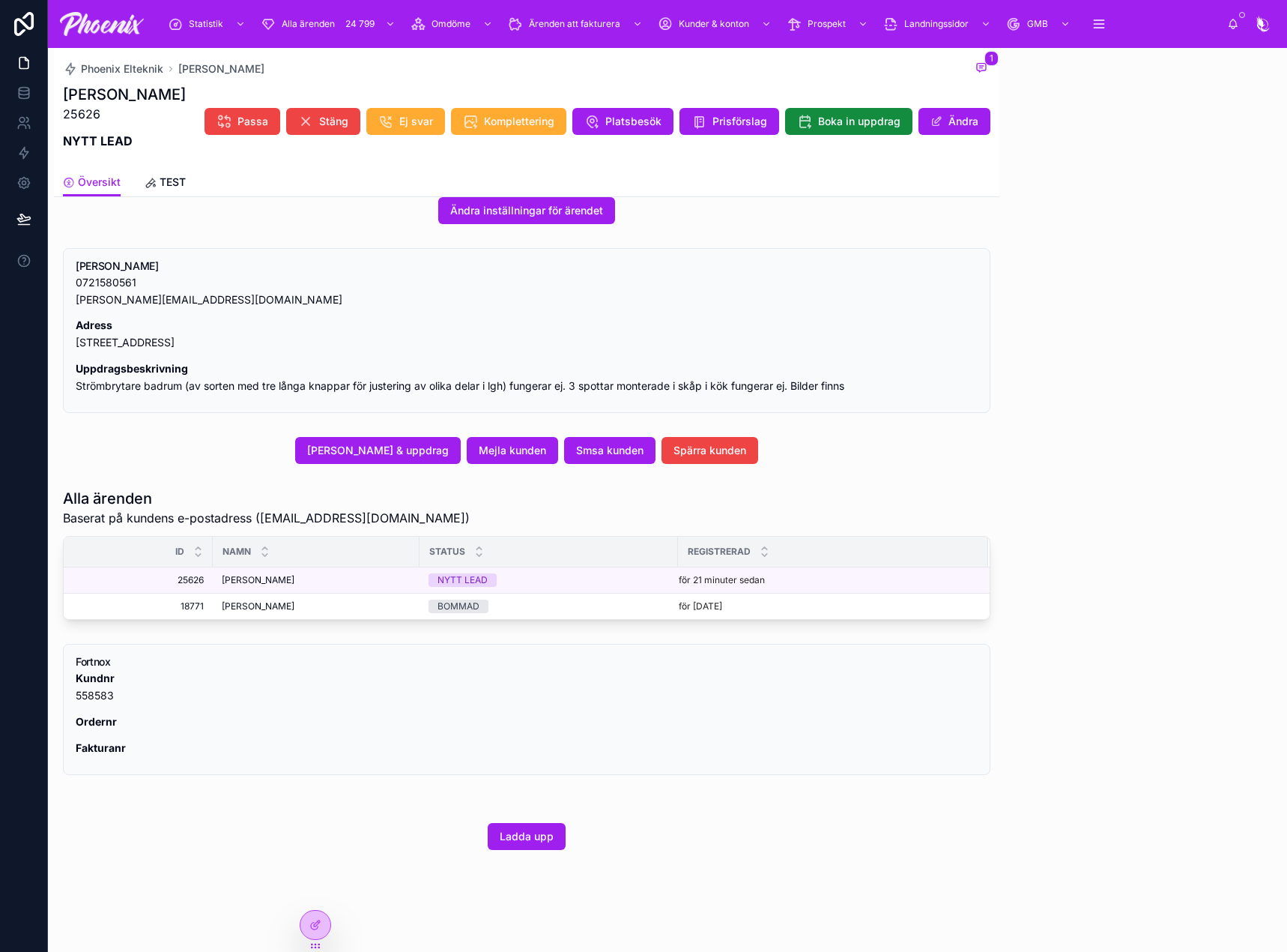
scroll to position [343, 0]
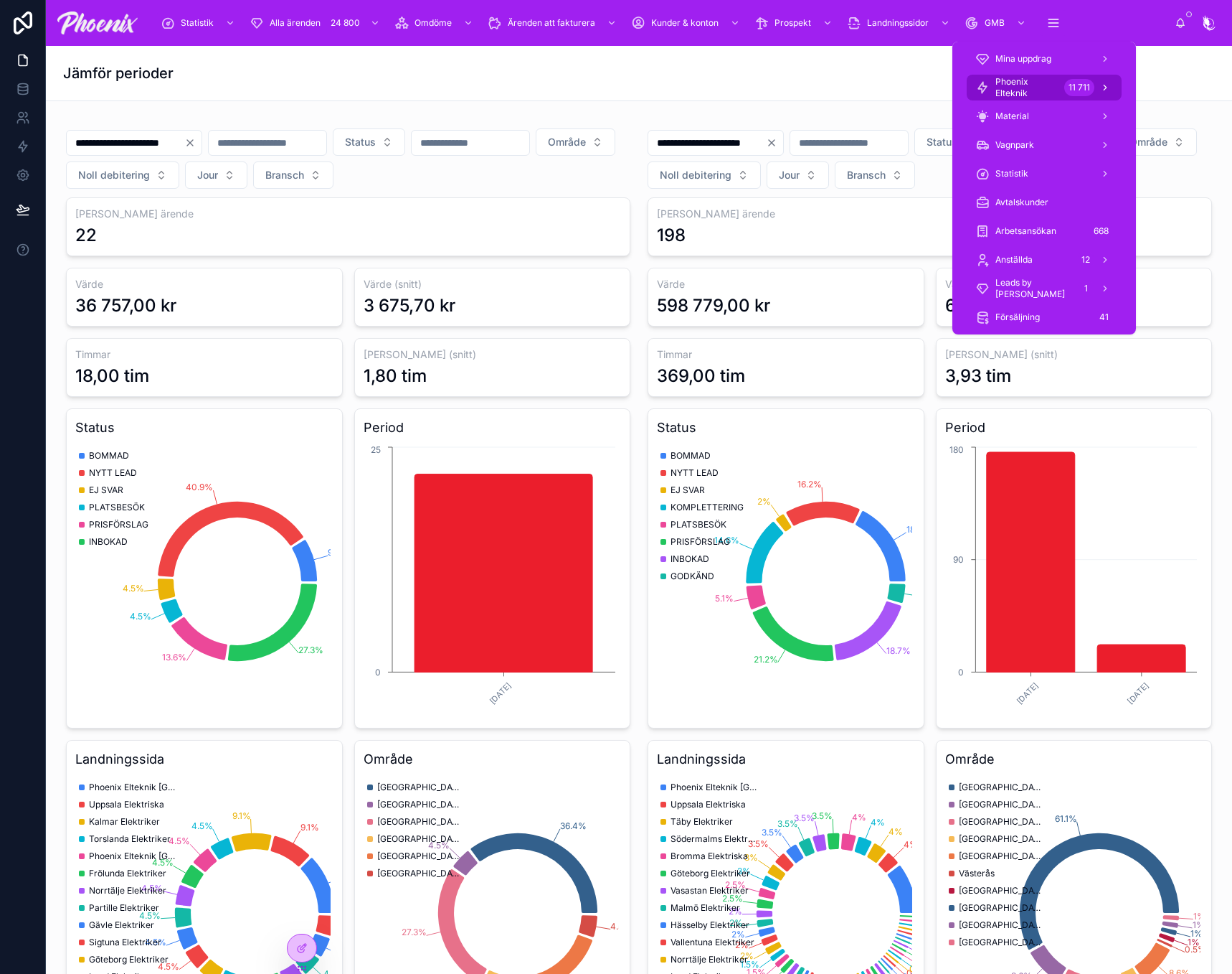
click at [1030, 90] on span "Phoenix Elteknik" at bounding box center [1027, 87] width 63 height 23
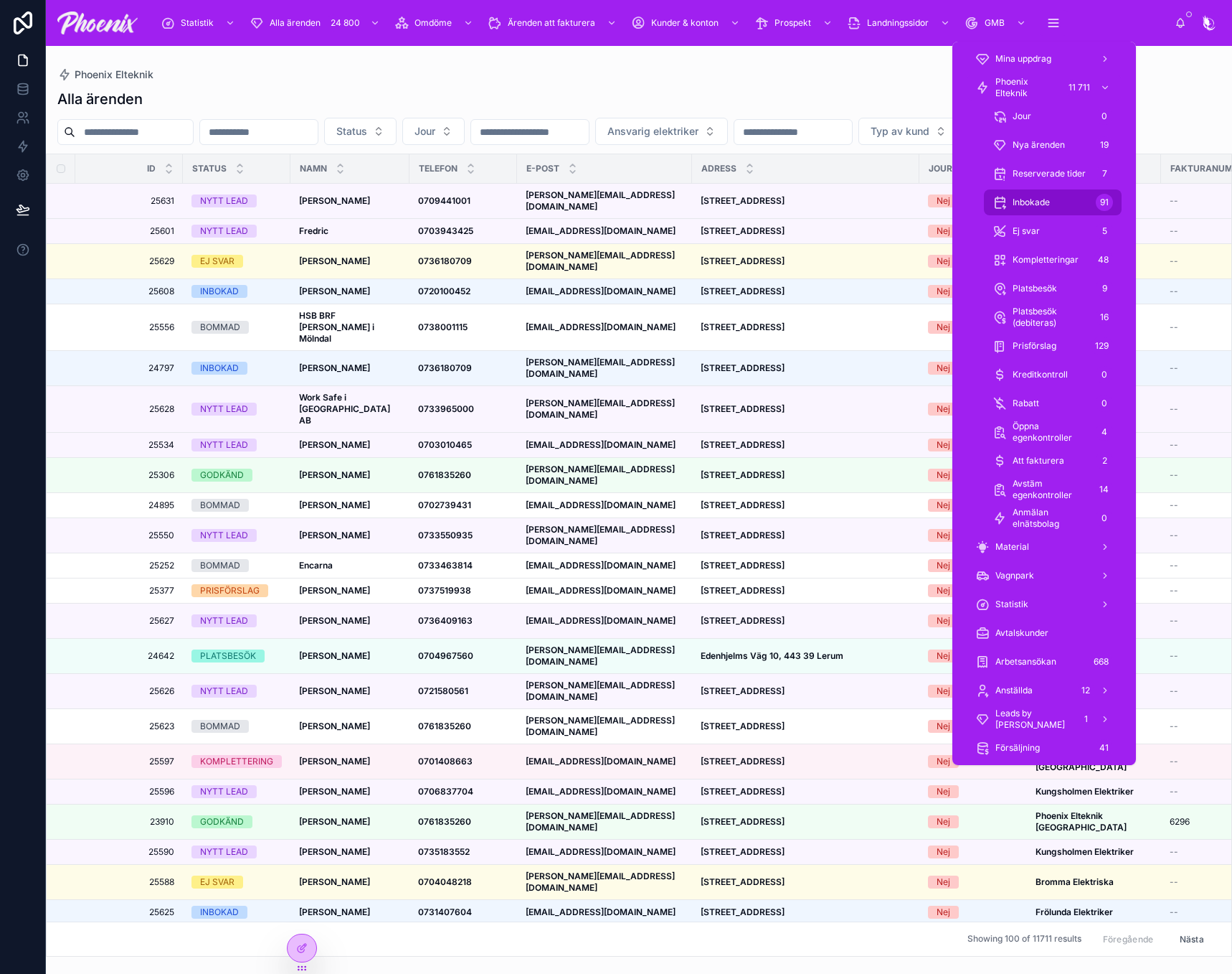
click at [1055, 202] on div "Inbokade 91" at bounding box center [1053, 202] width 120 height 23
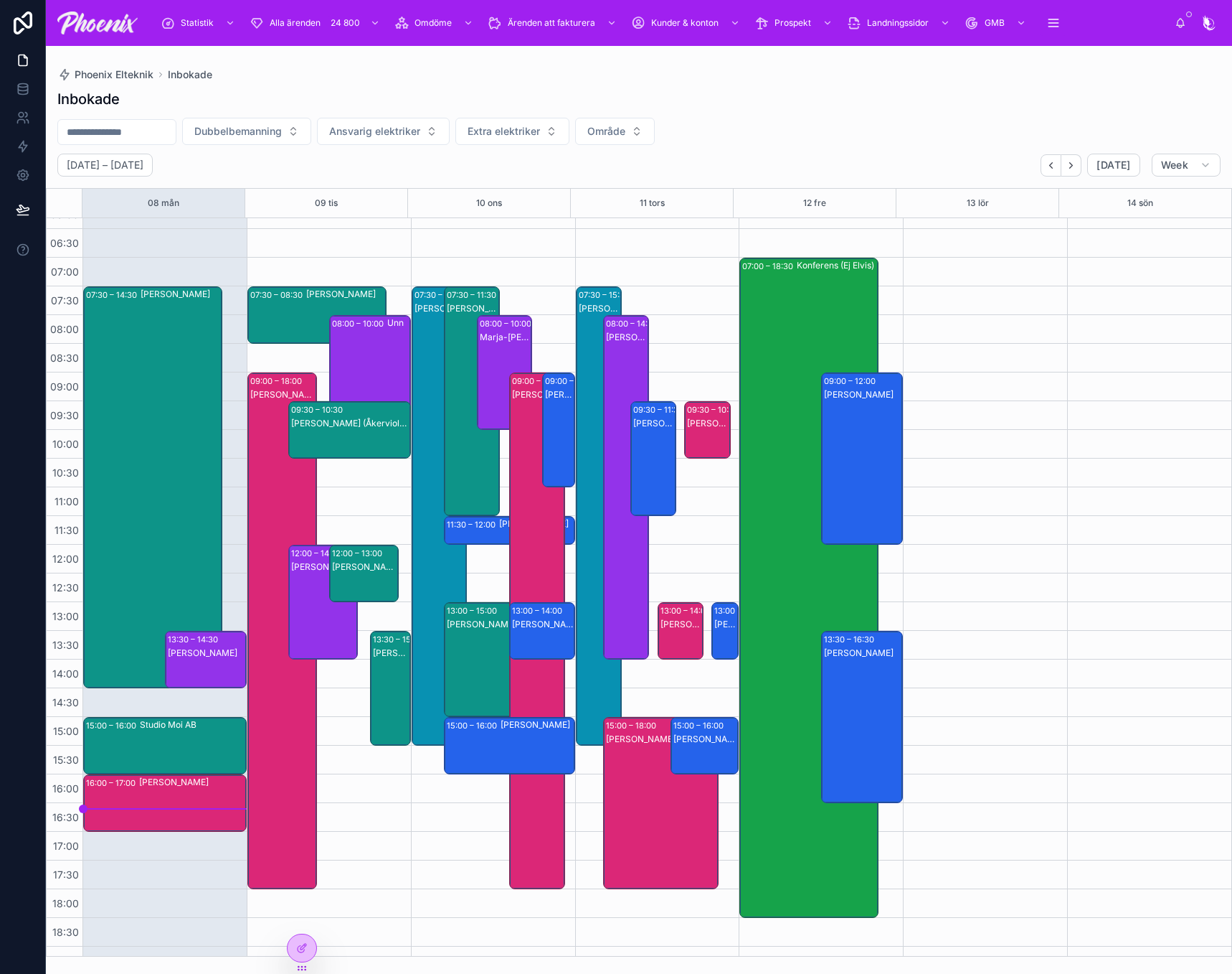
scroll to position [9, 0]
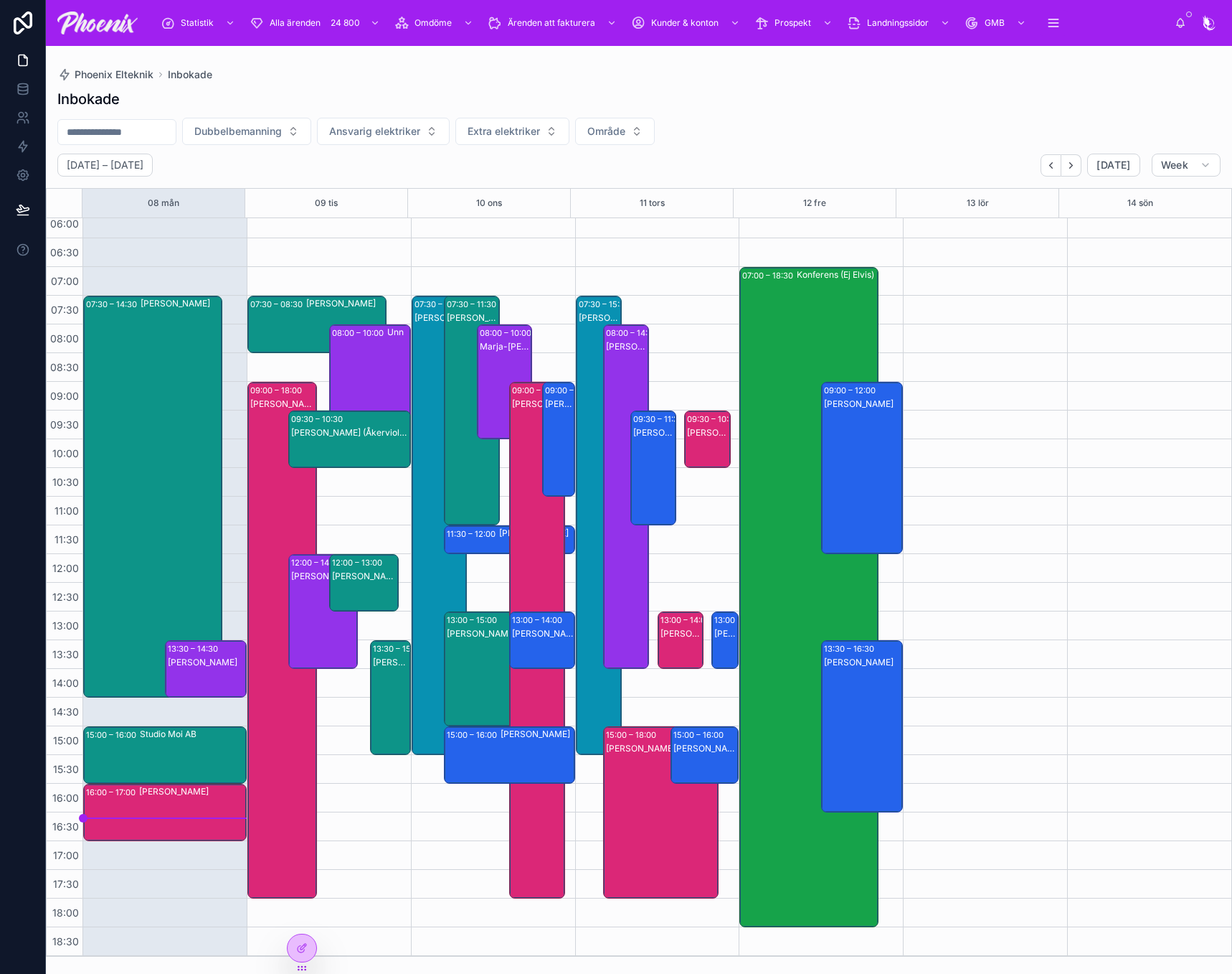
click at [178, 735] on div "Studio Moi AB" at bounding box center [192, 734] width 105 height 12
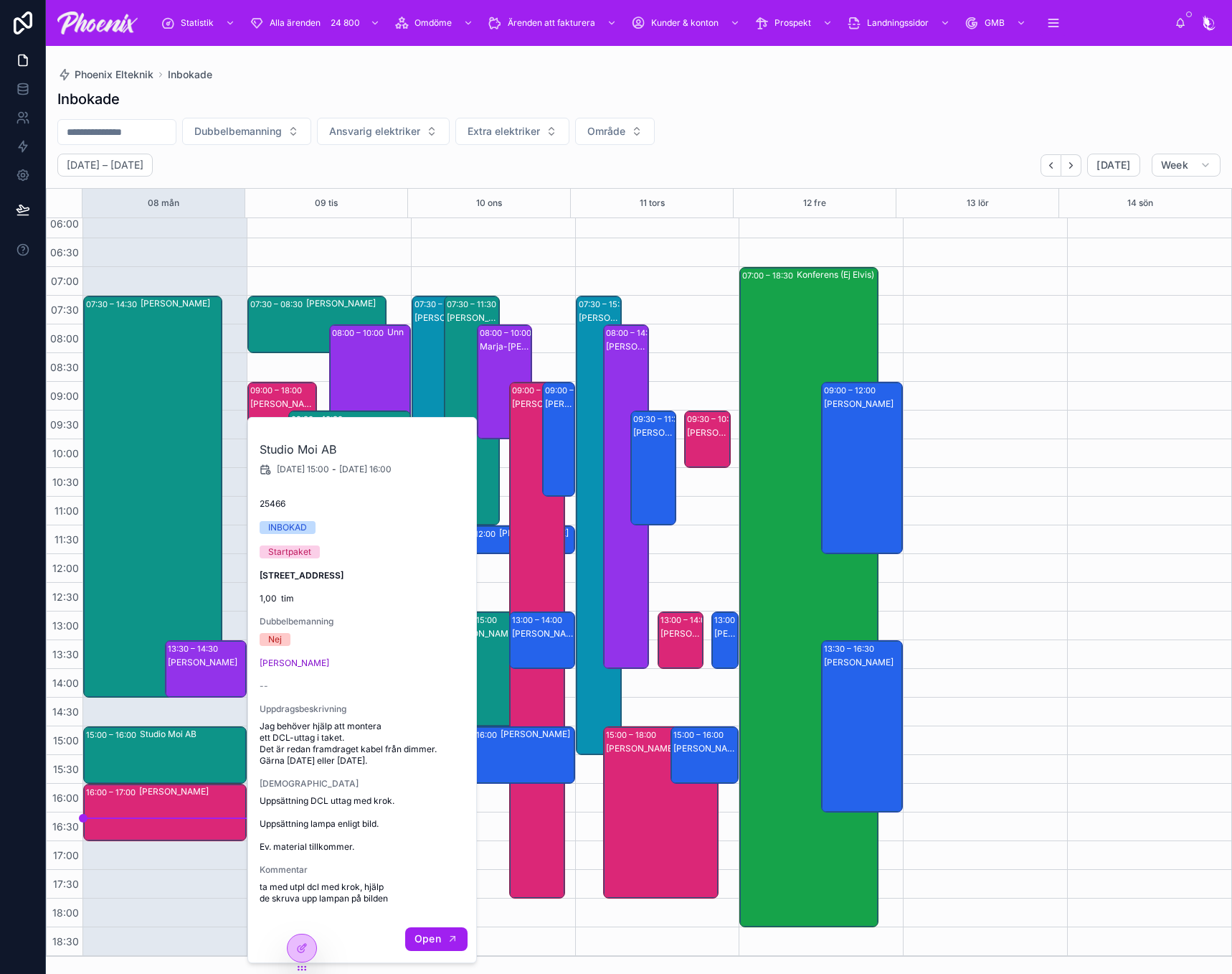
click at [420, 941] on span "Open" at bounding box center [428, 939] width 26 height 13
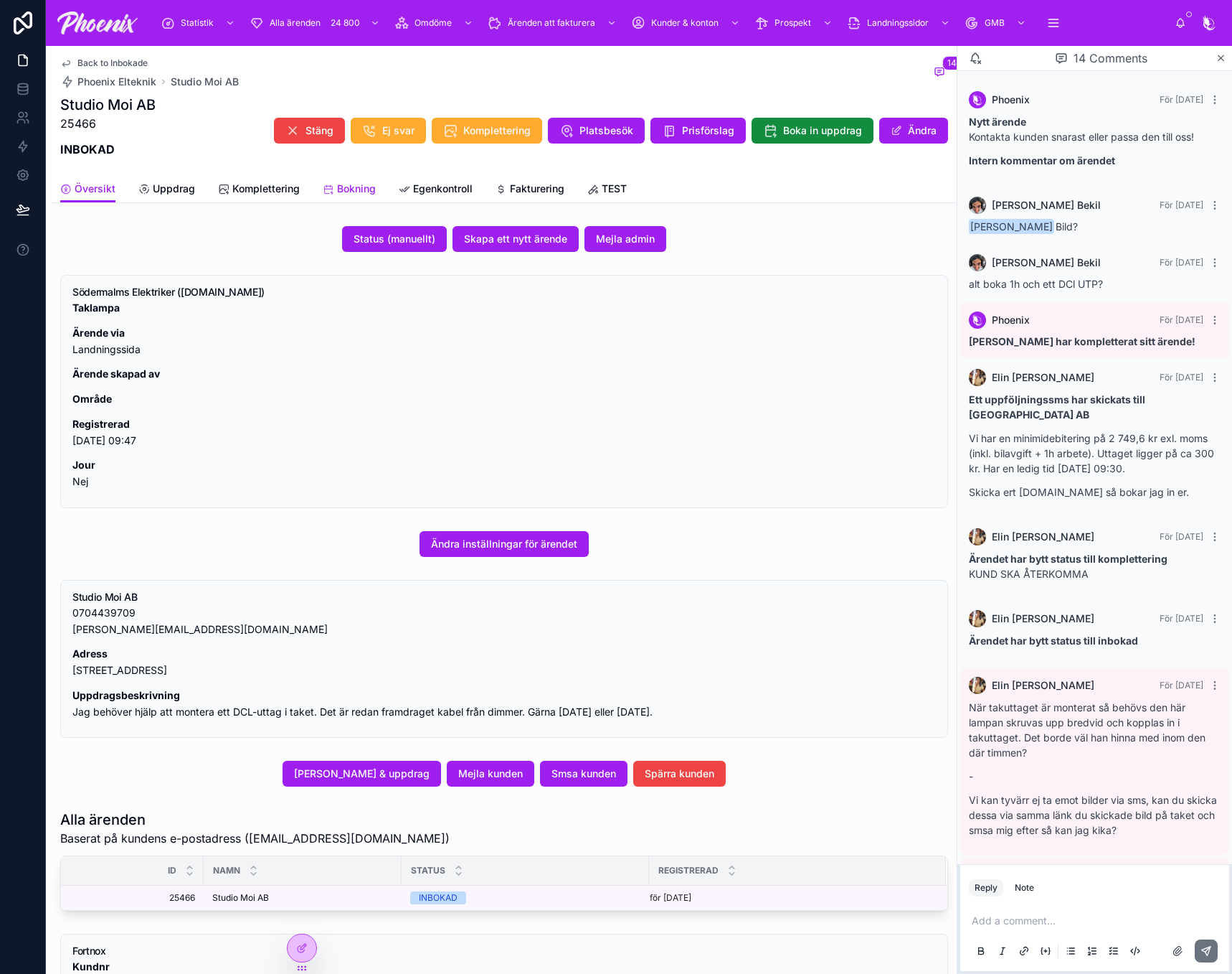
scroll to position [667, 0]
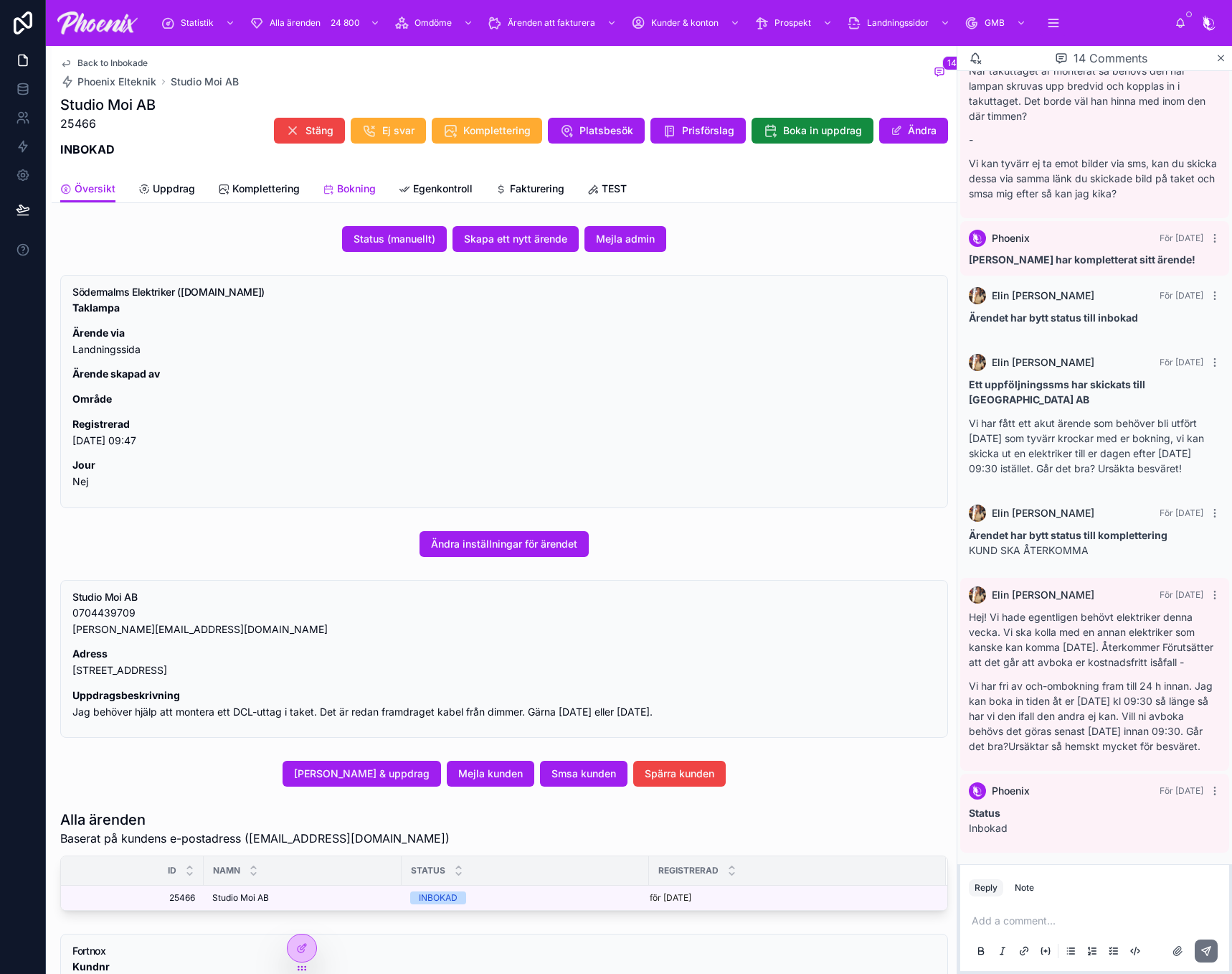
click at [361, 191] on span "Bokning" at bounding box center [356, 188] width 39 height 14
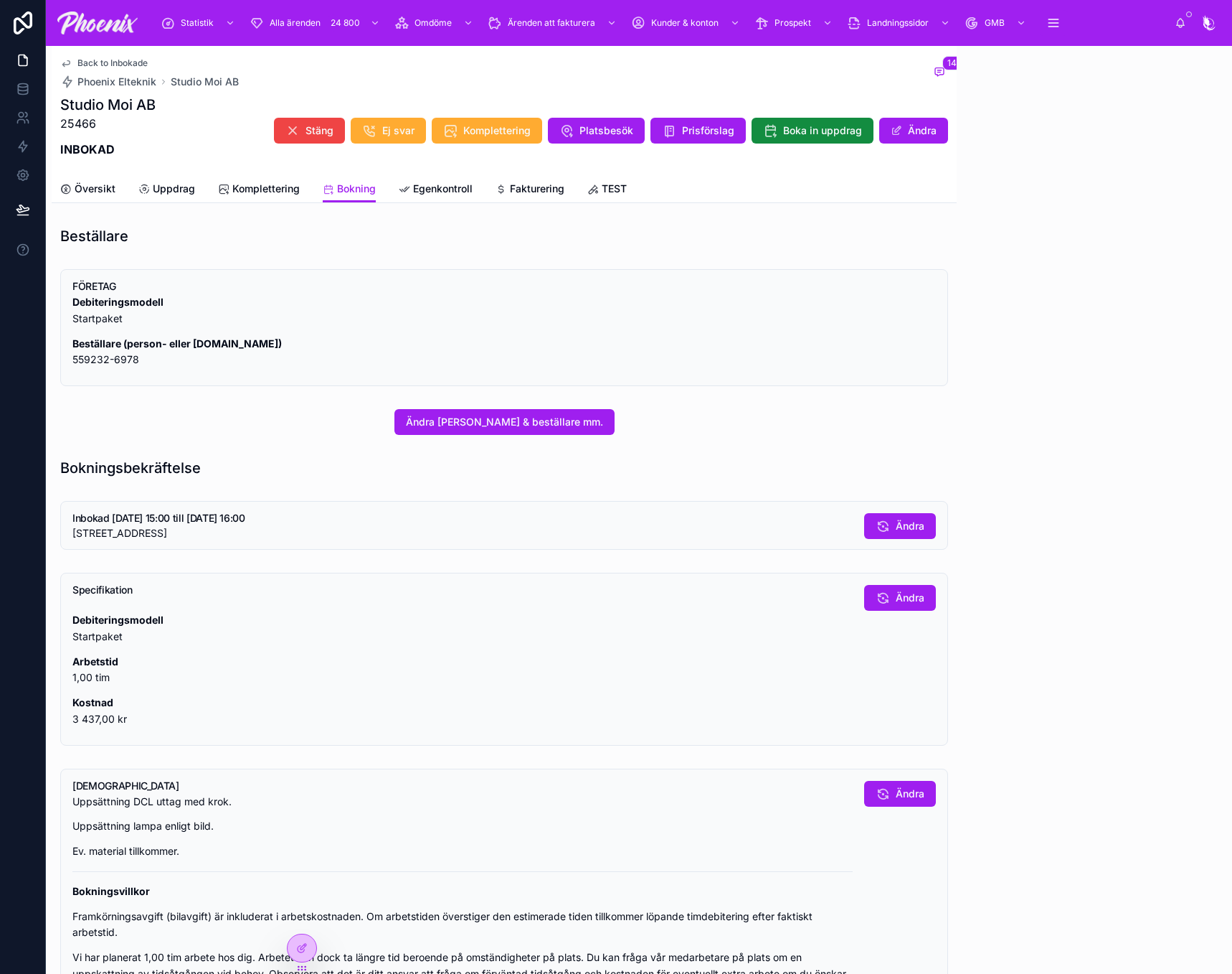
scroll to position [667, 0]
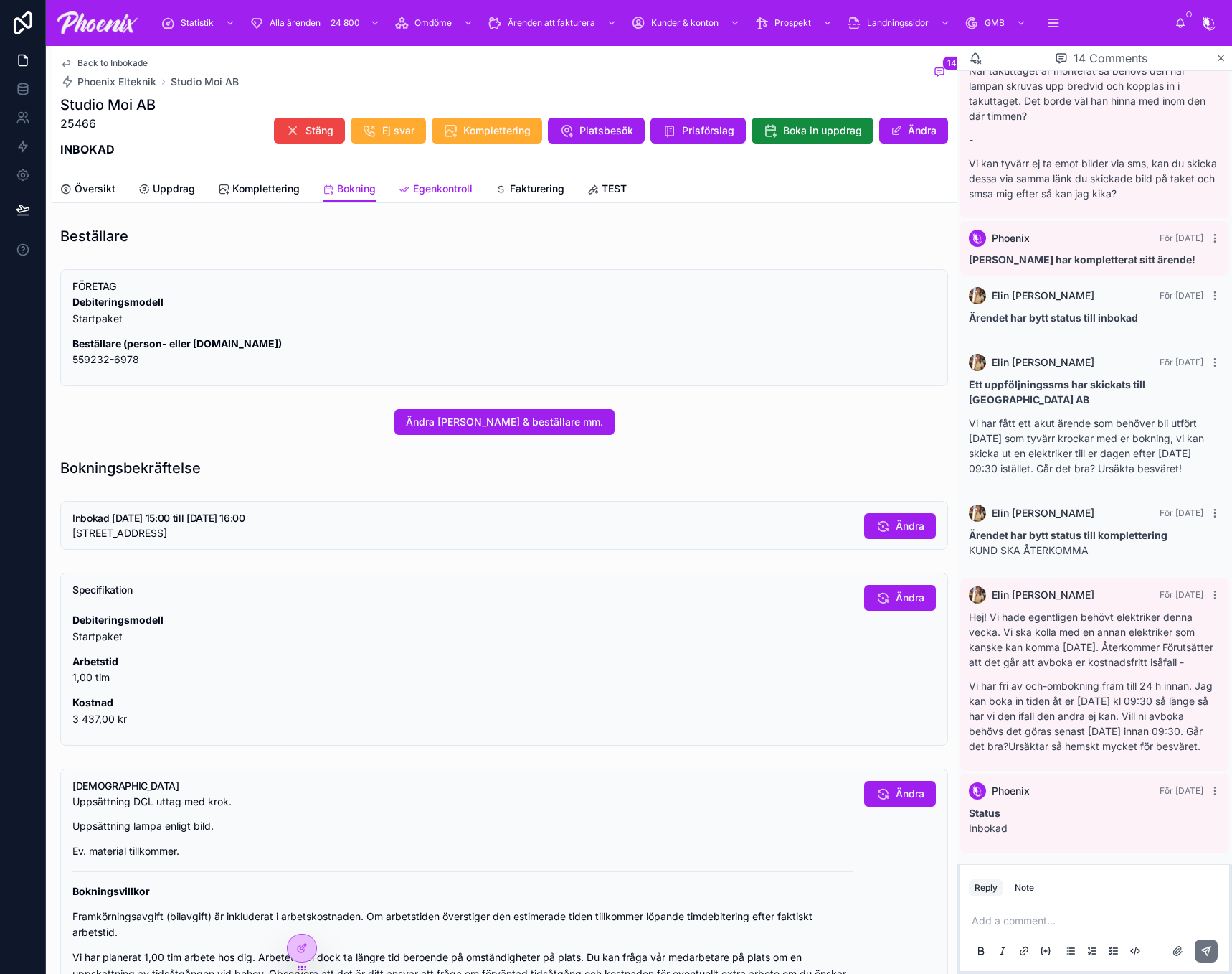
click at [433, 190] on span "Egenkontroll" at bounding box center [443, 188] width 60 height 14
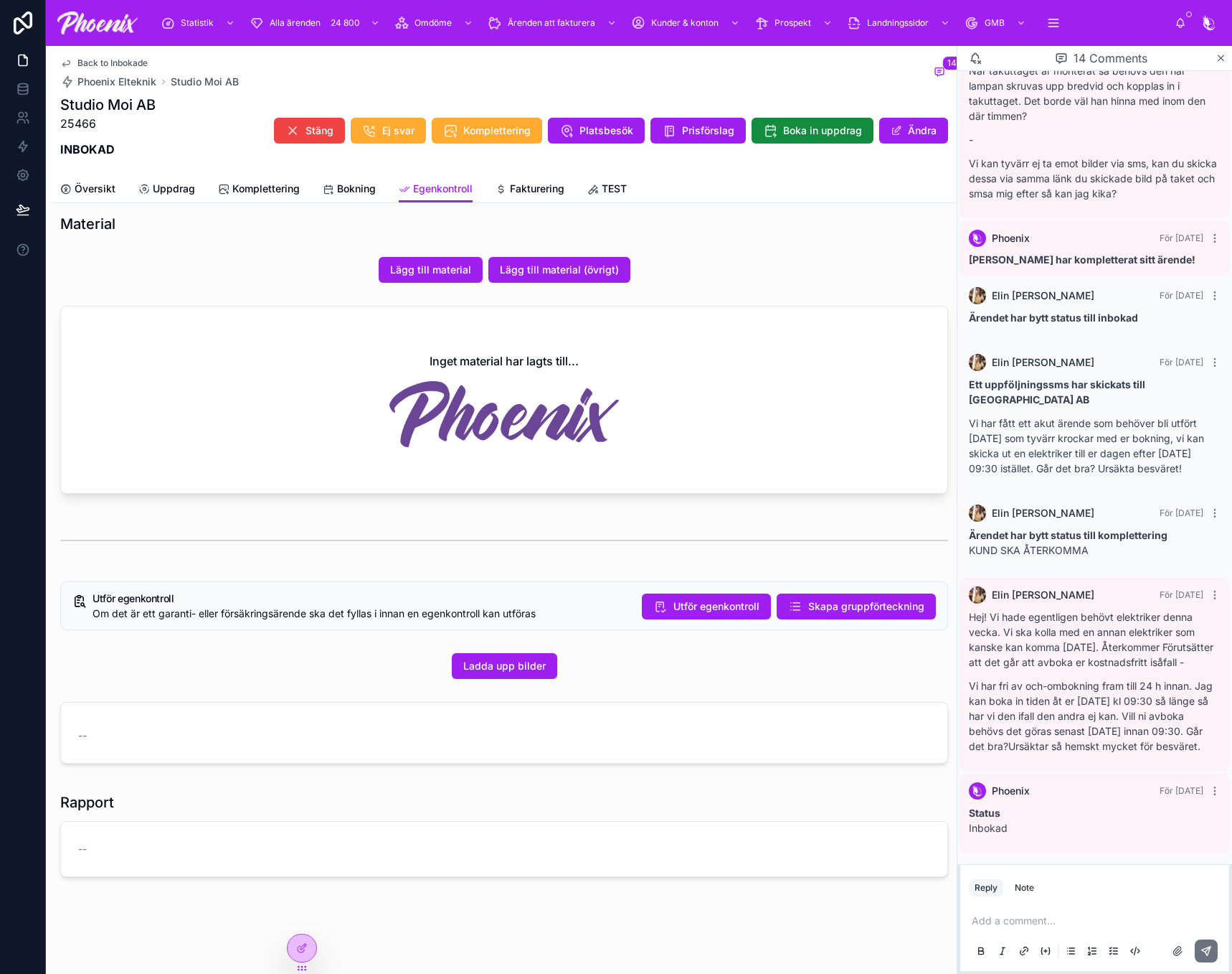
scroll to position [13, 0]
click at [512, 185] on span "Fakturering" at bounding box center [537, 188] width 54 height 14
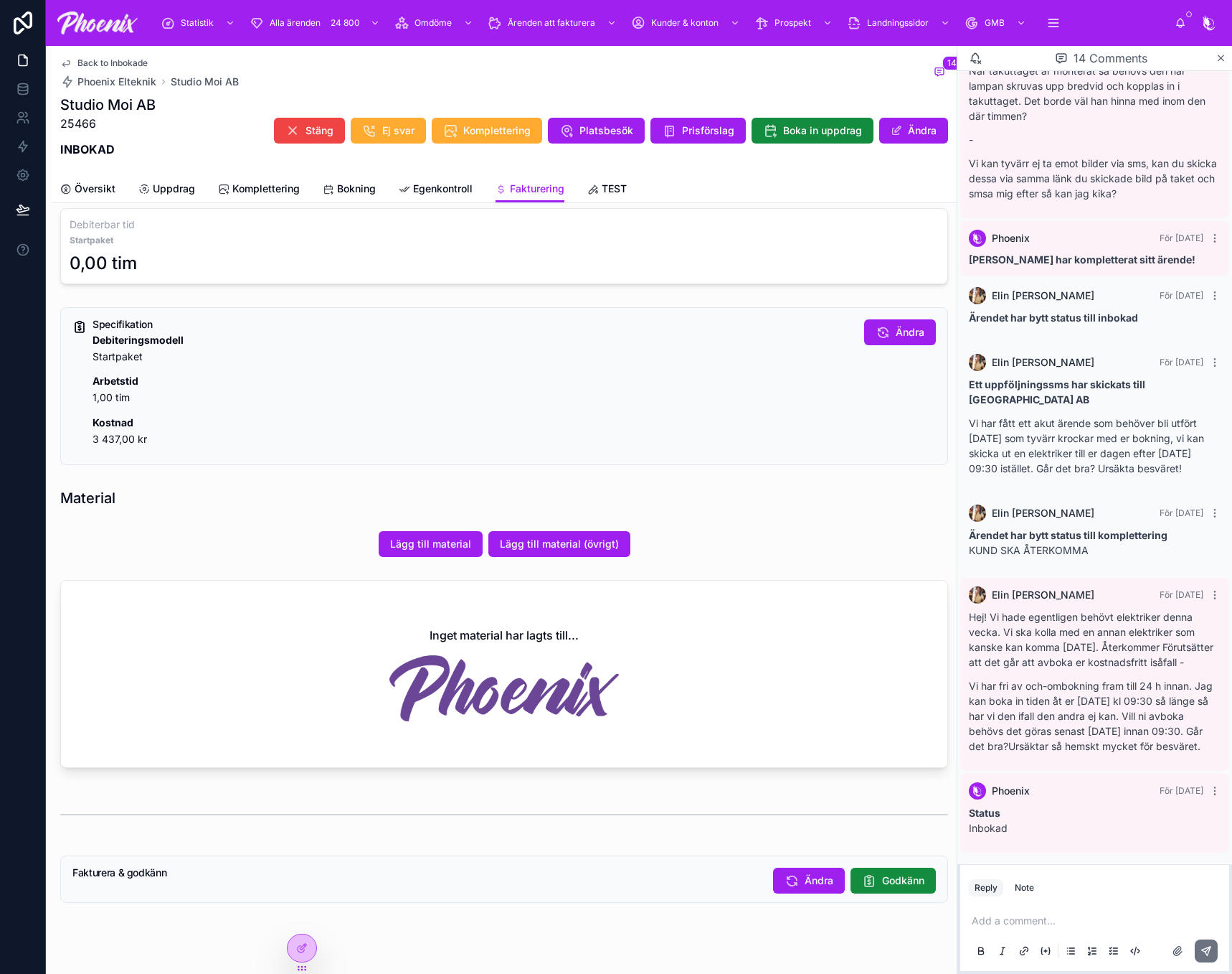
scroll to position [233, 0]
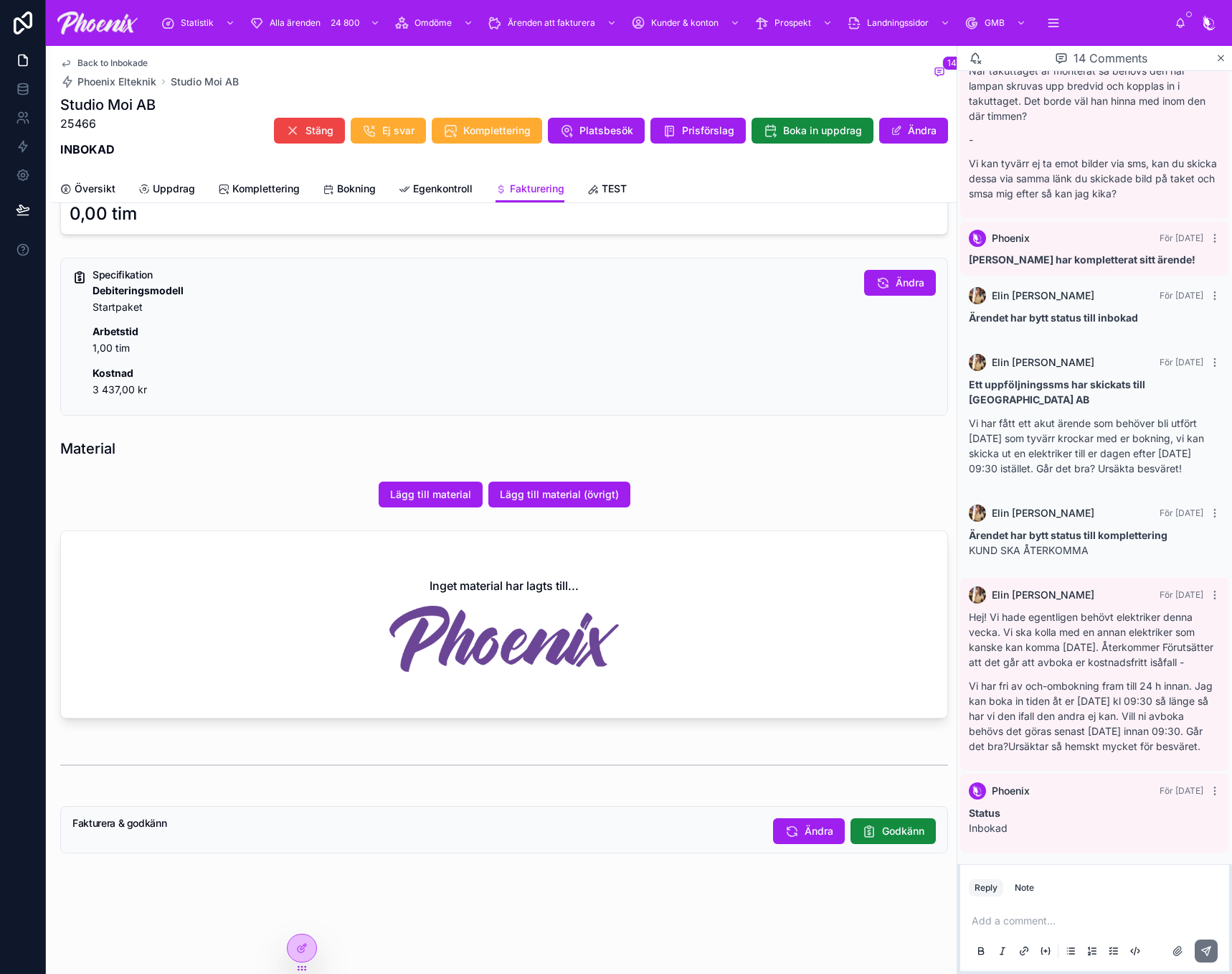
click at [1035, 922] on p at bounding box center [1098, 921] width 252 height 14
click at [1213, 956] on button at bounding box center [1206, 950] width 23 height 23
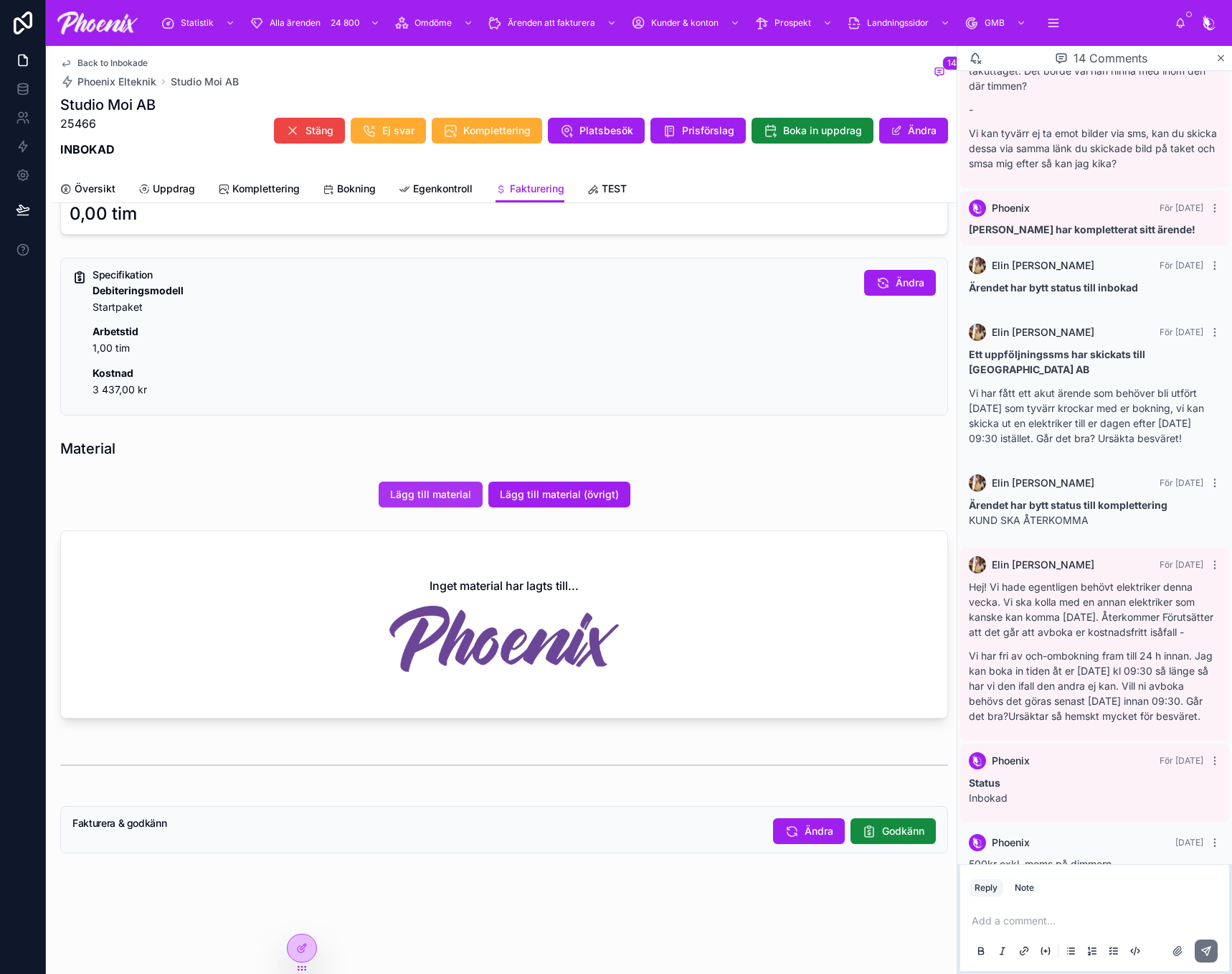
click at [448, 506] on button "Lägg till material" at bounding box center [430, 494] width 104 height 26
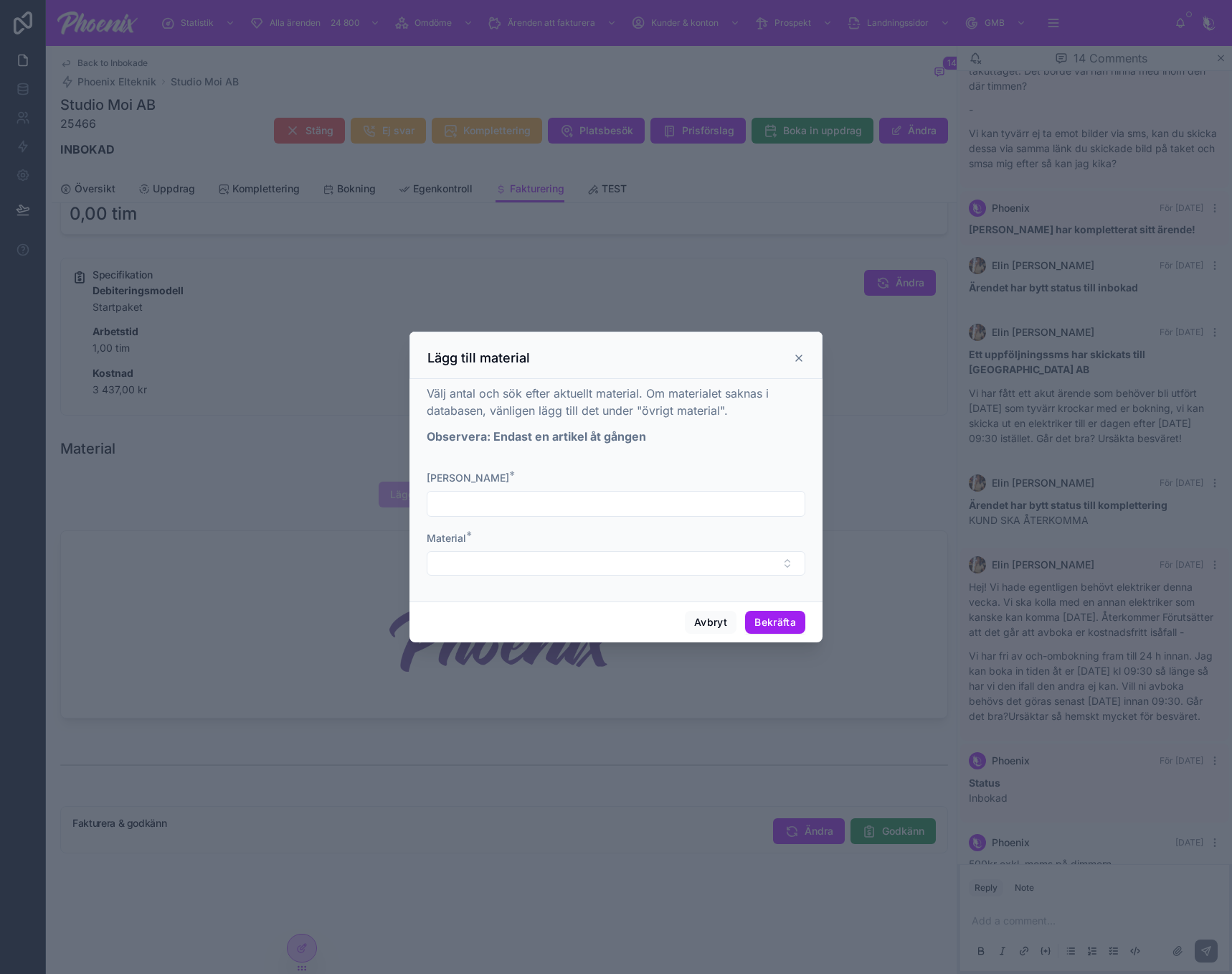
click at [453, 506] on input "text" at bounding box center [616, 504] width 378 height 20
type input "*"
click at [457, 533] on span "Material" at bounding box center [447, 537] width 40 height 12
click at [602, 560] on button "Select Button" at bounding box center [616, 563] width 379 height 24
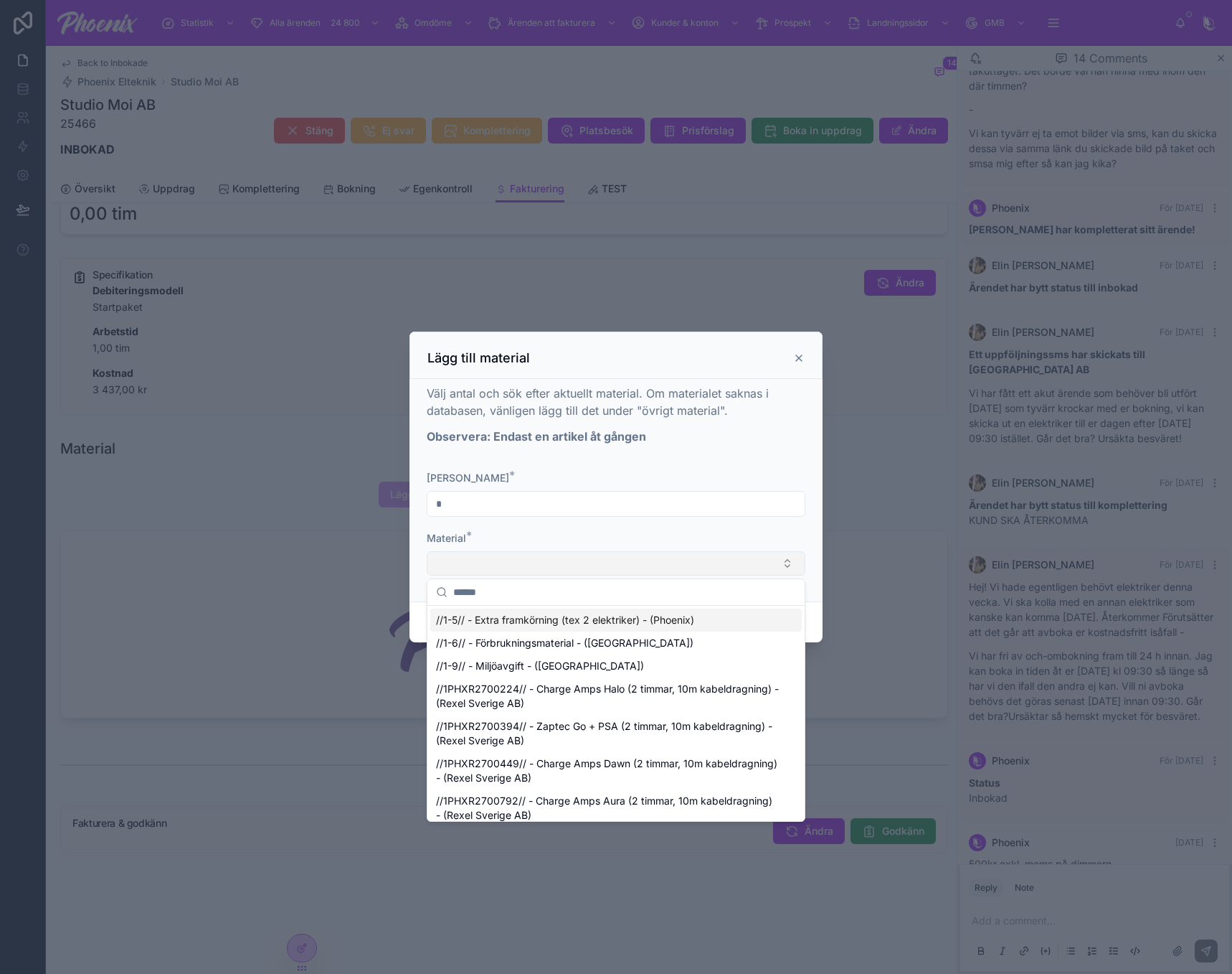
click at [510, 561] on button "Select Button" at bounding box center [616, 563] width 379 height 24
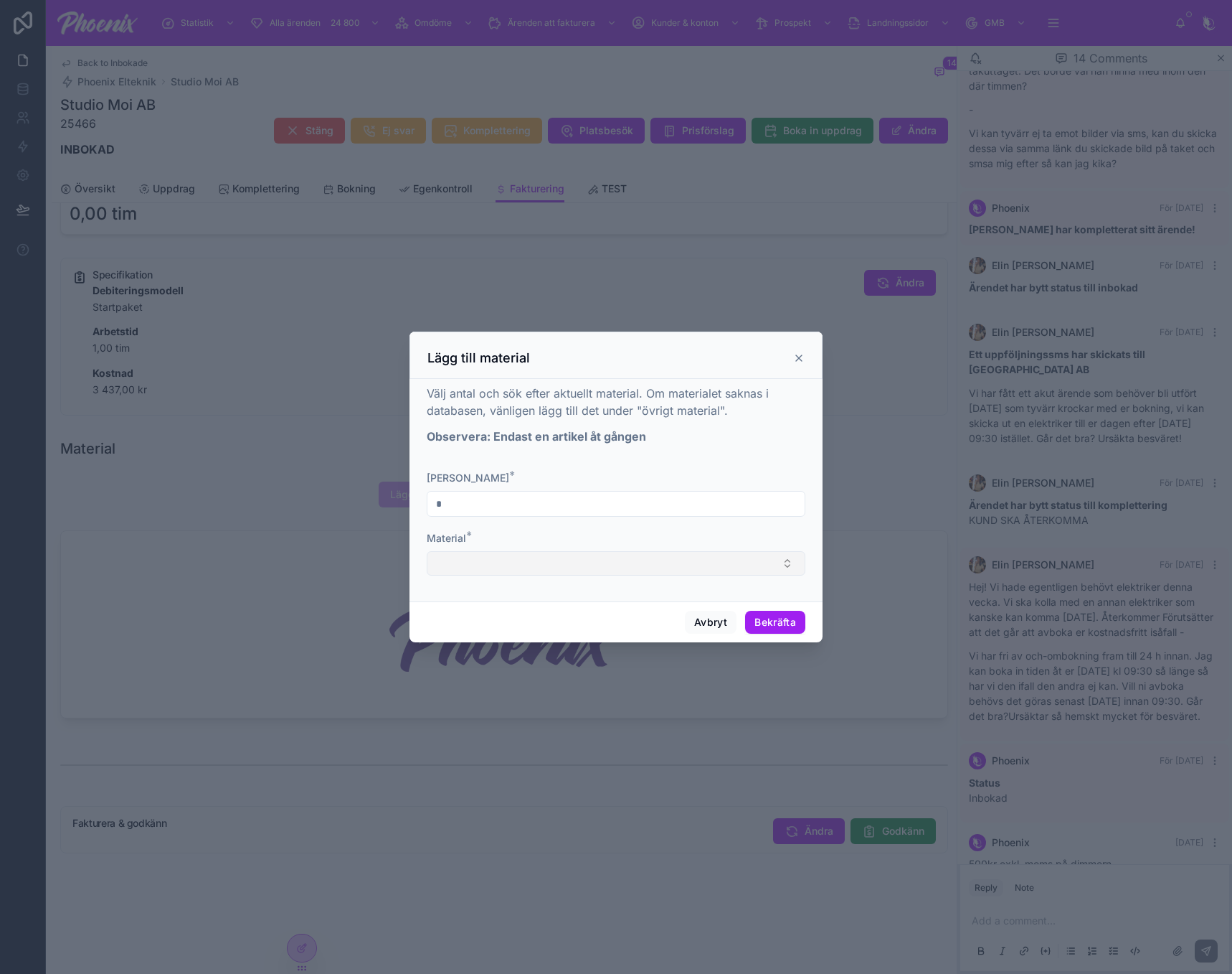
click at [502, 566] on button "Select Button" at bounding box center [616, 563] width 379 height 24
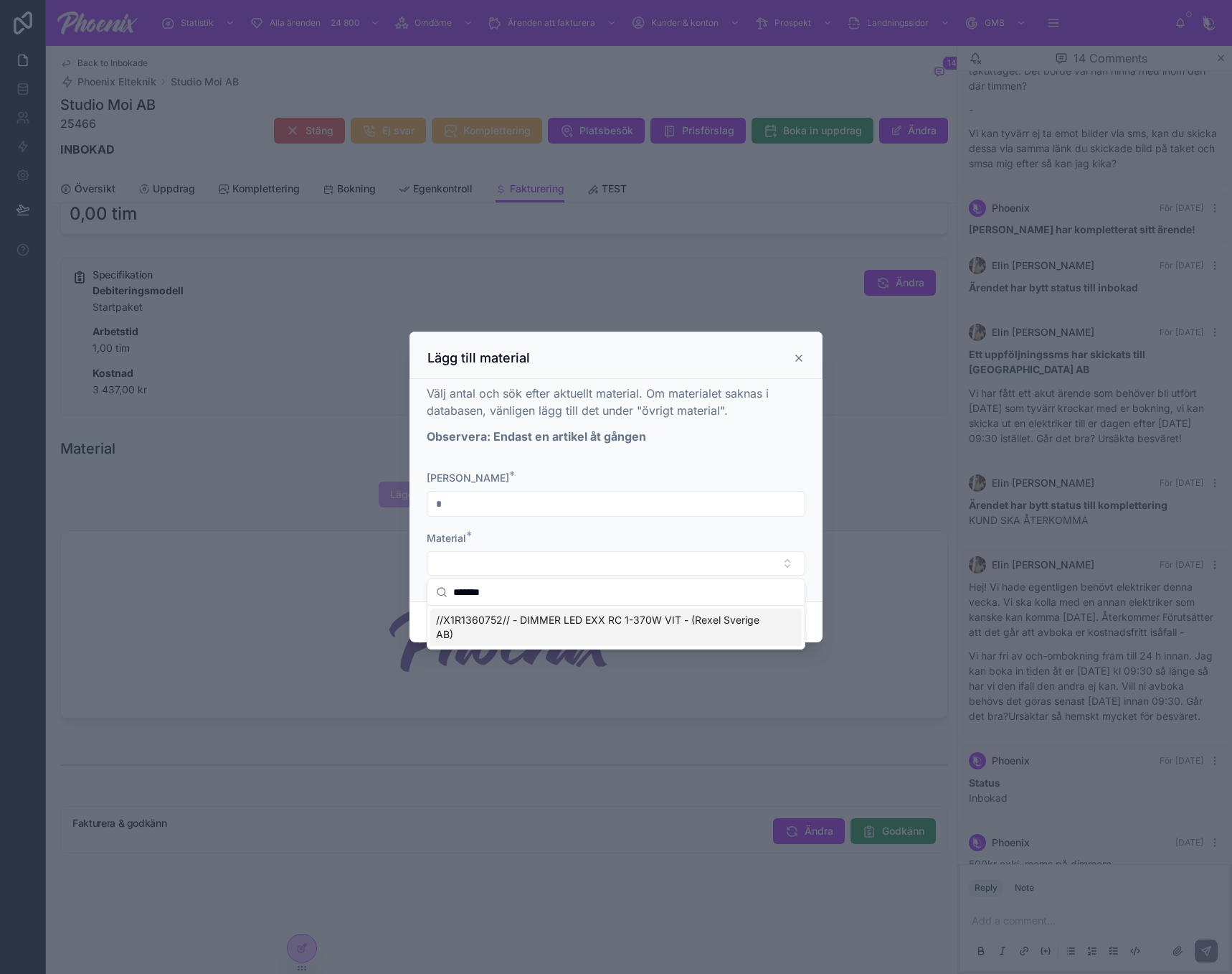
type input "*******"
click at [553, 618] on span "//X1R1360752// - DIMMER LED EXX RC 1-370W VIT - (Rexel Sverige AB)" at bounding box center [607, 627] width 343 height 29
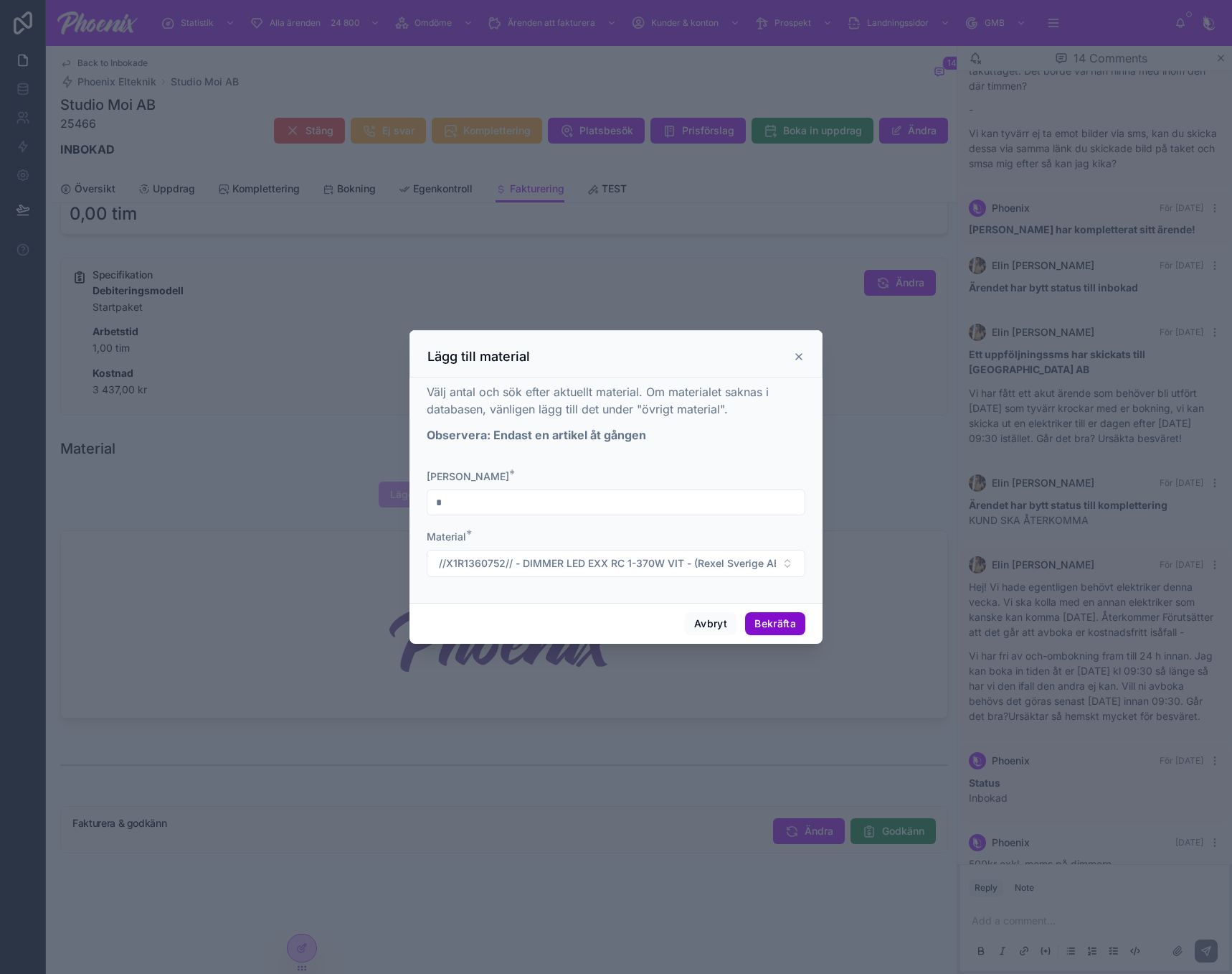
click at [770, 618] on button "Bekräfta" at bounding box center [775, 622] width 61 height 23
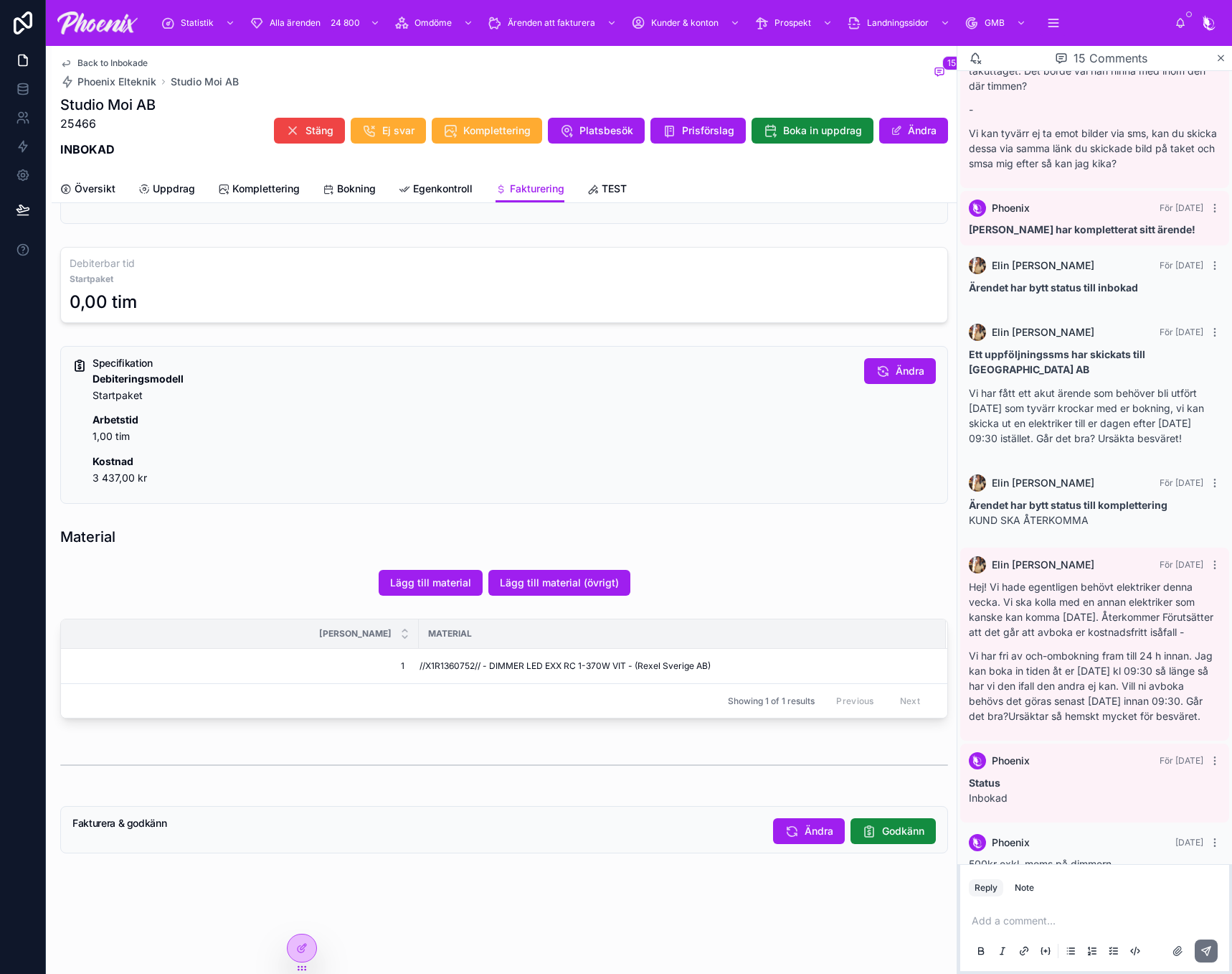
scroll to position [155, 0]
click at [805, 822] on button "Ändra" at bounding box center [809, 831] width 72 height 26
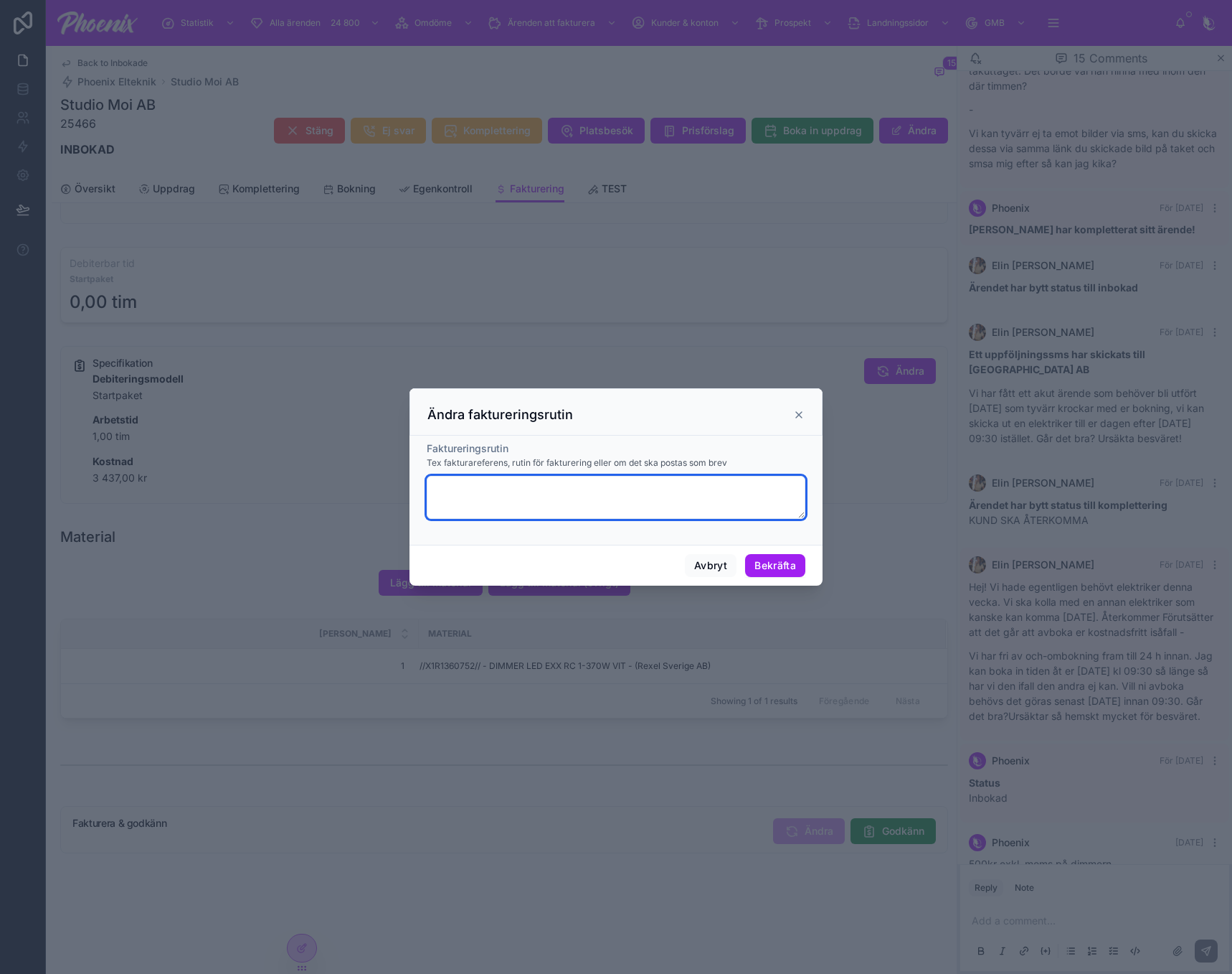
click at [512, 499] on textarea at bounding box center [616, 497] width 379 height 43
paste textarea "********"
type textarea "**********"
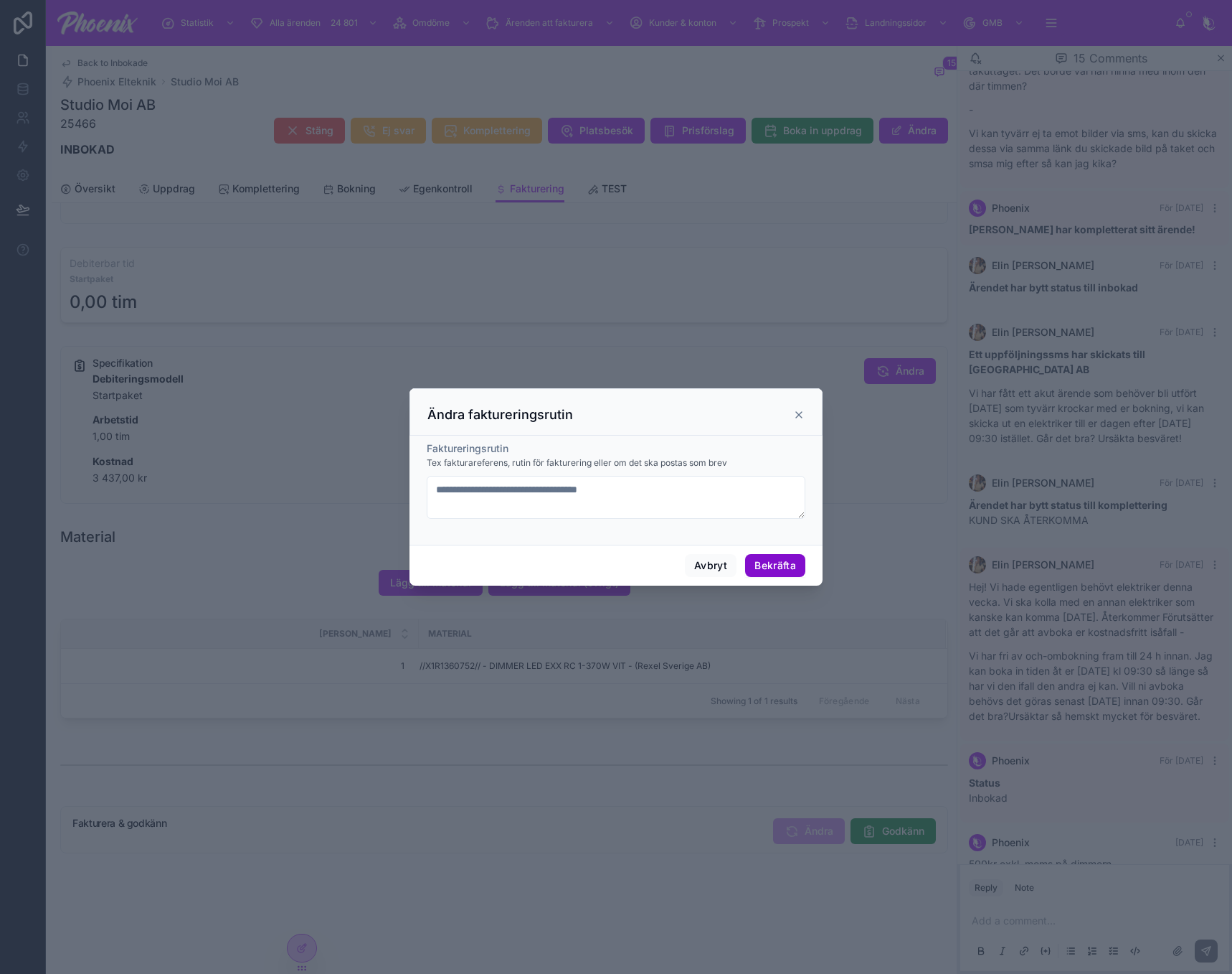
click at [772, 560] on button "Bekräfta" at bounding box center [775, 564] width 61 height 23
